Goal: Task Accomplishment & Management: Manage account settings

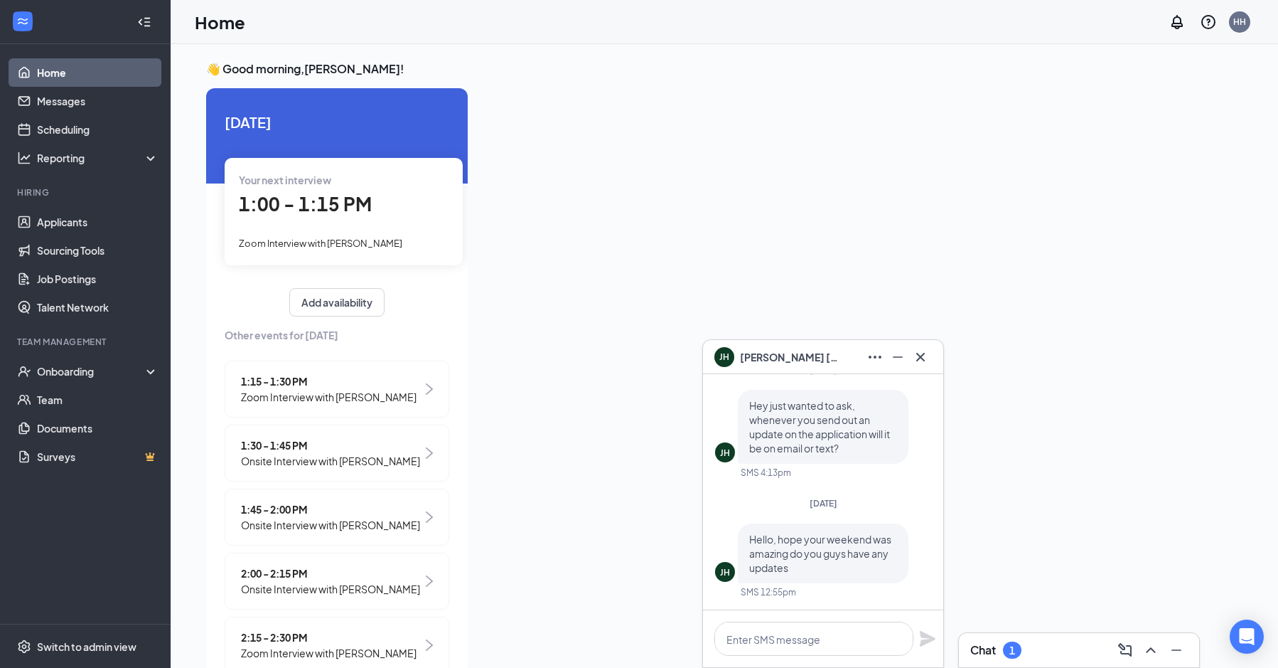
drag, startPoint x: 1025, startPoint y: 653, endPoint x: 986, endPoint y: 644, distance: 39.3
click at [1027, 647] on div "Chat 1" at bounding box center [1080, 650] width 218 height 23
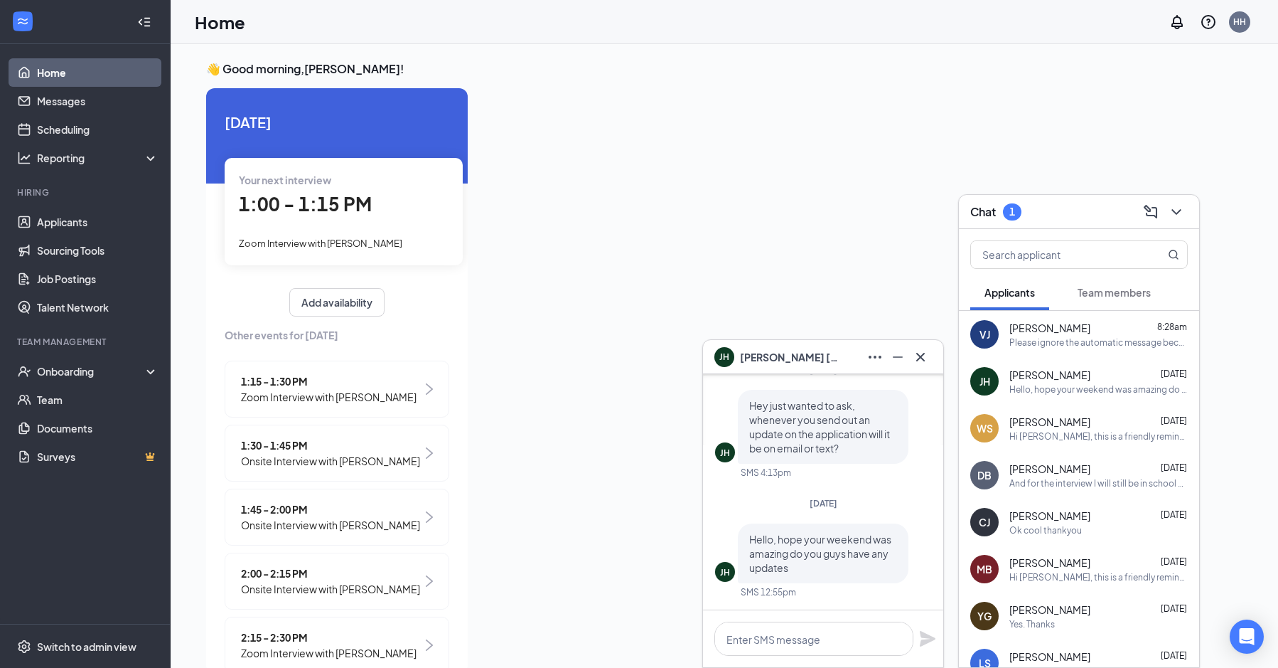
click at [1005, 334] on div "[PERSON_NAME] 8:28am Please ignore the automatic message because it is not in s…" at bounding box center [1079, 334] width 240 height 47
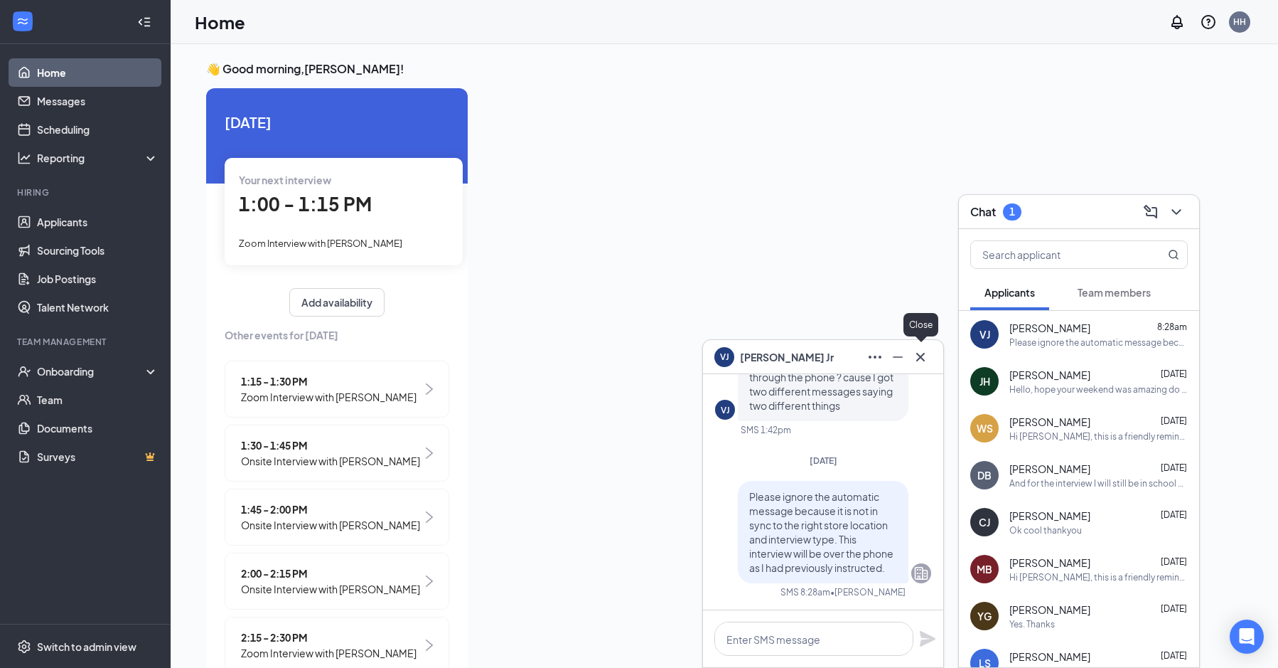
click at [927, 367] on div at bounding box center [920, 357] width 23 height 23
click at [1180, 221] on button at bounding box center [1176, 212] width 23 height 23
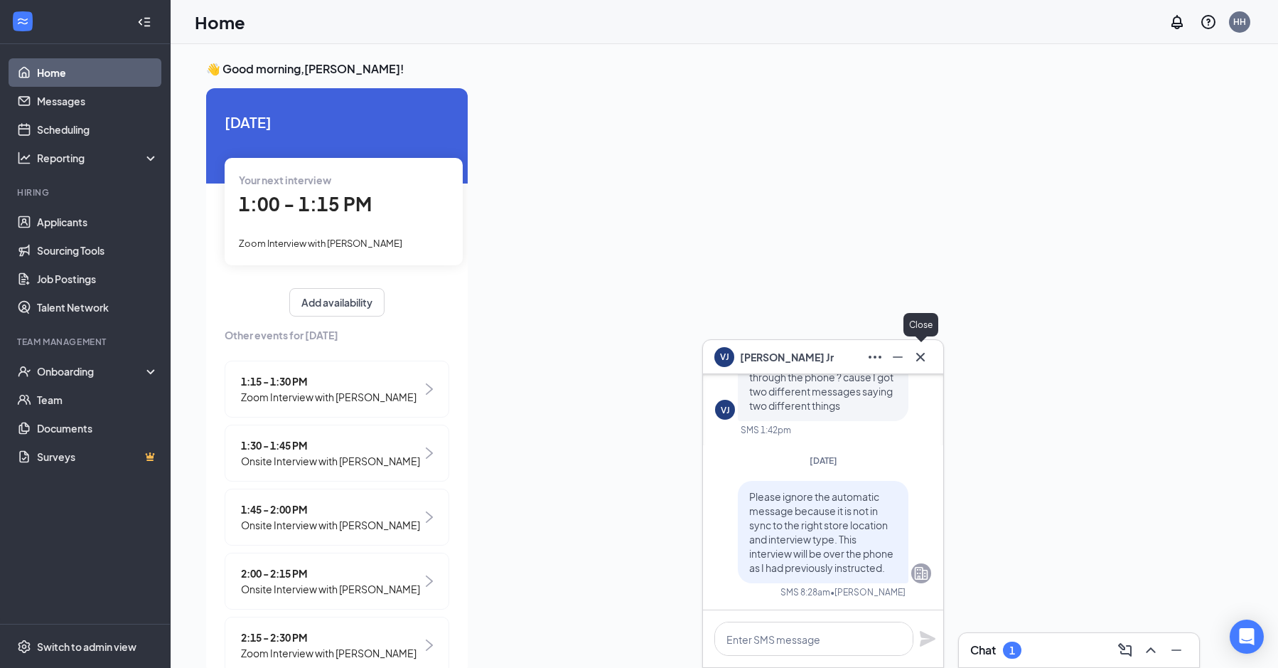
click at [925, 358] on icon "Cross" at bounding box center [920, 356] width 17 height 17
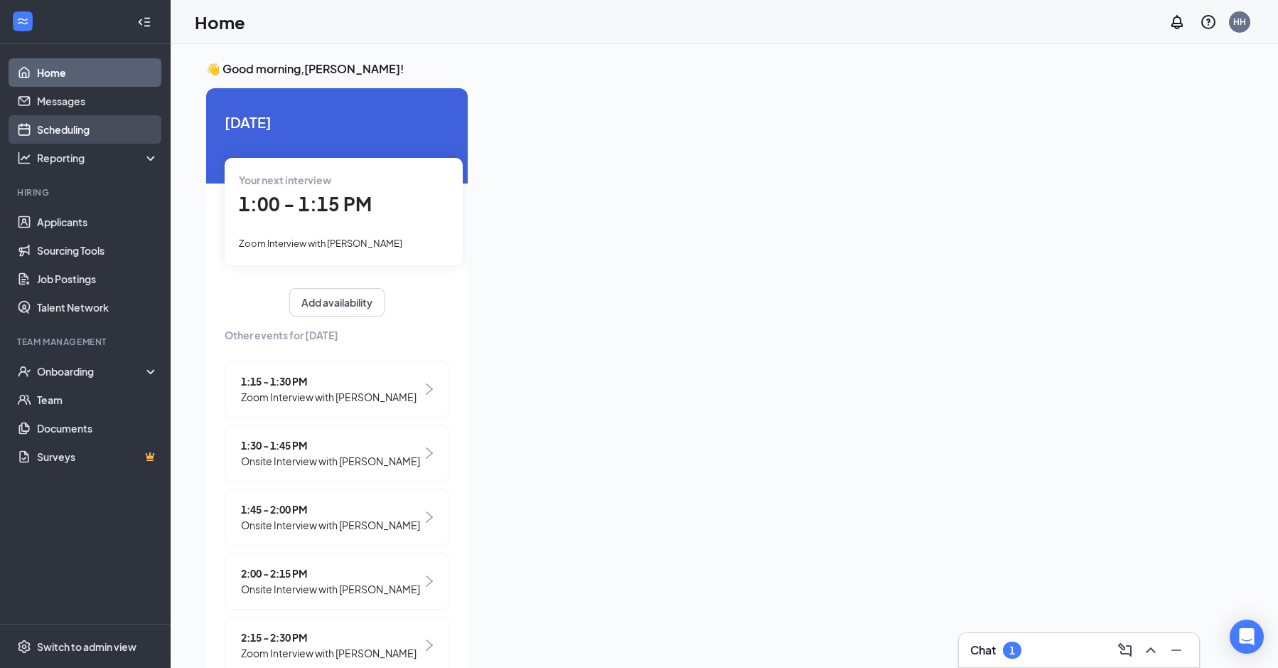
click at [98, 131] on link "Scheduling" at bounding box center [98, 129] width 122 height 28
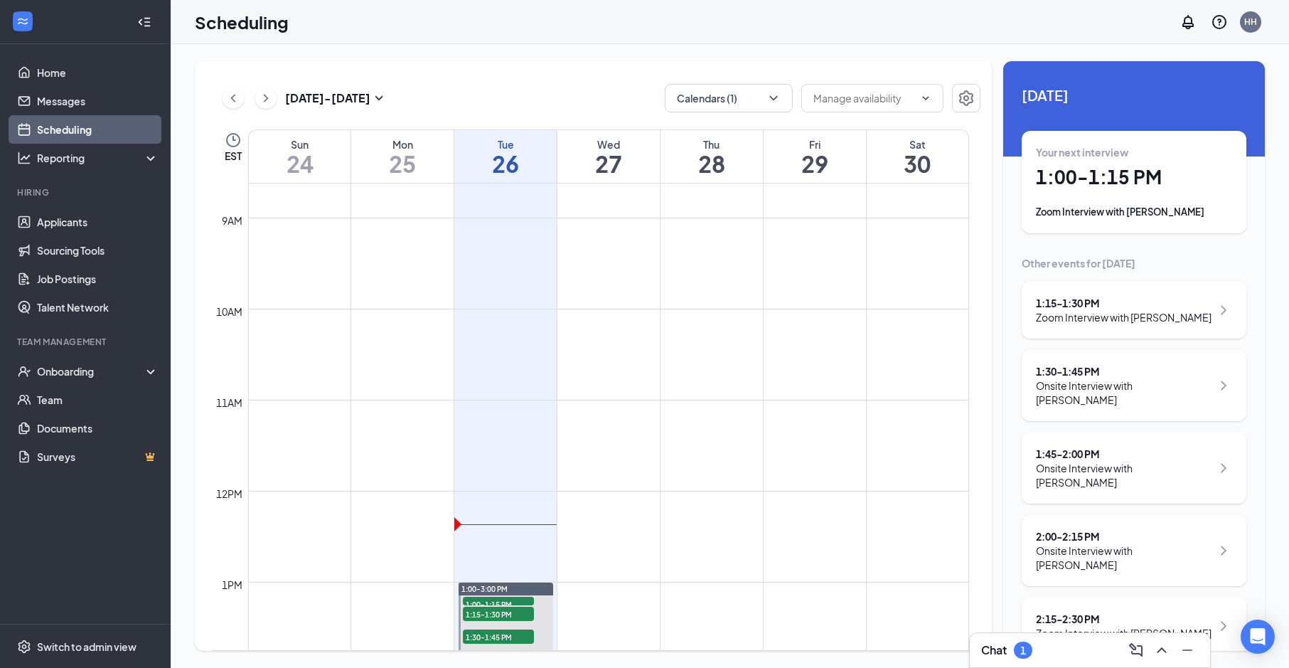
scroll to position [1054, 0]
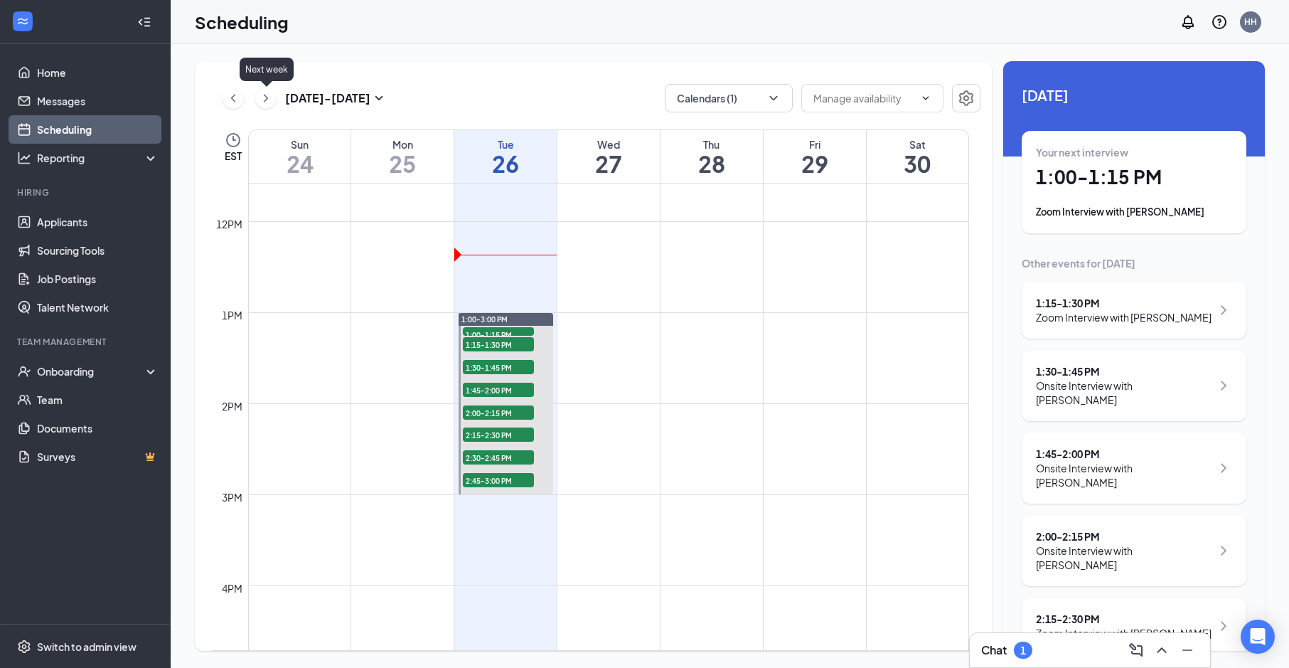
click at [267, 97] on icon "ChevronRight" at bounding box center [266, 98] width 4 height 8
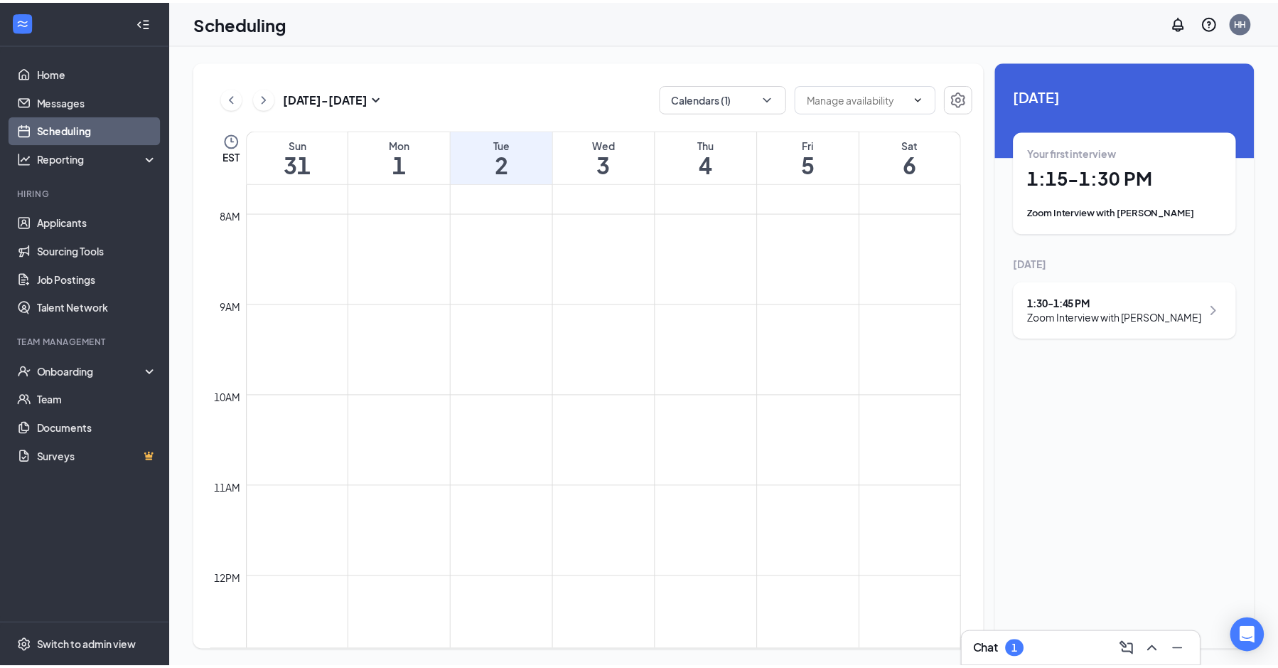
scroll to position [1054, 0]
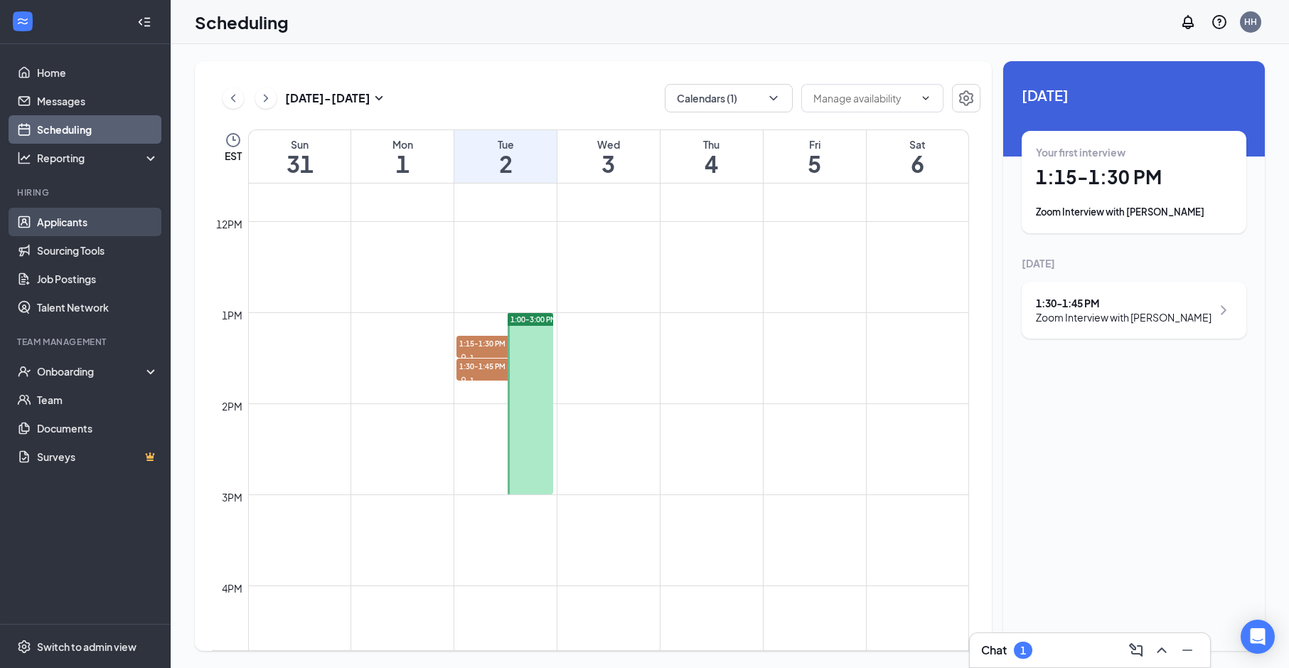
click at [91, 224] on link "Applicants" at bounding box center [98, 222] width 122 height 28
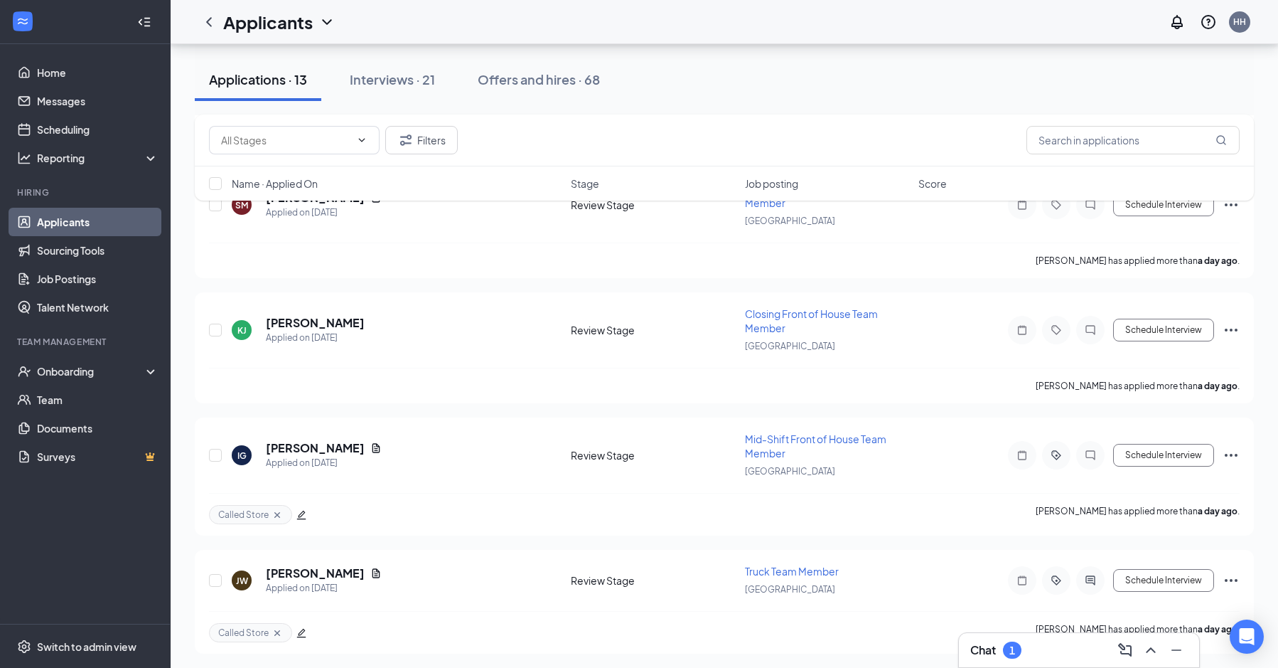
scroll to position [1166, 0]
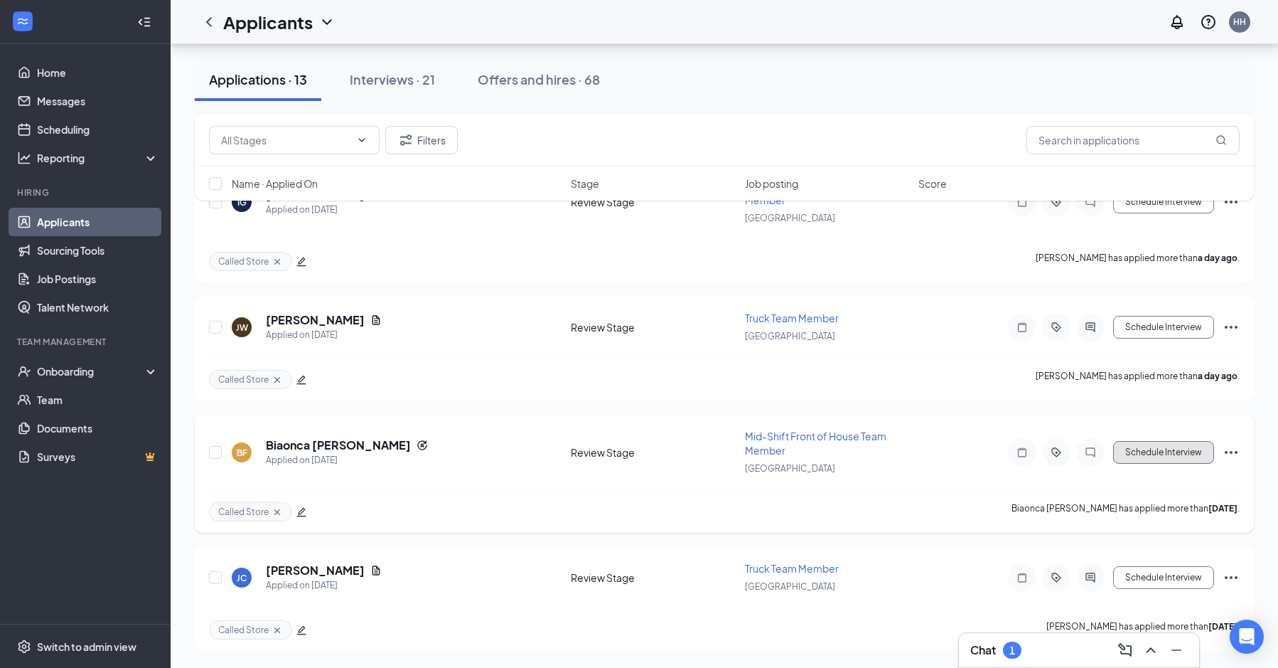
click at [1160, 452] on button "Schedule Interview" at bounding box center [1163, 452] width 101 height 23
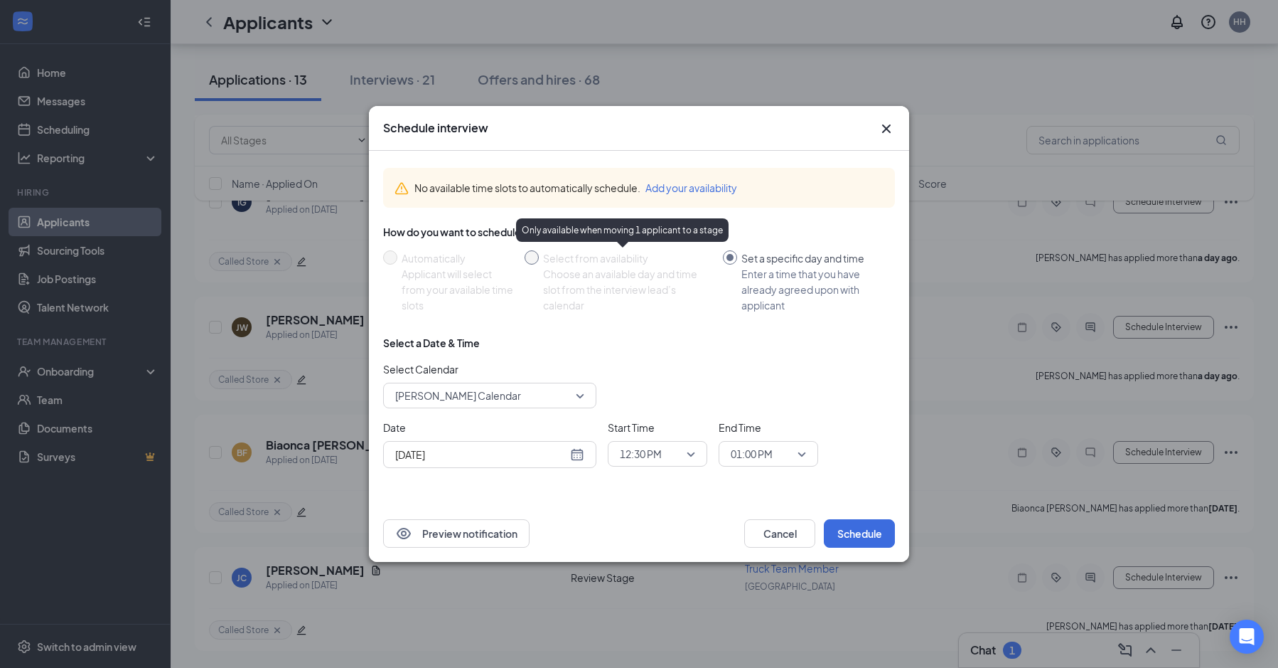
click at [633, 266] on div "Choose an available day and time slot from the interview lead’s calendar" at bounding box center [627, 289] width 169 height 47
click at [633, 277] on div "Choose an available day and time slot from the interview lead’s calendar" at bounding box center [627, 289] width 169 height 47
click at [577, 459] on div "[DATE]" at bounding box center [489, 455] width 189 height 16
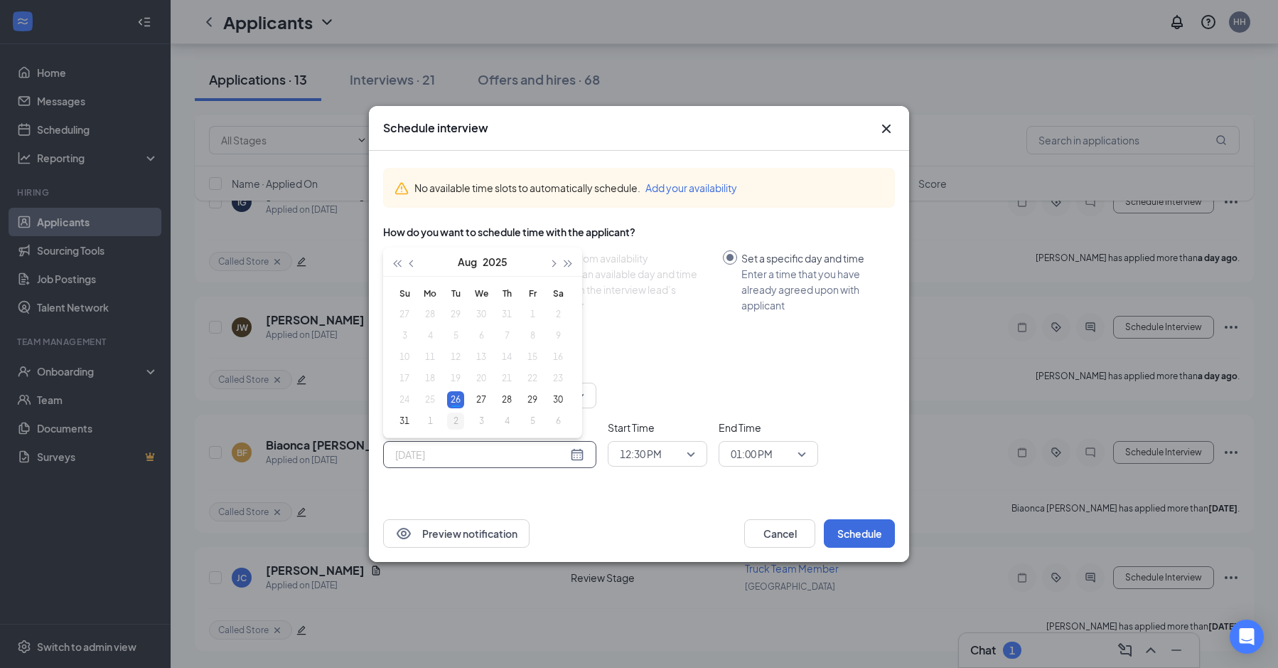
type input "[DATE]"
click at [457, 420] on div "2" at bounding box center [455, 420] width 17 height 17
click at [675, 459] on span "12:30 PM" at bounding box center [651, 453] width 63 height 21
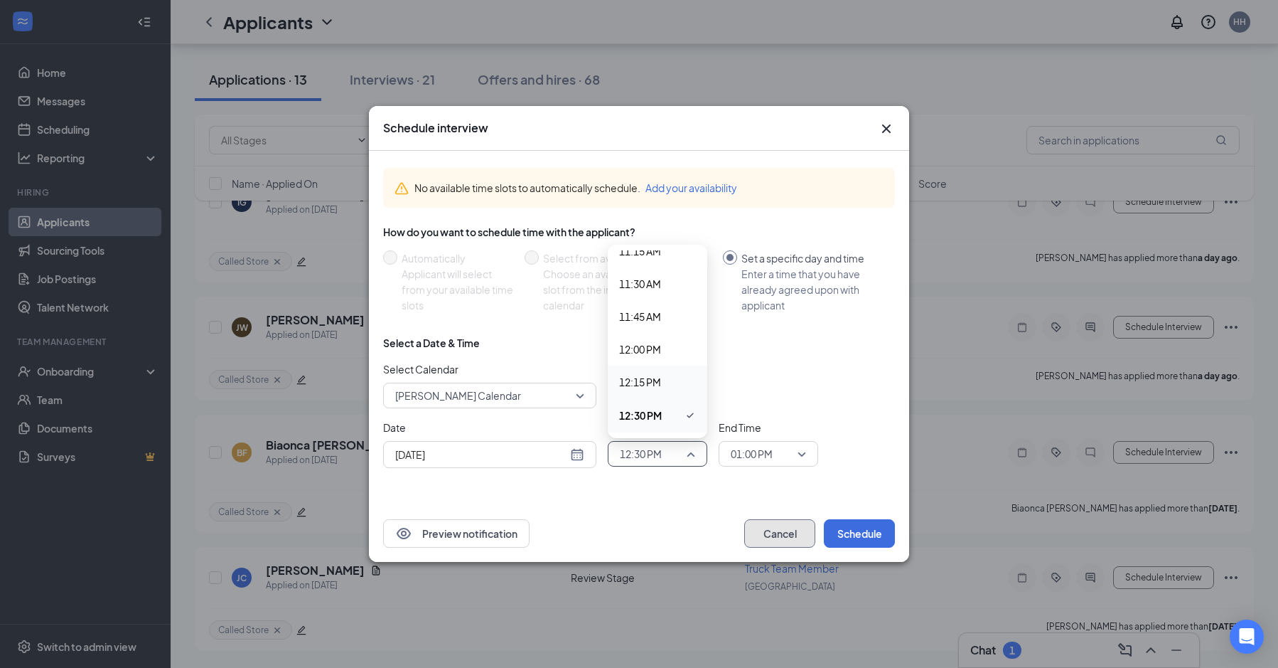
click at [791, 532] on button "Cancel" at bounding box center [779, 533] width 71 height 28
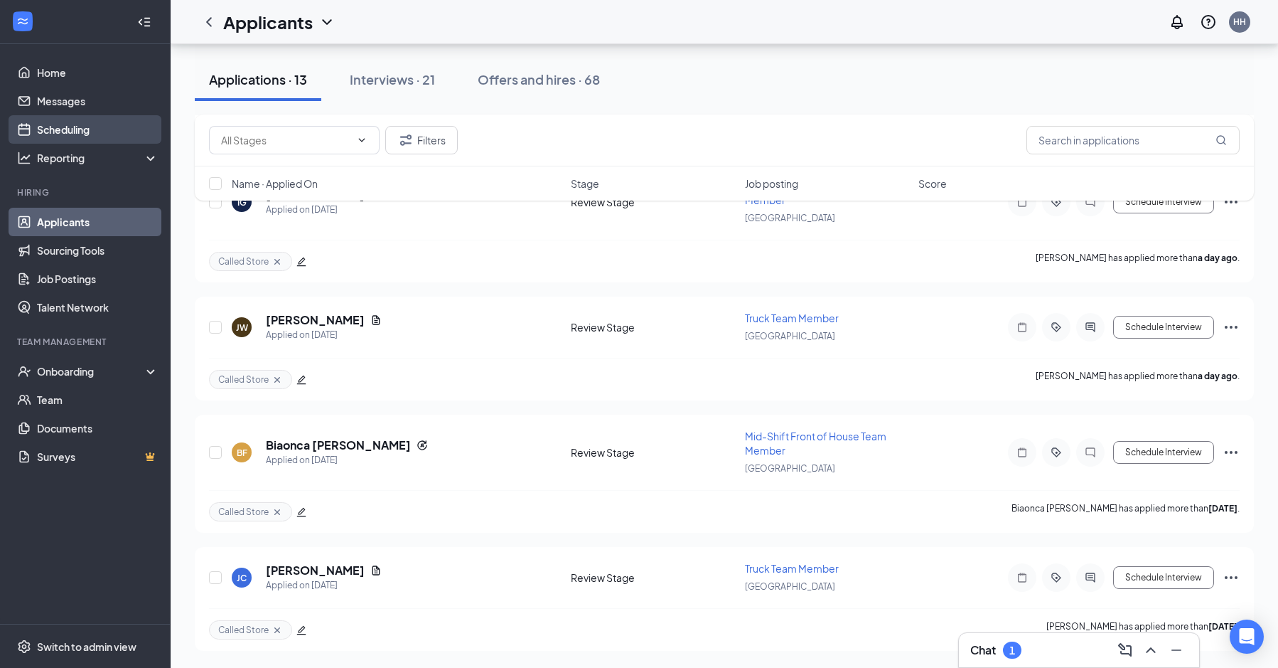
click at [67, 123] on link "Scheduling" at bounding box center [98, 129] width 122 height 28
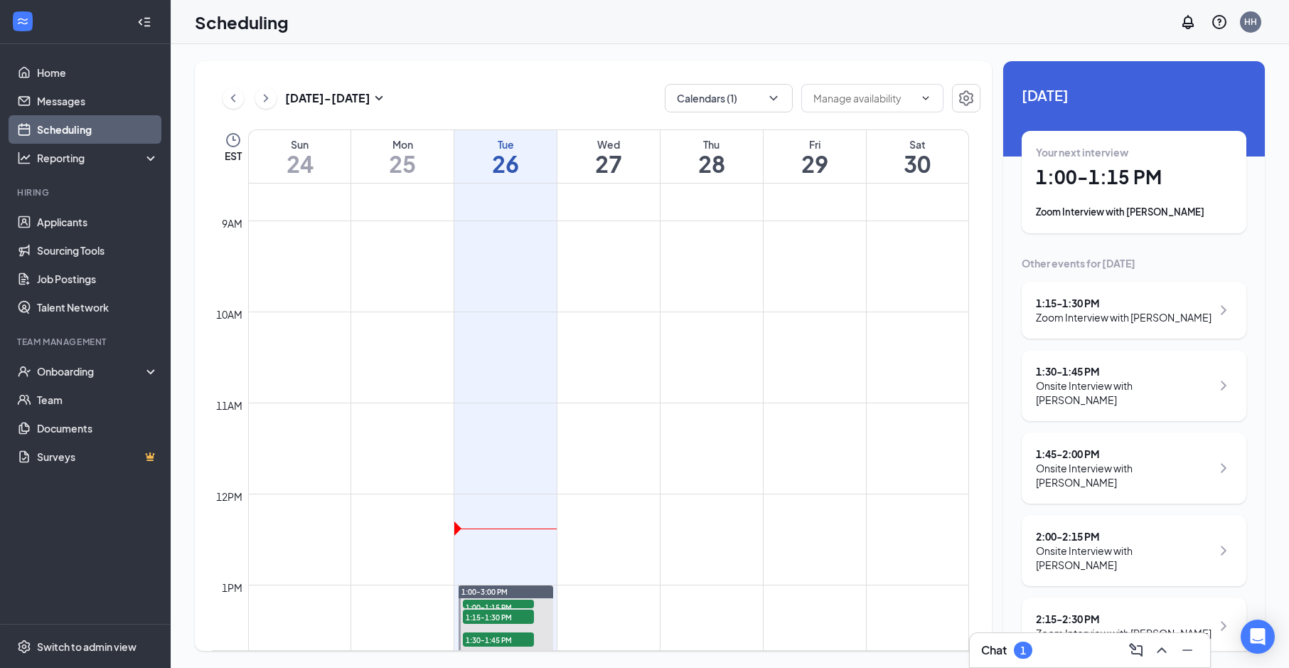
scroll to position [1054, 0]
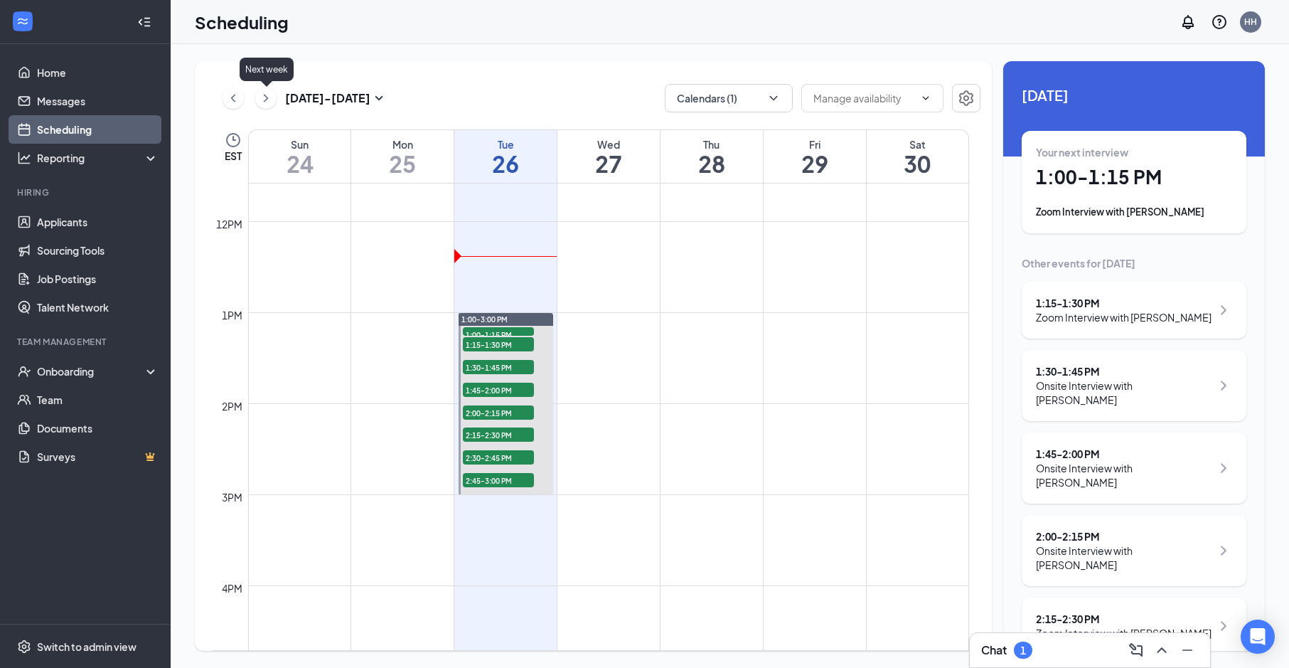
click at [263, 102] on icon "ChevronRight" at bounding box center [266, 98] width 14 height 17
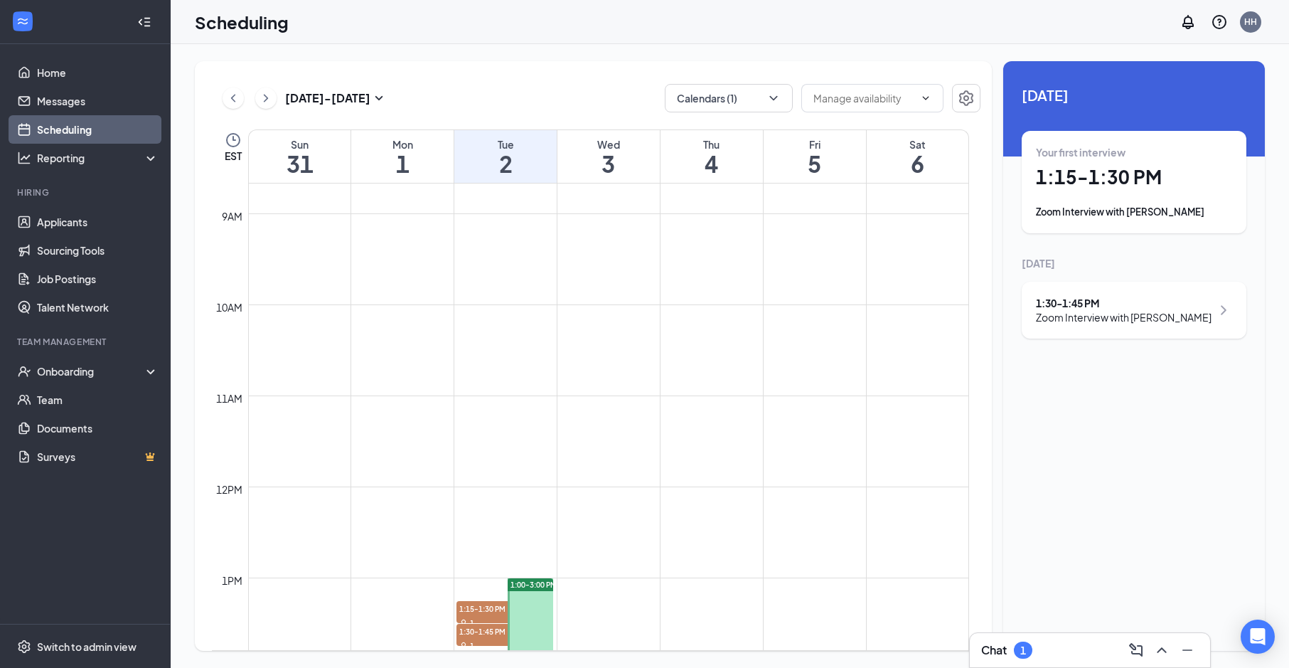
scroll to position [1126, 0]
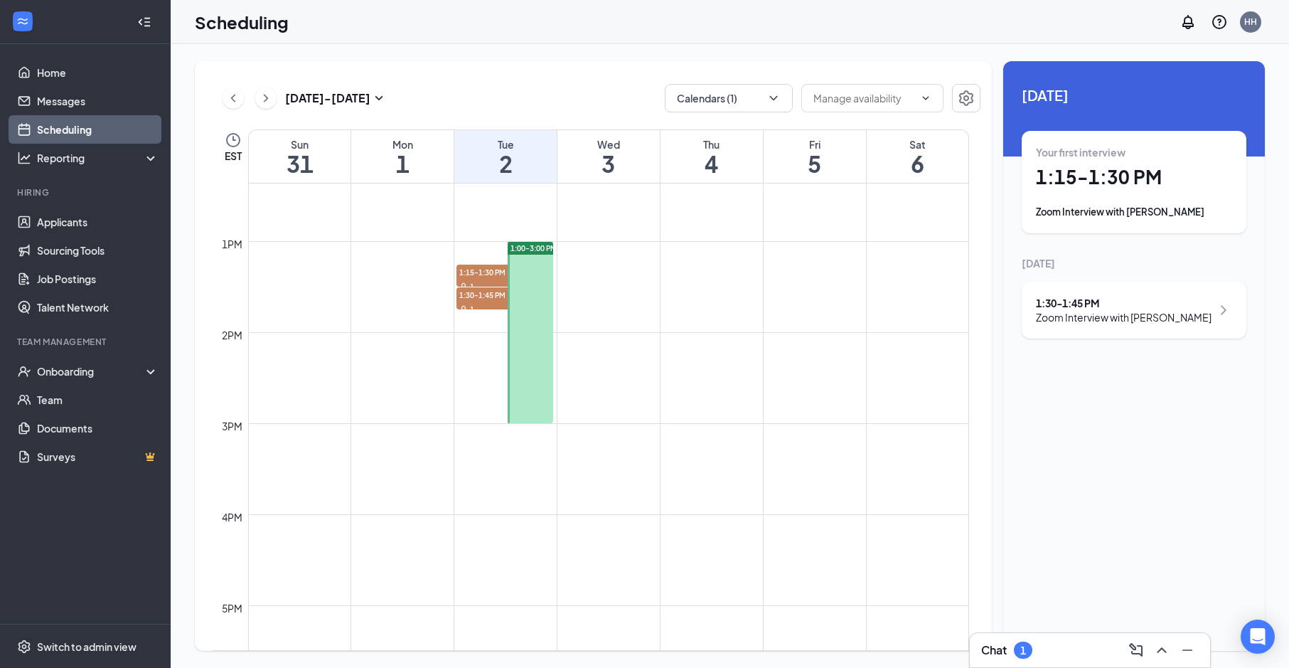
click at [538, 323] on div at bounding box center [531, 332] width 46 height 181
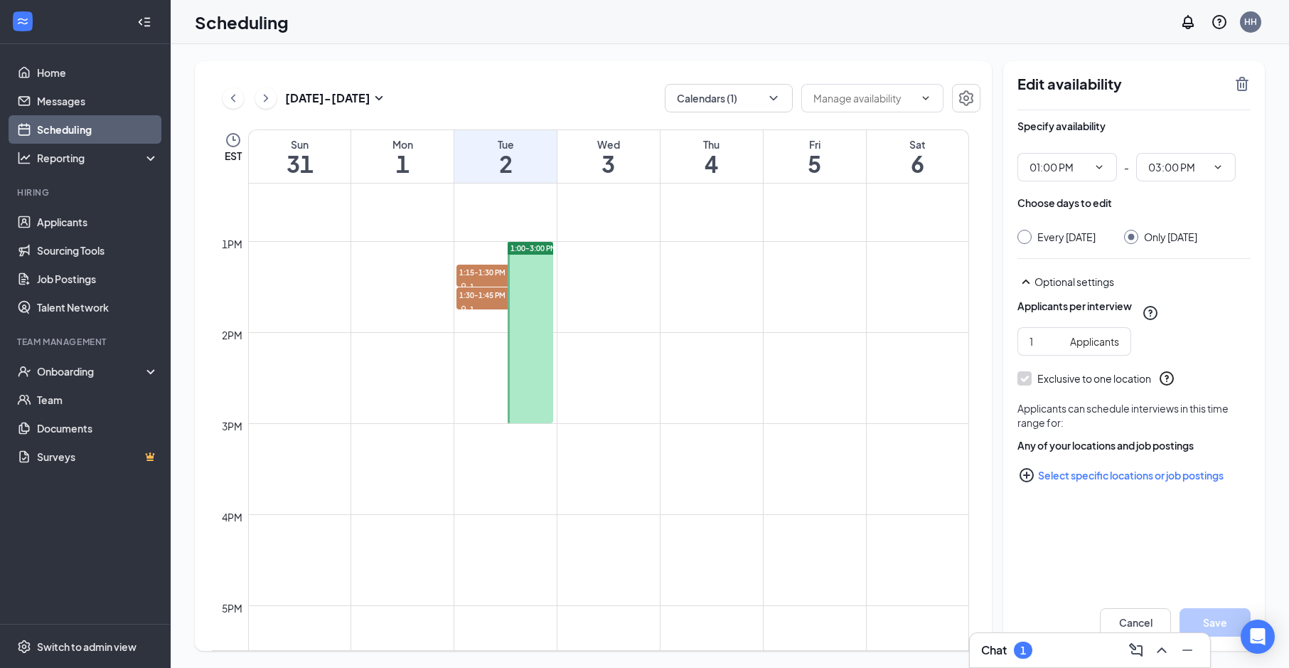
click at [1025, 479] on icon "PlusCircle" at bounding box center [1026, 474] width 17 height 17
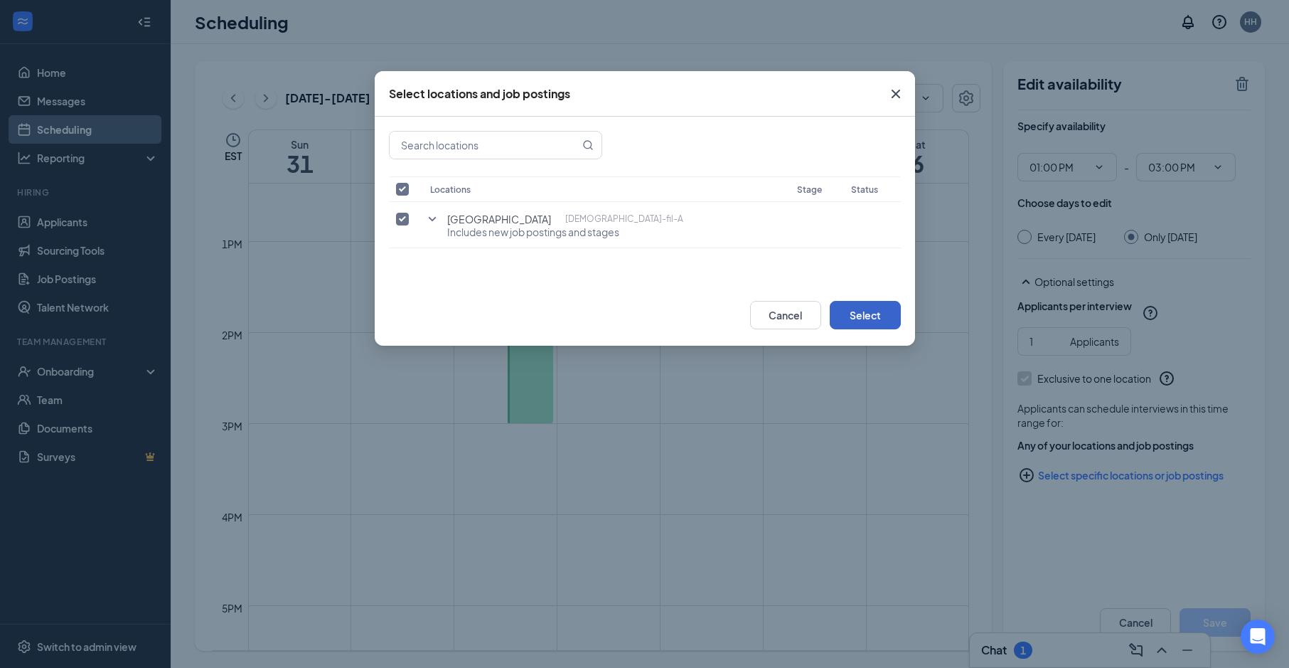
click at [877, 314] on button "Select" at bounding box center [865, 315] width 71 height 28
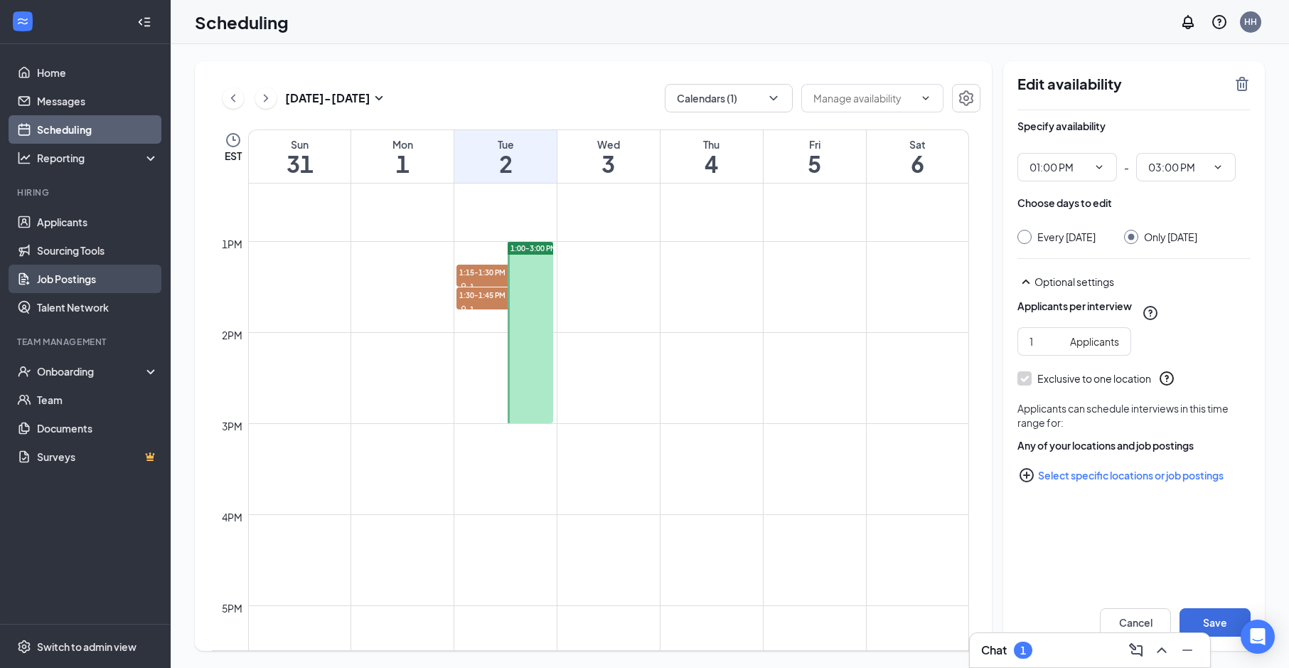
click at [78, 287] on link "Job Postings" at bounding box center [98, 279] width 122 height 28
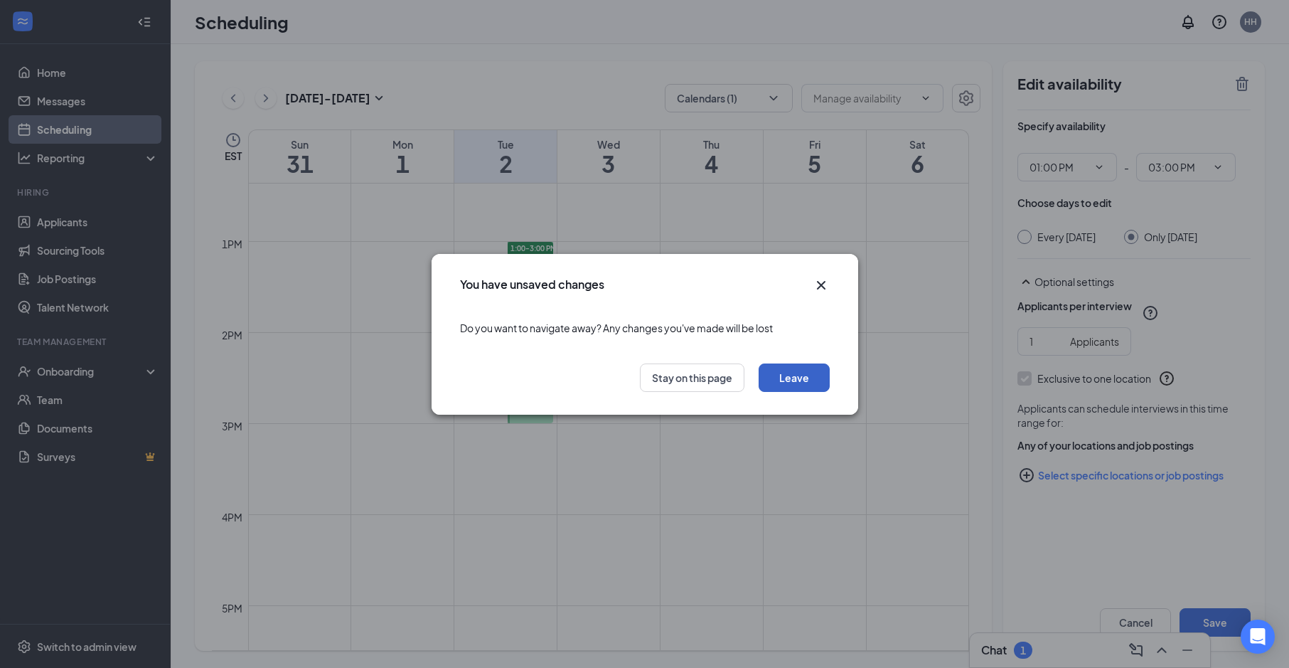
click at [784, 382] on button "Leave" at bounding box center [794, 377] width 71 height 28
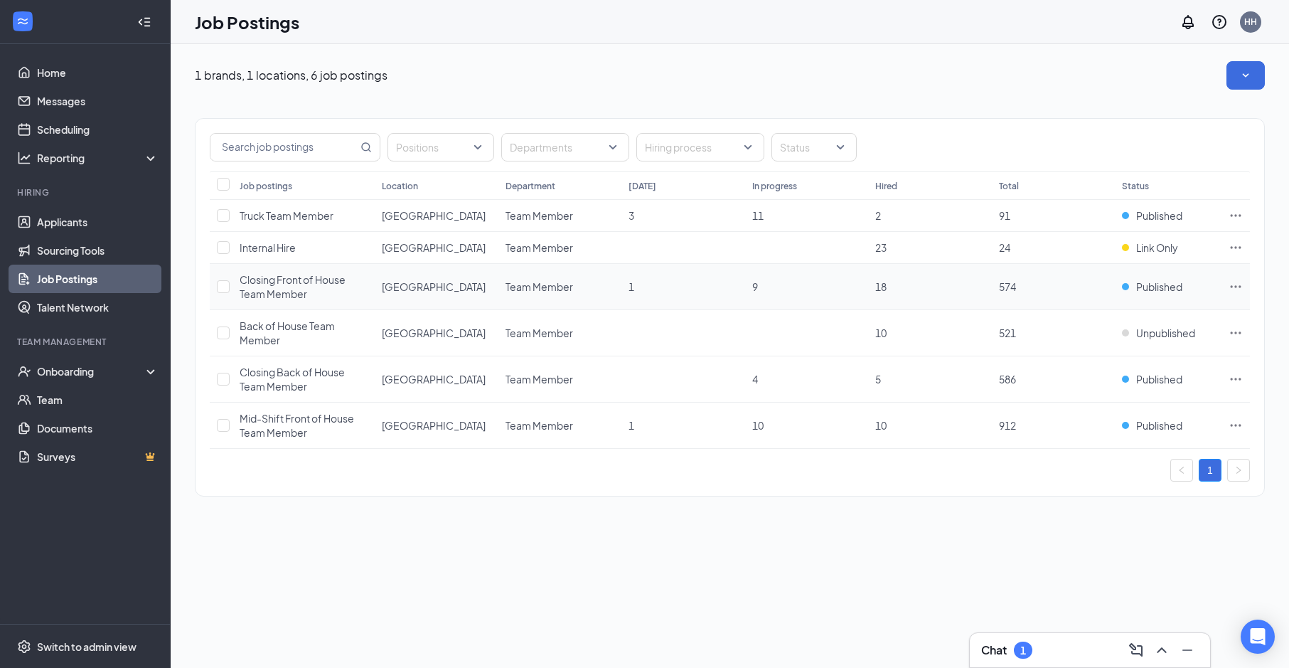
click at [1234, 291] on icon "Ellipses" at bounding box center [1236, 286] width 14 height 14
click at [1160, 287] on span "Published" at bounding box center [1159, 286] width 46 height 14
drag, startPoint x: 1160, startPoint y: 287, endPoint x: 927, endPoint y: 486, distance: 305.6
click at [927, 486] on div "Positions Departments Hiring process Status Job postings Location Department [D…" at bounding box center [730, 307] width 1070 height 378
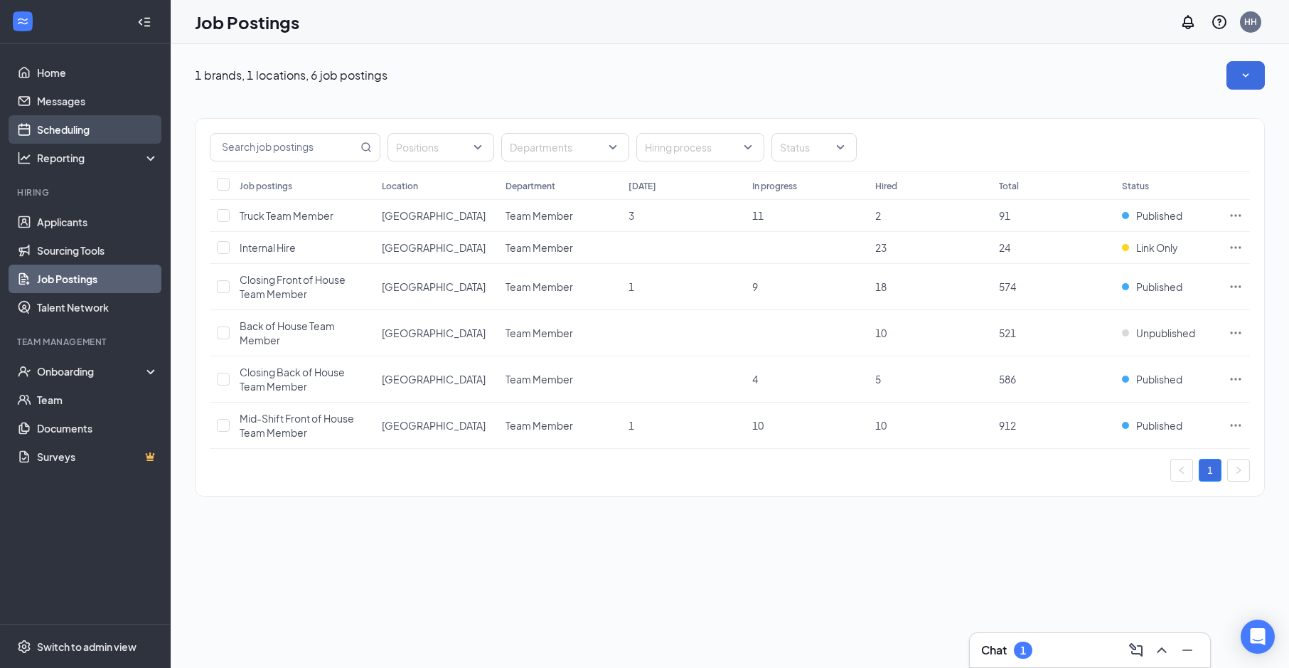
click at [91, 125] on link "Scheduling" at bounding box center [98, 129] width 122 height 28
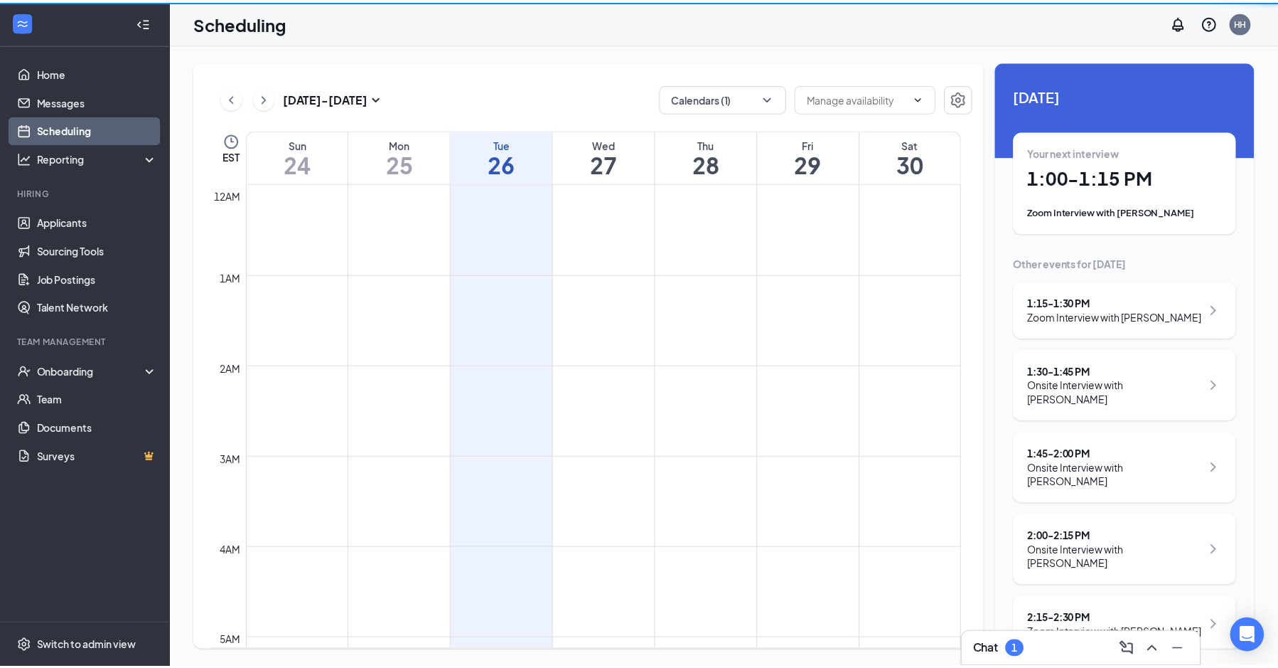
scroll to position [699, 0]
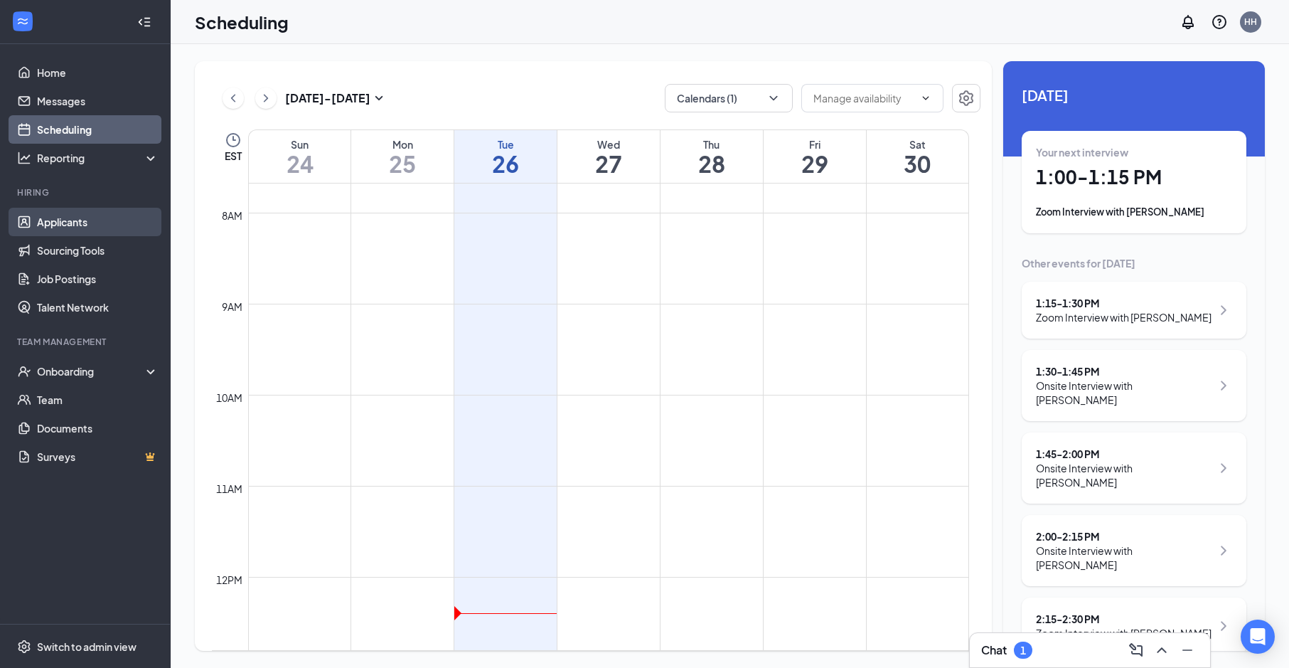
click at [78, 221] on link "Applicants" at bounding box center [98, 222] width 122 height 28
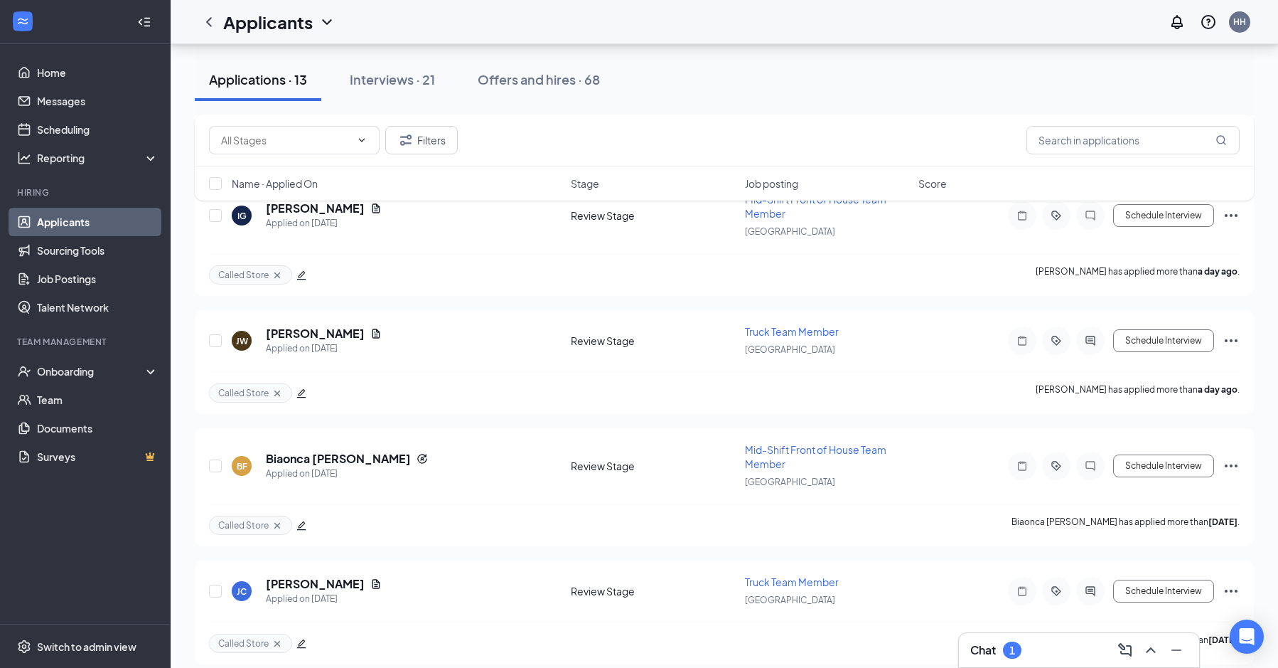
scroll to position [1166, 0]
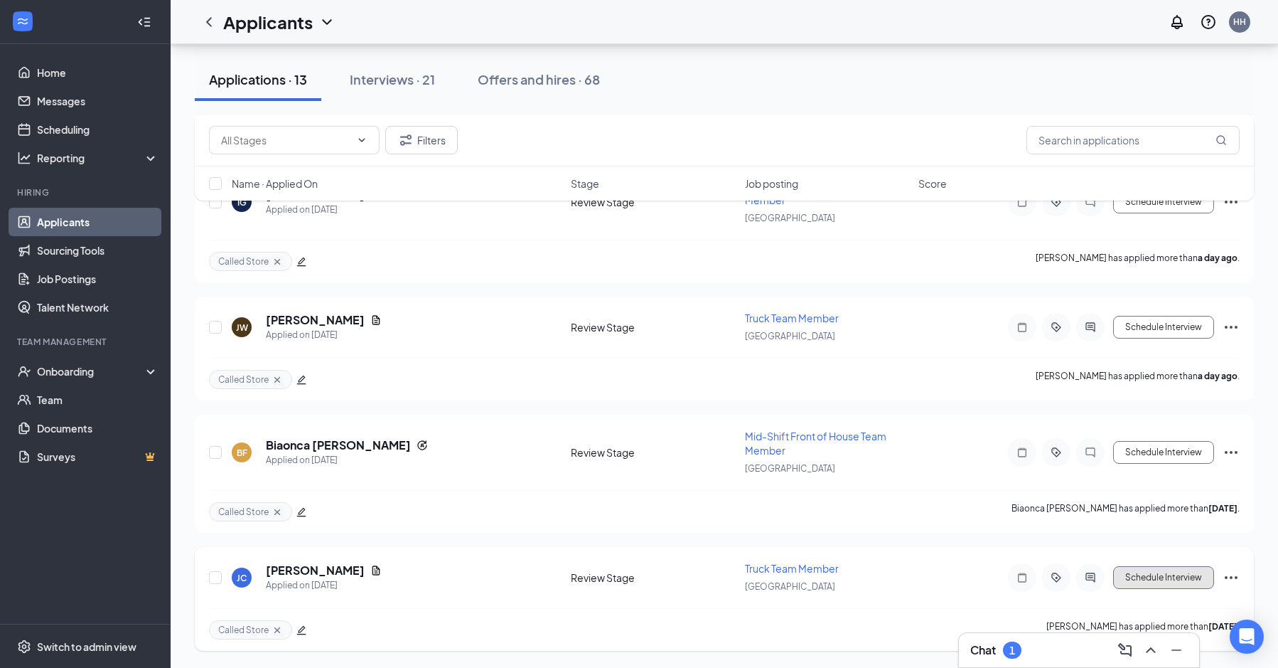
click at [1180, 572] on button "Schedule Interview" at bounding box center [1163, 577] width 101 height 23
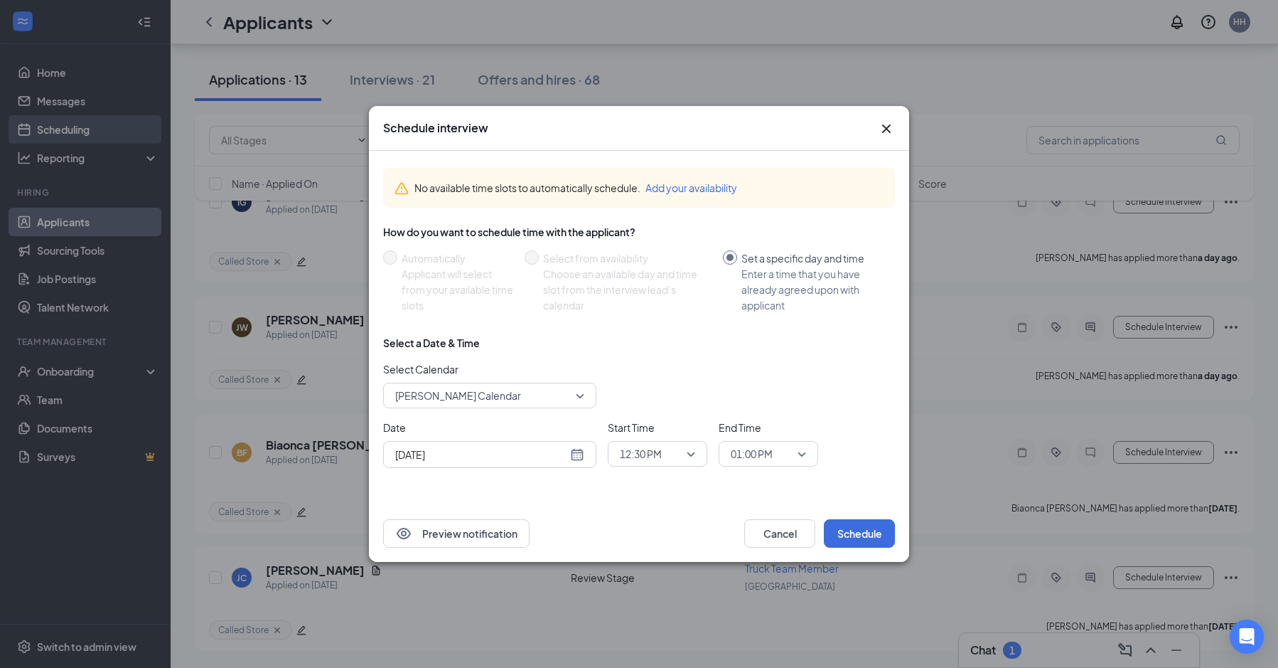
drag, startPoint x: 12, startPoint y: 112, endPoint x: 88, endPoint y: 125, distance: 77.2
click at [13, 112] on div "Schedule interview No available time slots to automatically schedule. Add your …" at bounding box center [639, 334] width 1278 height 668
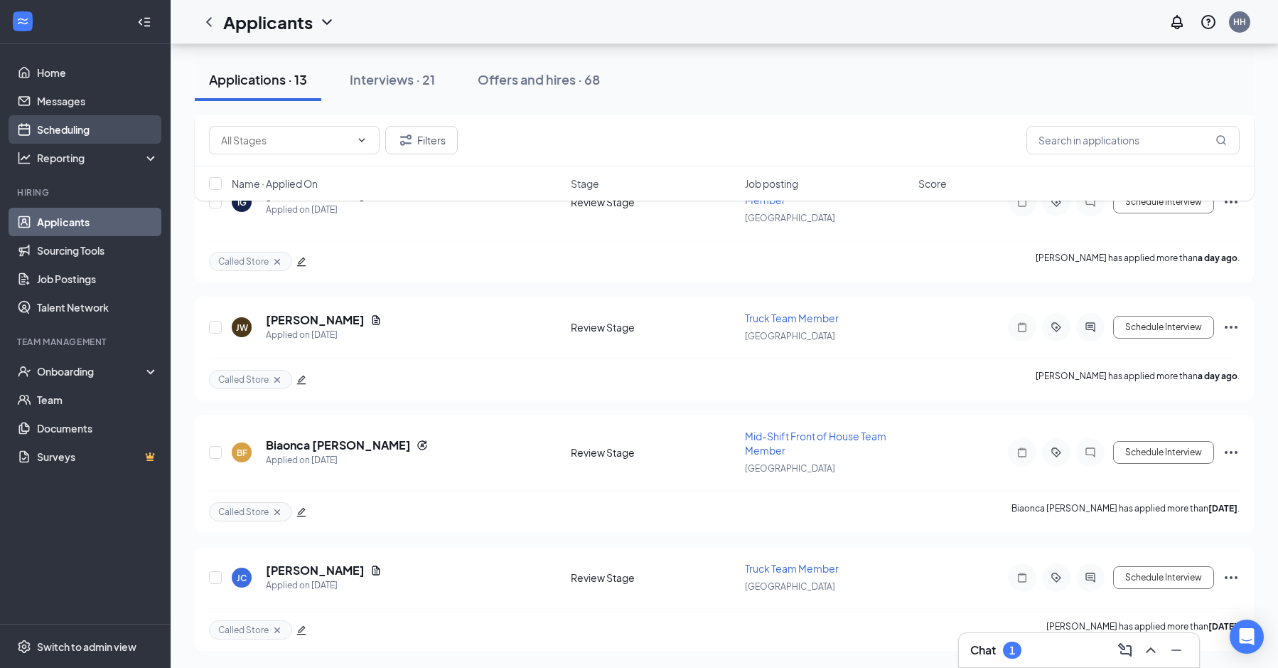
click at [90, 125] on link "Scheduling" at bounding box center [98, 129] width 122 height 28
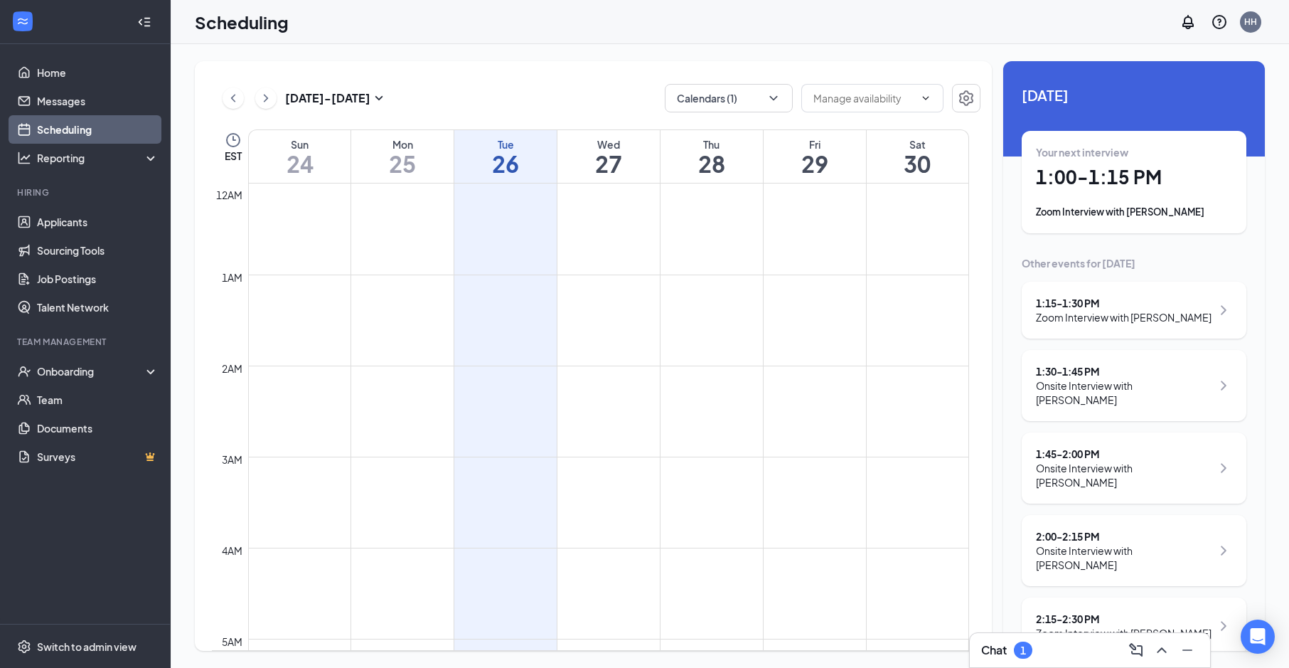
scroll to position [699, 0]
click at [263, 97] on icon "ChevronRight" at bounding box center [266, 98] width 14 height 17
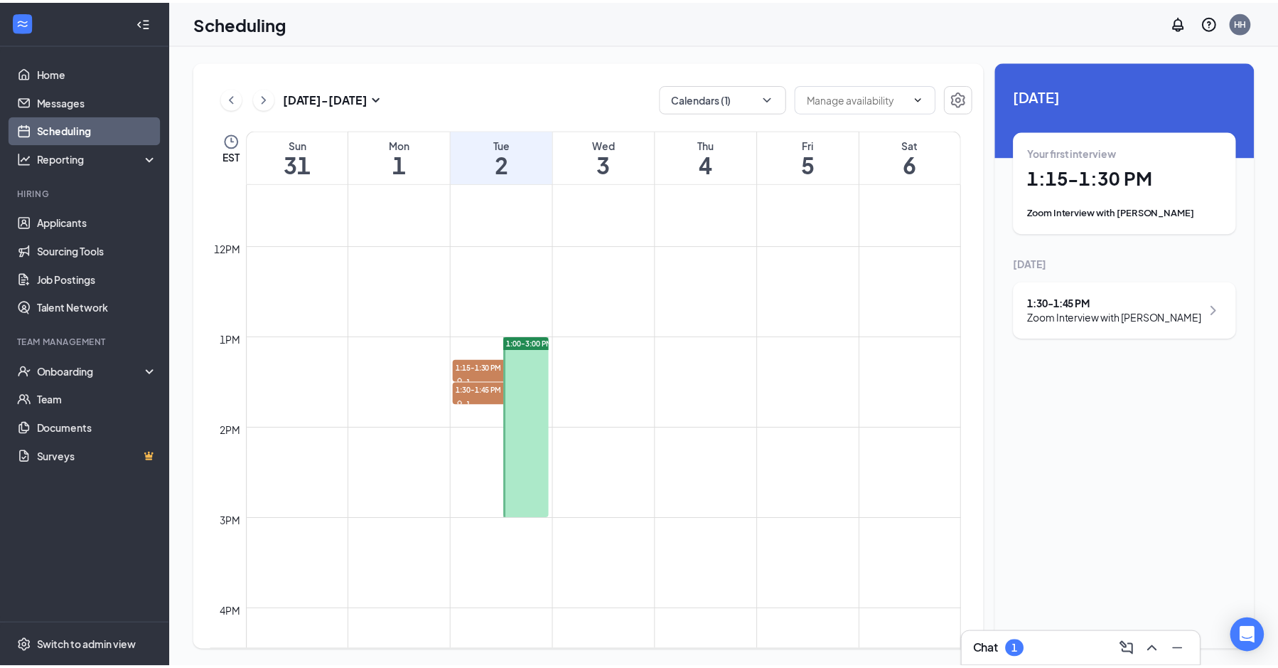
scroll to position [1054, 0]
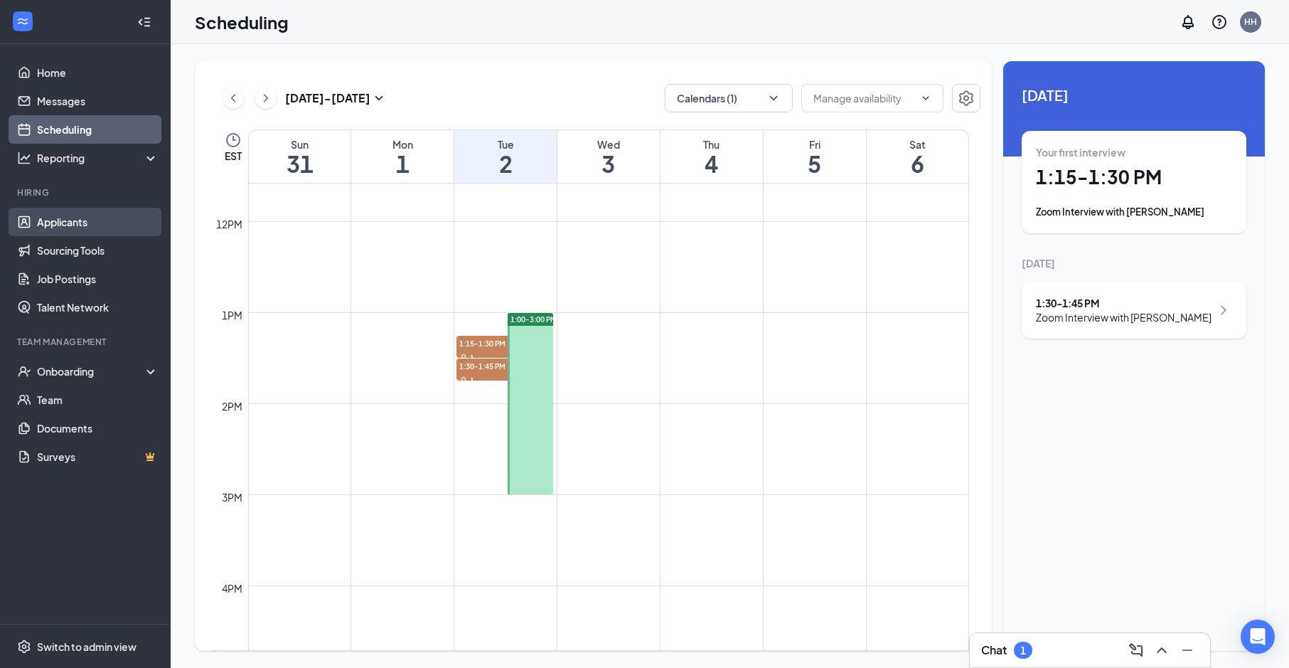
click at [58, 224] on link "Applicants" at bounding box center [98, 222] width 122 height 28
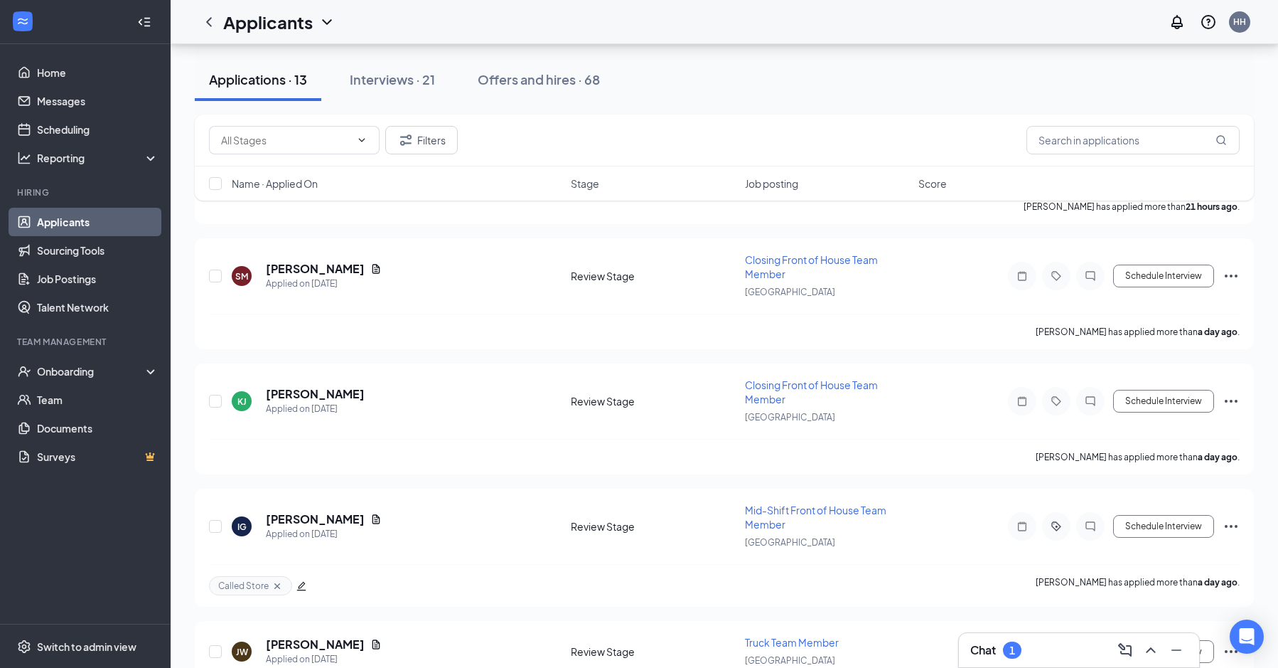
scroll to position [1166, 0]
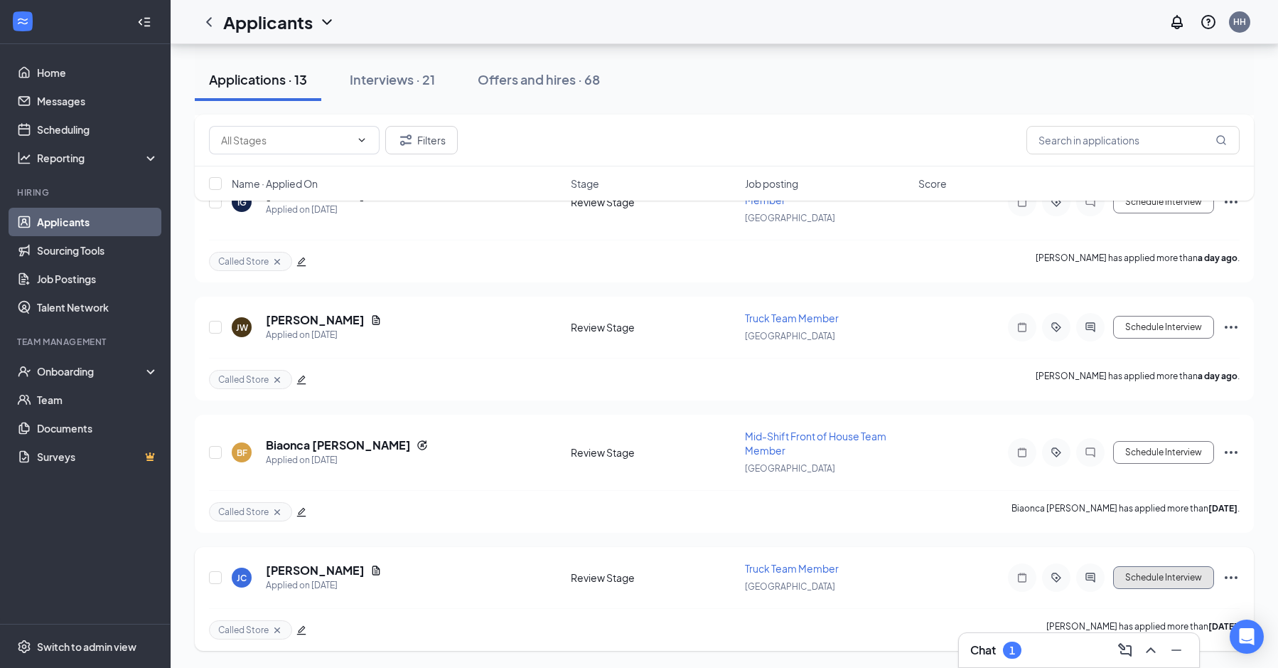
click at [1144, 572] on button "Schedule Interview" at bounding box center [1163, 577] width 101 height 23
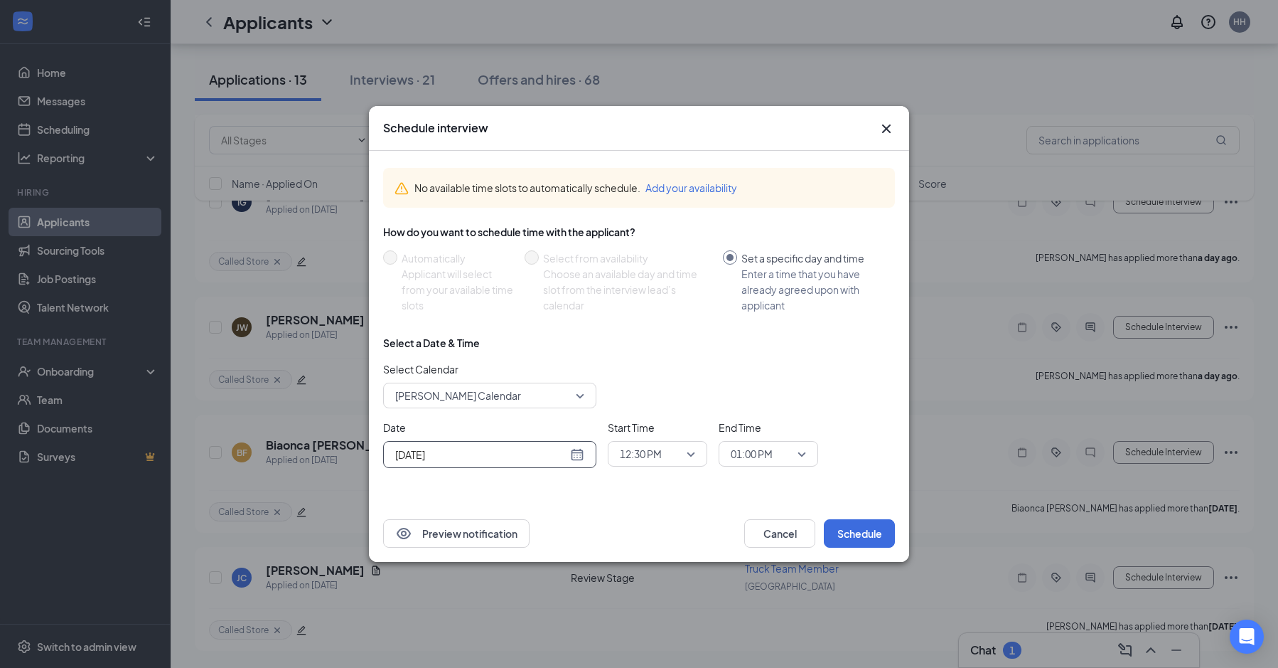
click at [558, 459] on input "[DATE]" at bounding box center [481, 455] width 172 height 16
type input "[DATE]"
click at [458, 420] on div "2" at bounding box center [455, 420] width 17 height 17
click at [700, 451] on div "12:30 PM" at bounding box center [658, 454] width 100 height 26
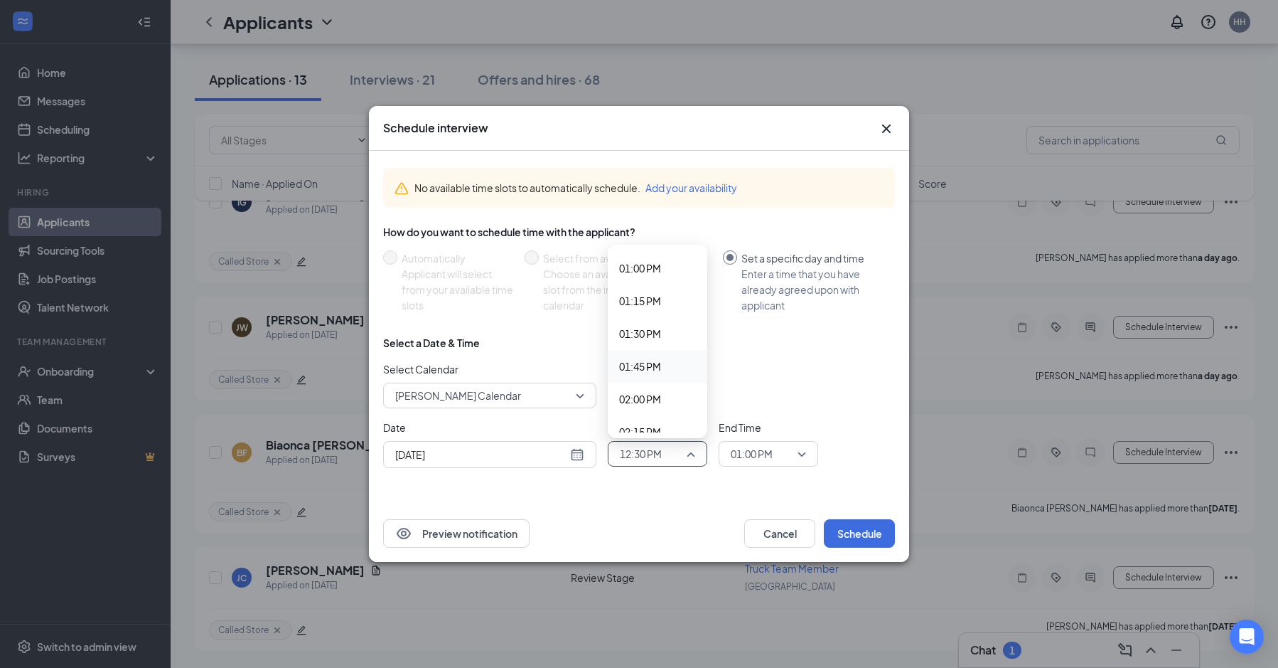
click at [661, 362] on span "01:45 PM" at bounding box center [640, 366] width 42 height 16
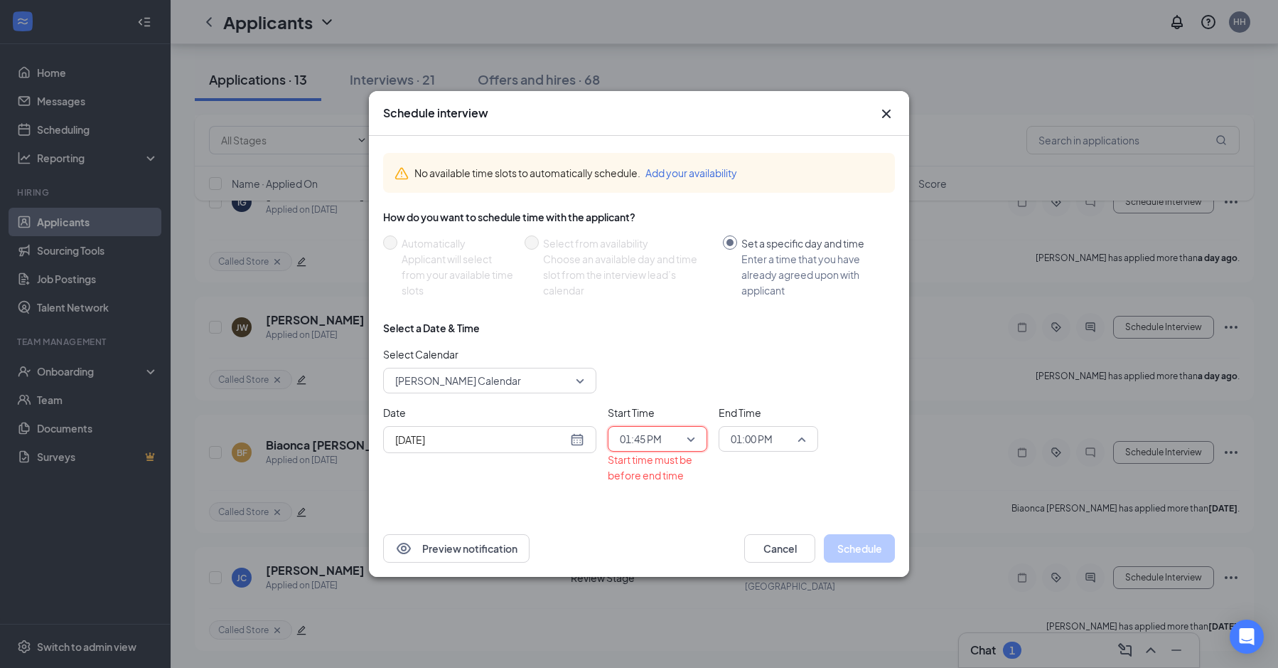
click at [786, 438] on span "01:00 PM" at bounding box center [762, 438] width 63 height 21
click at [762, 320] on span "02:00 PM" at bounding box center [751, 319] width 42 height 16
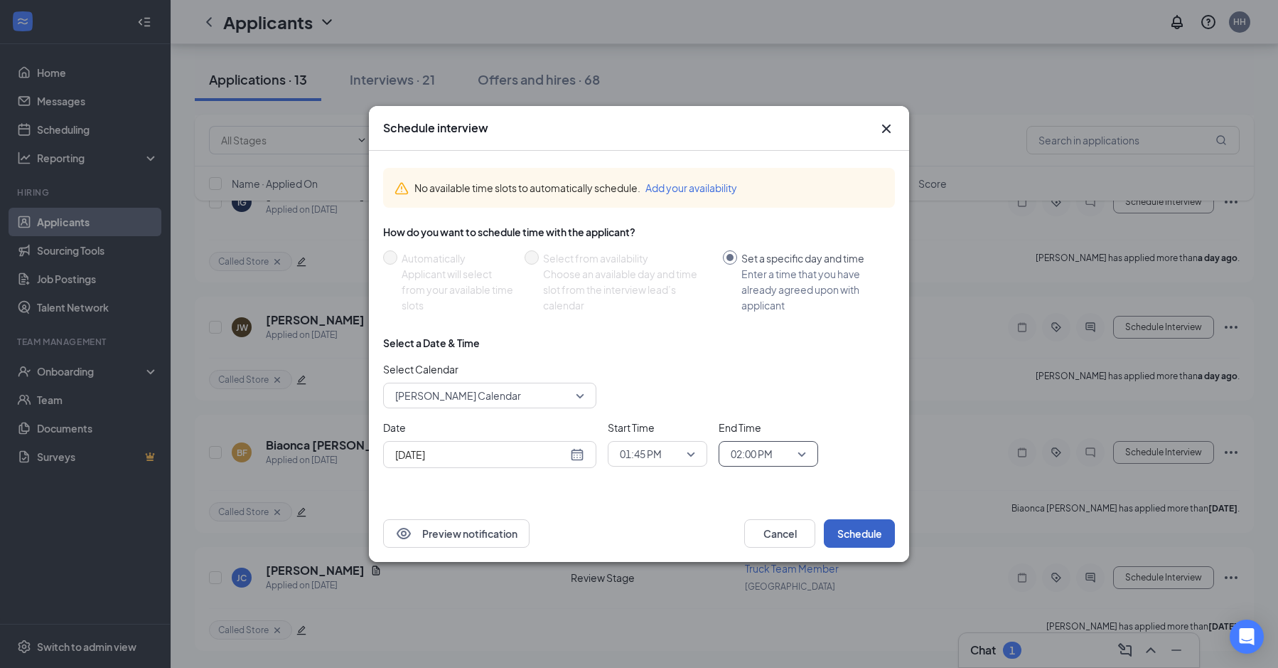
click at [846, 532] on button "Schedule" at bounding box center [859, 533] width 71 height 28
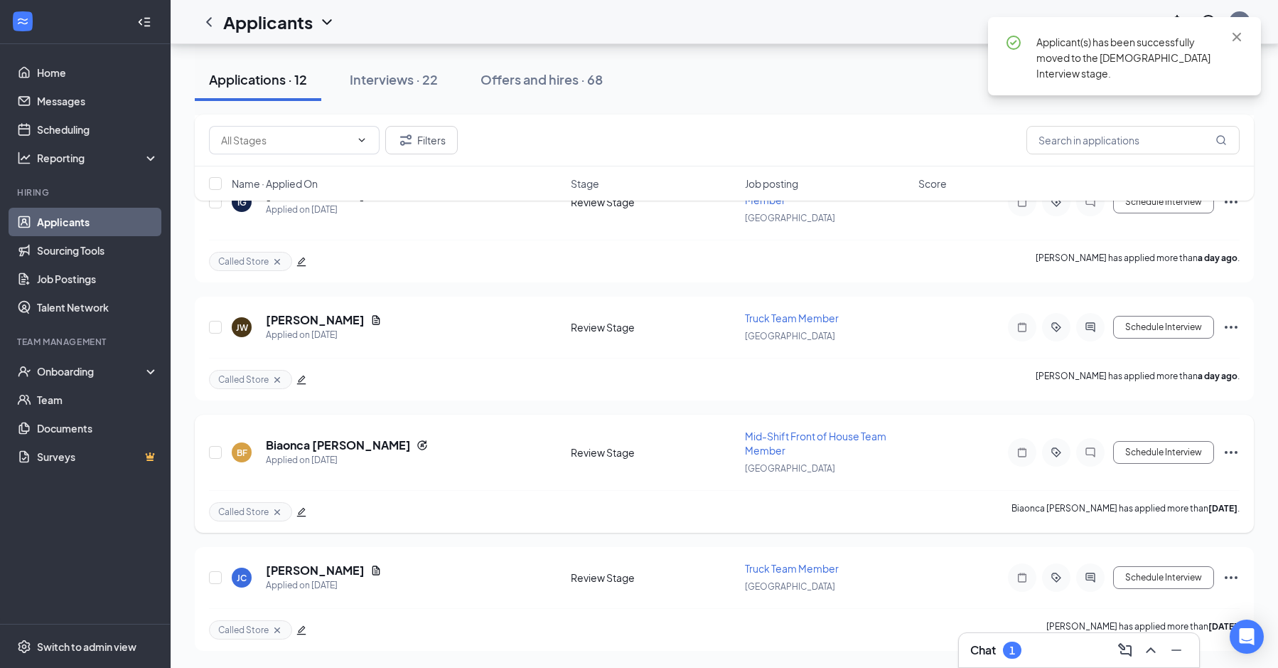
scroll to position [1048, 0]
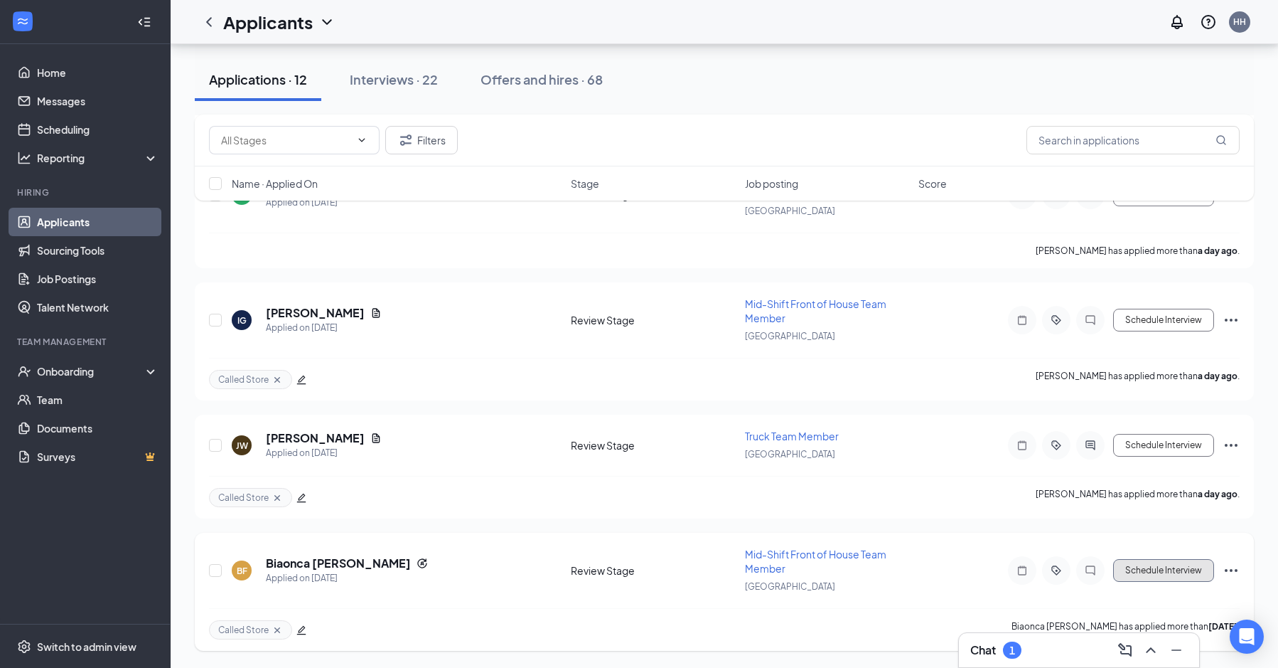
click at [1175, 572] on button "Schedule Interview" at bounding box center [1163, 570] width 101 height 23
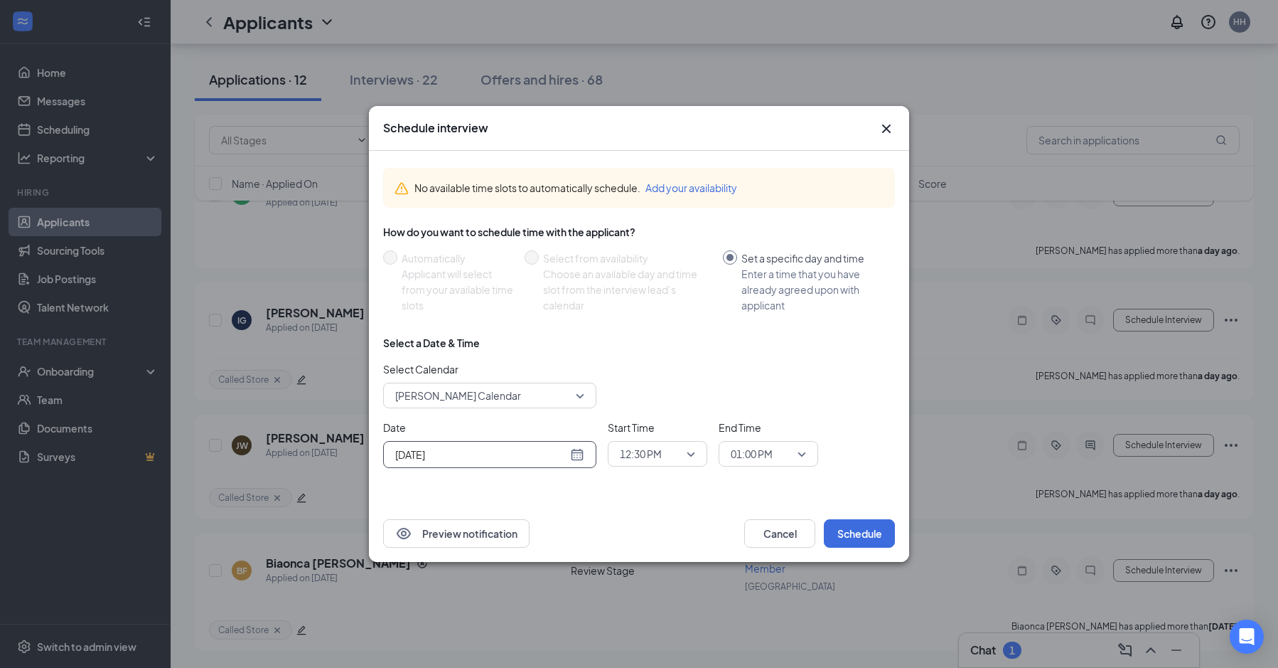
click at [527, 458] on input "[DATE]" at bounding box center [481, 455] width 172 height 16
type input "[DATE]"
click at [458, 418] on div "2" at bounding box center [455, 420] width 17 height 17
click at [697, 451] on div "12:30 PM" at bounding box center [658, 454] width 100 height 26
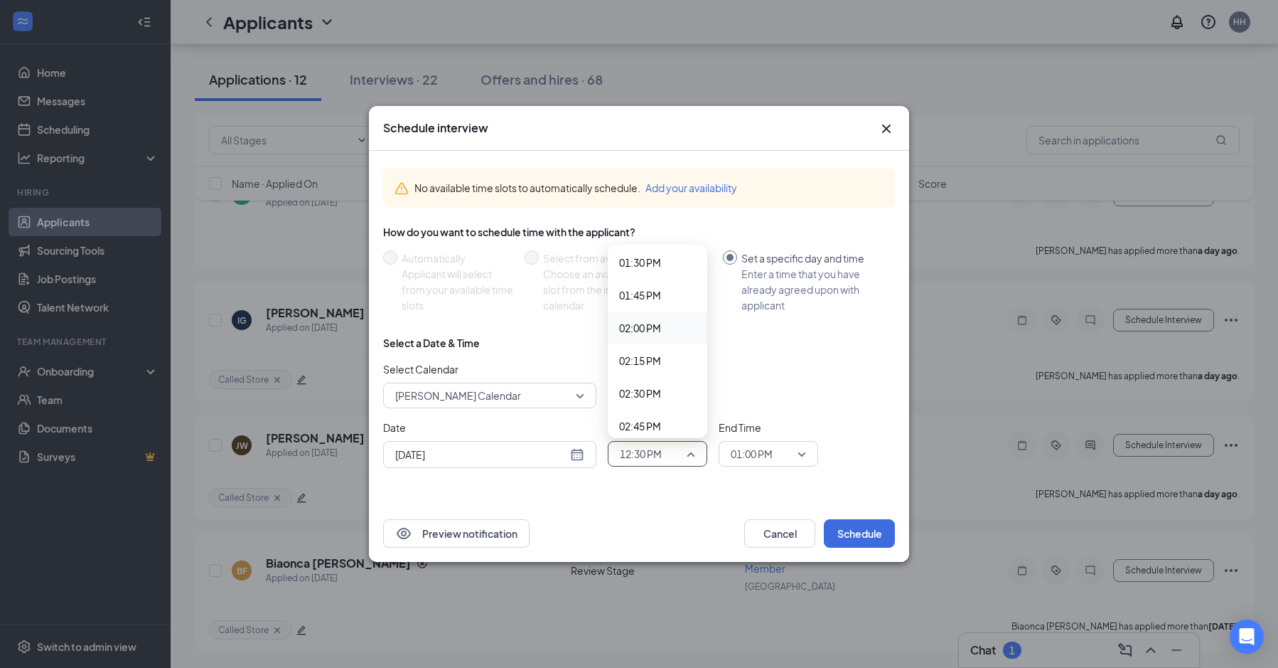
click at [667, 334] on span "02:00 PM" at bounding box center [657, 328] width 77 height 16
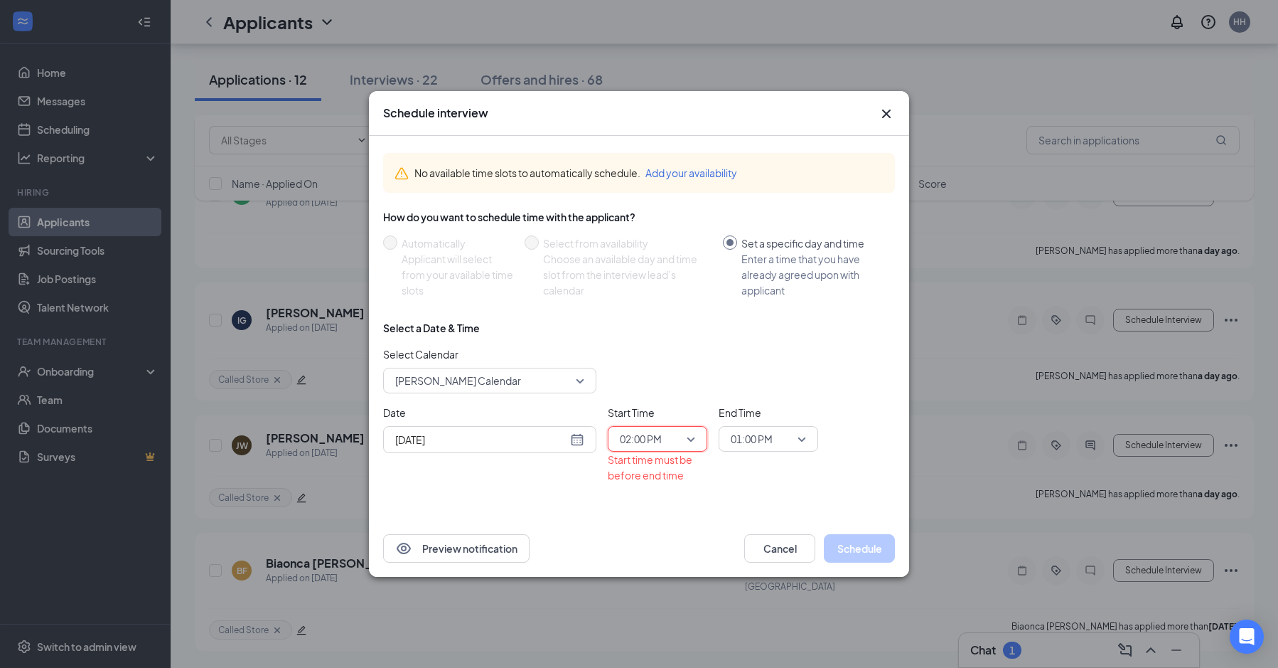
click at [774, 440] on span "01:00 PM" at bounding box center [762, 438] width 63 height 21
click at [772, 344] on span "02:15 PM" at bounding box center [751, 351] width 42 height 16
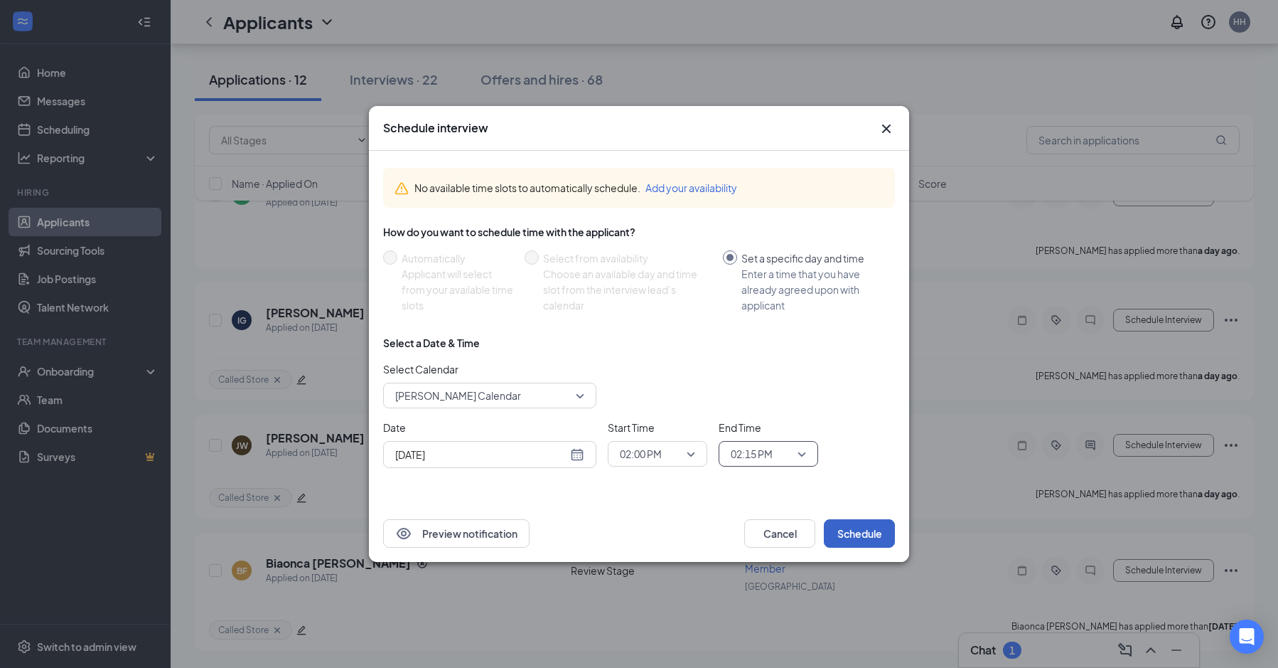
click at [859, 533] on button "Schedule" at bounding box center [859, 533] width 71 height 28
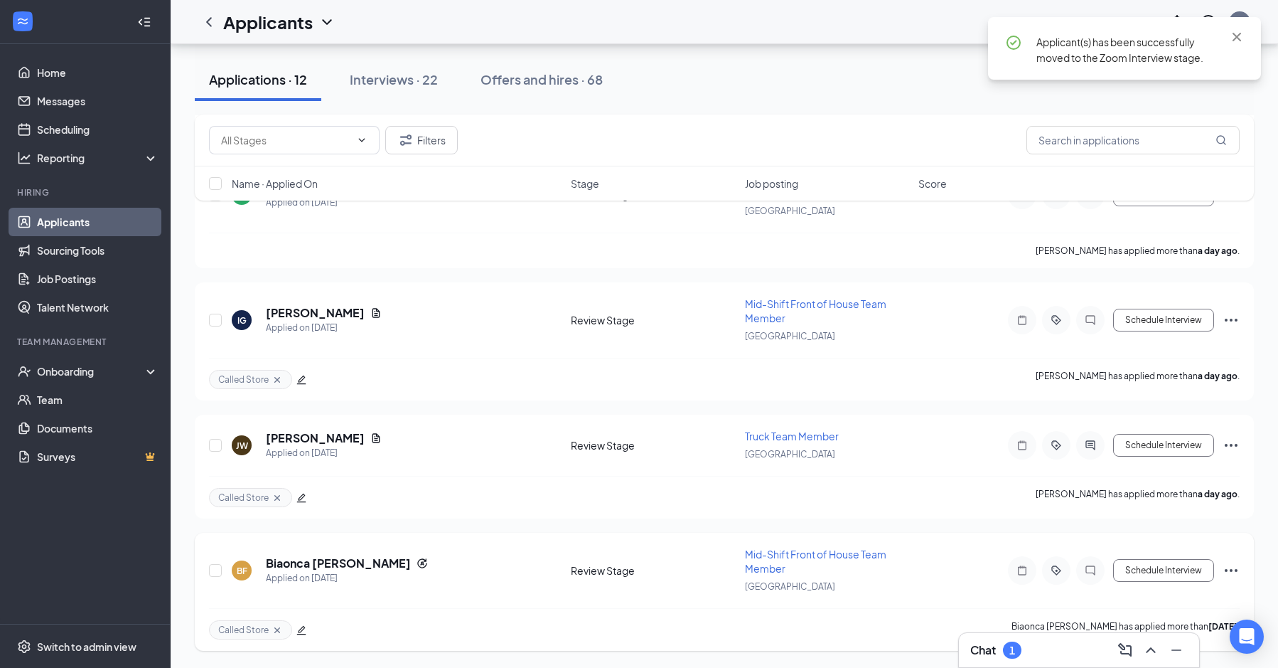
scroll to position [916, 0]
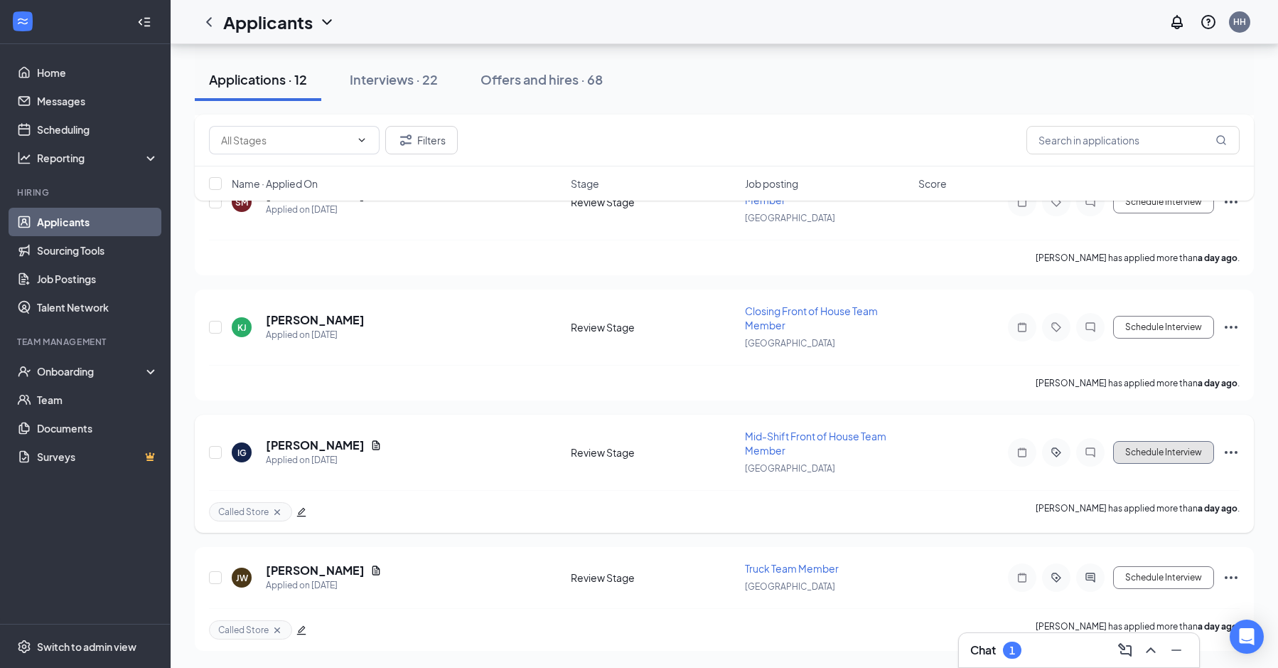
click at [1141, 452] on button "Schedule Interview" at bounding box center [1163, 452] width 101 height 23
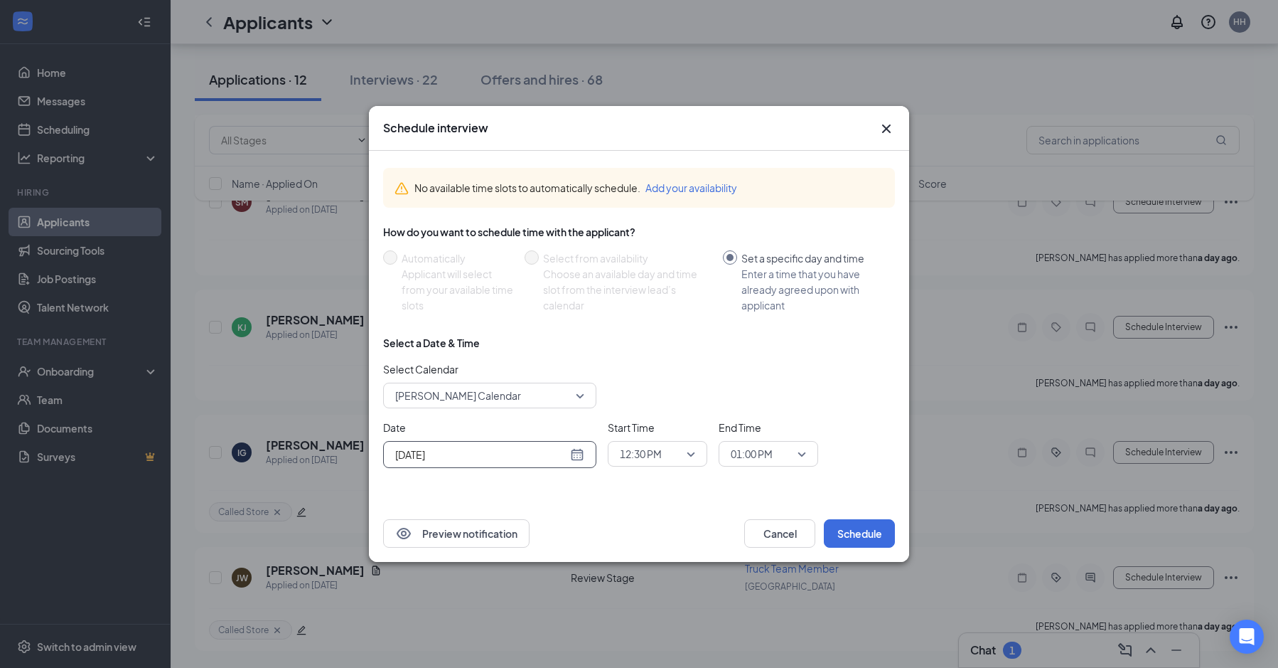
click at [574, 452] on div "[DATE]" at bounding box center [489, 455] width 189 height 16
type input "[DATE]"
click at [456, 423] on div "2" at bounding box center [455, 420] width 17 height 17
click at [687, 463] on span "12:30 PM" at bounding box center [657, 453] width 75 height 21
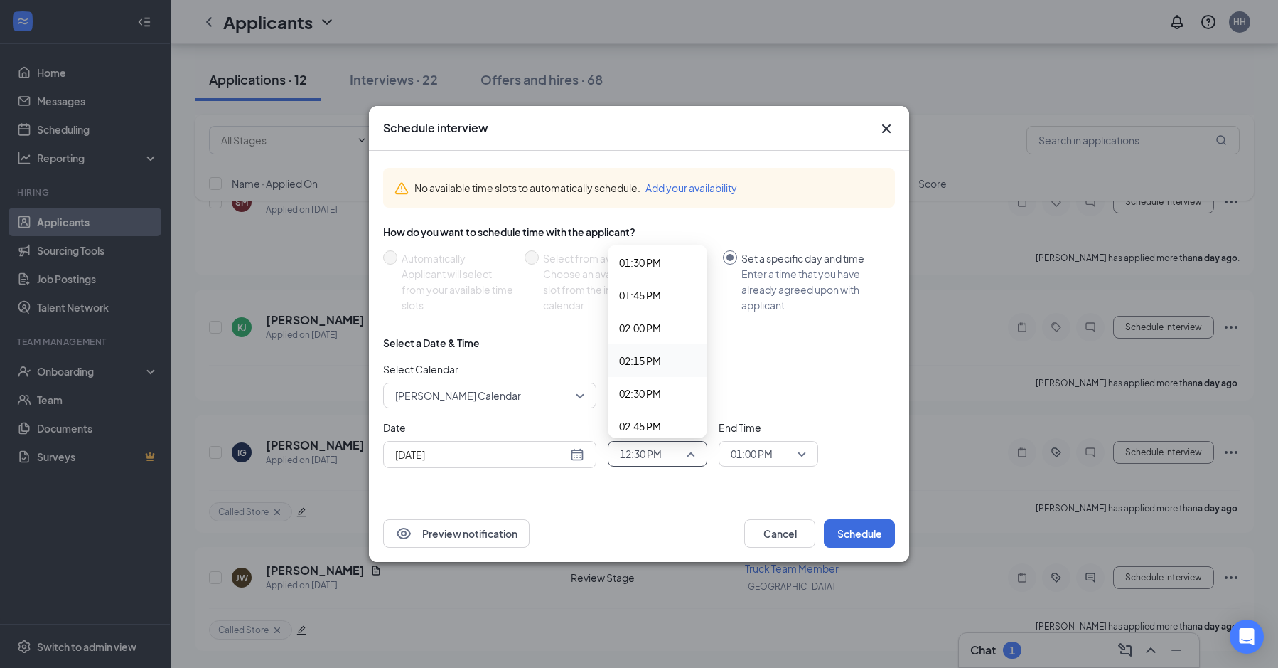
click at [664, 357] on span "02:15 PM" at bounding box center [657, 361] width 77 height 16
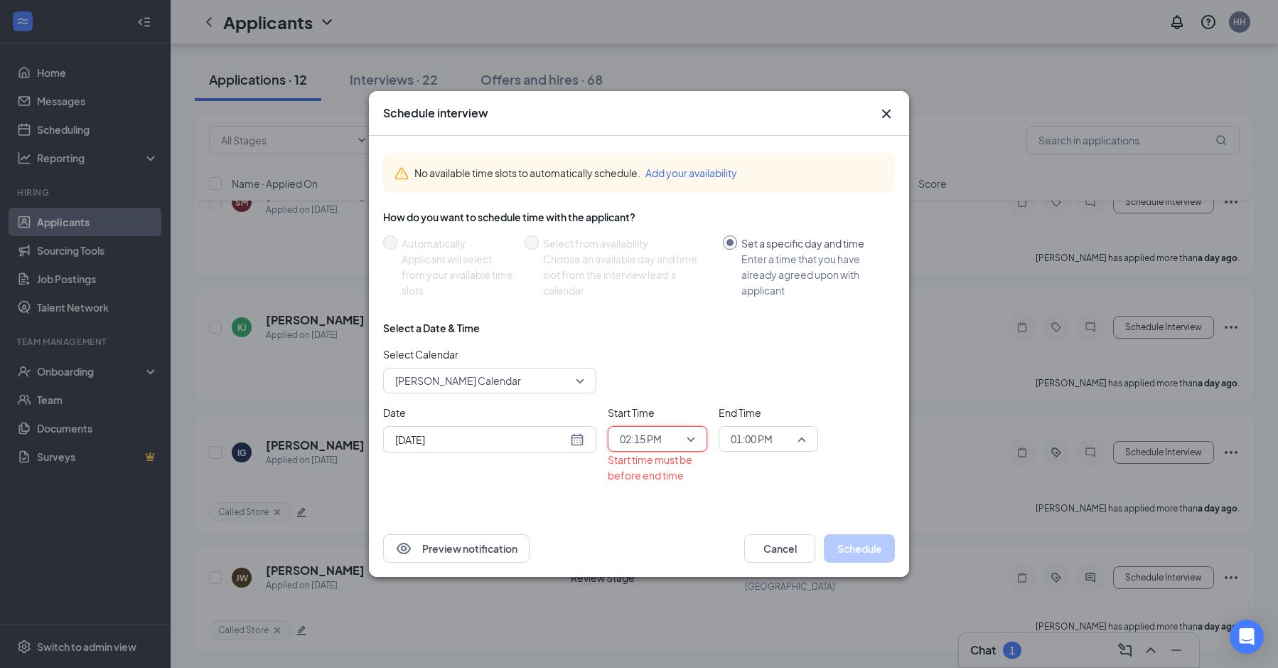
click at [791, 440] on span "01:00 PM" at bounding box center [762, 438] width 63 height 21
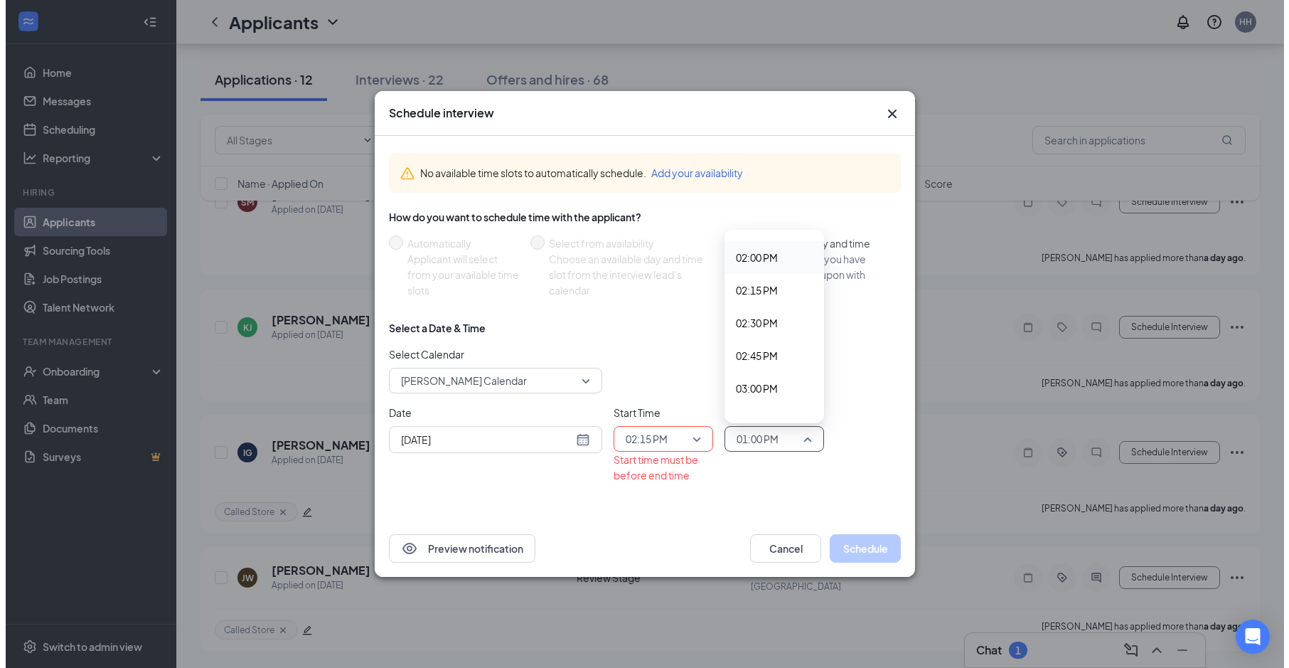
scroll to position [1837, 0]
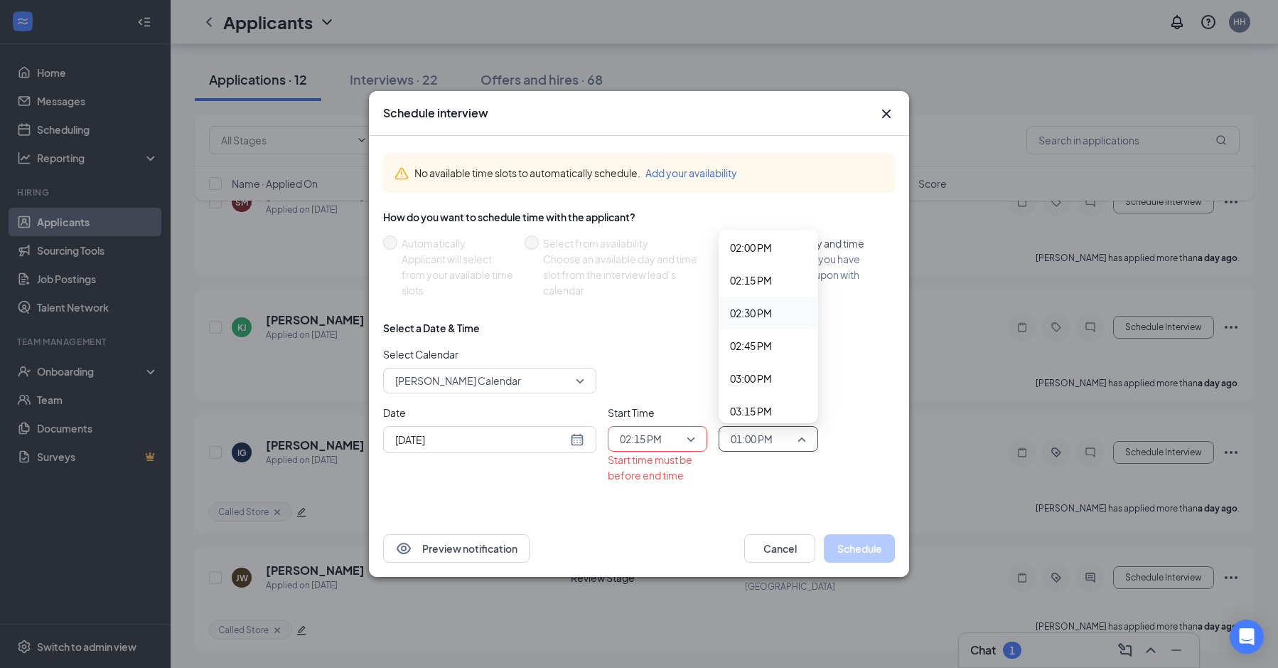
click at [765, 317] on span "02:30 PM" at bounding box center [751, 313] width 42 height 16
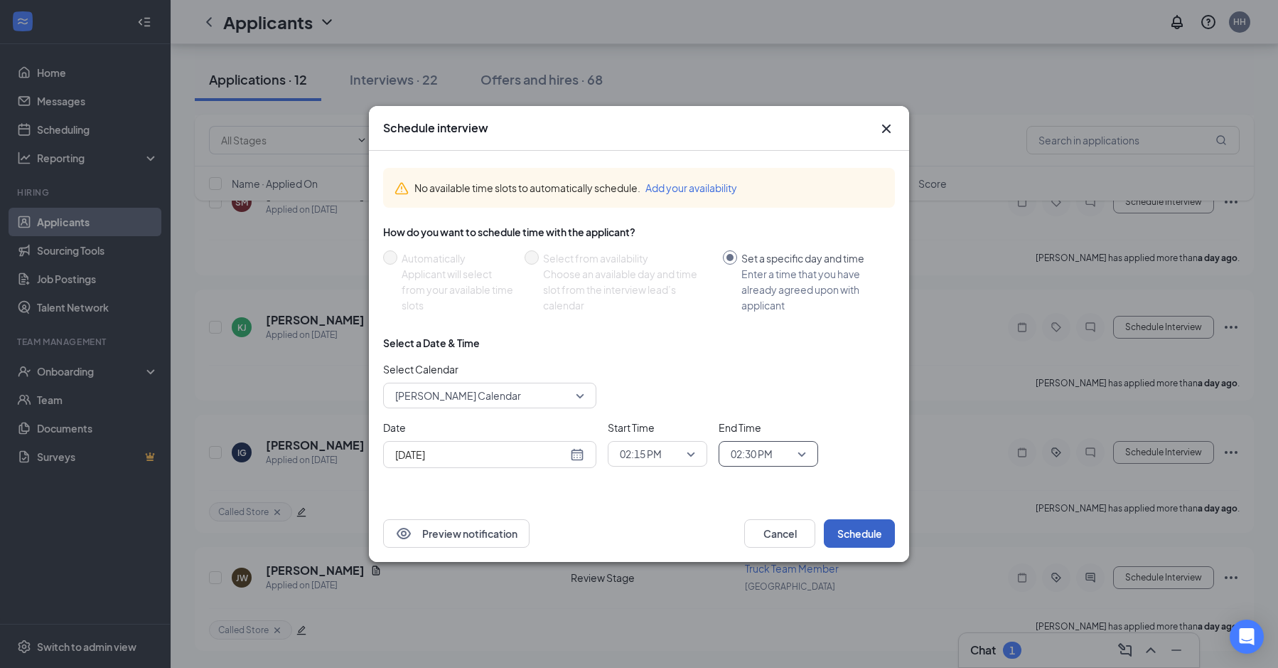
click at [867, 535] on button "Schedule" at bounding box center [859, 533] width 71 height 28
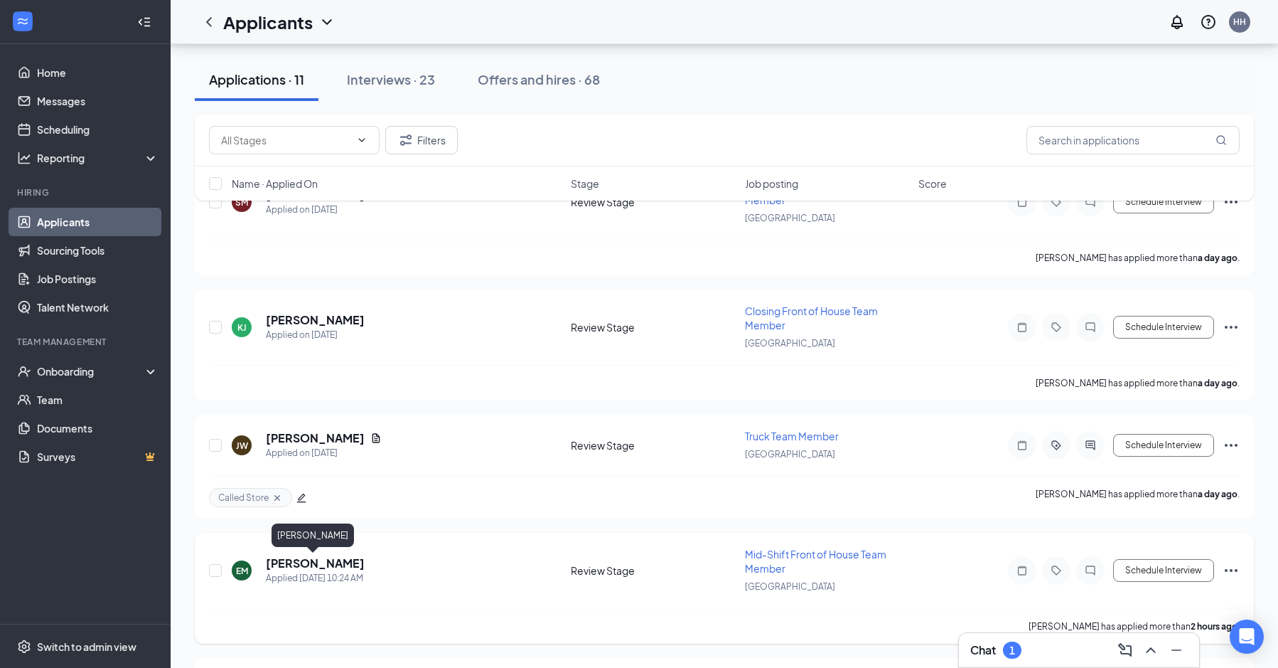
click at [317, 560] on h5 "[PERSON_NAME]" at bounding box center [315, 563] width 99 height 16
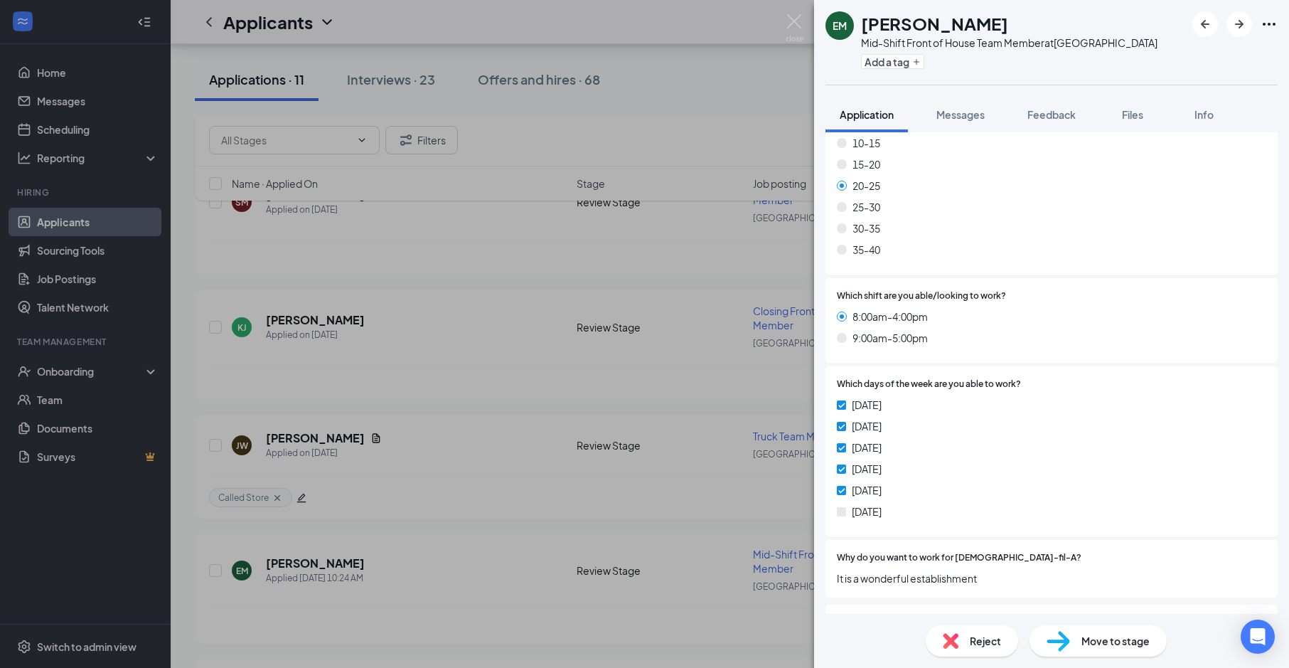
scroll to position [498, 0]
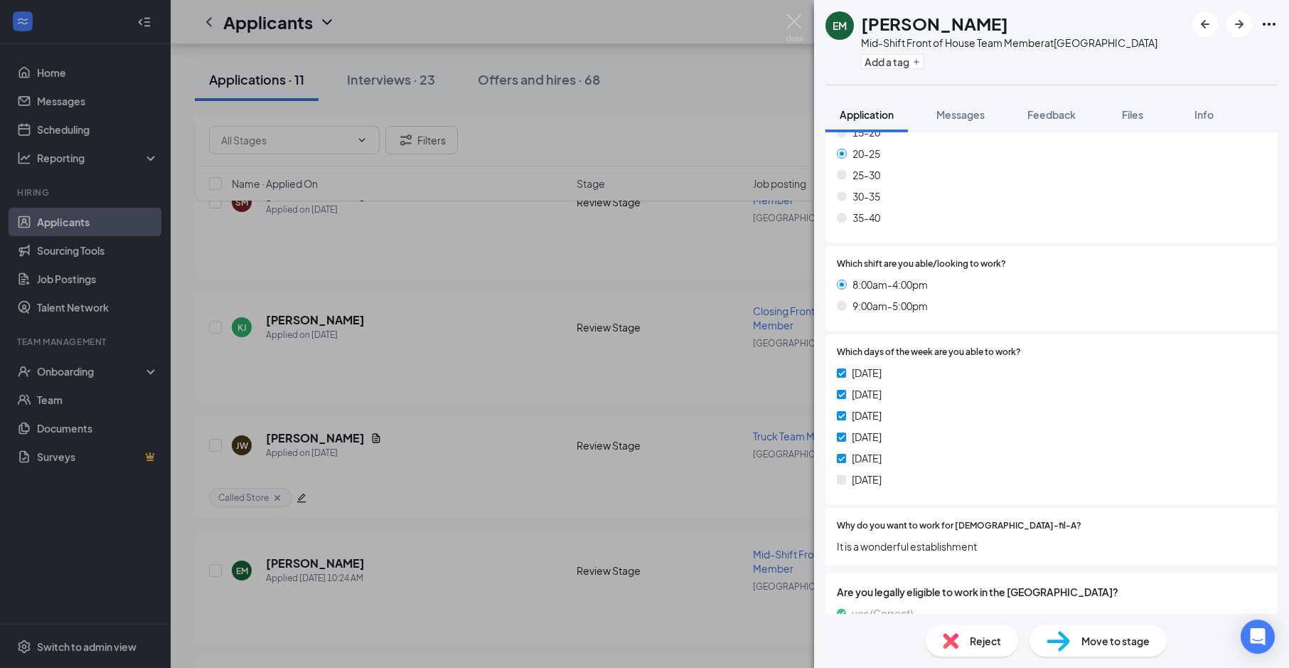
click at [997, 647] on div "Reject" at bounding box center [972, 640] width 92 height 31
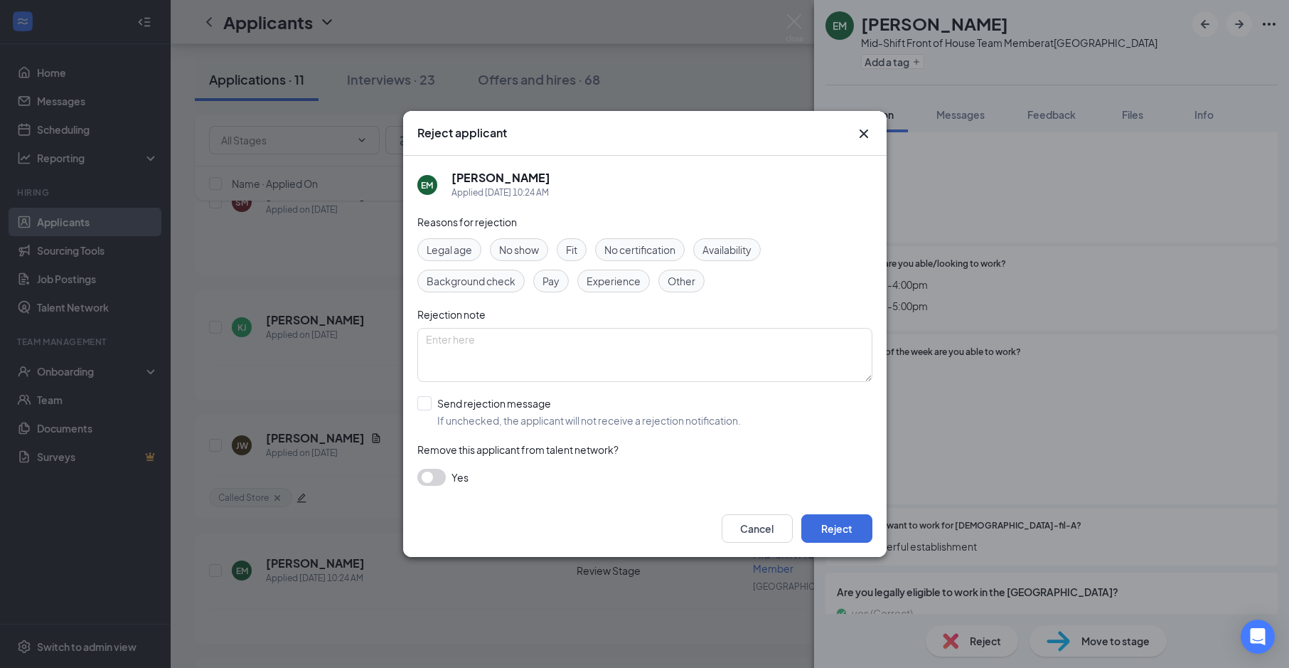
click at [729, 249] on span "Availability" at bounding box center [727, 250] width 49 height 16
click at [535, 412] on input "Send rejection message If unchecked, the applicant will not receive a rejection…" at bounding box center [579, 411] width 324 height 31
checkbox input "true"
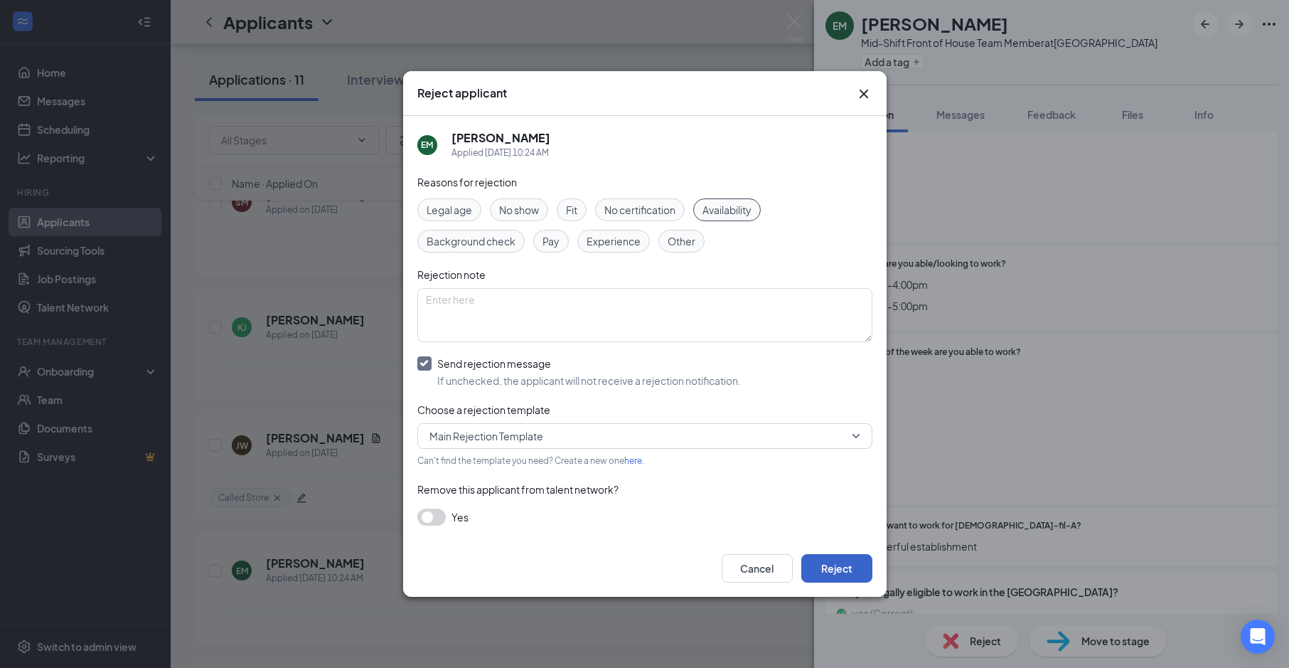
click at [832, 558] on button "Reject" at bounding box center [836, 568] width 71 height 28
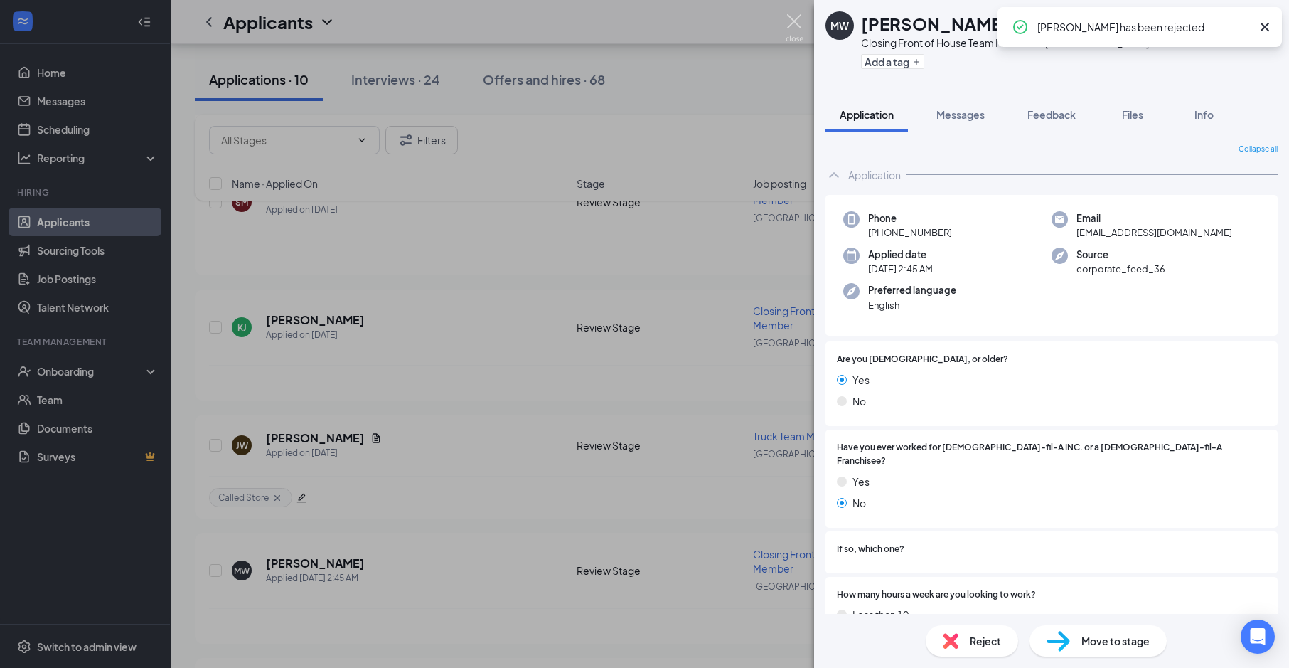
click at [795, 18] on img at bounding box center [795, 28] width 18 height 28
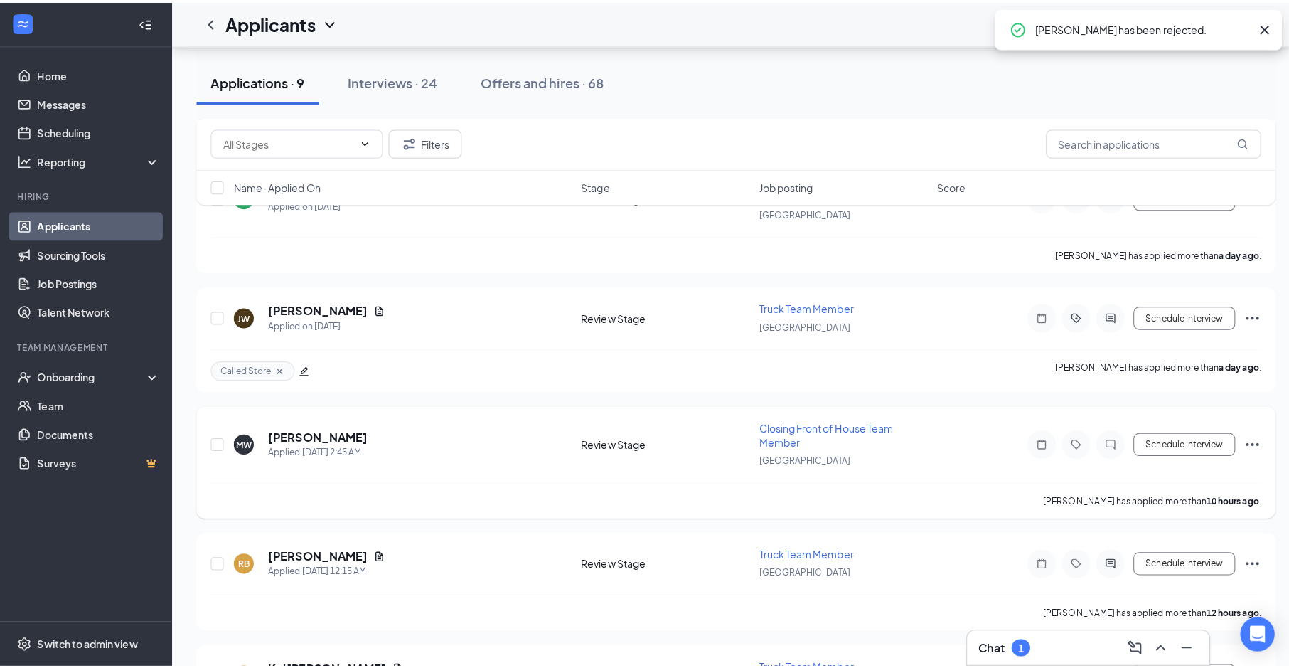
scroll to position [902, 0]
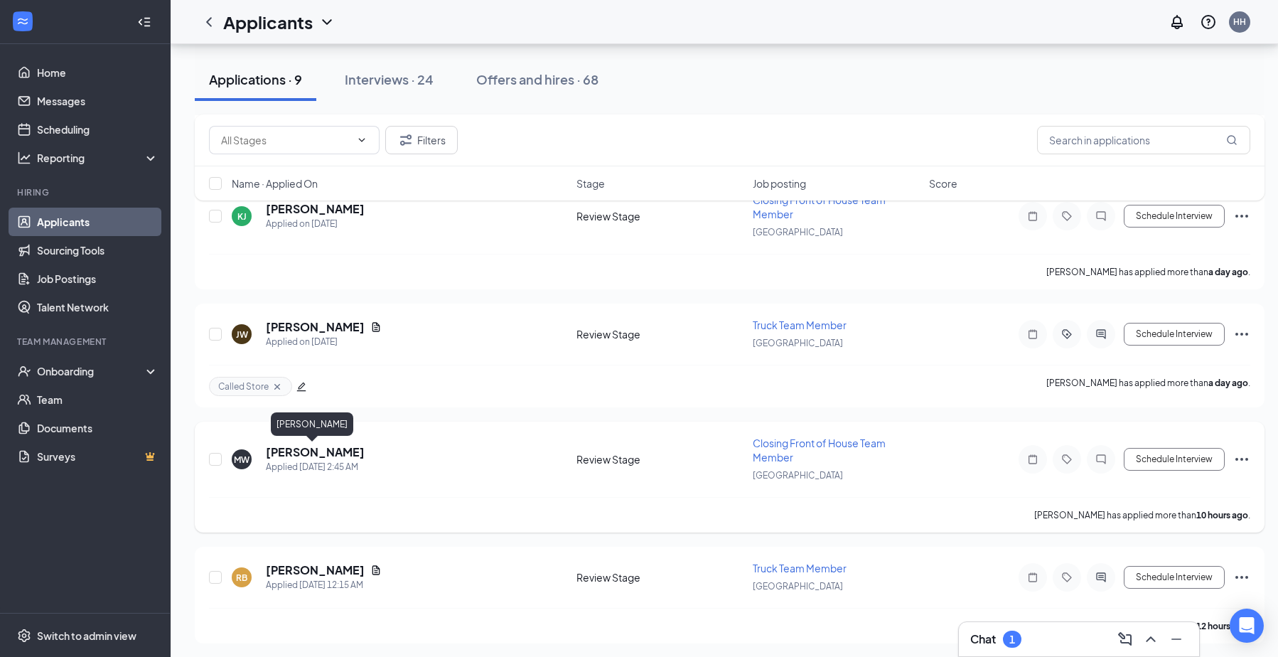
click at [299, 456] on h5 "[PERSON_NAME]" at bounding box center [315, 452] width 99 height 16
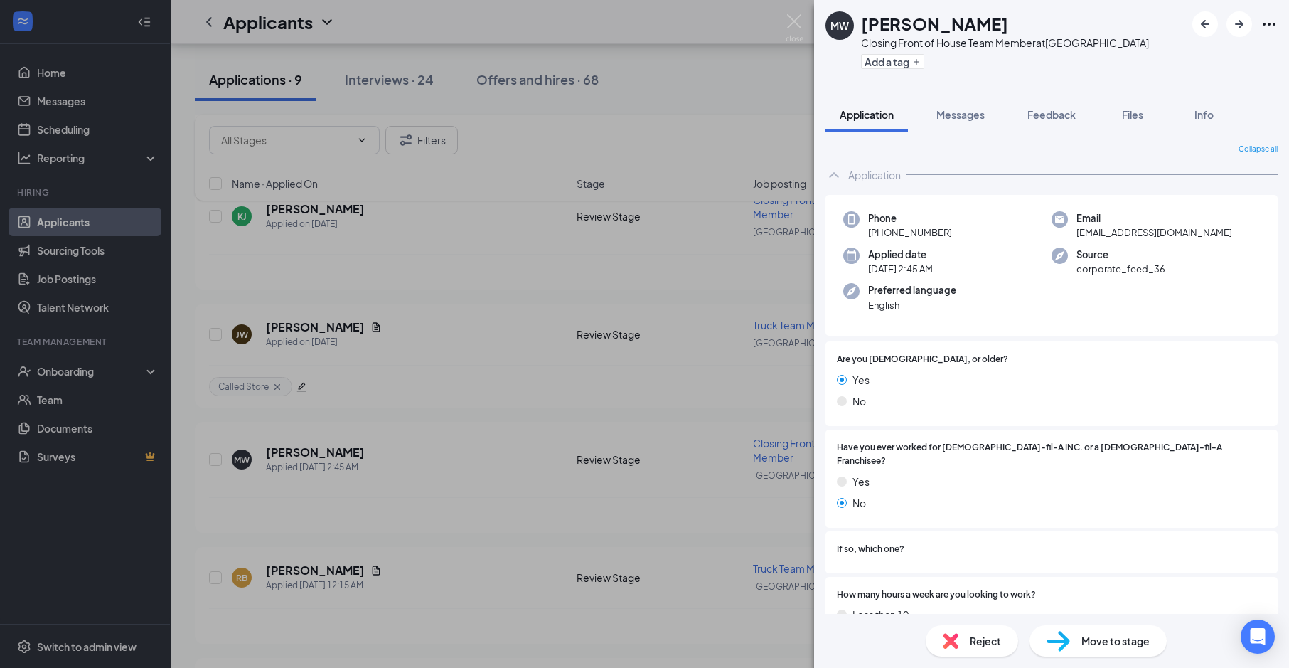
click at [966, 643] on div "Reject" at bounding box center [972, 640] width 92 height 31
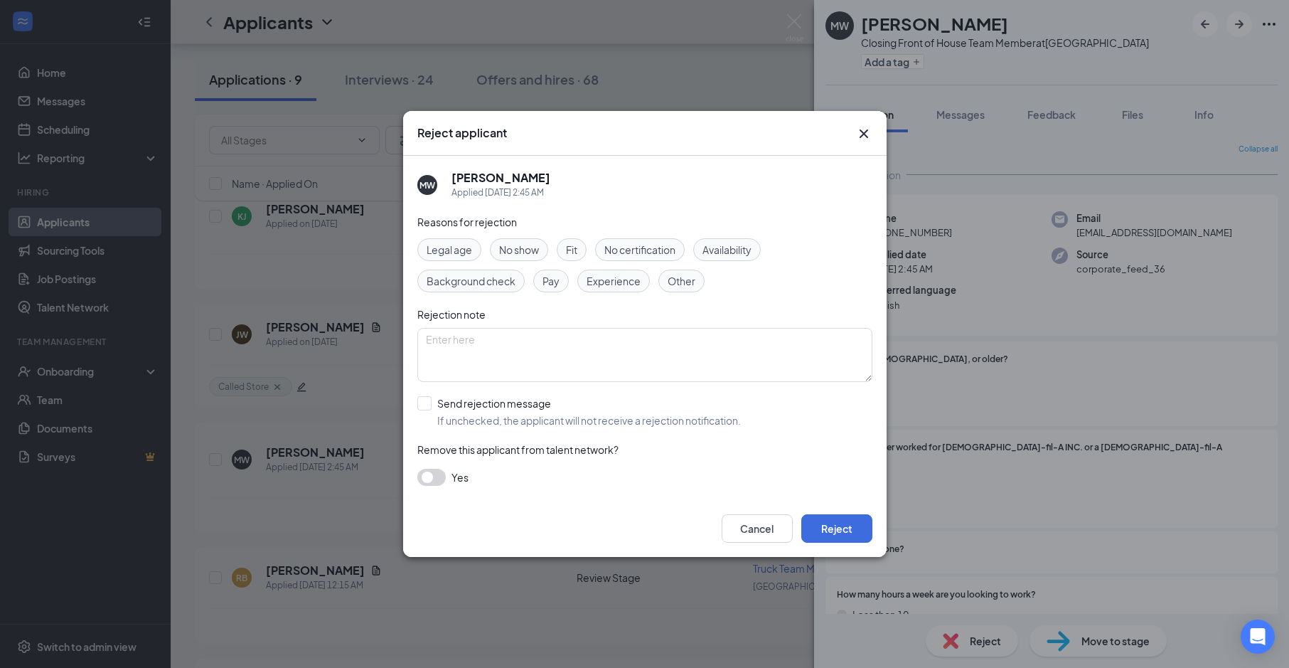
click at [714, 255] on span "Availability" at bounding box center [727, 250] width 49 height 16
click at [636, 287] on span "Experience" at bounding box center [614, 281] width 54 height 16
drag, startPoint x: 636, startPoint y: 287, endPoint x: 589, endPoint y: 424, distance: 144.4
click at [589, 424] on input "Send rejection message If unchecked, the applicant will not receive a rejection…" at bounding box center [579, 411] width 324 height 31
checkbox input "true"
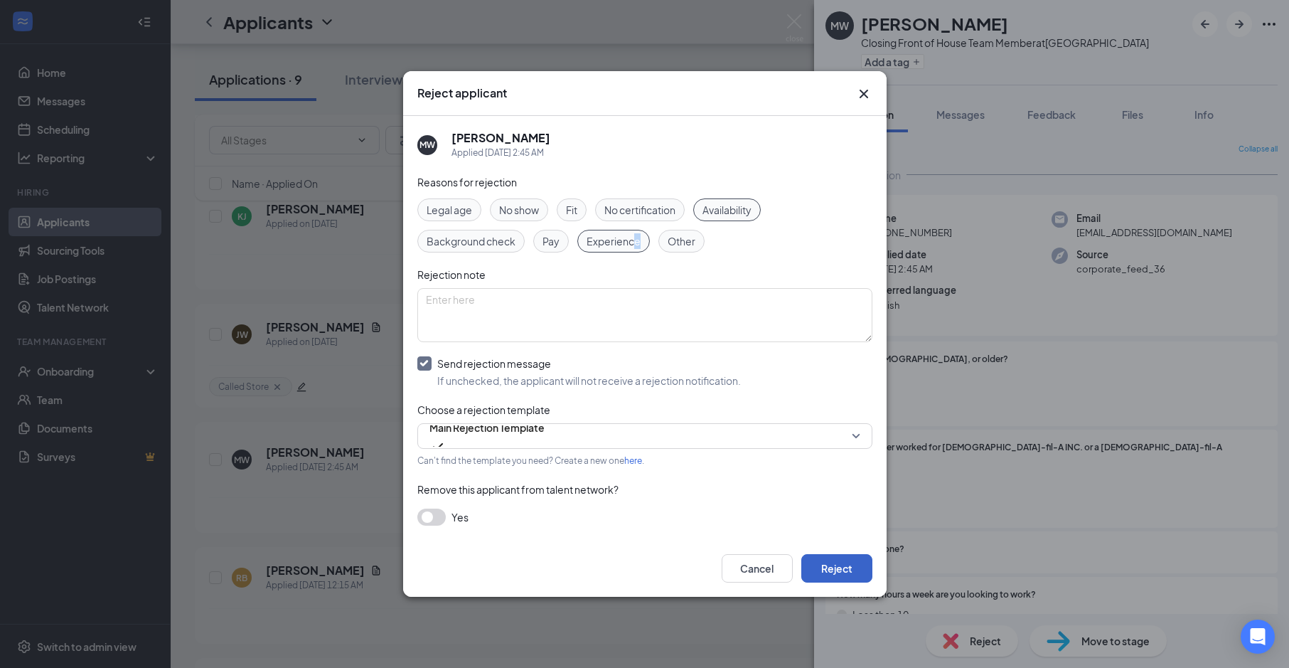
click at [840, 562] on button "Reject" at bounding box center [836, 568] width 71 height 28
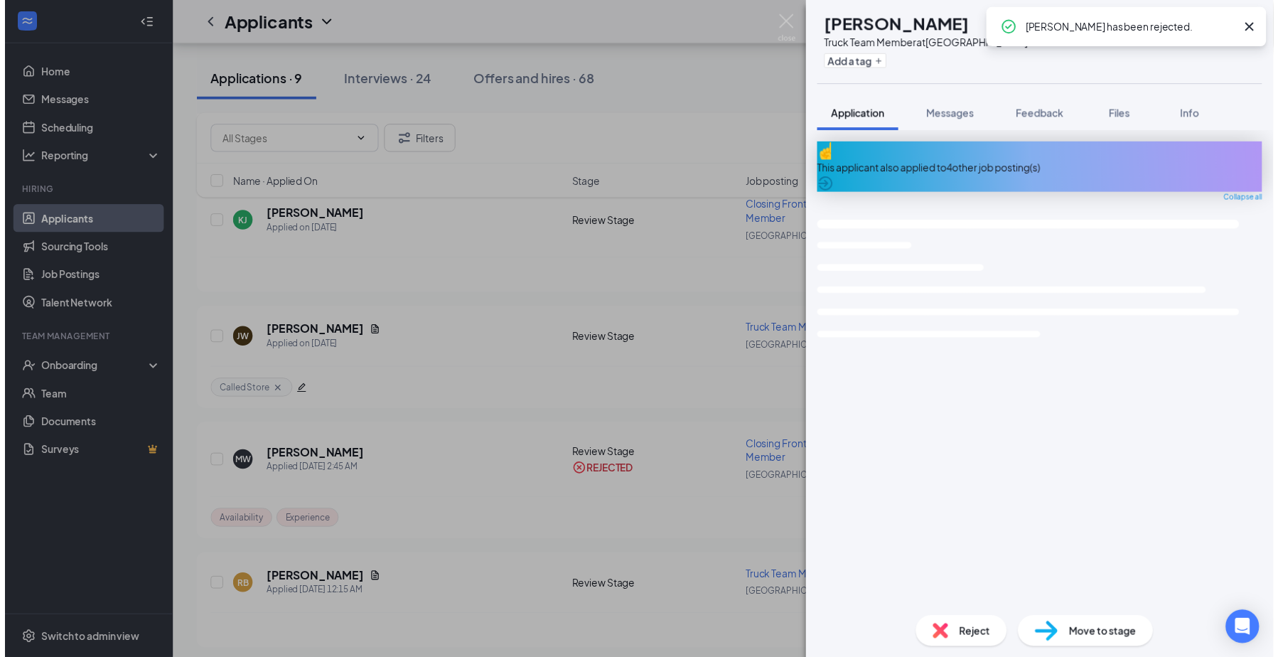
scroll to position [909, 0]
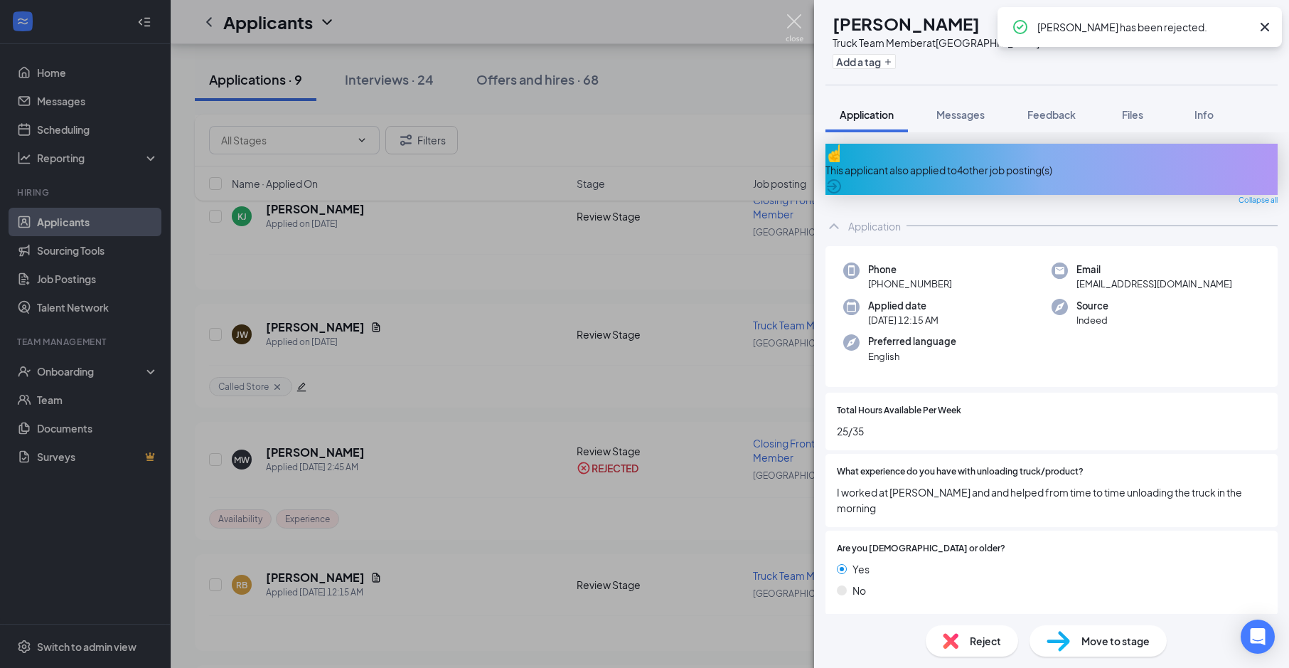
click at [796, 27] on img at bounding box center [795, 28] width 18 height 28
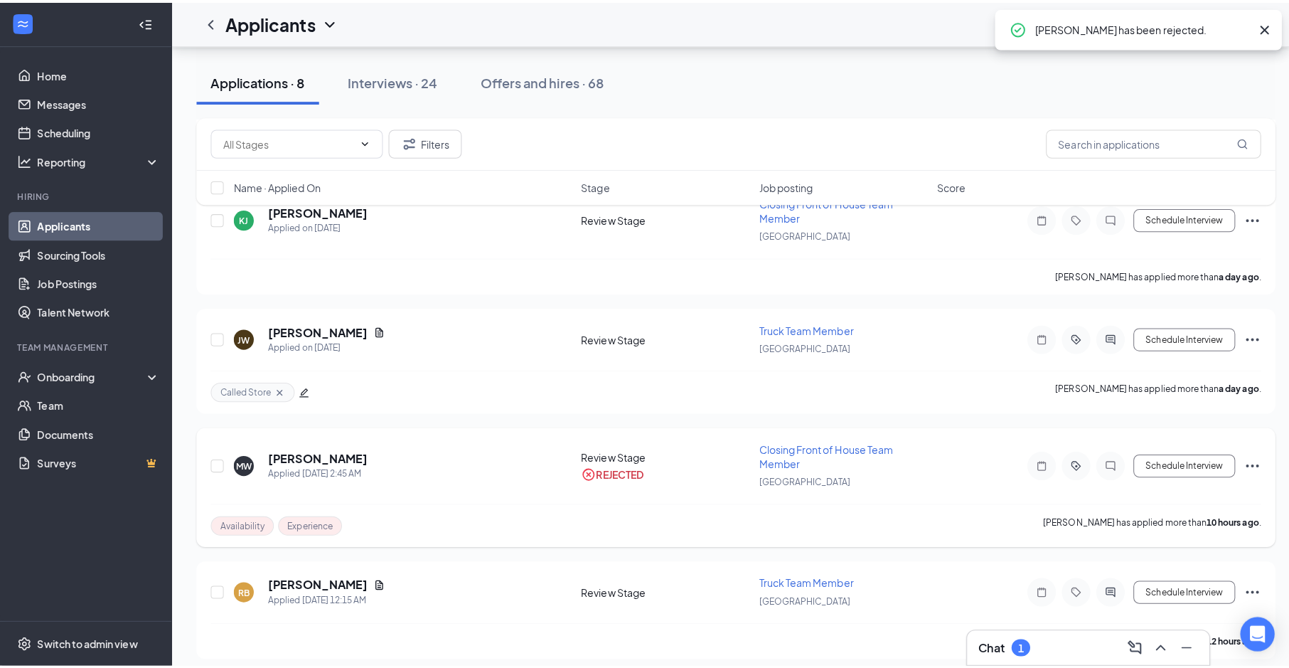
scroll to position [887, 0]
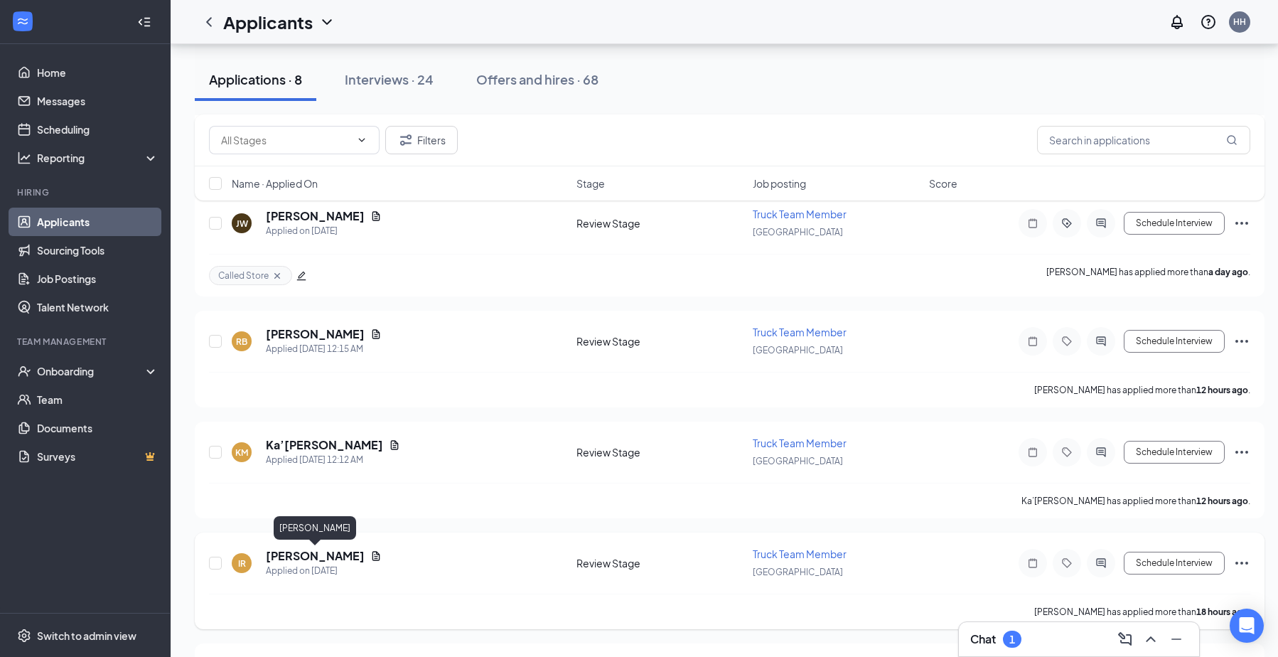
click at [318, 560] on h5 "[PERSON_NAME]" at bounding box center [315, 556] width 99 height 16
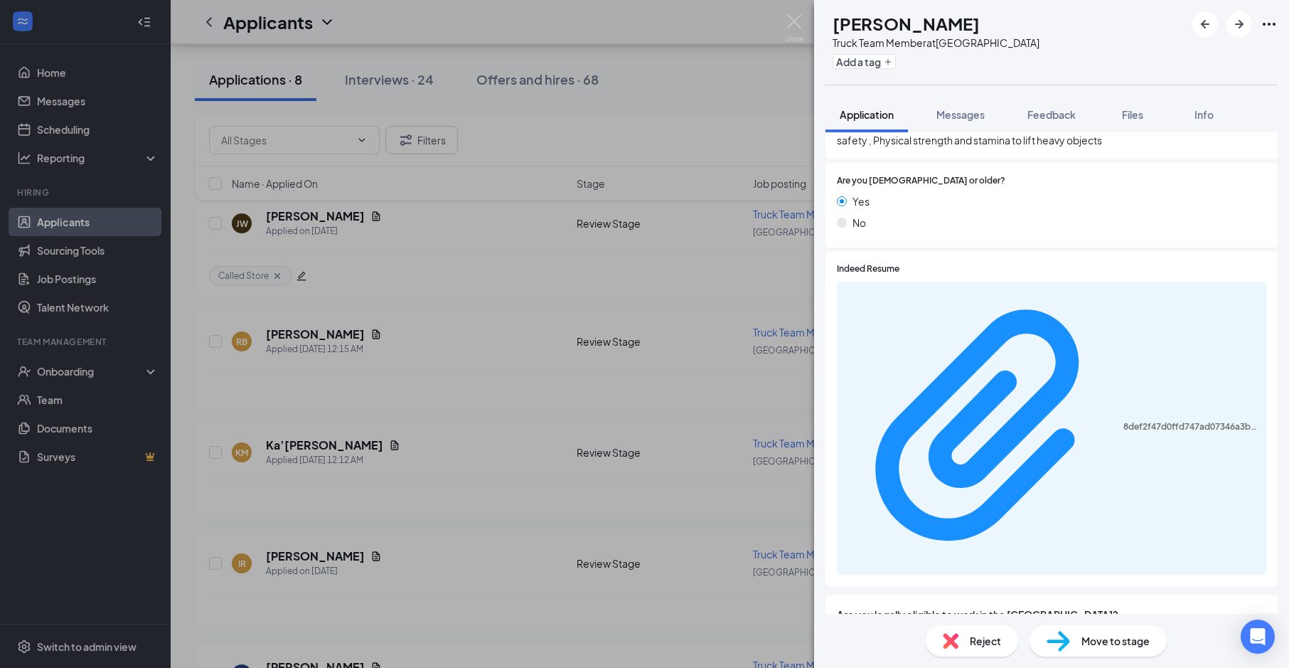
scroll to position [356, 0]
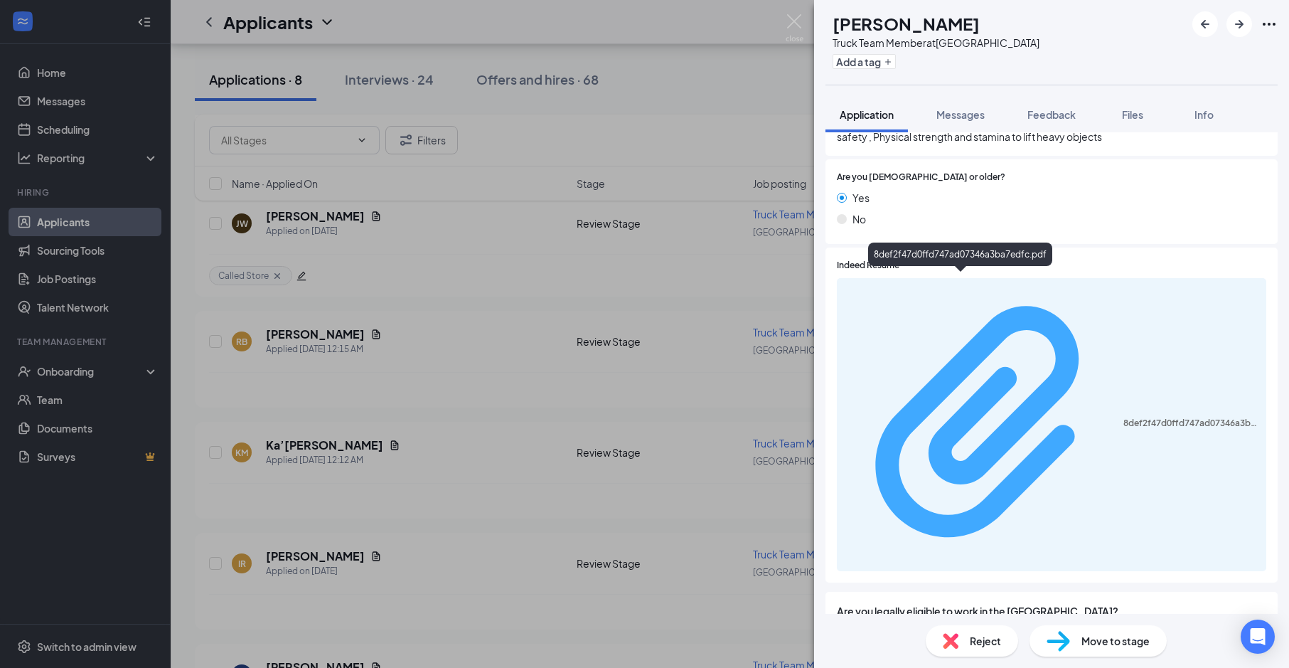
click at [1123, 417] on div "8def2f47d0ffd747ad07346a3ba7edfc.pdf" at bounding box center [1190, 422] width 134 height 11
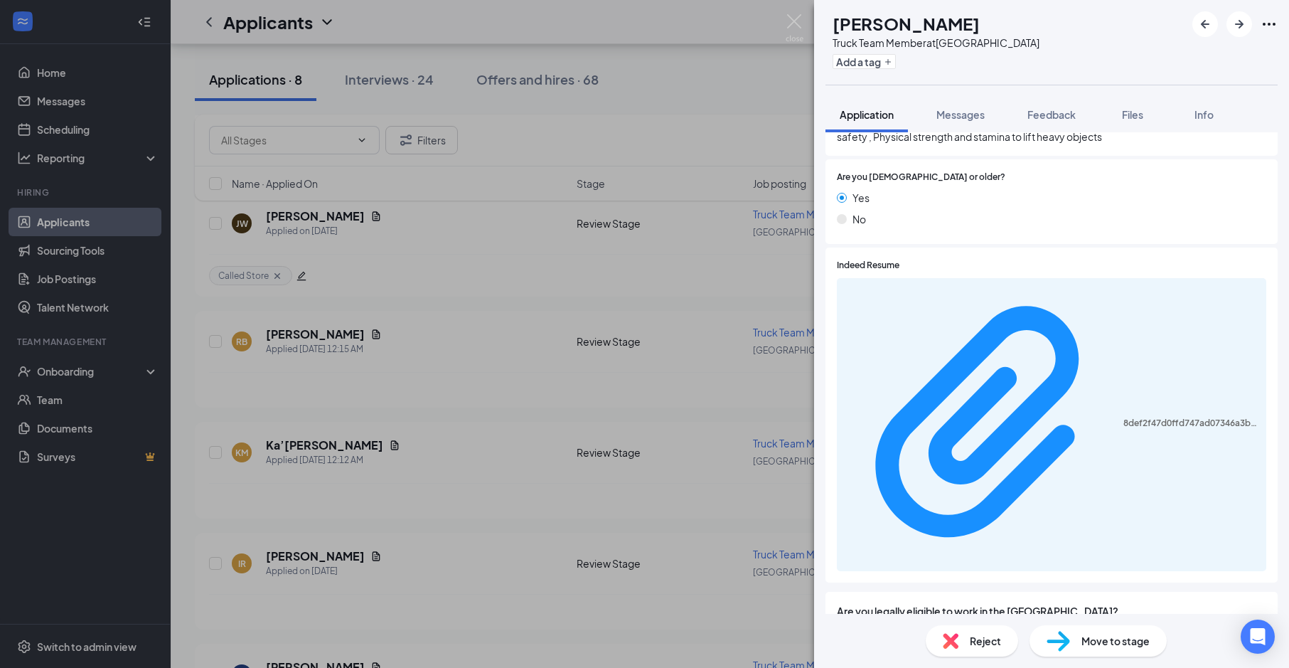
click at [948, 639] on img at bounding box center [951, 641] width 16 height 16
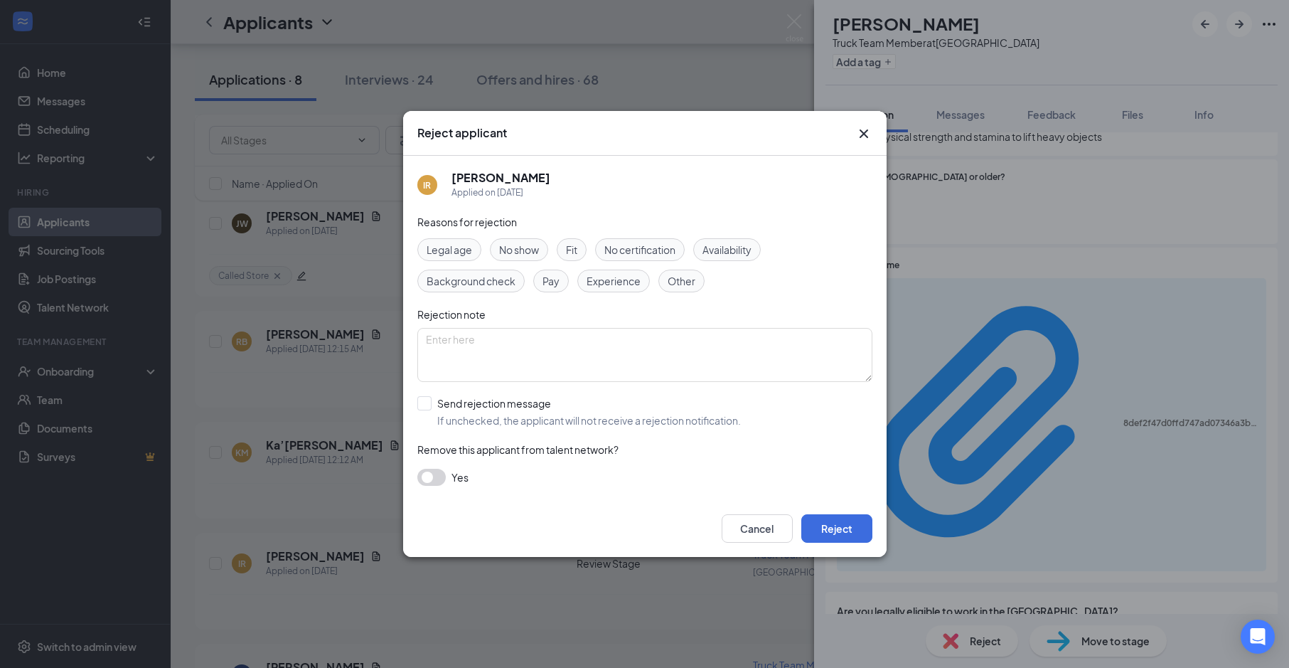
click at [749, 250] on span "Availability" at bounding box center [727, 250] width 49 height 16
click at [606, 280] on span "Experience" at bounding box center [614, 281] width 54 height 16
click at [597, 412] on input "Send rejection message If unchecked, the applicant will not receive a rejection…" at bounding box center [579, 411] width 324 height 31
checkbox input "true"
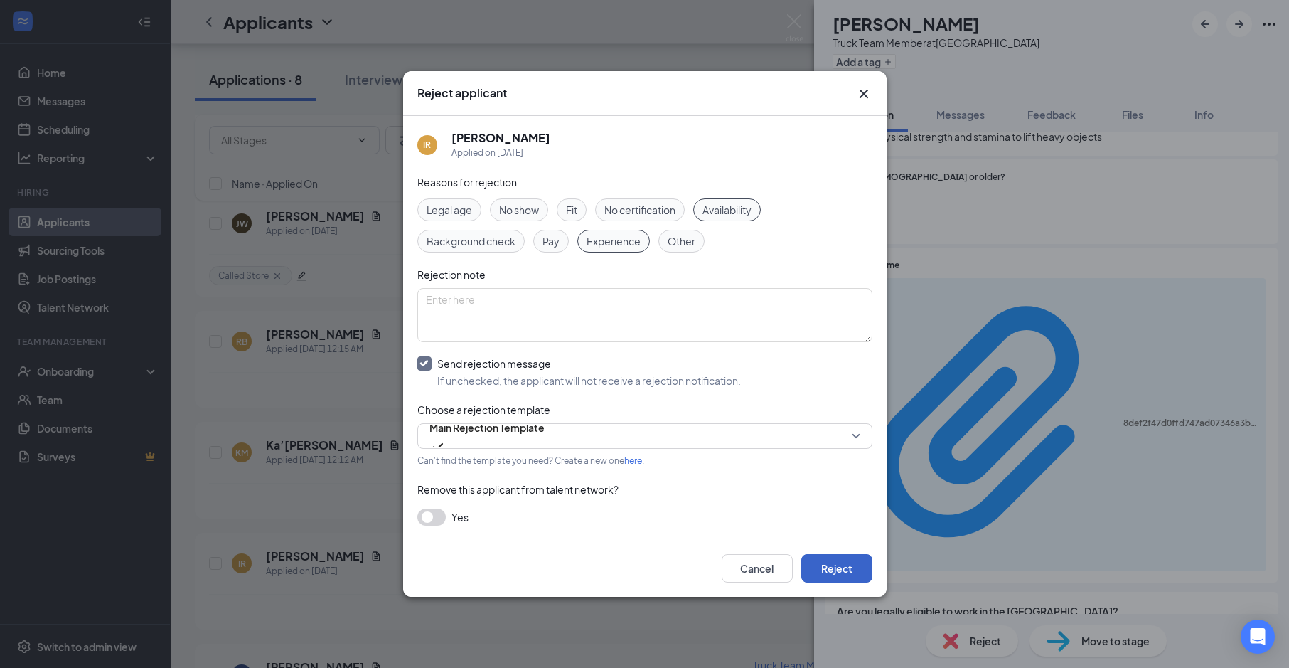
click at [844, 567] on button "Reject" at bounding box center [836, 568] width 71 height 28
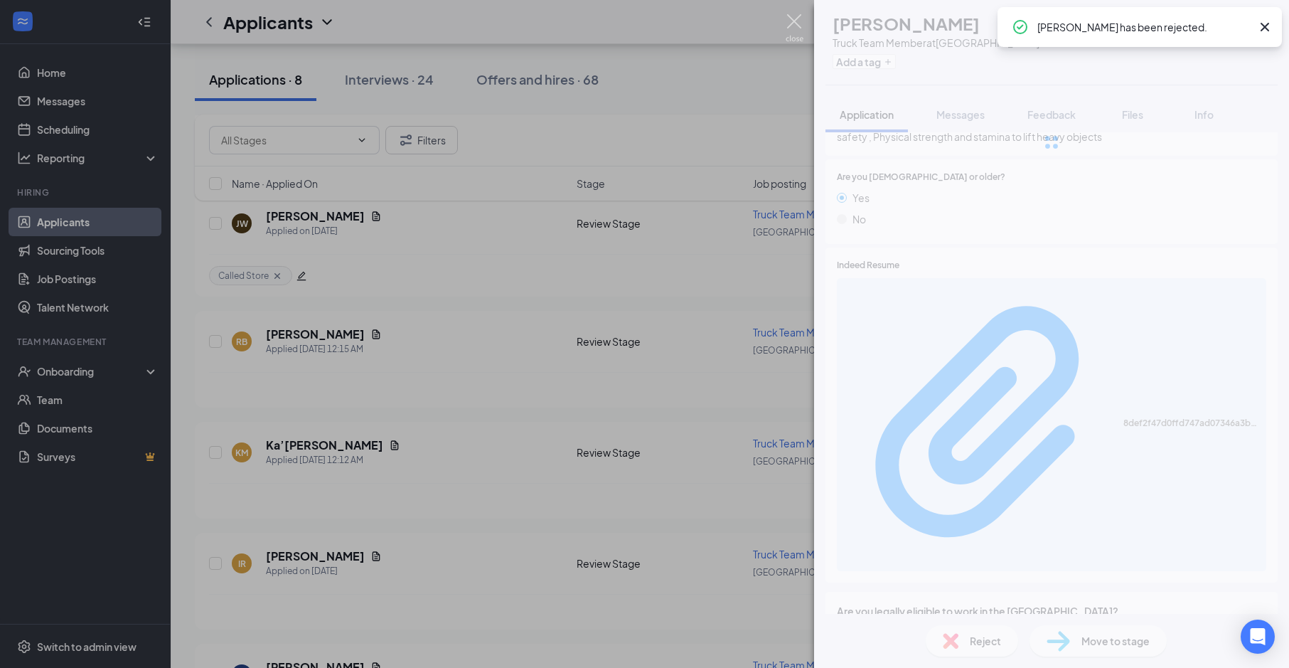
click at [793, 18] on img at bounding box center [795, 28] width 18 height 28
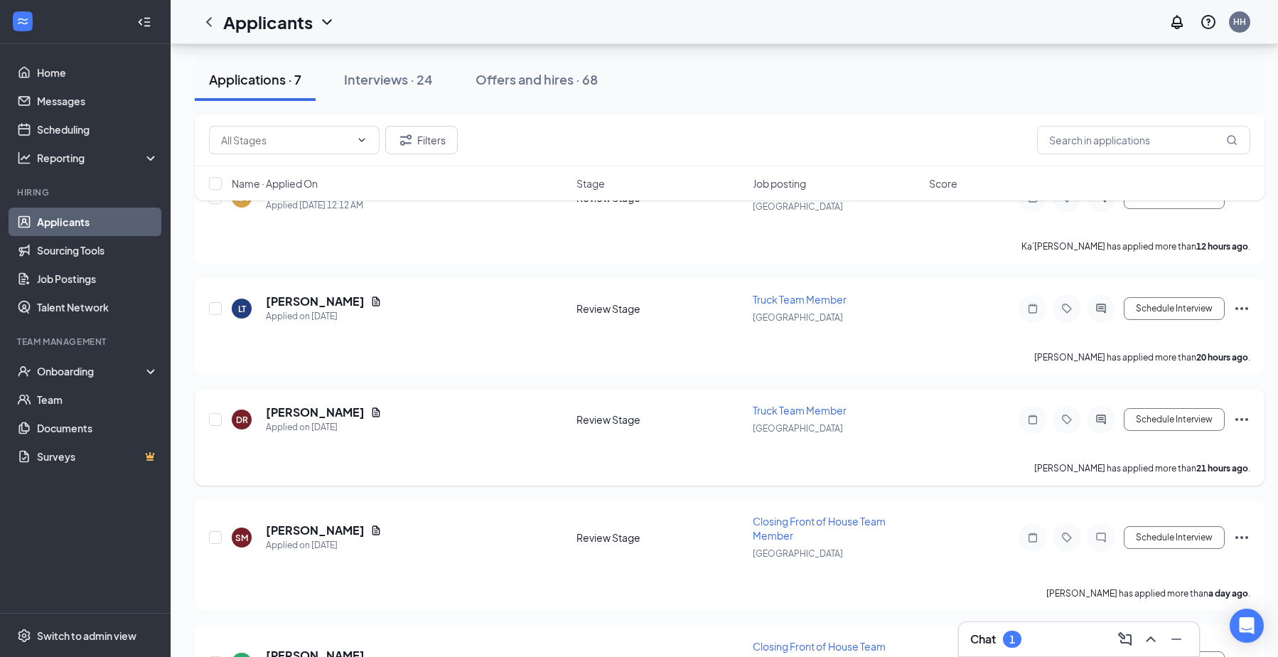
scroll to position [1245, 0]
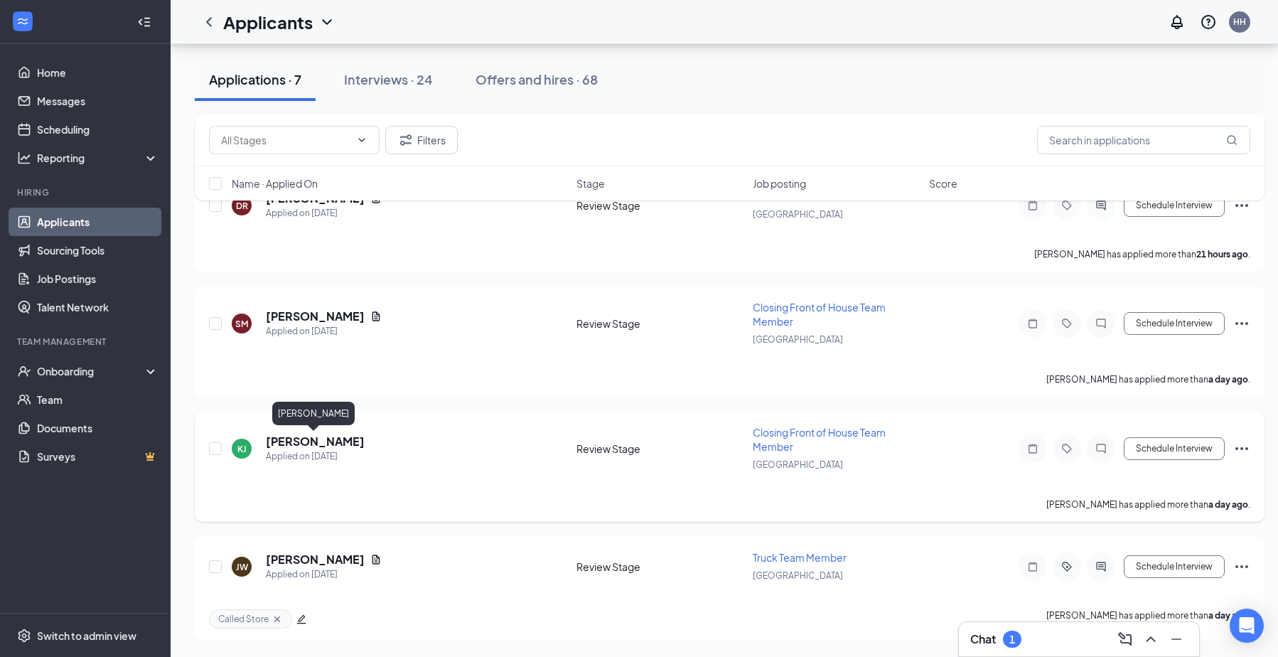
click at [295, 436] on h5 "[PERSON_NAME]" at bounding box center [315, 442] width 99 height 16
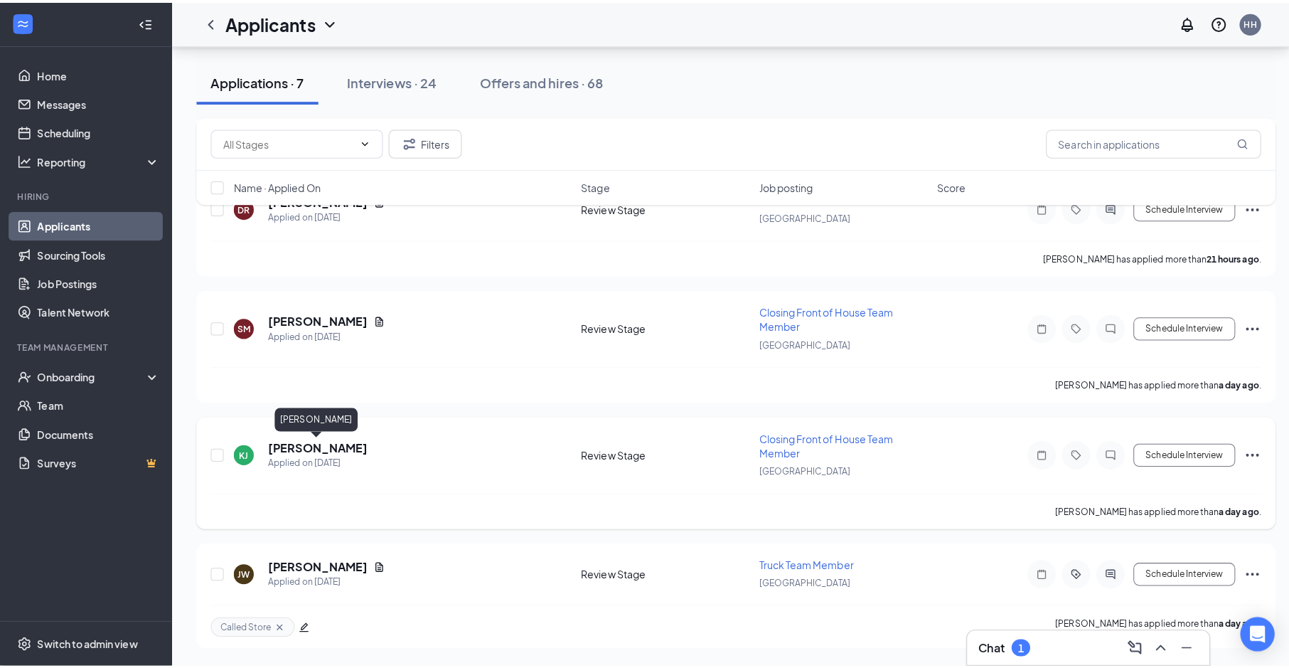
scroll to position [1234, 0]
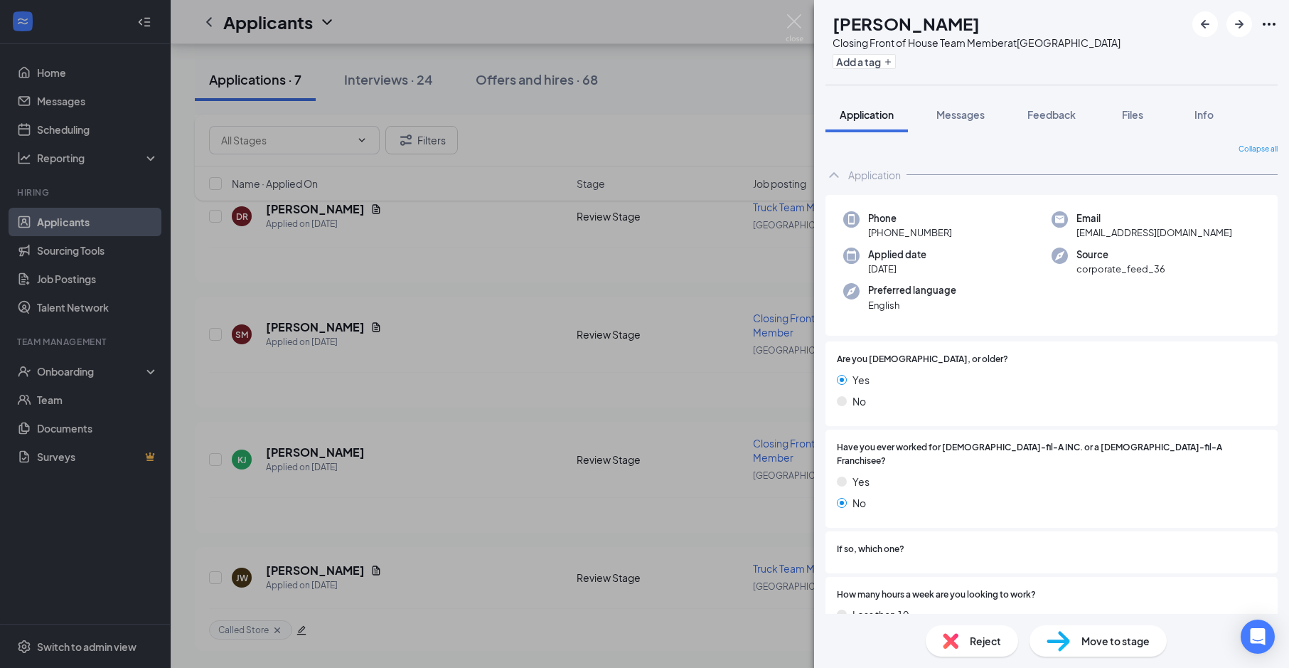
click at [983, 640] on span "Reject" at bounding box center [985, 641] width 31 height 16
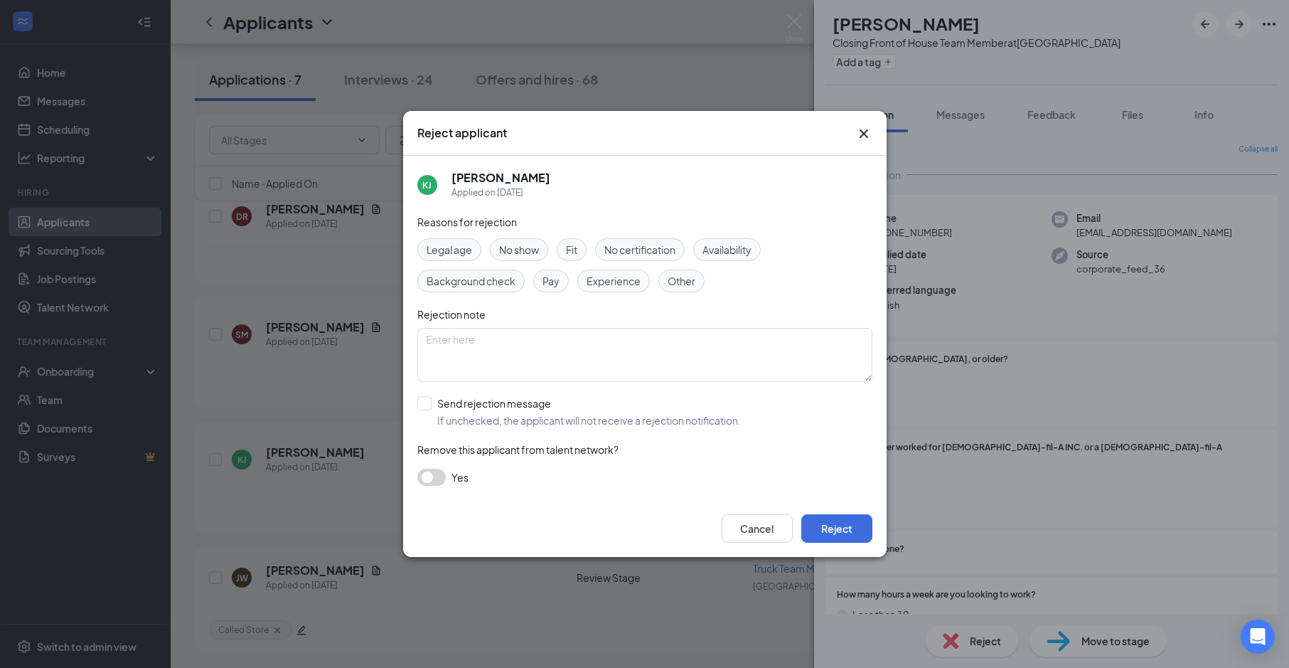
click at [734, 257] on div "Availability" at bounding box center [727, 249] width 68 height 23
click at [628, 268] on div "Legal age No show Fit No certification Availability Background check Pay Experi…" at bounding box center [644, 265] width 455 height 54
click at [619, 287] on span "Experience" at bounding box center [614, 281] width 54 height 16
click at [461, 414] on input "Send rejection message If unchecked, the applicant will not receive a rejection…" at bounding box center [579, 411] width 324 height 31
checkbox input "true"
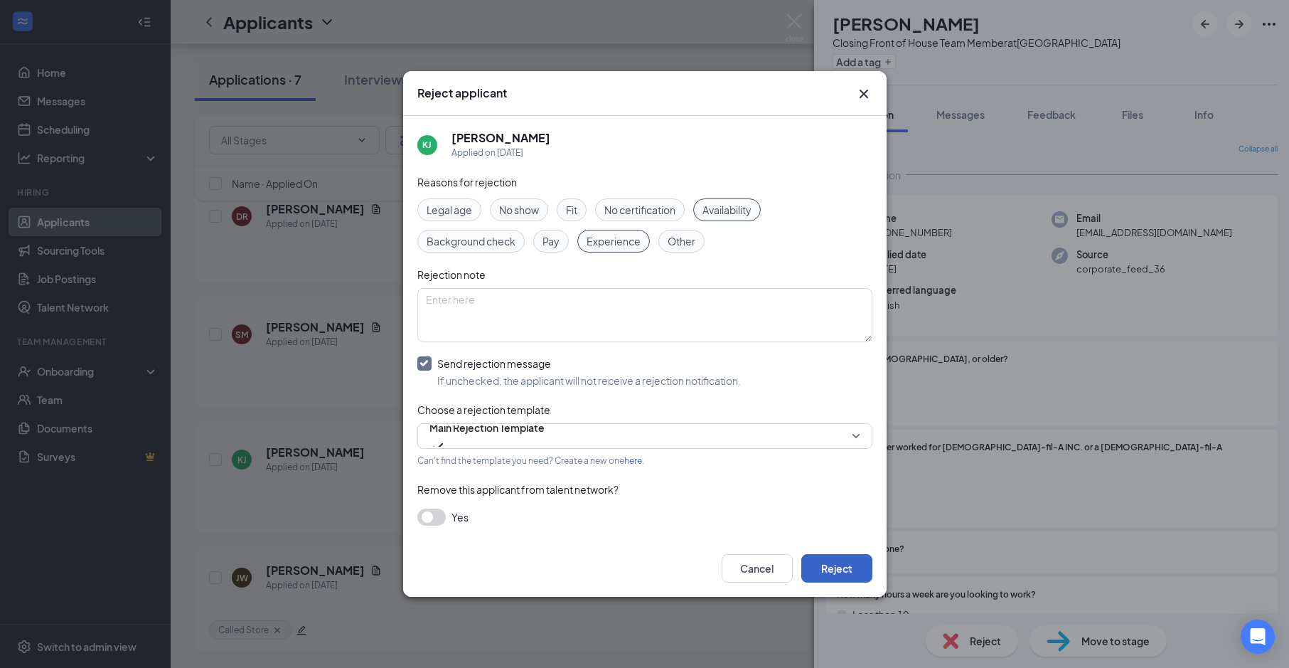
click at [827, 554] on button "Reject" at bounding box center [836, 568] width 71 height 28
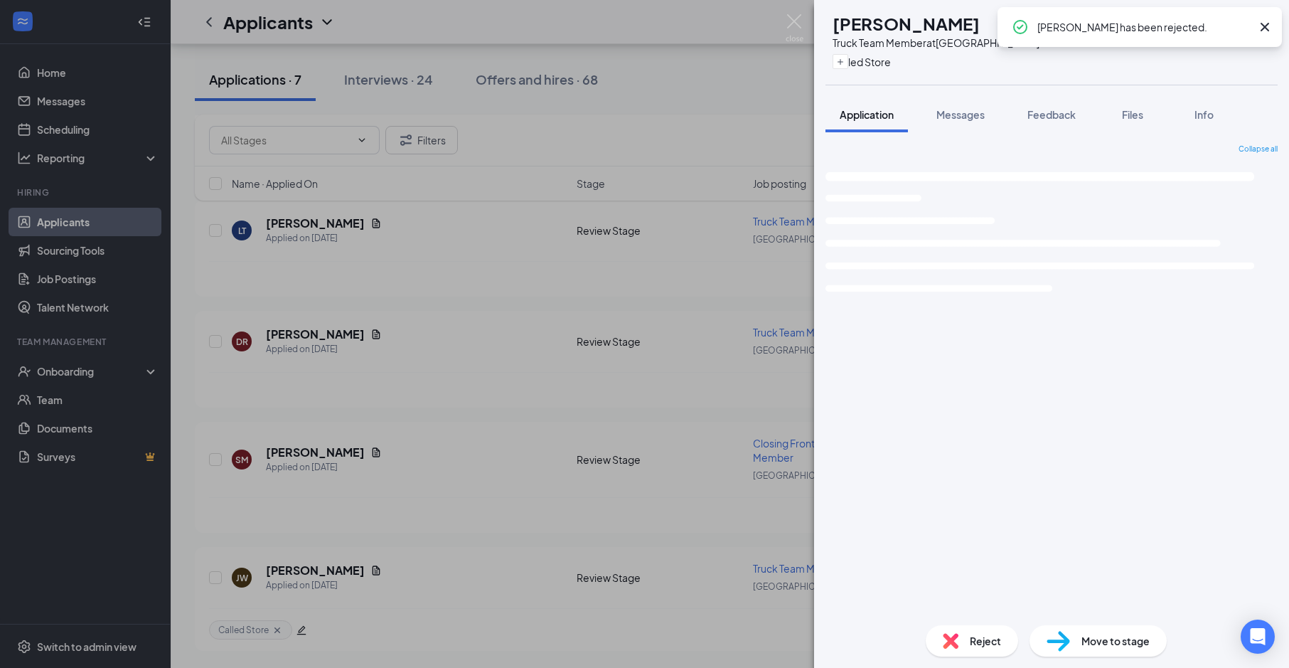
scroll to position [984, 0]
click at [791, 26] on img at bounding box center [795, 28] width 18 height 28
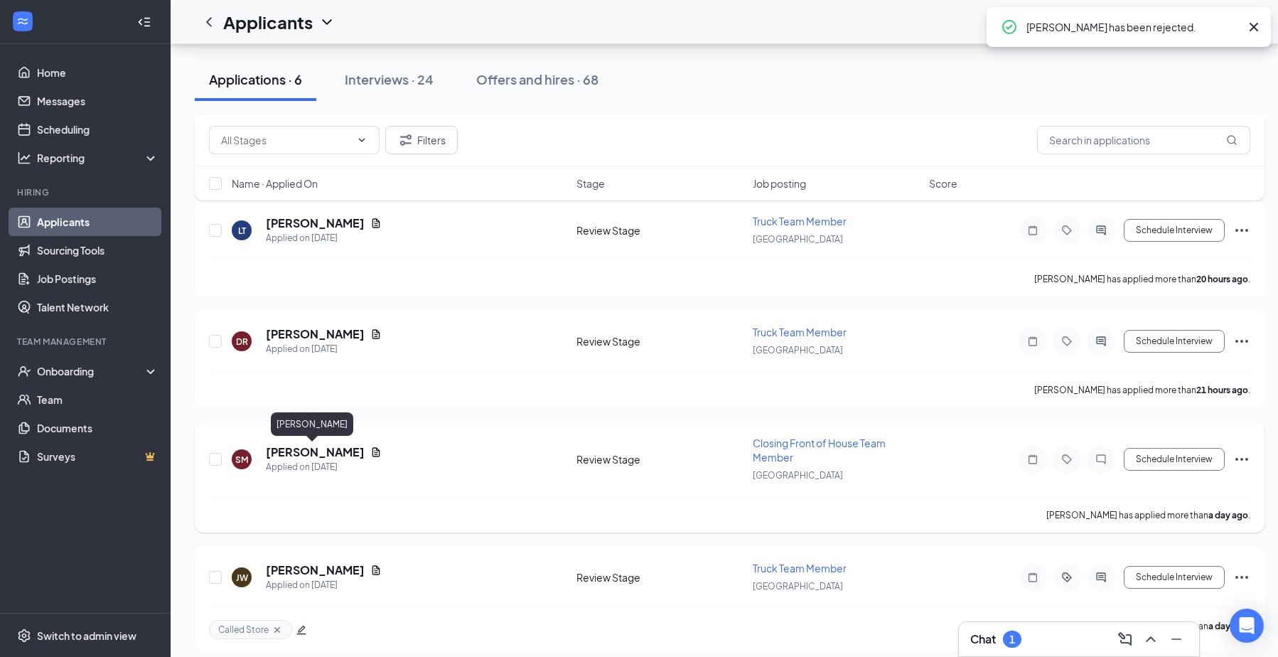
click at [298, 449] on h5 "[PERSON_NAME]" at bounding box center [315, 452] width 99 height 16
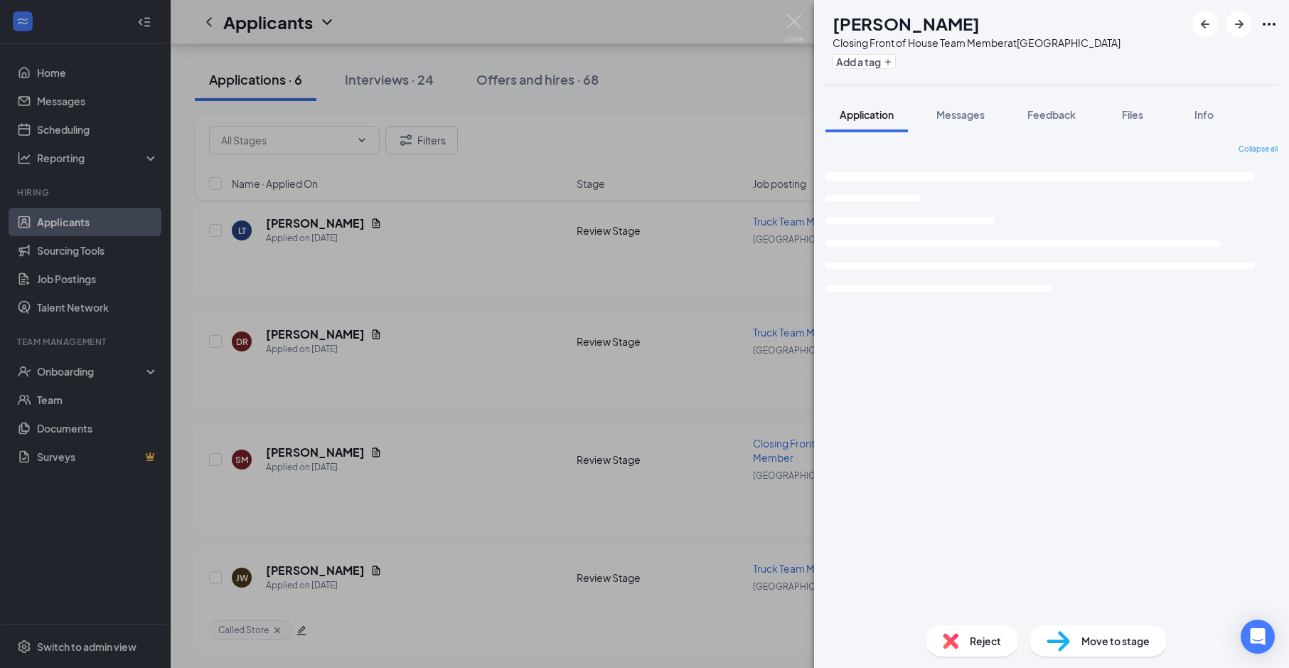
click at [979, 641] on span "Reject" at bounding box center [985, 641] width 31 height 16
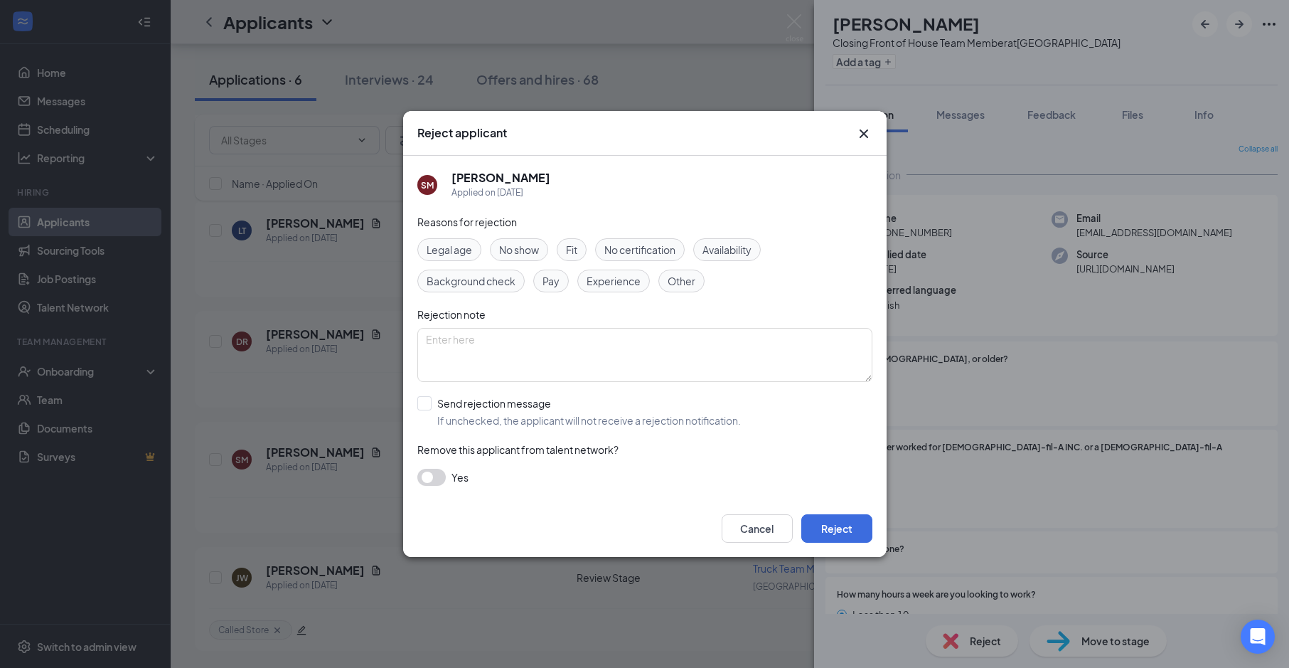
click at [734, 265] on div "Legal age No show Fit No certification Availability Background check Pay Experi…" at bounding box center [644, 265] width 455 height 54
click at [611, 274] on span "Experience" at bounding box center [614, 281] width 54 height 16
click at [721, 241] on div "Availability" at bounding box center [727, 249] width 68 height 23
click at [462, 407] on input "Send rejection message If unchecked, the applicant will not receive a rejection…" at bounding box center [579, 411] width 324 height 31
checkbox input "true"
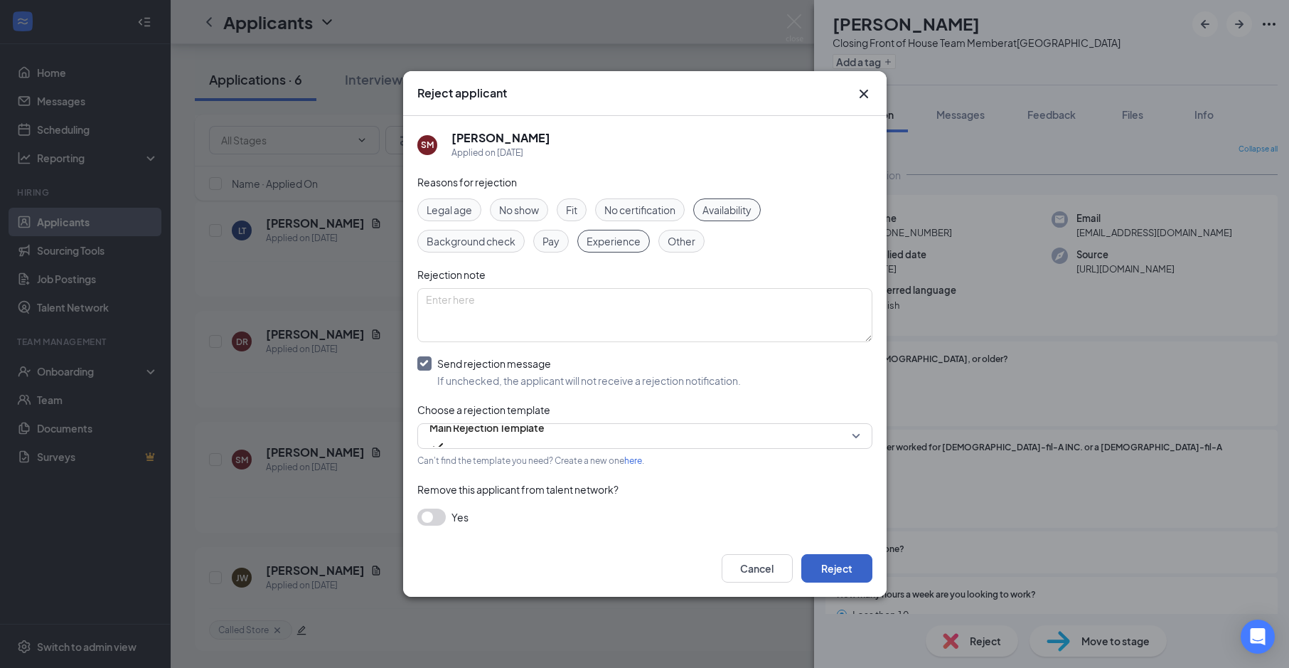
click at [859, 567] on button "Reject" at bounding box center [836, 568] width 71 height 28
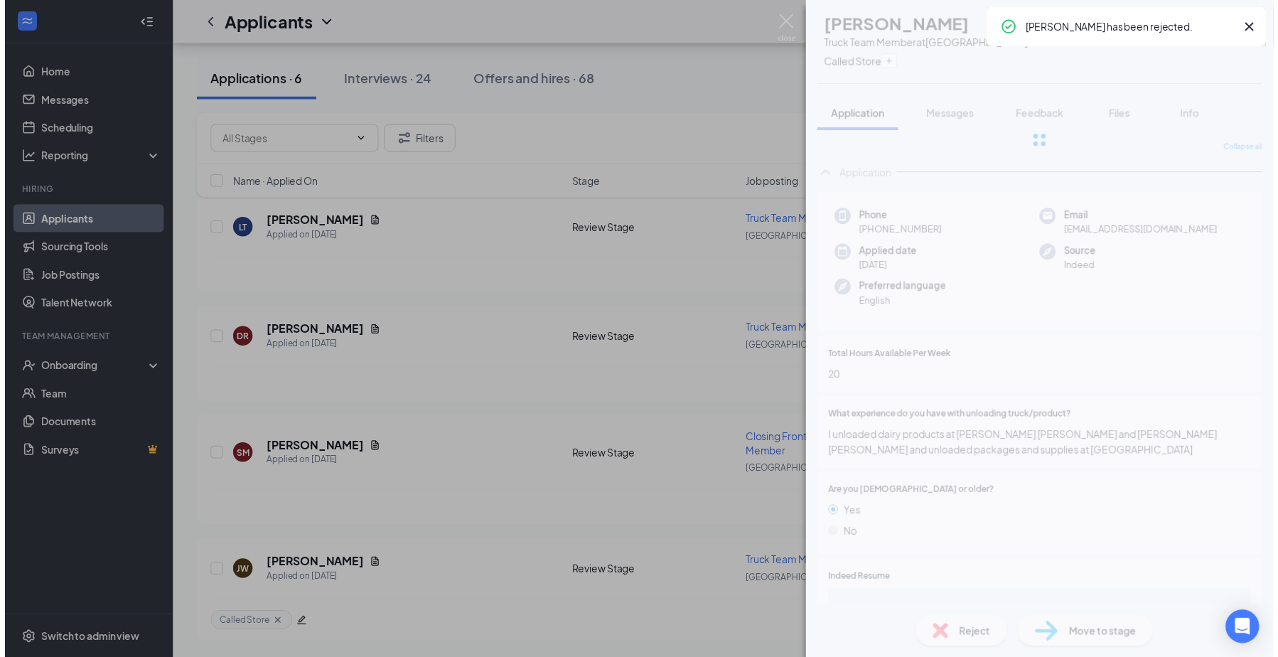
scroll to position [991, 0]
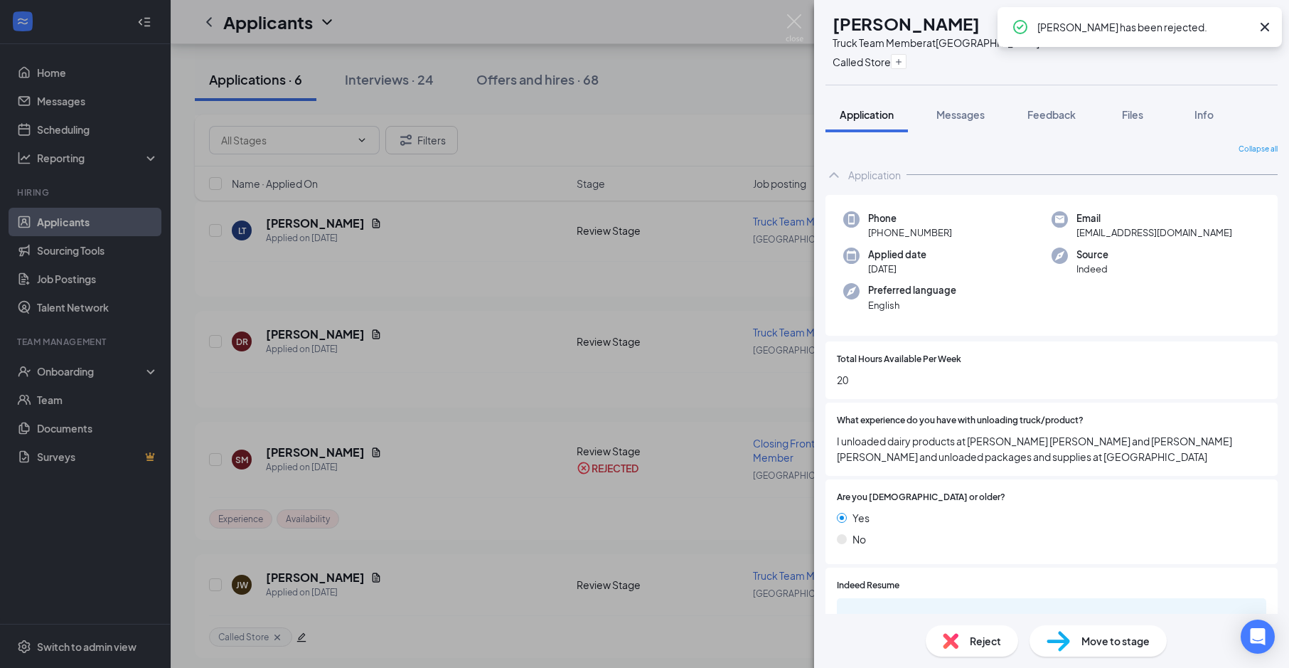
click at [795, 46] on div "[PERSON_NAME] [PERSON_NAME] Truck Team Member at College Downs Called Store App…" at bounding box center [644, 334] width 1289 height 668
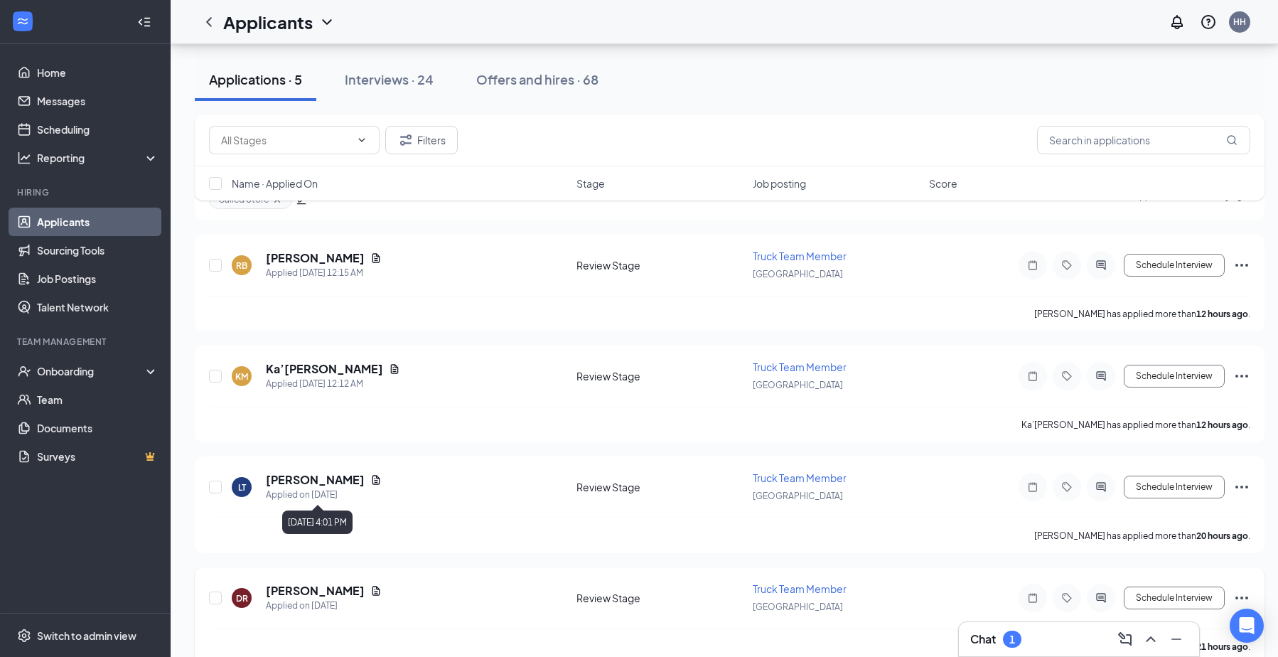
scroll to position [744, 0]
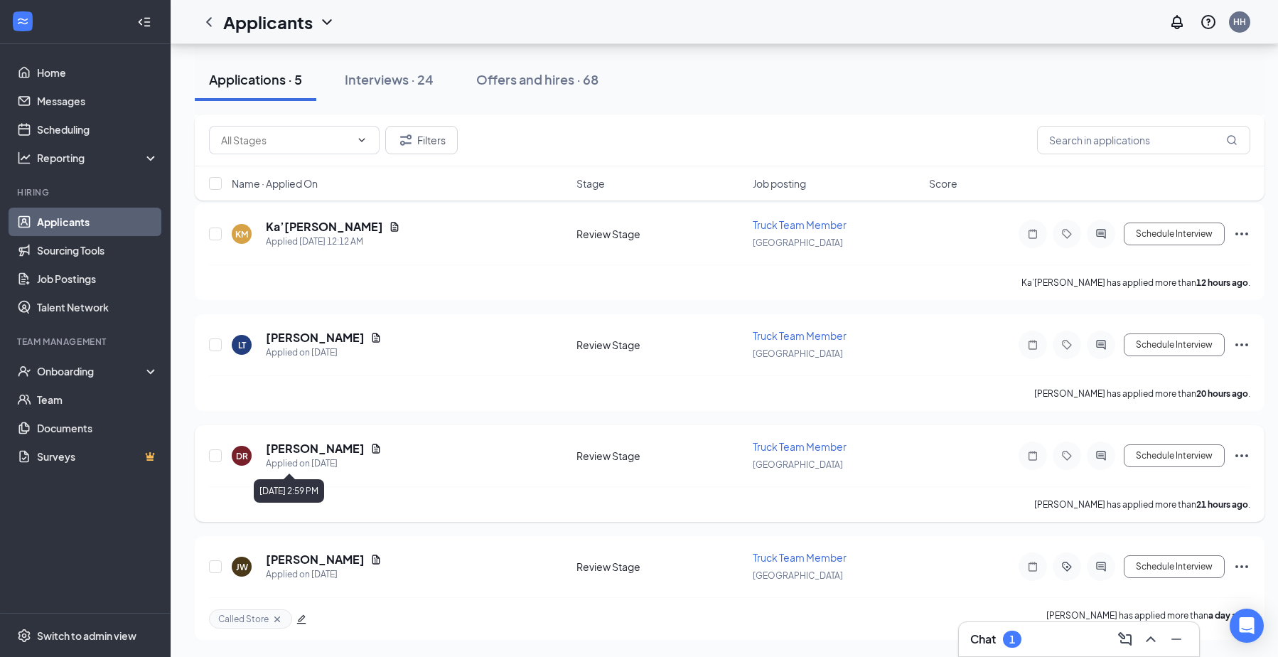
click at [294, 454] on h5 "[PERSON_NAME]" at bounding box center [315, 449] width 99 height 16
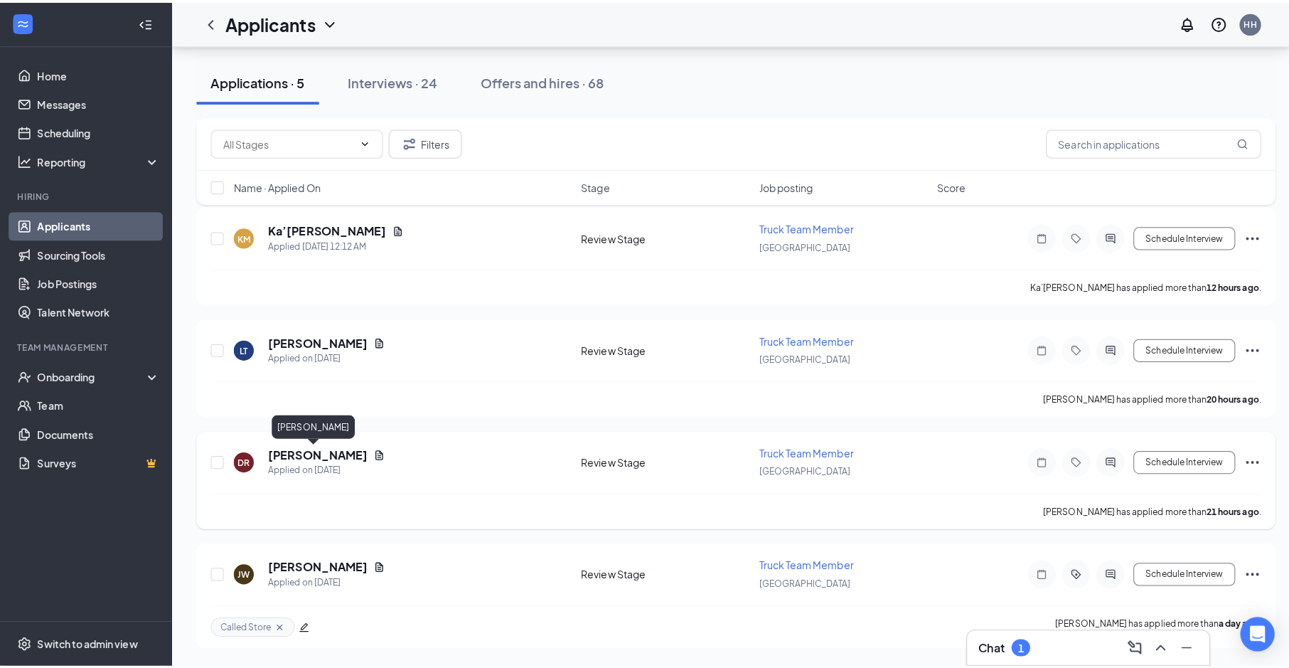
scroll to position [734, 0]
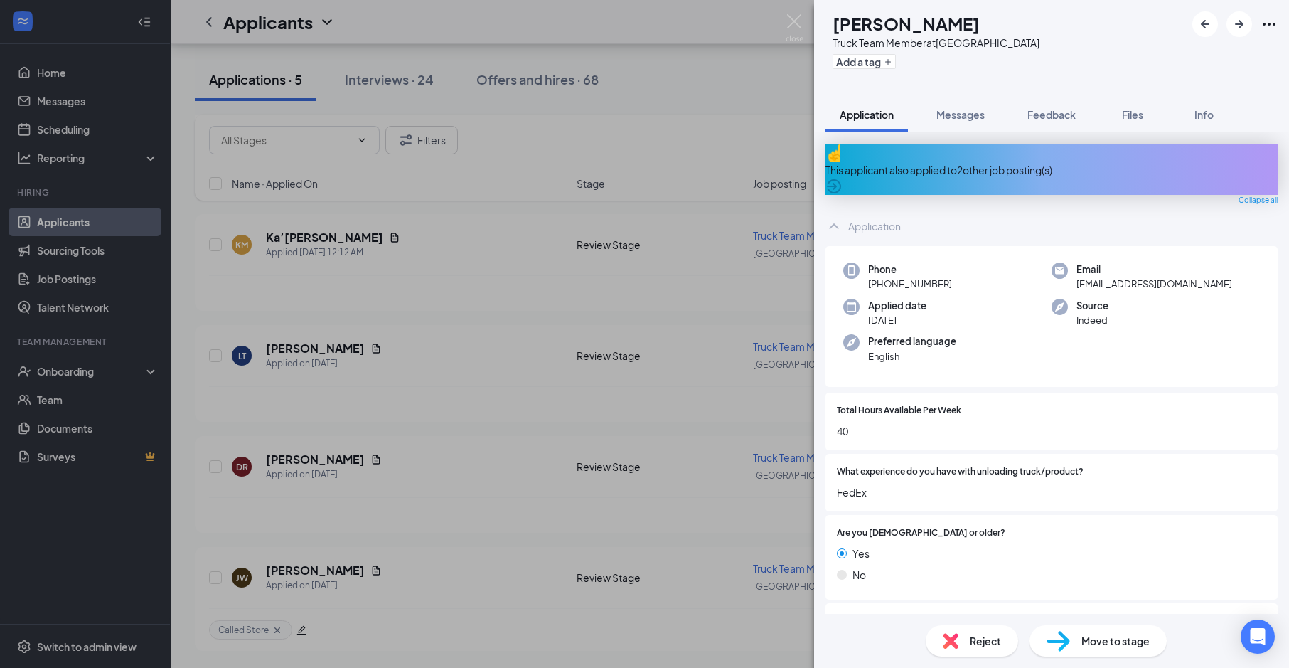
click at [1005, 627] on div "Reject" at bounding box center [972, 640] width 92 height 31
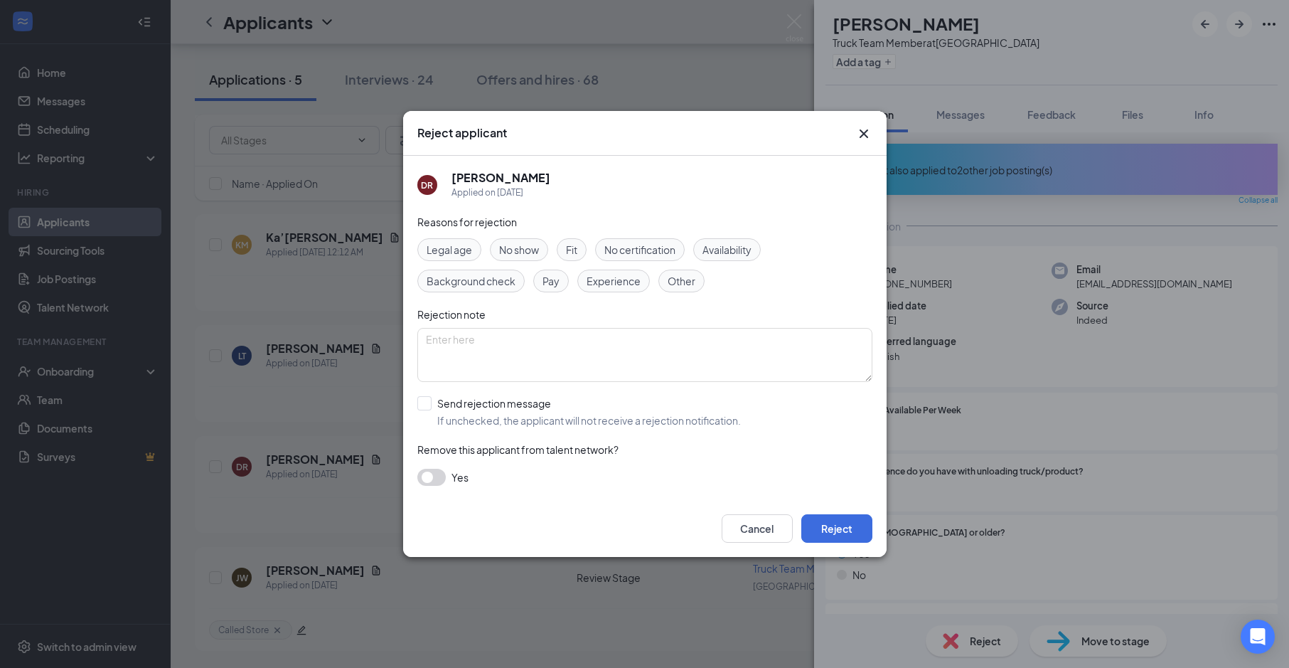
drag, startPoint x: 756, startPoint y: 246, endPoint x: 727, endPoint y: 260, distance: 31.5
click at [756, 245] on div "Availability" at bounding box center [727, 249] width 68 height 23
click at [630, 274] on span "Experience" at bounding box center [614, 281] width 54 height 16
click at [530, 418] on input "Send rejection message If unchecked, the applicant will not receive a rejection…" at bounding box center [579, 411] width 324 height 31
checkbox input "true"
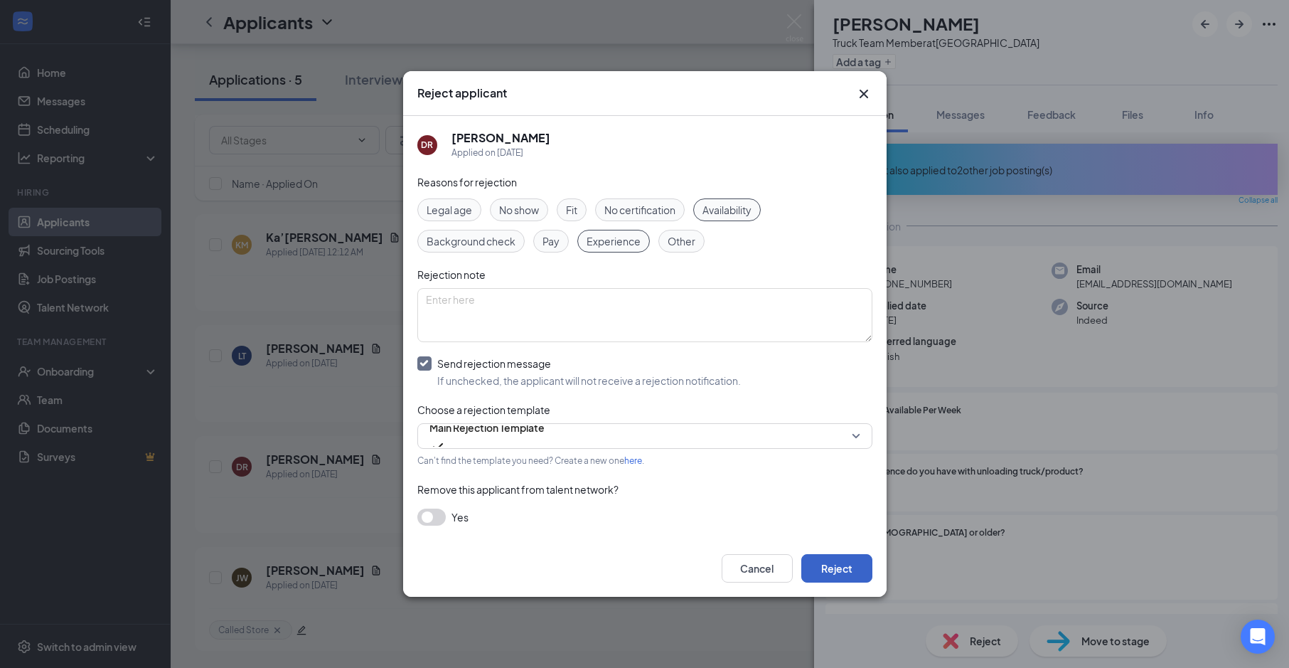
click at [843, 557] on button "Reject" at bounding box center [836, 568] width 71 height 28
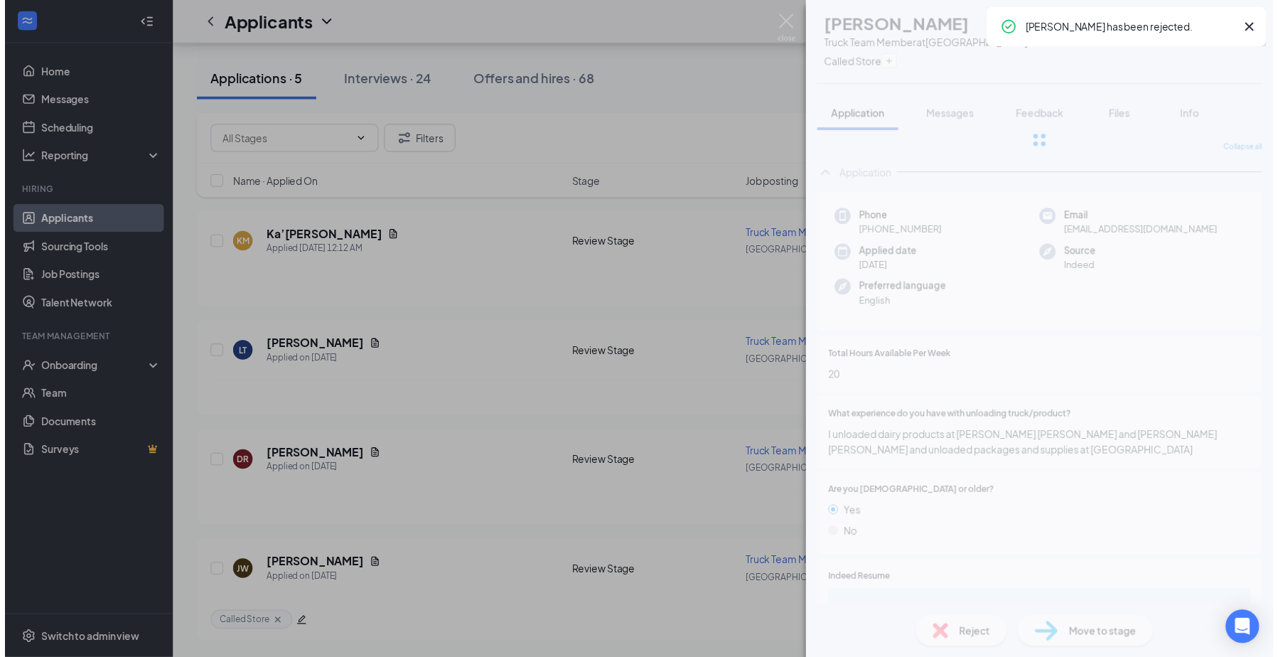
scroll to position [630, 0]
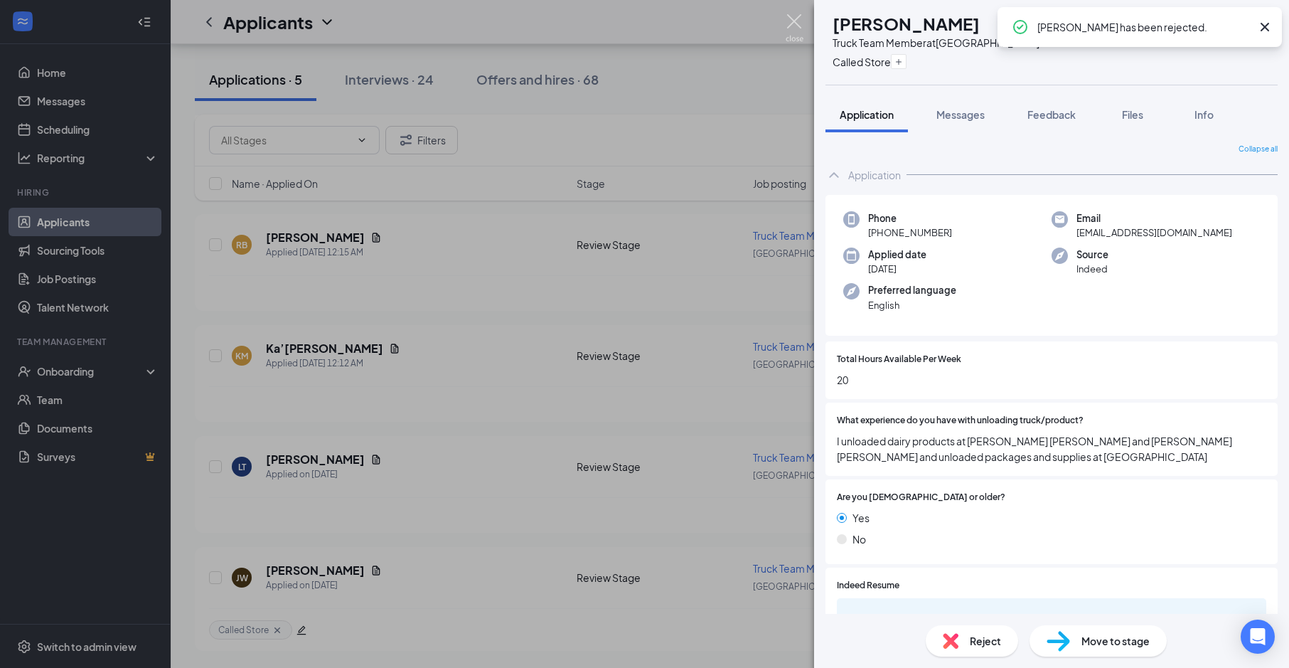
click at [788, 22] on img at bounding box center [795, 28] width 18 height 28
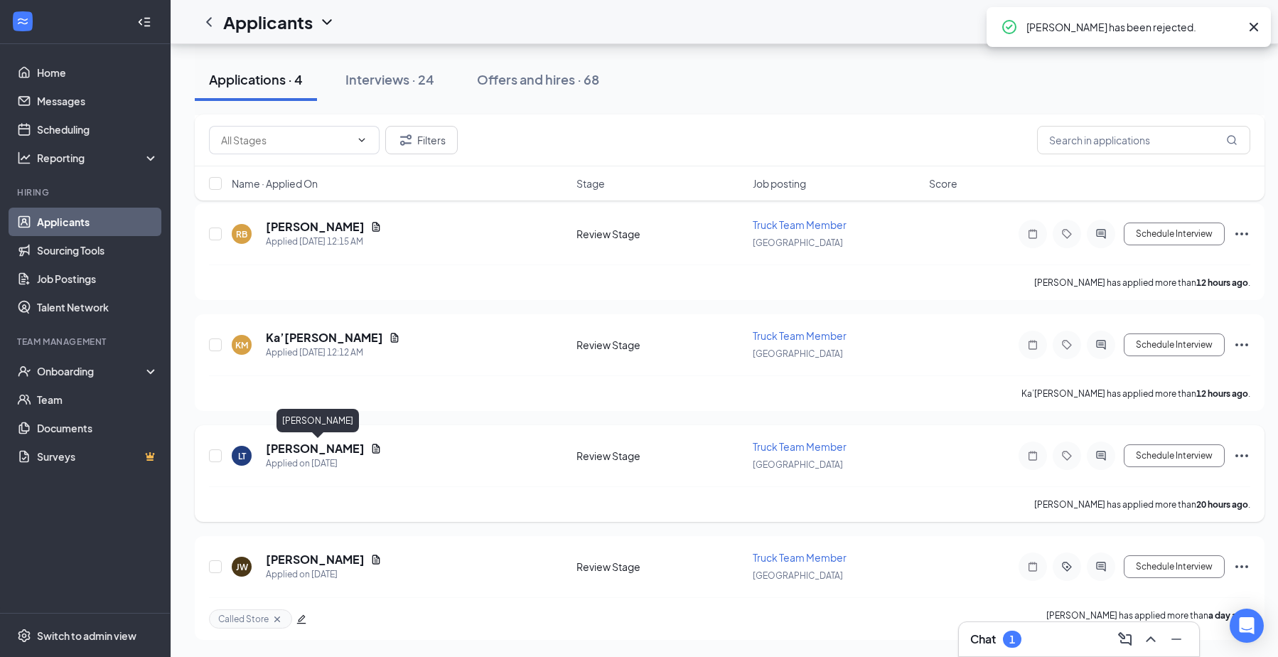
click at [365, 447] on h5 "[PERSON_NAME]" at bounding box center [315, 449] width 99 height 16
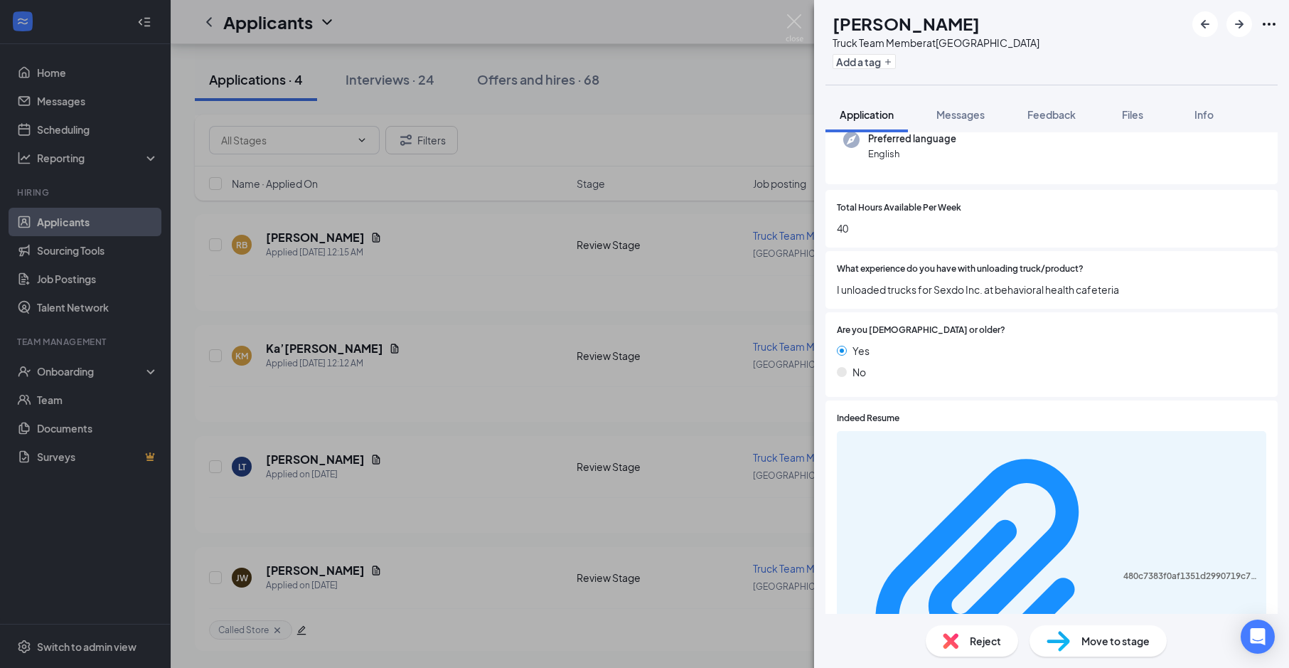
scroll to position [284, 0]
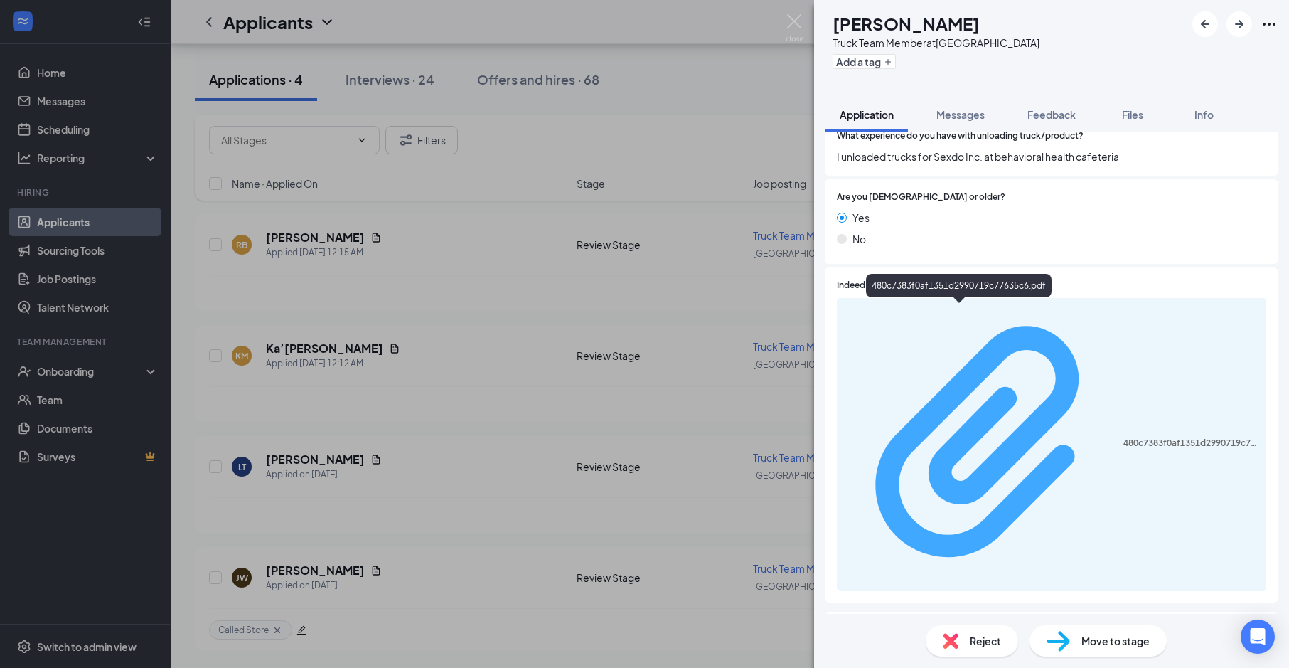
click at [1123, 437] on div "480c7383f0af1351d2990719c77635c6.pdf" at bounding box center [1190, 442] width 134 height 11
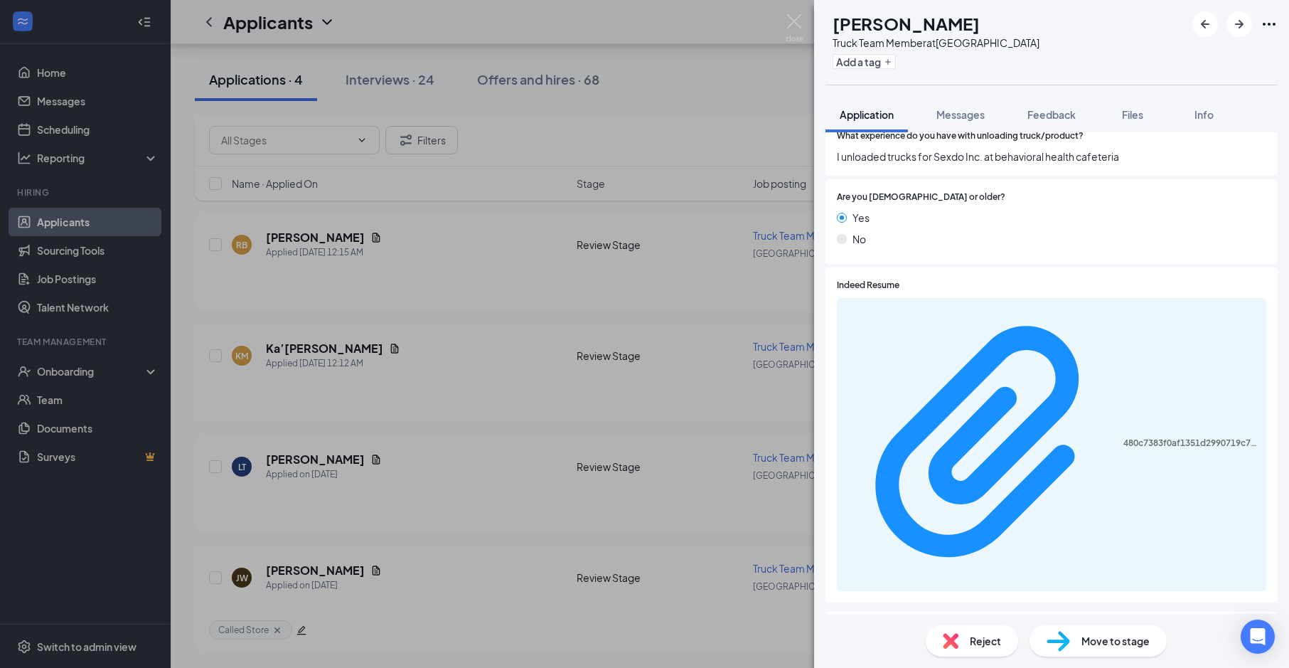
click at [949, 647] on img at bounding box center [951, 641] width 16 height 16
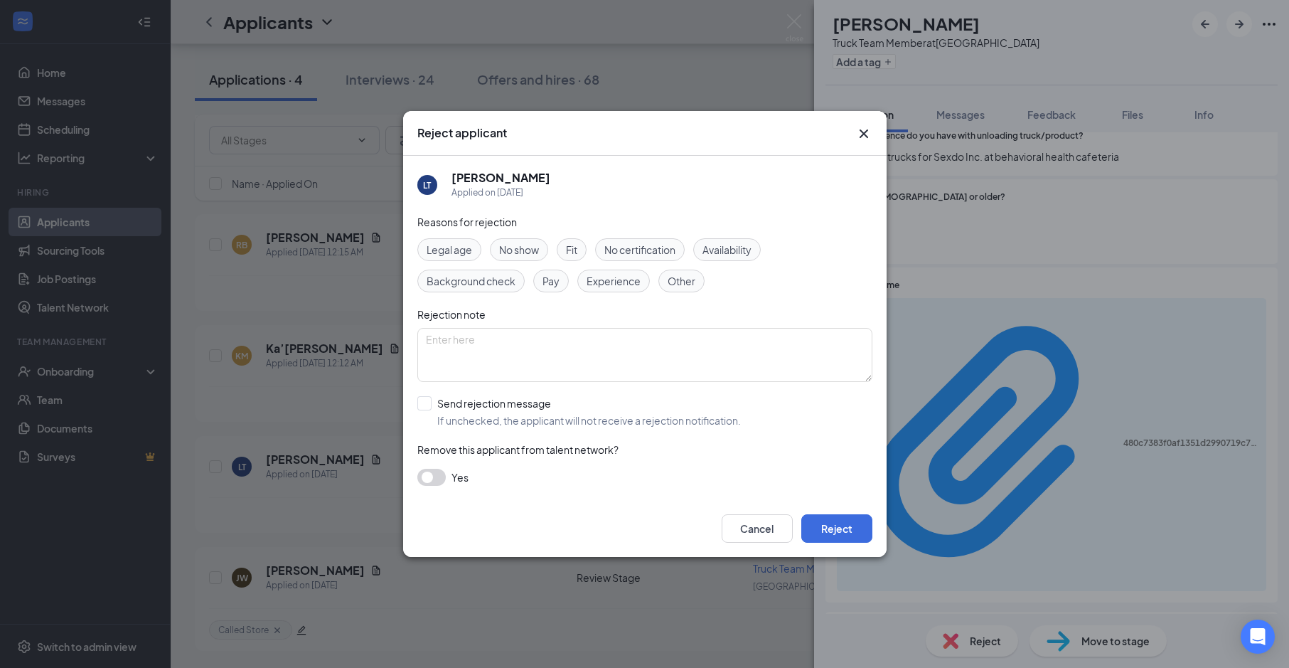
click at [729, 245] on span "Availability" at bounding box center [727, 250] width 49 height 16
click at [635, 273] on span "Experience" at bounding box center [614, 281] width 54 height 16
click at [485, 402] on input "Send rejection message If unchecked, the applicant will not receive a rejection…" at bounding box center [579, 411] width 324 height 31
checkbox input "true"
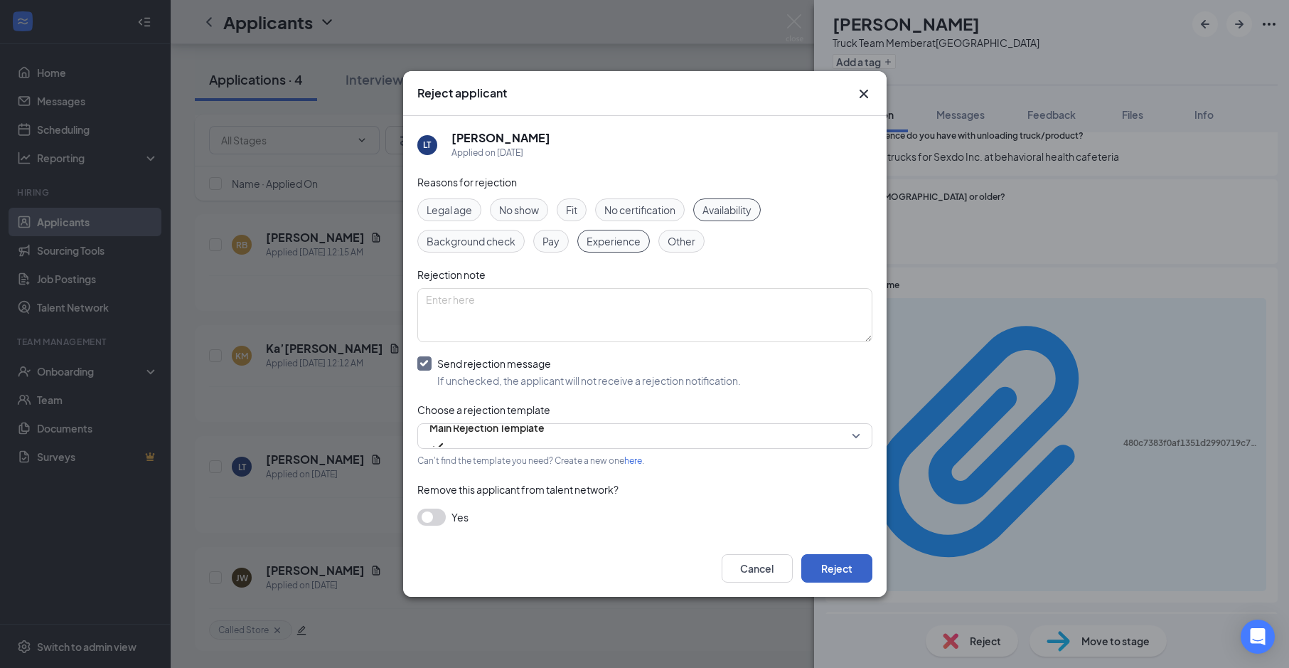
click at [840, 567] on button "Reject" at bounding box center [836, 568] width 71 height 28
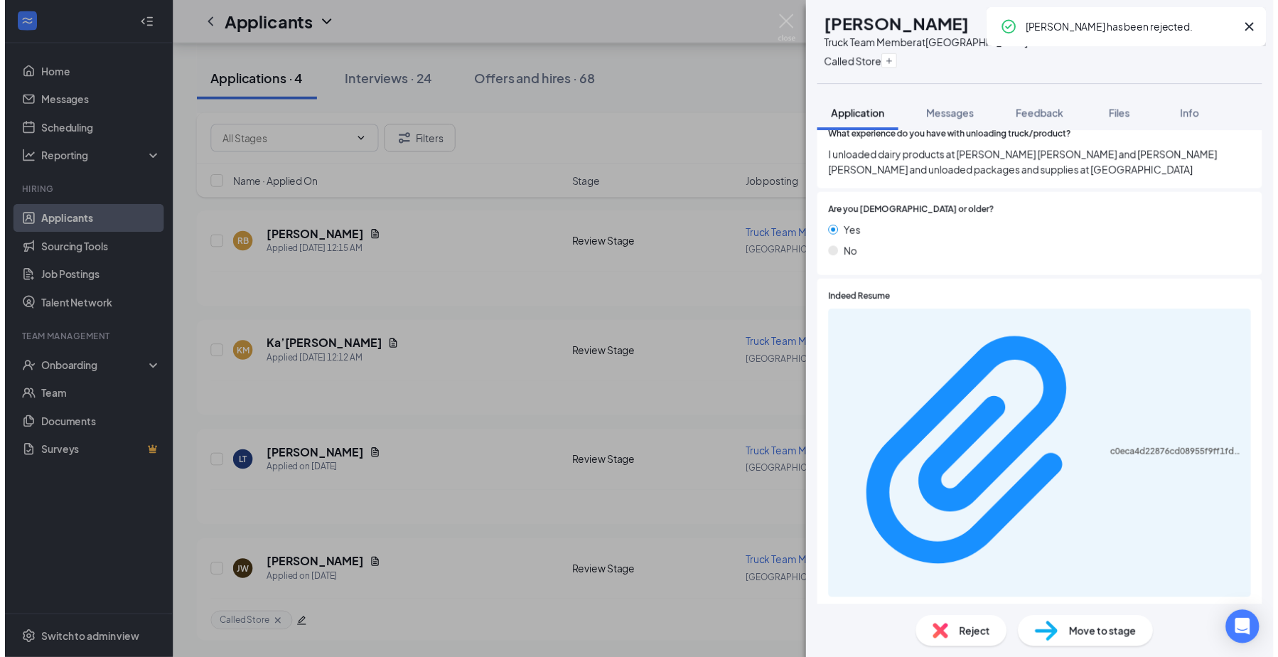
scroll to position [408, 0]
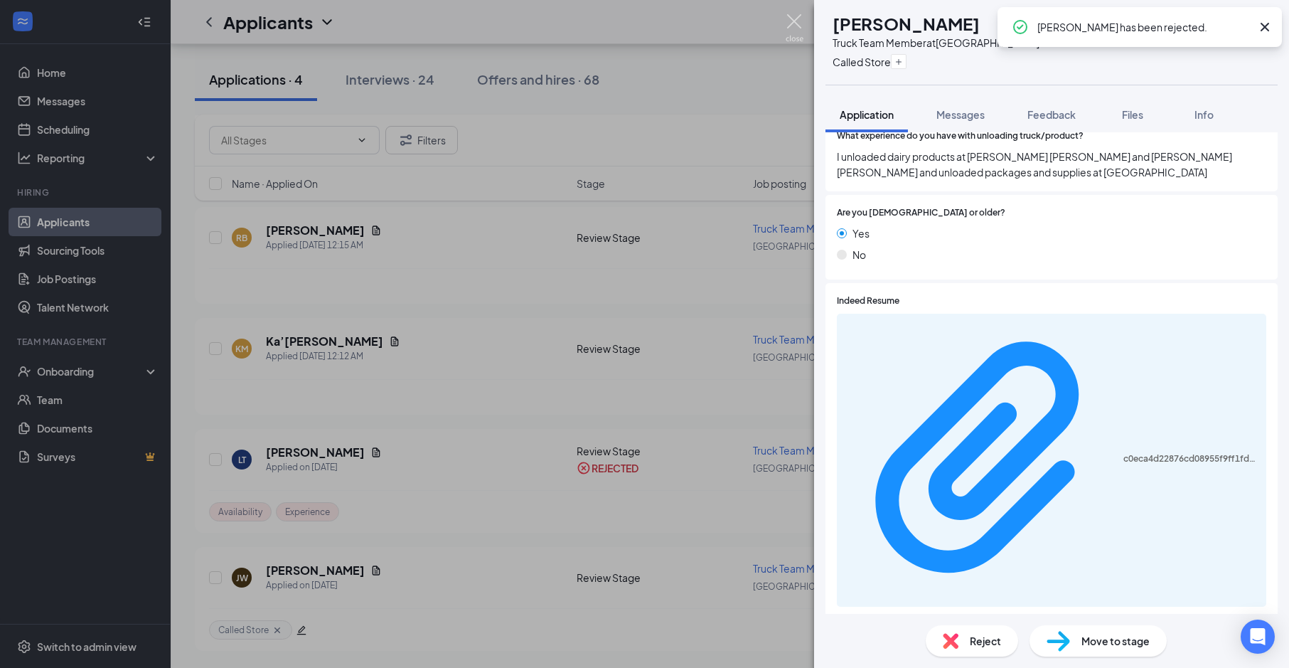
click at [801, 23] on img at bounding box center [795, 28] width 18 height 28
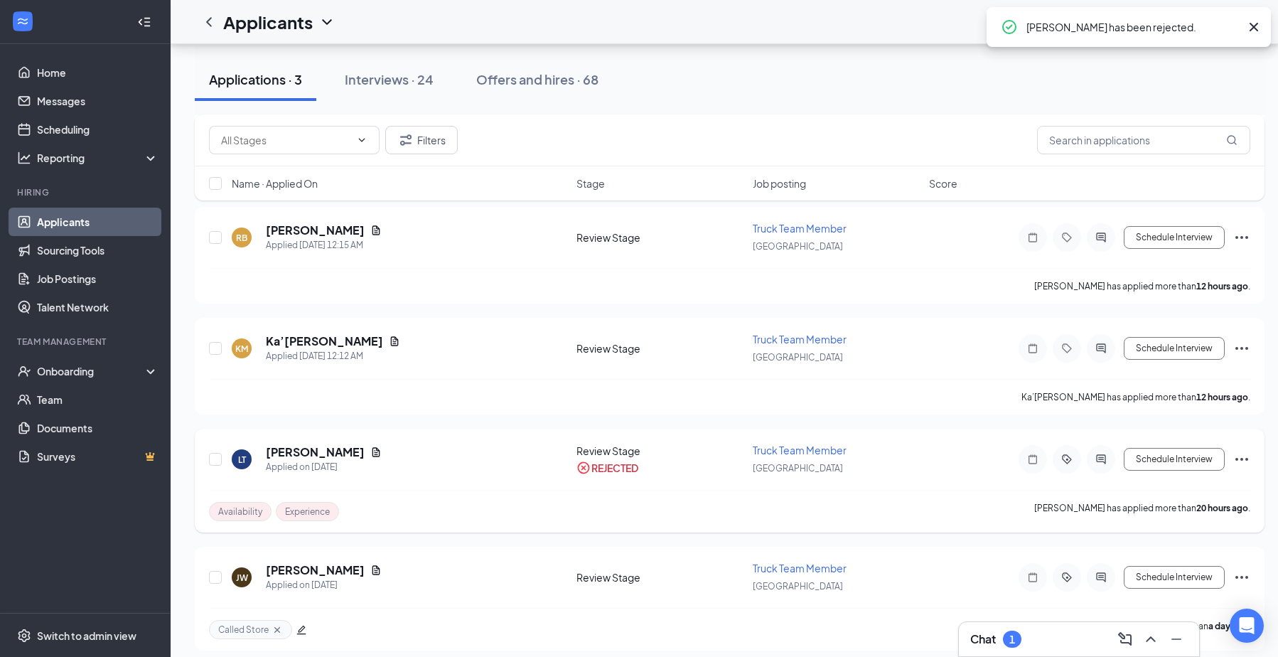
scroll to position [301, 0]
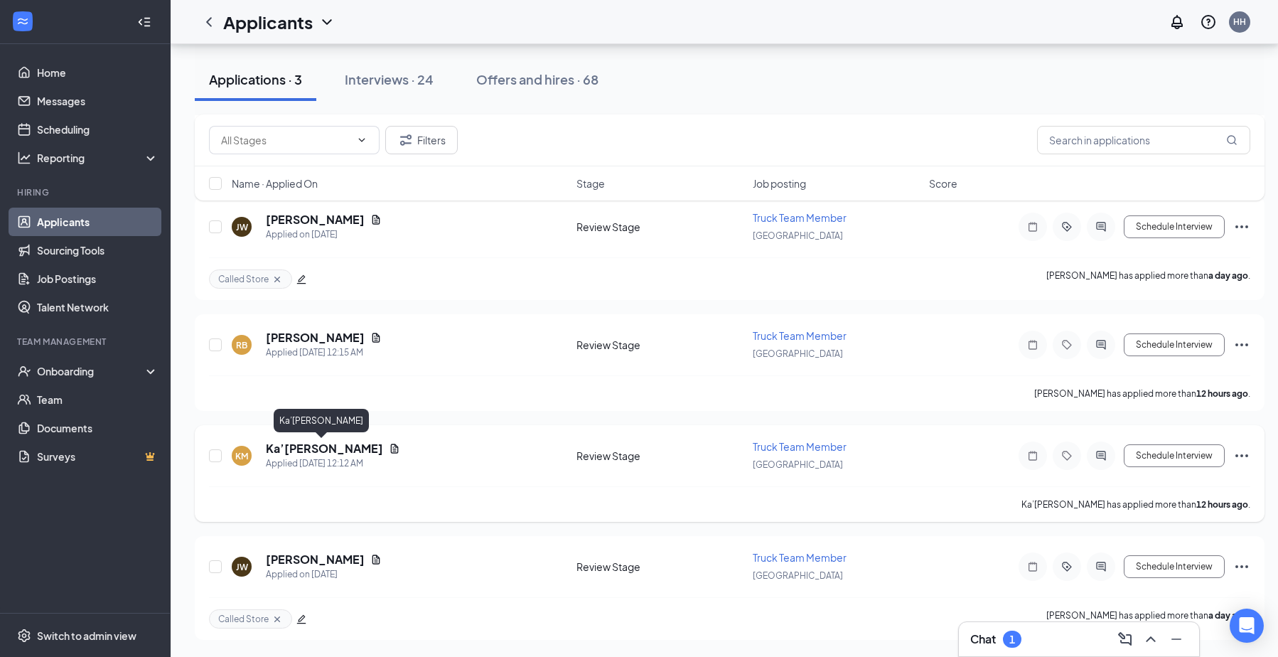
click at [352, 450] on h5 "Ka’[PERSON_NAME]" at bounding box center [324, 449] width 117 height 16
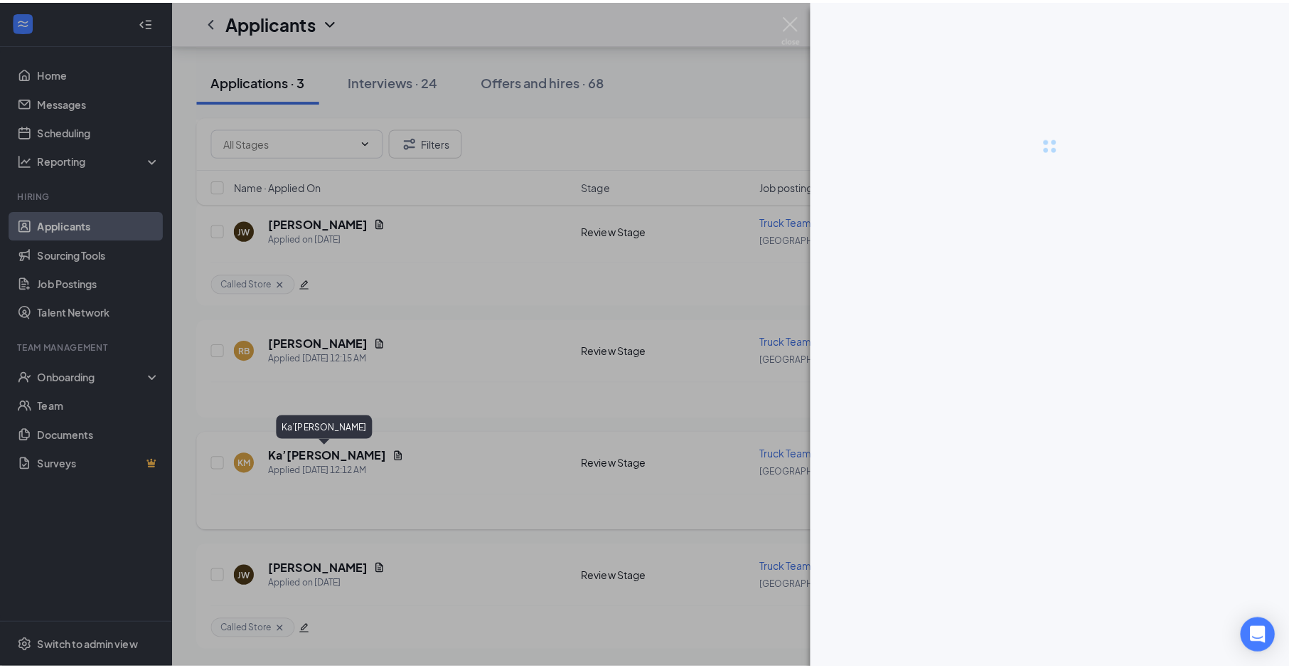
scroll to position [290, 0]
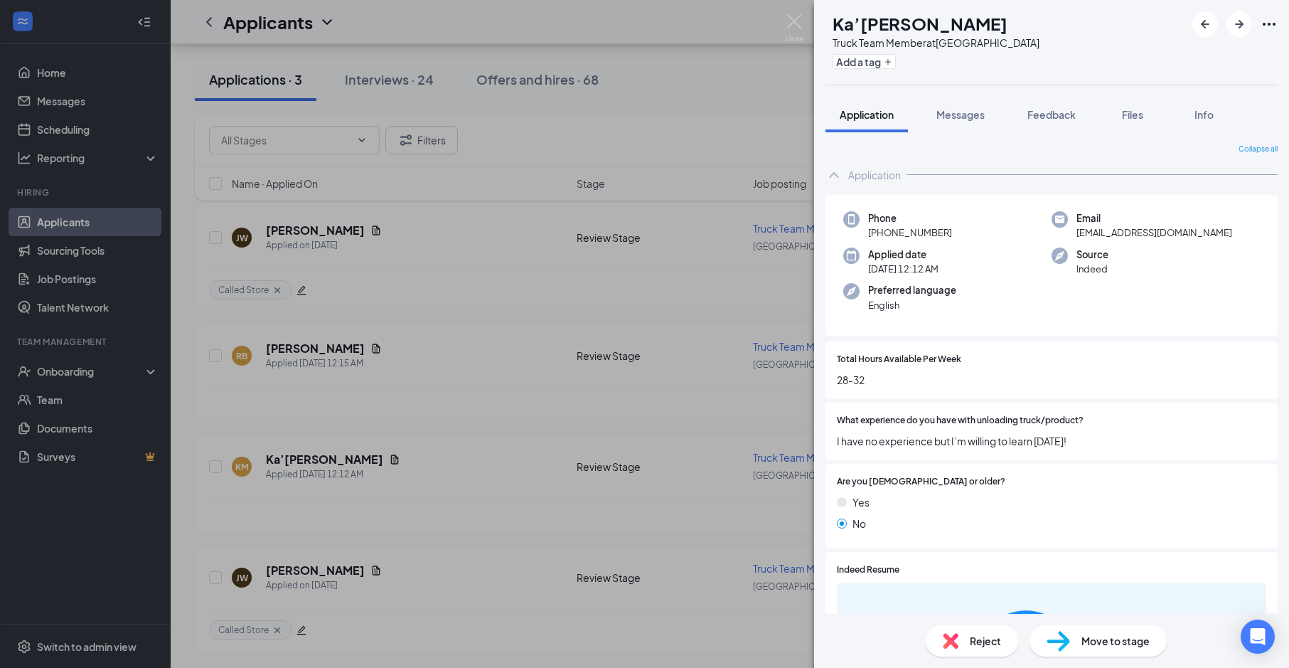
click at [978, 639] on span "Reject" at bounding box center [985, 641] width 31 height 16
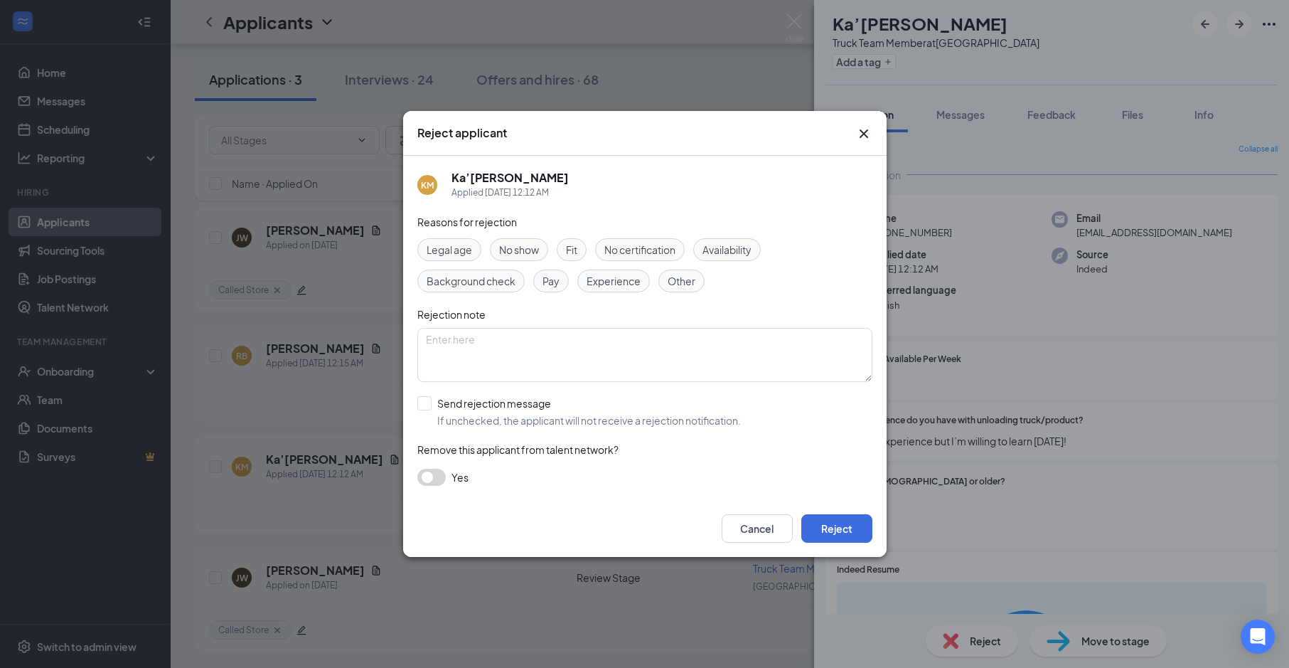
click at [725, 252] on span "Availability" at bounding box center [727, 250] width 49 height 16
click at [612, 287] on span "Experience" at bounding box center [614, 281] width 54 height 16
click at [548, 420] on input "Send rejection message If unchecked, the applicant will not receive a rejection…" at bounding box center [579, 411] width 324 height 31
checkbox input "true"
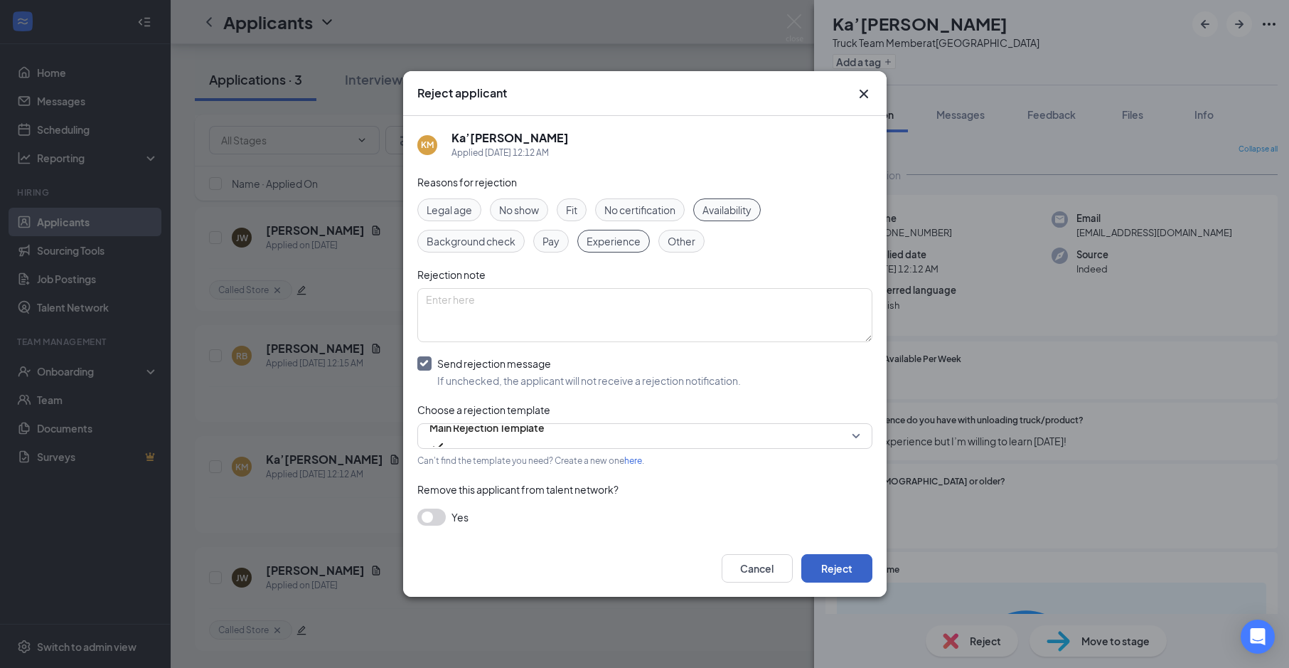
click at [843, 567] on button "Reject" at bounding box center [836, 568] width 71 height 28
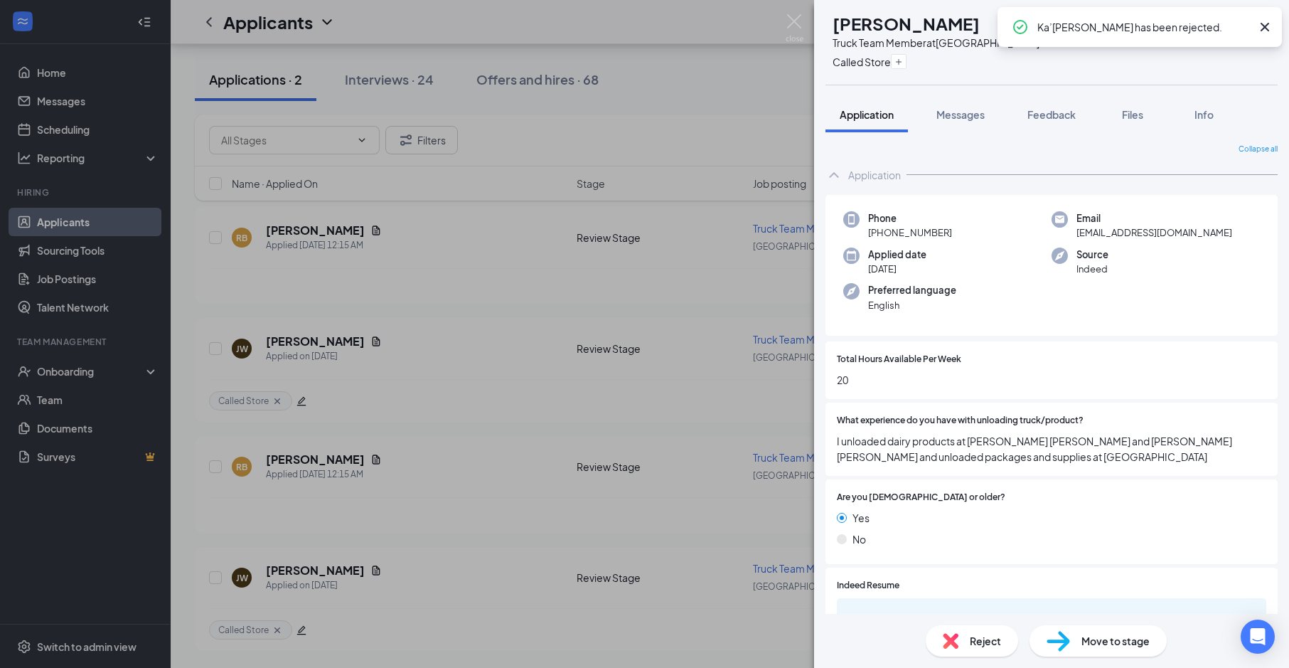
click at [807, 32] on div "[PERSON_NAME] [PERSON_NAME] Truck Team Member at College Downs Called Store App…" at bounding box center [644, 334] width 1289 height 668
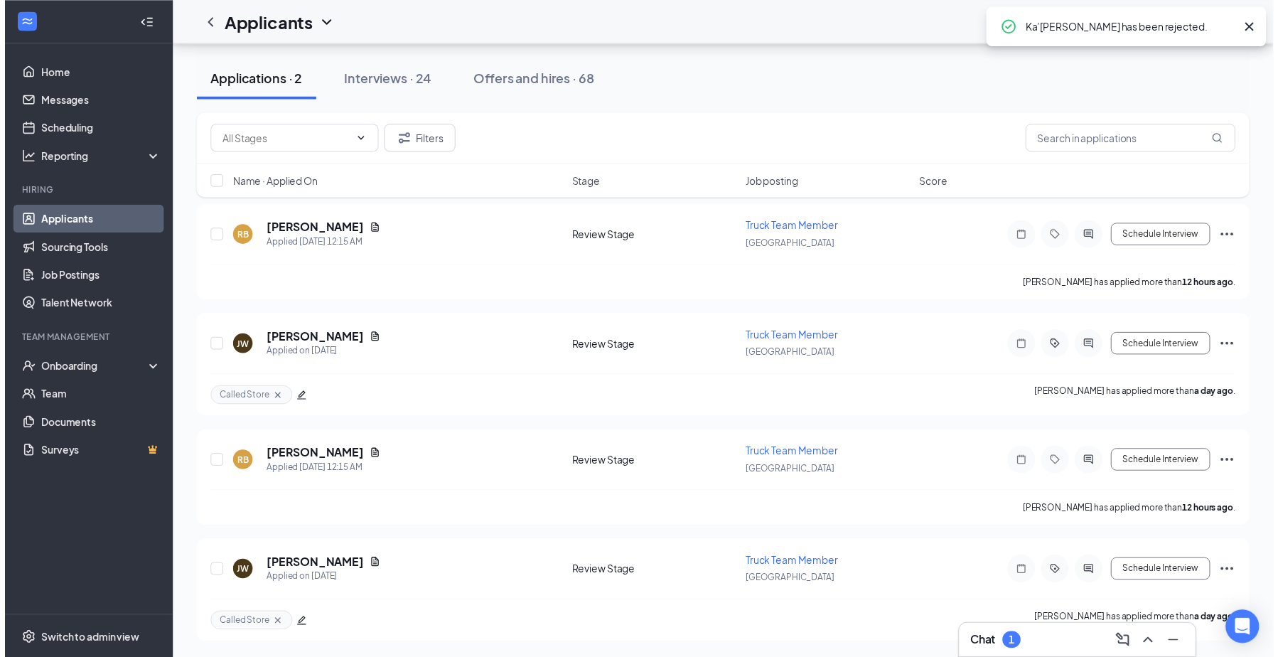
scroll to position [79, 0]
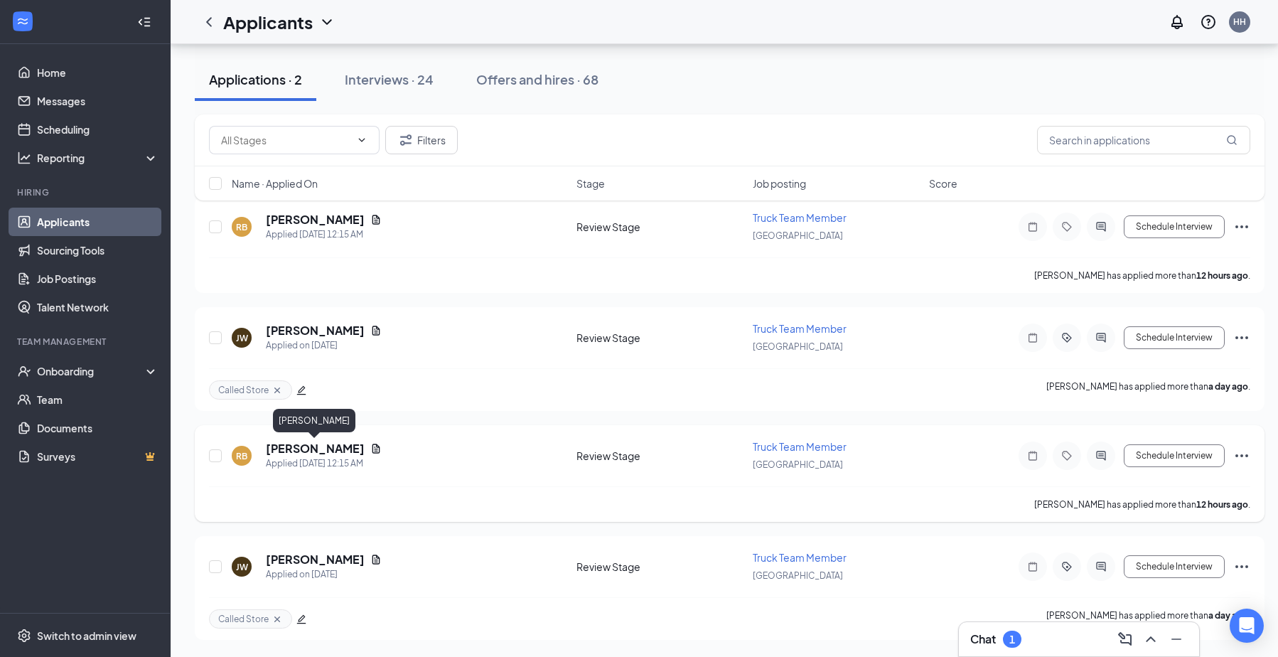
click at [353, 449] on h5 "[PERSON_NAME]" at bounding box center [315, 449] width 99 height 16
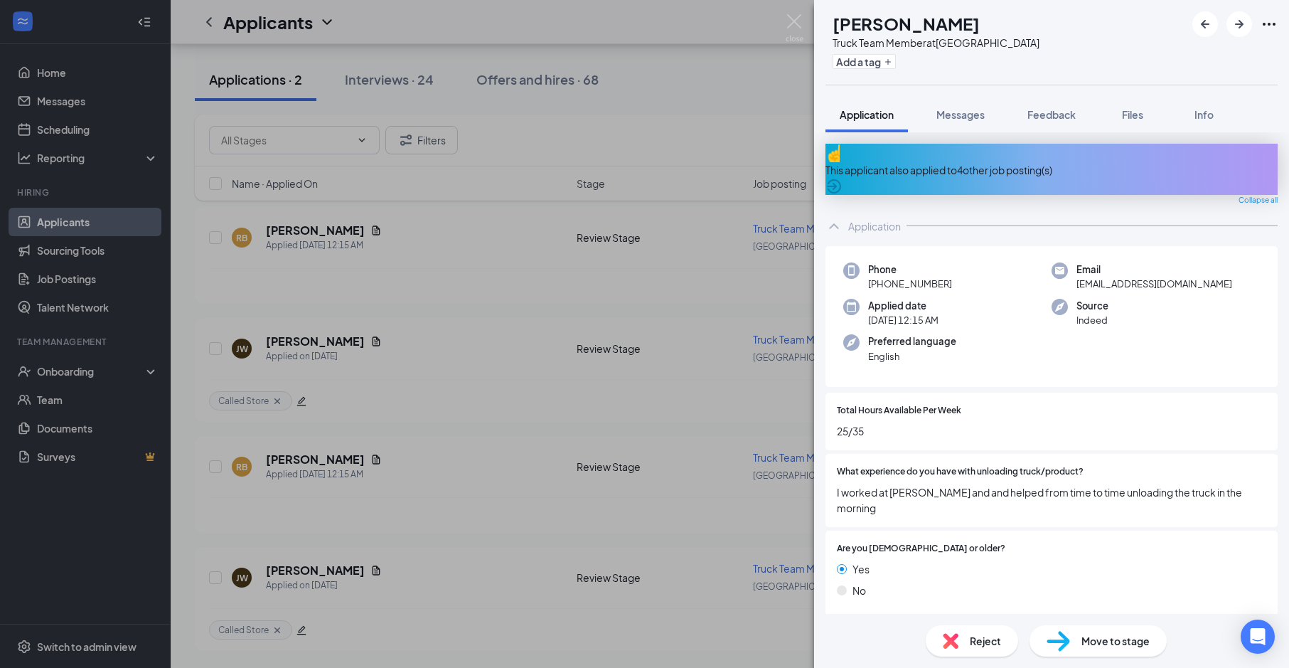
click at [978, 643] on span "Reject" at bounding box center [985, 641] width 31 height 16
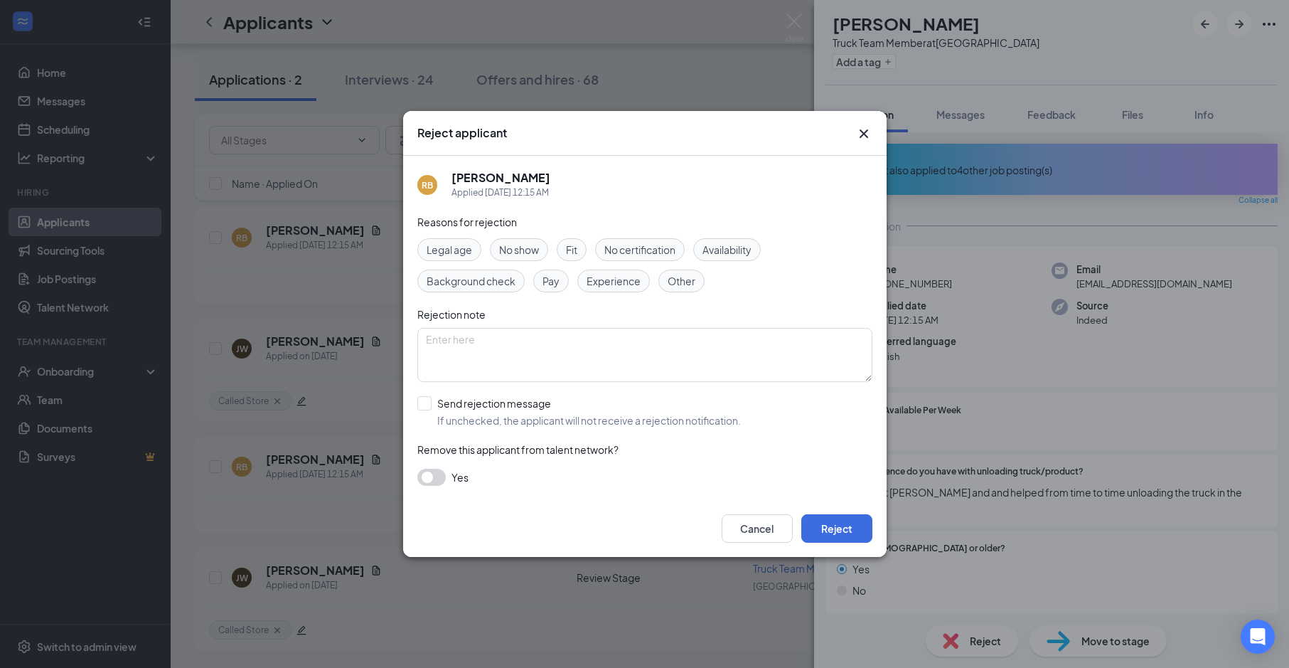
click at [747, 241] on div "Availability" at bounding box center [727, 249] width 68 height 23
drag, startPoint x: 747, startPoint y: 241, endPoint x: 634, endPoint y: 292, distance: 124.1
click at [634, 282] on span "Experience" at bounding box center [614, 281] width 54 height 16
click at [538, 420] on input "Send rejection message If unchecked, the applicant will not receive a rejection…" at bounding box center [579, 411] width 324 height 31
checkbox input "true"
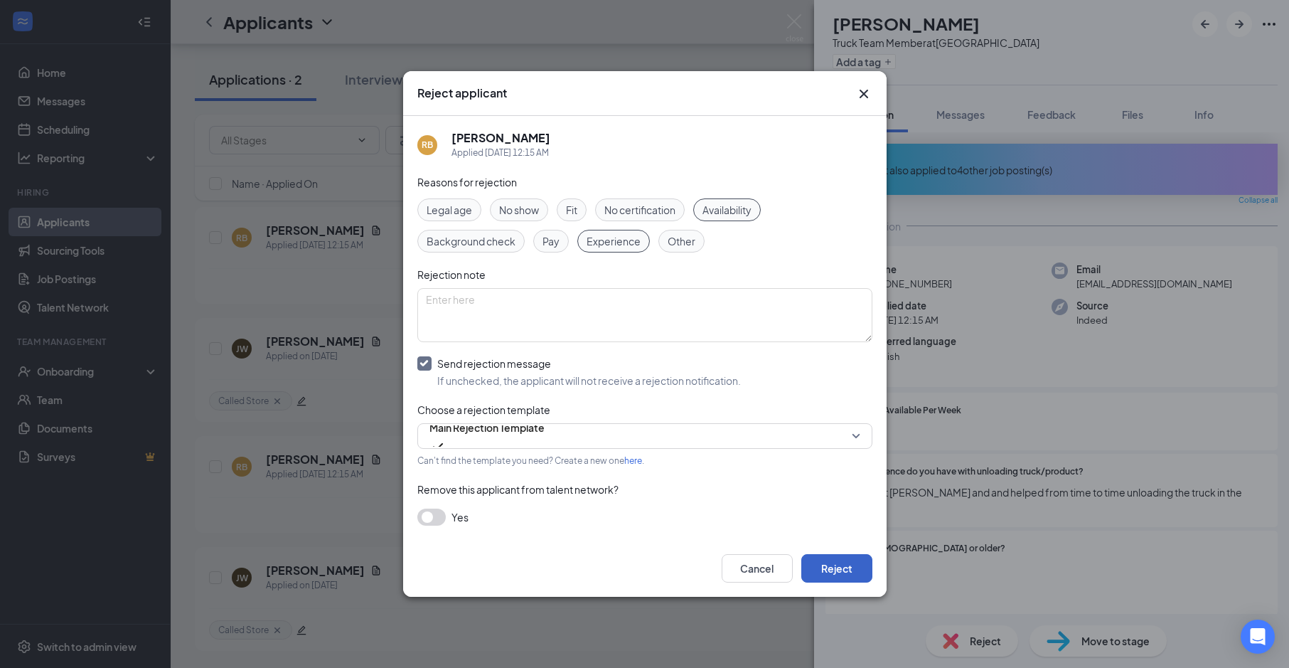
click at [848, 569] on button "Reject" at bounding box center [836, 568] width 71 height 28
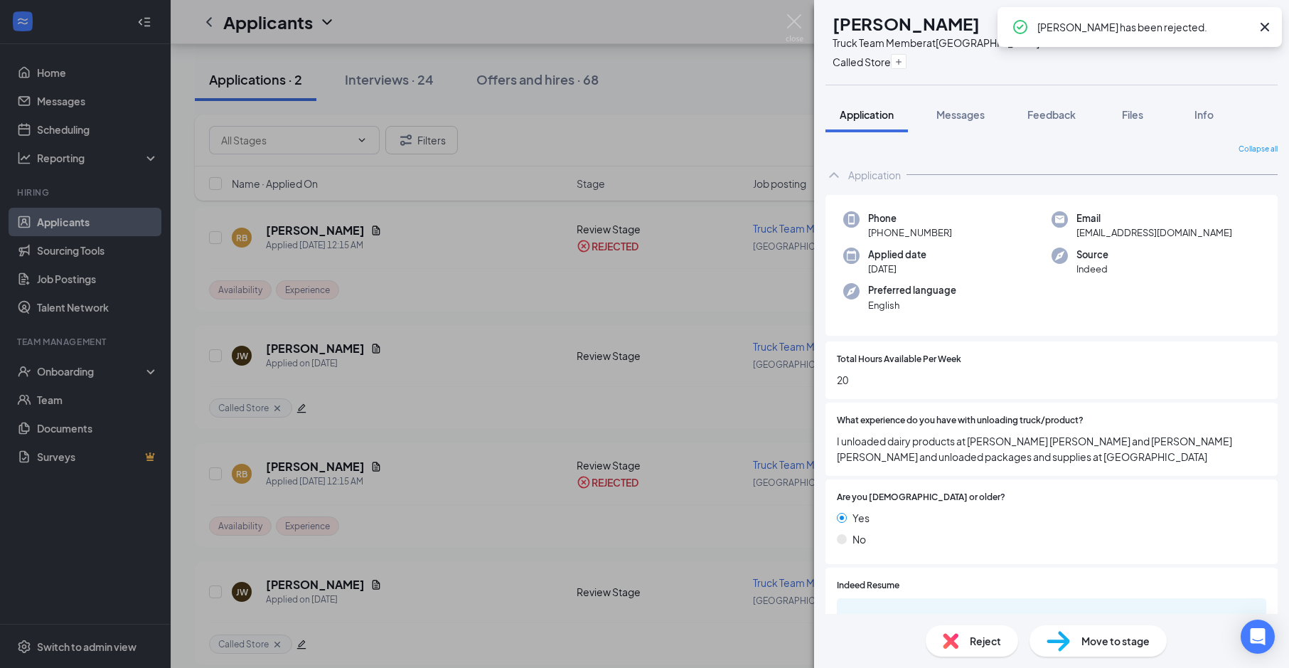
click at [783, 23] on div "[PERSON_NAME] [PERSON_NAME] Truck Team Member at College Downs Called Store App…" at bounding box center [644, 334] width 1289 height 668
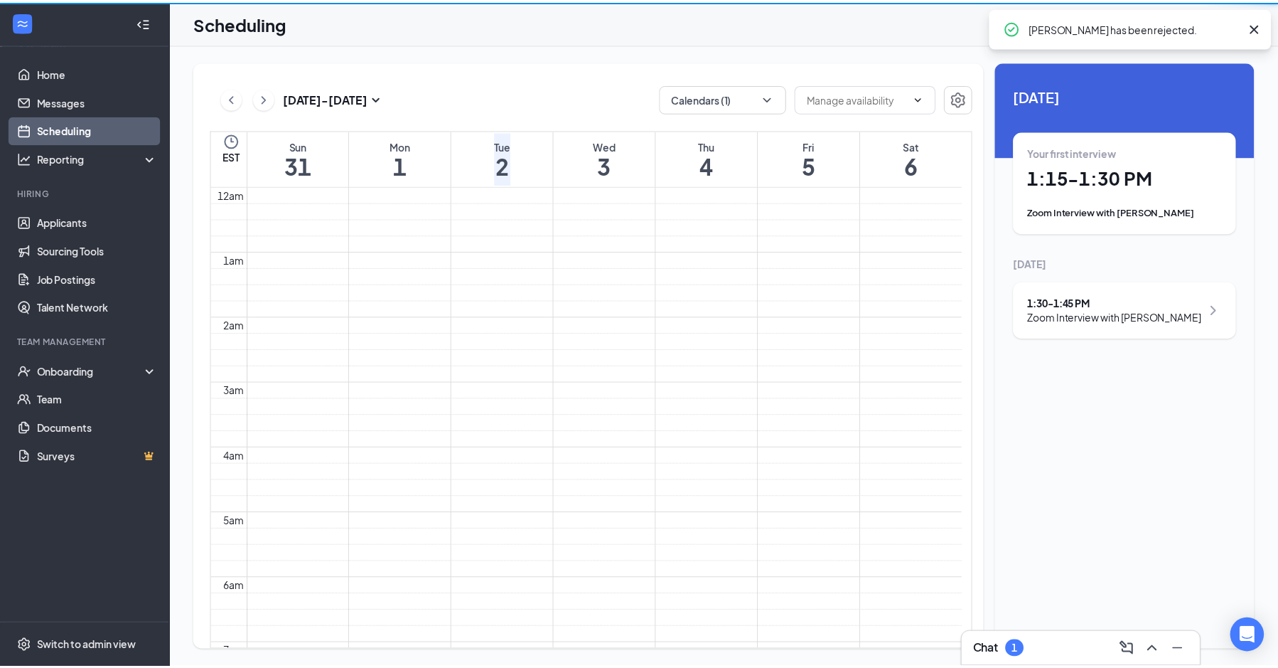
scroll to position [699, 0]
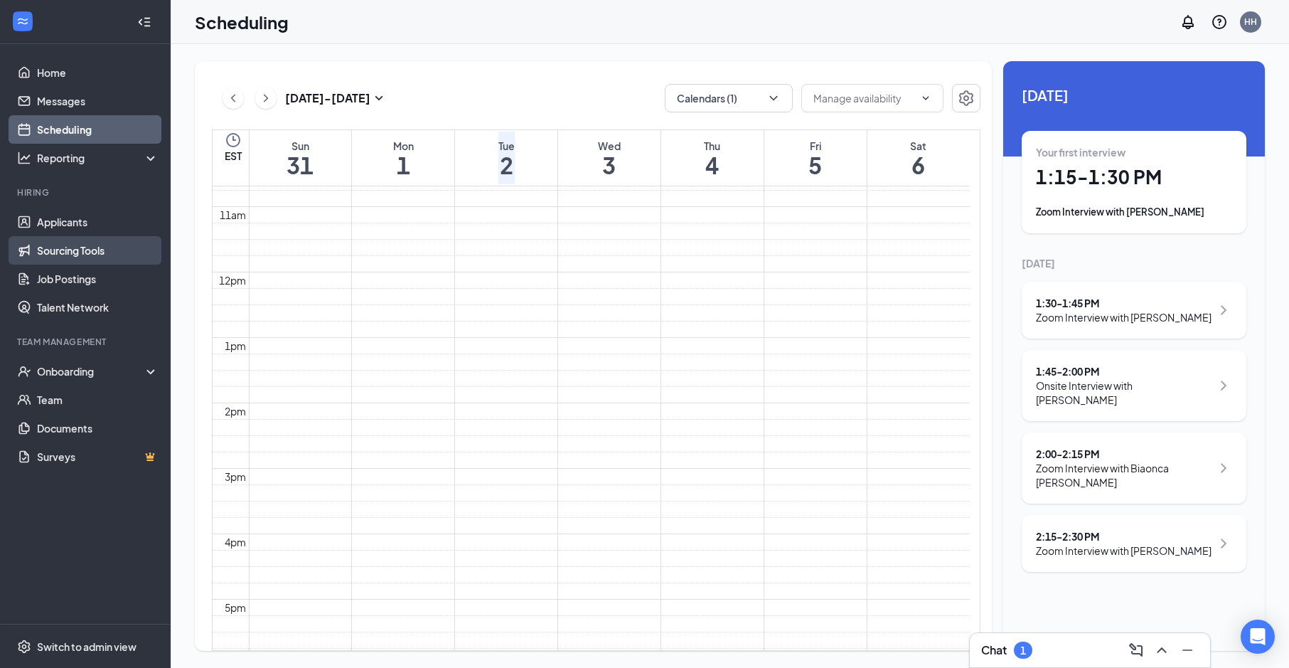
click at [83, 237] on link "Sourcing Tools" at bounding box center [98, 250] width 122 height 28
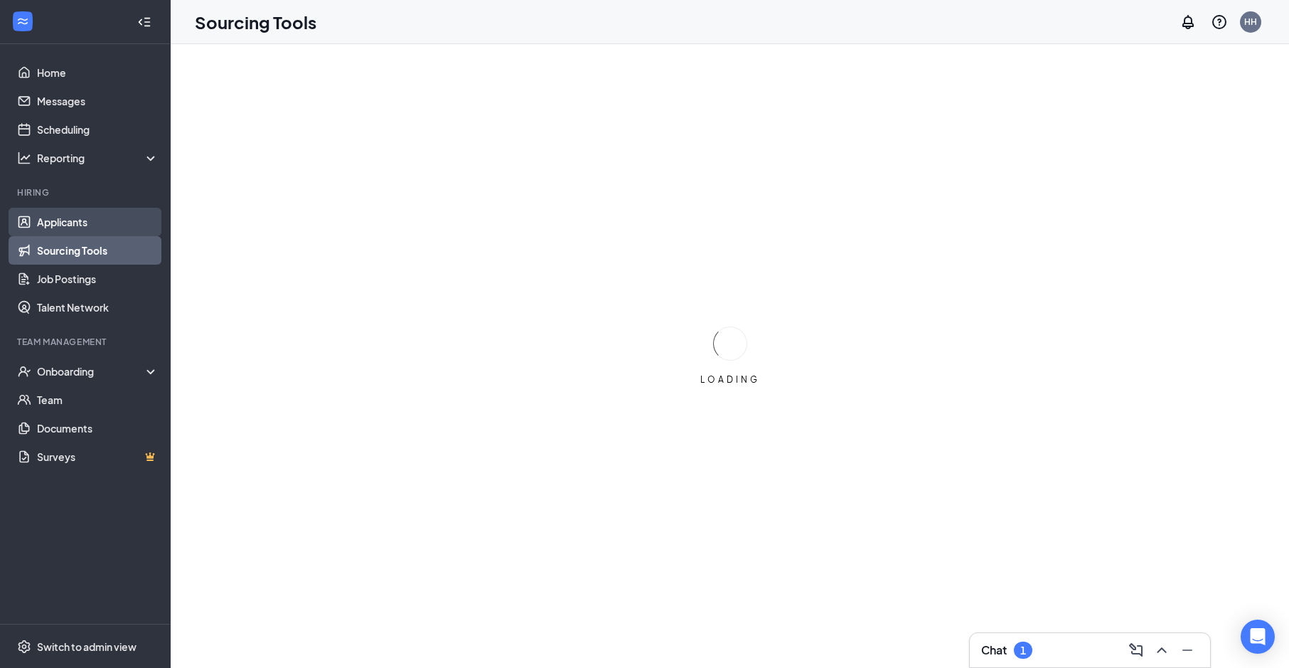
click at [82, 223] on link "Applicants" at bounding box center [98, 222] width 122 height 28
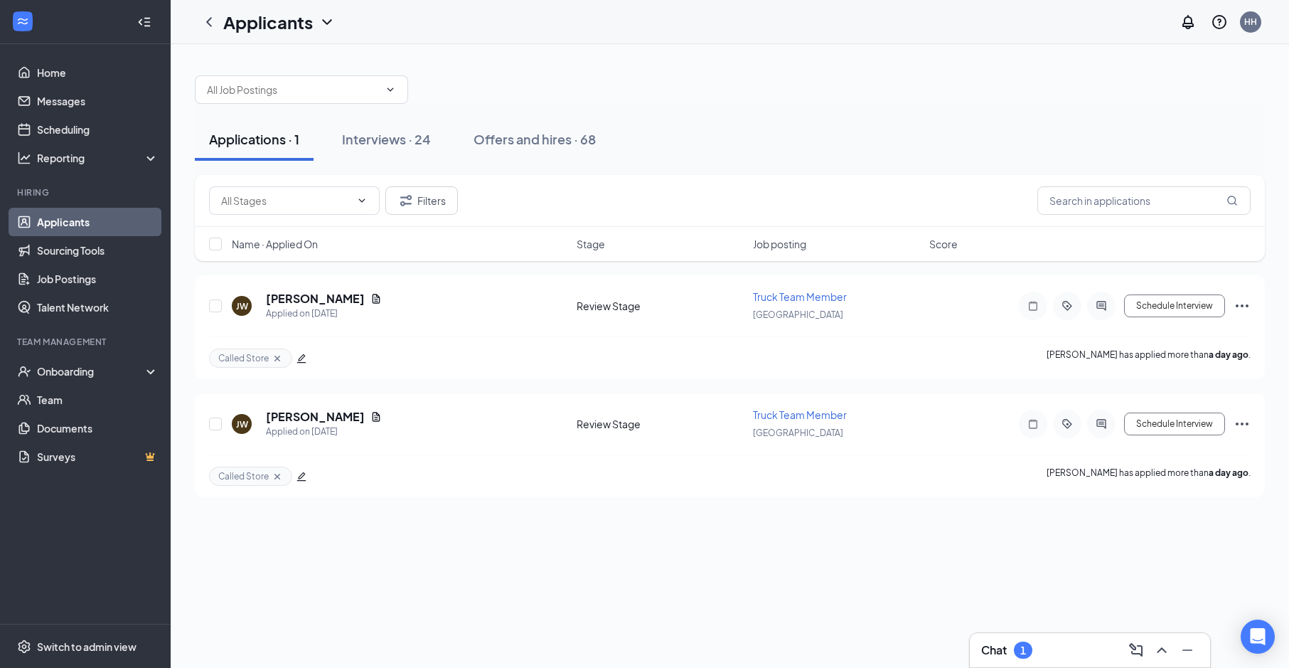
click at [967, 569] on div "Applications · 1 Interviews · 24 Offers and hires · 68 Filters Name · Applied O…" at bounding box center [730, 356] width 1118 height 624
click at [400, 146] on div "Interviews · 24" at bounding box center [386, 139] width 89 height 18
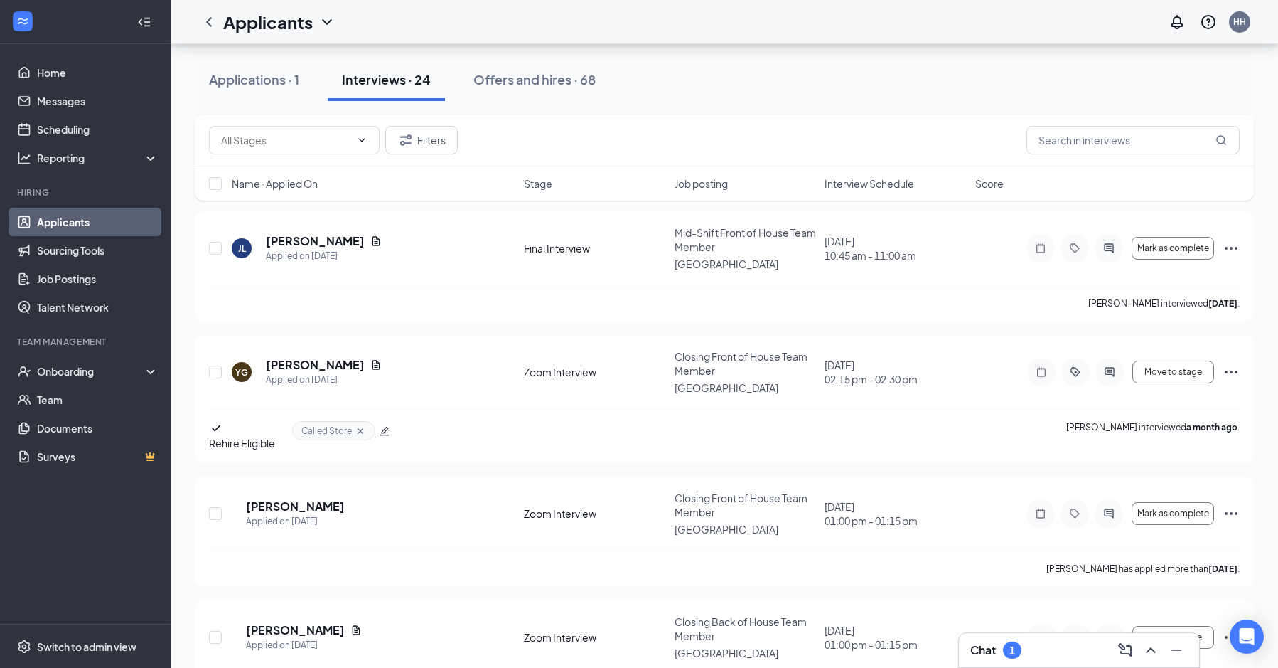
scroll to position [2577, 0]
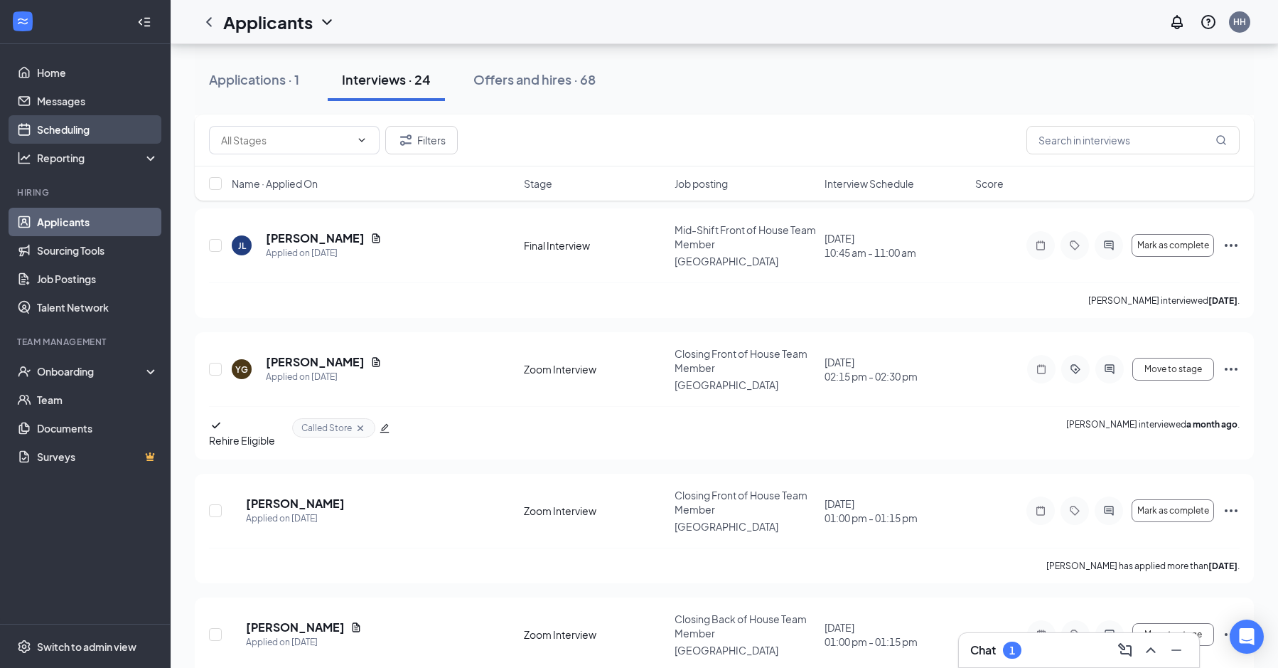
click at [74, 134] on link "Scheduling" at bounding box center [98, 129] width 122 height 28
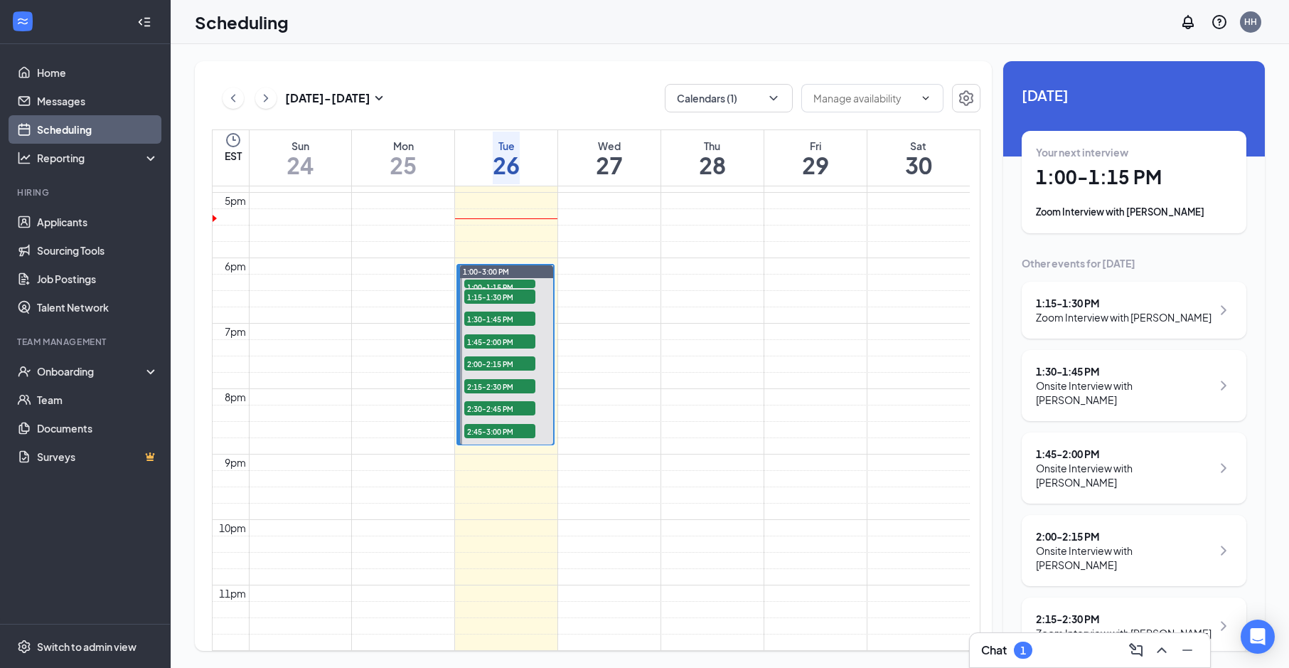
scroll to position [1054, 0]
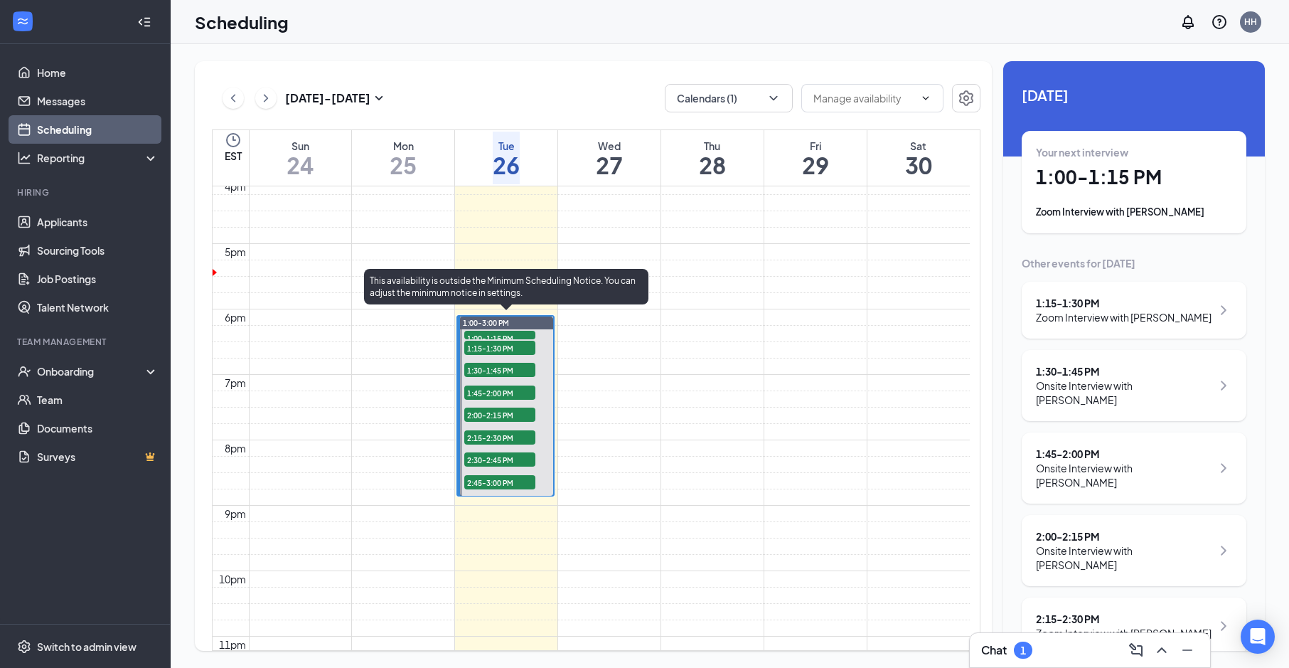
click at [506, 331] on span "1:00-1:15 PM" at bounding box center [499, 338] width 71 height 14
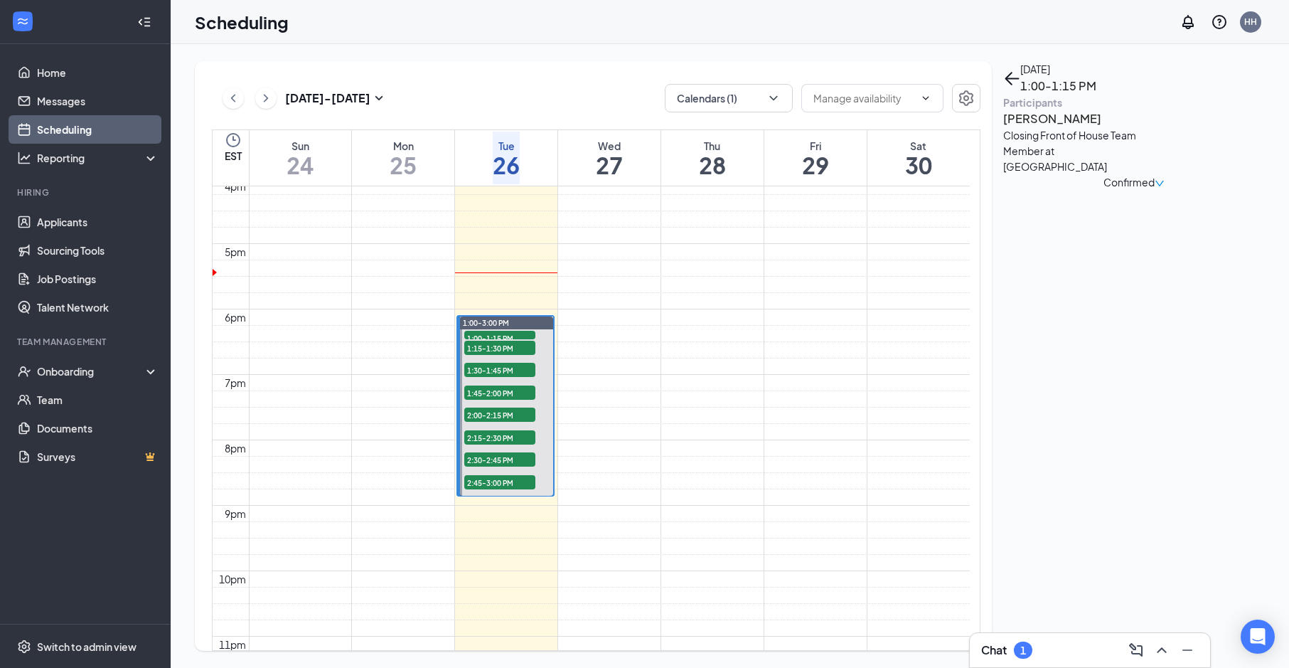
click at [1044, 128] on h3 "[PERSON_NAME]" at bounding box center [1077, 119] width 149 height 18
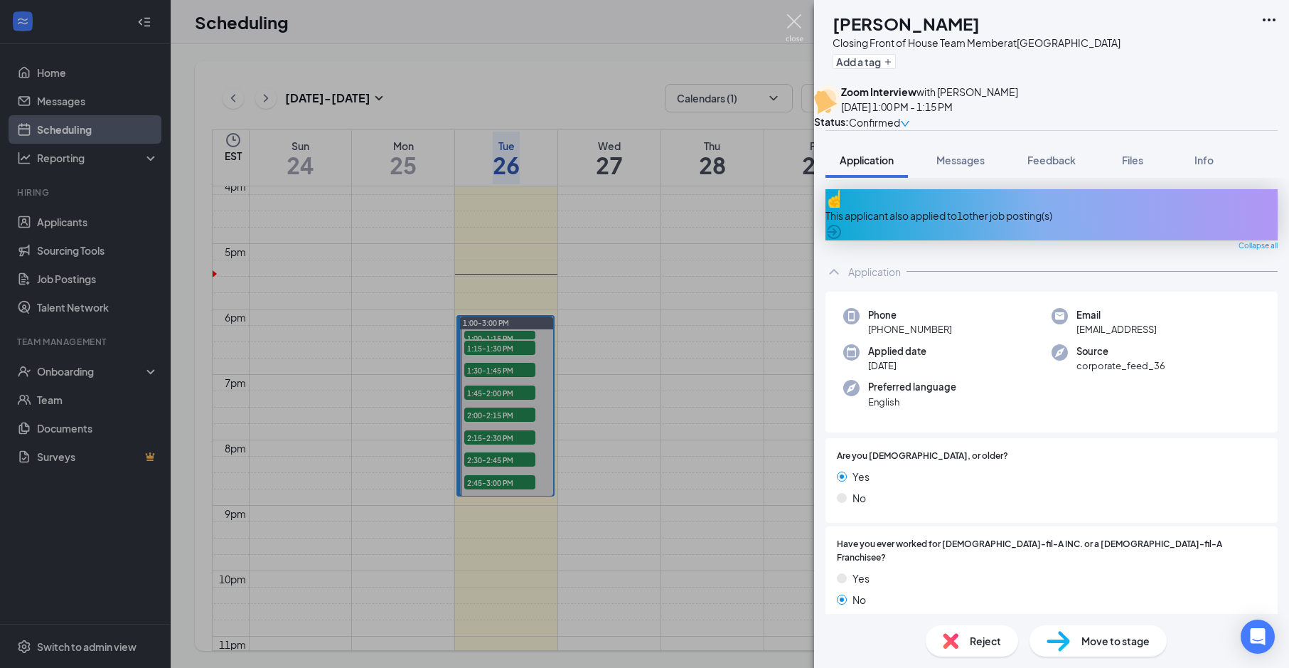
click at [796, 27] on img at bounding box center [795, 28] width 18 height 28
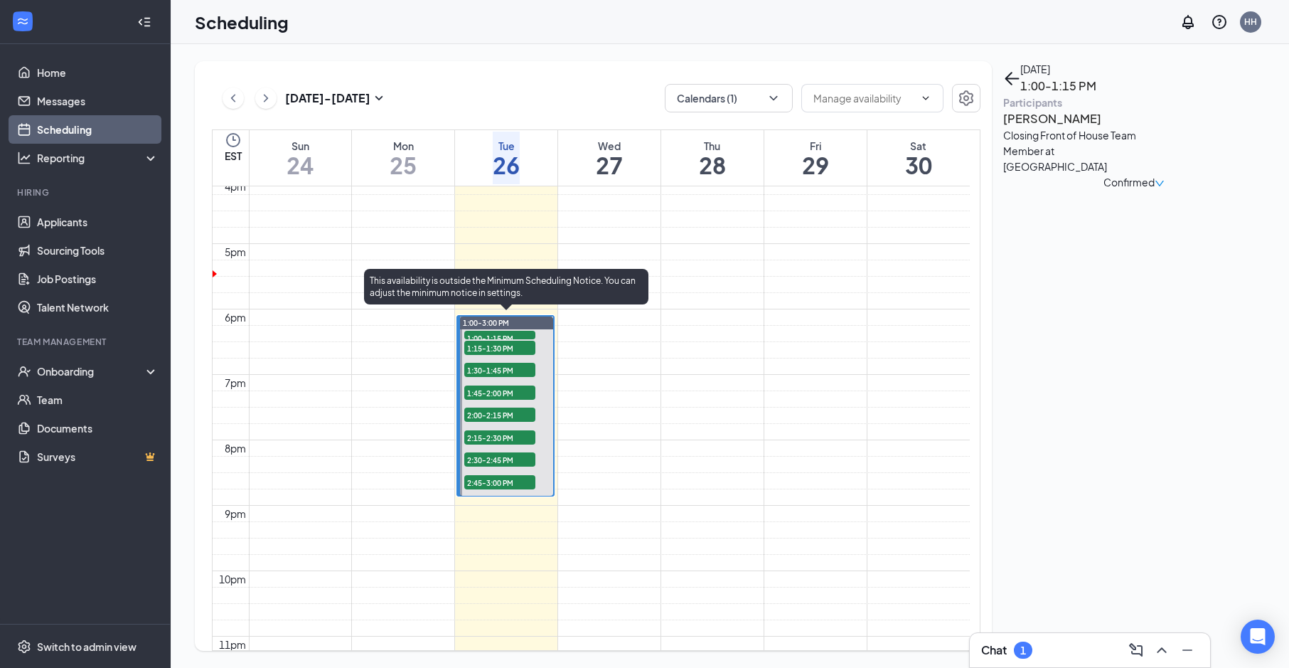
click at [501, 341] on span "1:15-1:30 PM" at bounding box center [499, 348] width 71 height 14
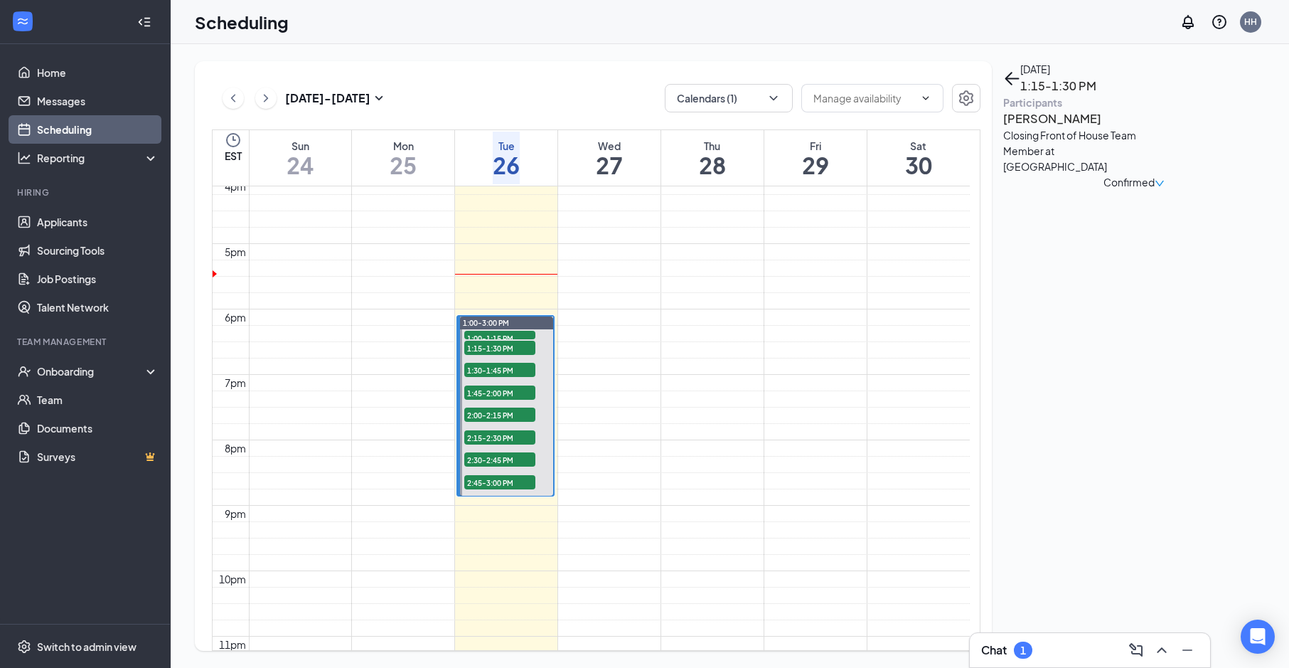
click at [1041, 128] on h3 "[PERSON_NAME]" at bounding box center [1077, 119] width 149 height 18
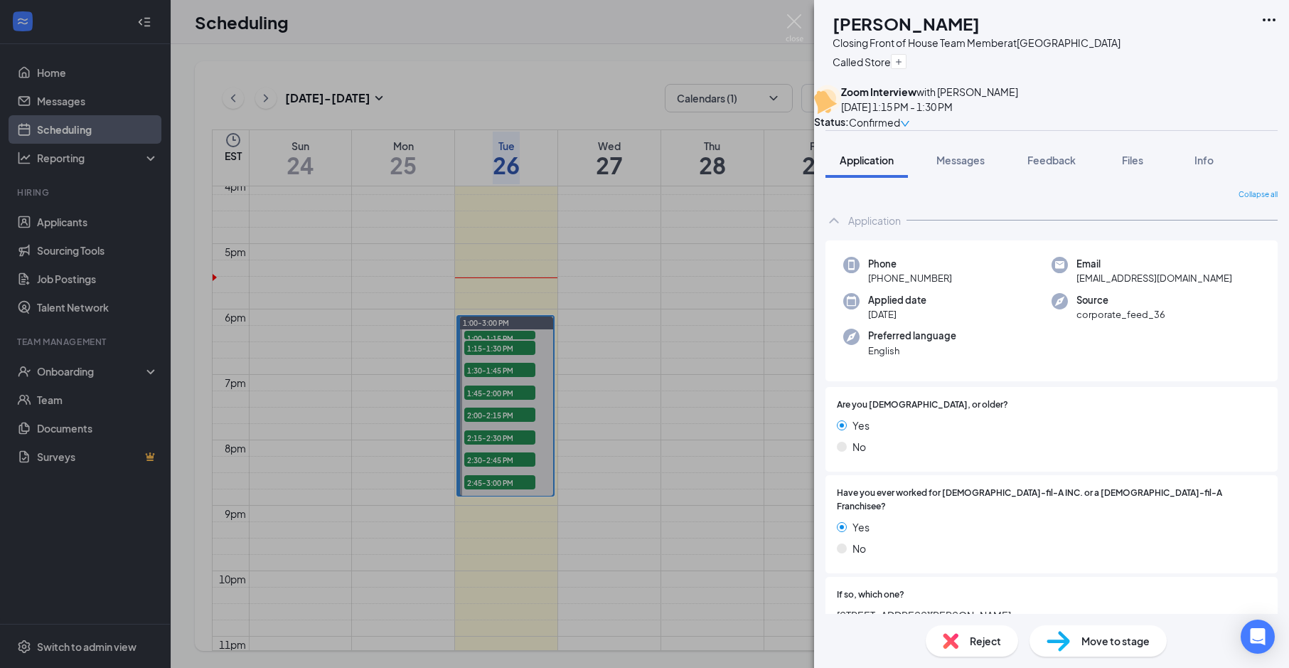
click at [800, 18] on img at bounding box center [795, 28] width 18 height 28
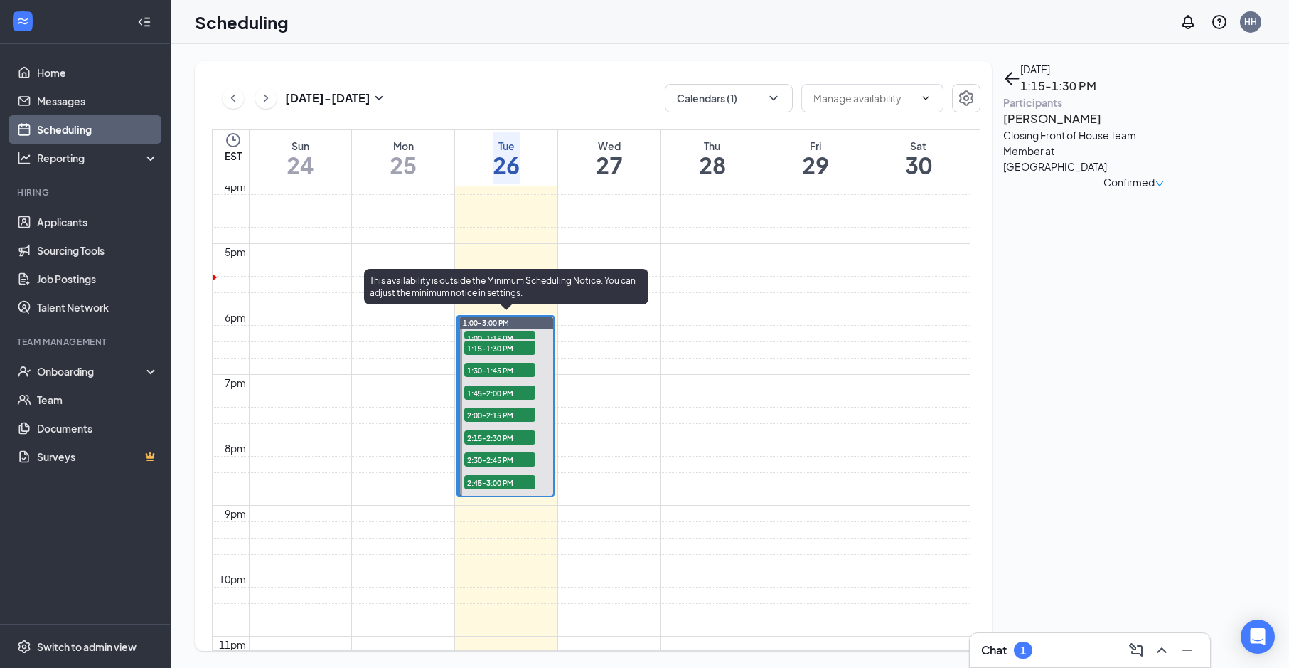
click at [498, 365] on span "1:30-1:45 PM" at bounding box center [499, 370] width 71 height 14
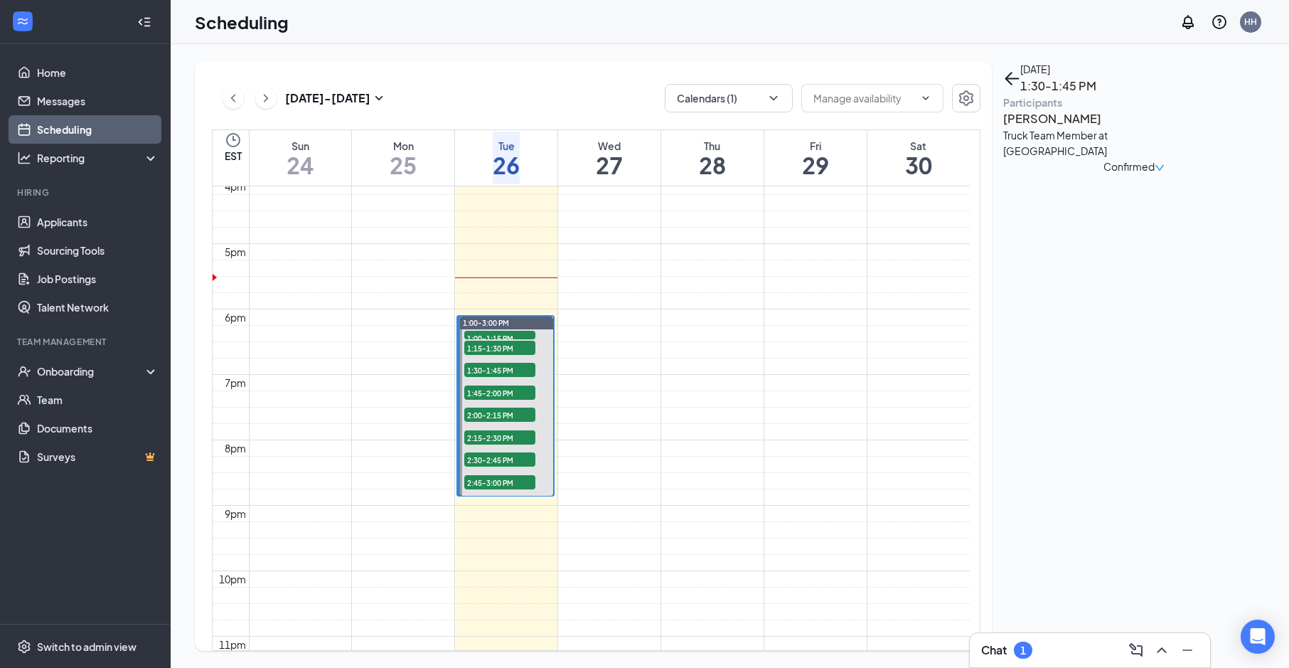
click at [1072, 128] on h3 "[PERSON_NAME]" at bounding box center [1077, 119] width 149 height 18
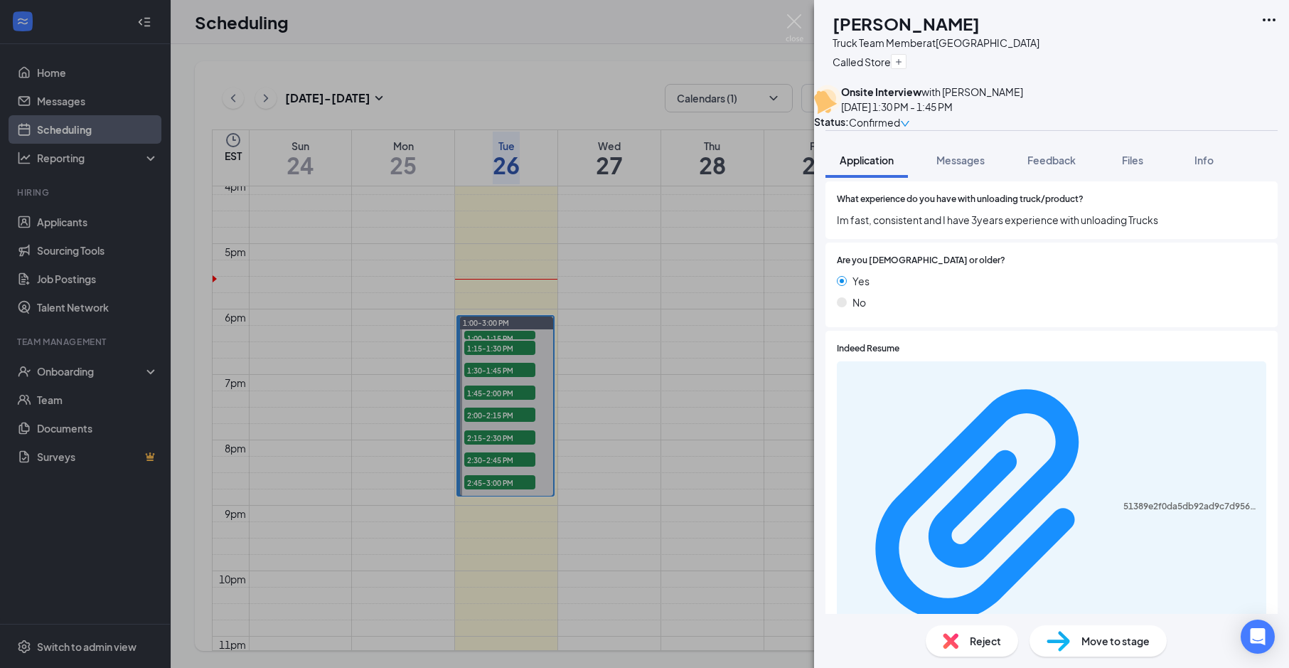
scroll to position [261, 0]
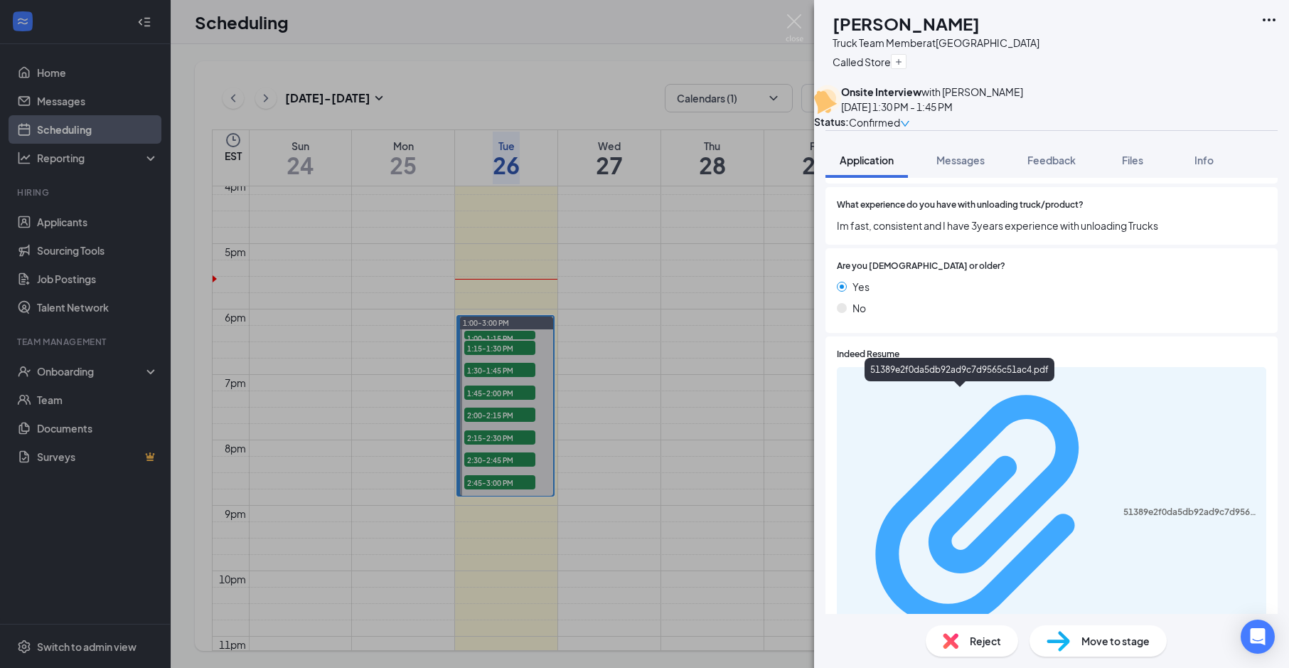
click at [1123, 506] on div "51389e2f0da5db92ad9c7d9565c51ac4.pdf" at bounding box center [1190, 511] width 134 height 11
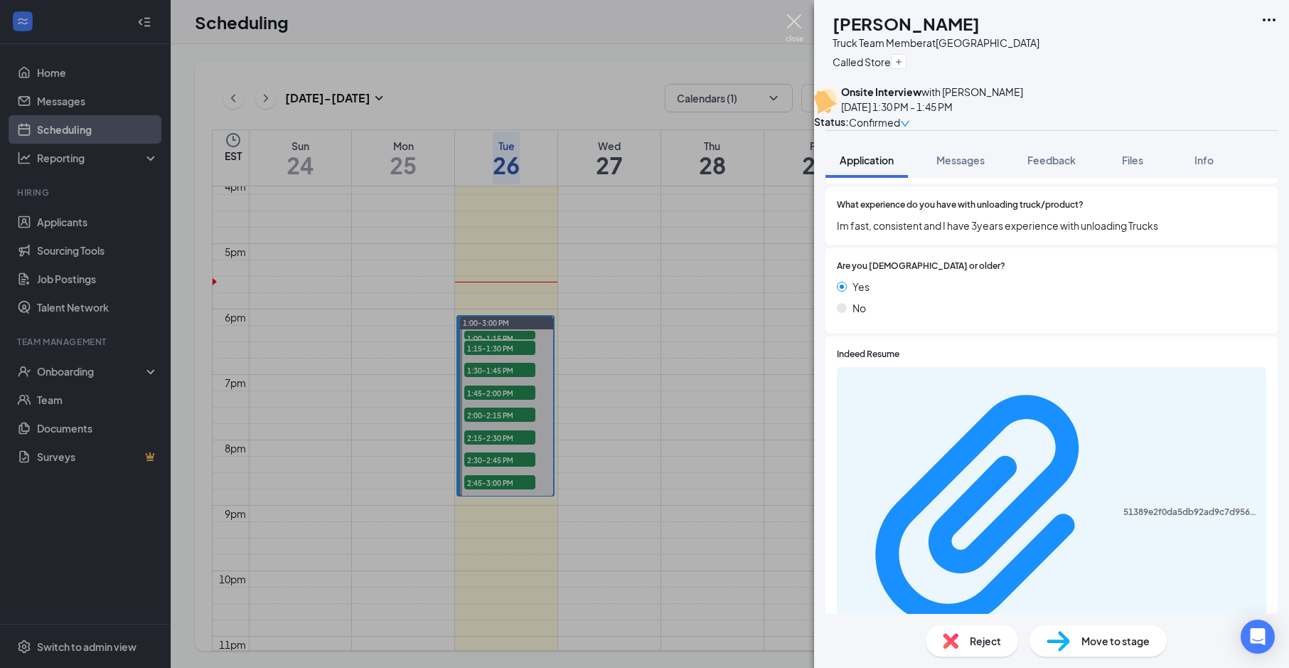
drag, startPoint x: 789, startPoint y: 23, endPoint x: 786, endPoint y: 58, distance: 34.2
click at [790, 23] on img at bounding box center [795, 28] width 18 height 28
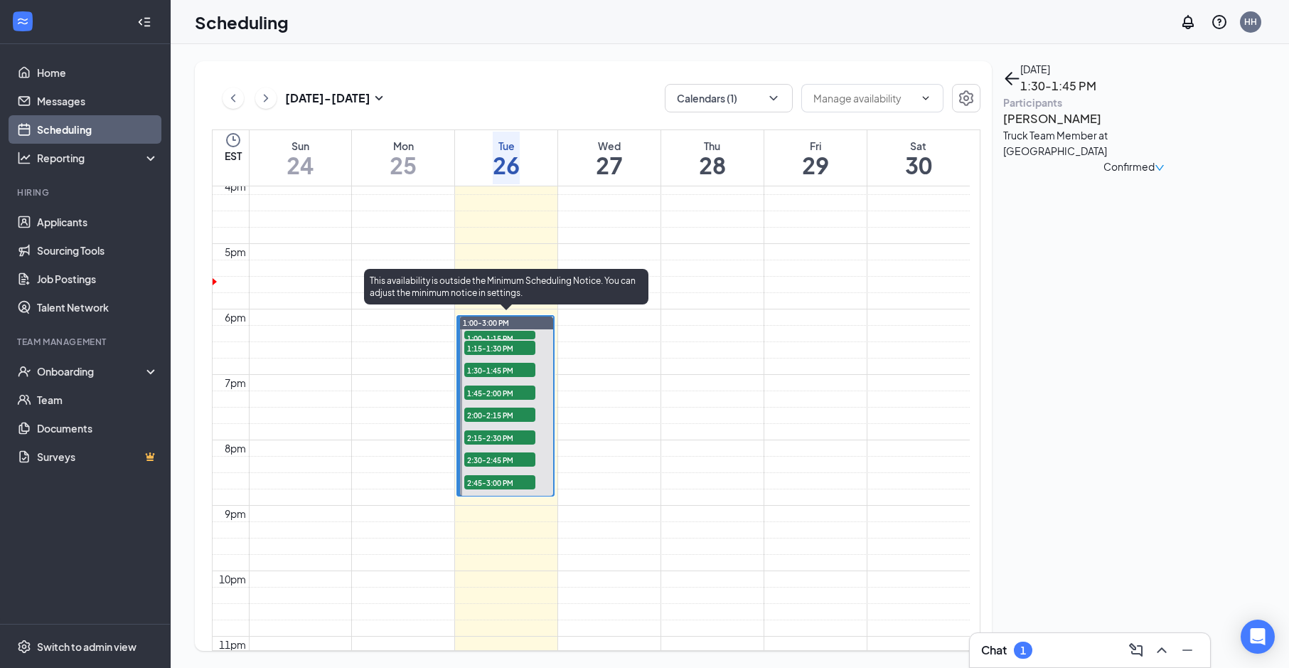
click at [506, 388] on span "1:45-2:00 PM" at bounding box center [499, 392] width 71 height 14
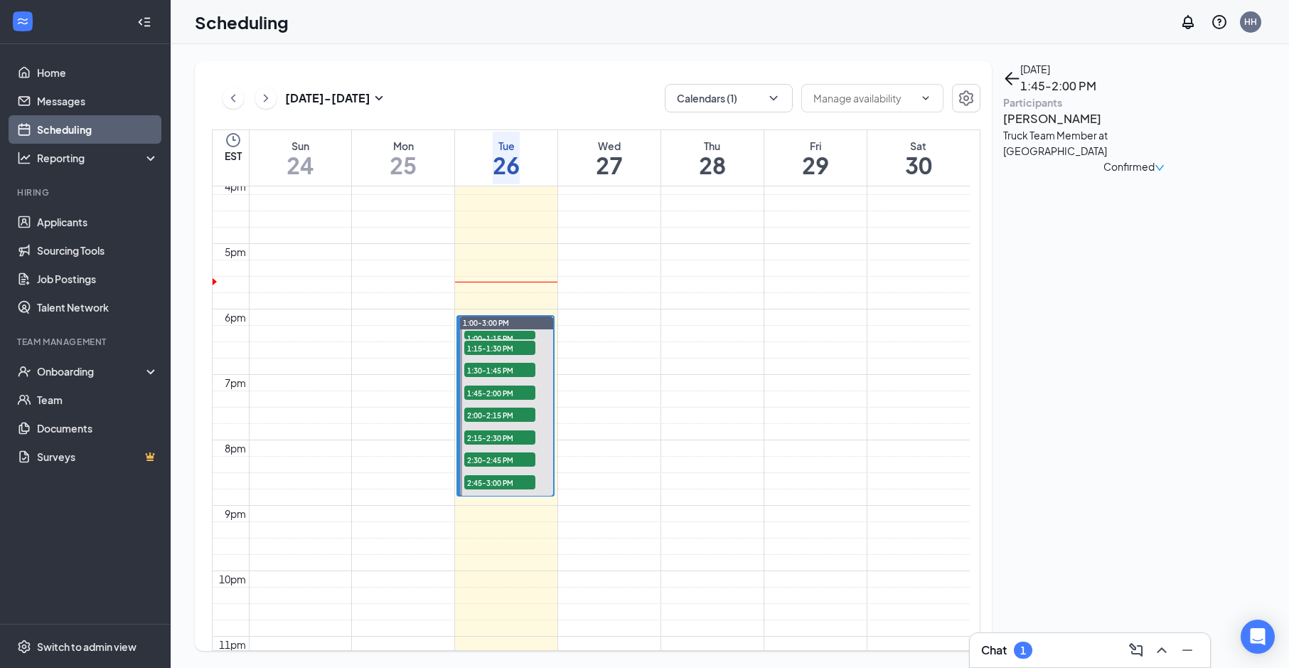
click at [1053, 128] on h3 "[PERSON_NAME]" at bounding box center [1077, 119] width 149 height 18
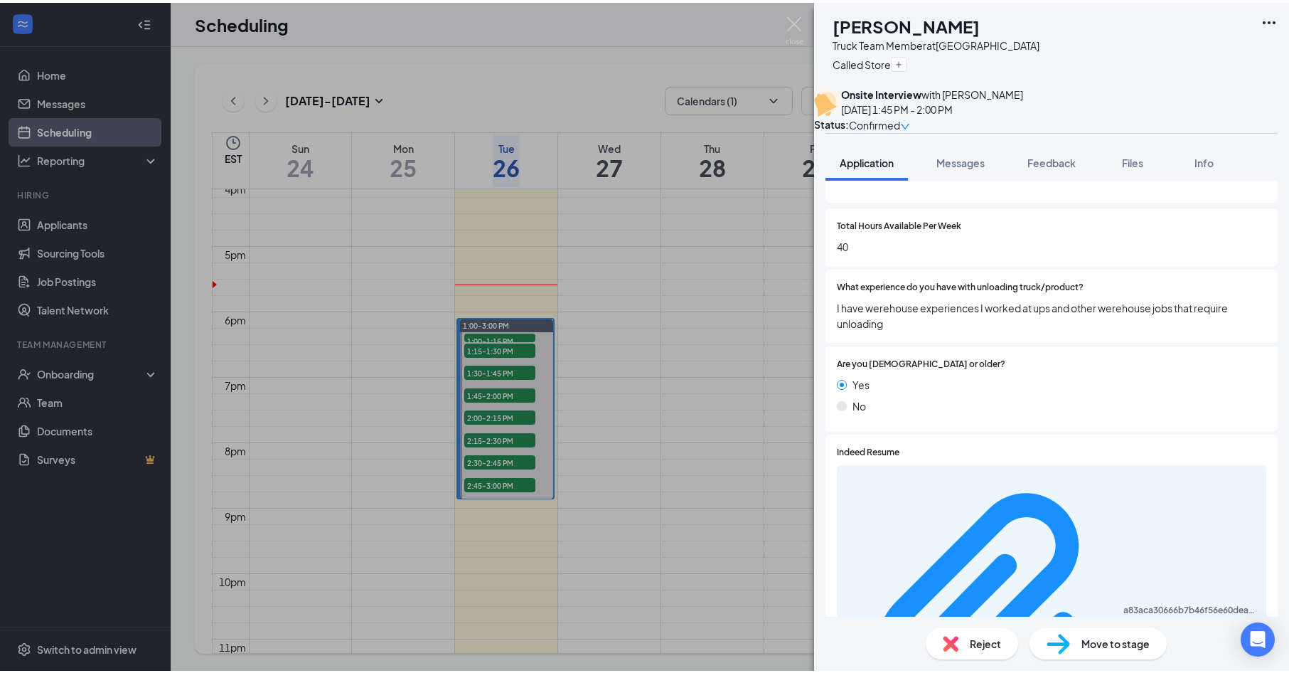
scroll to position [284, 0]
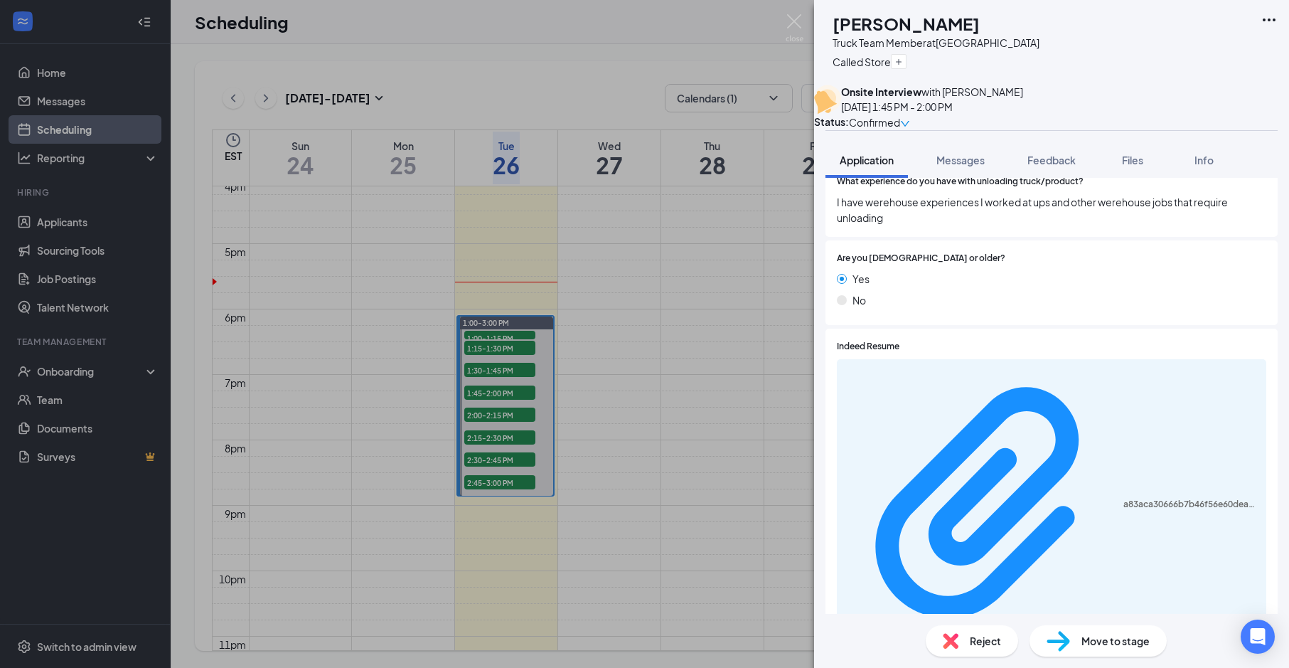
click at [980, 381] on div "a83aca30666b7b46f56e60dea299bbb5.pdf" at bounding box center [1051, 505] width 429 height 293
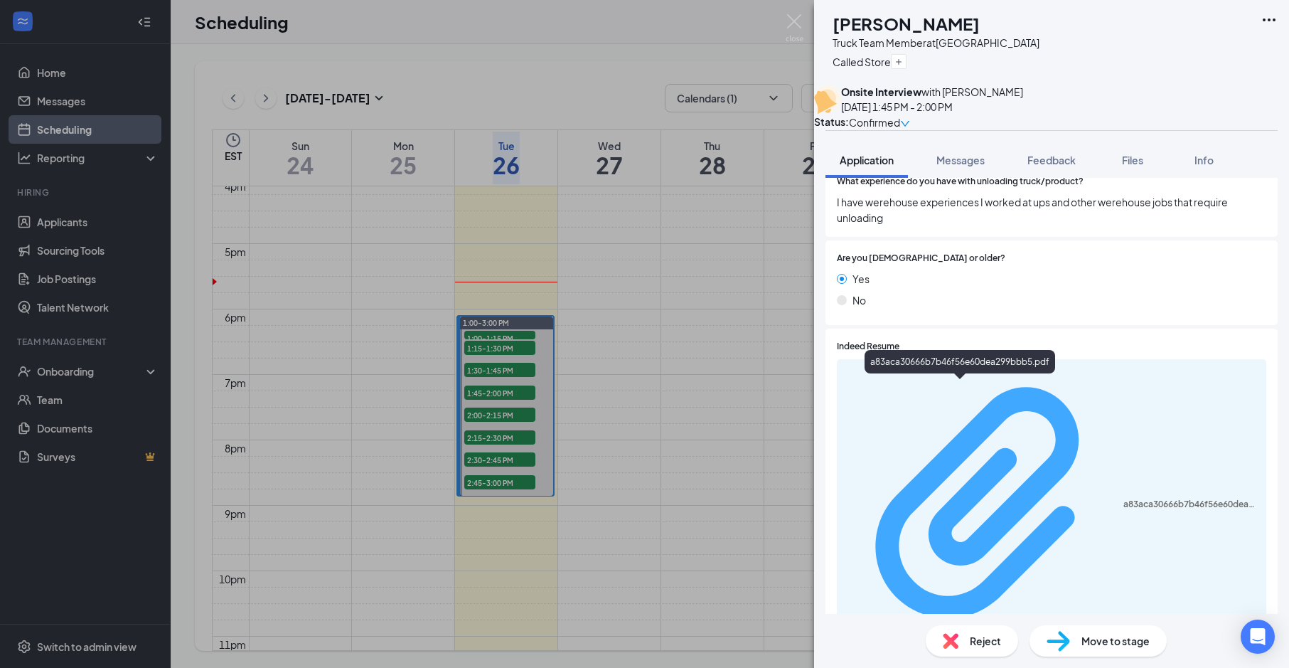
click at [1123, 498] on div "a83aca30666b7b46f56e60dea299bbb5.pdf" at bounding box center [1190, 503] width 134 height 11
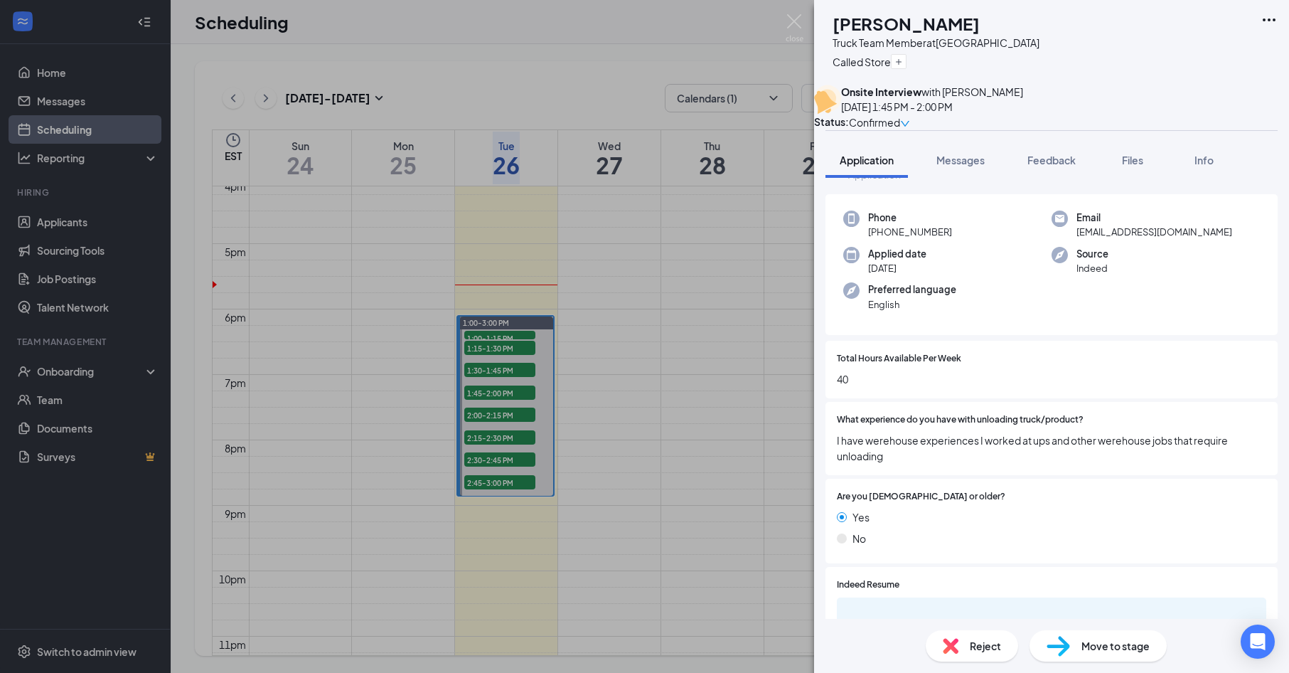
scroll to position [0, 0]
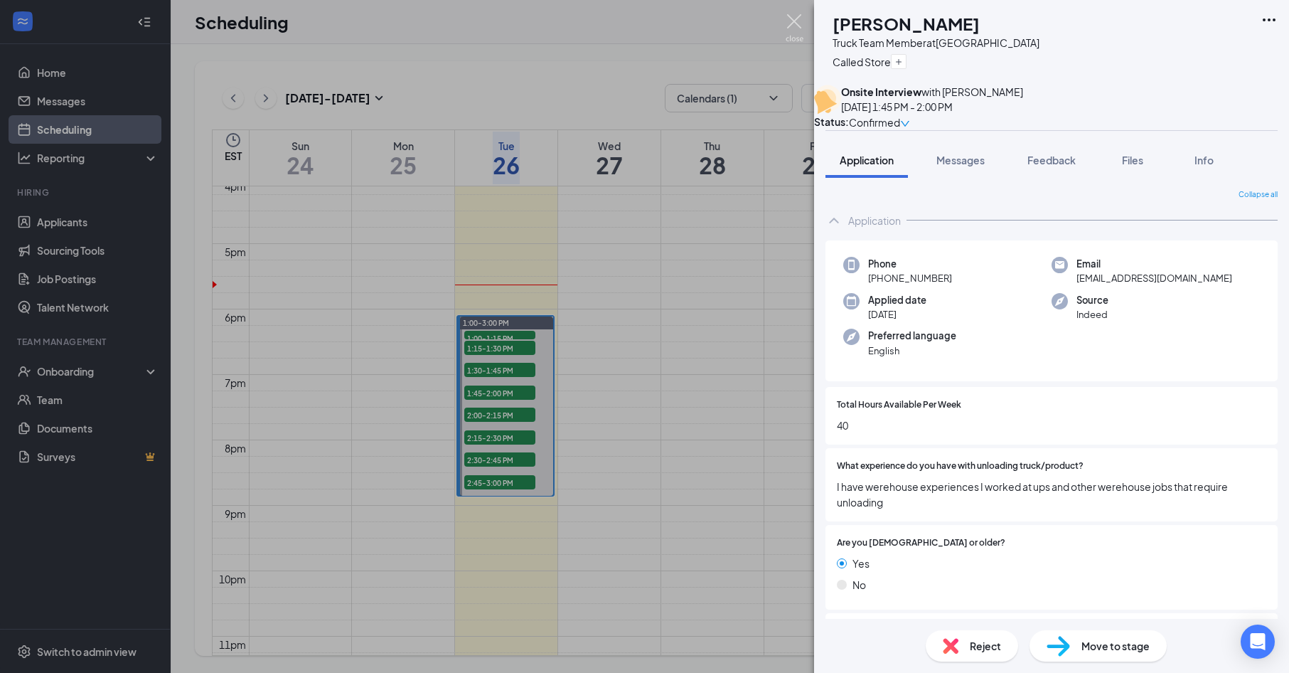
click at [792, 26] on img at bounding box center [795, 28] width 18 height 28
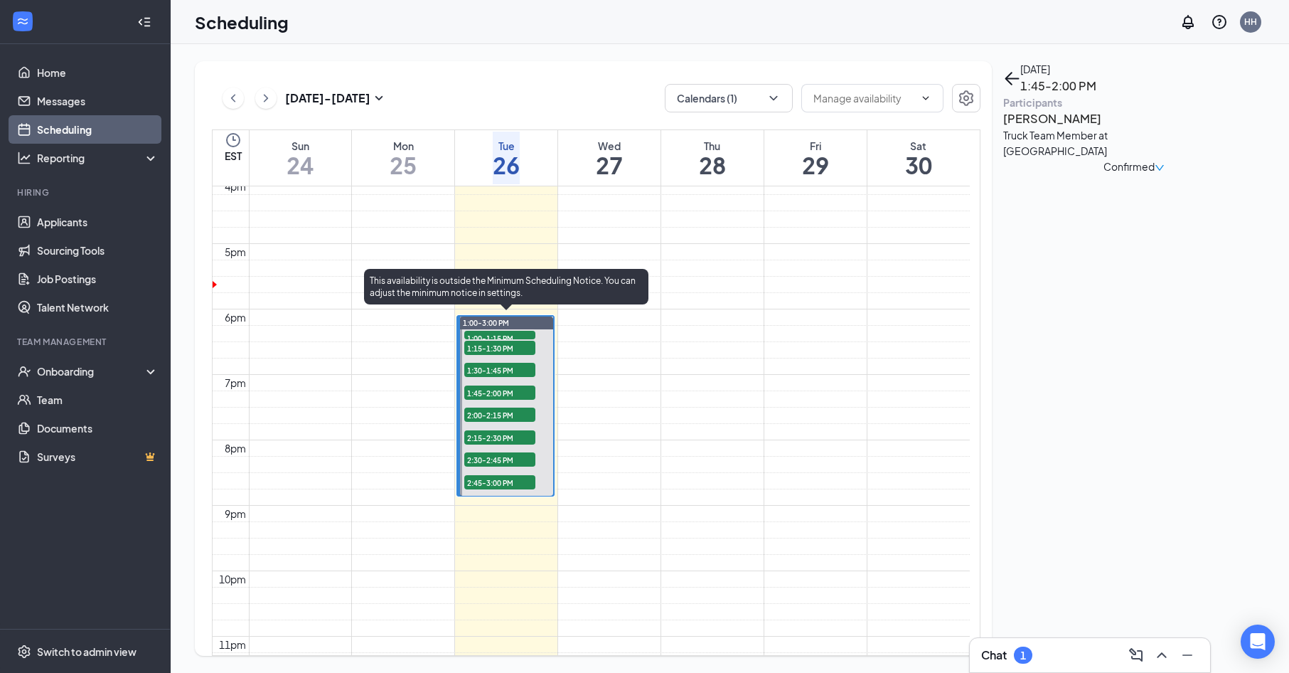
click at [517, 388] on span "1:45-2:00 PM" at bounding box center [499, 392] width 71 height 14
click at [508, 415] on span "2:00-2:15 PM" at bounding box center [499, 414] width 71 height 14
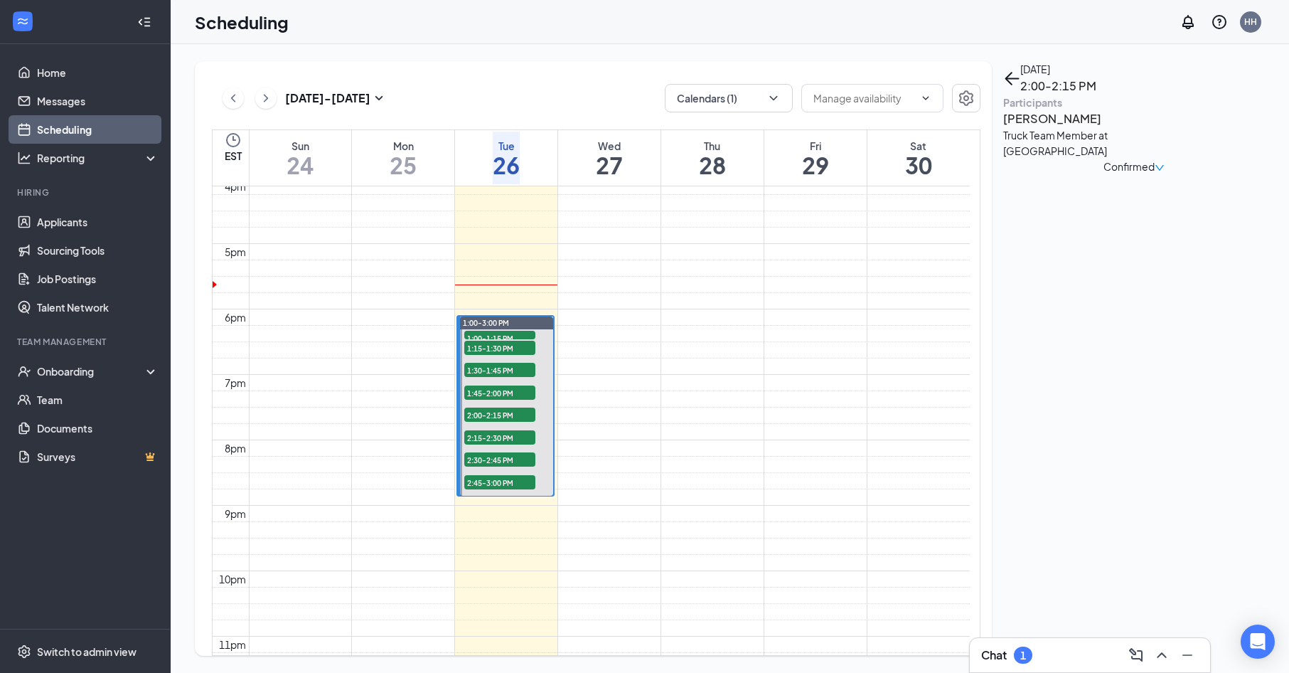
click at [1044, 128] on h3 "[PERSON_NAME]" at bounding box center [1077, 119] width 149 height 18
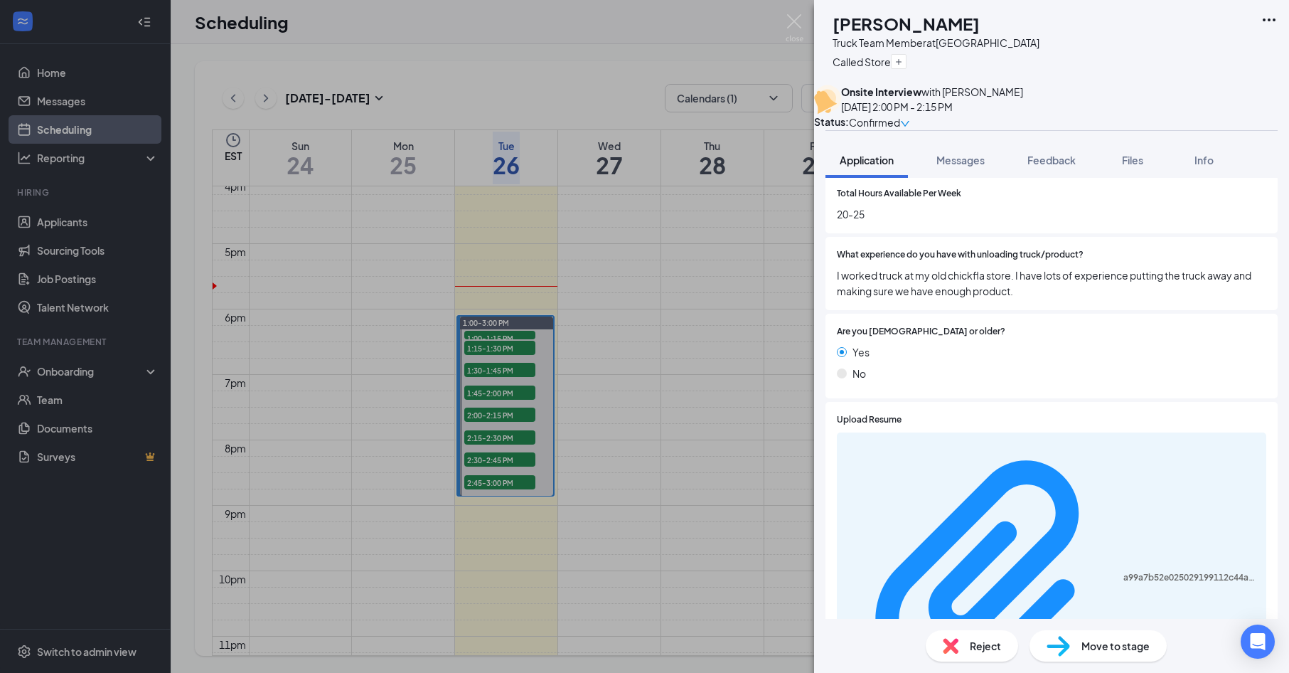
scroll to position [213, 0]
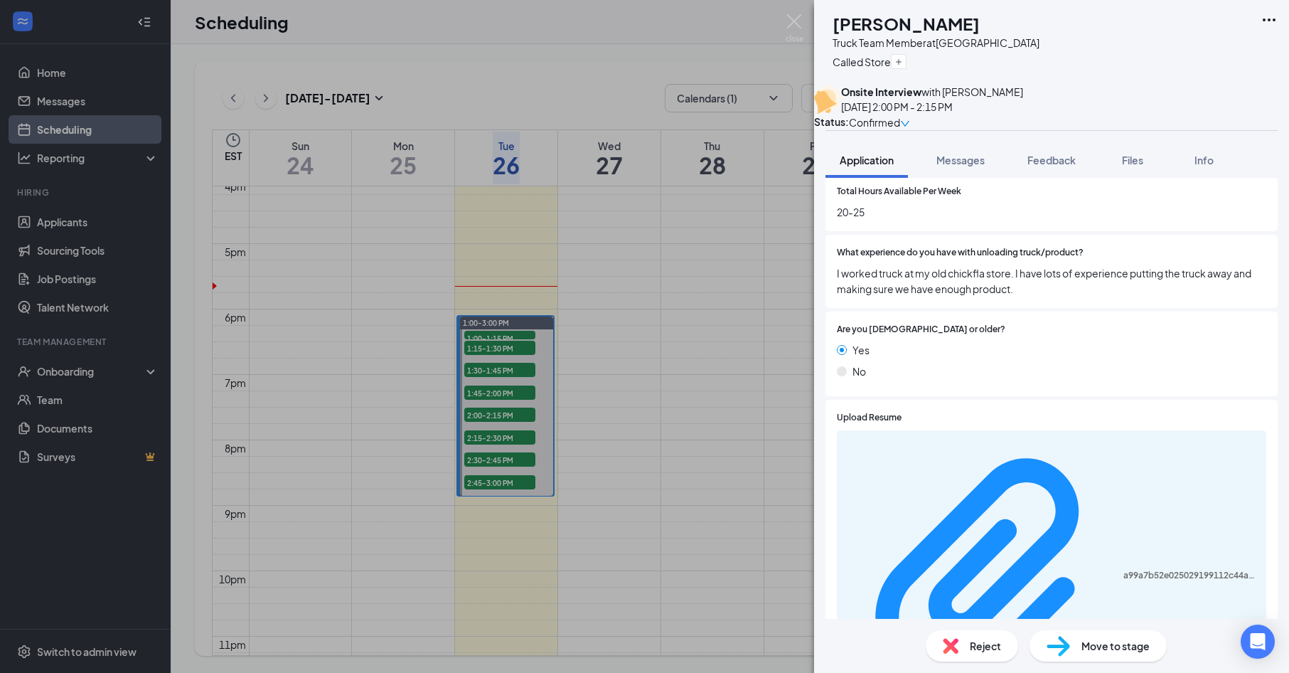
click at [1015, 469] on div "a99a7b52e025029199112c44ae1adb47.pdf" at bounding box center [1051, 576] width 429 height 293
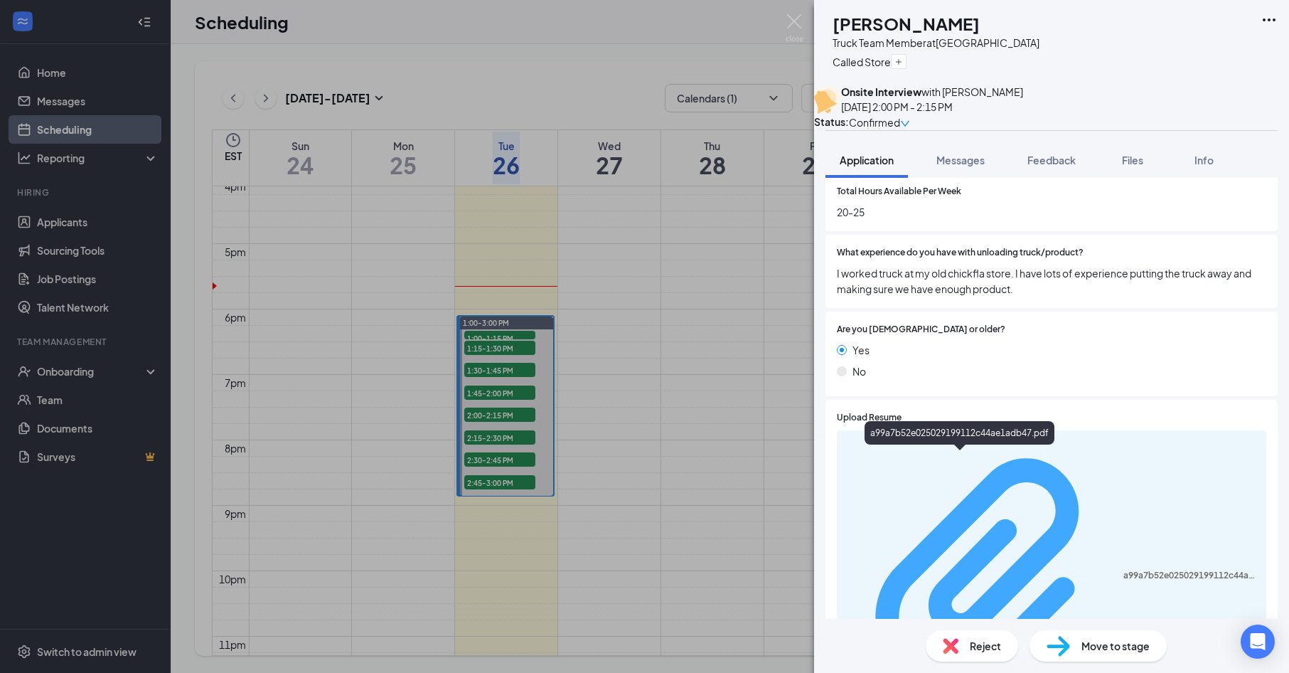
click at [1123, 570] on div "a99a7b52e025029199112c44ae1adb47.pdf" at bounding box center [1190, 575] width 134 height 11
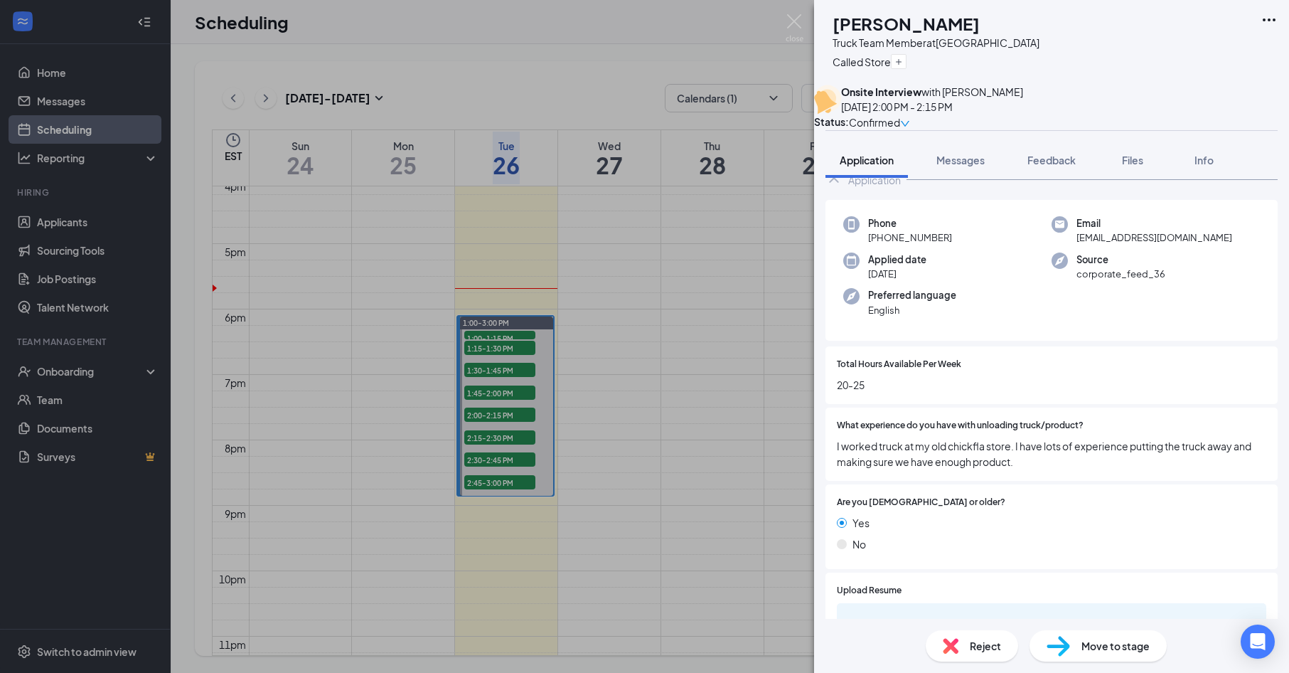
scroll to position [0, 0]
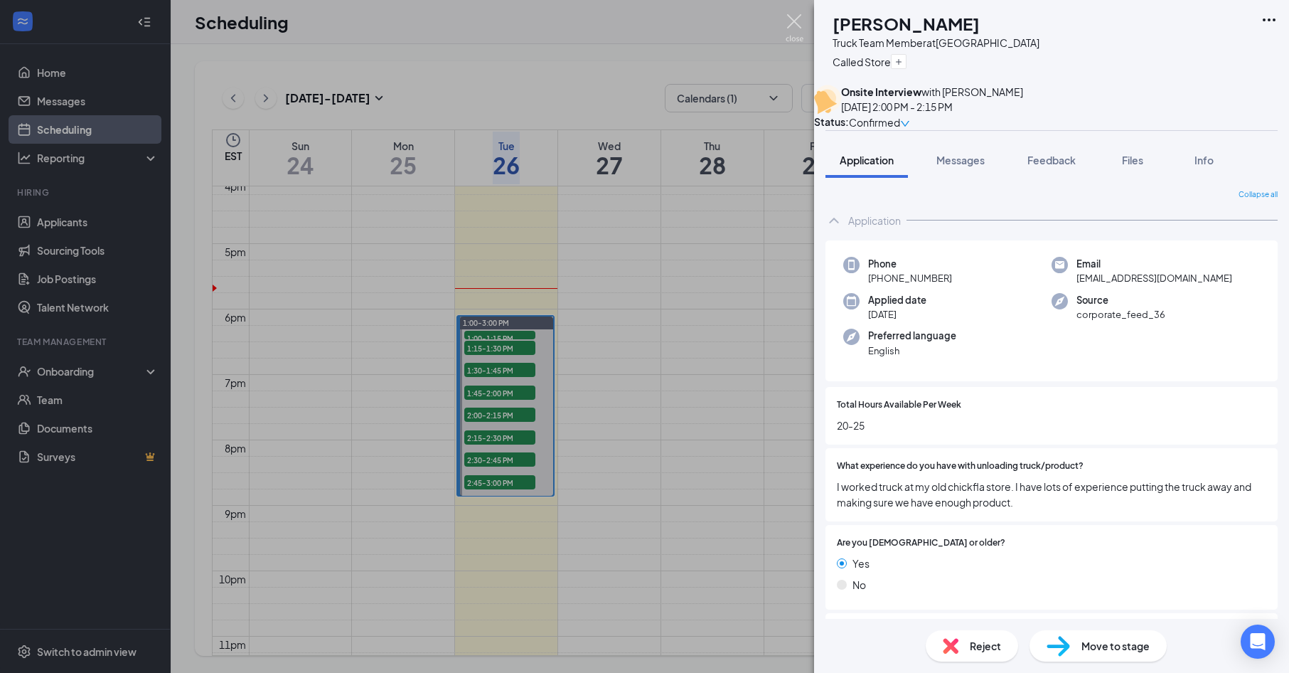
click at [799, 21] on img at bounding box center [795, 28] width 18 height 28
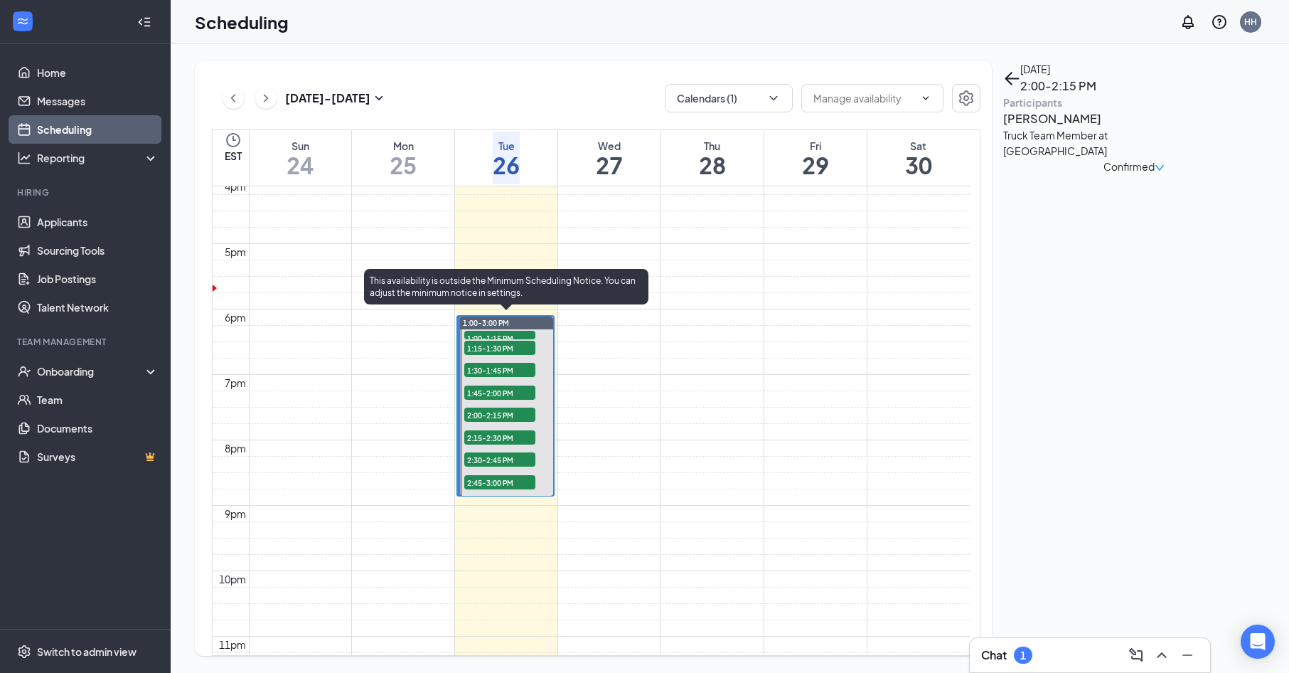
click at [503, 407] on span "2:00-2:15 PM" at bounding box center [499, 414] width 71 height 14
click at [511, 438] on span "2:15-2:30 PM" at bounding box center [499, 437] width 71 height 14
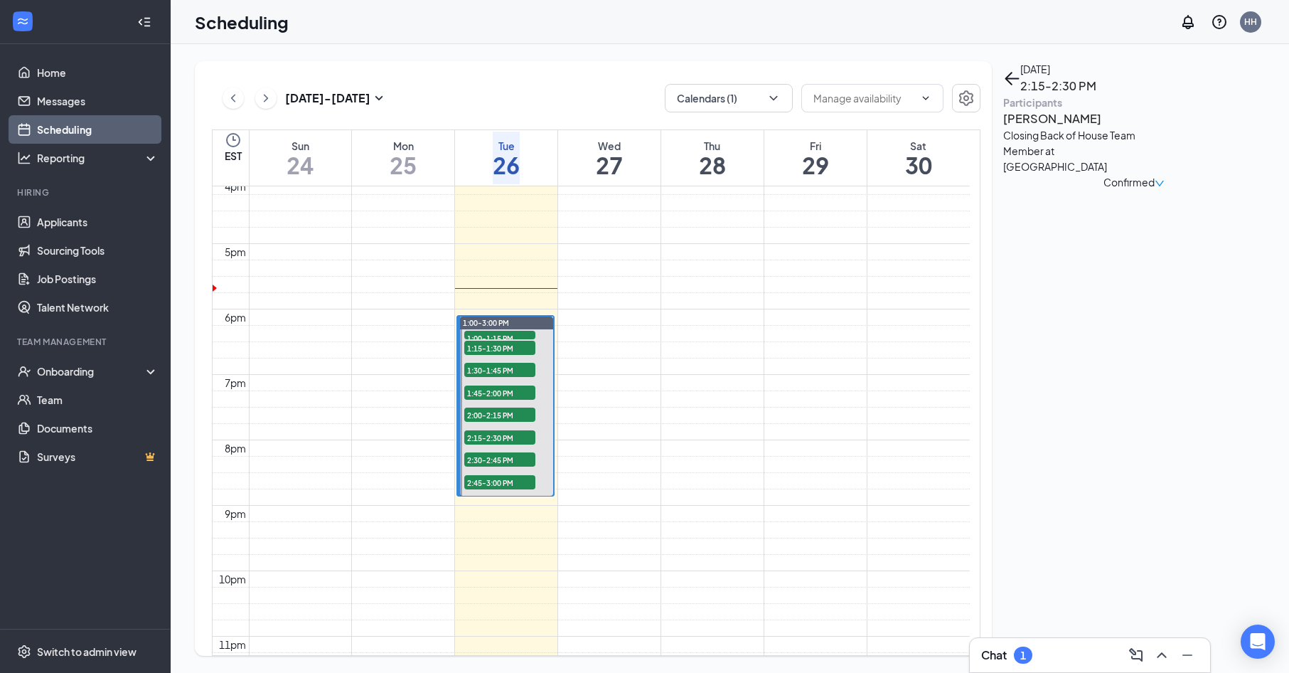
click at [1128, 128] on h3 "[PERSON_NAME]" at bounding box center [1077, 119] width 149 height 18
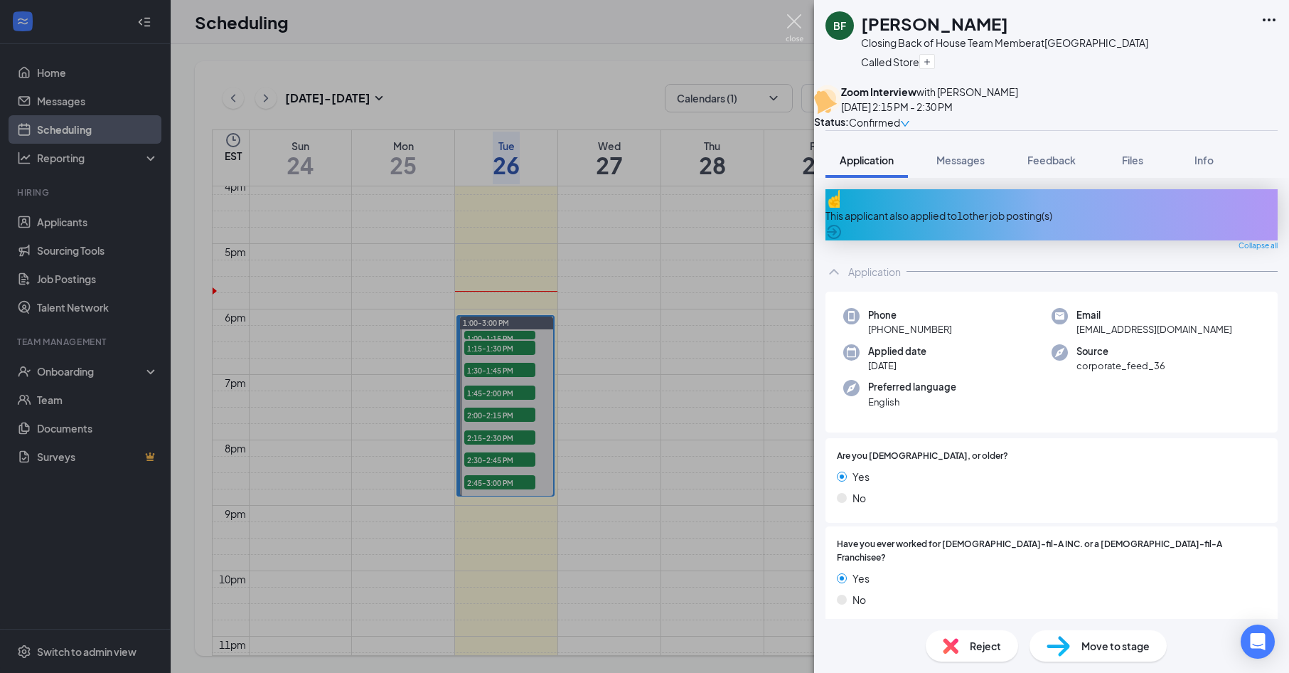
click at [791, 21] on img at bounding box center [795, 28] width 18 height 28
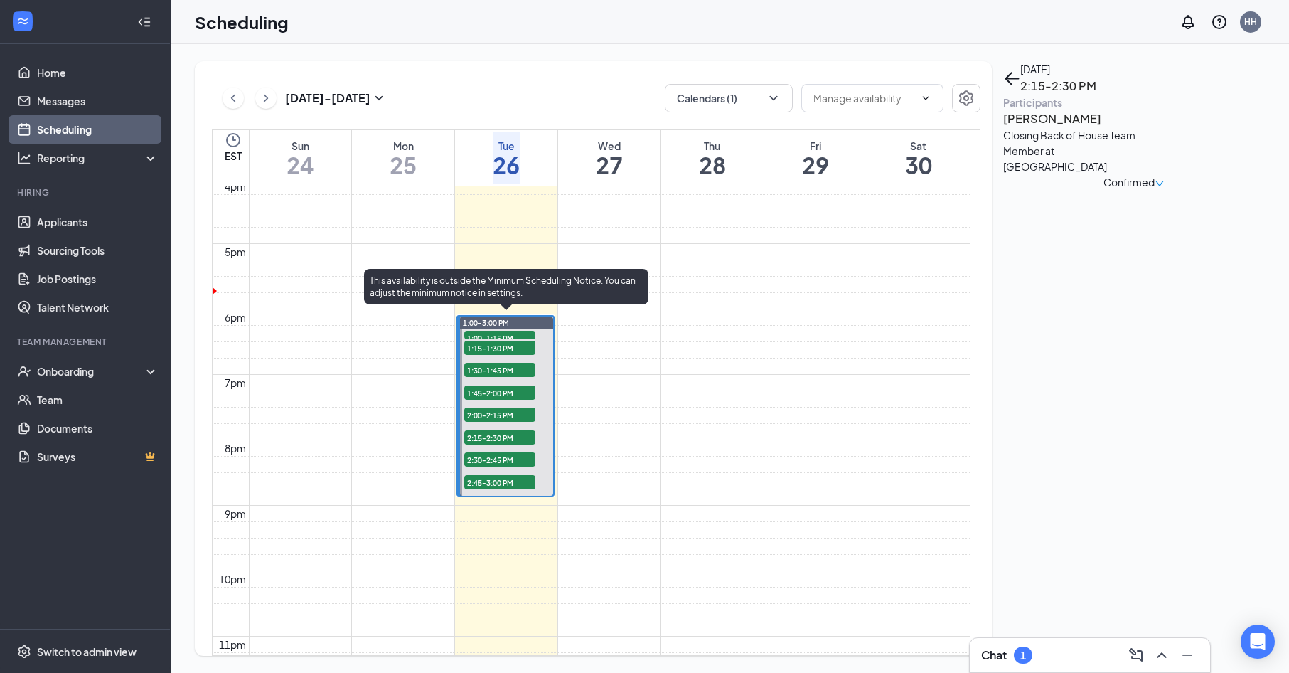
click at [496, 341] on span "1:15-1:30 PM" at bounding box center [499, 348] width 71 height 14
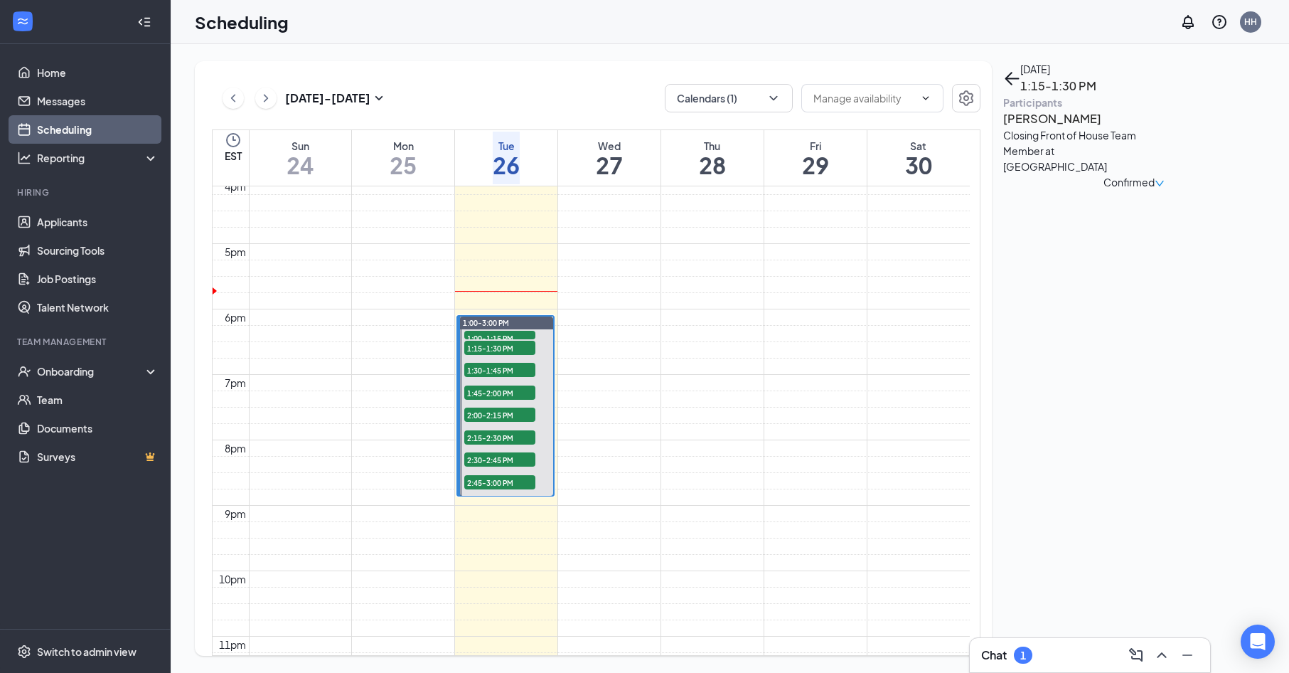
click at [1072, 128] on h3 "[PERSON_NAME]" at bounding box center [1077, 119] width 149 height 18
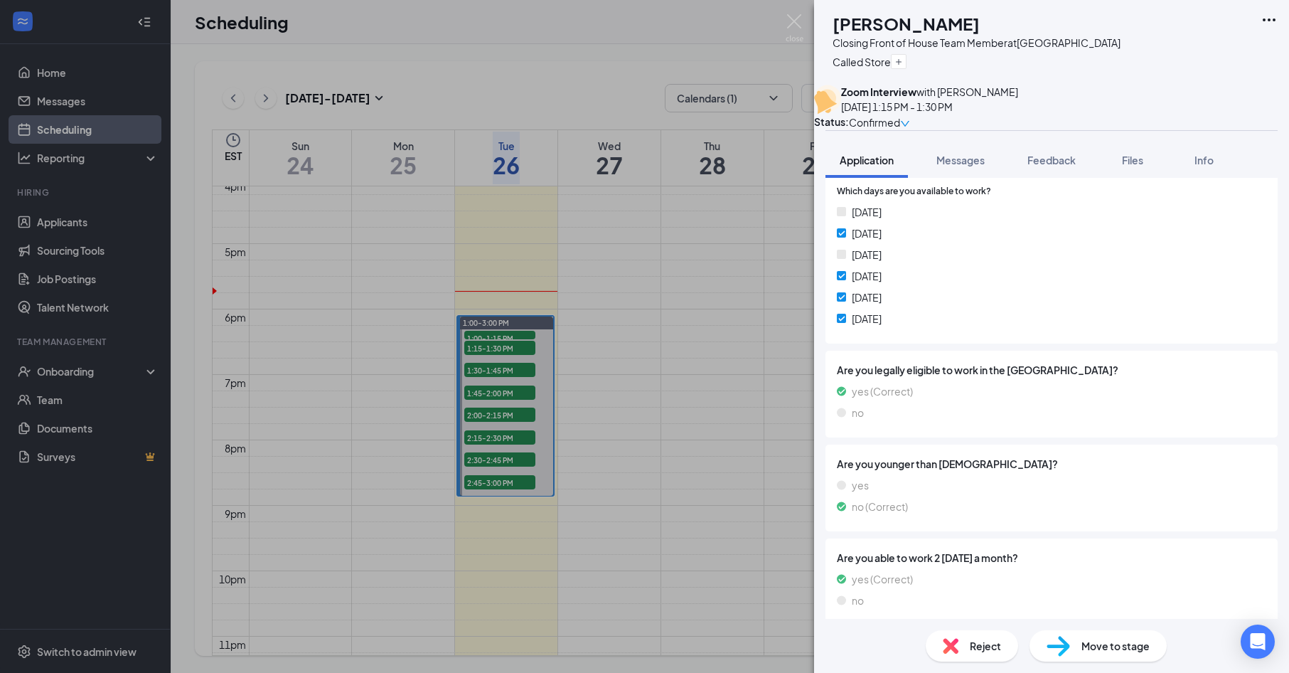
scroll to position [835, 0]
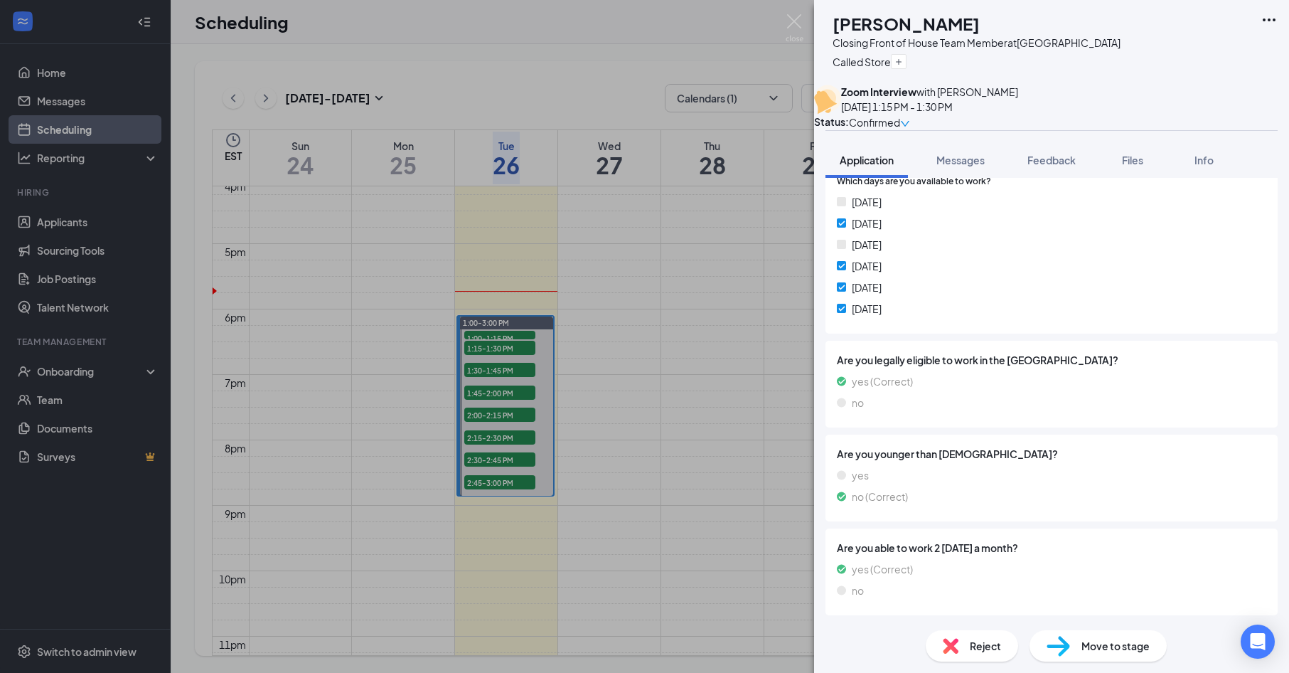
click at [795, 26] on img at bounding box center [795, 28] width 18 height 28
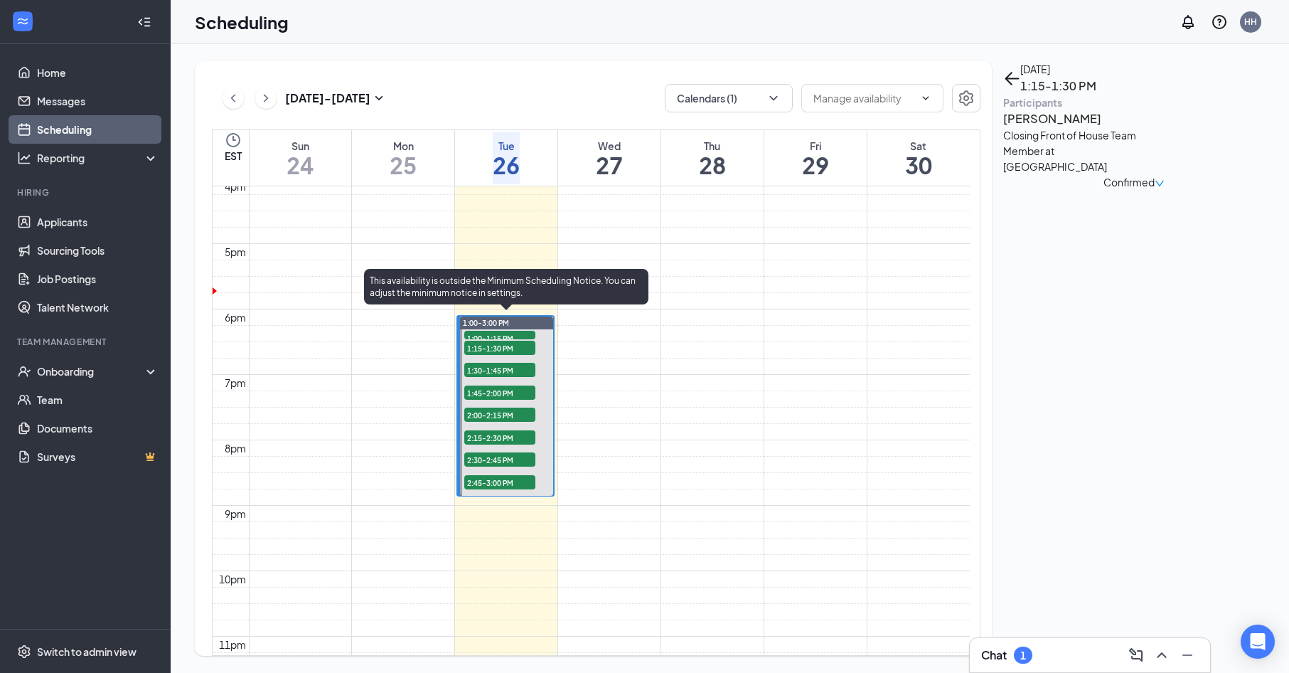
click at [520, 363] on span "1:30-1:45 PM" at bounding box center [499, 370] width 71 height 14
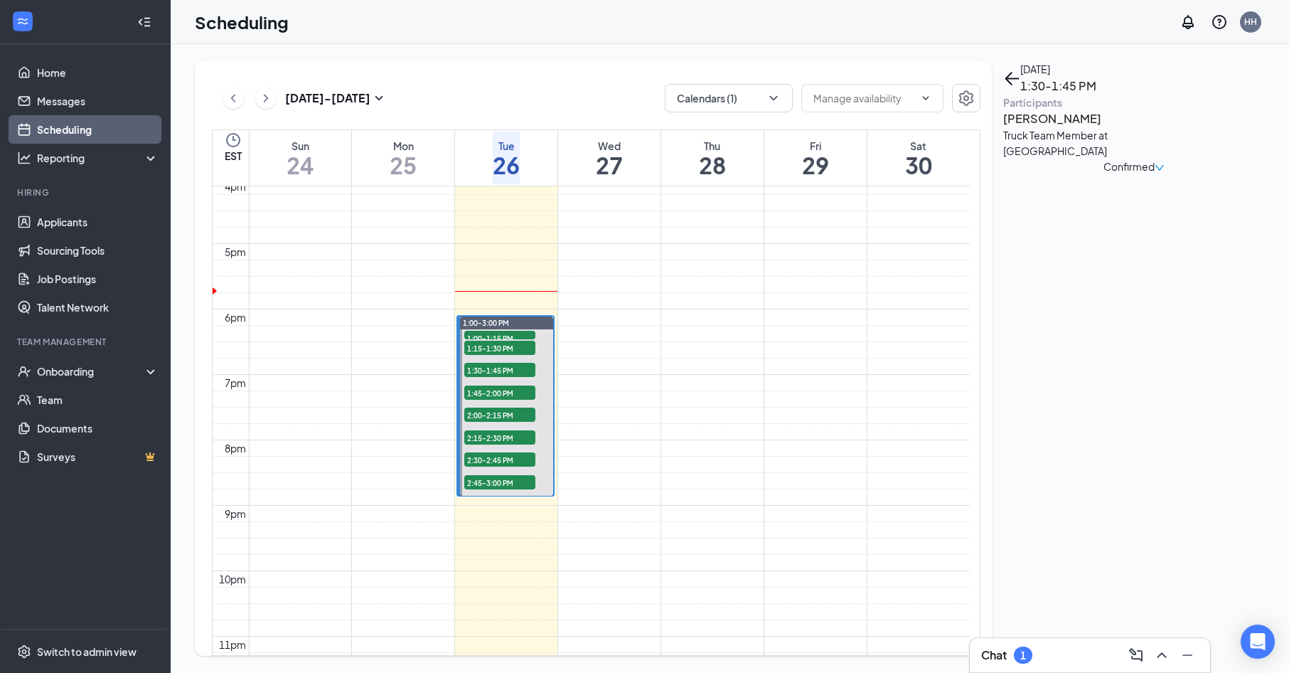
click at [1052, 128] on h3 "[PERSON_NAME]" at bounding box center [1077, 119] width 149 height 18
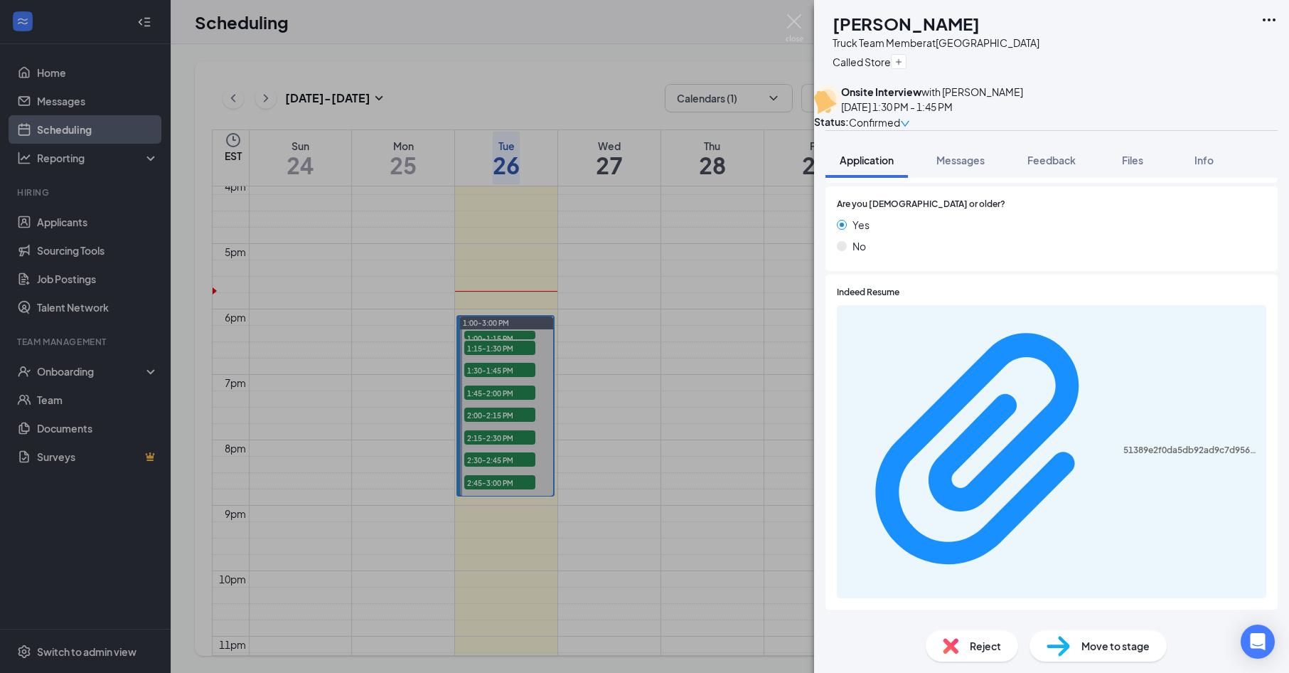
scroll to position [321, 0]
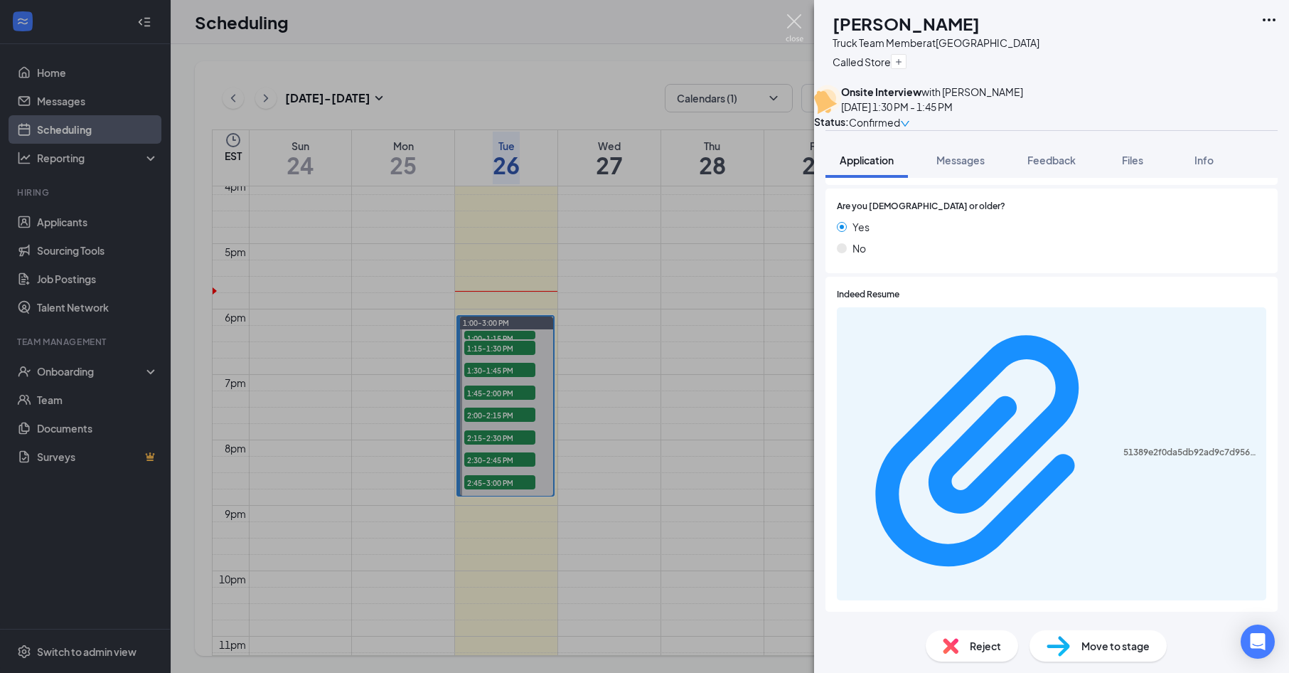
drag, startPoint x: 794, startPoint y: 31, endPoint x: 798, endPoint y: 95, distance: 64.1
click at [794, 31] on img at bounding box center [795, 28] width 18 height 28
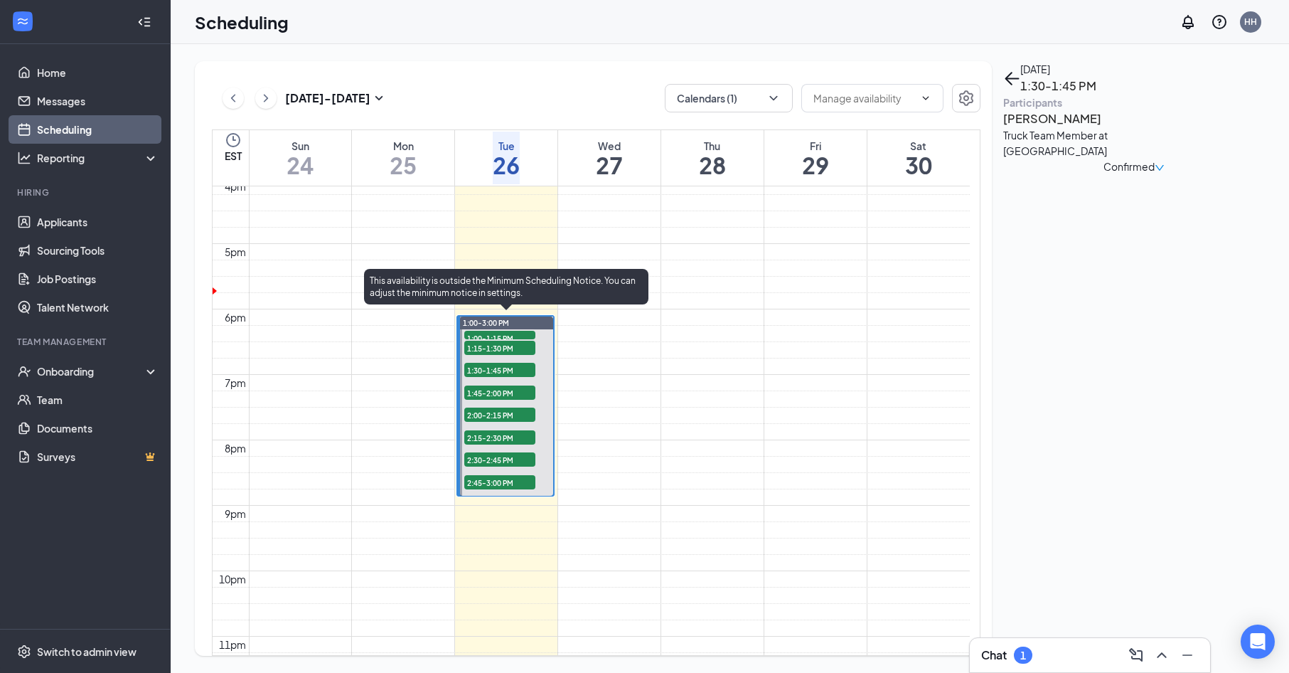
click at [518, 387] on span "1:45-2:00 PM" at bounding box center [499, 392] width 71 height 14
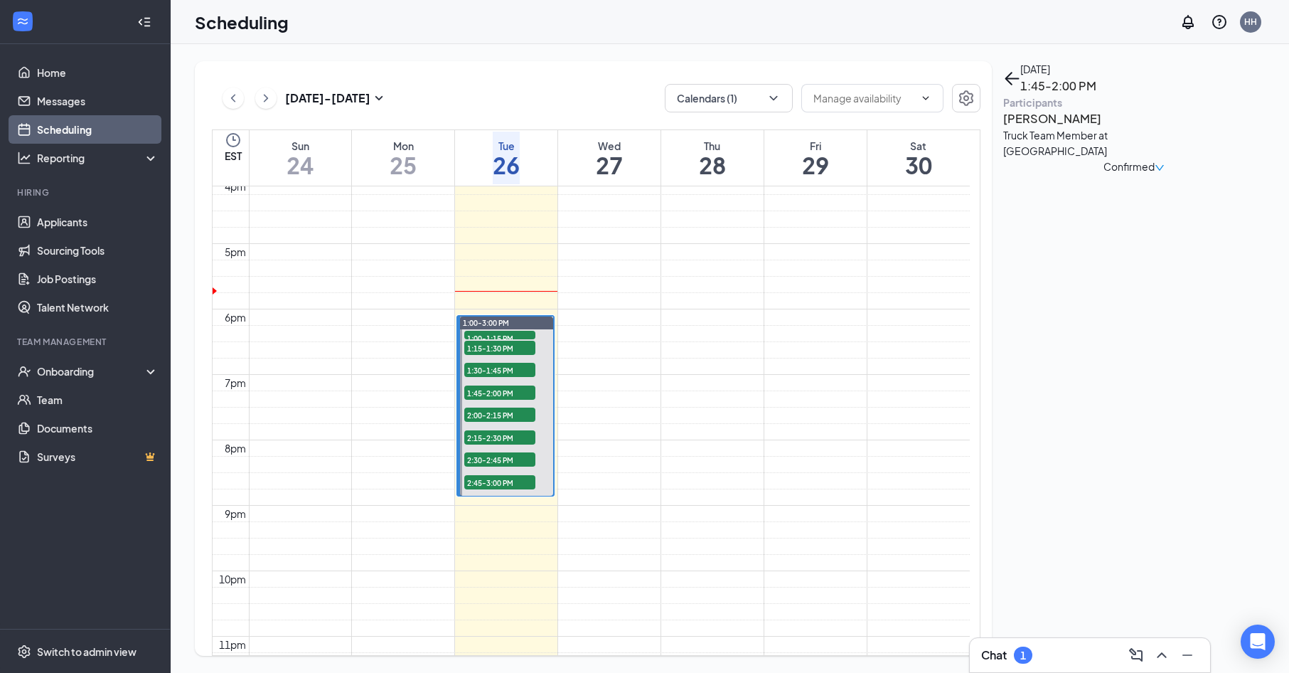
click at [1064, 128] on h3 "[PERSON_NAME]" at bounding box center [1077, 119] width 149 height 18
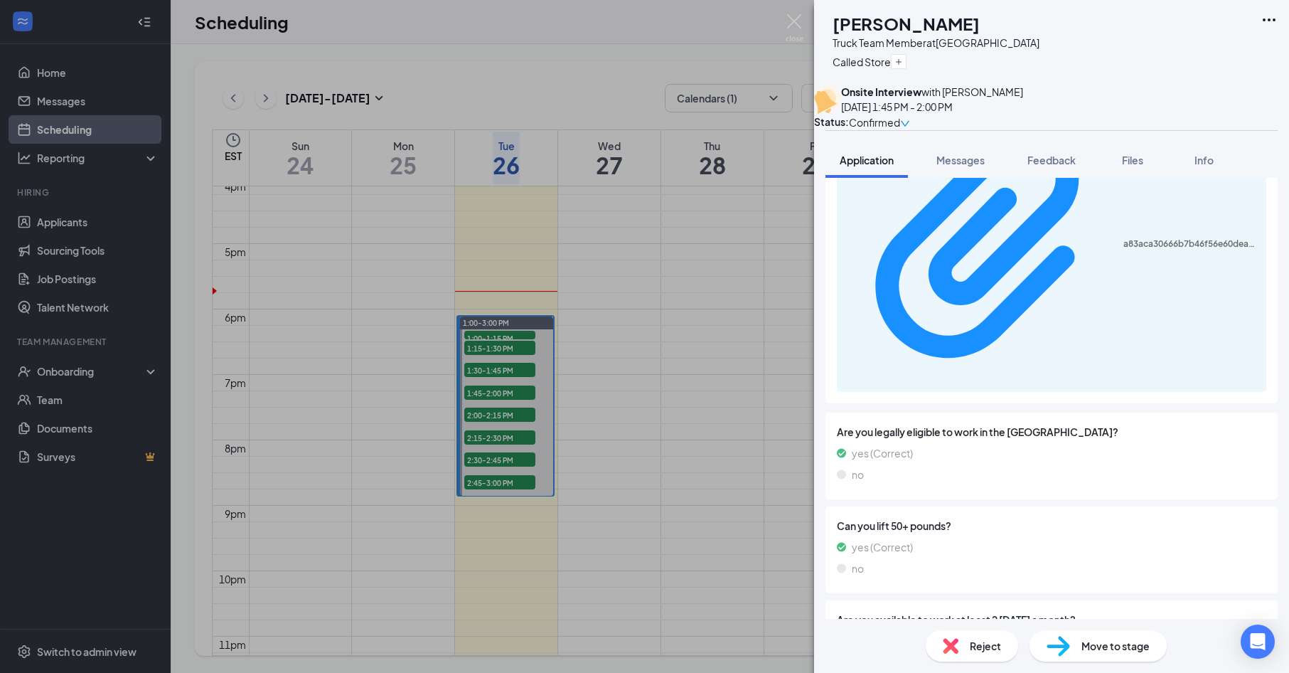
scroll to position [556, 0]
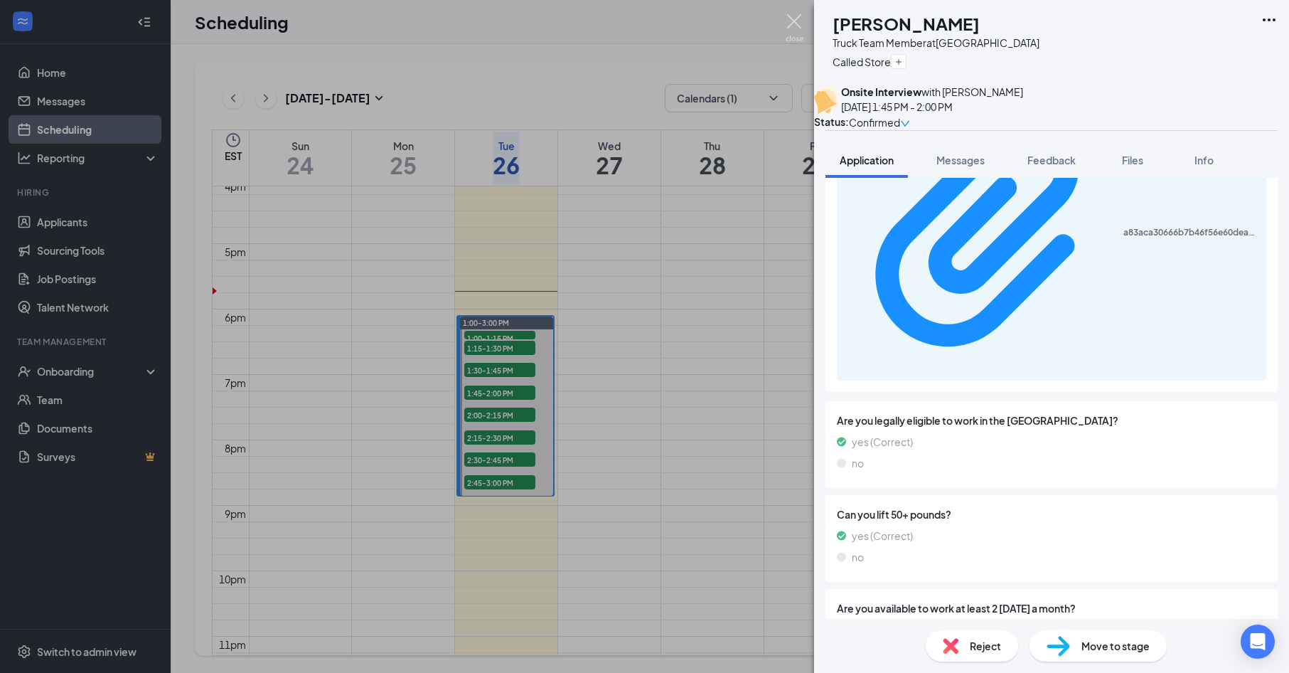
drag, startPoint x: 794, startPoint y: 22, endPoint x: 781, endPoint y: 70, distance: 50.2
click at [794, 22] on img at bounding box center [795, 28] width 18 height 28
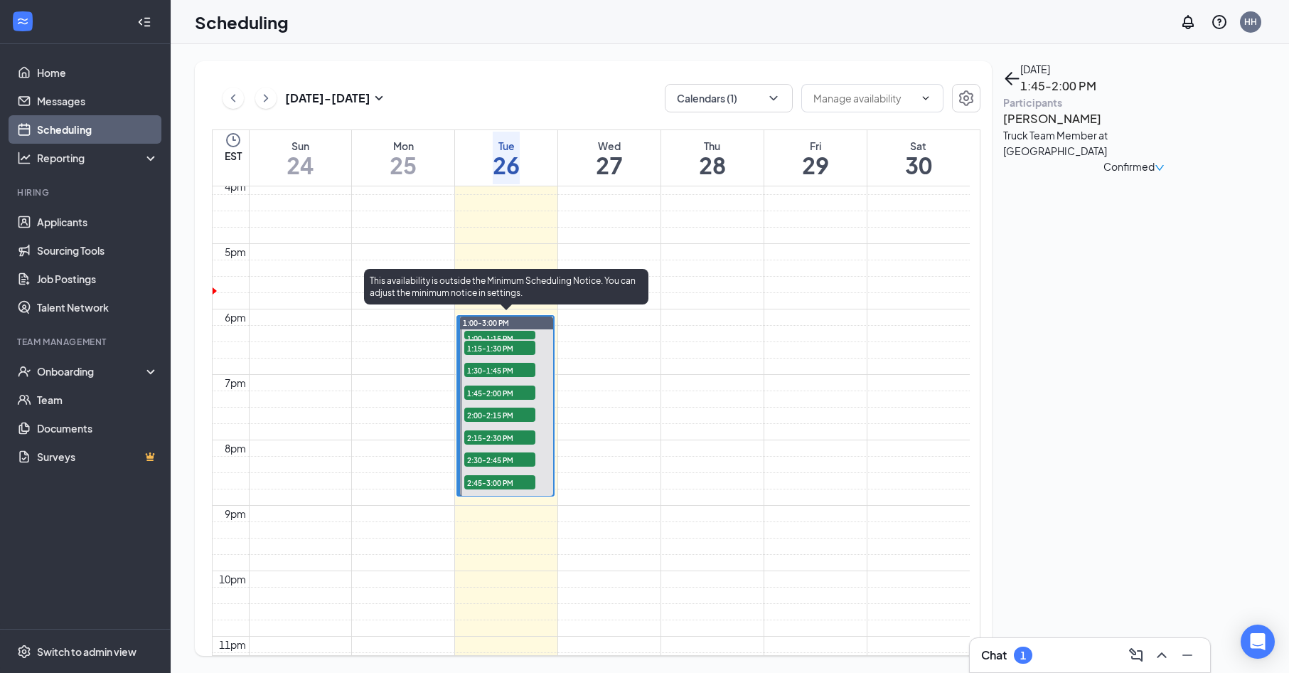
click at [489, 412] on span "2:00-2:15 PM" at bounding box center [499, 414] width 71 height 14
click at [501, 435] on span "2:15-2:30 PM" at bounding box center [499, 437] width 71 height 14
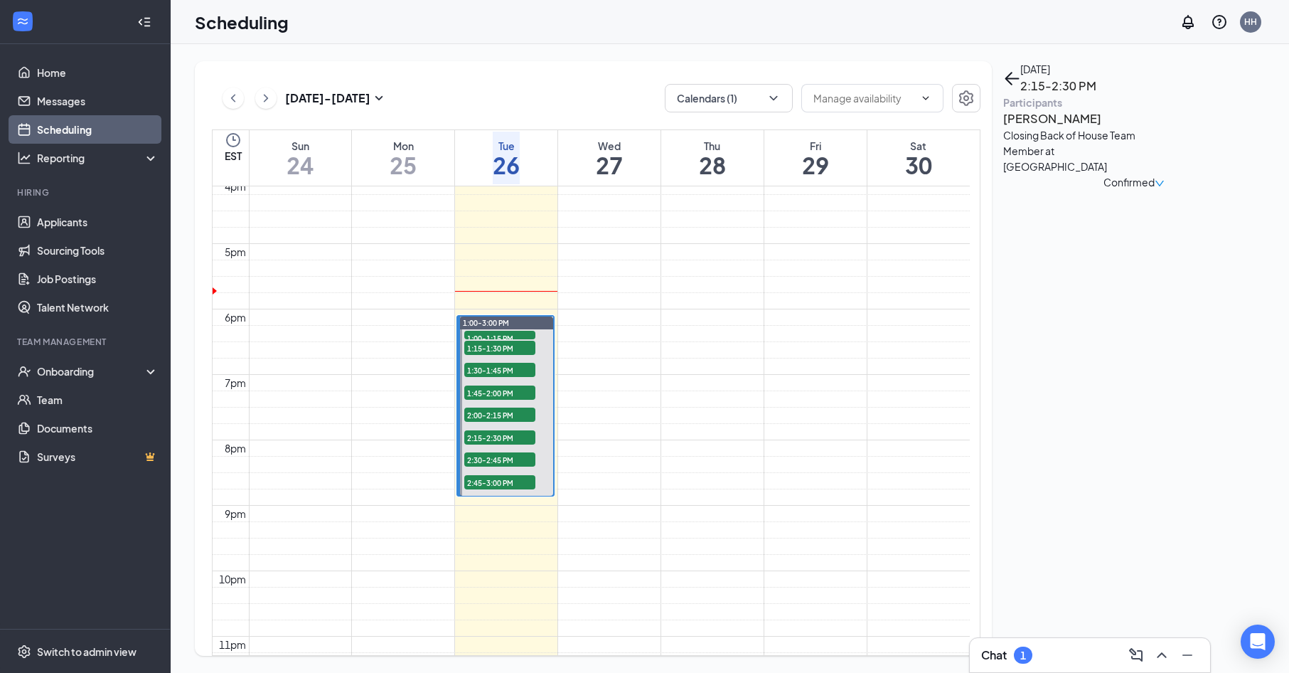
click at [1089, 128] on h3 "[PERSON_NAME]" at bounding box center [1077, 119] width 149 height 18
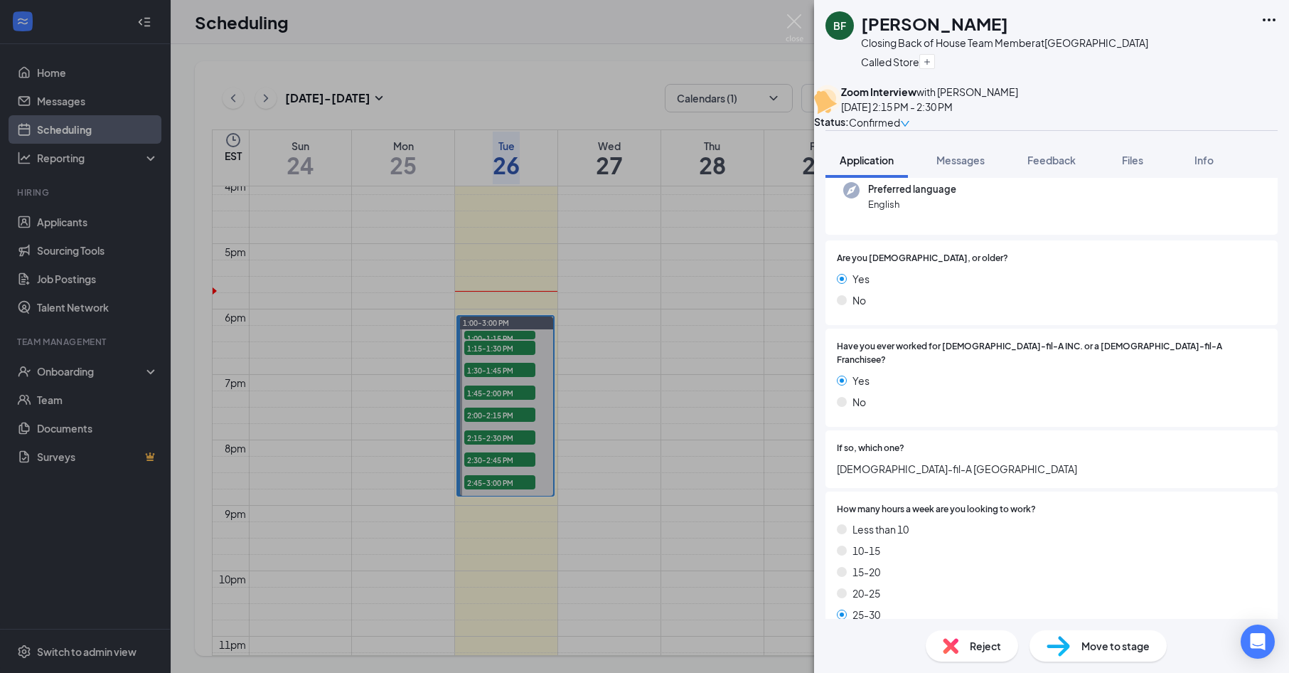
scroll to position [498, 0]
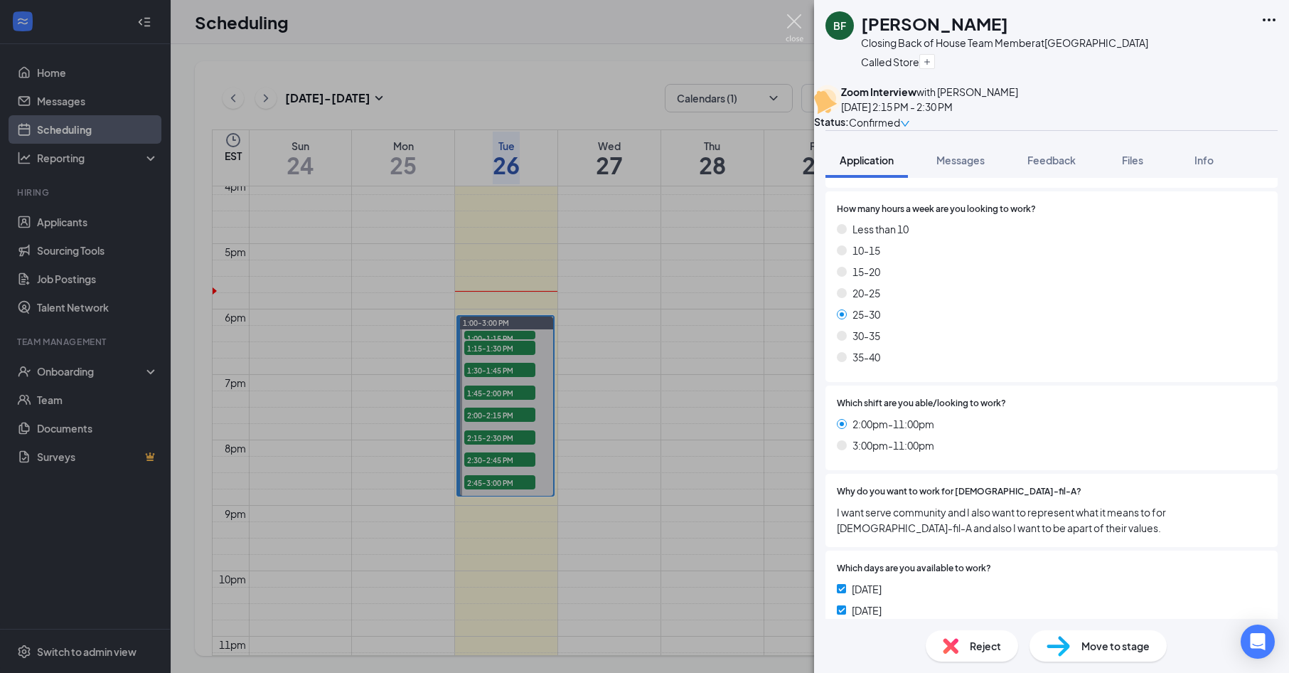
click at [795, 31] on img at bounding box center [795, 28] width 18 height 28
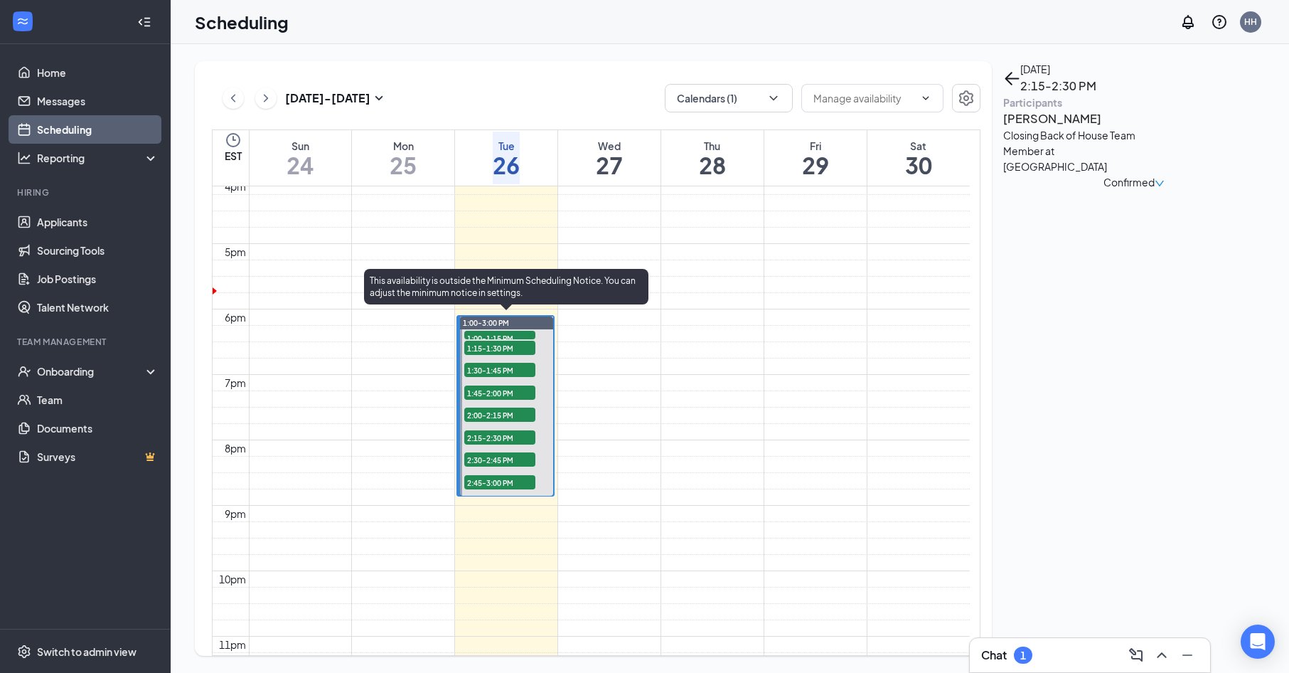
click at [491, 434] on span "2:15-2:30 PM" at bounding box center [499, 437] width 71 height 14
click at [507, 464] on span "2:30-2:45 PM" at bounding box center [499, 459] width 71 height 14
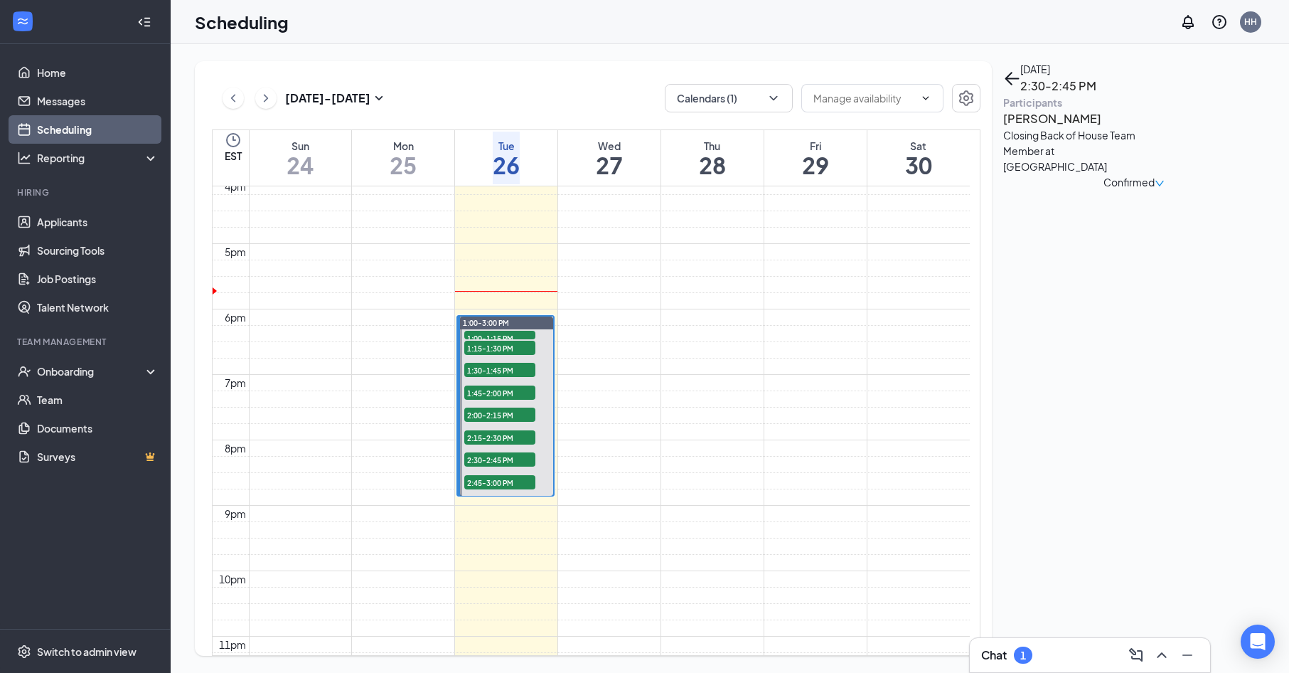
click at [1058, 128] on h3 "[PERSON_NAME]" at bounding box center [1077, 119] width 149 height 18
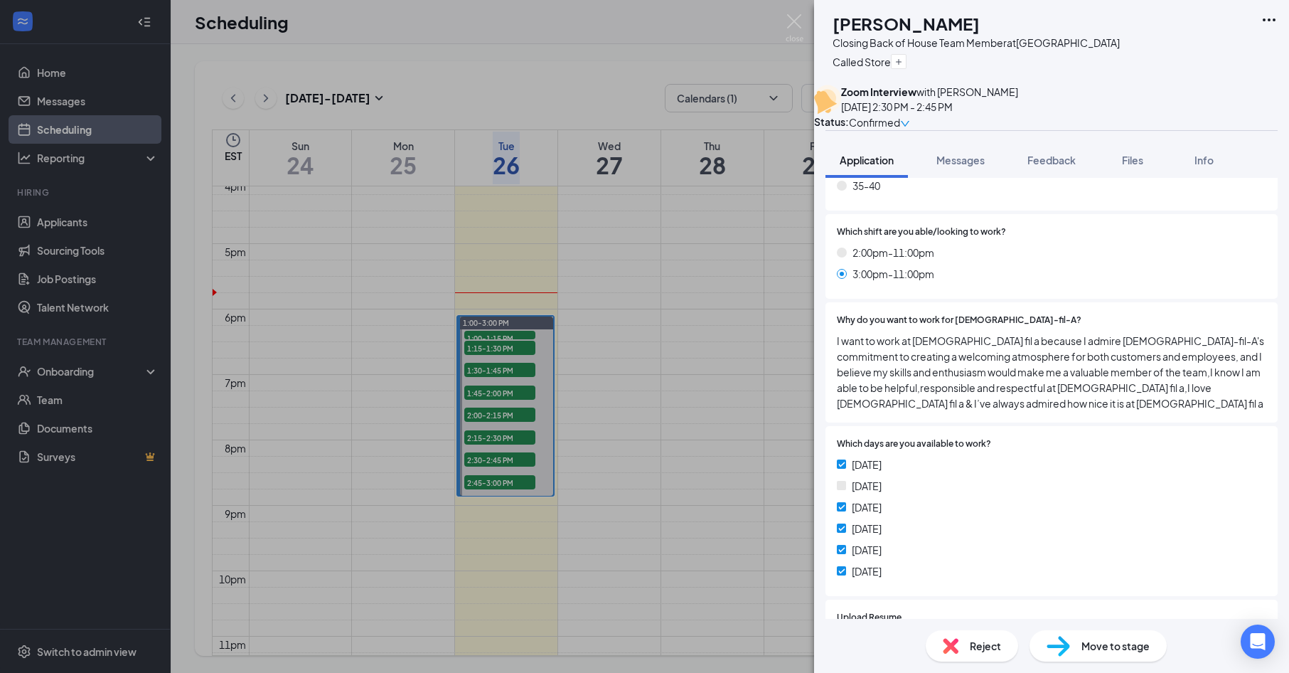
scroll to position [782, 0]
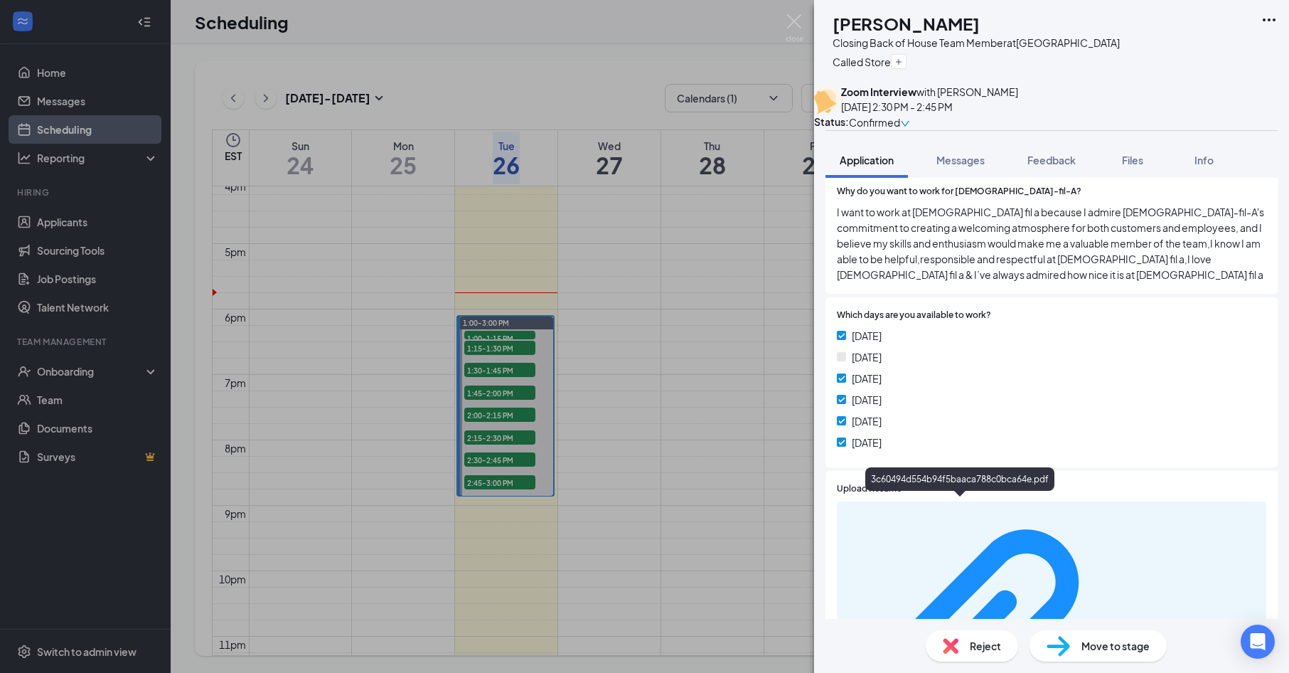
click at [1123, 641] on div "3c60494d554b94f5baaca788c0bca64e.pdf" at bounding box center [1190, 646] width 134 height 11
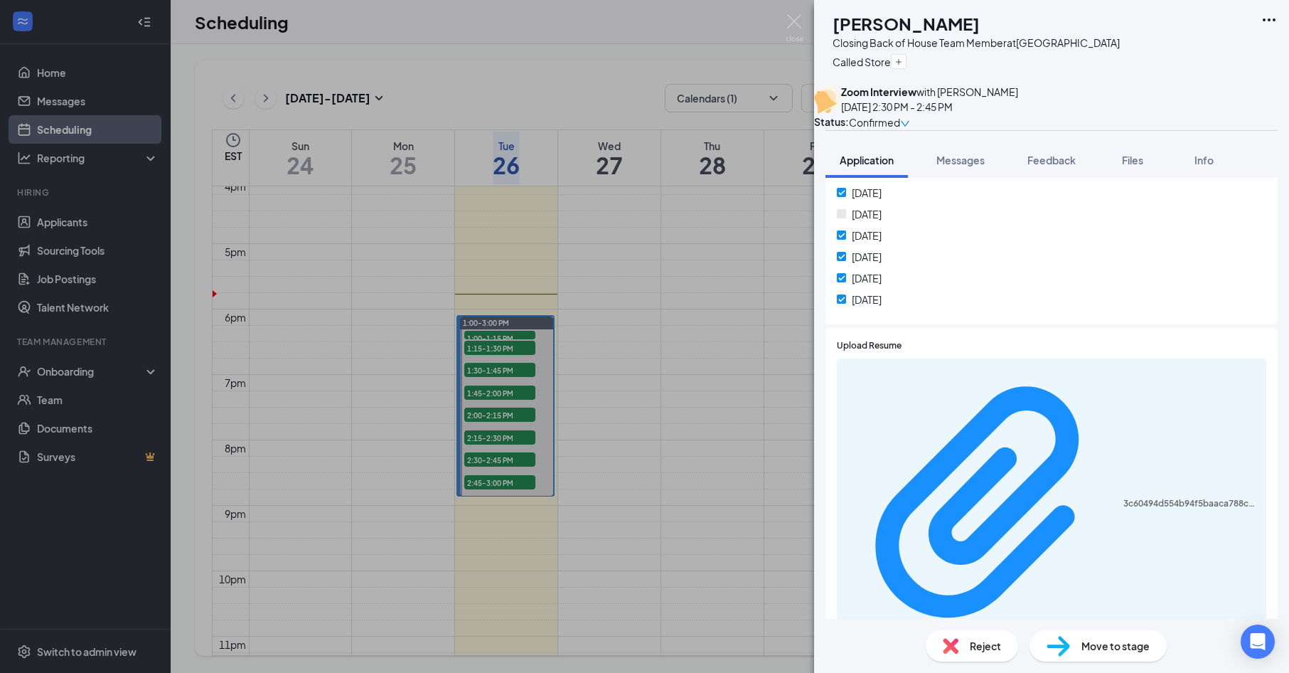
scroll to position [841, 0]
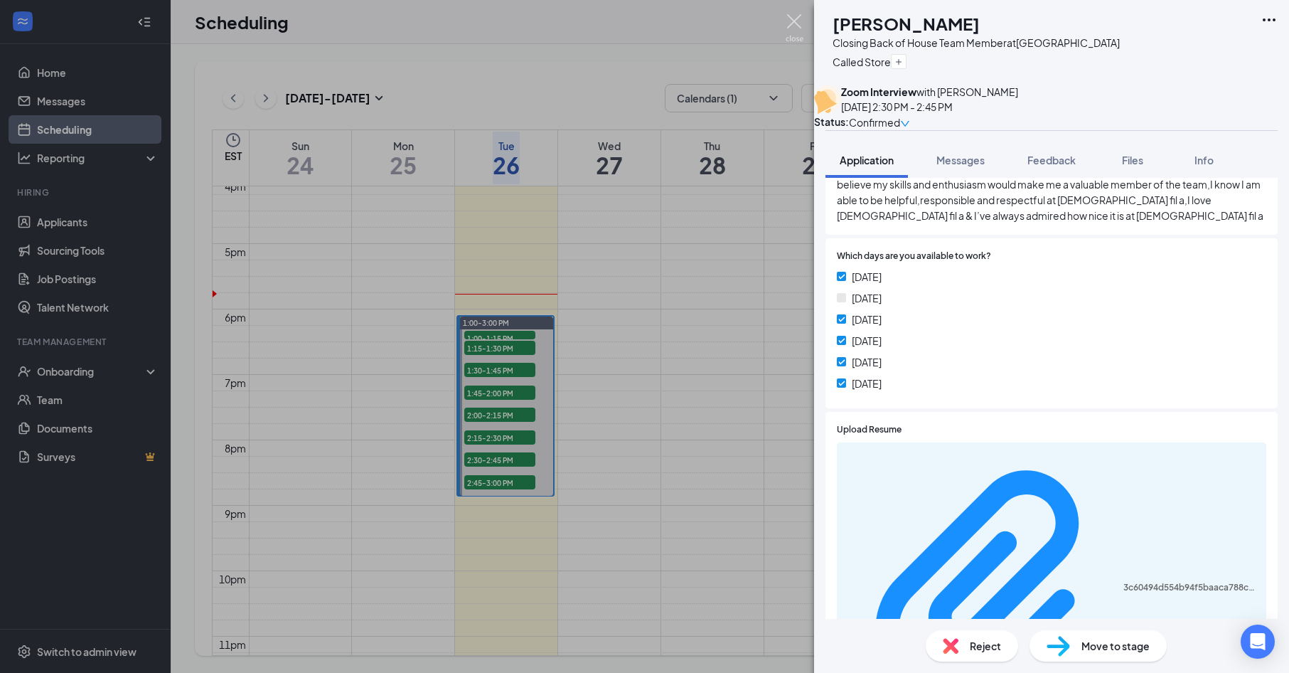
click at [802, 22] on img at bounding box center [795, 28] width 18 height 28
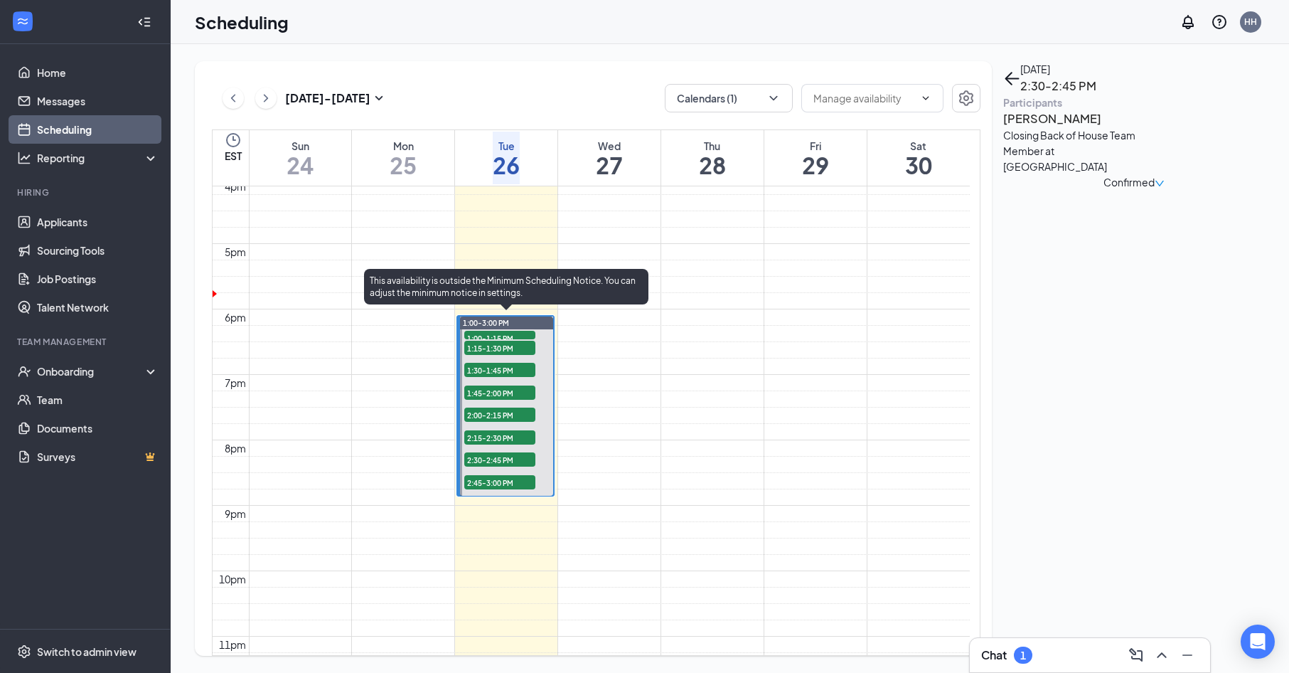
click at [501, 457] on span "2:30-2:45 PM" at bounding box center [499, 459] width 71 height 14
click at [508, 475] on span "2:45-3:00 PM" at bounding box center [499, 482] width 71 height 14
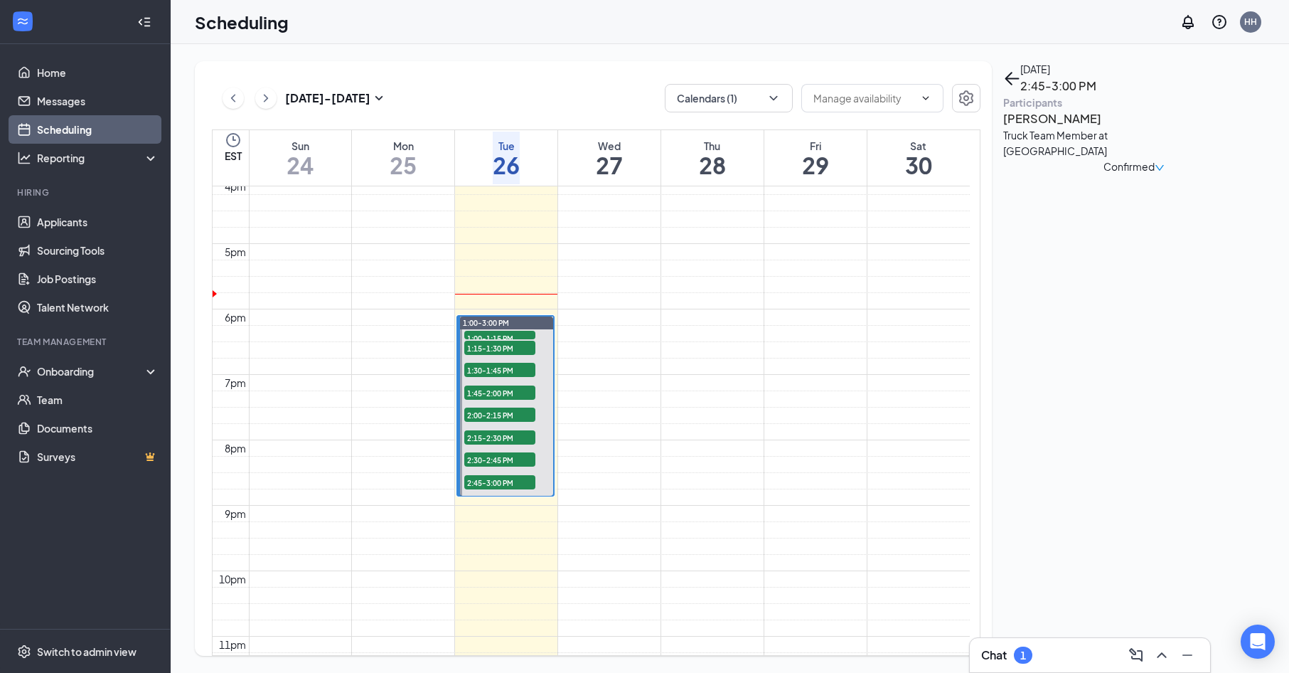
click at [1047, 128] on h3 "[PERSON_NAME]" at bounding box center [1077, 119] width 149 height 18
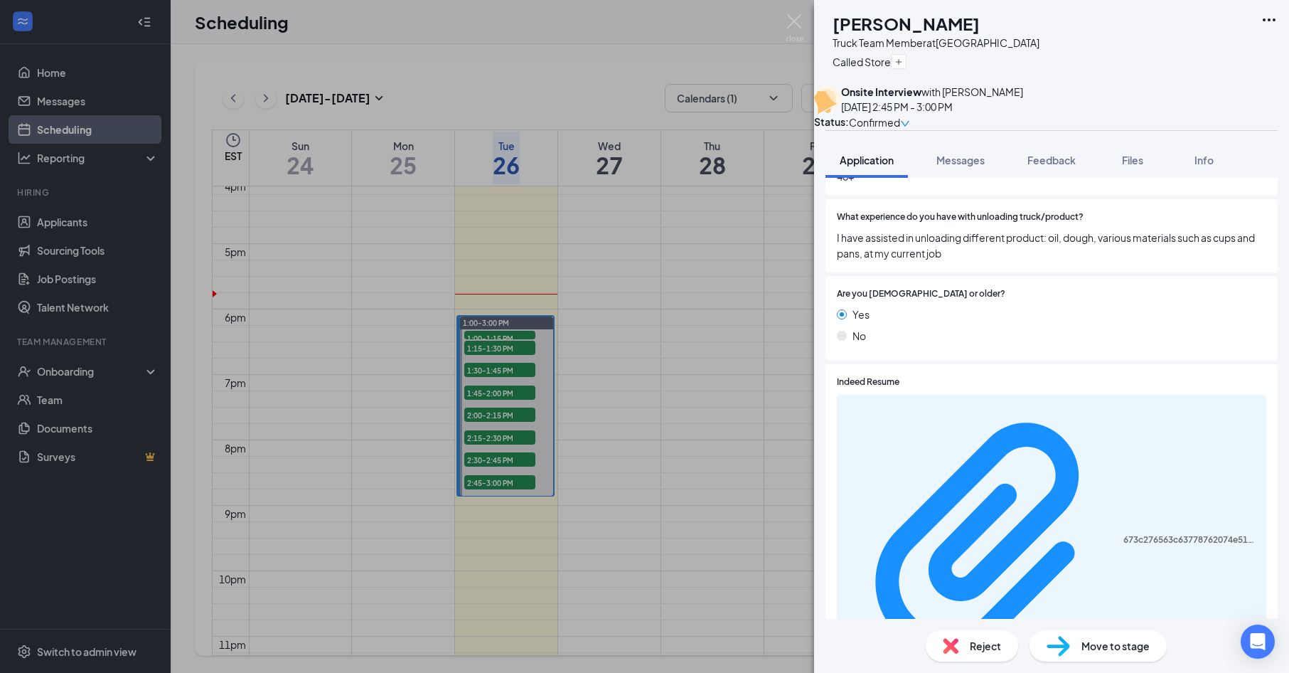
scroll to position [427, 0]
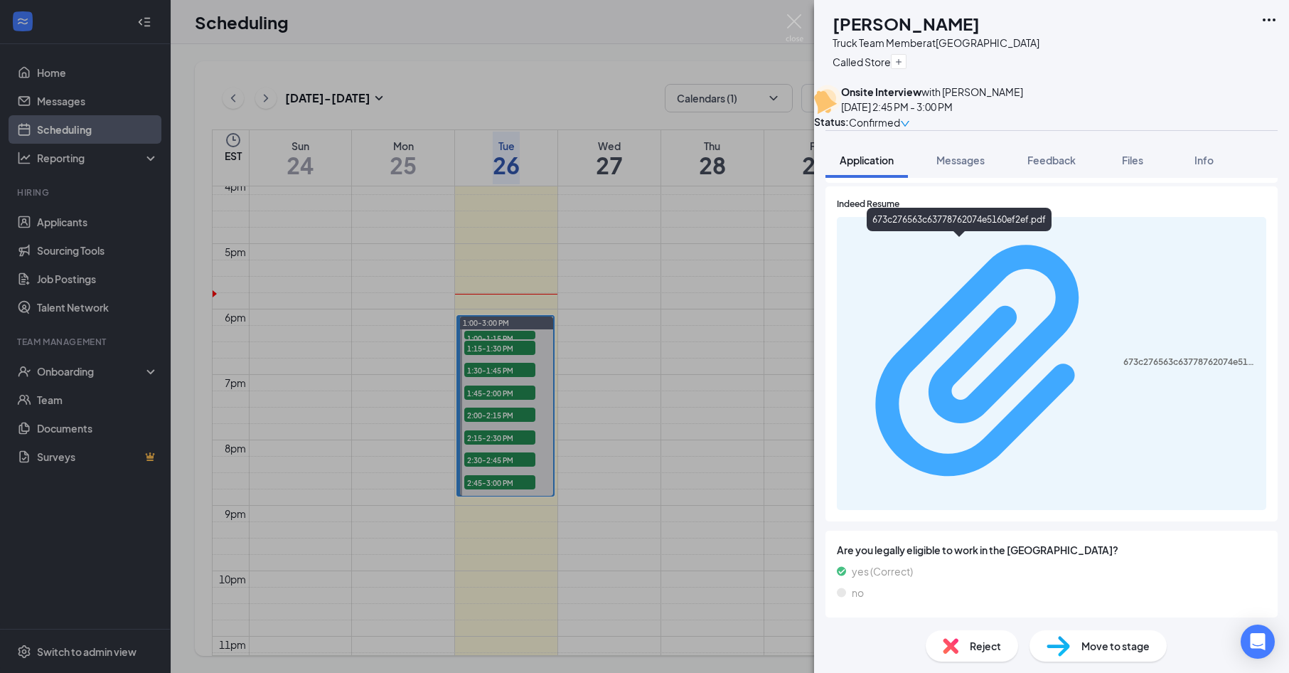
click at [1123, 356] on div "673c276563c63778762074e5160ef2ef.pdf" at bounding box center [1190, 361] width 134 height 11
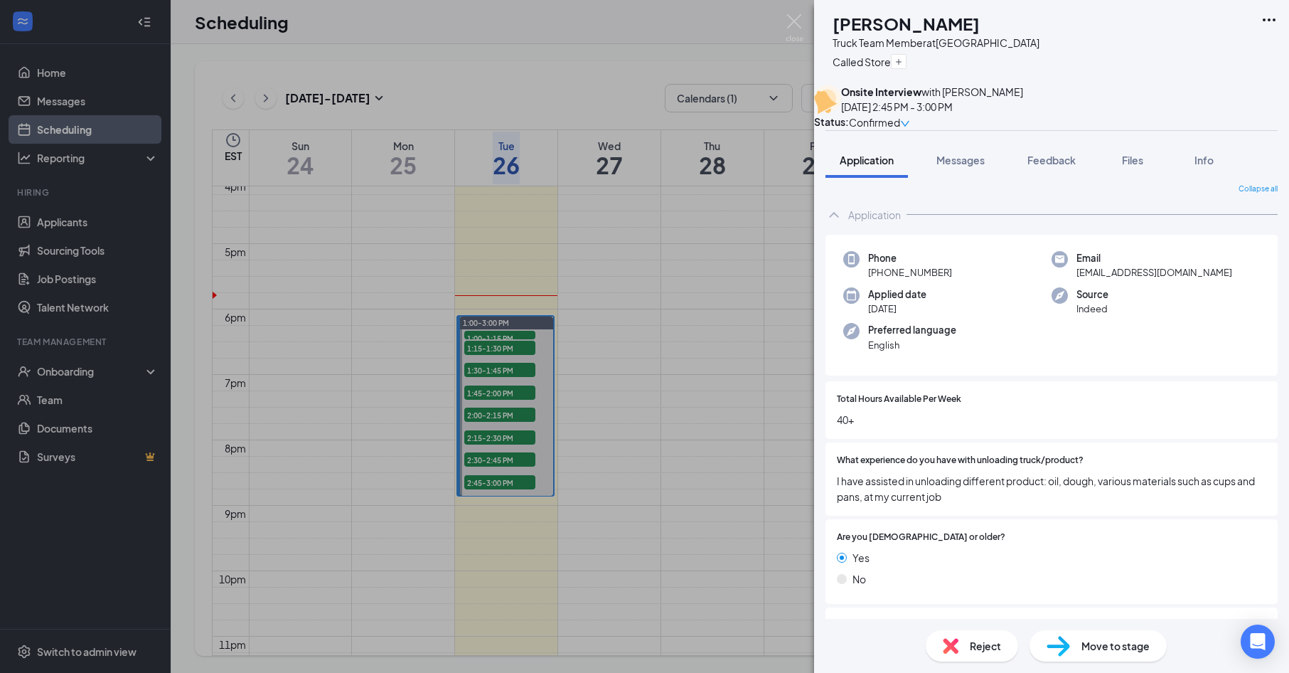
scroll to position [0, 0]
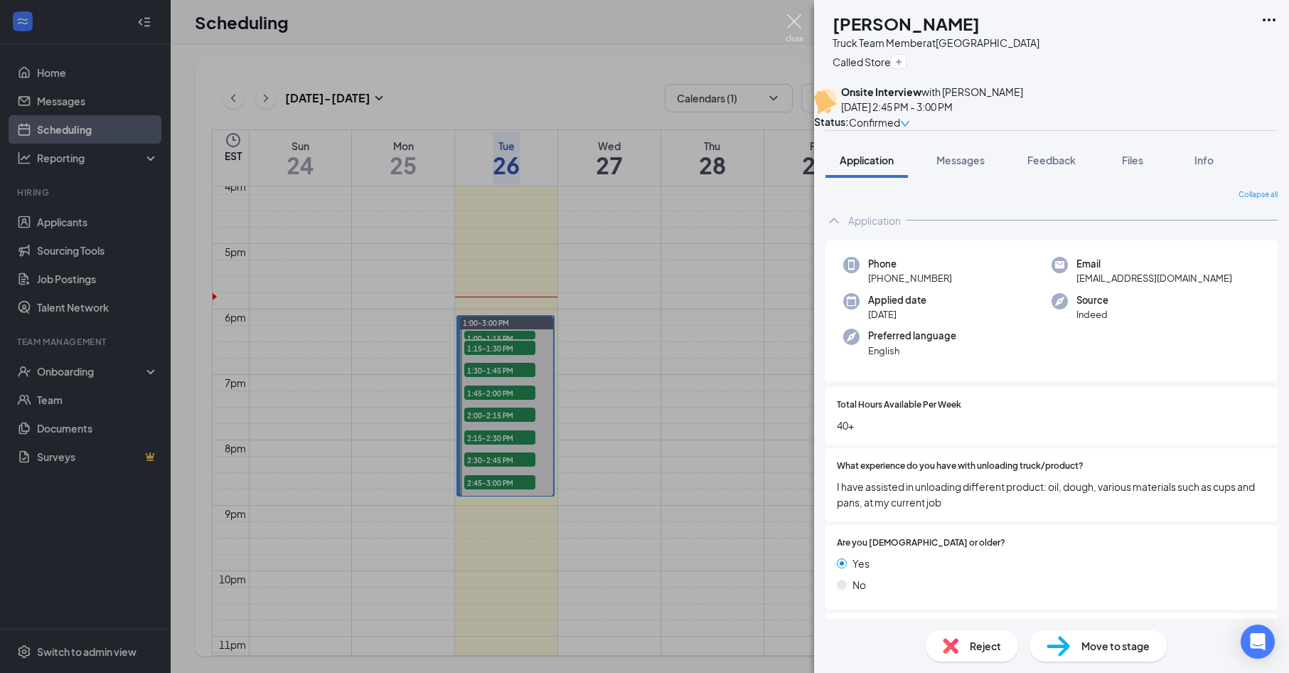
click at [795, 28] on img at bounding box center [795, 28] width 18 height 28
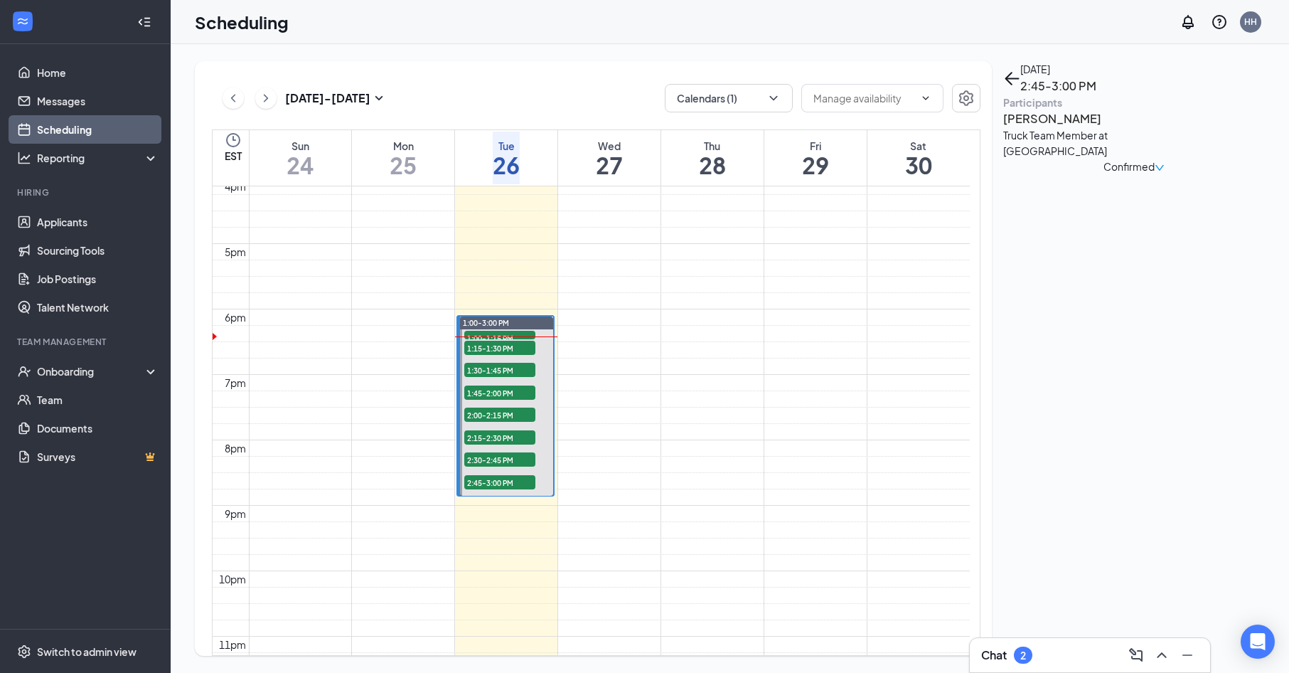
click at [1040, 647] on div "Chat 2" at bounding box center [1090, 655] width 240 height 34
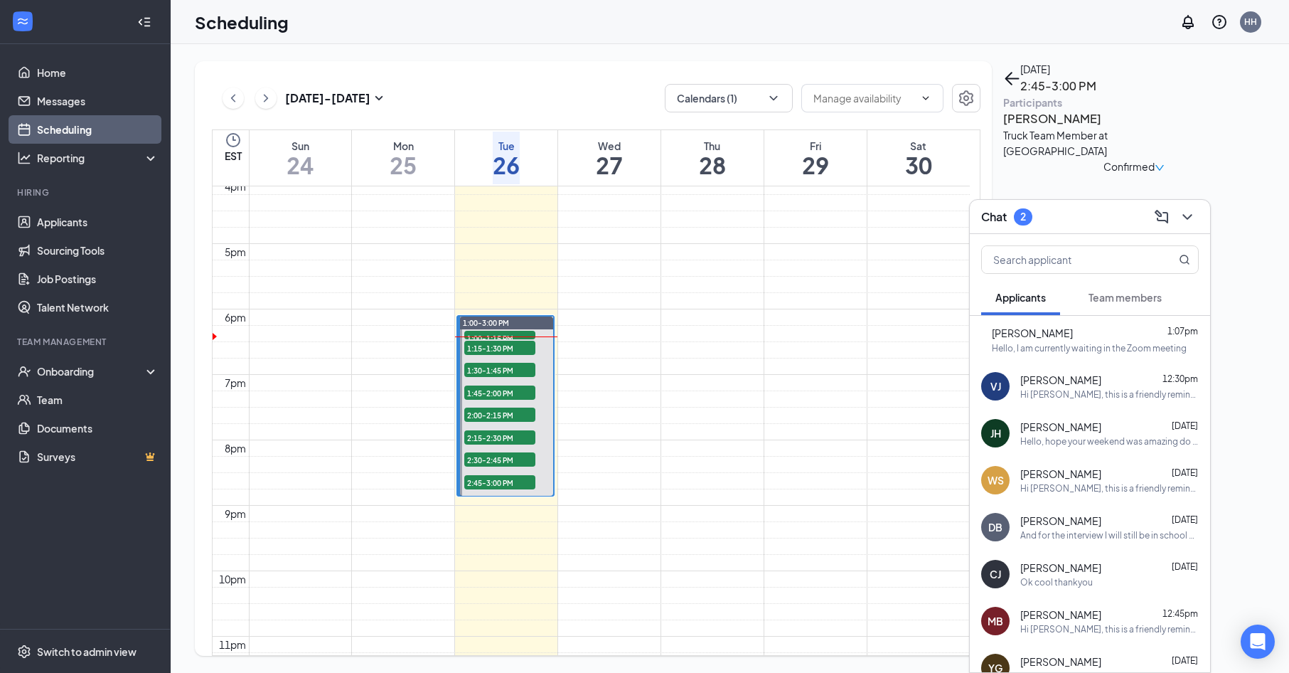
click at [1099, 334] on div "[PERSON_NAME] 1:07pm" at bounding box center [1095, 333] width 207 height 16
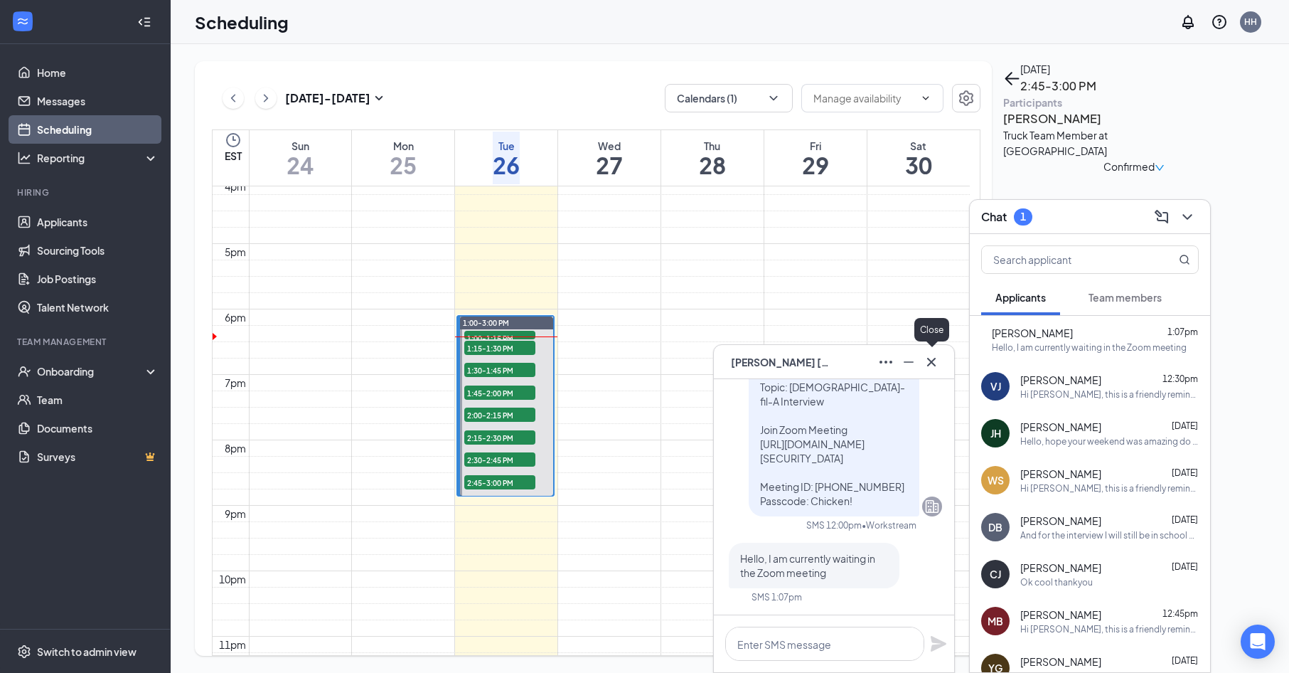
click at [932, 367] on icon "Cross" at bounding box center [931, 361] width 17 height 17
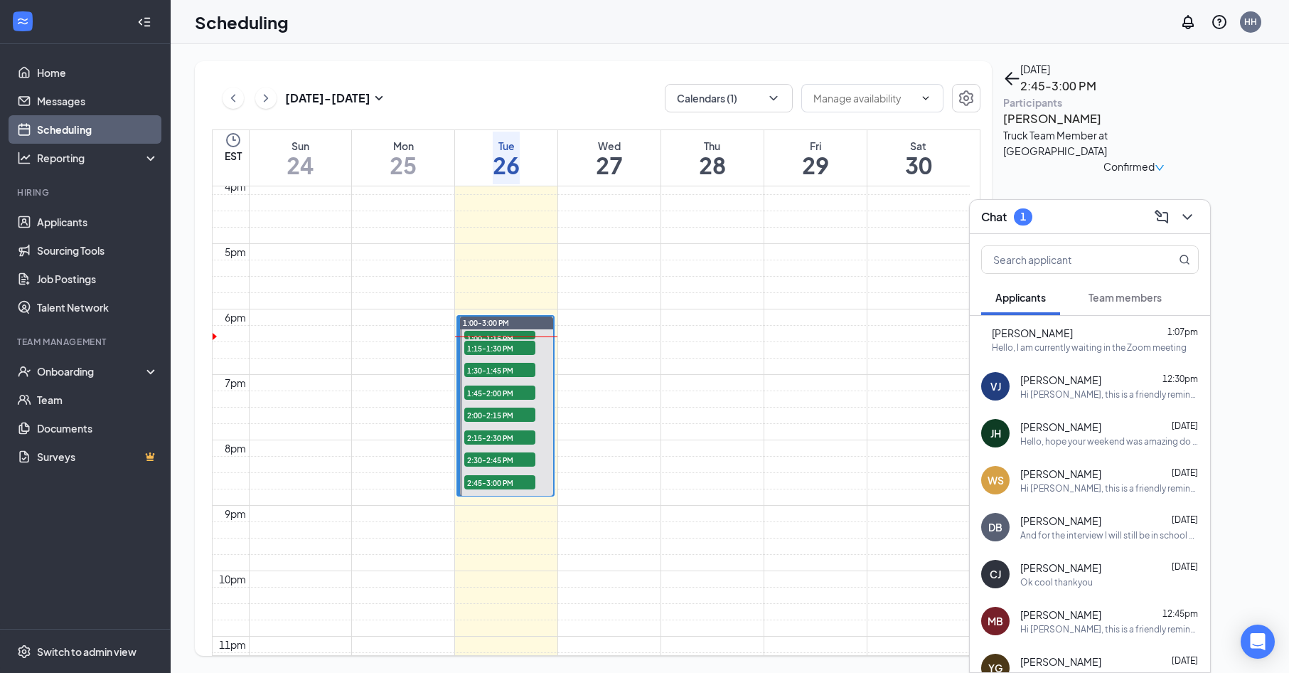
click at [1190, 223] on icon "ChevronDown" at bounding box center [1187, 216] width 17 height 17
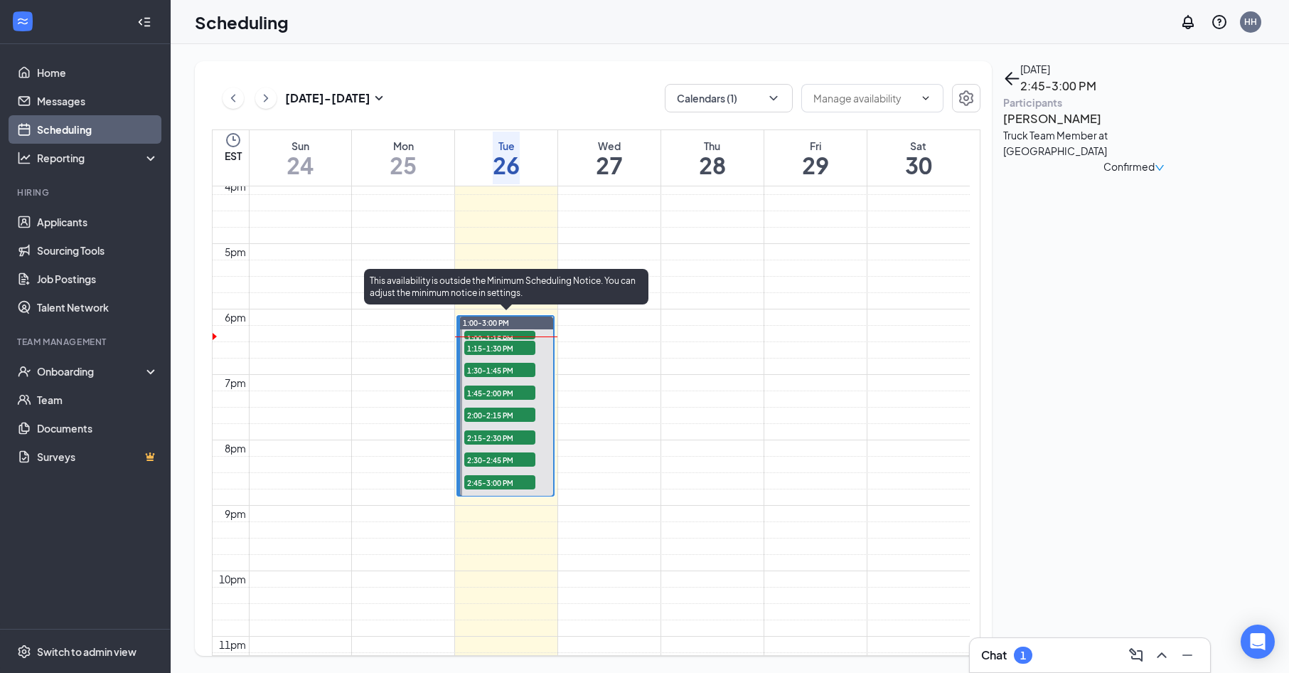
click at [520, 331] on span "1:00-1:15 PM" at bounding box center [499, 338] width 71 height 14
click at [521, 329] on div "1:00-1:15 PM 1" at bounding box center [500, 334] width 74 height 11
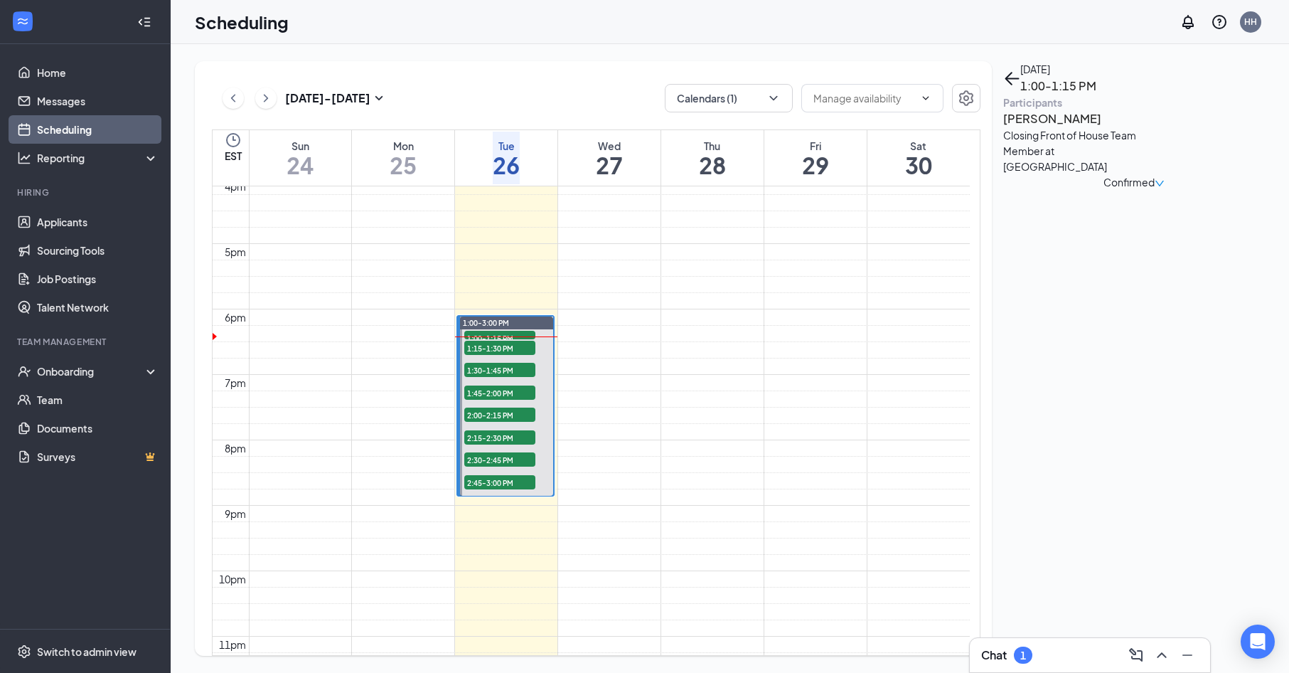
click at [1062, 128] on h3 "[PERSON_NAME]" at bounding box center [1077, 119] width 149 height 18
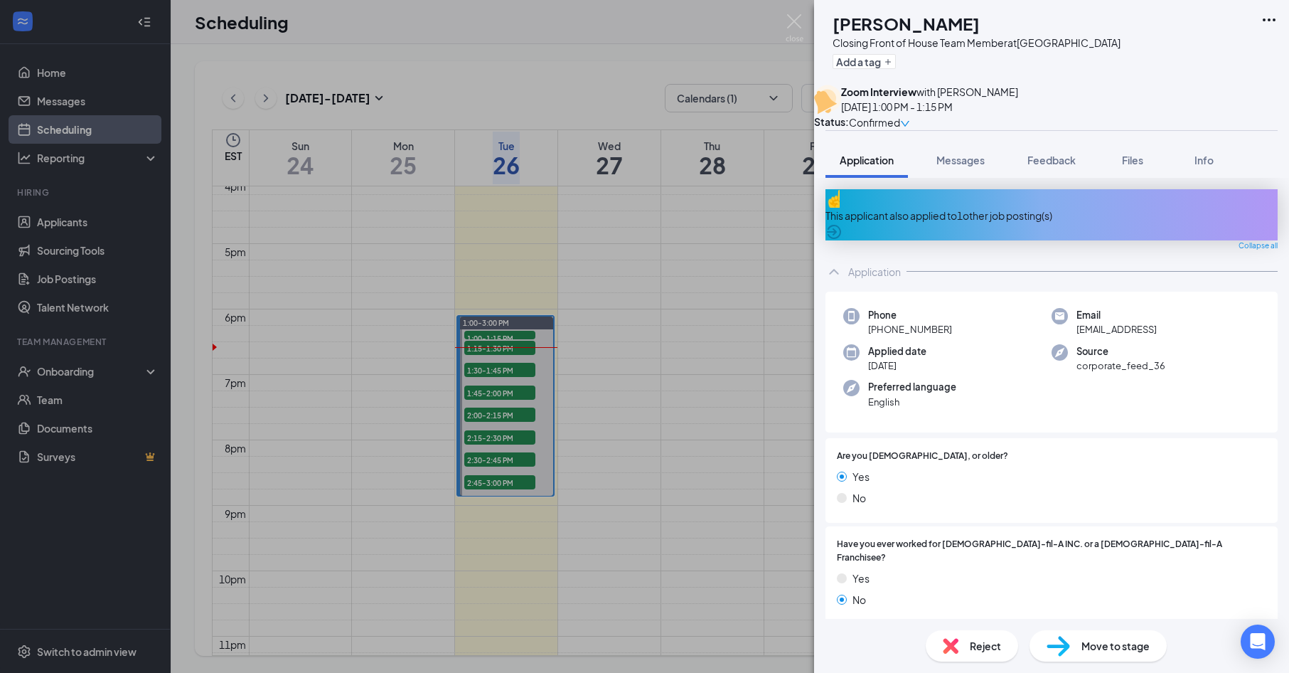
click at [795, 17] on img at bounding box center [795, 28] width 18 height 28
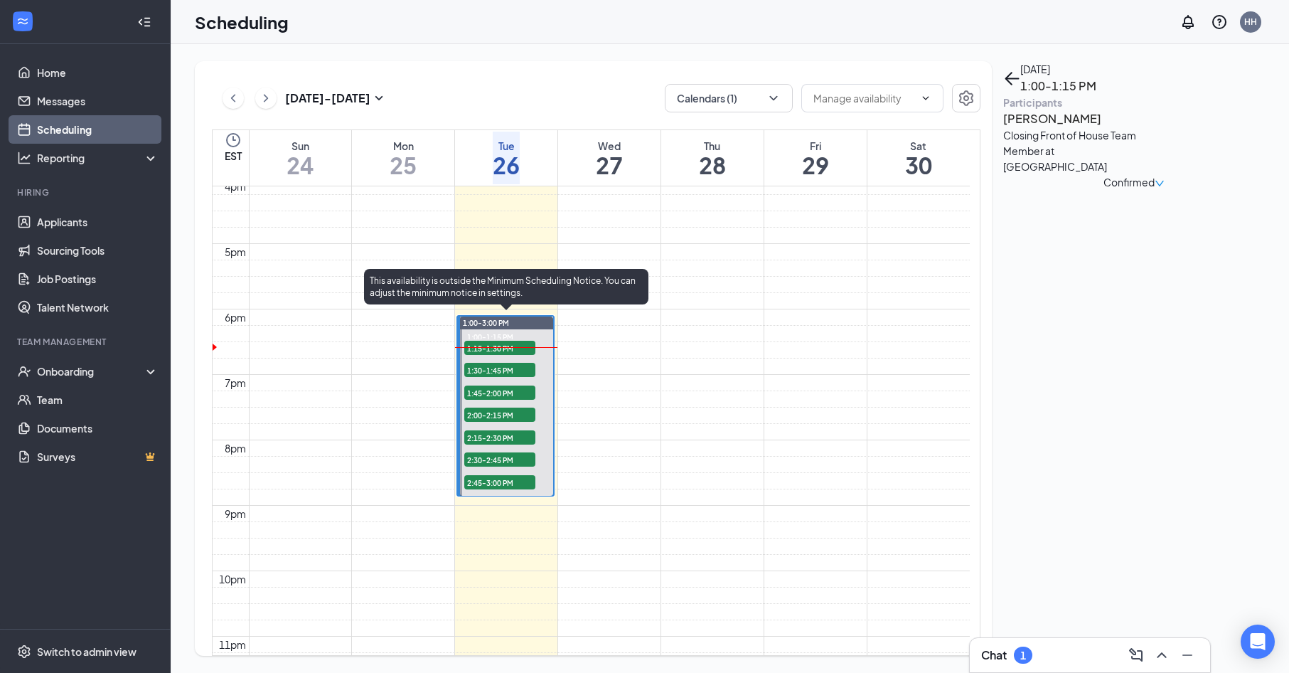
click at [502, 343] on span "1:15-1:30 PM" at bounding box center [499, 348] width 71 height 14
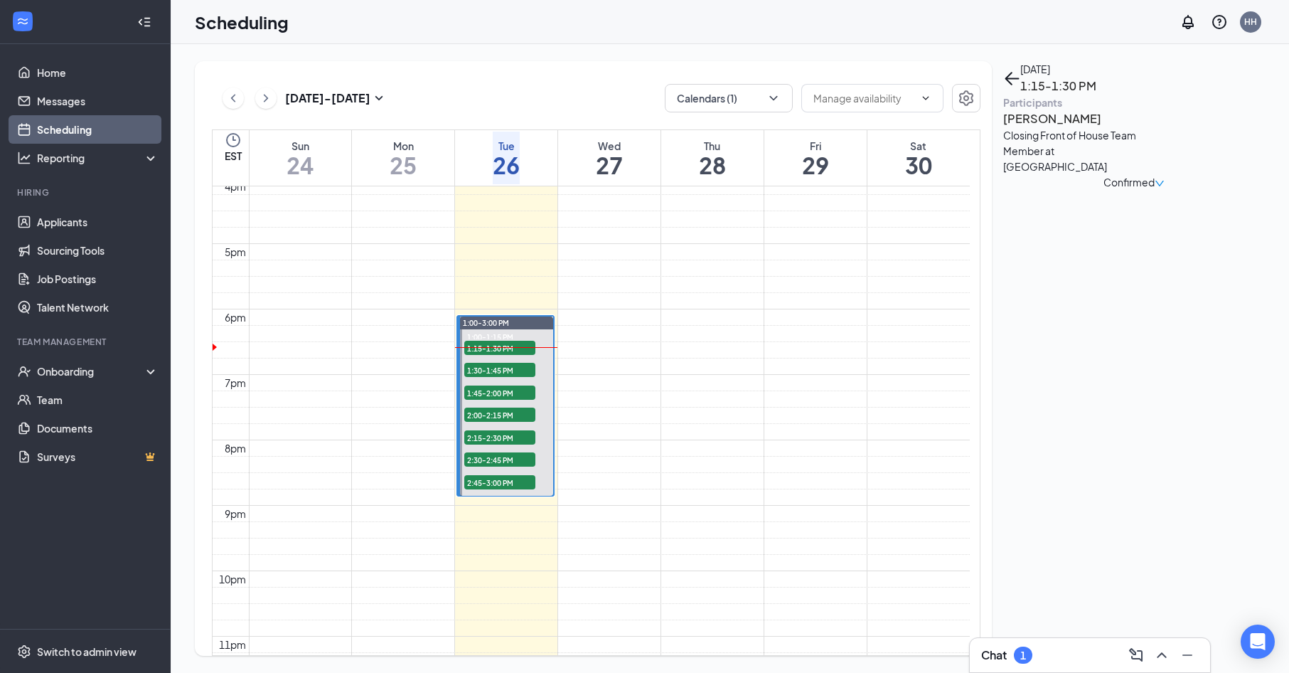
click at [1052, 128] on h3 "[PERSON_NAME]" at bounding box center [1077, 119] width 149 height 18
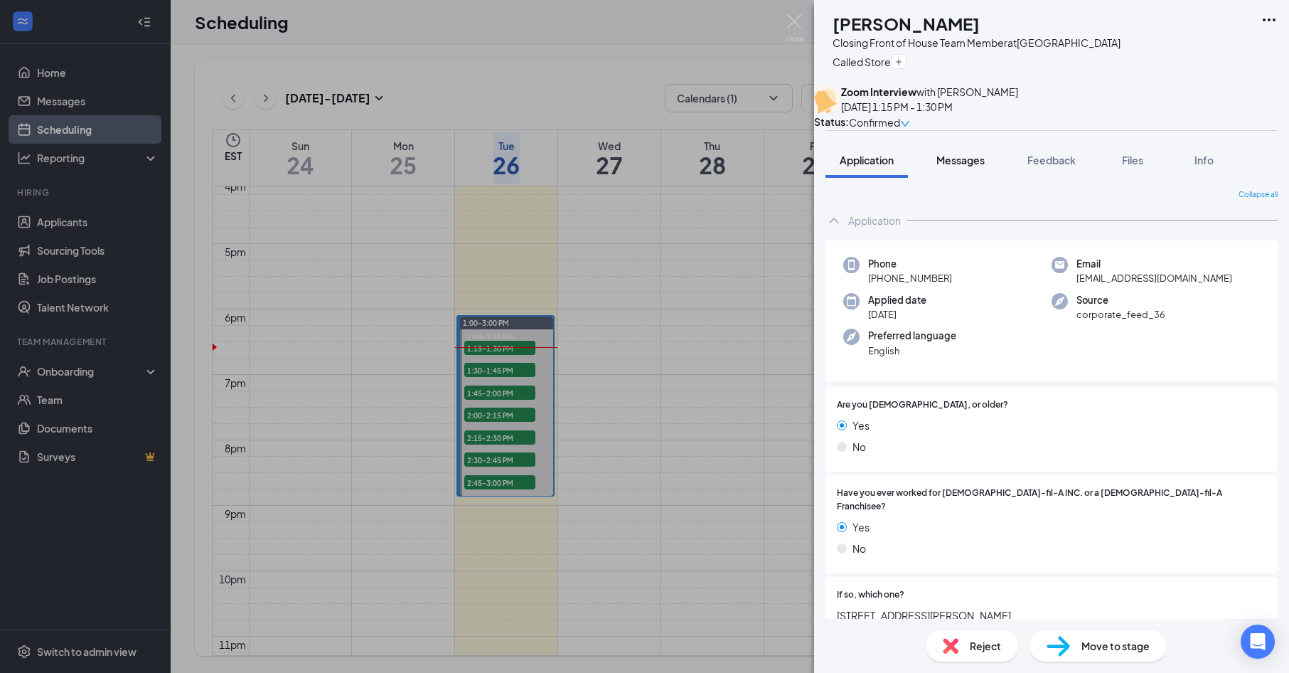
click at [976, 166] on span "Messages" at bounding box center [960, 160] width 48 height 13
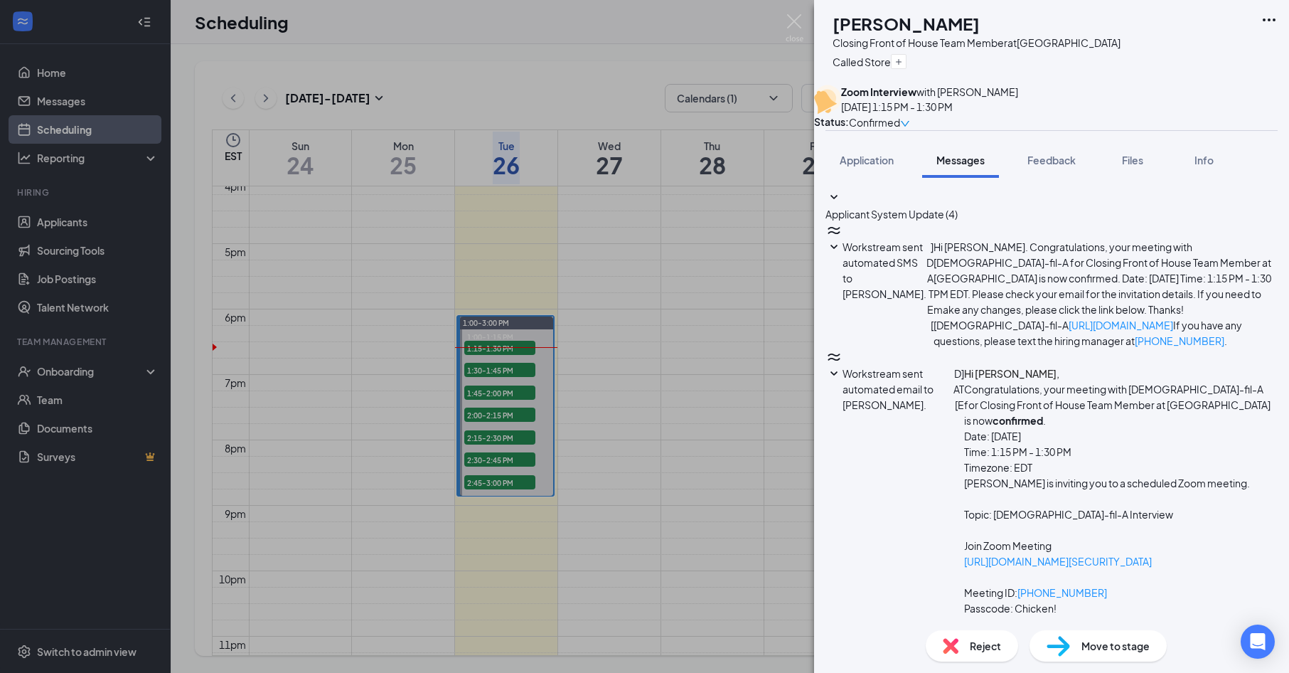
scroll to position [444, 0]
type textarea "I will be right there just some technical issues"
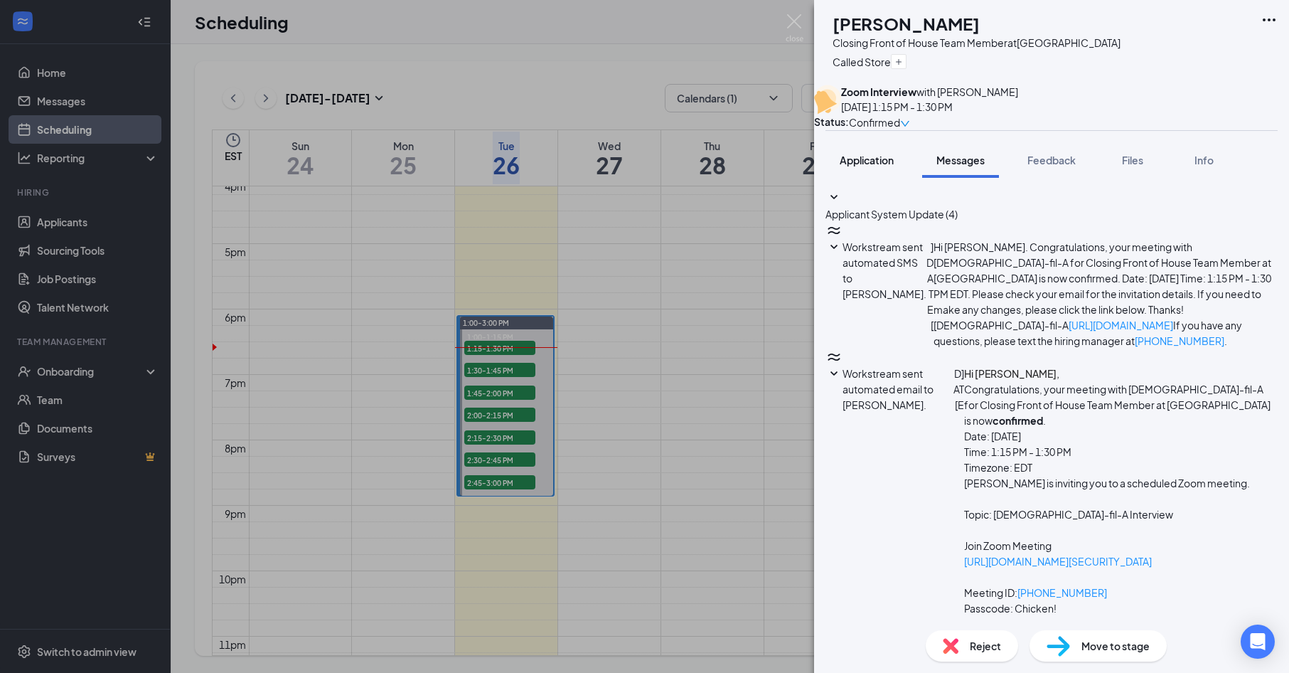
click at [880, 178] on button "Application" at bounding box center [867, 160] width 82 height 36
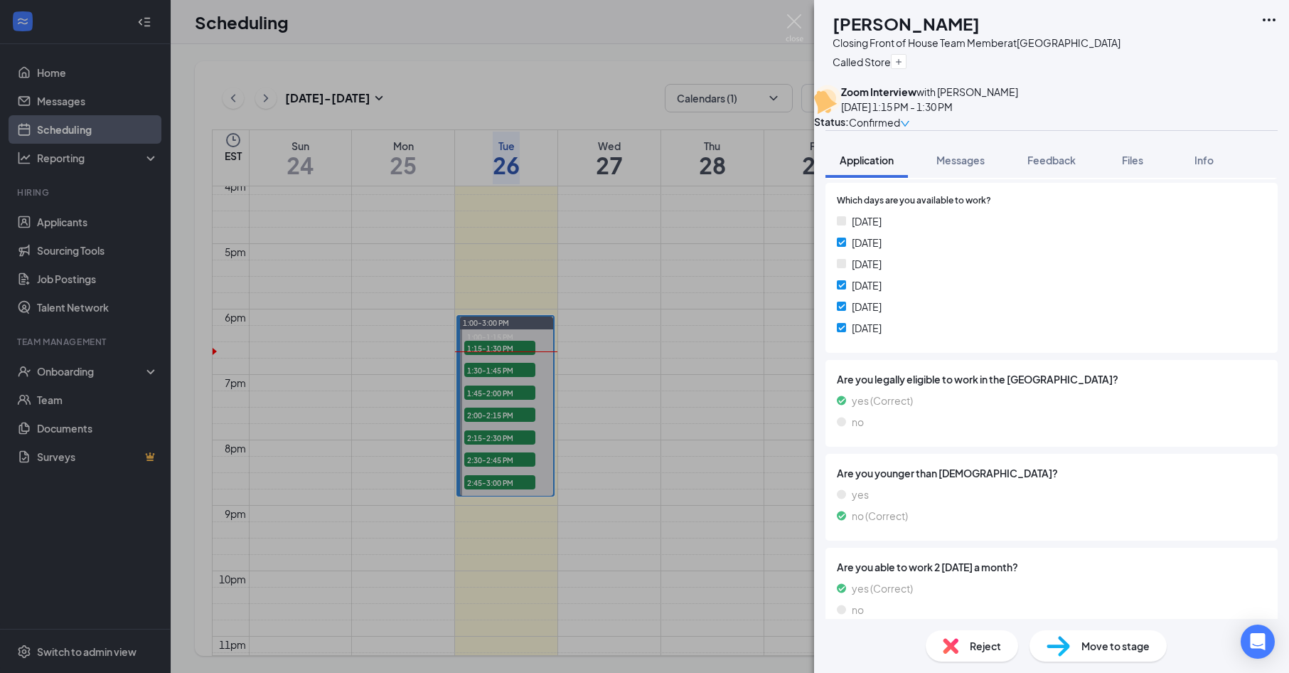
scroll to position [835, 0]
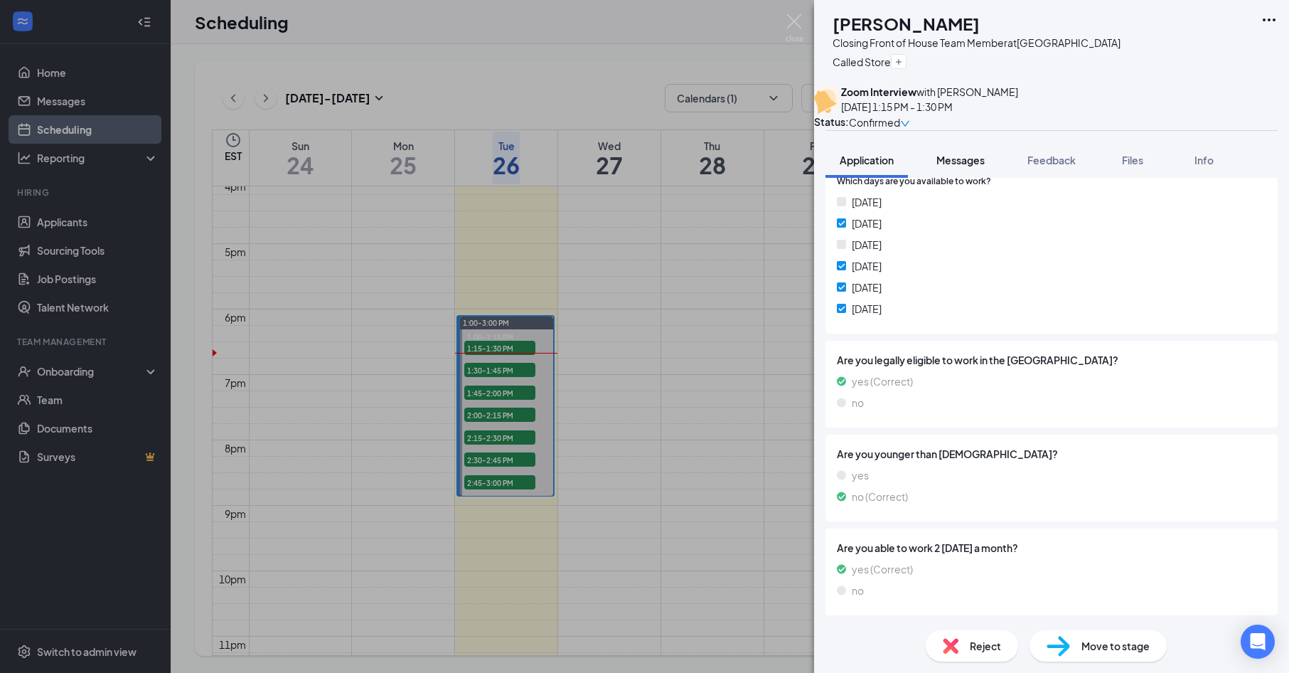
click at [974, 166] on span "Messages" at bounding box center [960, 160] width 48 height 13
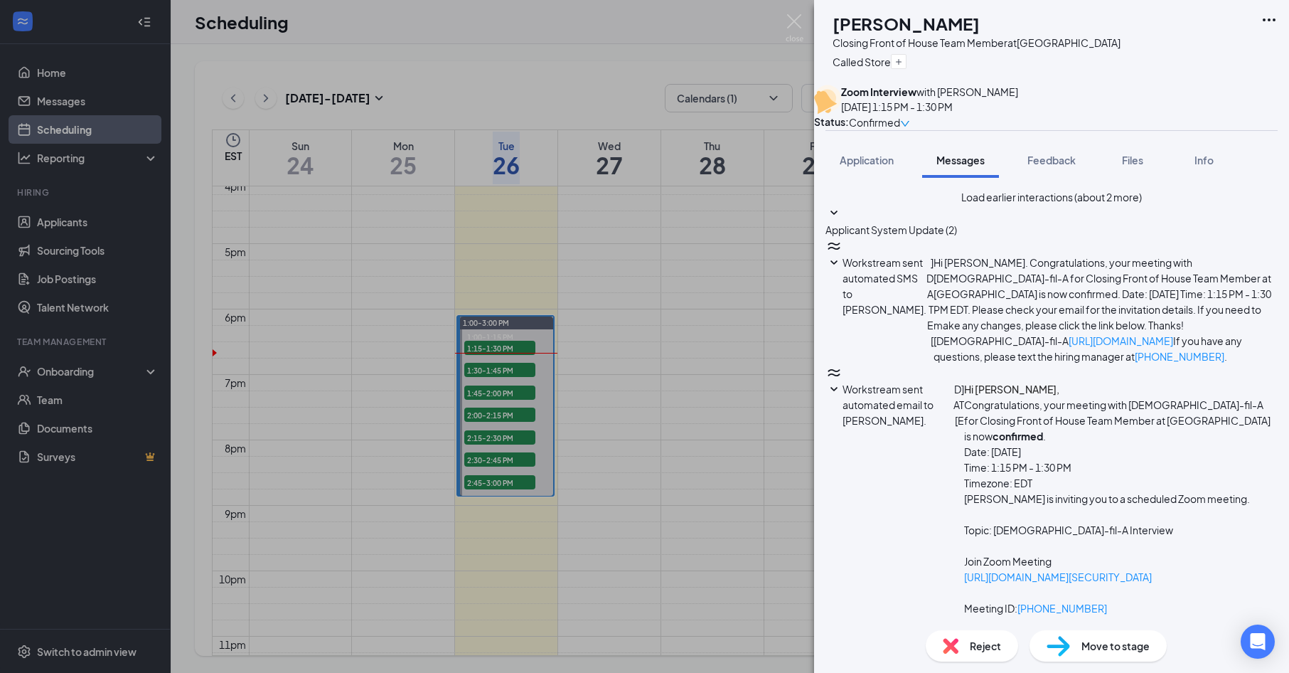
scroll to position [657, 0]
click at [792, 24] on img at bounding box center [795, 28] width 18 height 28
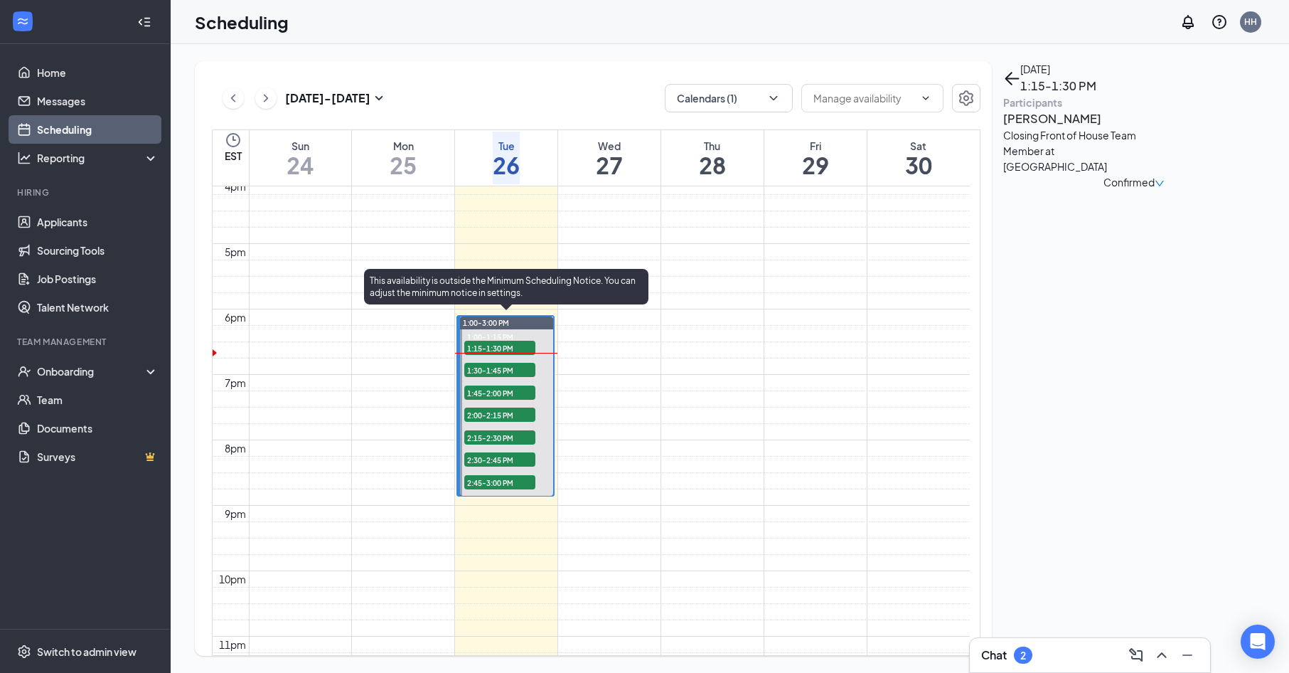
click at [520, 366] on span "1:30-1:45 PM" at bounding box center [499, 370] width 71 height 14
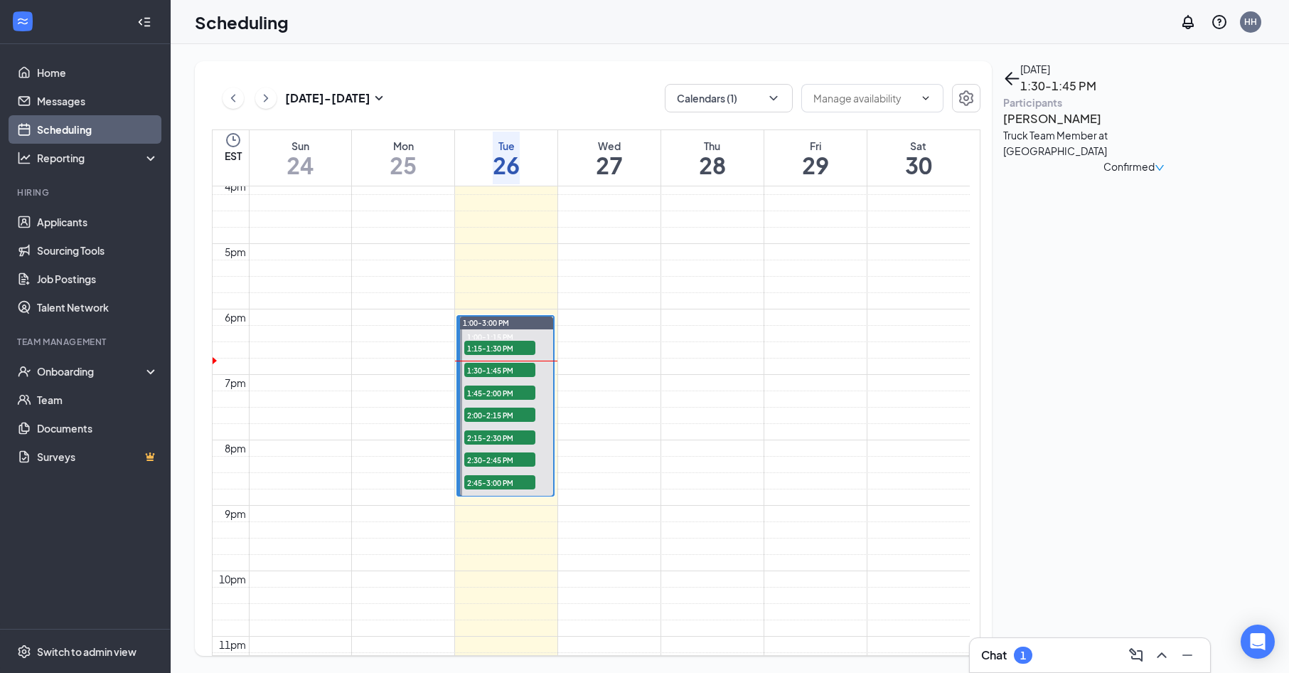
click at [1068, 128] on h3 "[PERSON_NAME]" at bounding box center [1077, 119] width 149 height 18
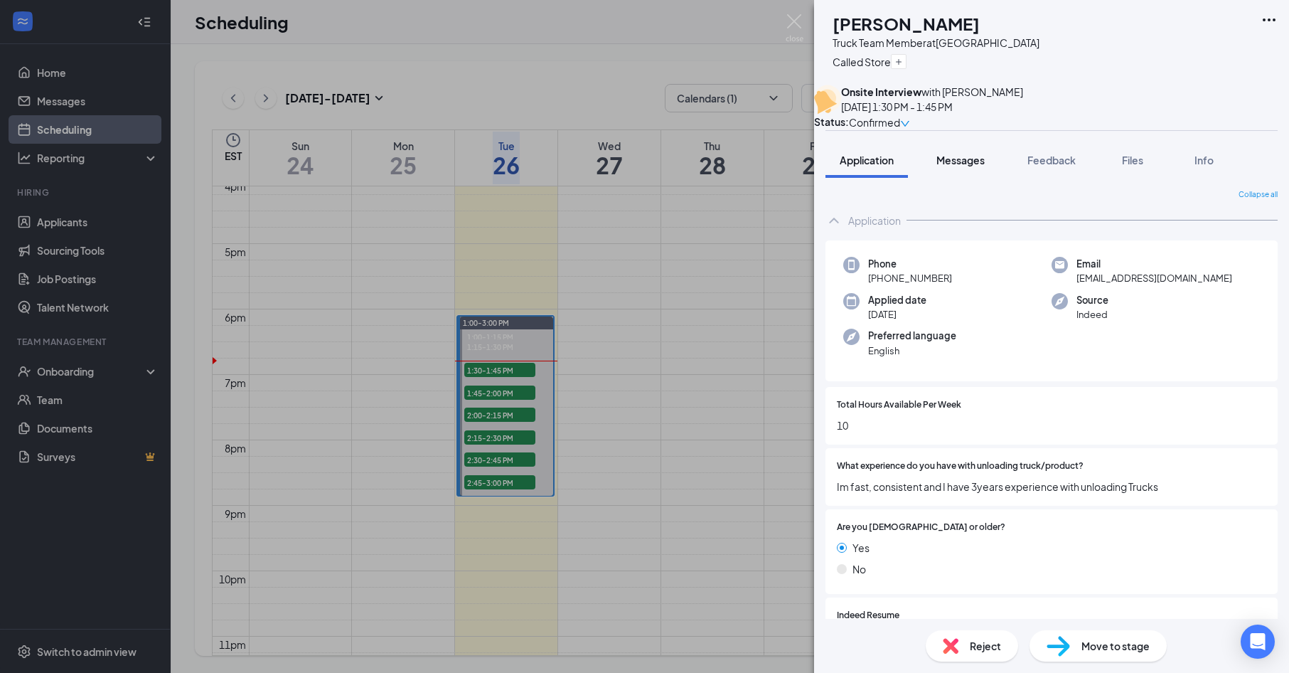
click at [961, 166] on span "Messages" at bounding box center [960, 160] width 48 height 13
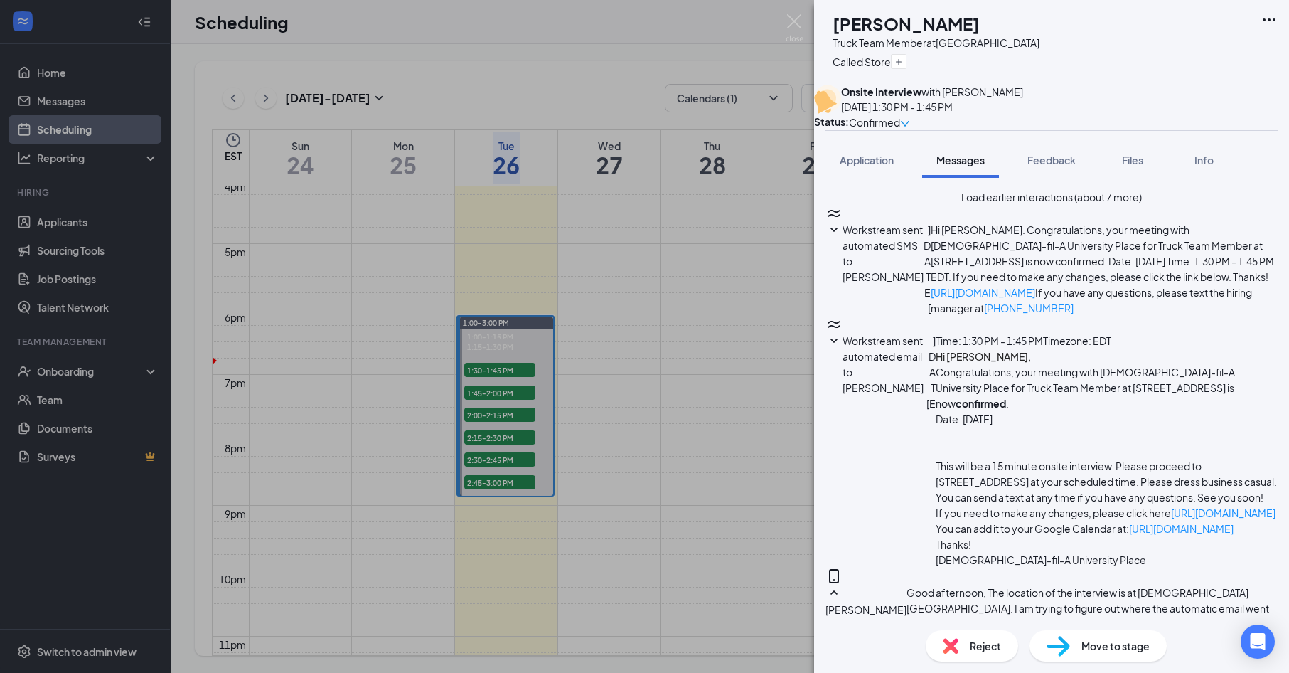
scroll to position [670, 0]
type textarea "I will be right with you. I apologize."
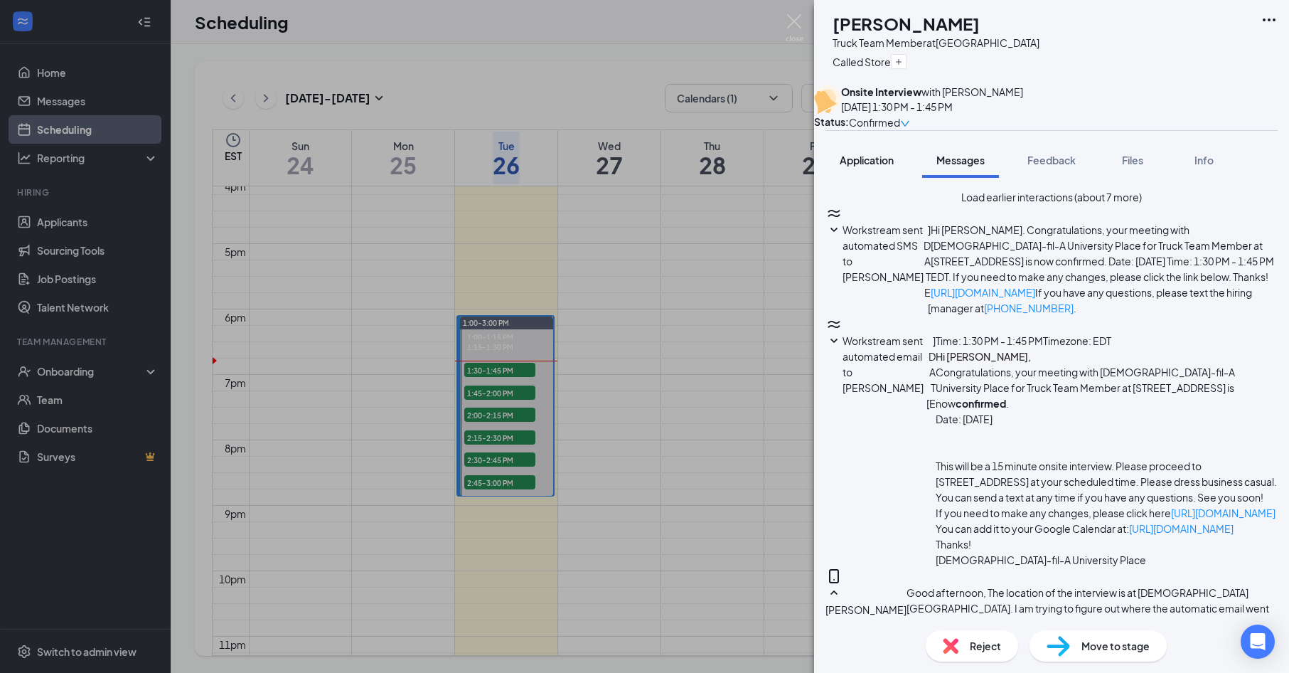
click at [877, 166] on span "Application" at bounding box center [867, 160] width 54 height 13
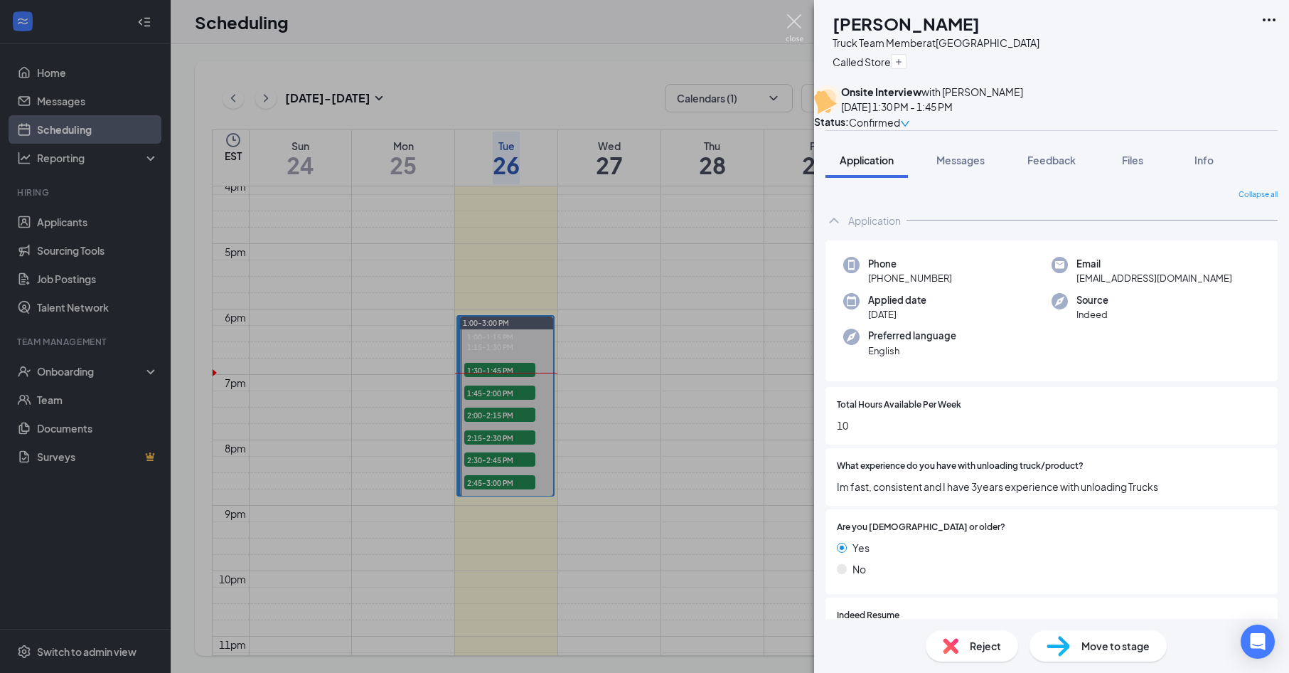
click at [799, 34] on img at bounding box center [795, 28] width 18 height 28
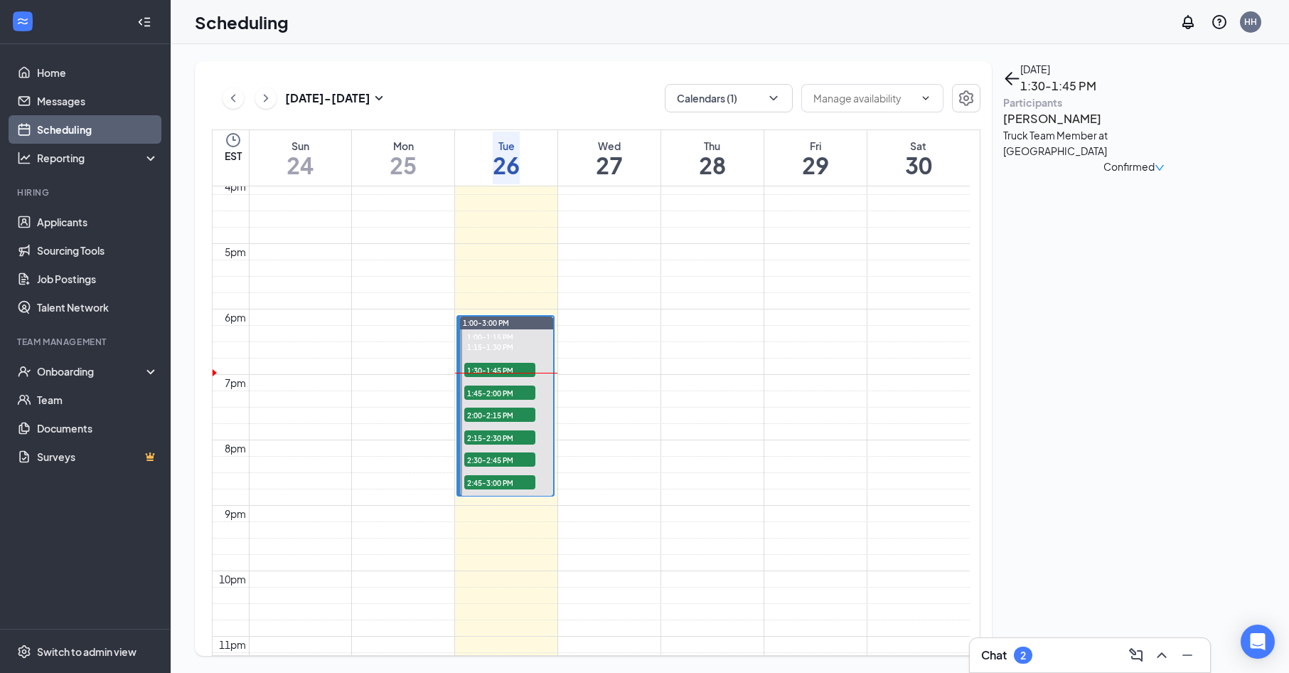
drag, startPoint x: 799, startPoint y: 34, endPoint x: 803, endPoint y: 112, distance: 78.4
drag, startPoint x: 803, startPoint y: 112, endPoint x: 524, endPoint y: 393, distance: 396.2
click at [524, 393] on span "1:45-2:00 PM" at bounding box center [499, 392] width 71 height 14
click at [1045, 128] on h3 "[PERSON_NAME]" at bounding box center [1077, 119] width 149 height 18
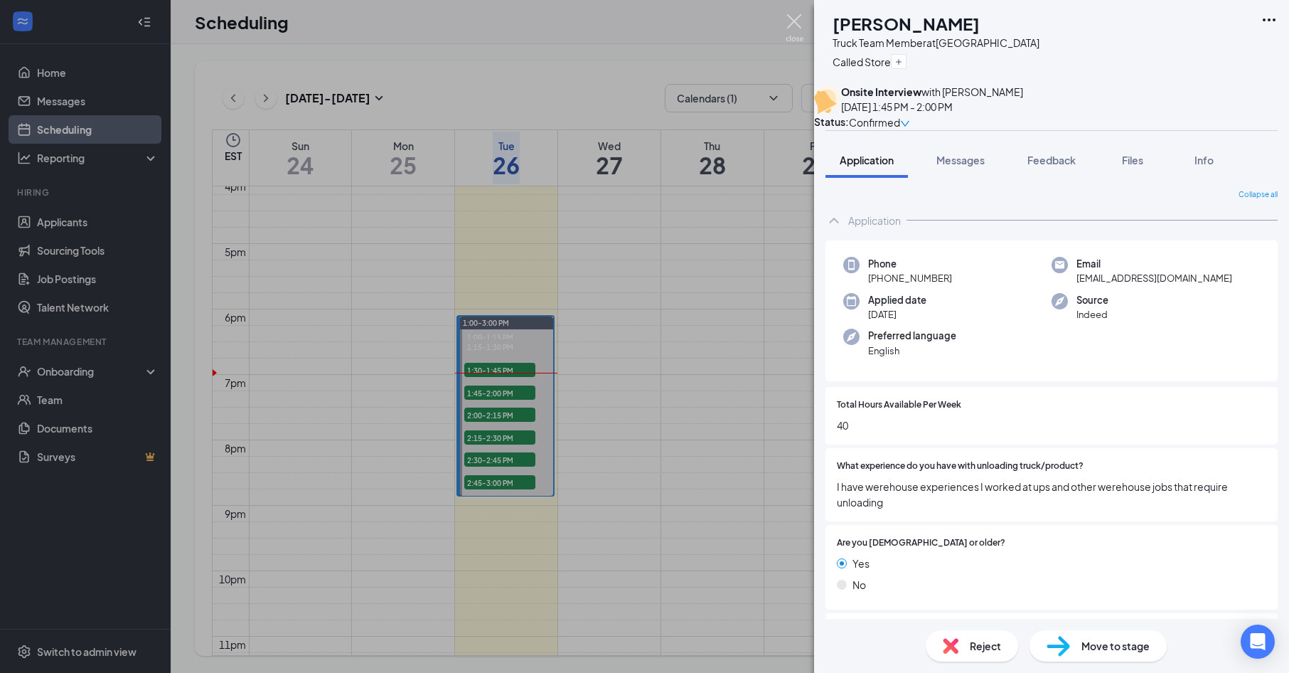
click at [799, 36] on img at bounding box center [795, 28] width 18 height 28
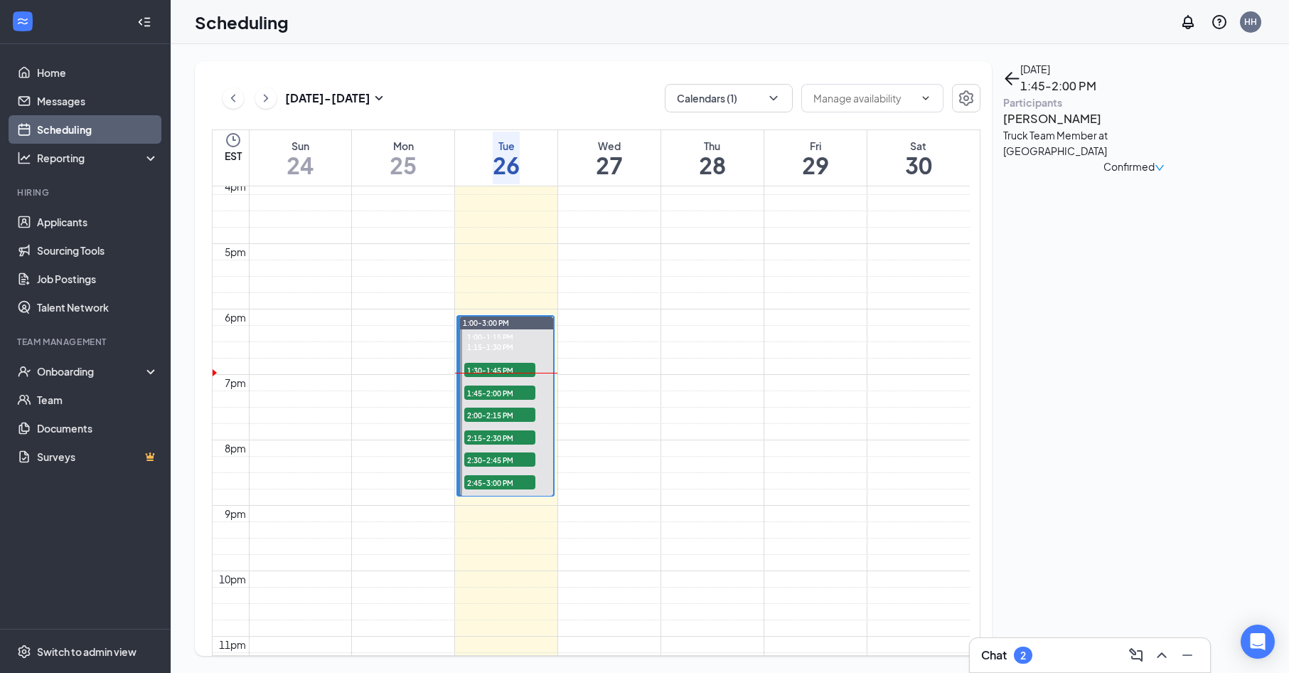
click at [1032, 647] on div "Chat 2" at bounding box center [1006, 654] width 51 height 17
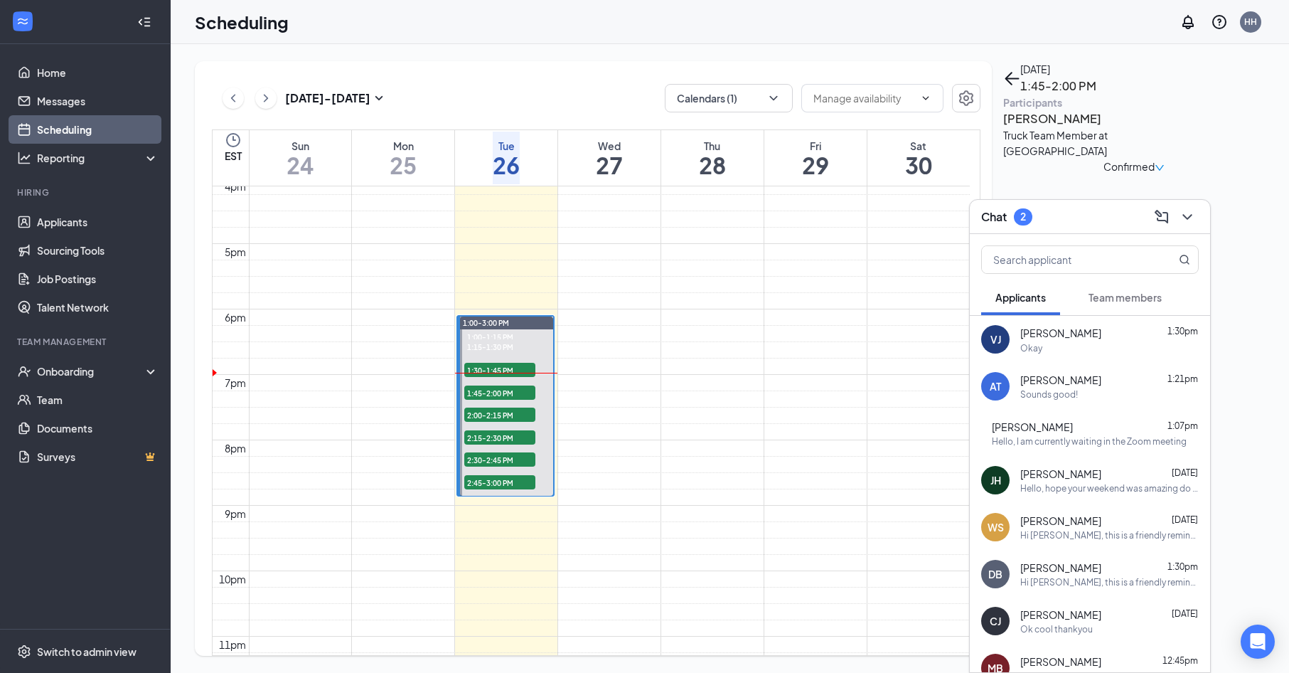
click at [1043, 338] on span "[PERSON_NAME]" at bounding box center [1060, 333] width 81 height 16
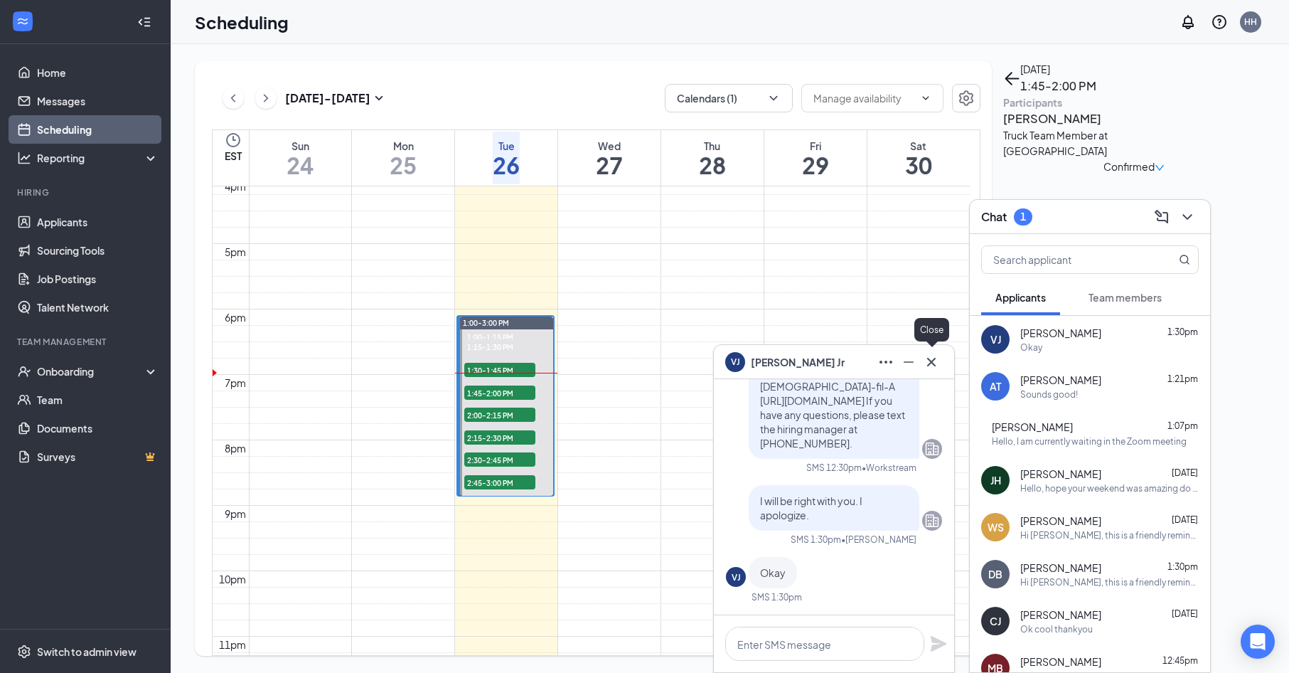
click at [936, 365] on icon "Cross" at bounding box center [931, 361] width 17 height 17
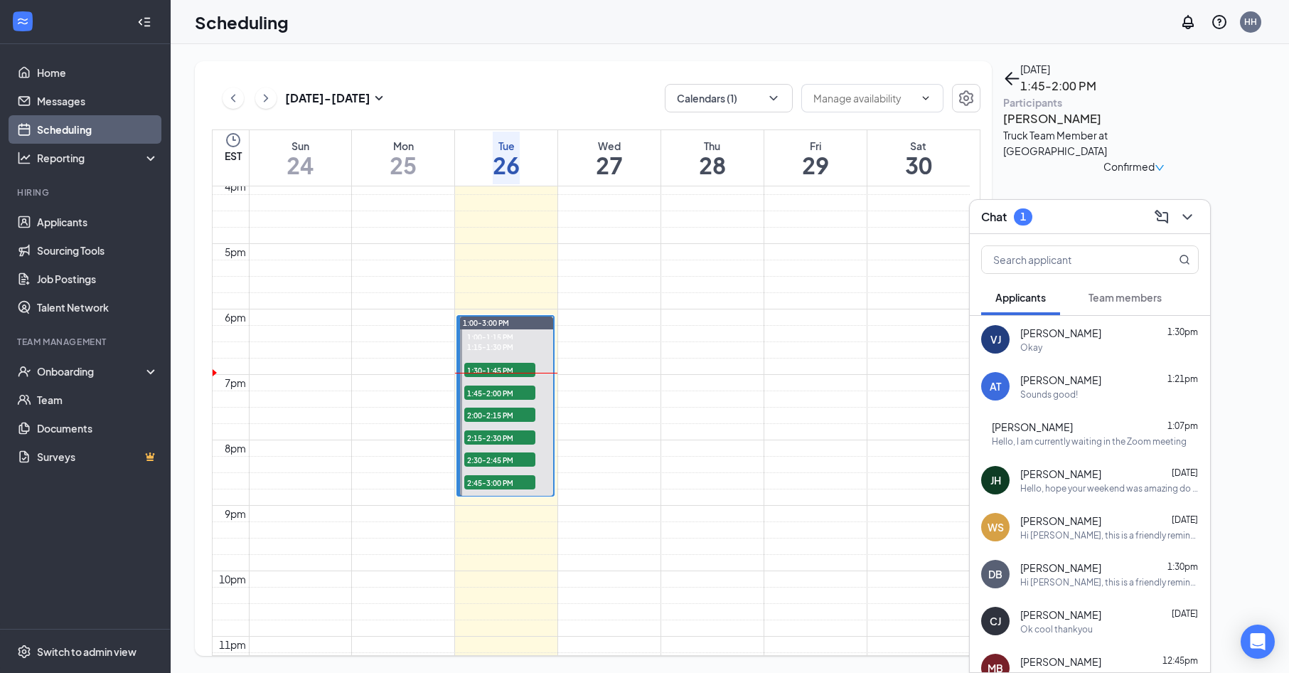
click at [1197, 220] on button at bounding box center [1187, 216] width 23 height 23
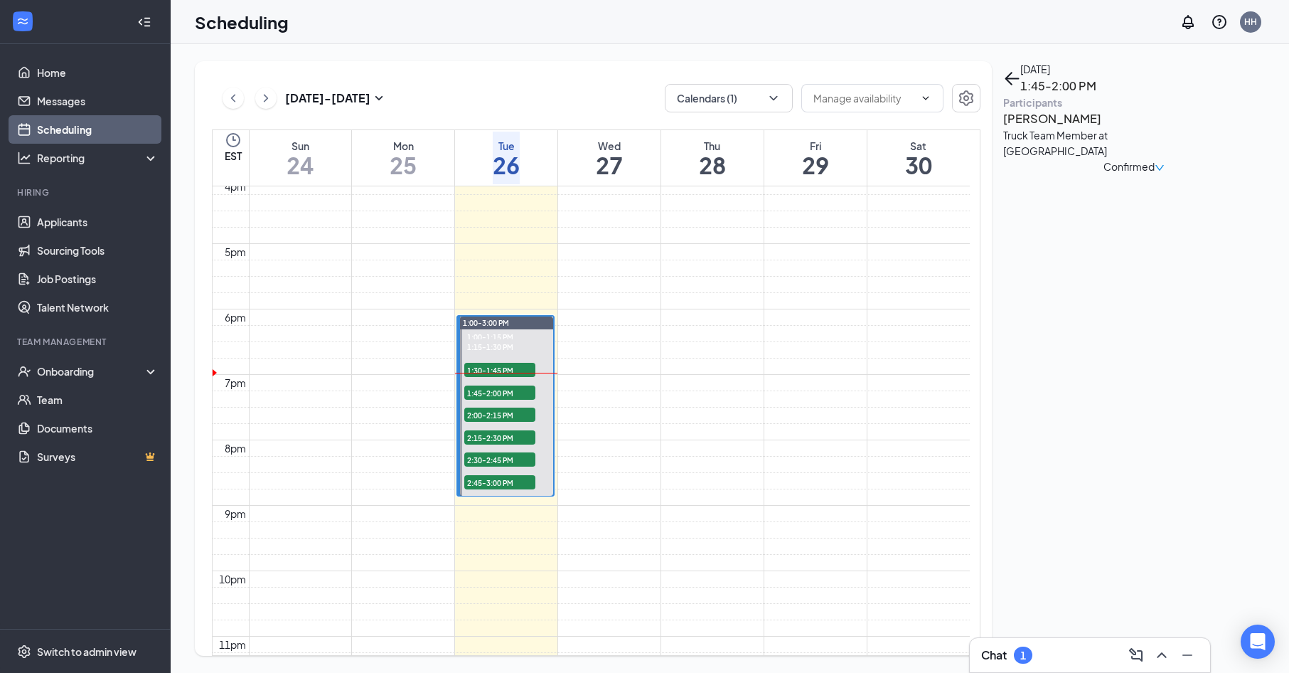
click at [1080, 128] on h3 "[PERSON_NAME]" at bounding box center [1077, 119] width 149 height 18
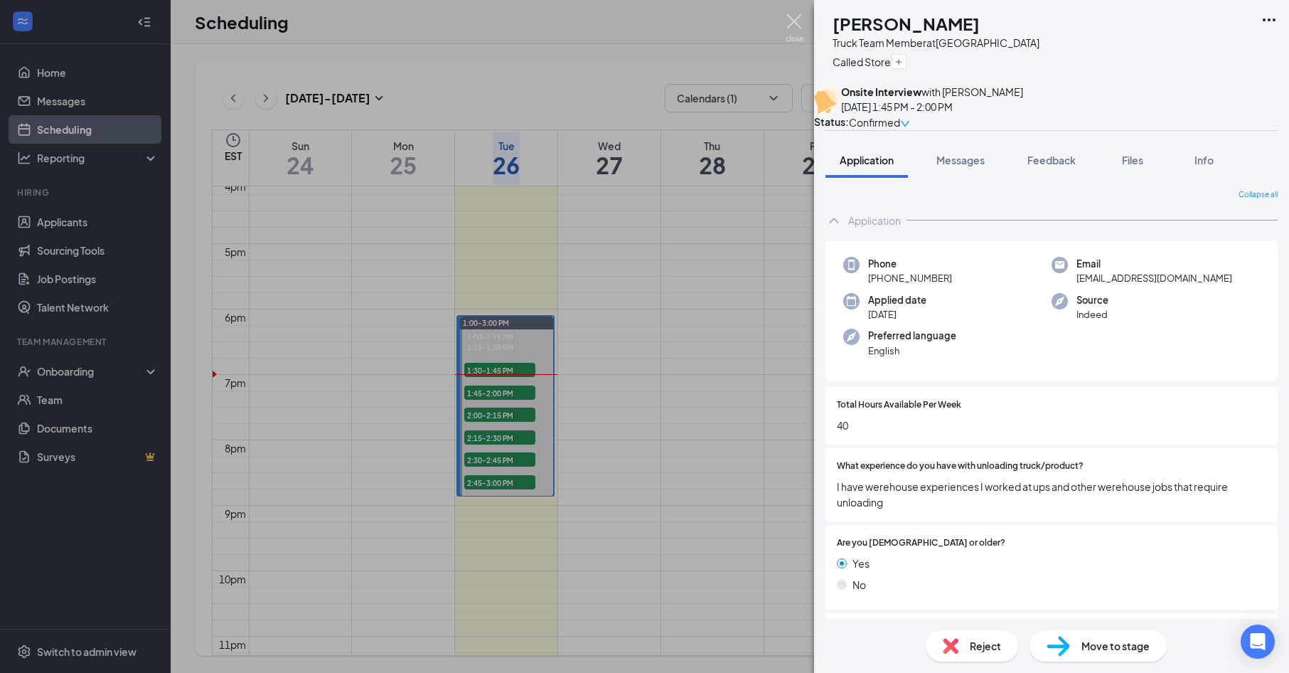
click at [791, 28] on img at bounding box center [795, 28] width 18 height 28
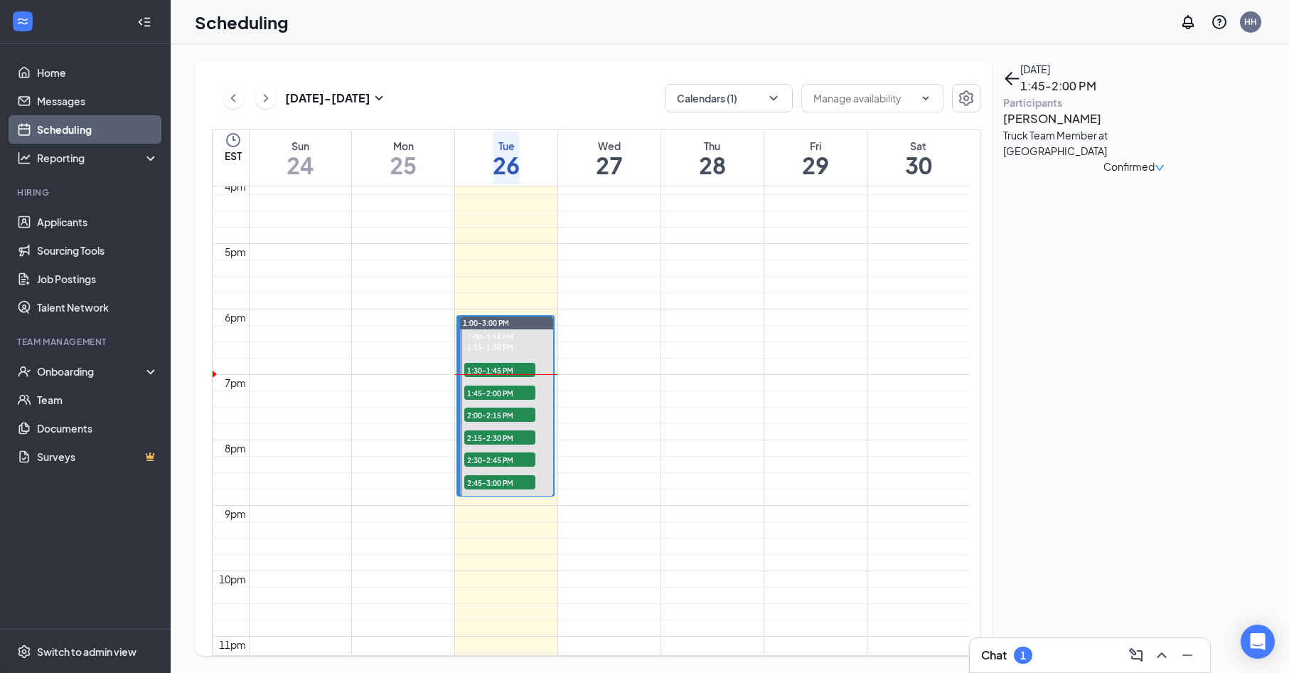
click at [1037, 647] on div "Chat 1" at bounding box center [1090, 654] width 218 height 23
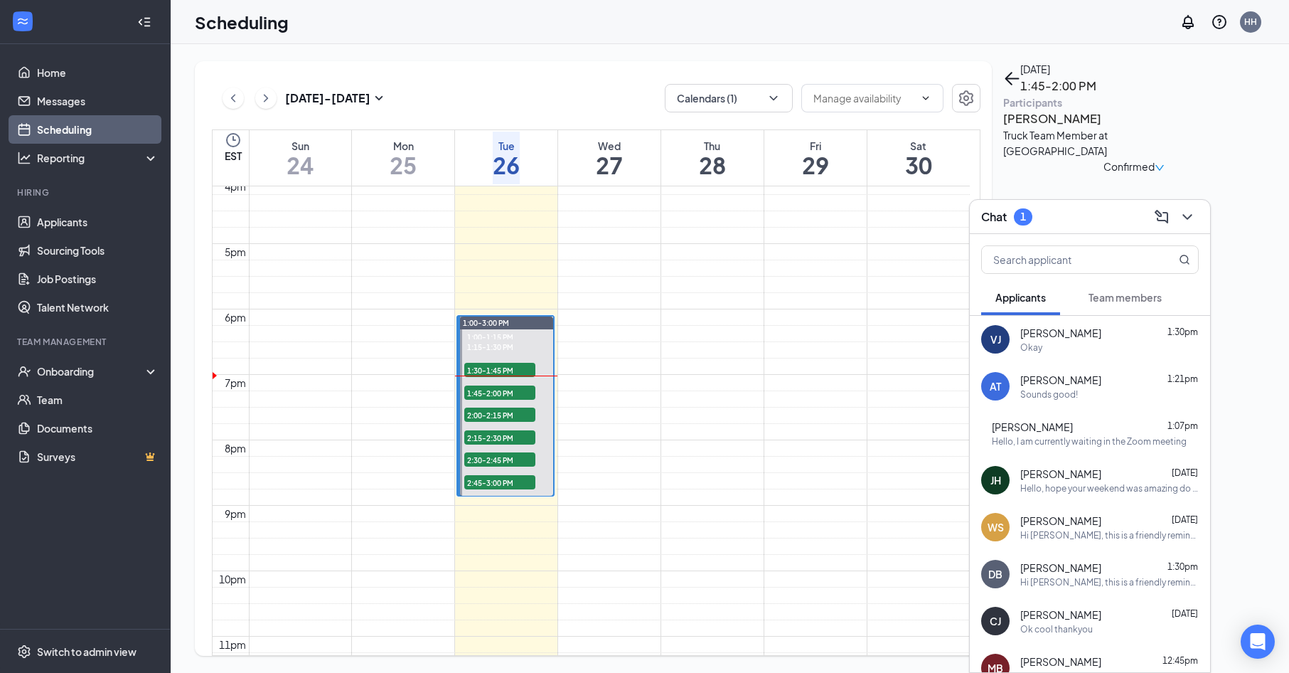
click at [1104, 630] on div "Ok cool thankyou" at bounding box center [1109, 629] width 178 height 12
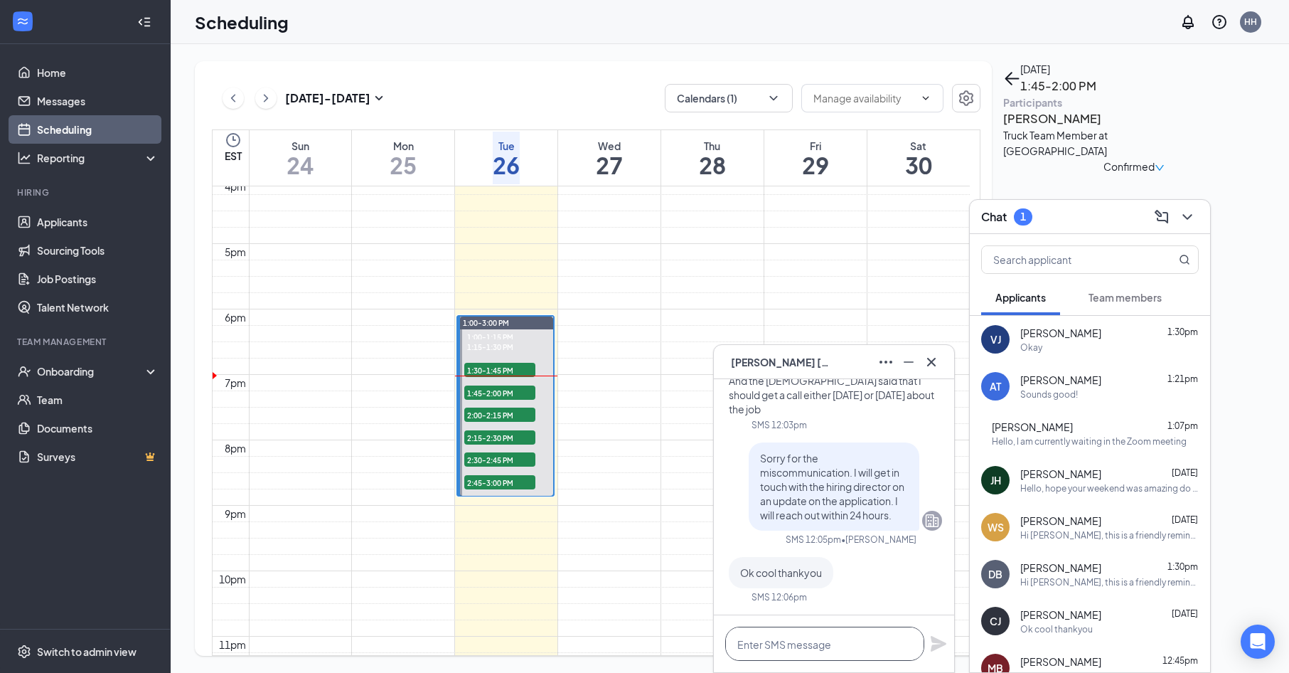
click at [838, 647] on textarea at bounding box center [824, 643] width 199 height 34
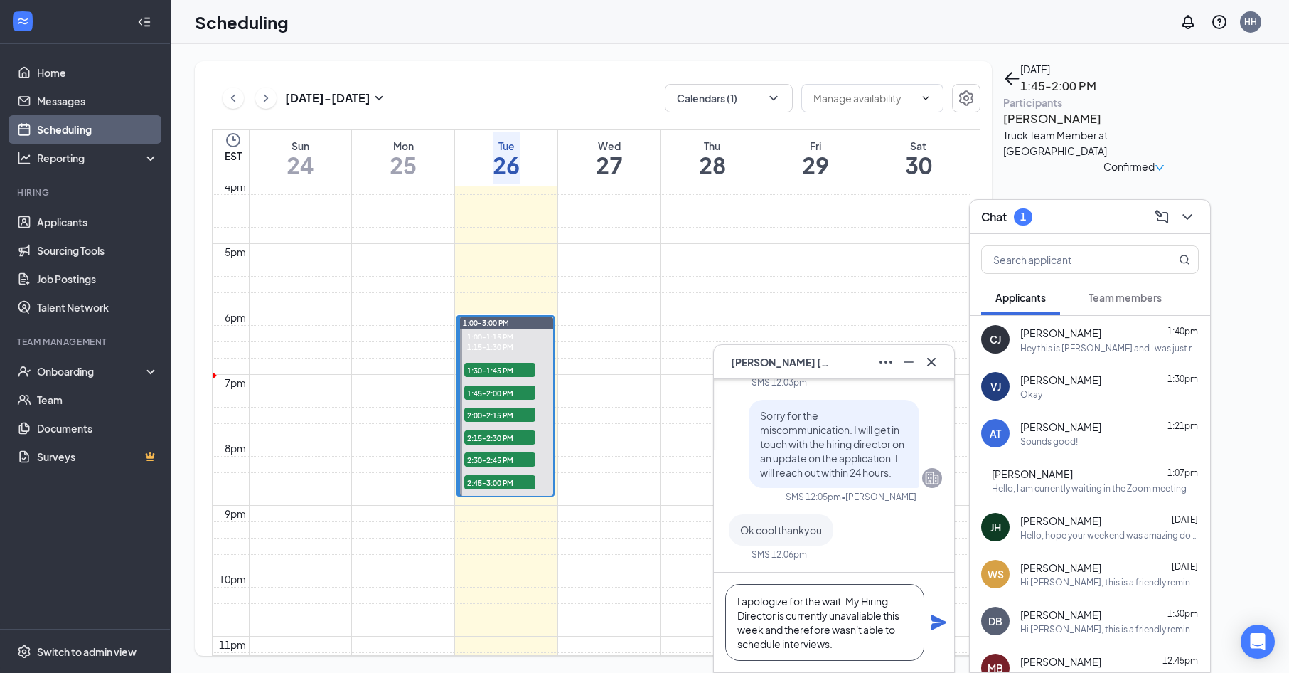
click at [856, 624] on textarea "I apologize for the wait. My Hiring Director is currently unavaliable this week…" at bounding box center [824, 622] width 199 height 77
click at [852, 639] on textarea "I apologize for the wait. My Hiring Director is currently unavailable this week…" at bounding box center [824, 622] width 199 height 77
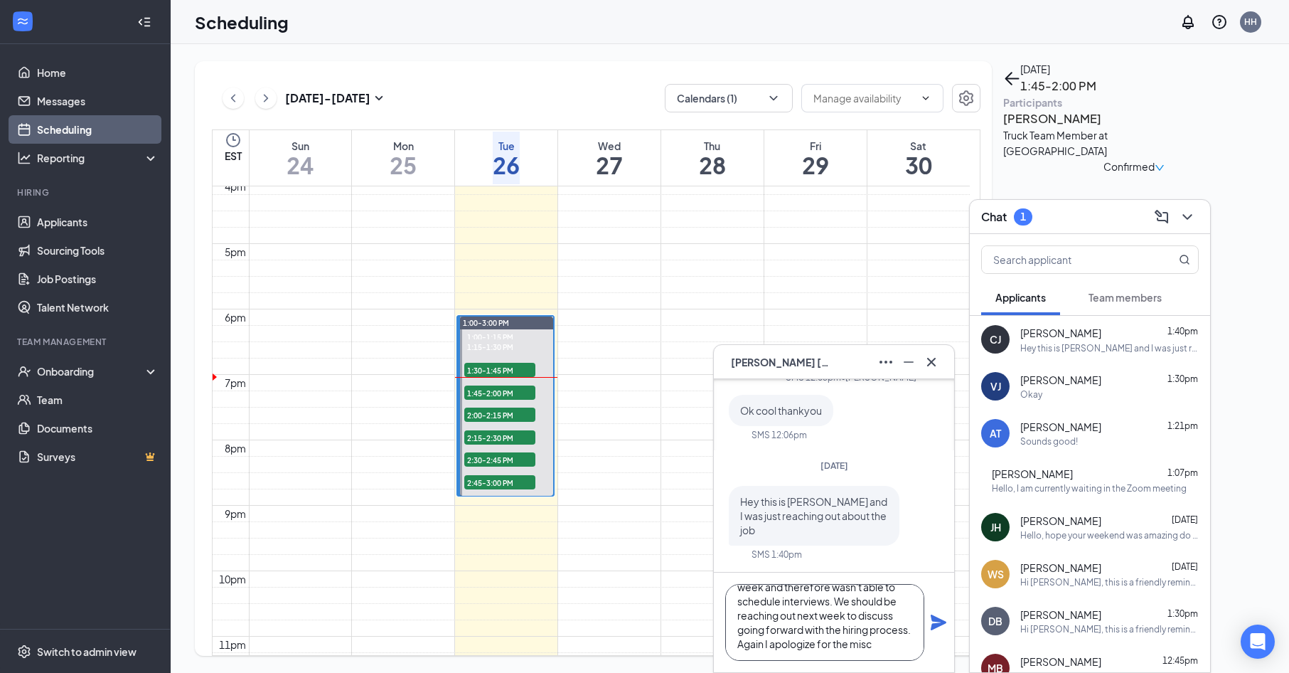
scroll to position [58, 0]
click at [864, 647] on textarea "I apologize for the wait. My Hiring Director is currently unavailable this week…" at bounding box center [824, 622] width 199 height 77
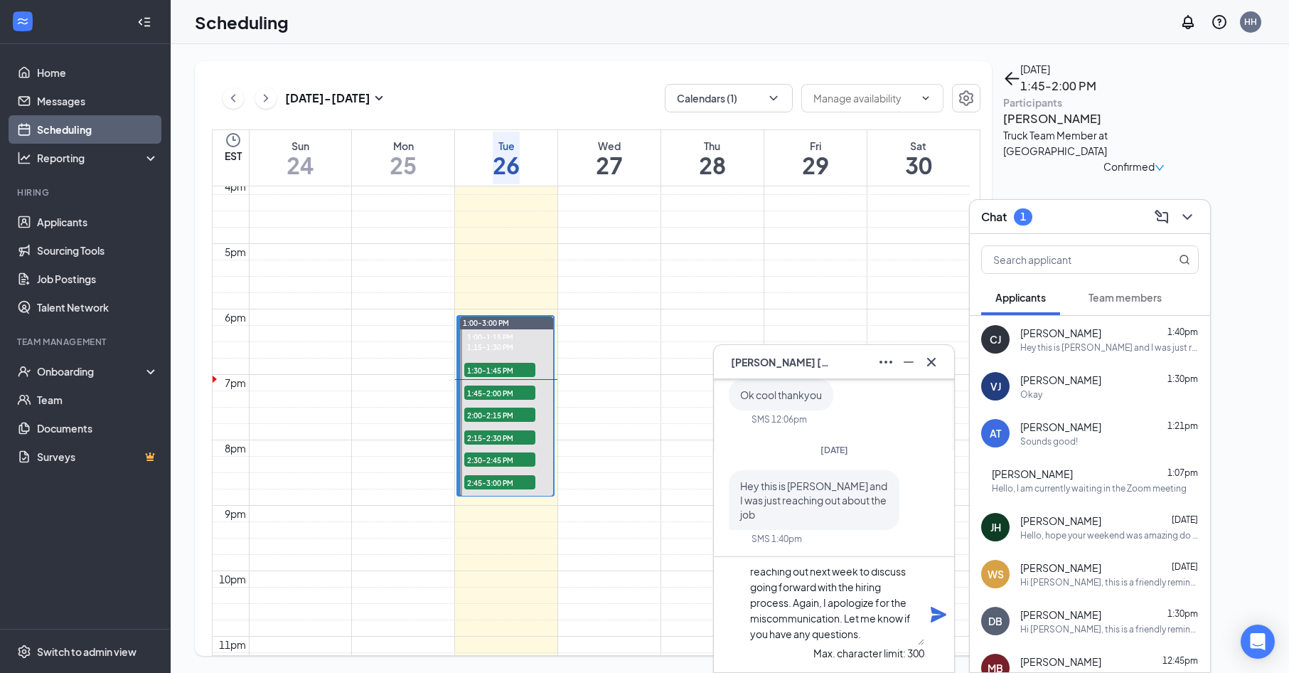
type textarea "I apologize for the wait. My Hiring Director is currently unavailable this week…"
click at [943, 611] on icon "Plane" at bounding box center [938, 614] width 17 height 17
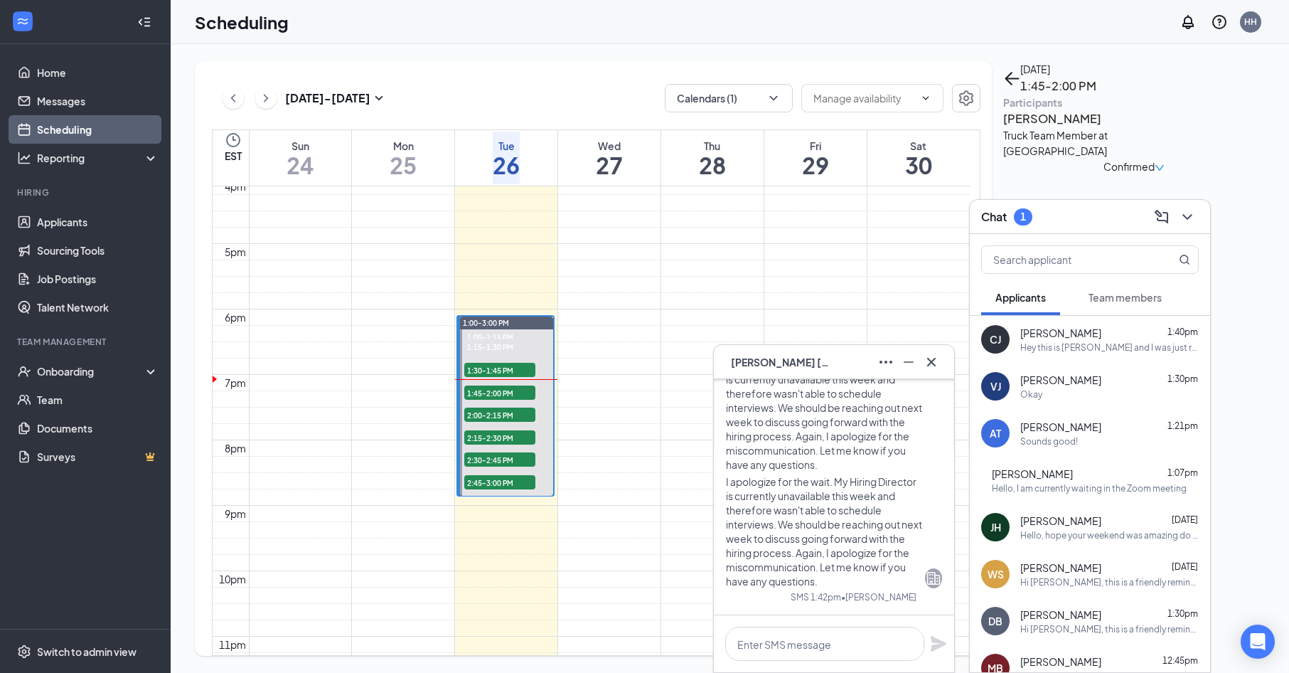
click at [938, 366] on icon "Cross" at bounding box center [931, 361] width 17 height 17
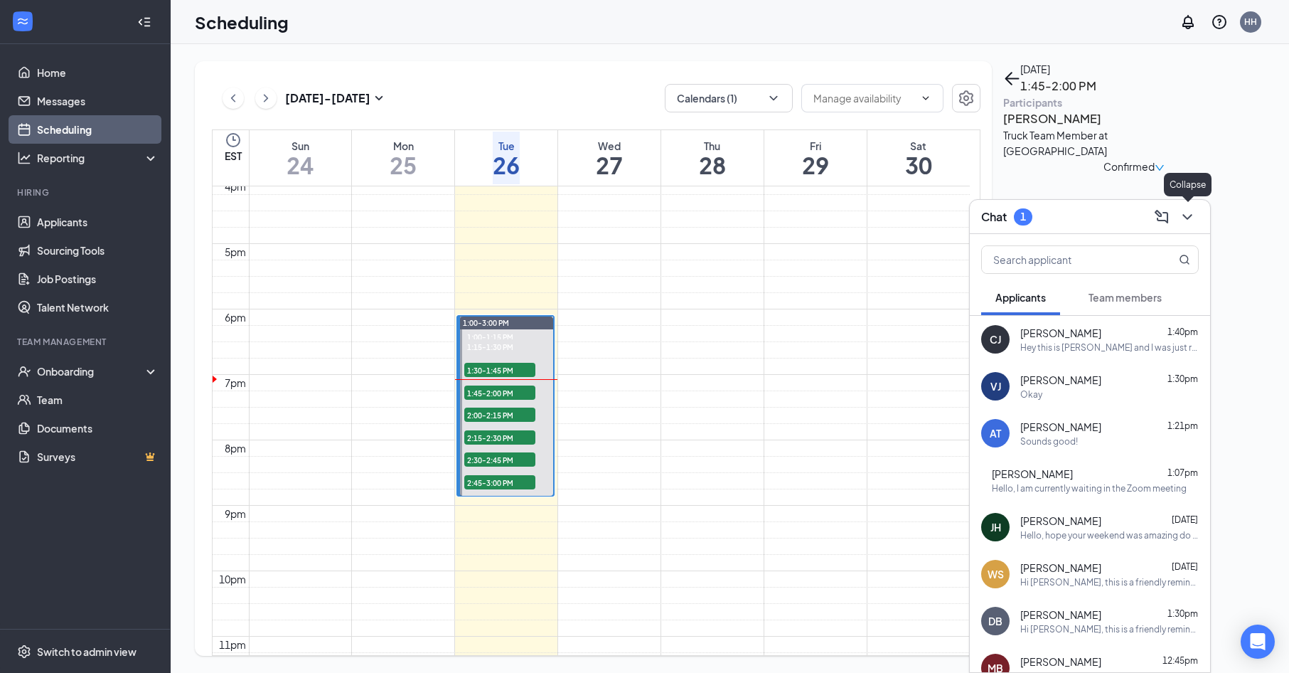
click at [1191, 215] on icon "ChevronDown" at bounding box center [1186, 217] width 9 height 6
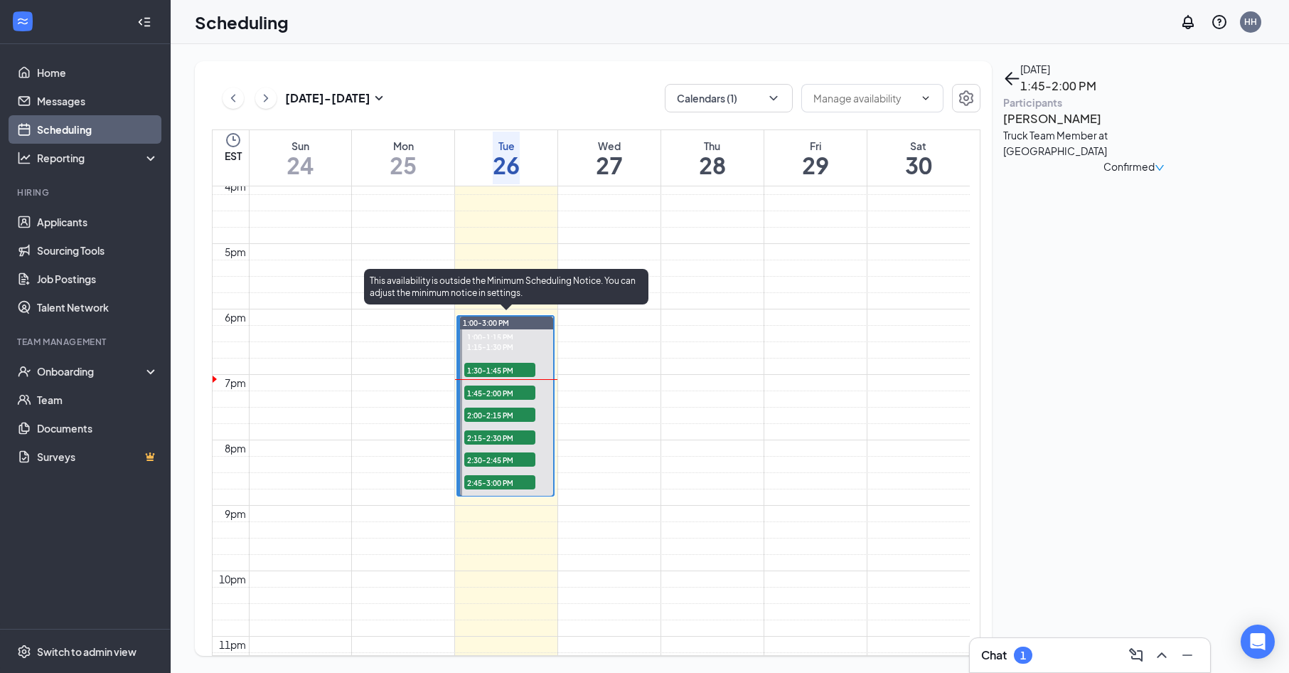
click at [516, 388] on span "1:45-2:00 PM" at bounding box center [499, 392] width 71 height 14
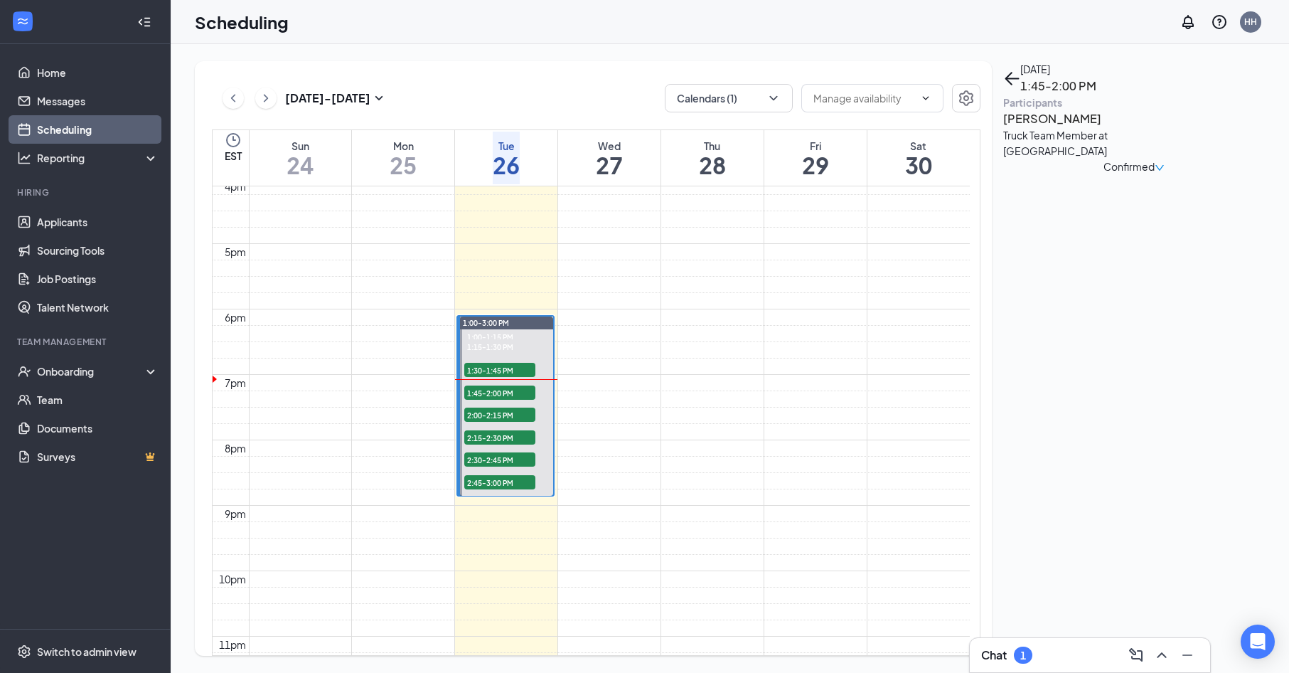
click at [1043, 128] on h3 "[PERSON_NAME]" at bounding box center [1077, 119] width 149 height 18
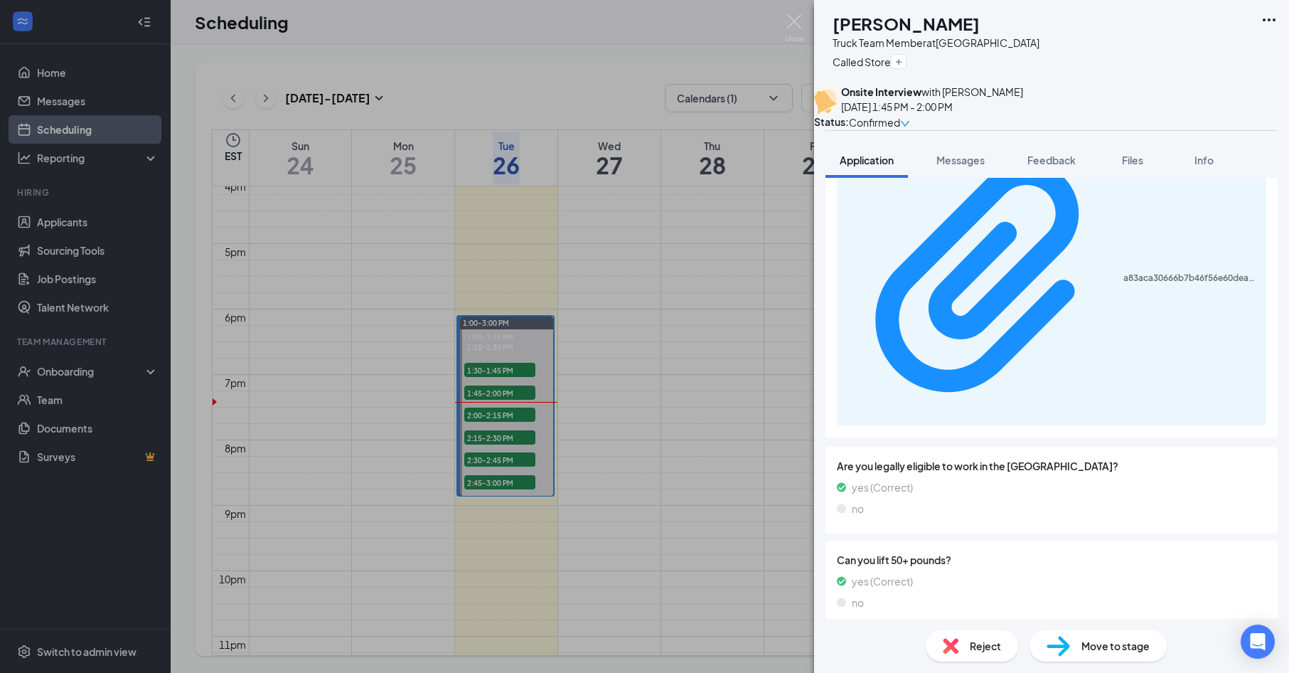
scroll to position [556, 0]
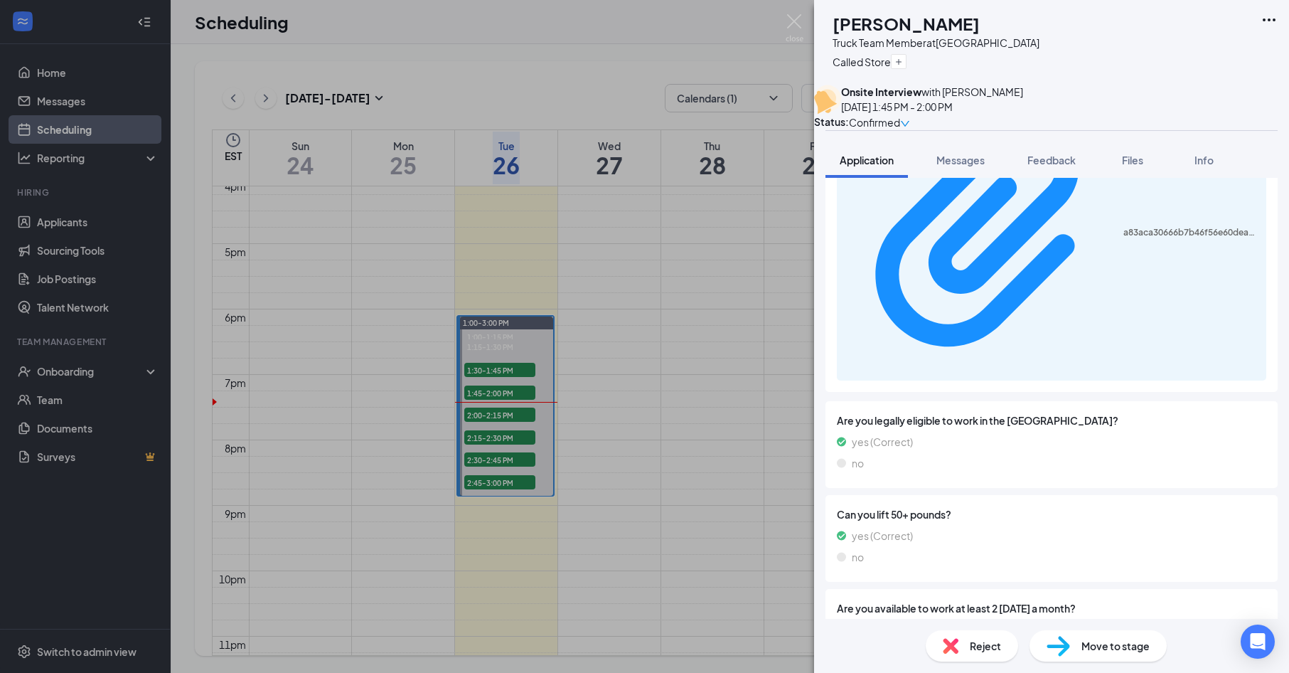
drag, startPoint x: 806, startPoint y: 28, endPoint x: 745, endPoint y: 134, distance: 122.3
click at [805, 28] on div "MB [PERSON_NAME] Truck Team Member at College Downs Called Store Onsite Intervi…" at bounding box center [644, 336] width 1289 height 673
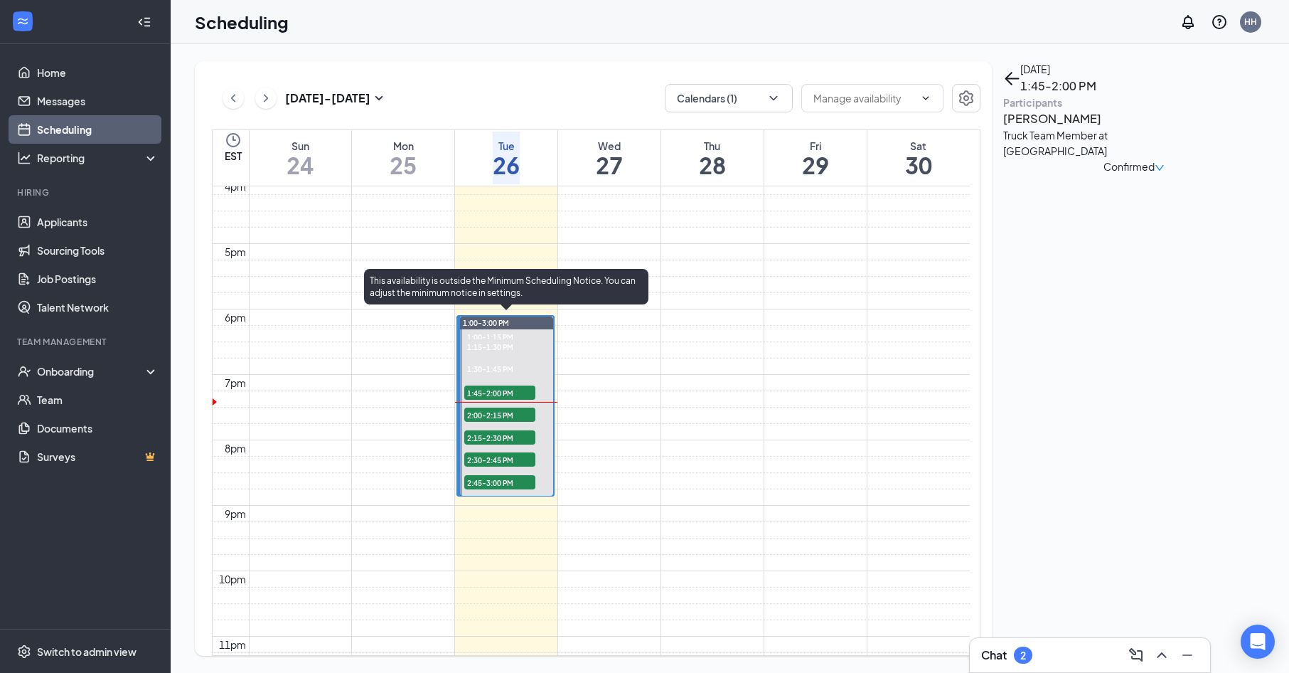
click at [527, 412] on span "2:00-2:15 PM" at bounding box center [499, 414] width 71 height 14
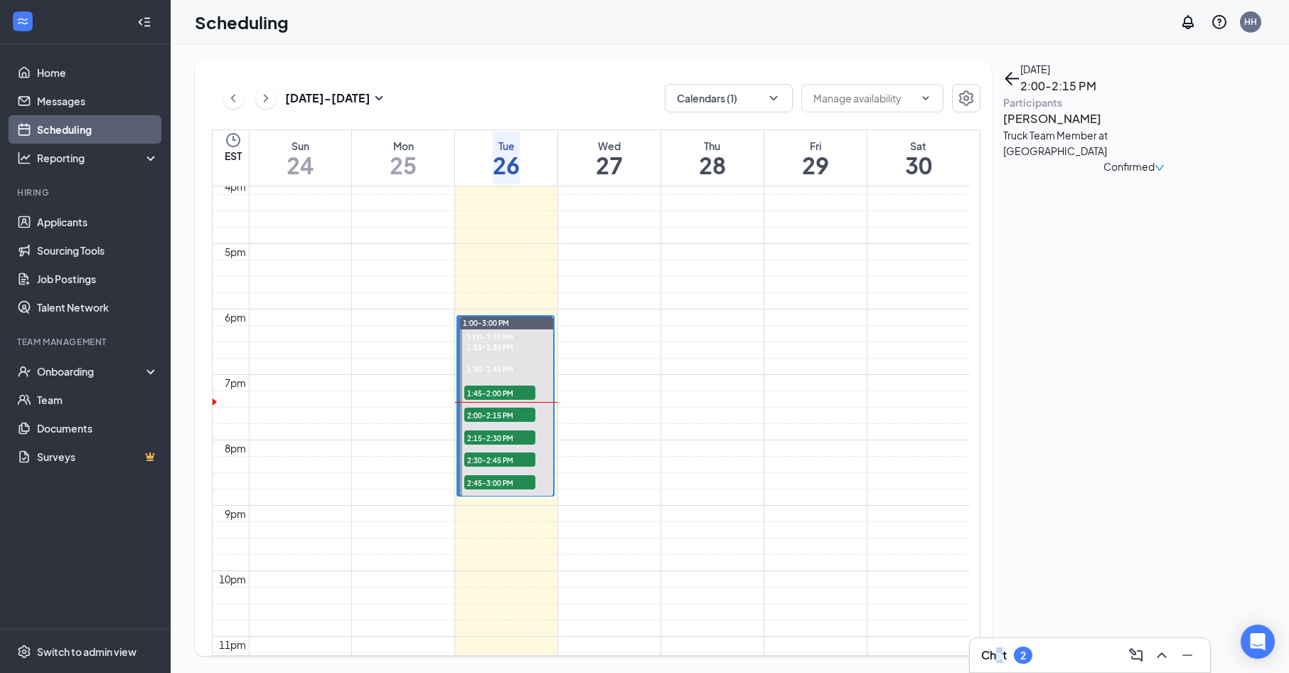
click at [1000, 647] on h3 "Chat" at bounding box center [994, 655] width 26 height 16
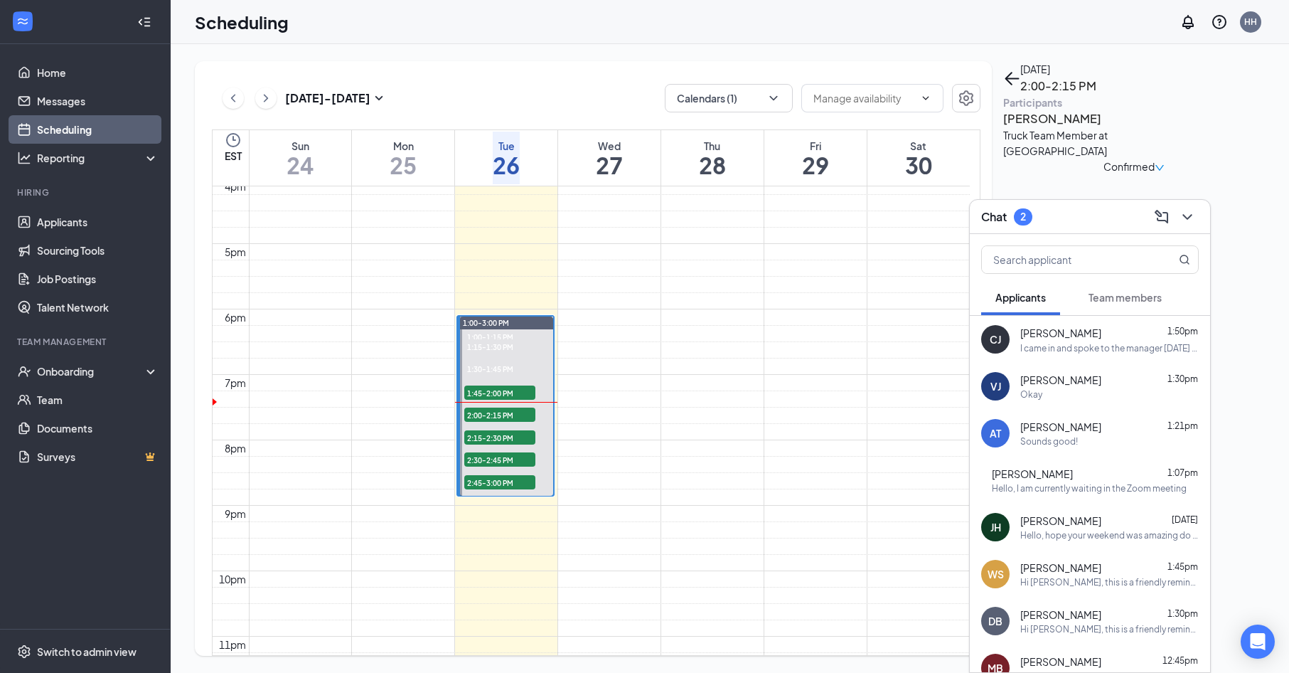
click at [1099, 342] on div "I came in and spoke to the manager [DATE] and set up my interview then I had wi…" at bounding box center [1109, 348] width 178 height 12
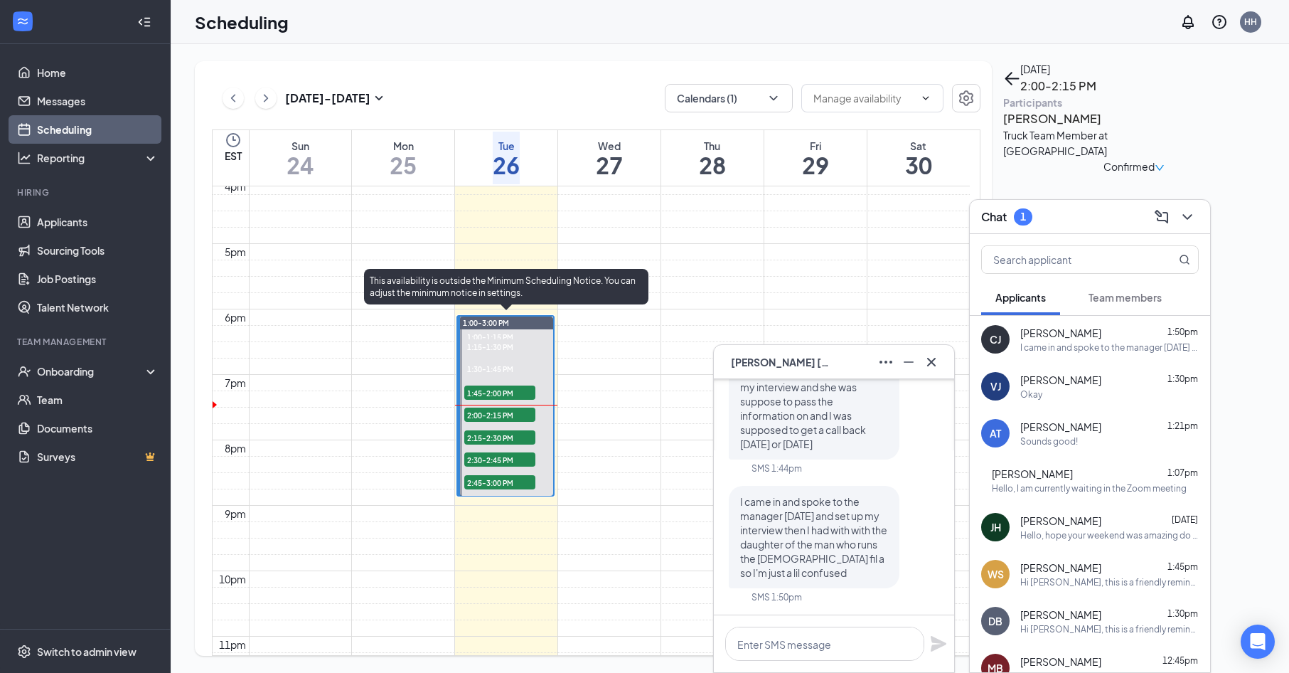
click at [521, 414] on span "2:00-2:15 PM" at bounding box center [499, 414] width 71 height 14
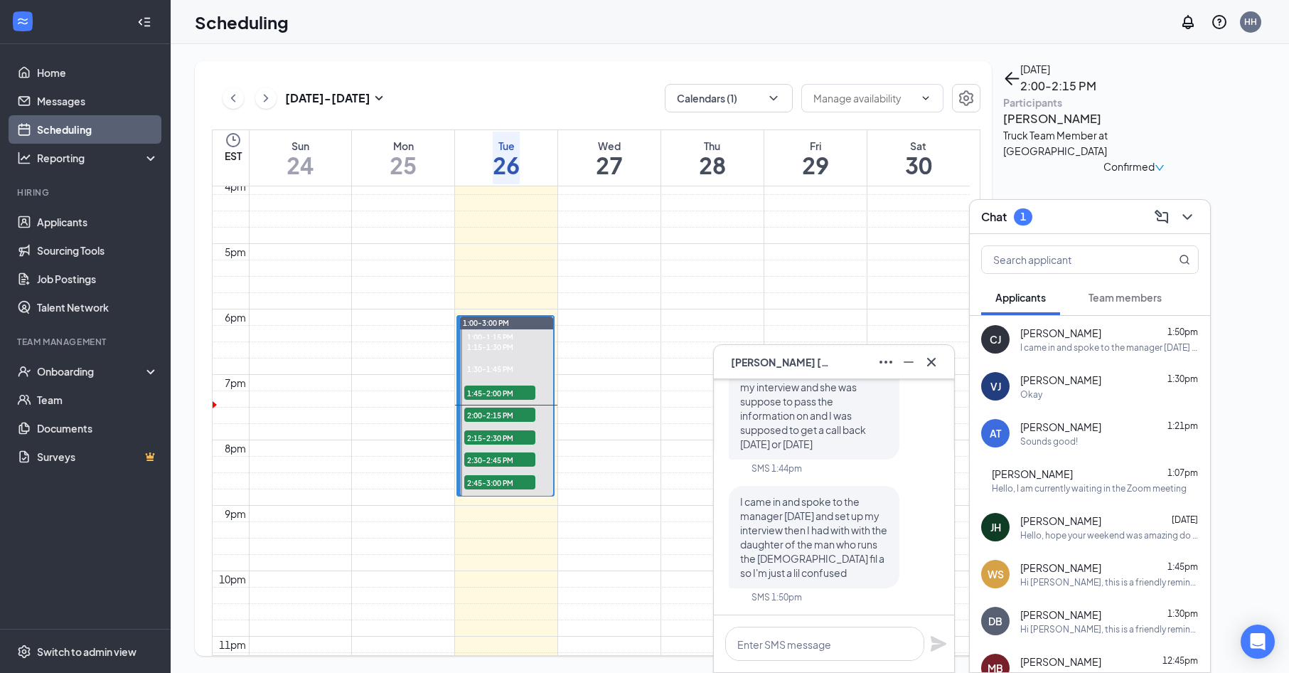
click at [1037, 128] on h3 "[PERSON_NAME]" at bounding box center [1077, 119] width 149 height 18
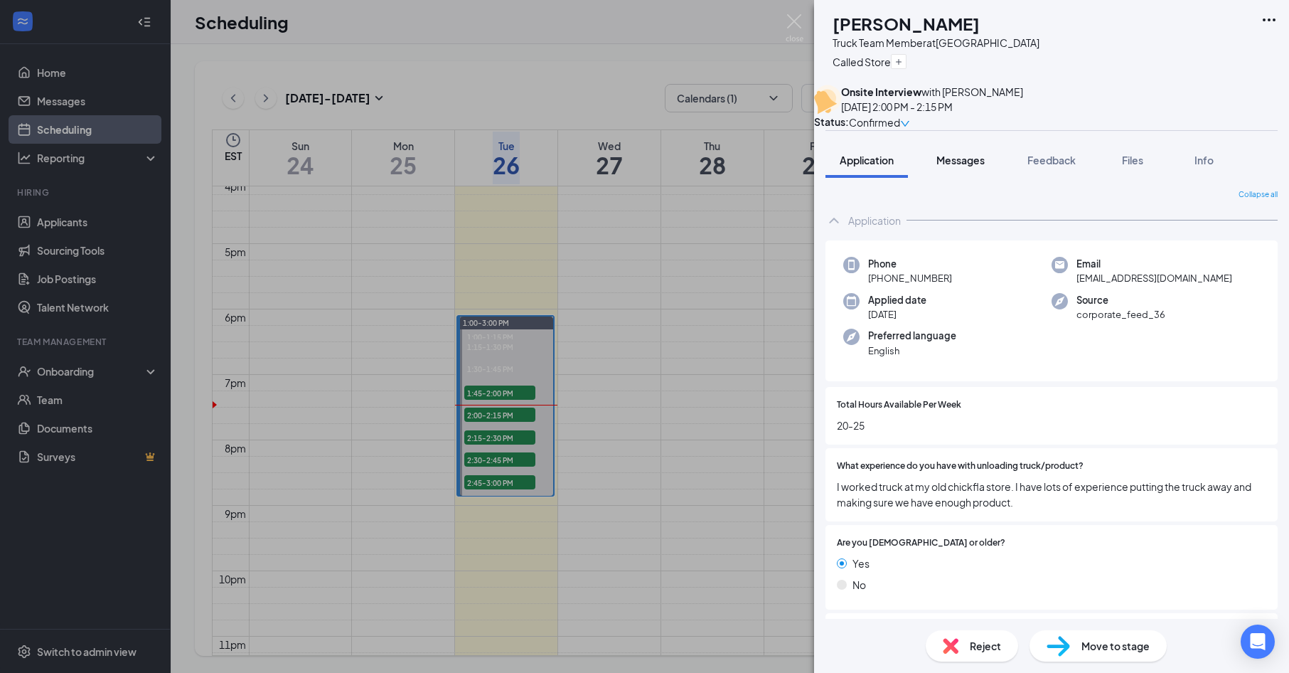
click at [966, 166] on span "Messages" at bounding box center [960, 160] width 48 height 13
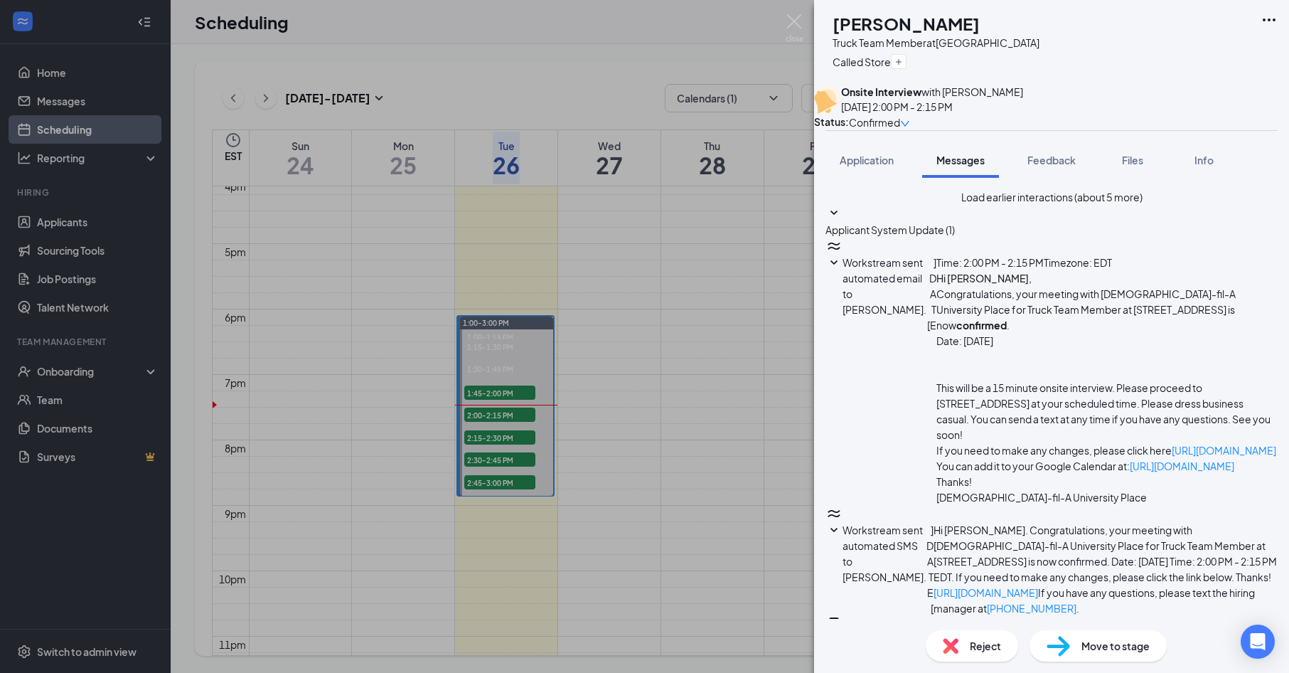
scroll to position [603, 0]
drag, startPoint x: 954, startPoint y: 501, endPoint x: 978, endPoint y: 501, distance: 23.5
type textarea "I will right with you. I apologize."
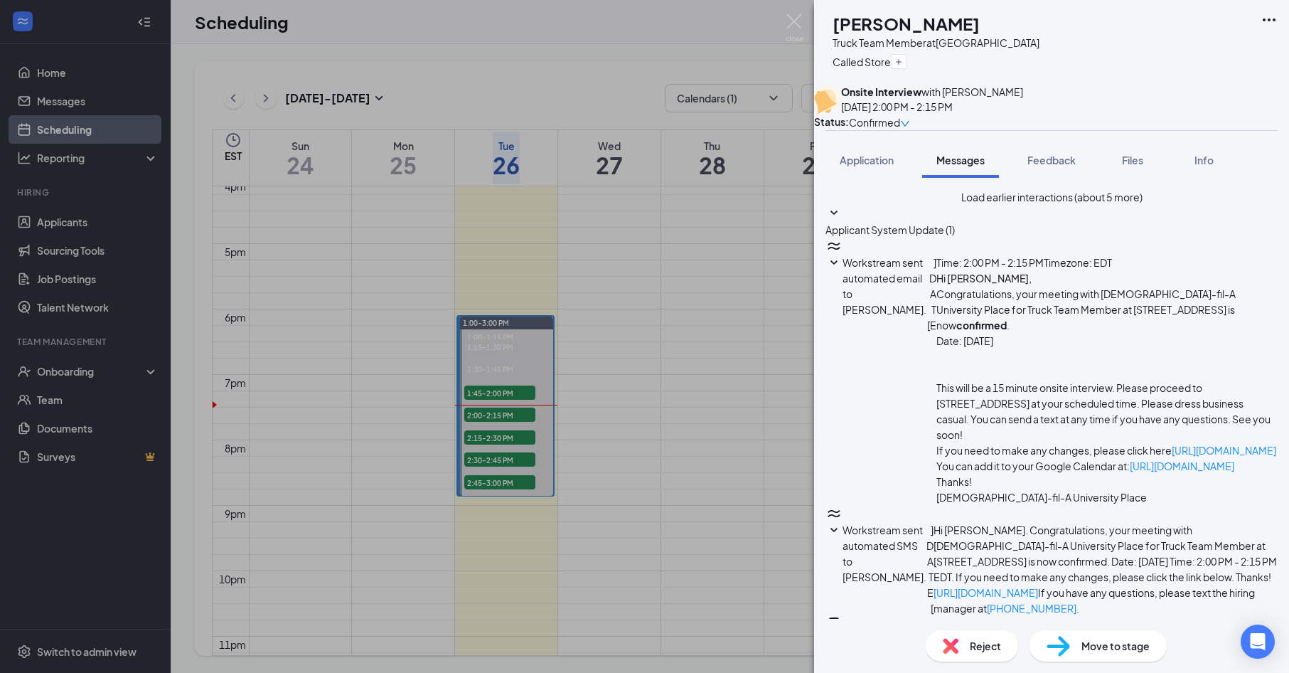
click at [500, 390] on div "[PERSON_NAME] Truck Team Member at College Downs Called Store Onsite Interview …" at bounding box center [644, 336] width 1289 height 673
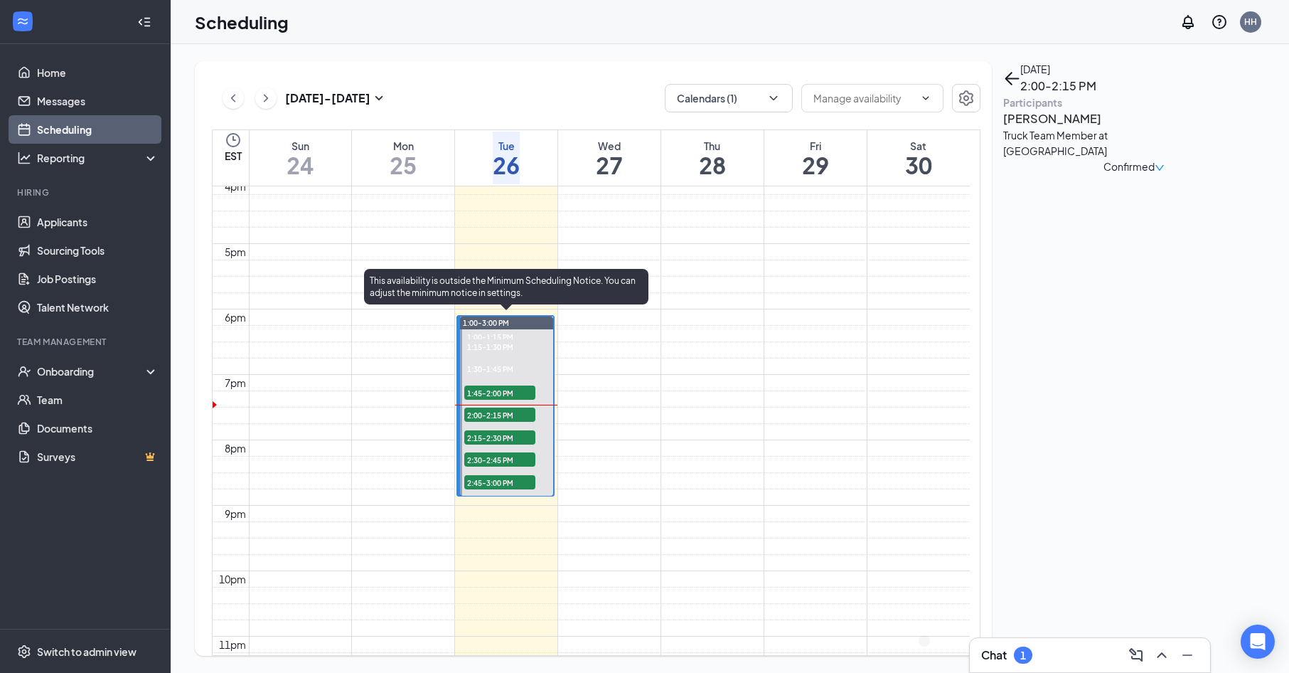
click at [501, 391] on span "1:45-2:00 PM" at bounding box center [499, 392] width 71 height 14
click at [522, 410] on span "2:00-2:15 PM" at bounding box center [499, 414] width 71 height 14
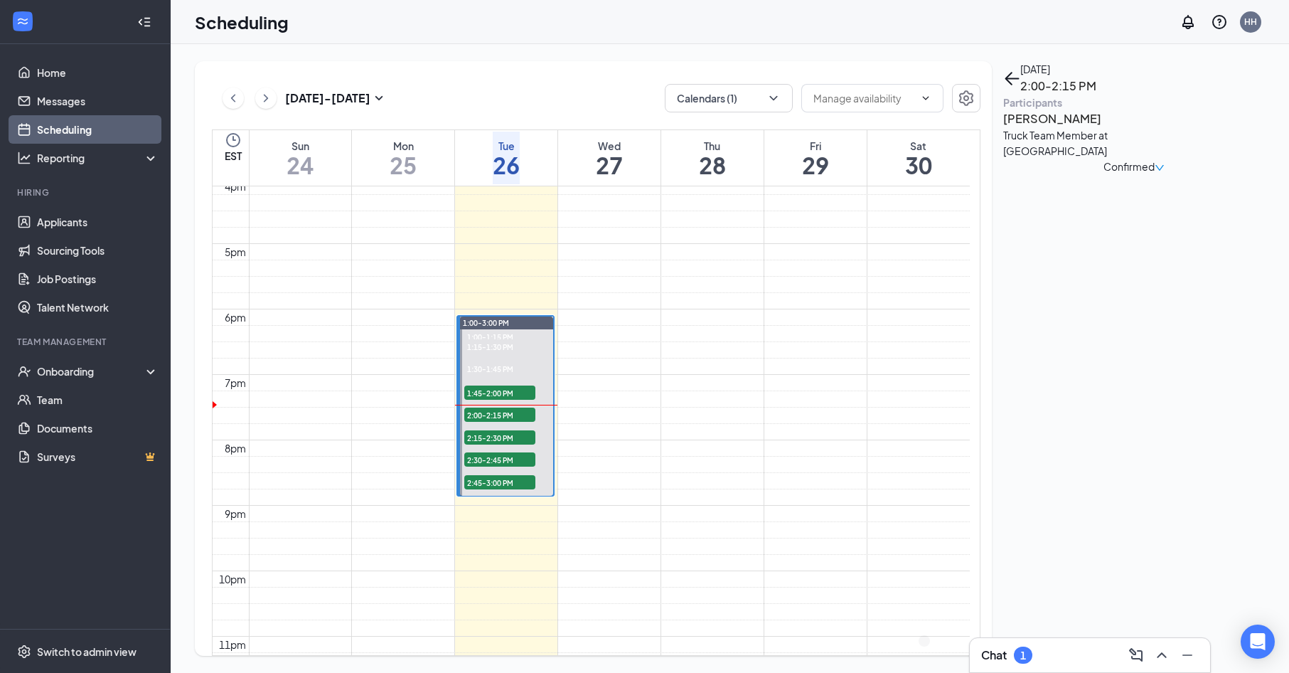
click at [1054, 647] on div "Chat 1" at bounding box center [1090, 654] width 218 height 23
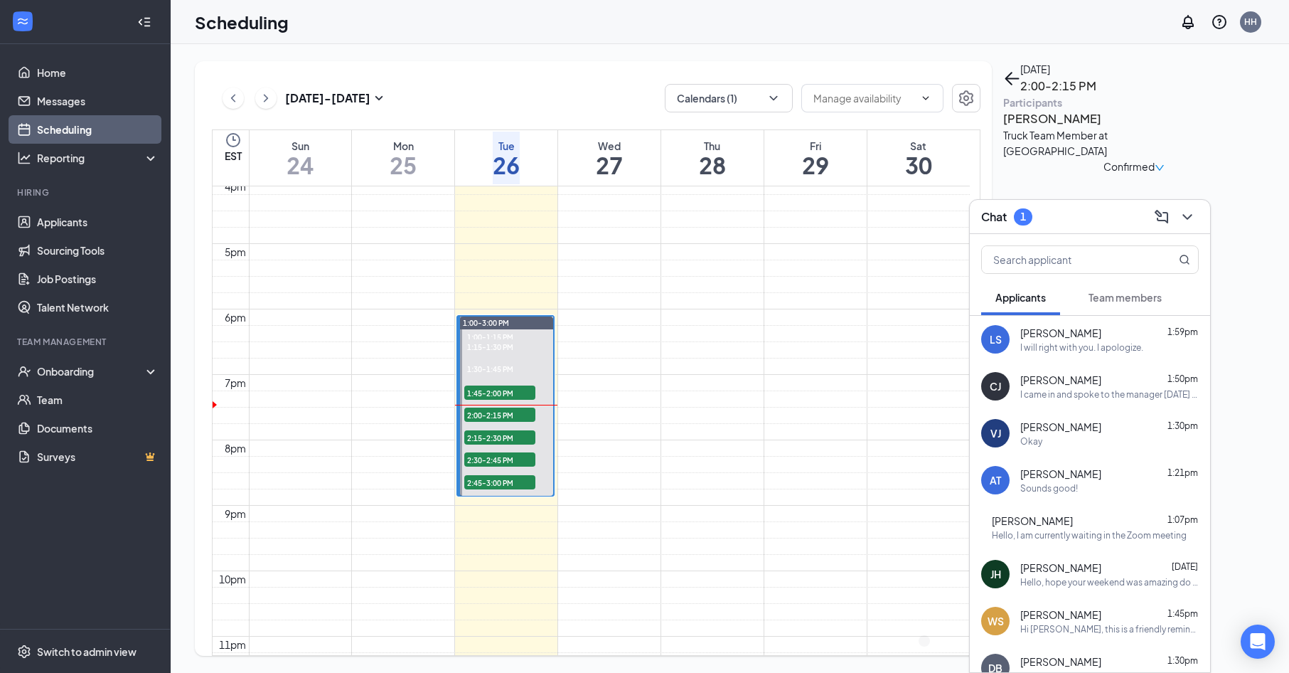
click at [1091, 389] on div "I came in and spoke to the manager [DATE] and set up my interview then I had wi…" at bounding box center [1109, 394] width 178 height 12
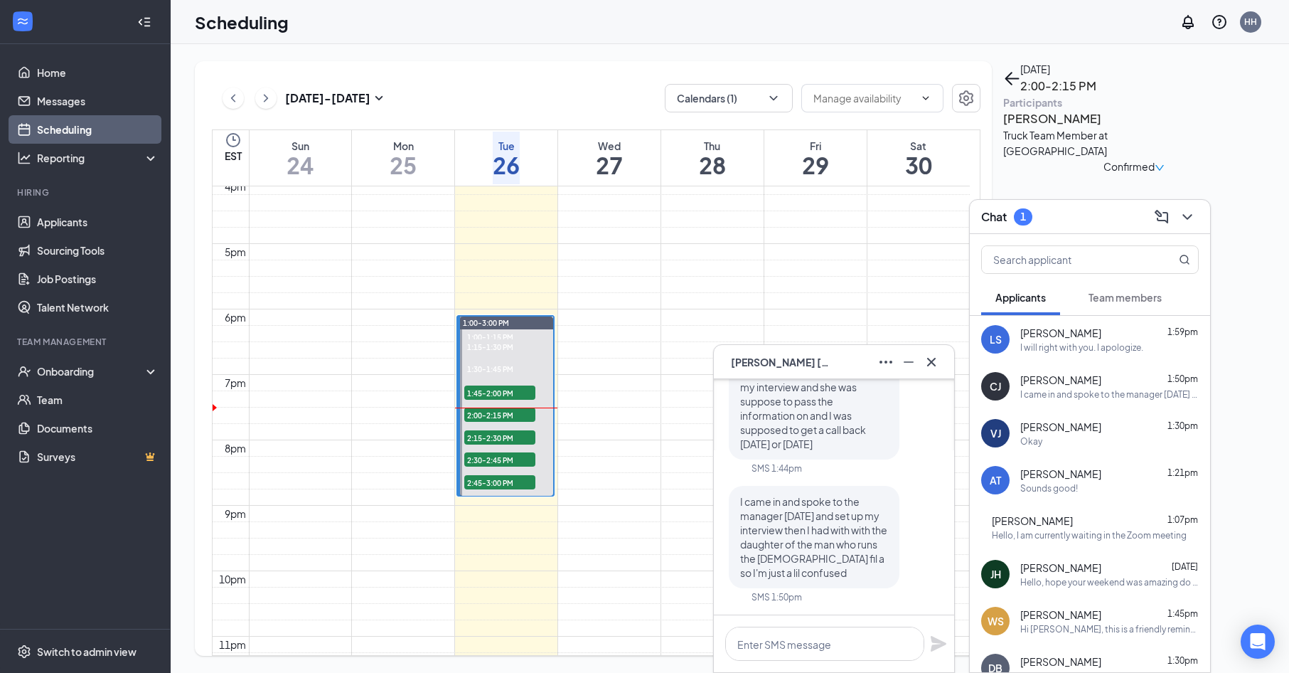
click at [1079, 128] on h3 "[PERSON_NAME]" at bounding box center [1077, 119] width 149 height 18
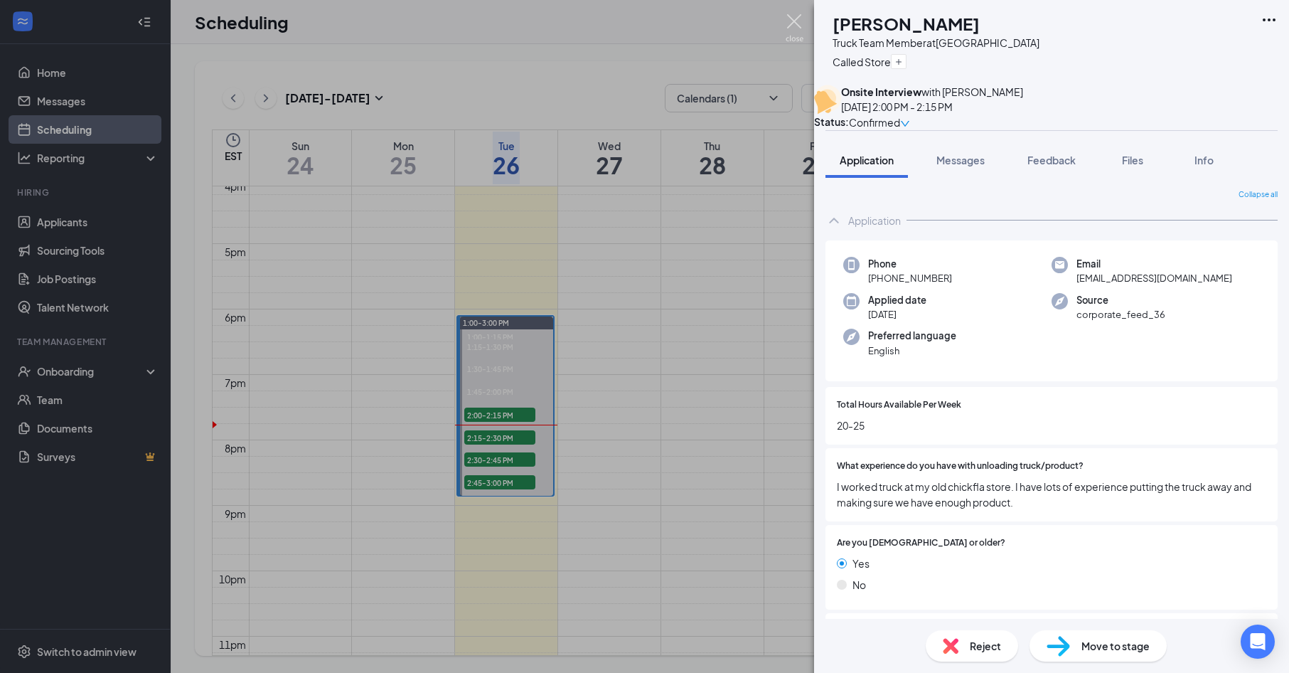
click at [797, 19] on img at bounding box center [795, 28] width 18 height 28
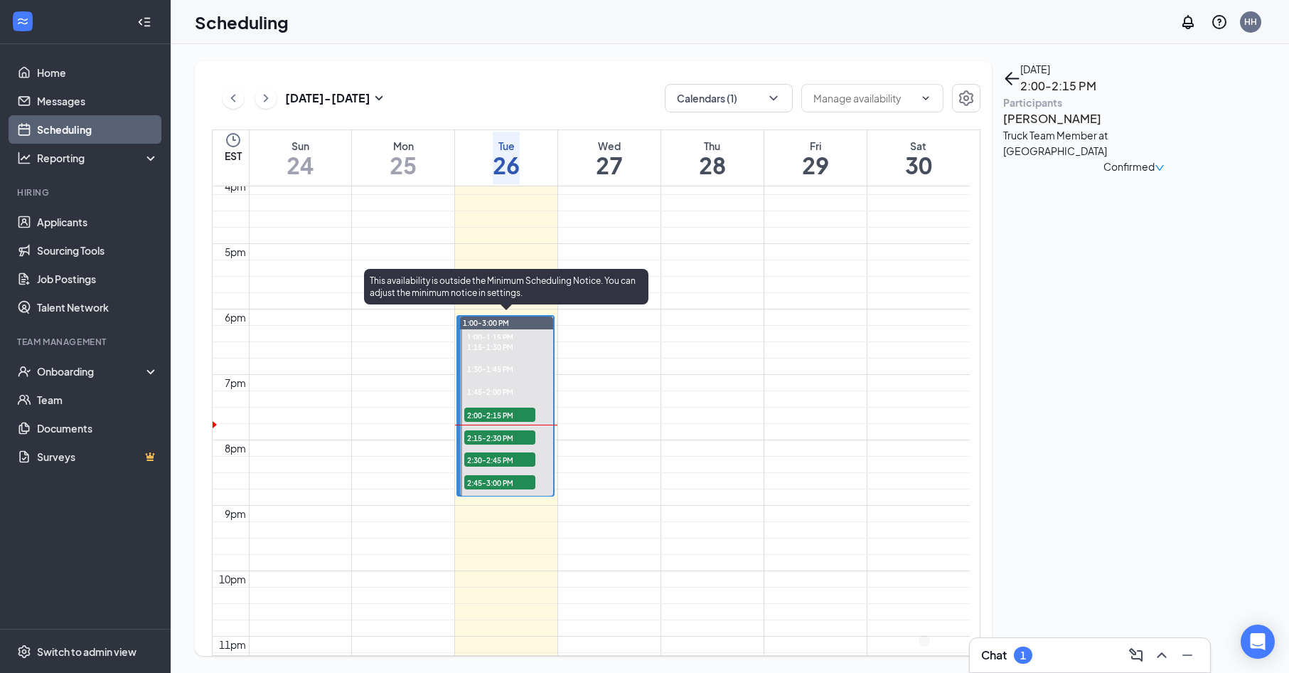
click at [493, 430] on span "2:15-2:30 PM" at bounding box center [499, 437] width 71 height 14
click at [498, 456] on span "2:30-2:45 PM" at bounding box center [499, 459] width 71 height 14
click at [500, 486] on span "2:45-3:00 PM" at bounding box center [499, 482] width 71 height 14
click at [503, 435] on span "2:15-2:30 PM" at bounding box center [499, 437] width 71 height 14
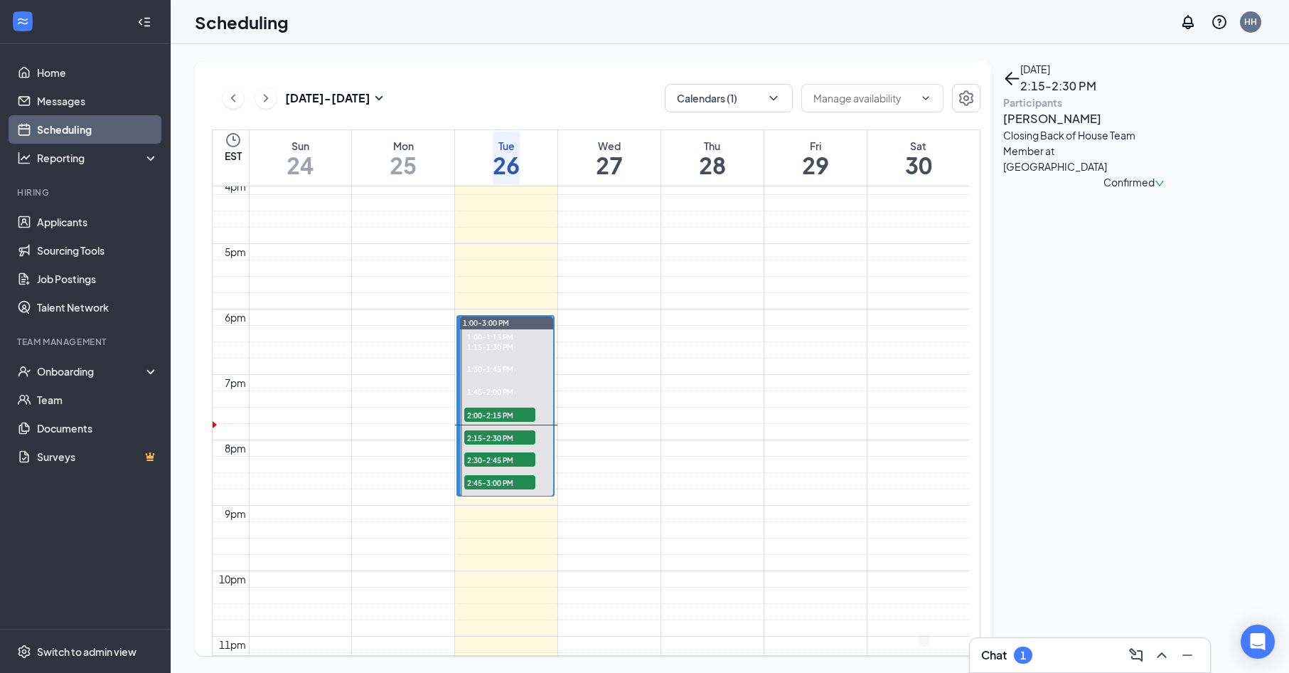
click at [1062, 128] on h3 "[PERSON_NAME]" at bounding box center [1077, 119] width 149 height 18
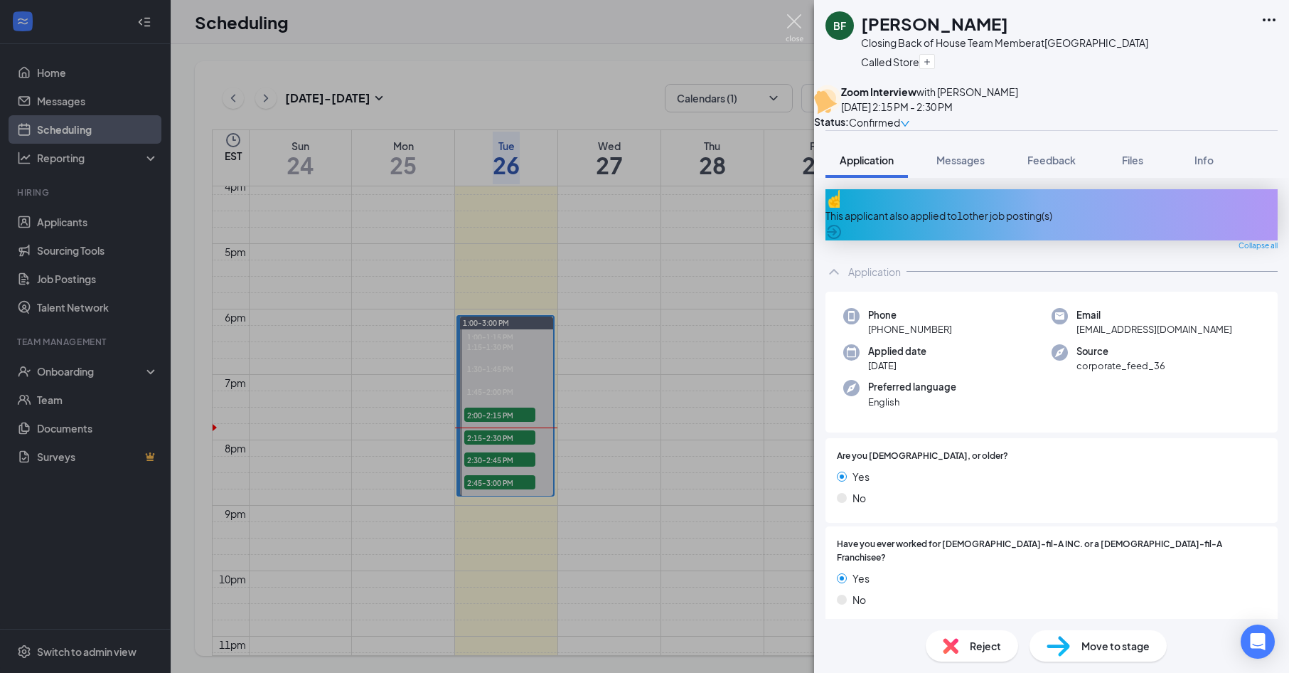
click at [788, 23] on img at bounding box center [795, 28] width 18 height 28
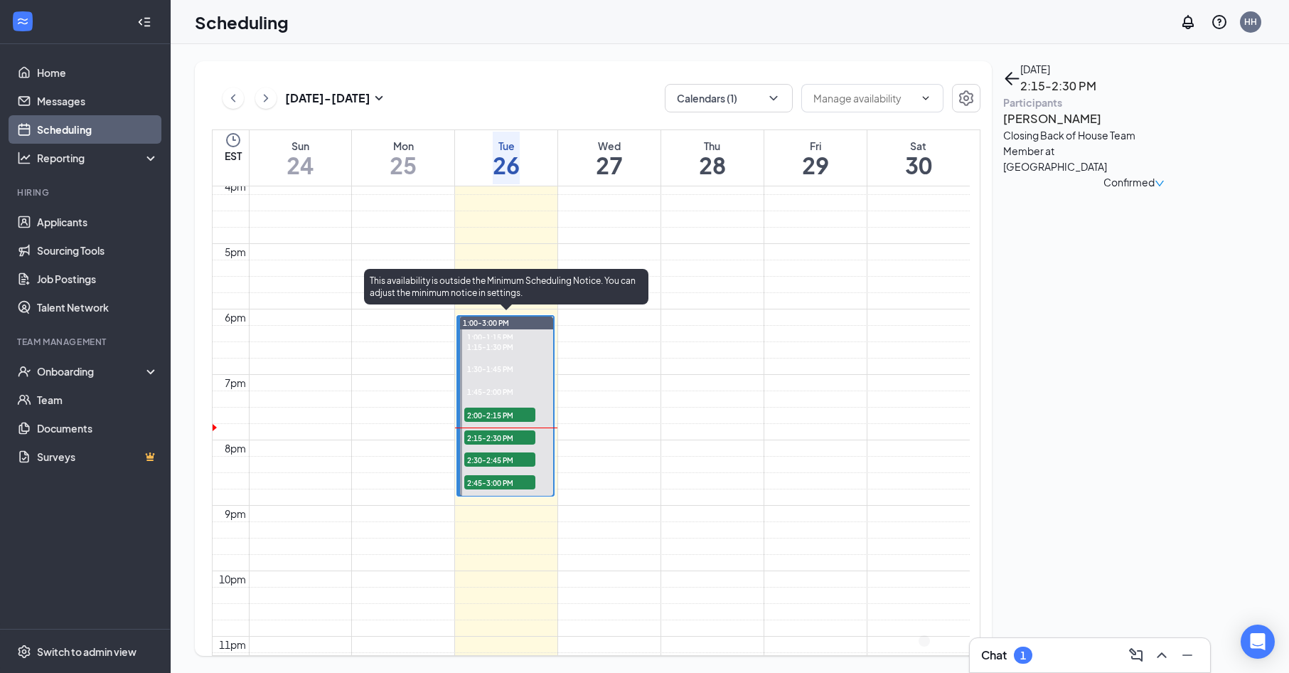
click at [516, 410] on span "2:00-2:15 PM" at bounding box center [499, 414] width 71 height 14
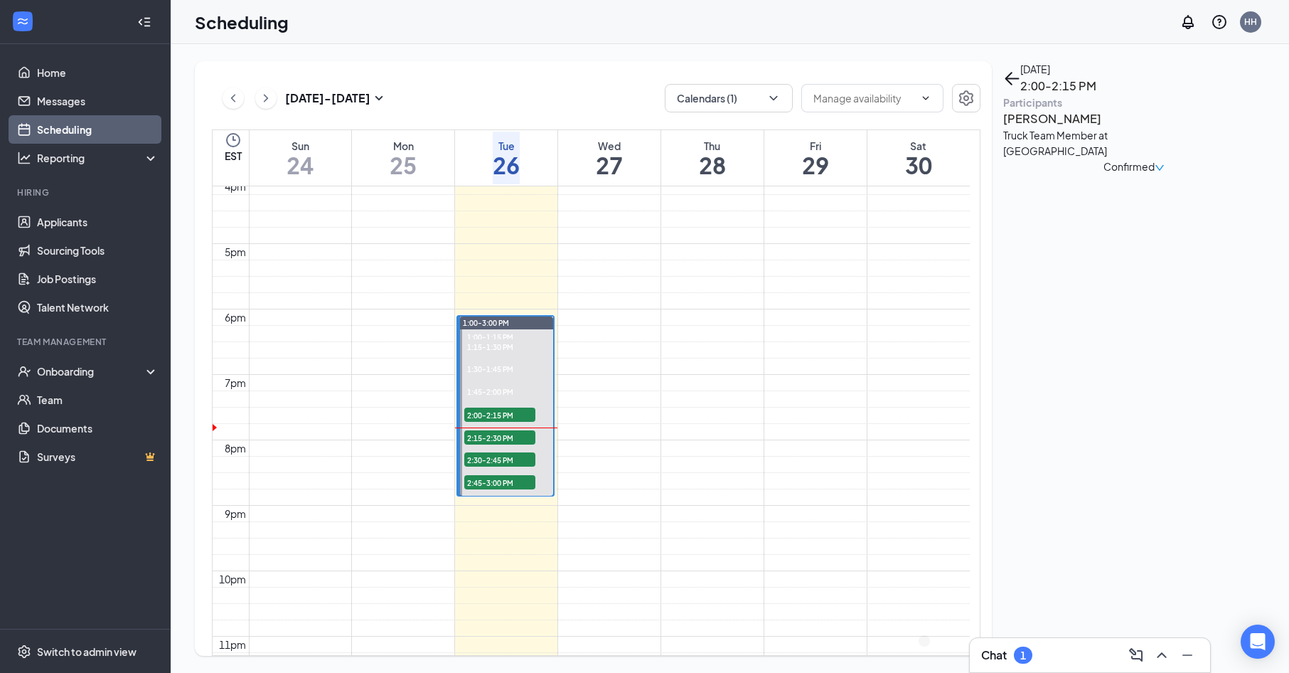
click at [1080, 128] on h3 "[PERSON_NAME]" at bounding box center [1077, 119] width 149 height 18
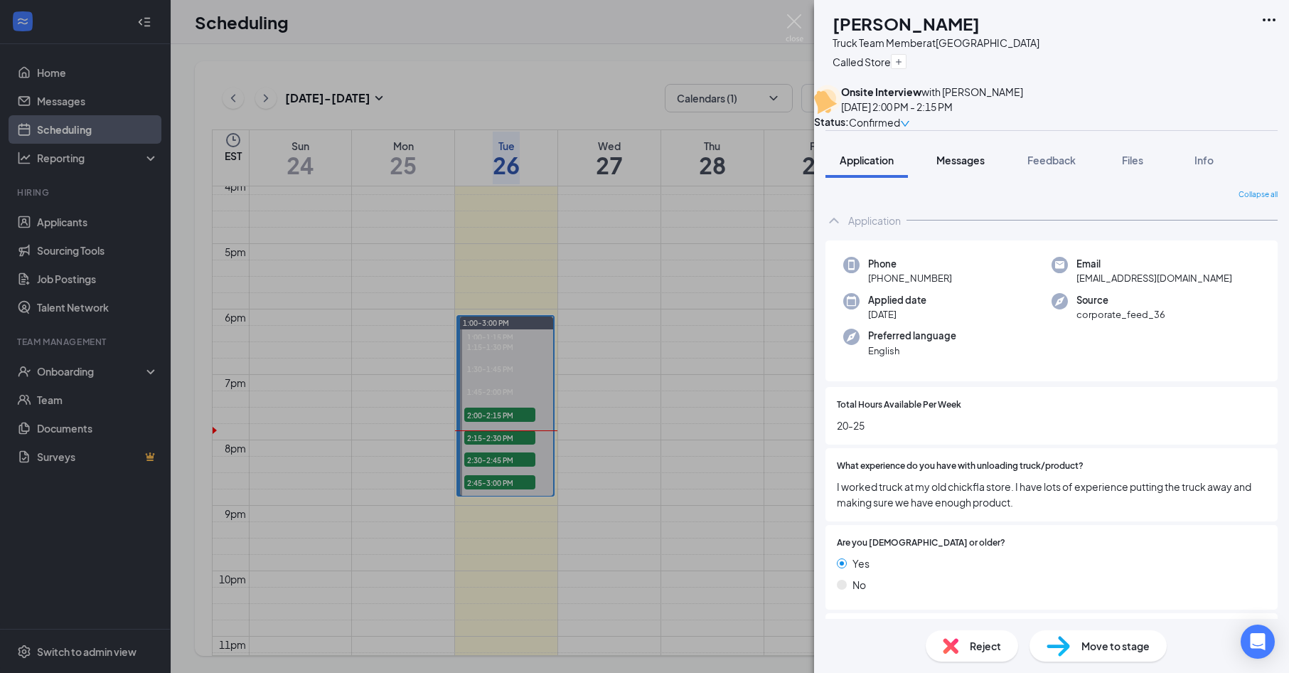
click at [964, 166] on span "Messages" at bounding box center [960, 160] width 48 height 13
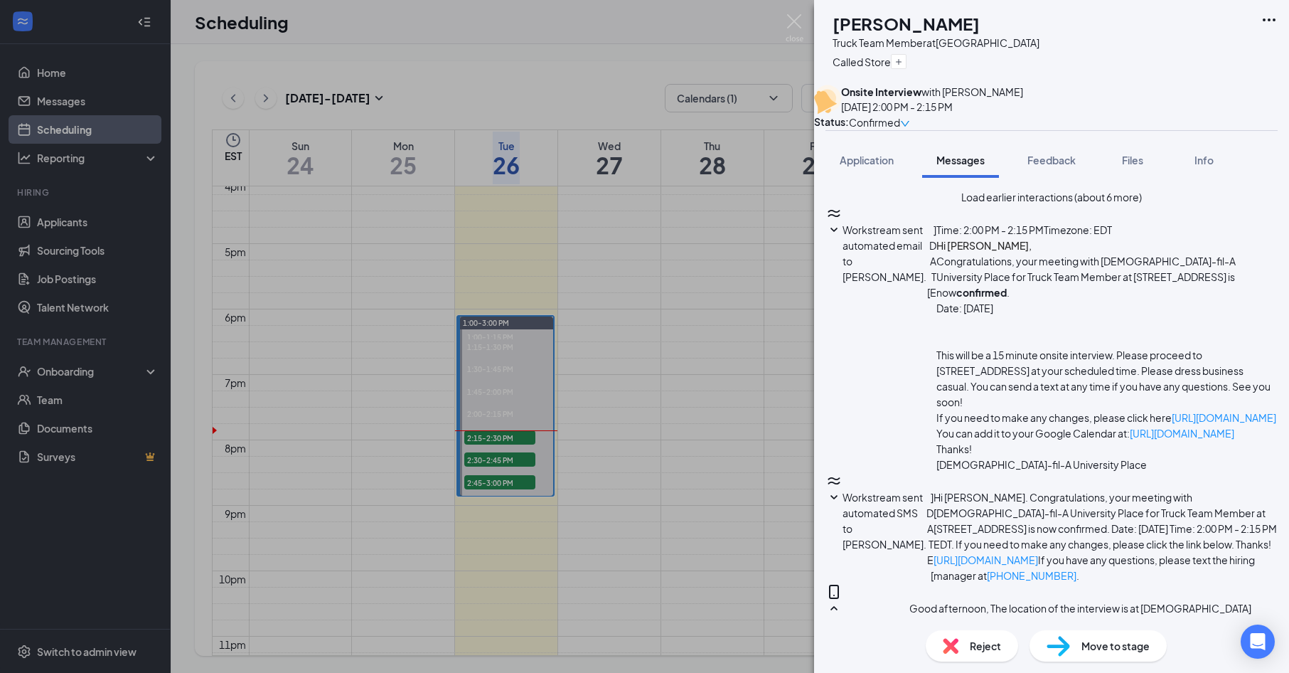
scroll to position [653, 0]
type textarea "S"
type textarea "W"
drag, startPoint x: 1101, startPoint y: 518, endPoint x: 1121, endPoint y: 523, distance: 21.2
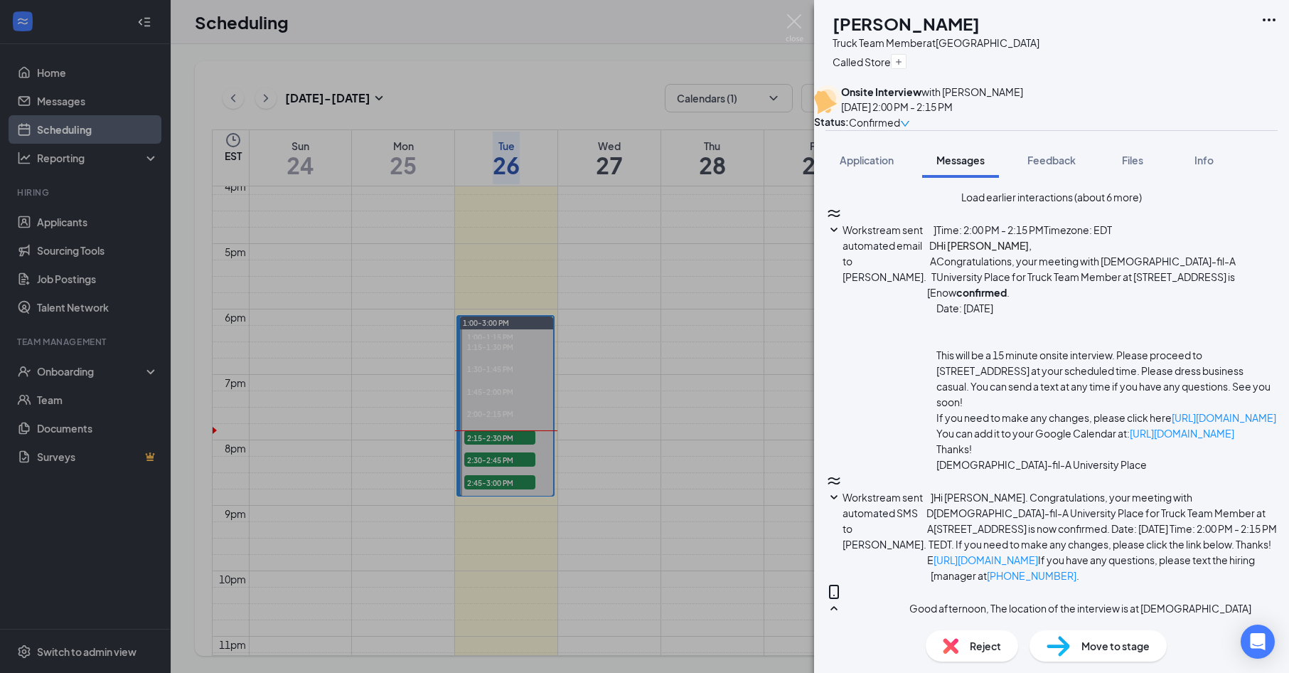
type textarea "I was just talking to my Hiring Director about your application, and he was won…"
click at [796, 14] on img at bounding box center [795, 28] width 18 height 28
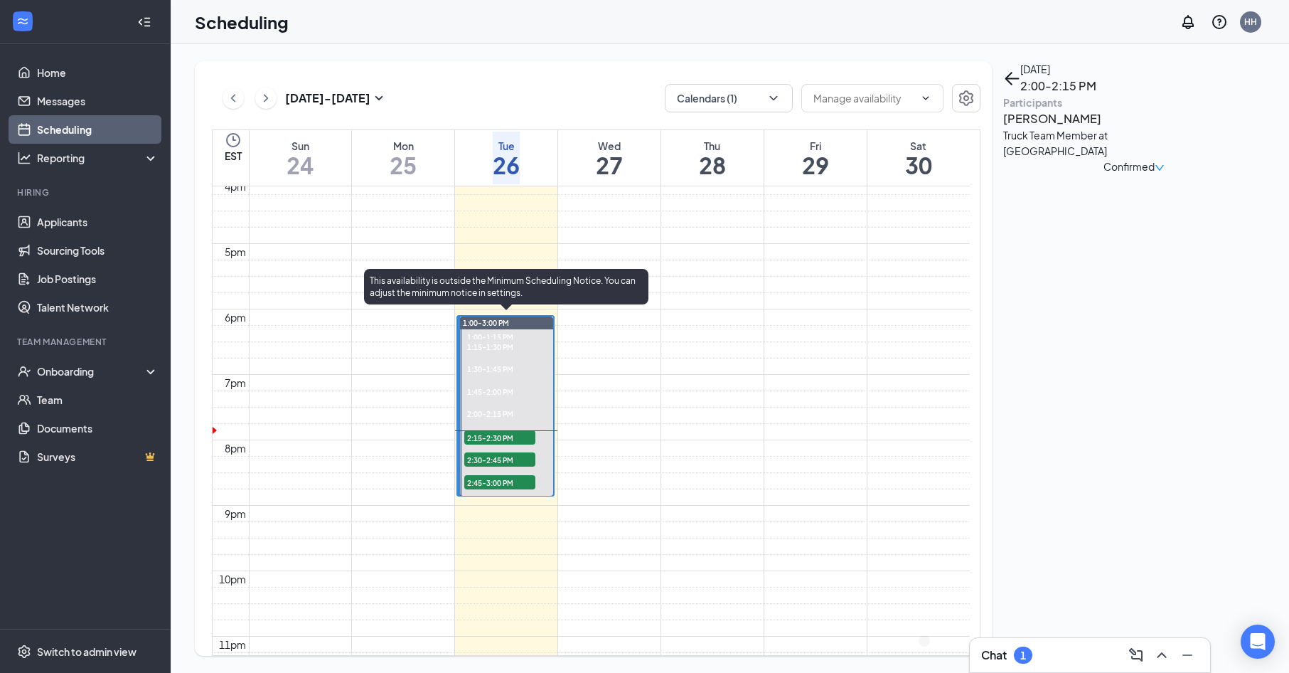
click at [483, 432] on span "2:15-2:30 PM" at bounding box center [499, 437] width 71 height 14
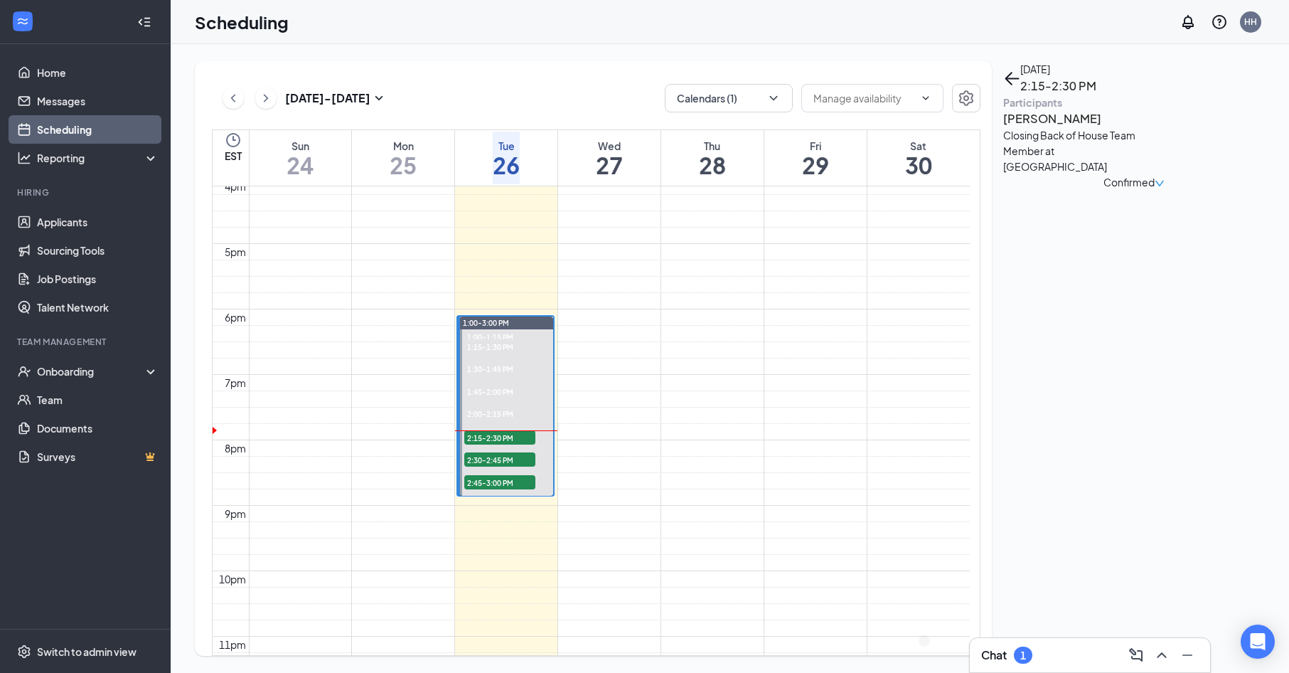
click at [1032, 128] on h3 "[PERSON_NAME]" at bounding box center [1077, 119] width 149 height 18
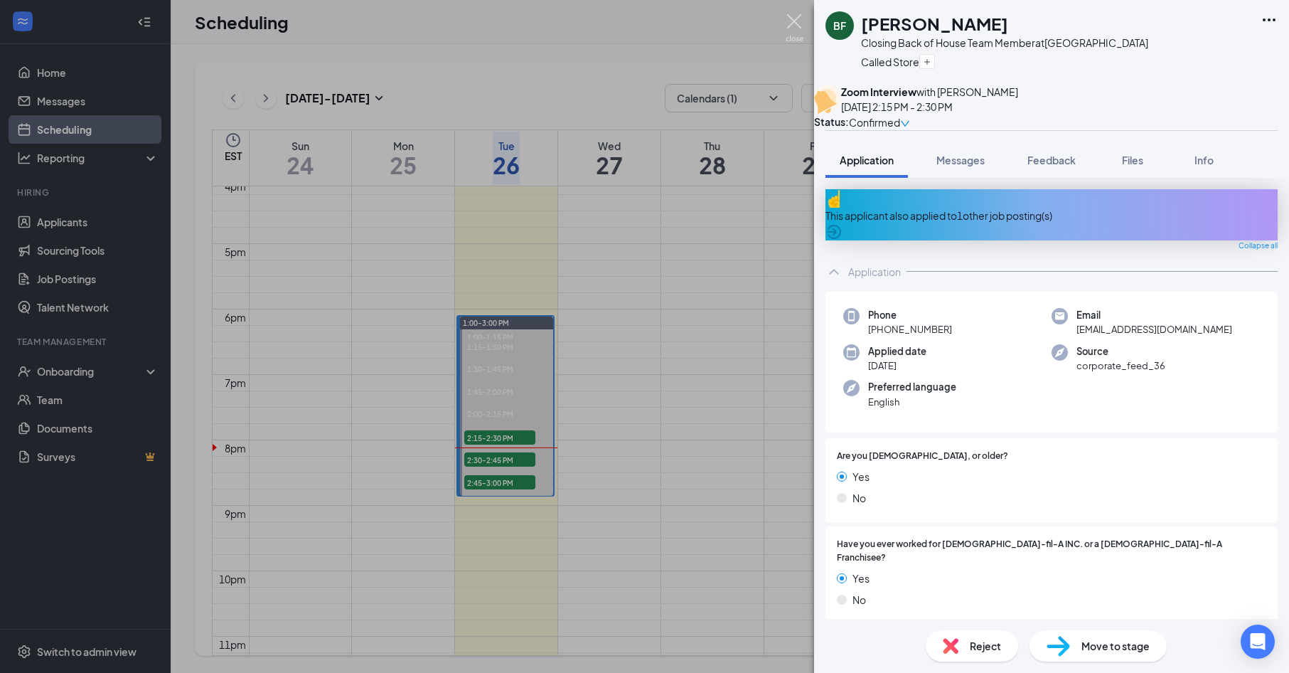
click at [801, 28] on img at bounding box center [795, 28] width 18 height 28
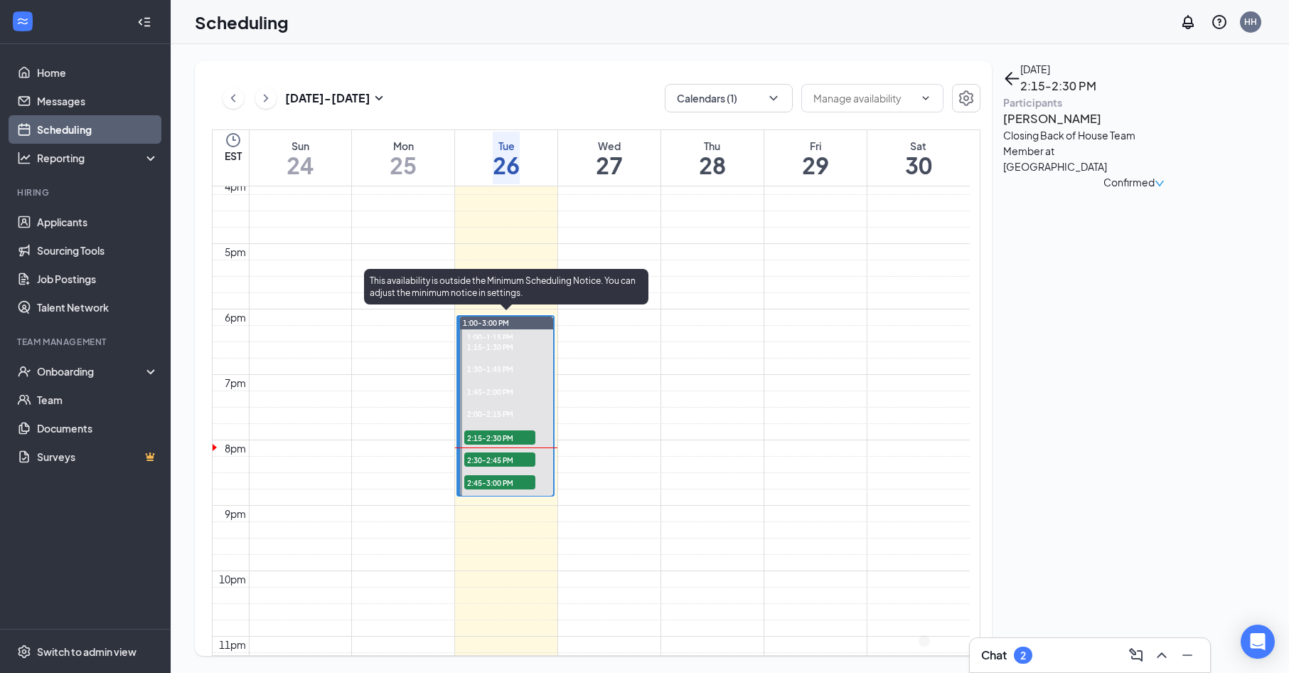
click at [504, 461] on span "2:30-2:45 PM" at bounding box center [499, 459] width 71 height 14
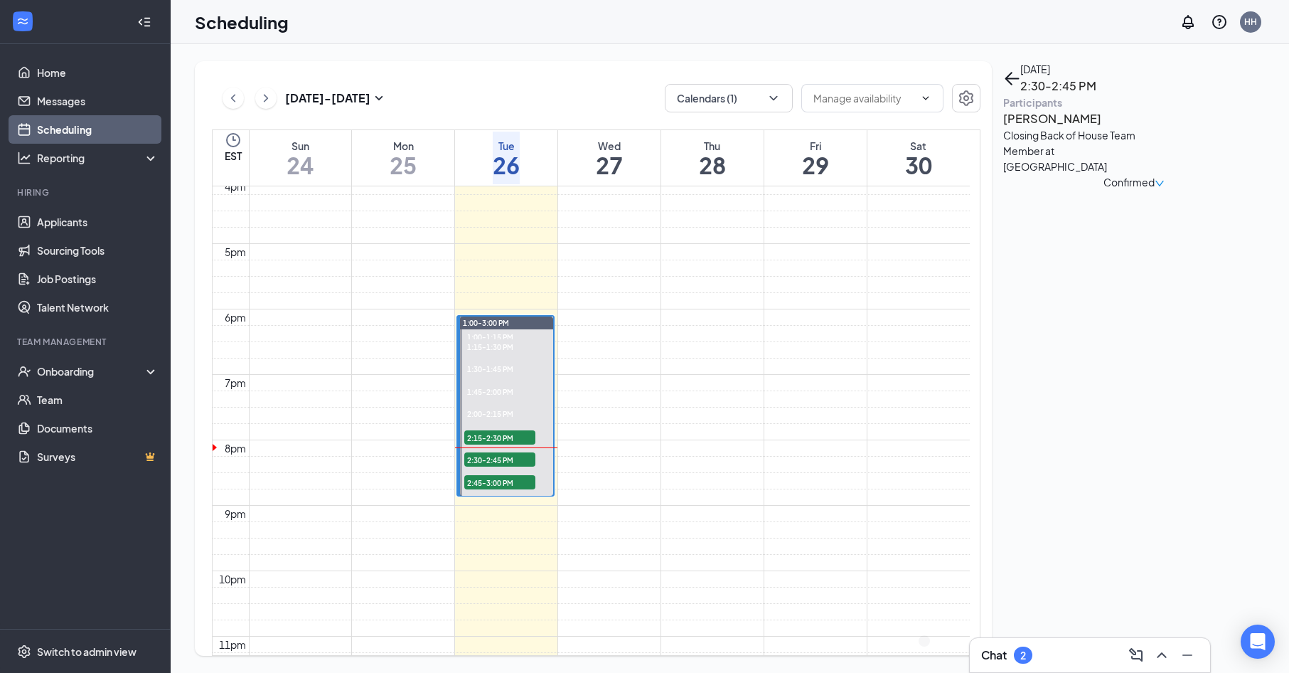
click at [1054, 128] on h3 "[PERSON_NAME]" at bounding box center [1077, 119] width 149 height 18
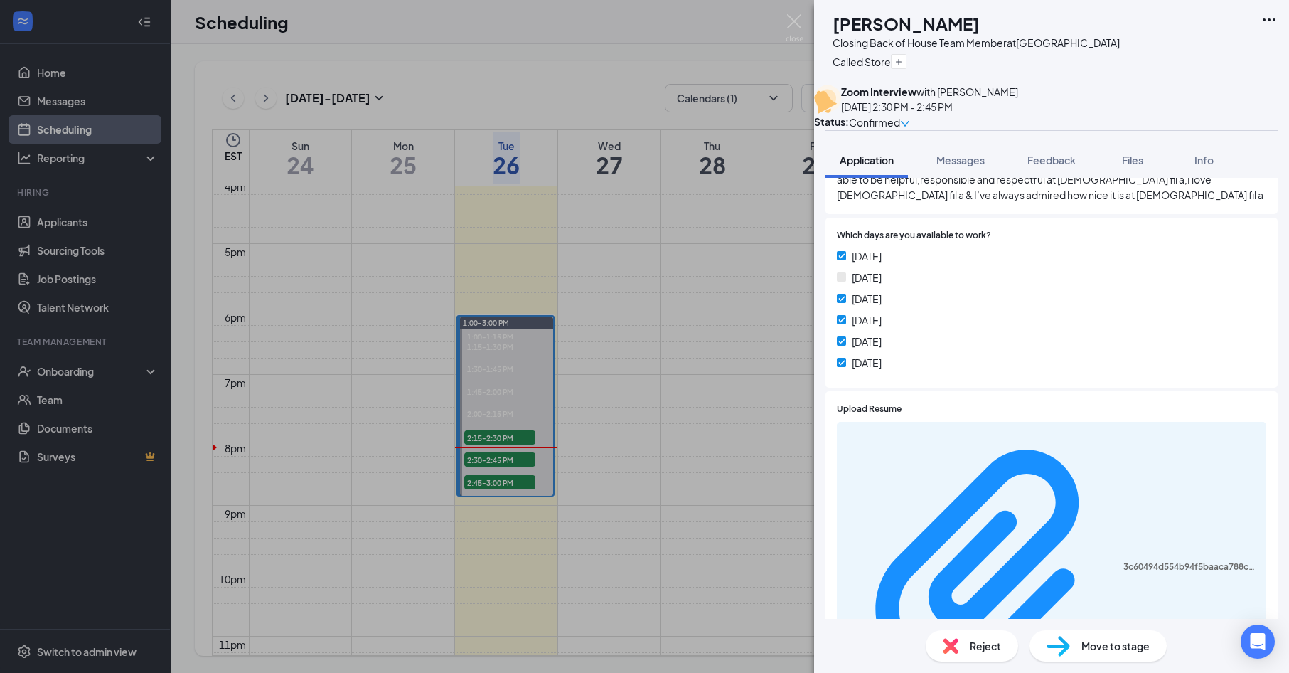
scroll to position [924, 0]
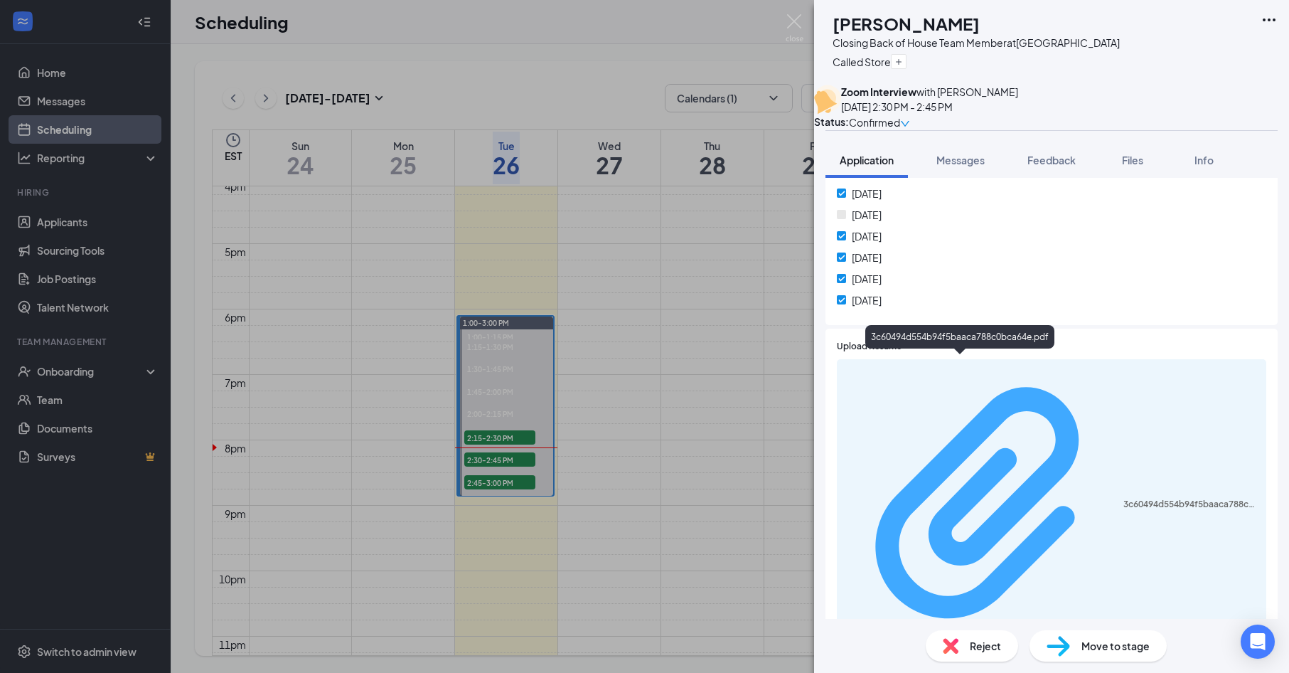
click at [1123, 498] on div "3c60494d554b94f5baaca788c0bca64e.pdf" at bounding box center [1190, 503] width 134 height 11
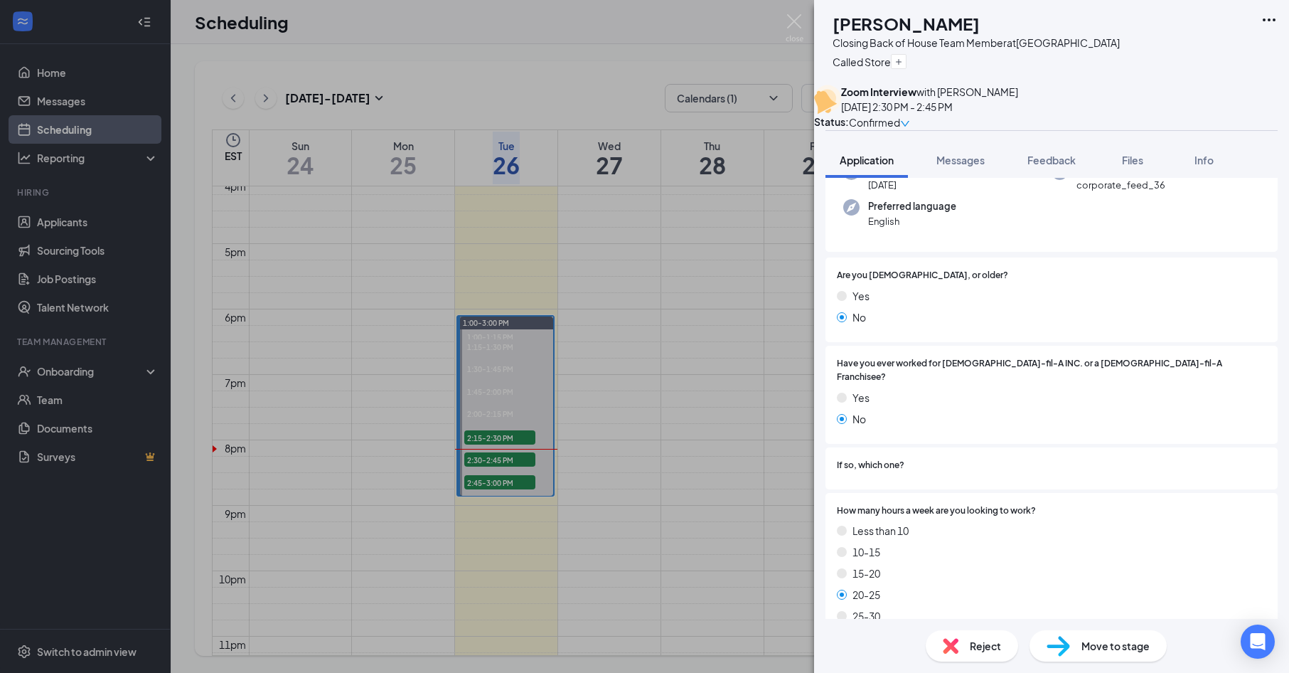
scroll to position [0, 0]
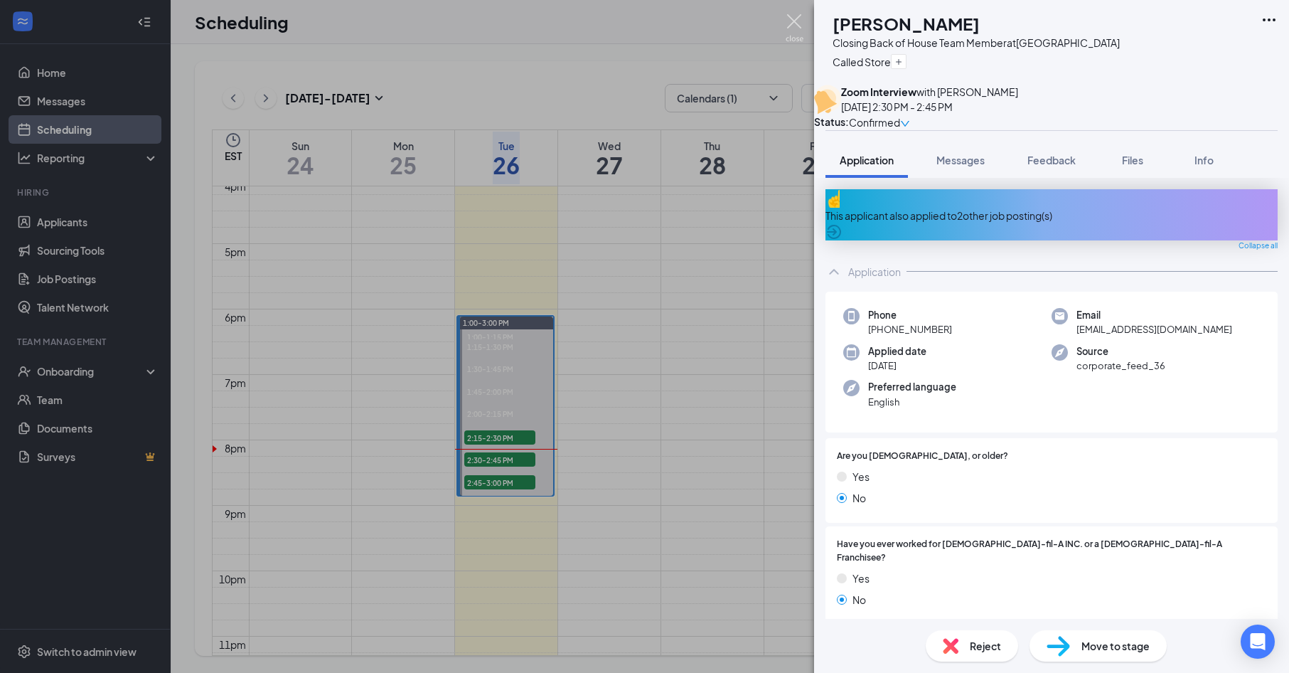
click at [798, 22] on img at bounding box center [795, 28] width 18 height 28
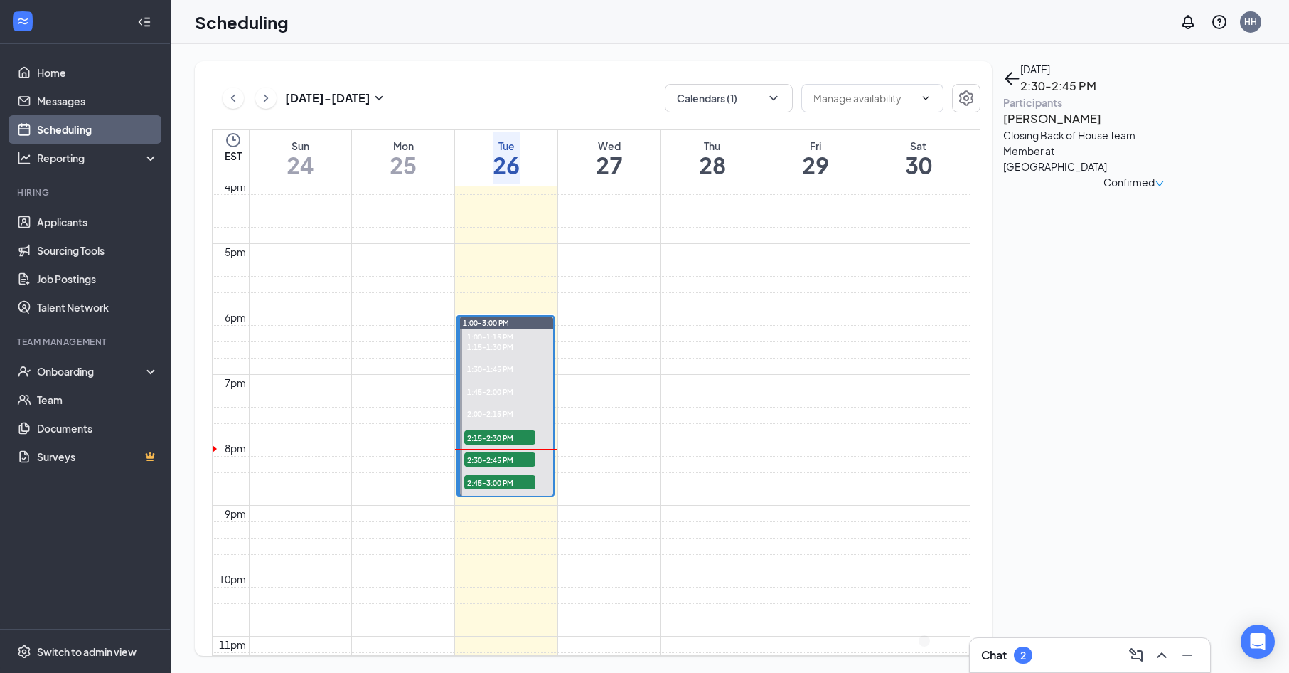
click at [1093, 647] on div "Chat 2" at bounding box center [1090, 654] width 218 height 23
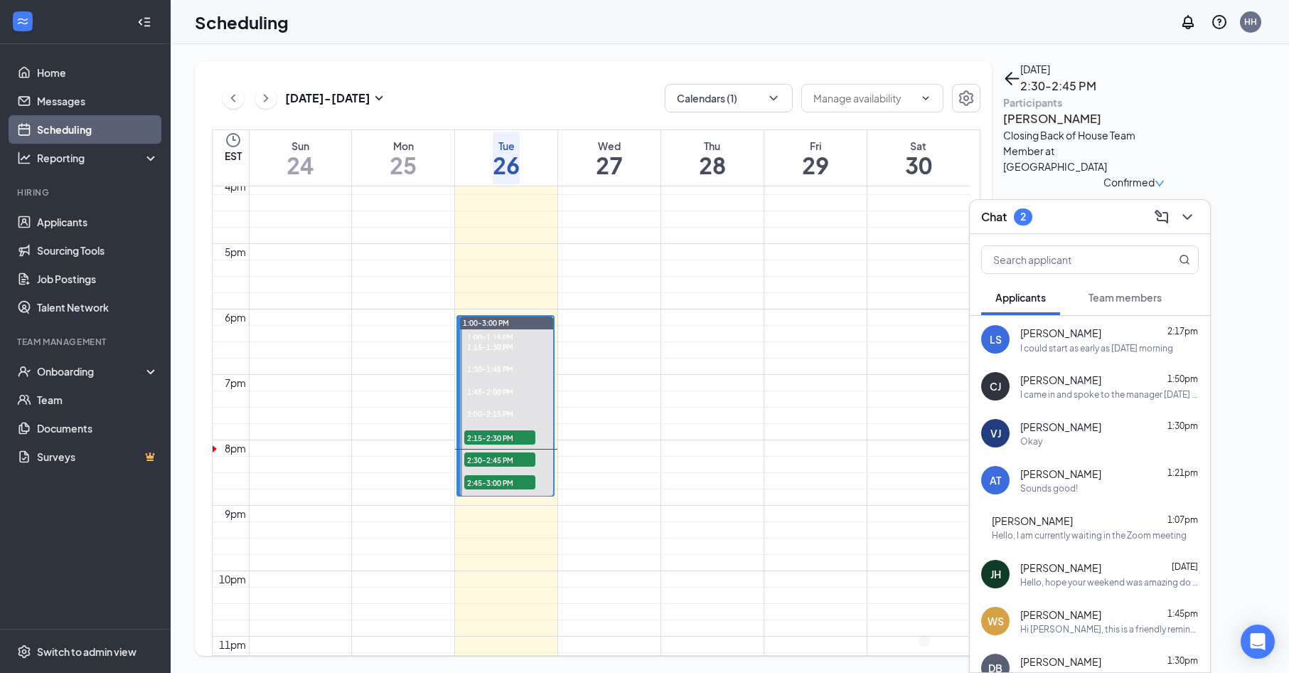
click at [1102, 342] on div "I could start as early as [DATE] morning" at bounding box center [1096, 348] width 153 height 12
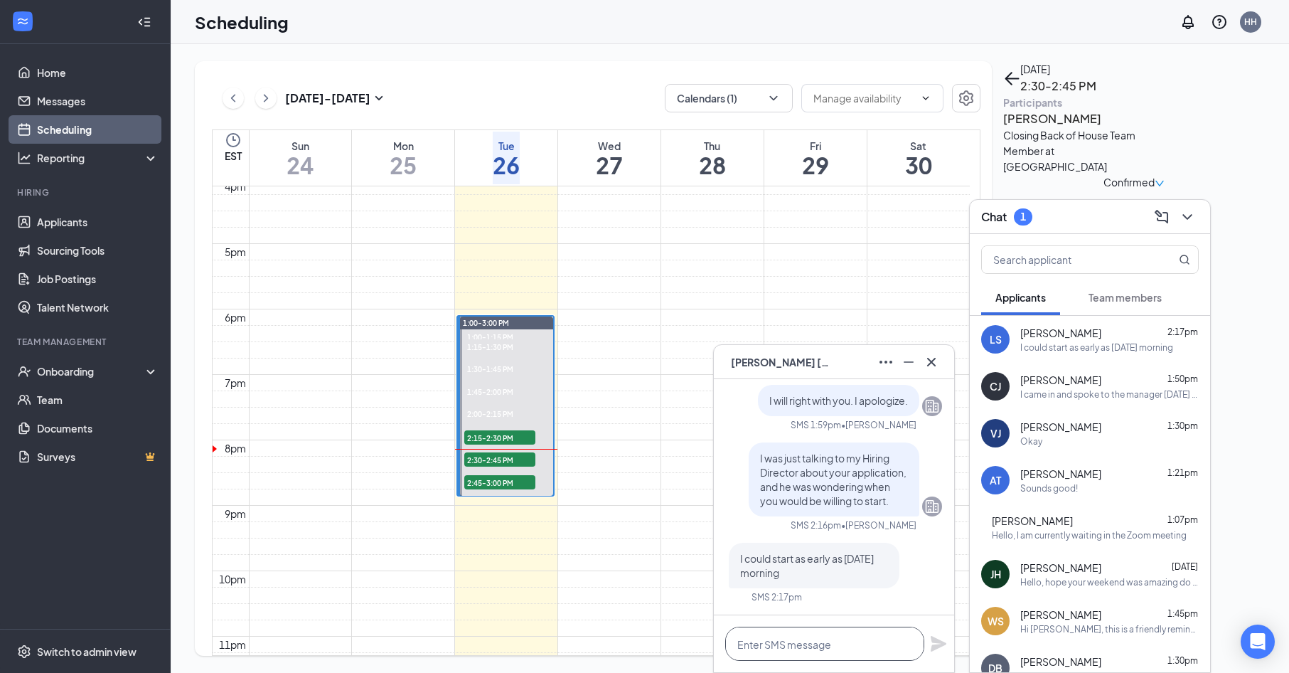
click at [854, 645] on textarea at bounding box center [824, 643] width 199 height 34
click at [931, 367] on icon "Cross" at bounding box center [931, 361] width 17 height 17
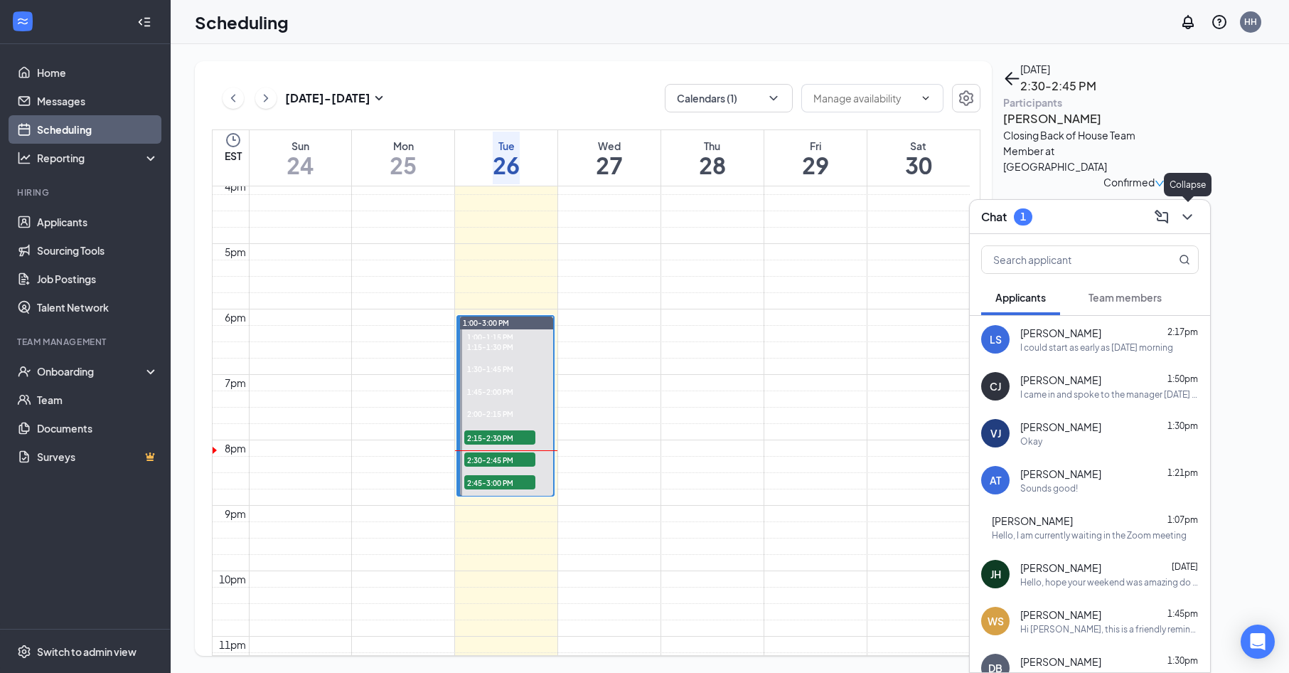
click at [1198, 210] on div at bounding box center [1186, 216] width 26 height 23
click at [1098, 128] on h3 "[PERSON_NAME]" at bounding box center [1077, 119] width 149 height 18
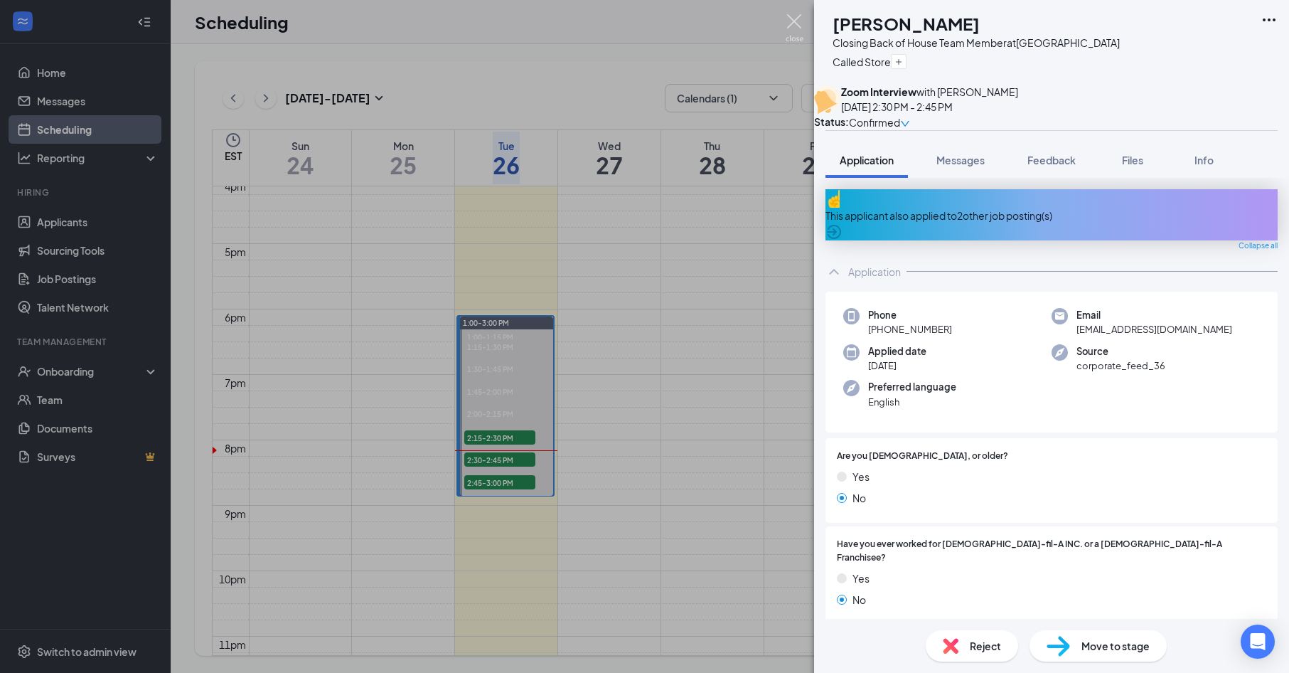
click at [796, 34] on img at bounding box center [795, 28] width 18 height 28
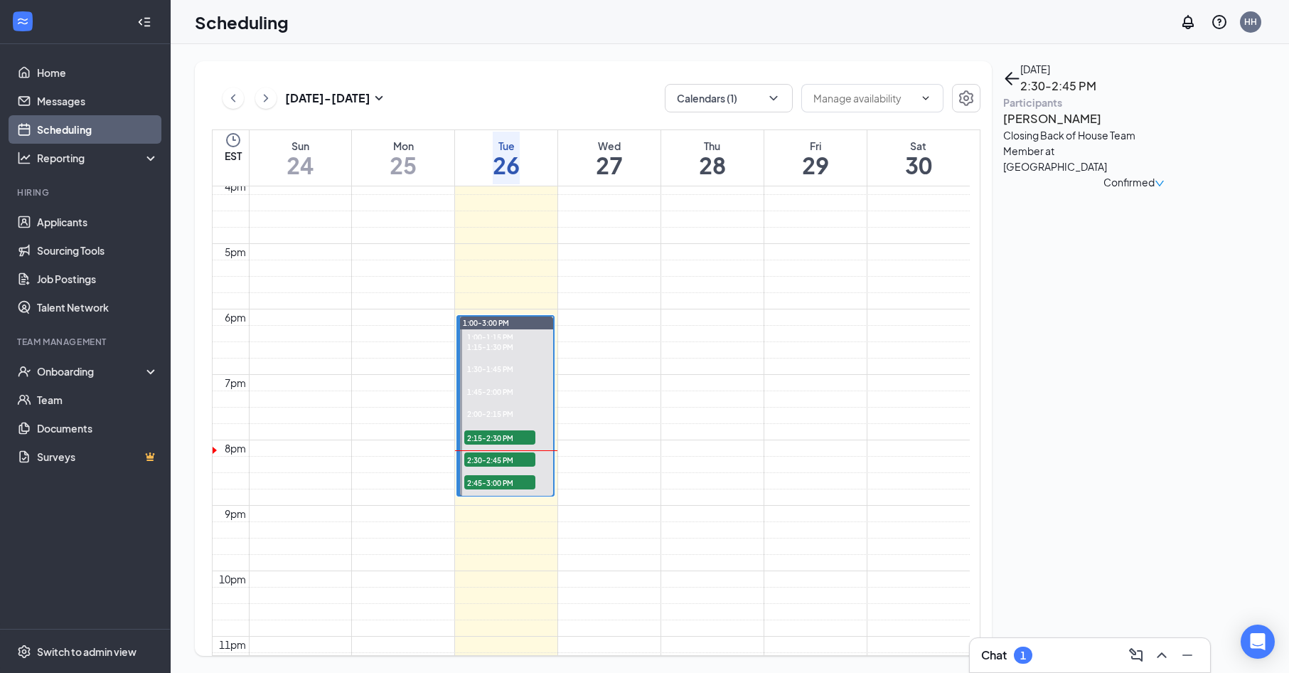
click at [1037, 647] on div "Chat 1" at bounding box center [1090, 654] width 218 height 23
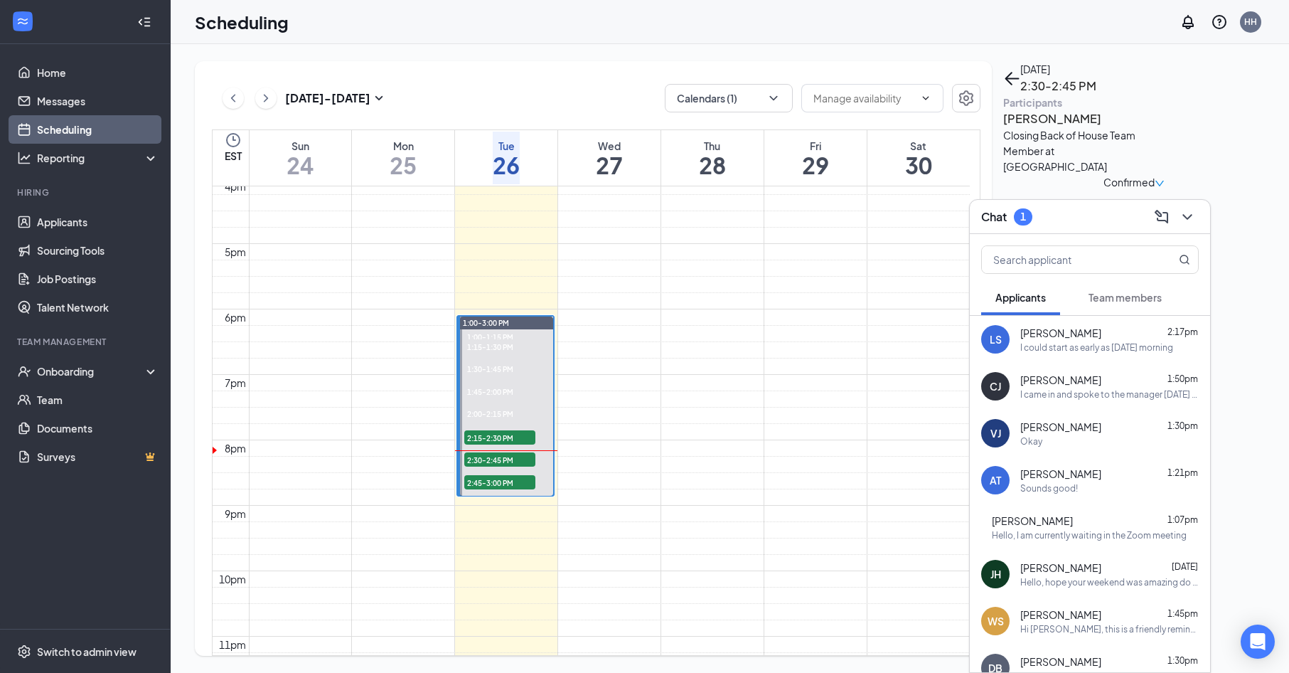
click at [1071, 345] on div "I could start as early as [DATE] morning" at bounding box center [1096, 347] width 153 height 12
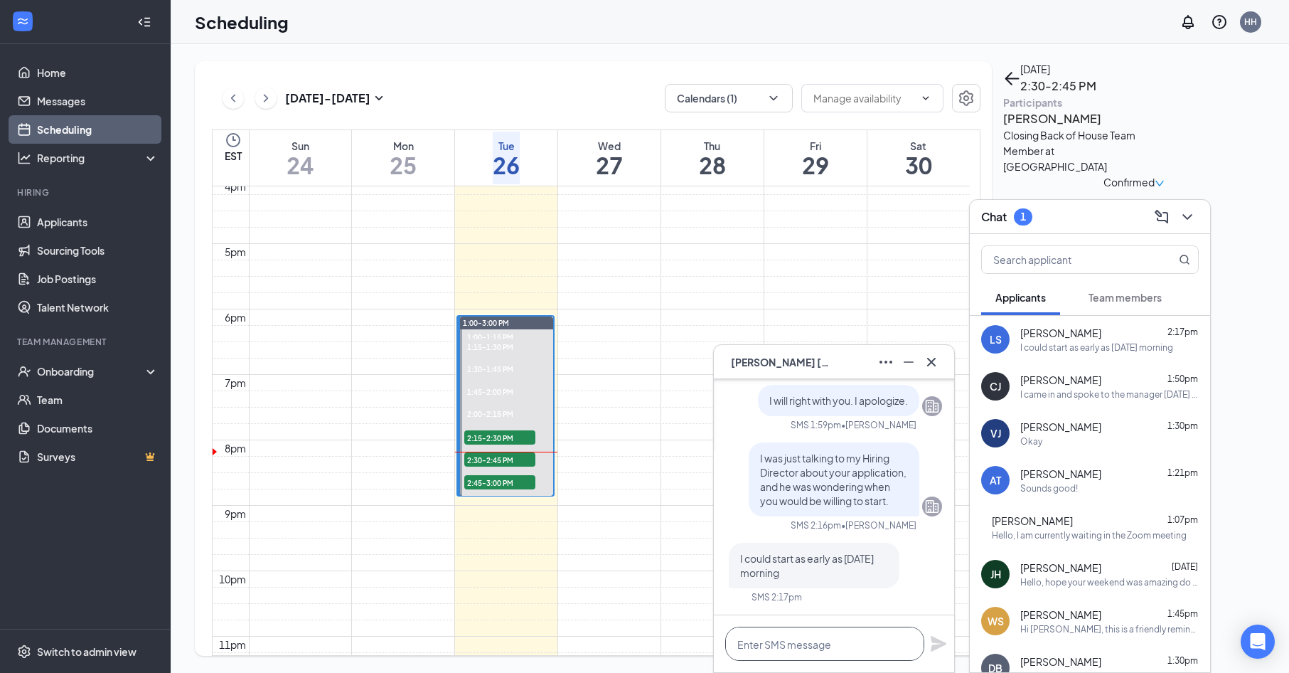
click at [841, 647] on textarea at bounding box center [824, 643] width 199 height 34
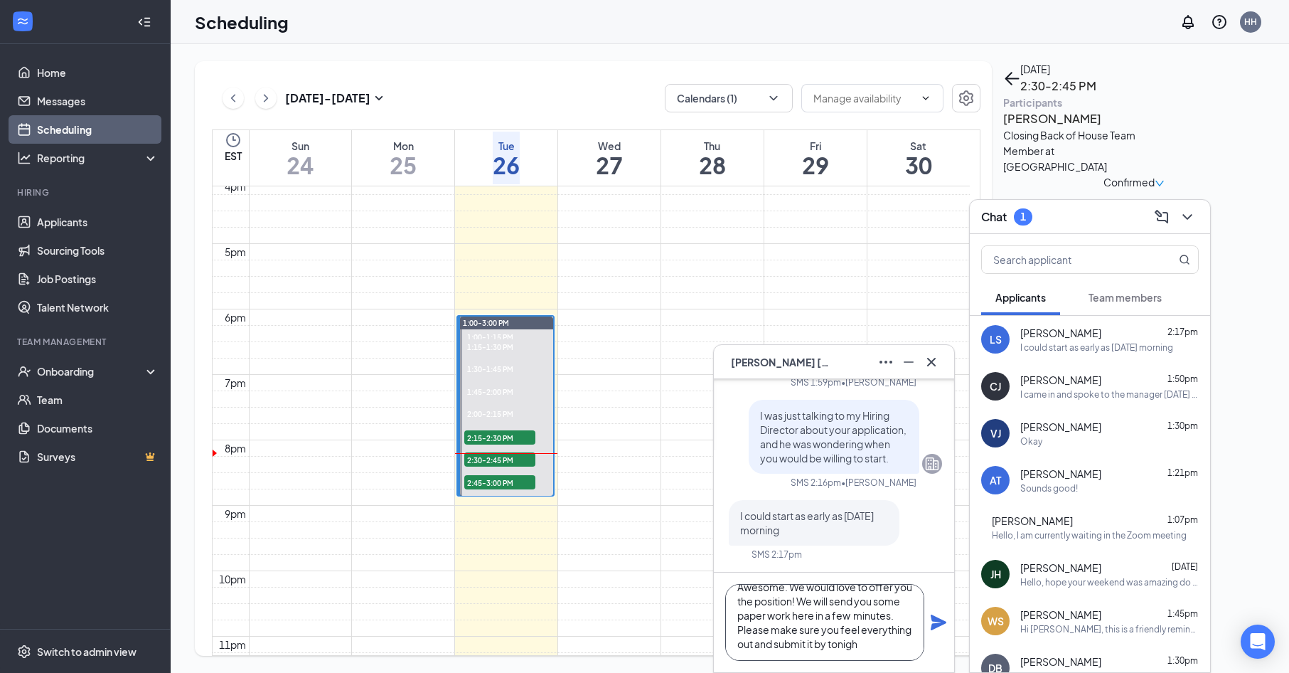
scroll to position [29, 0]
drag, startPoint x: 794, startPoint y: 659, endPoint x: 793, endPoint y: 649, distance: 10.0
click at [794, 647] on textarea "Awesome. We would love to offer you the position! We will send you some paperwo…" at bounding box center [824, 622] width 199 height 77
click at [828, 642] on textarea "Awesome. We would love to offer you the position! We will send you some paperwo…" at bounding box center [824, 622] width 199 height 77
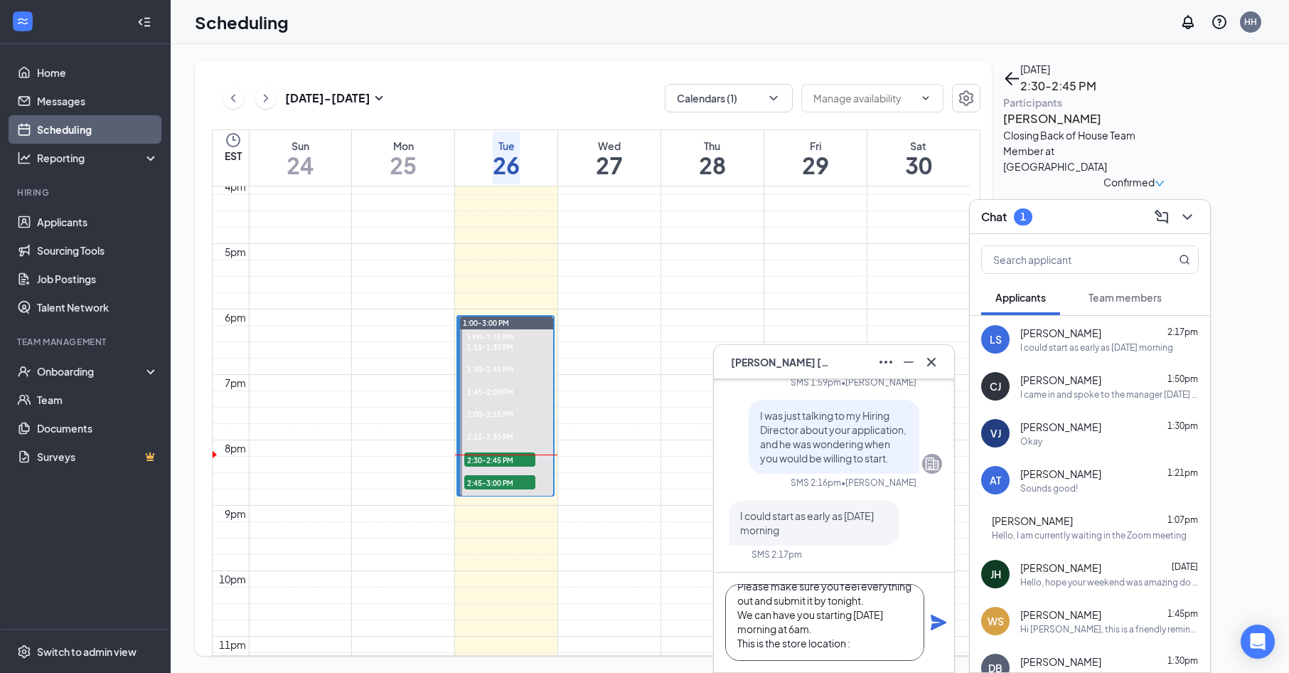
paste textarea "[STREET_ADDRESS]"
type textarea "Awesome. We would love to offer you the position! We will send you some paperwo…"
click at [934, 627] on icon "Plane" at bounding box center [939, 622] width 16 height 16
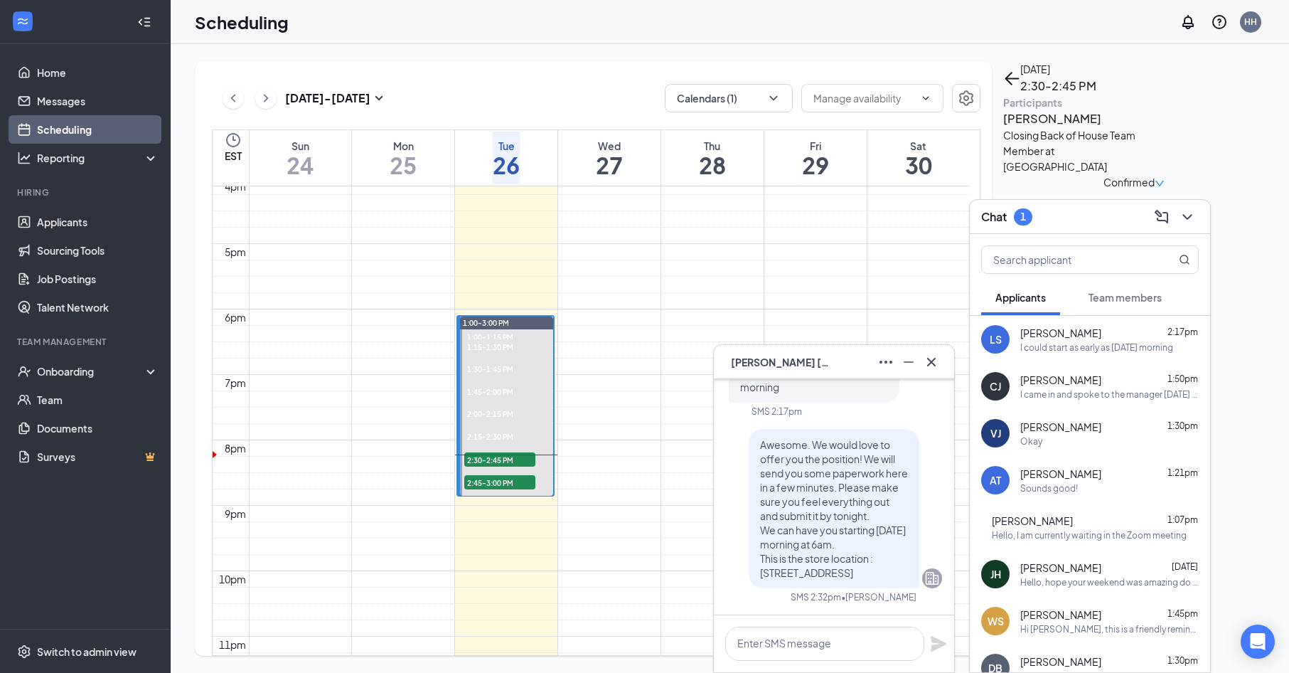
scroll to position [0, 0]
click at [864, 647] on textarea at bounding box center [824, 643] width 199 height 34
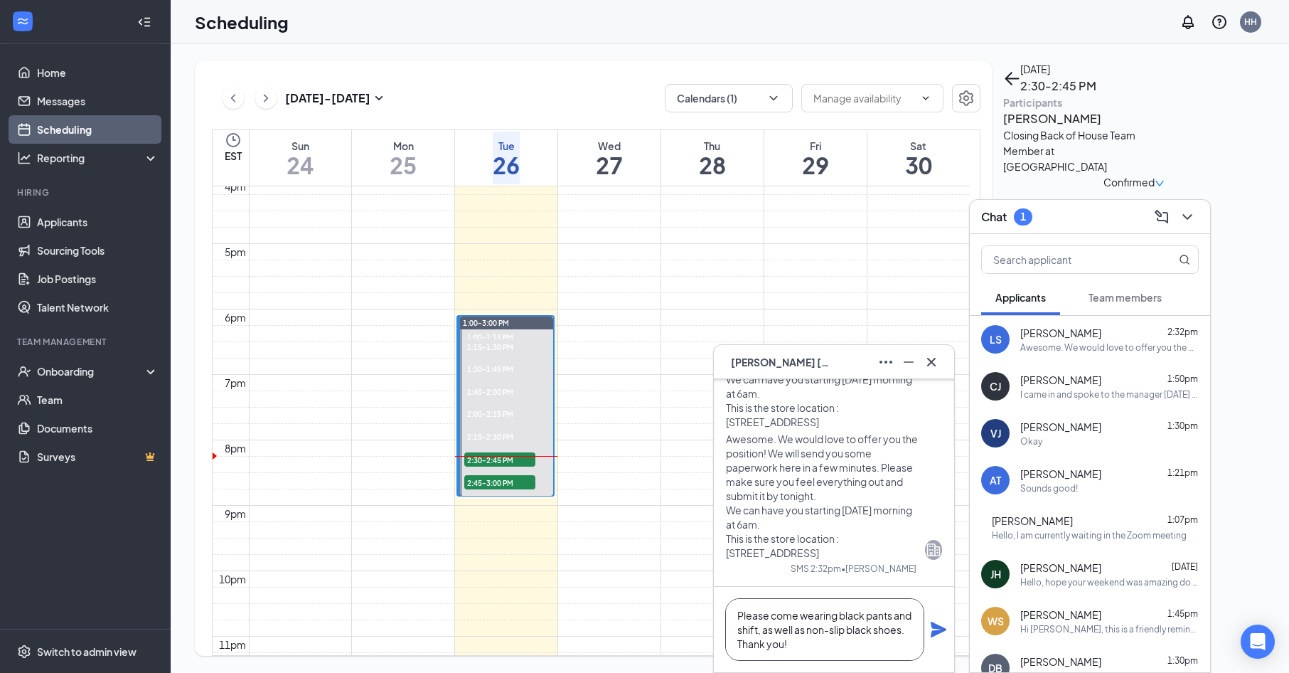
type textarea "Please come wearing black pants and shift, as well as non-slip black shoes. Tha…"
click at [939, 631] on icon "Plane" at bounding box center [939, 629] width 16 height 16
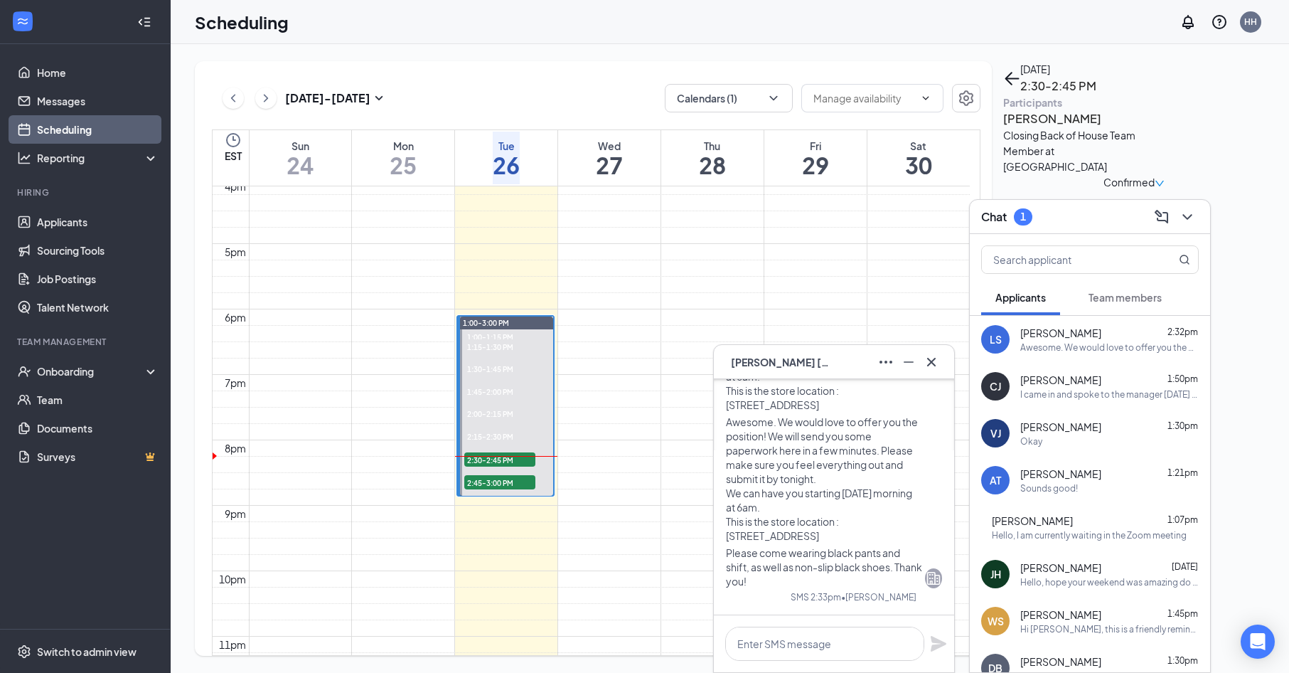
scroll to position [0, 0]
click at [823, 562] on span "Please come wearing black pants and shift, as well as non-slip black shoes. Tha…" at bounding box center [824, 566] width 196 height 41
click at [813, 560] on span "Please come wearing black pants and shift, as well as non-slip black shoes. Tha…" at bounding box center [824, 566] width 196 height 41
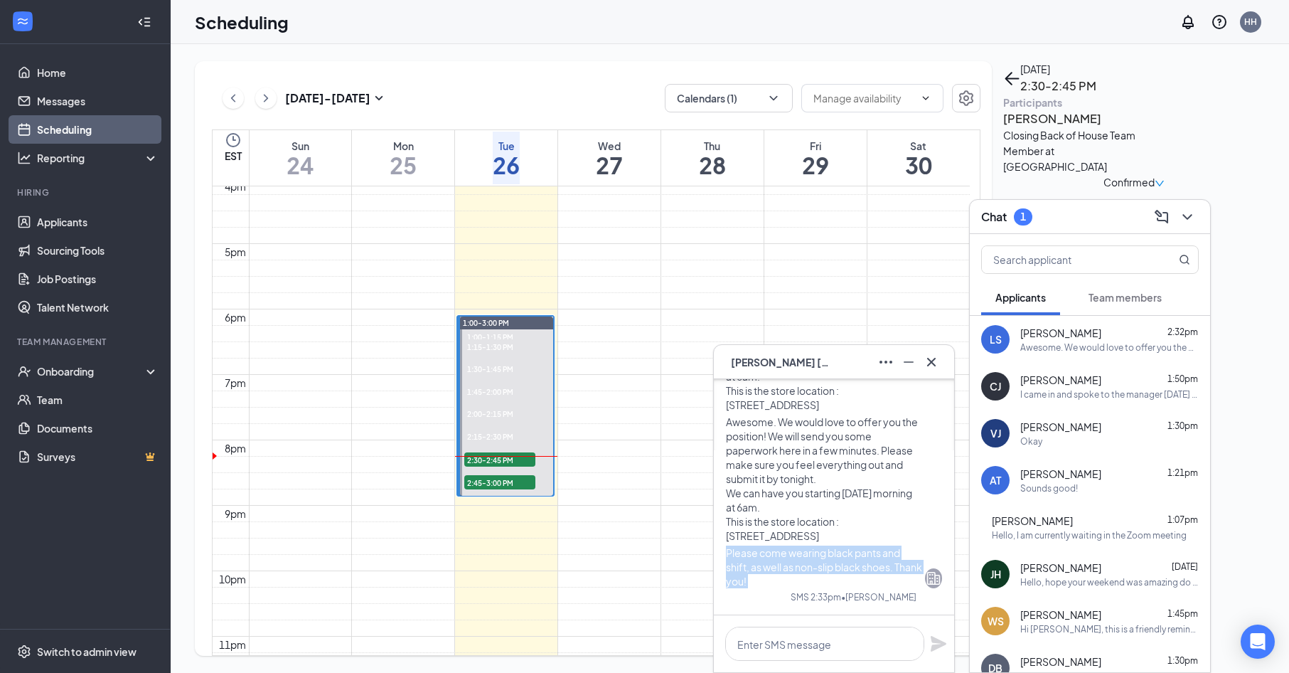
click at [813, 560] on span "Please come wearing black pants and shift, as well as non-slip black shoes. Tha…" at bounding box center [824, 566] width 196 height 41
click at [815, 560] on span "Please come wearing black pants and shift, as well as non-slip black shoes. Tha…" at bounding box center [824, 566] width 196 height 41
drag, startPoint x: 815, startPoint y: 560, endPoint x: 846, endPoint y: 590, distance: 43.3
click at [846, 590] on div "Awesome. We would love to offer you the position! We will send you some paperwo…" at bounding box center [834, 443] width 216 height 319
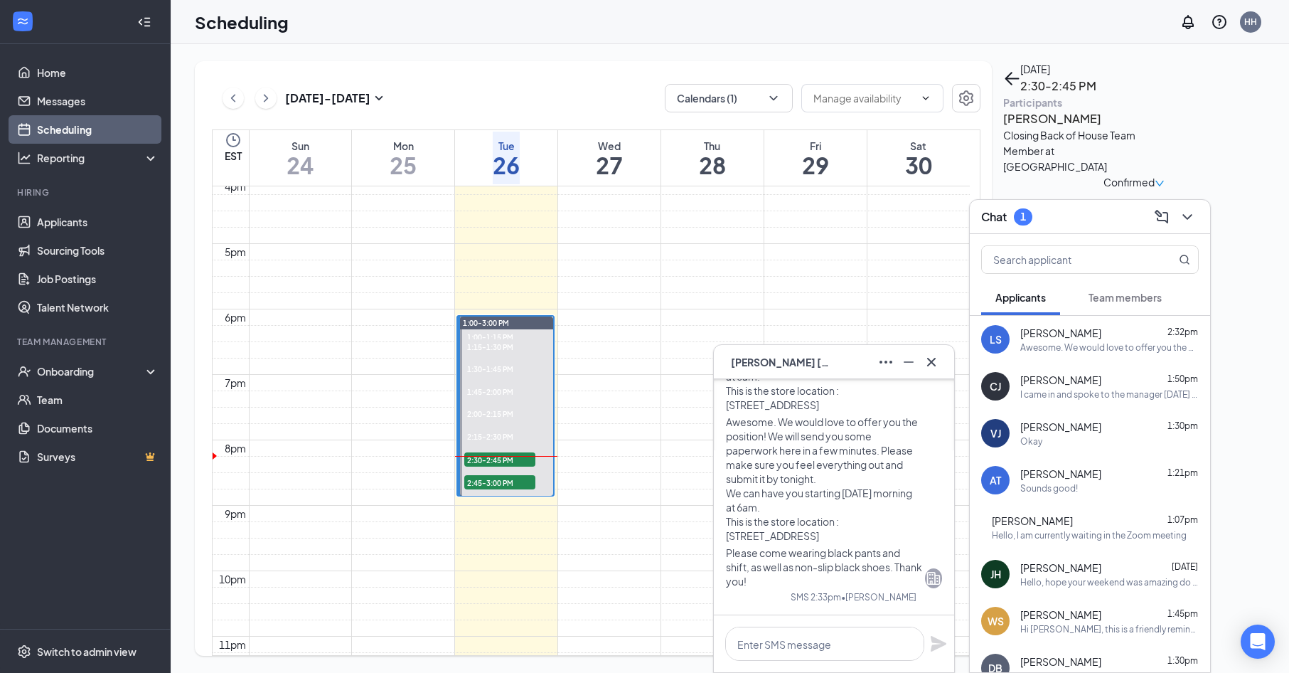
click at [831, 556] on span "Please come wearing black pants and shift, as well as non-slip black shoes. Tha…" at bounding box center [824, 566] width 196 height 41
click at [813, 556] on span "Please come wearing black pants and shift, as well as non-slip black shoes. Tha…" at bounding box center [824, 566] width 196 height 41
drag, startPoint x: 813, startPoint y: 556, endPoint x: 812, endPoint y: 568, distance: 12.2
click at [812, 568] on span "Please come wearing black pants and shift, as well as non-slip black shoes. Tha…" at bounding box center [824, 566] width 196 height 41
click at [809, 563] on span "Please come wearing black pants and shift, as well as non-slip black shoes. Tha…" at bounding box center [824, 566] width 196 height 41
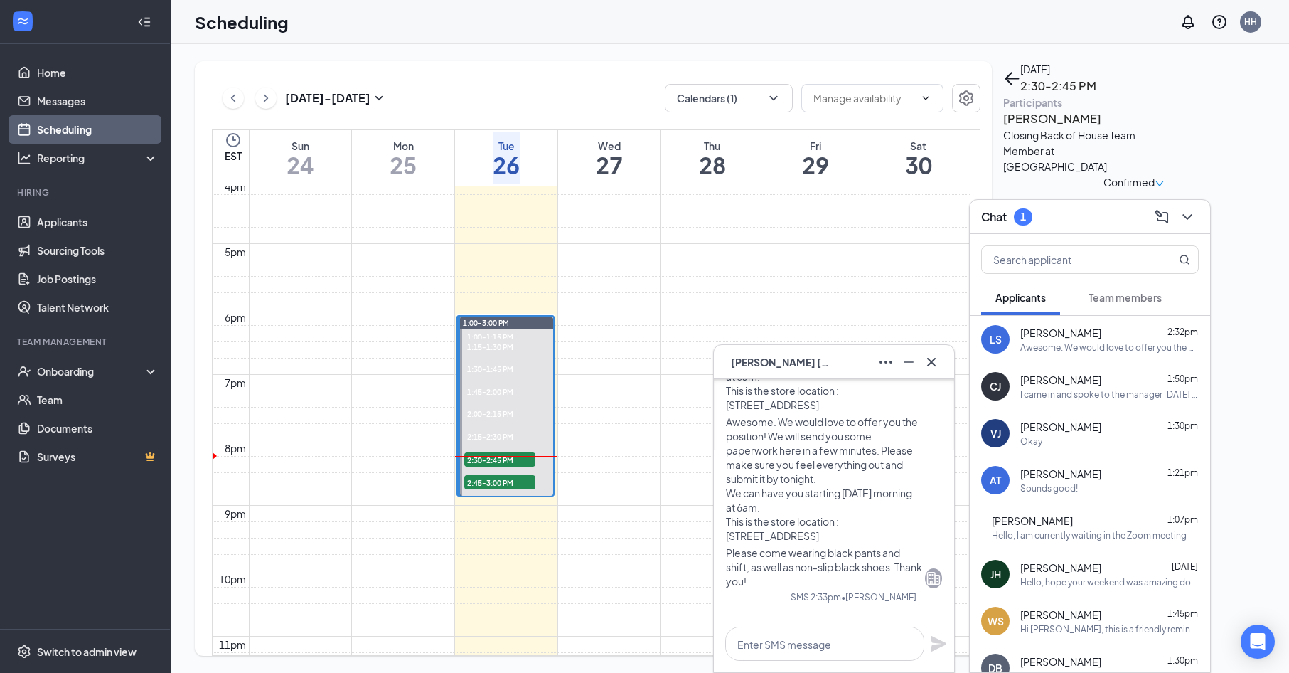
drag, startPoint x: 861, startPoint y: 562, endPoint x: 828, endPoint y: 573, distance: 35.1
click at [828, 573] on span "Please come wearing black pants and shift, as well as non-slip black shoes. Tha…" at bounding box center [824, 566] width 196 height 41
click at [913, 367] on icon "Minimize" at bounding box center [908, 361] width 17 height 17
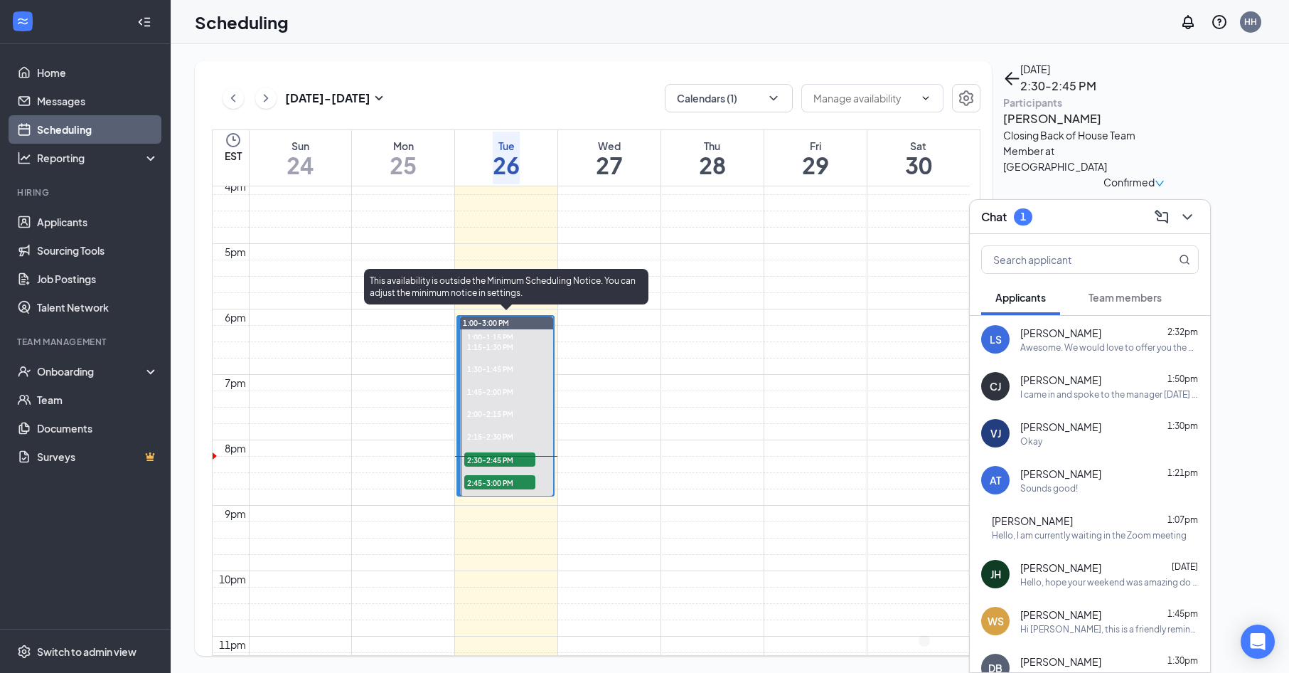
click at [527, 456] on span "2:30-2:45 PM" at bounding box center [499, 459] width 71 height 14
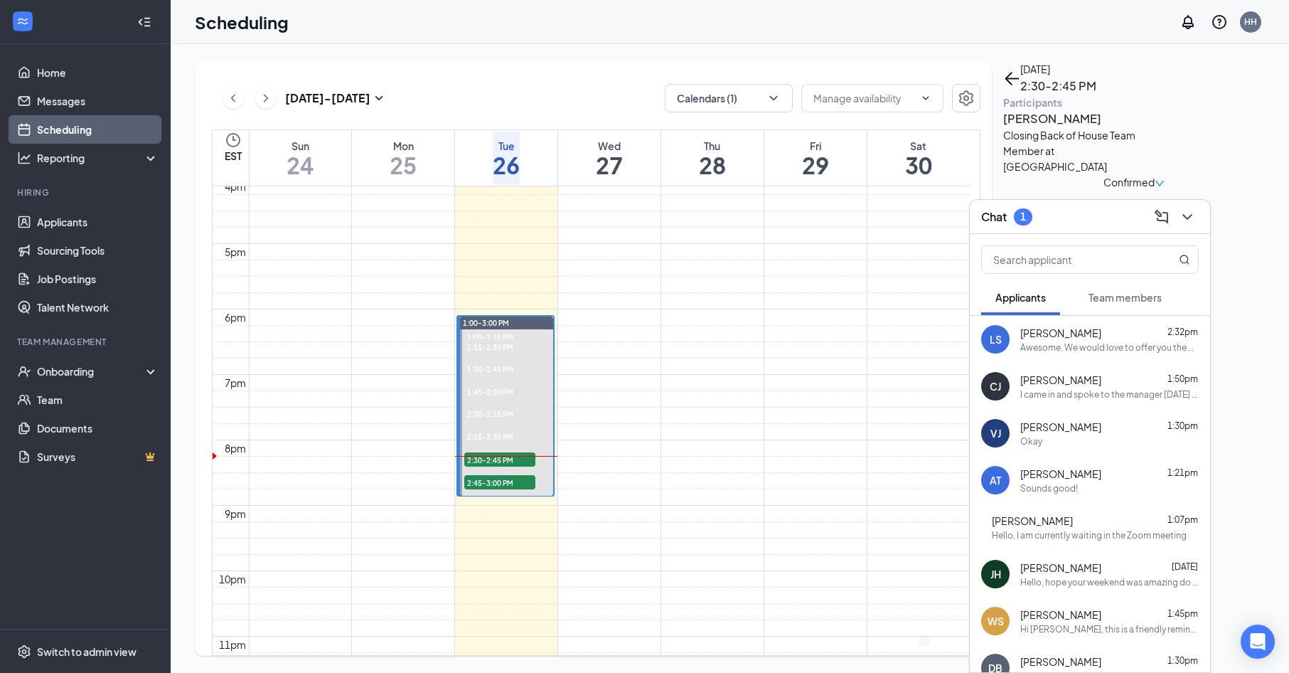
click at [1077, 128] on h3 "[PERSON_NAME]" at bounding box center [1077, 119] width 149 height 18
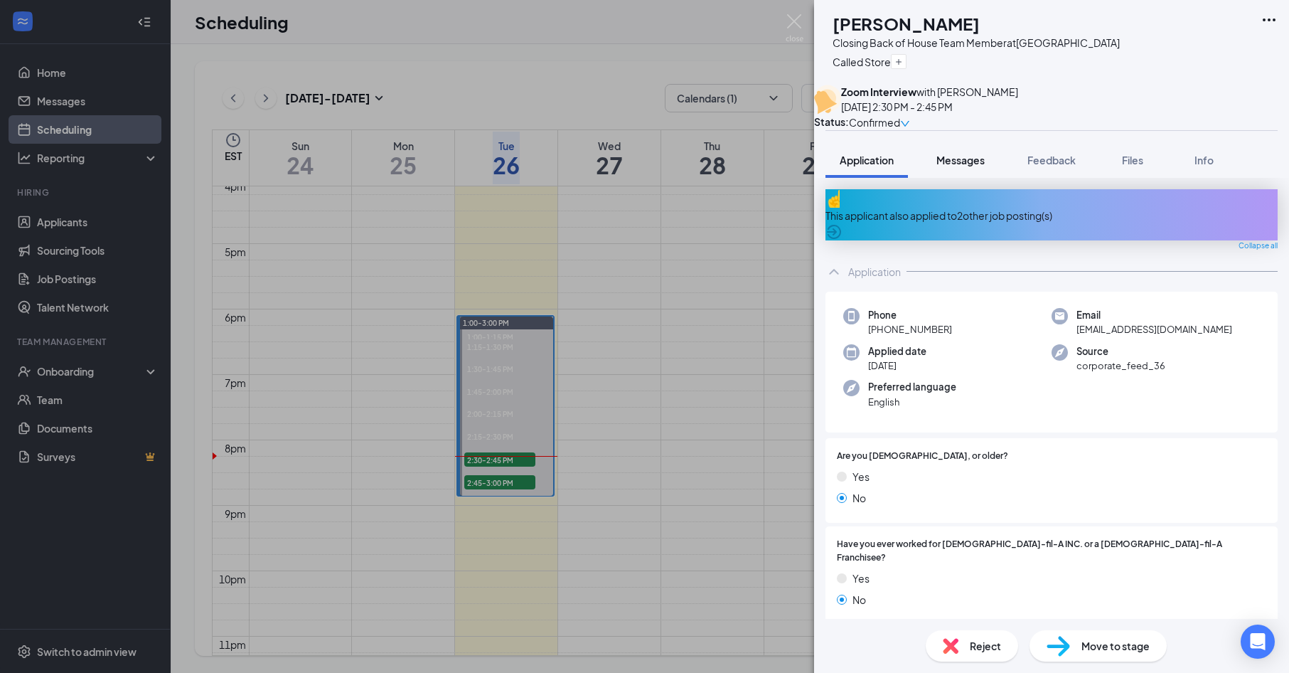
click at [960, 164] on button "Messages" at bounding box center [960, 160] width 77 height 36
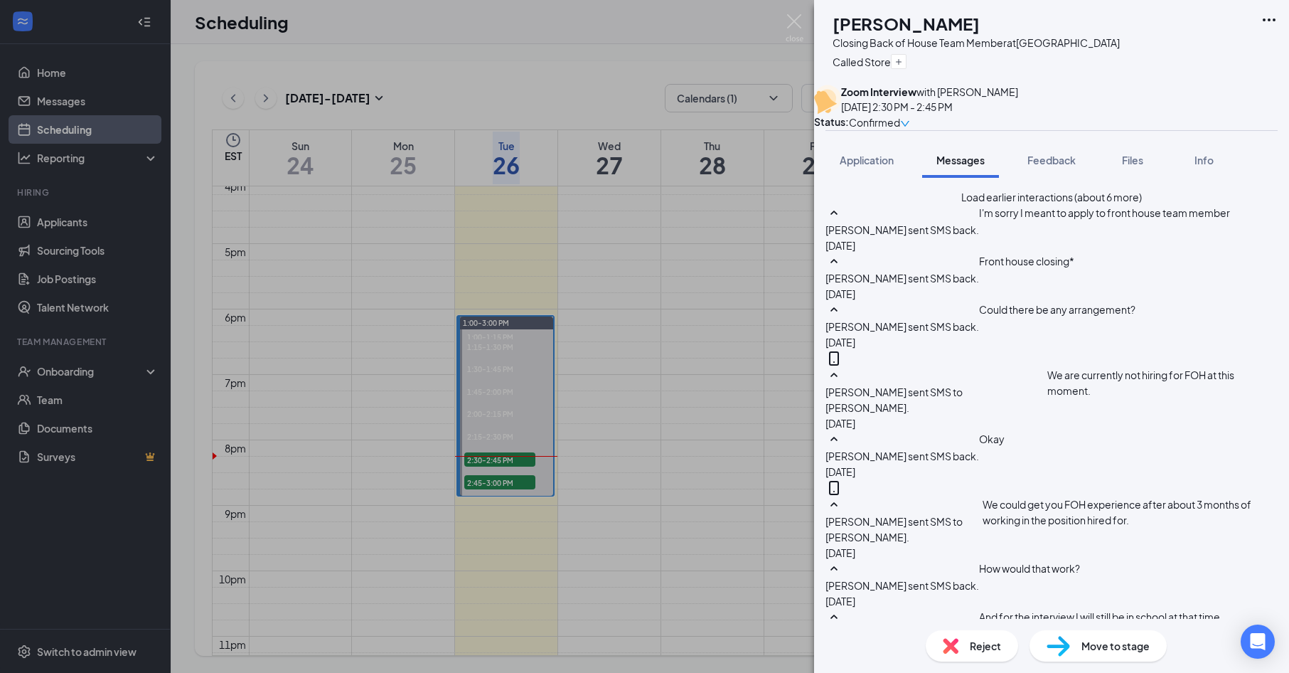
scroll to position [569, 0]
type textarea "O"
type textarea "o"
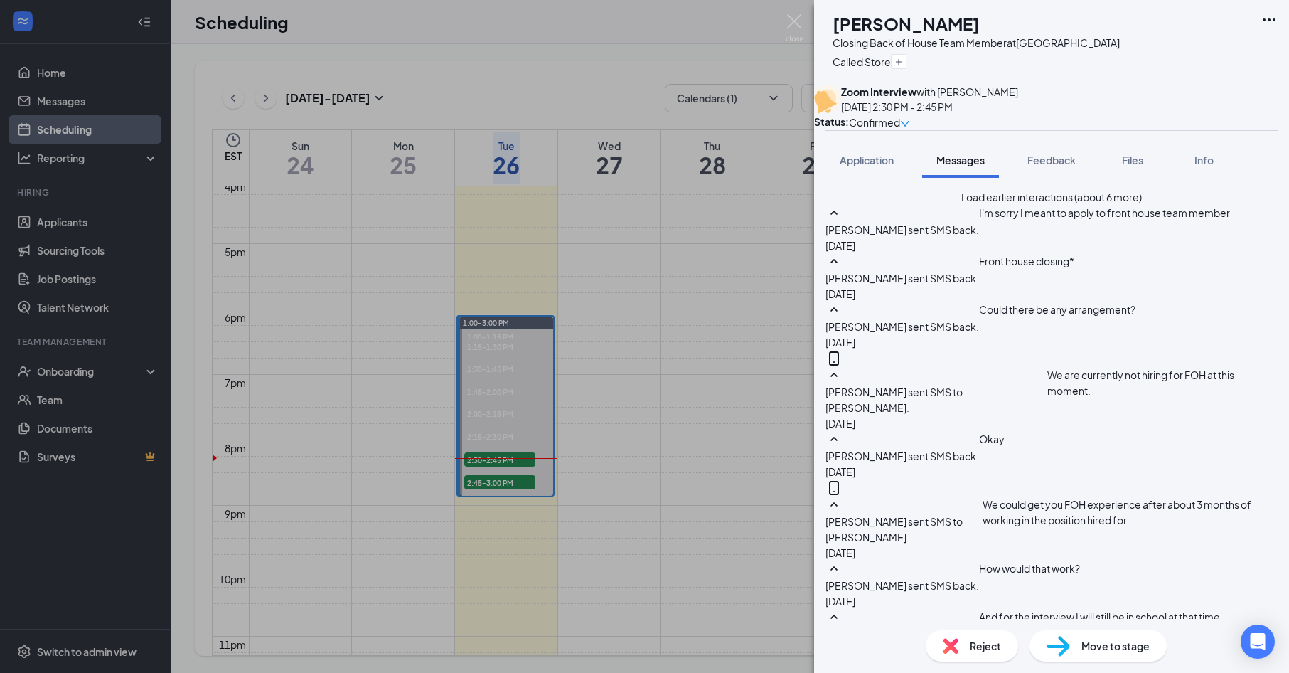
type textarea "Zoom isn't working on my end. Are you available for a phone interview?"
click at [799, 21] on img at bounding box center [795, 28] width 18 height 28
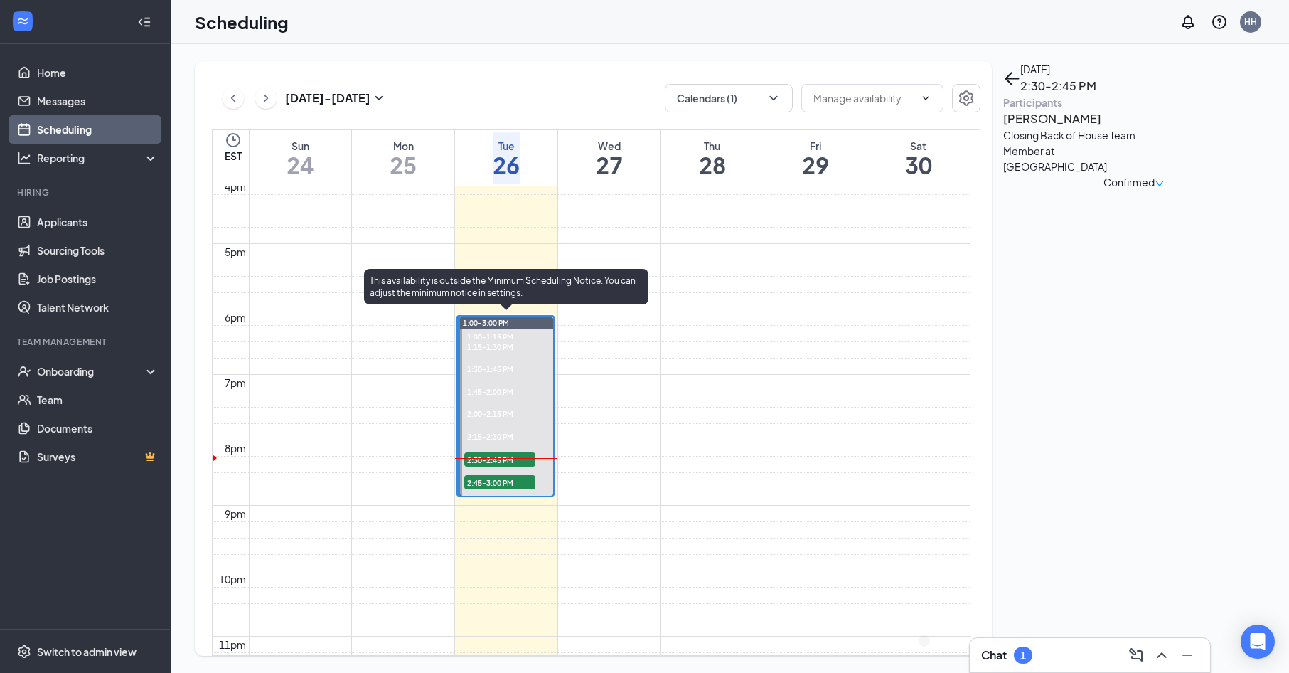
click at [514, 474] on div "2:45-3:00 PM 1" at bounding box center [500, 482] width 74 height 17
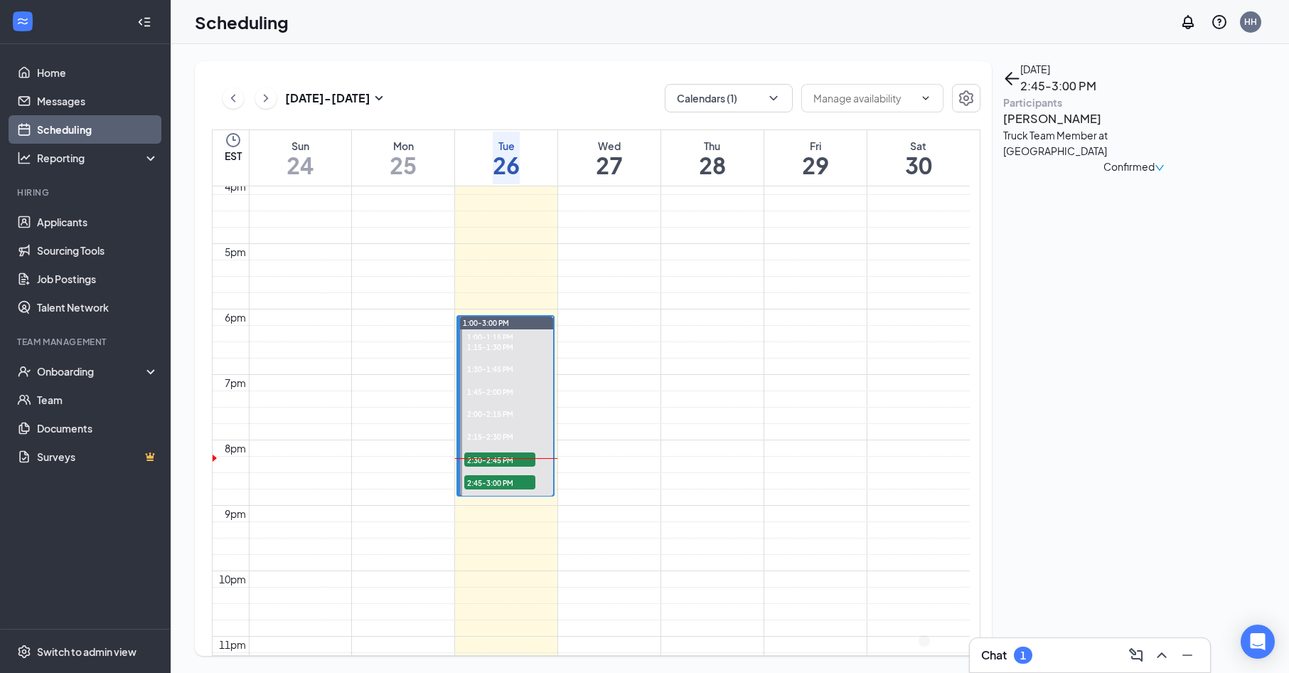
click at [1076, 128] on h3 "[PERSON_NAME]" at bounding box center [1077, 119] width 149 height 18
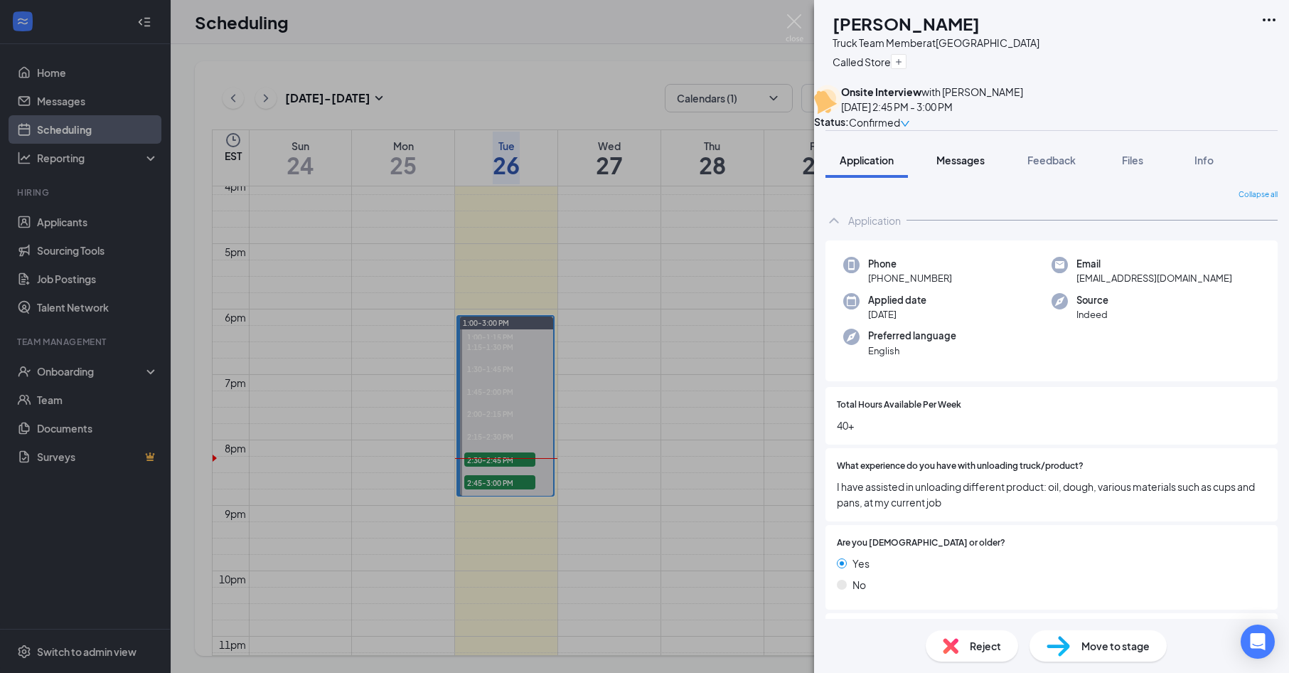
click at [978, 166] on span "Messages" at bounding box center [960, 160] width 48 height 13
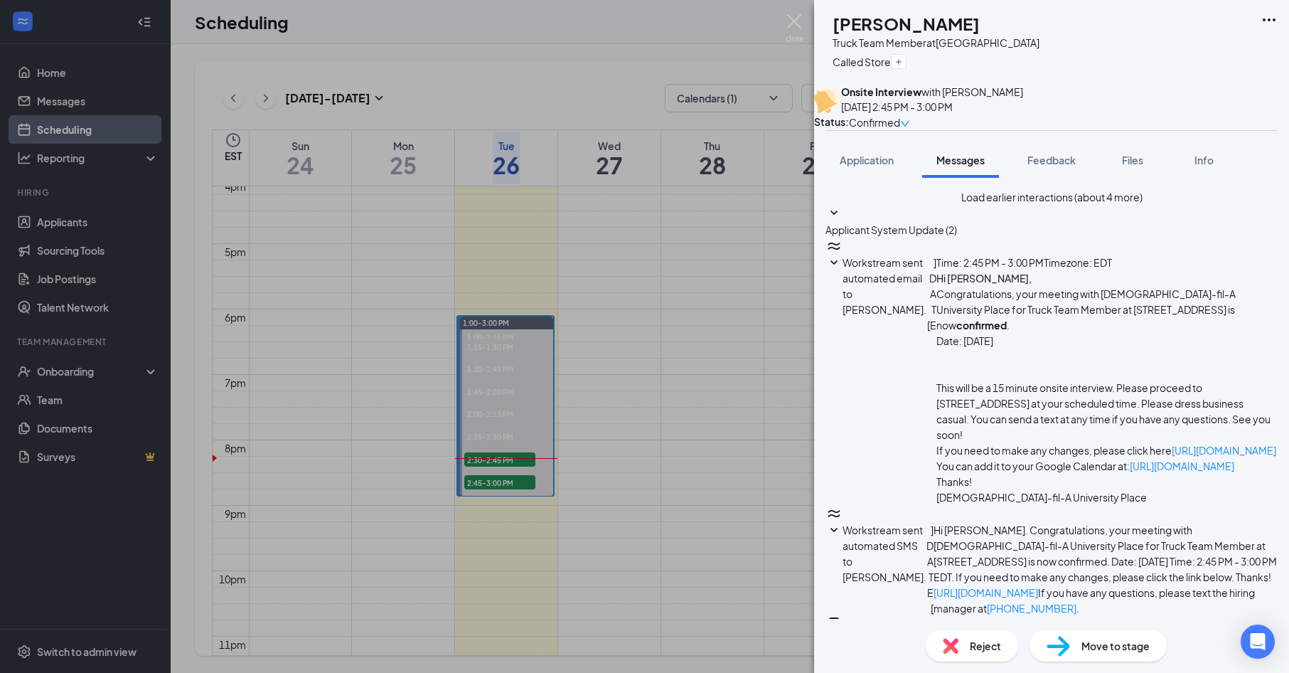
scroll to position [481, 0]
click at [801, 31] on img at bounding box center [795, 28] width 18 height 28
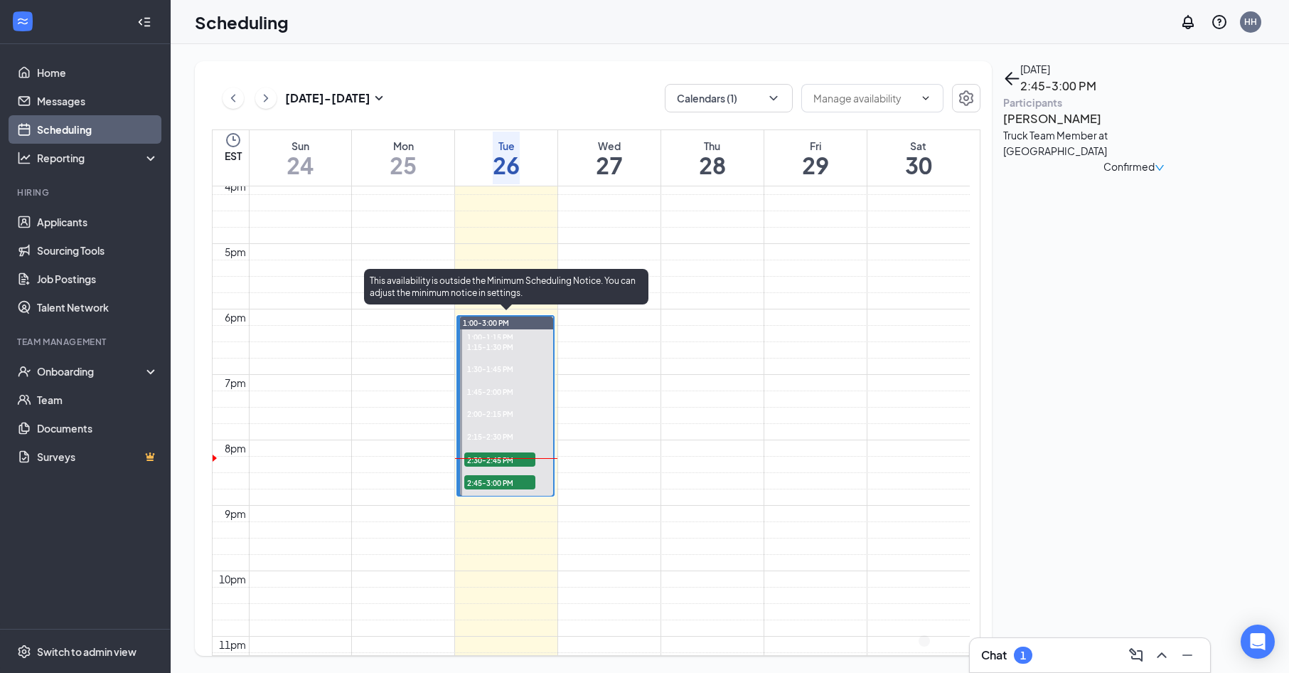
click at [511, 453] on span "2:30-2:45 PM" at bounding box center [499, 459] width 71 height 14
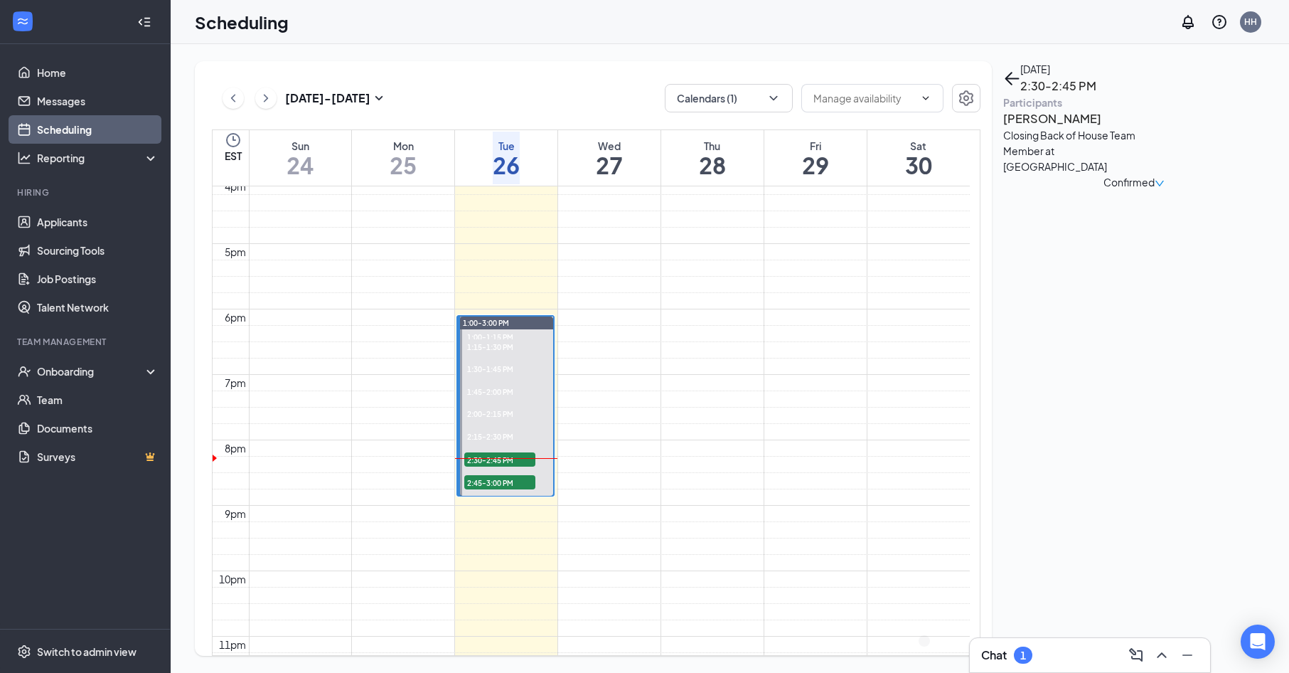
click at [1049, 128] on h3 "[PERSON_NAME]" at bounding box center [1077, 119] width 149 height 18
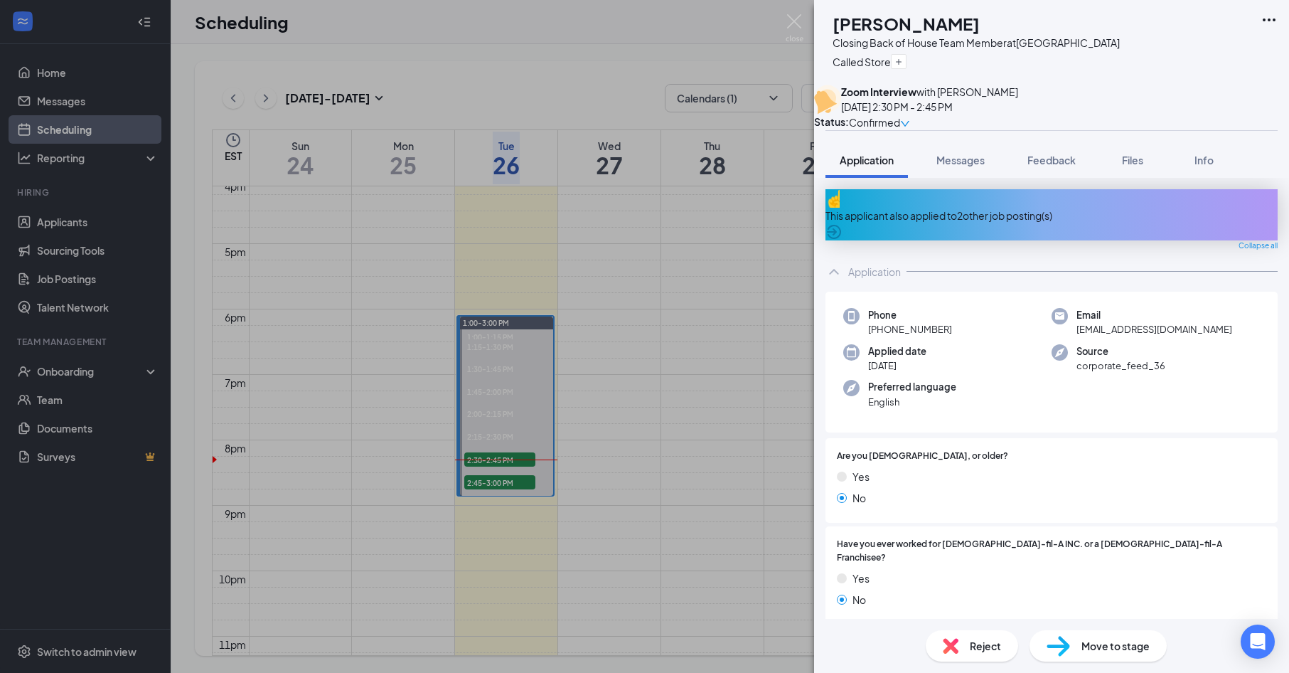
click at [800, 33] on img at bounding box center [795, 28] width 18 height 28
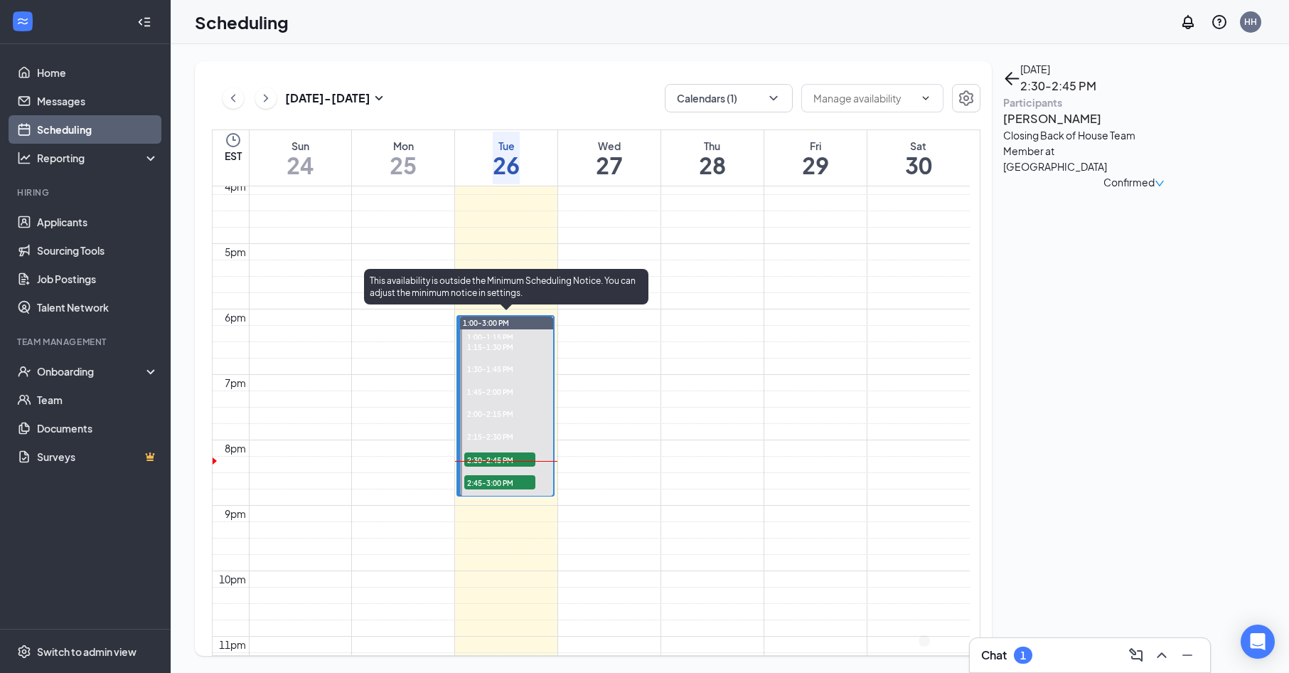
click at [513, 412] on span "2:00-2:15 PM" at bounding box center [488, 413] width 49 height 13
click at [512, 394] on span "1:45-2:00 PM" at bounding box center [488, 391] width 49 height 13
click at [509, 365] on span "1:30-1:45 PM" at bounding box center [488, 368] width 49 height 13
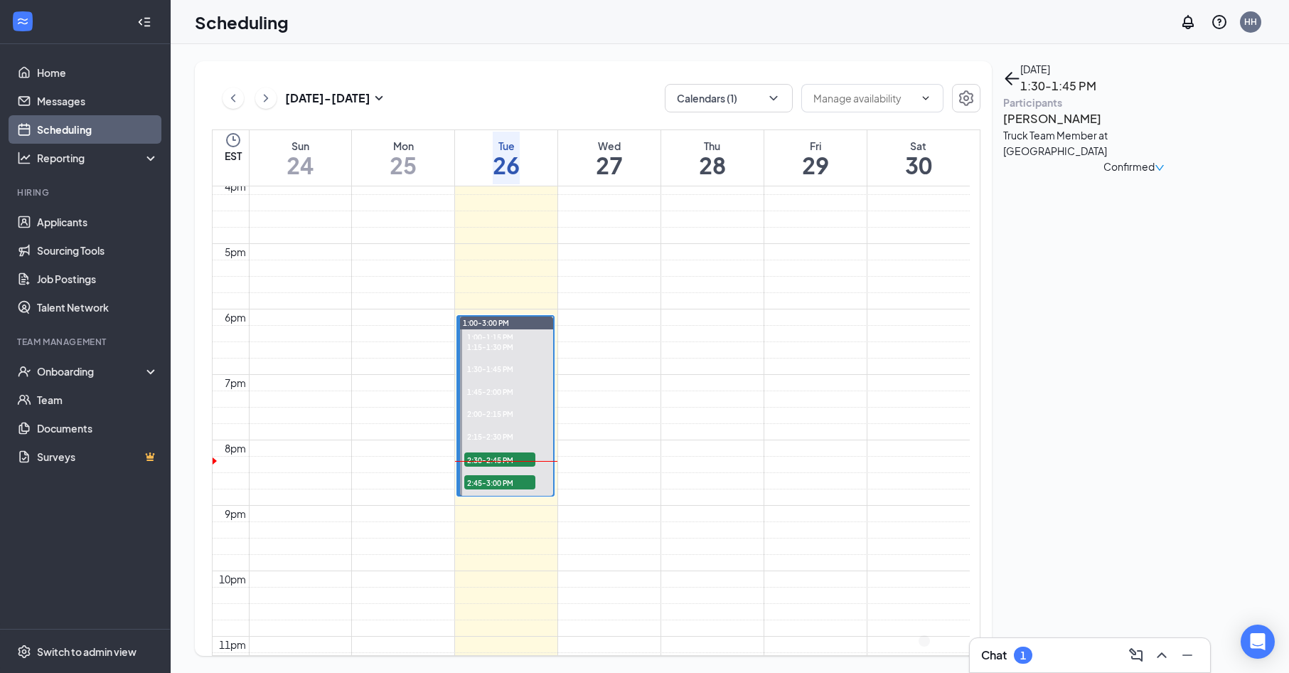
click at [1043, 128] on h3 "[PERSON_NAME]" at bounding box center [1077, 119] width 149 height 18
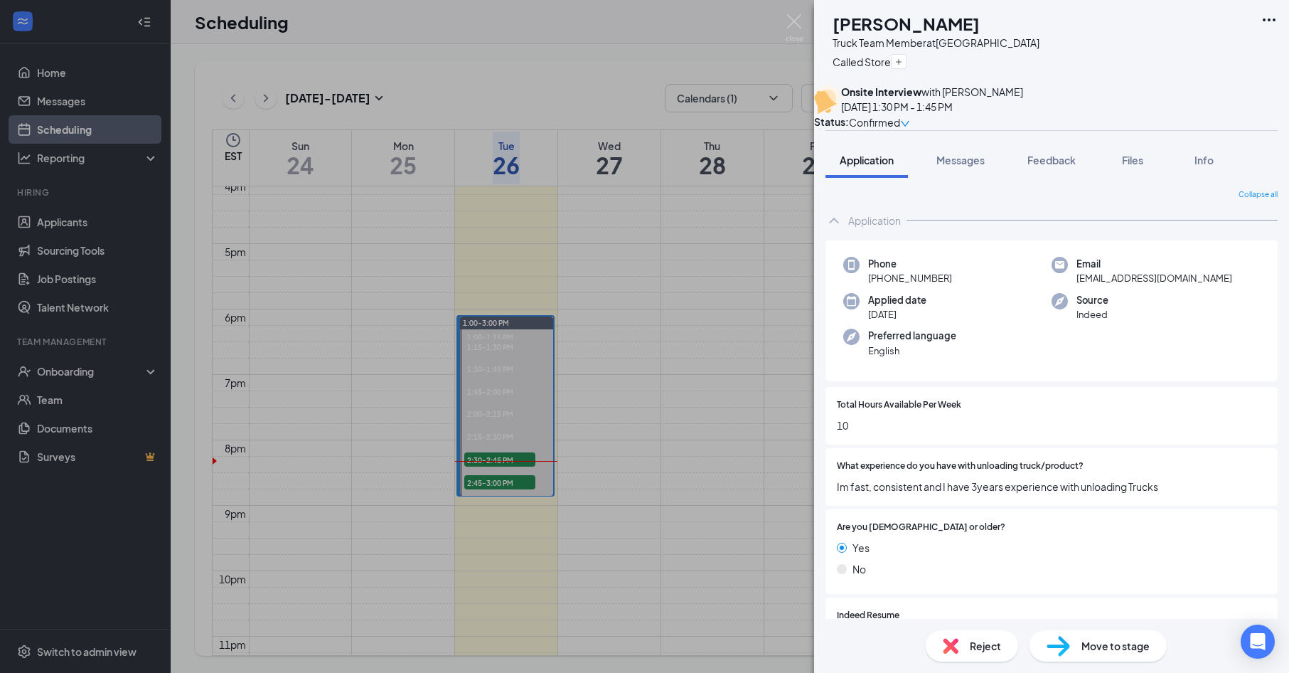
click at [987, 646] on span "Reject" at bounding box center [985, 646] width 31 height 16
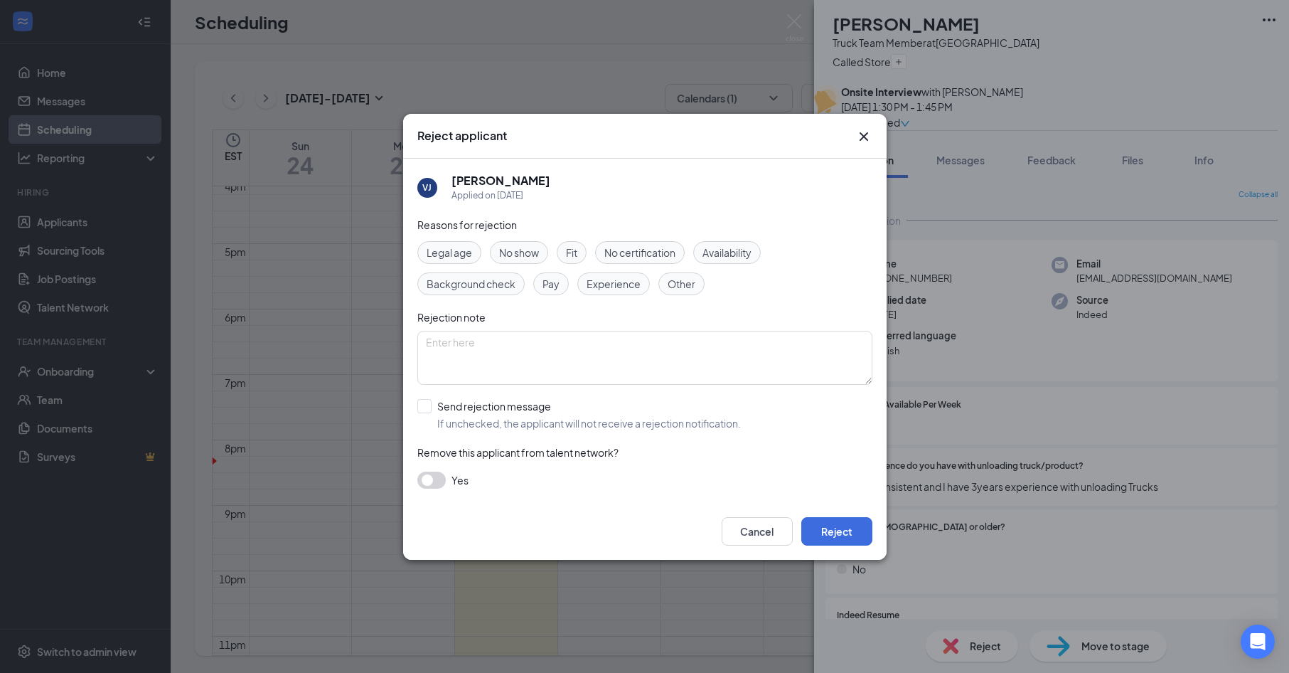
click at [730, 245] on span "Availability" at bounding box center [727, 253] width 49 height 16
click at [621, 278] on span "Experience" at bounding box center [614, 284] width 54 height 16
click at [729, 248] on span "Availability" at bounding box center [727, 253] width 49 height 16
click at [498, 401] on input "Send rejection message If unchecked, the applicant will not receive a rejection…" at bounding box center [579, 414] width 324 height 31
checkbox input "true"
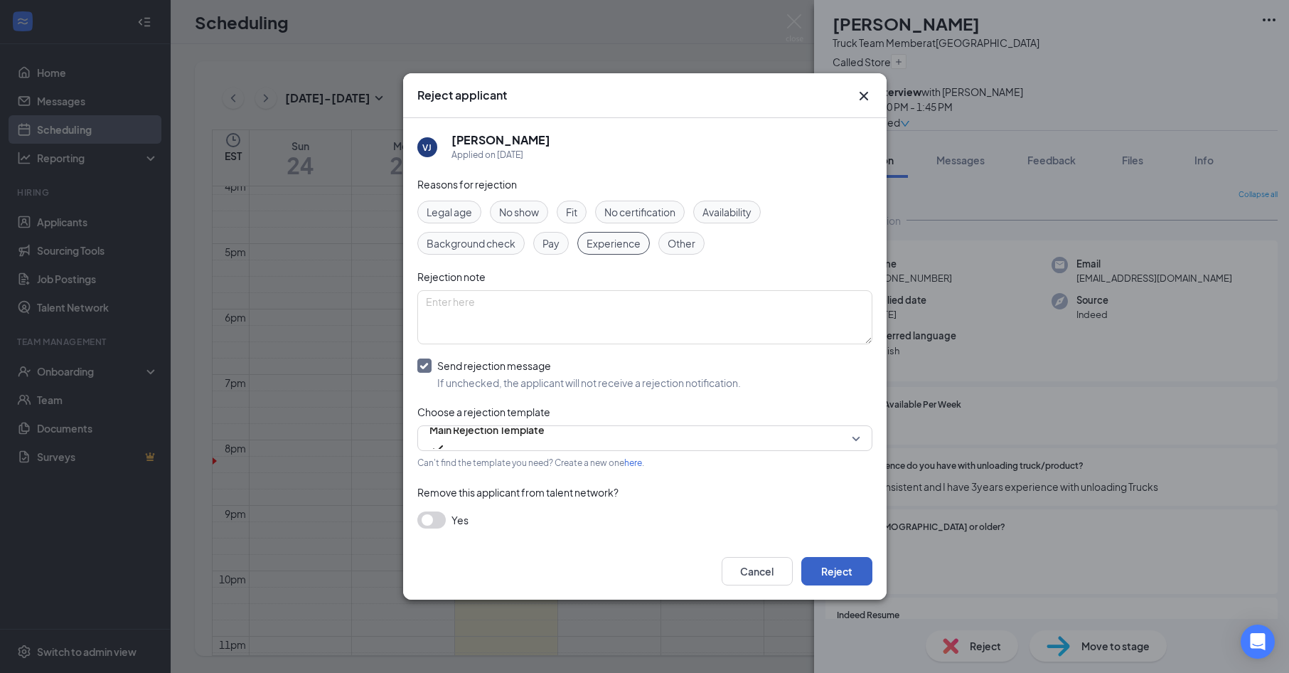
click at [814, 565] on button "Reject" at bounding box center [836, 571] width 71 height 28
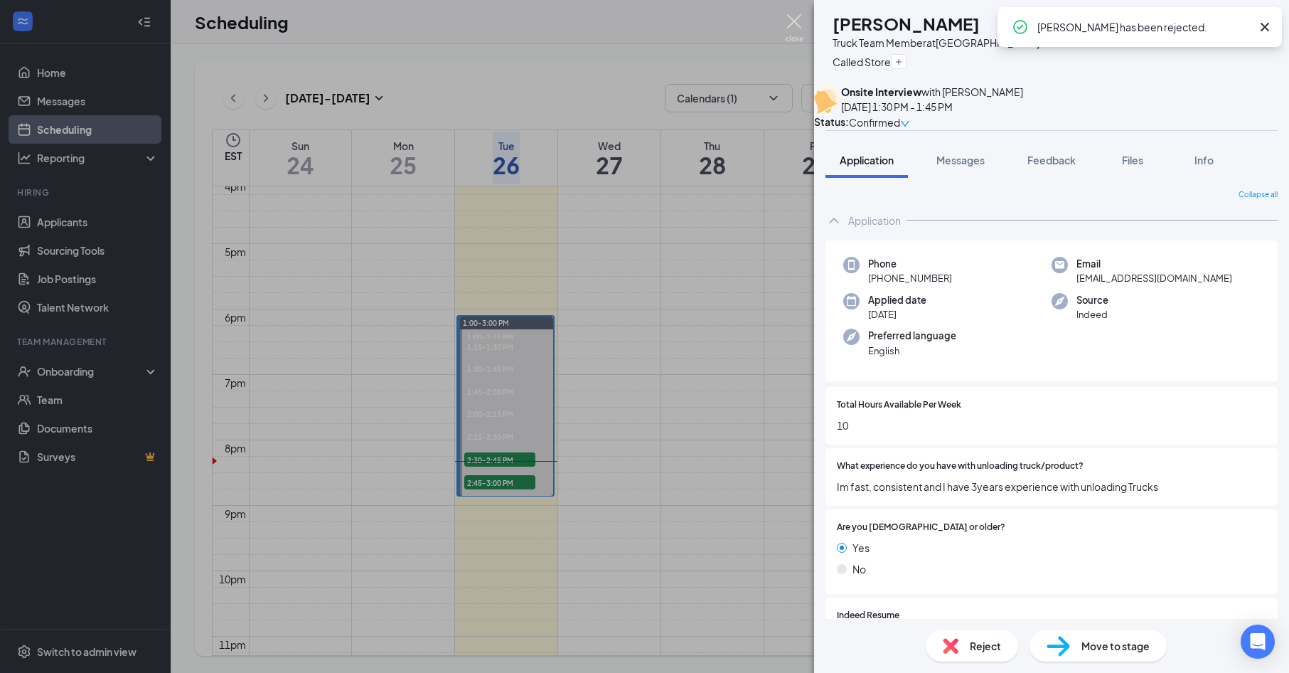
click at [792, 28] on img at bounding box center [795, 28] width 18 height 28
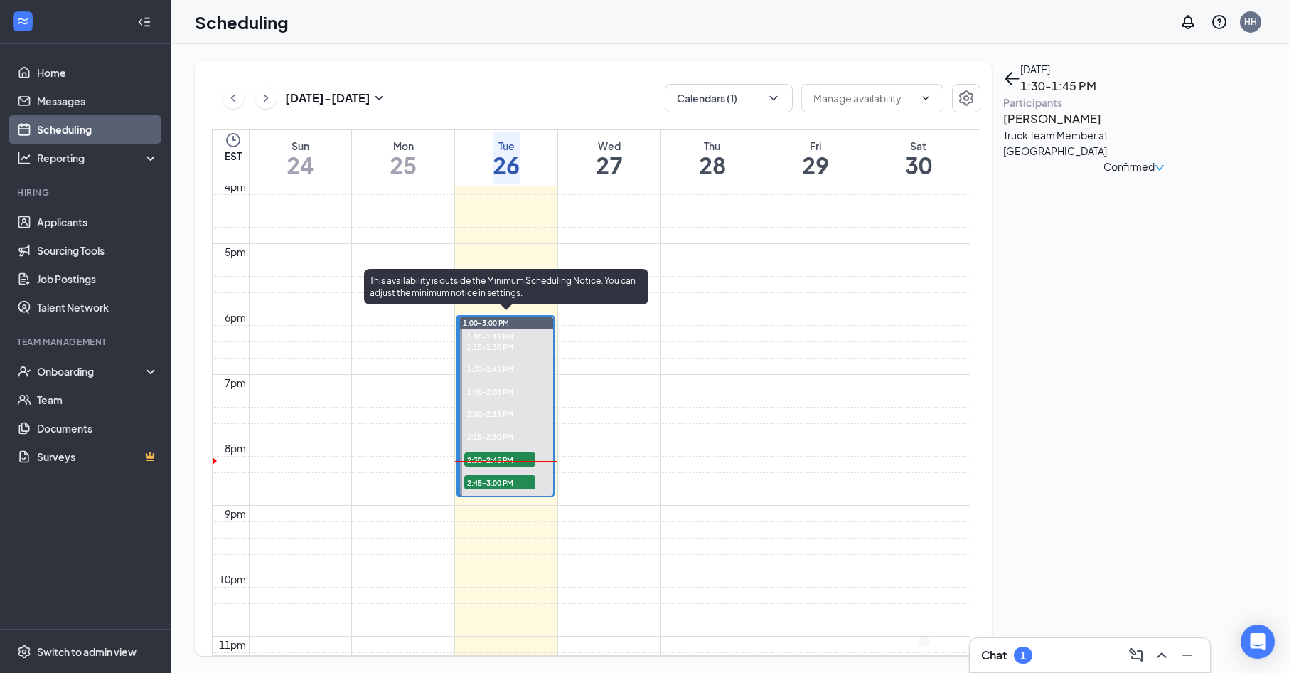
click at [508, 363] on span "1:30-1:45 PM" at bounding box center [488, 368] width 49 height 13
click at [503, 385] on span "1:45-2:00 PM" at bounding box center [488, 391] width 49 height 13
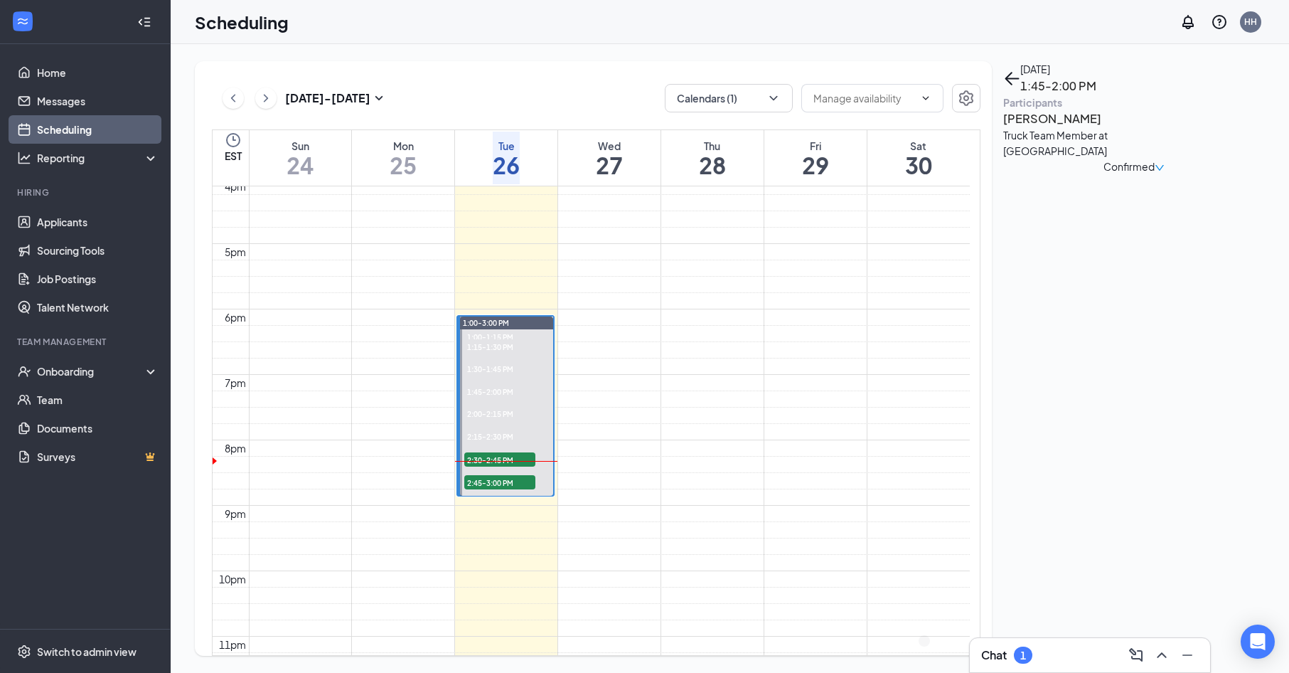
click at [1025, 128] on h3 "[PERSON_NAME]" at bounding box center [1077, 119] width 149 height 18
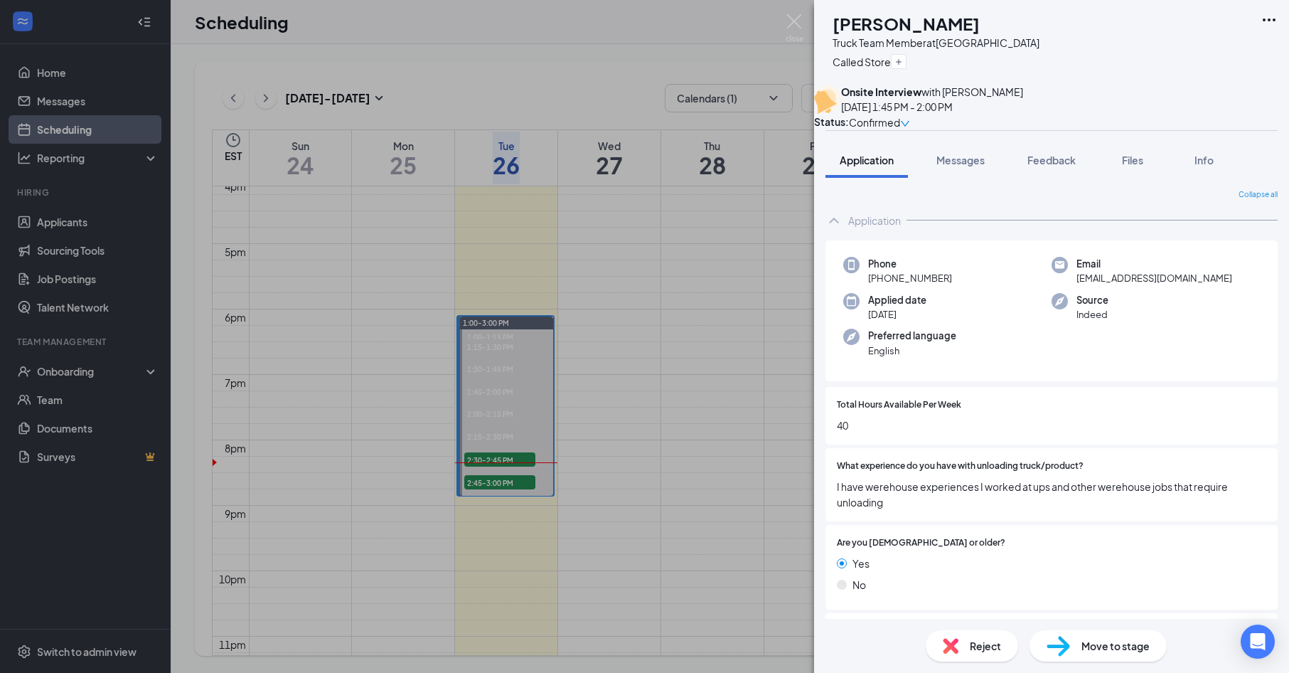
click at [970, 647] on span "Reject" at bounding box center [985, 646] width 31 height 16
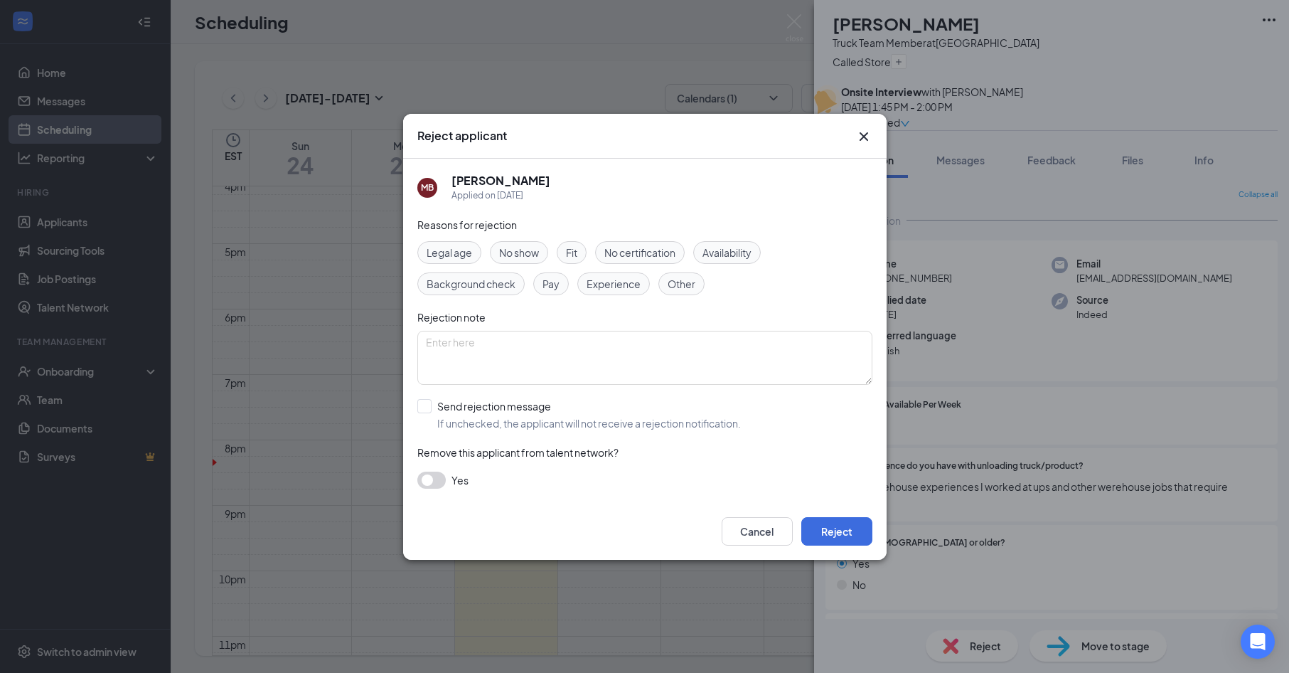
click at [631, 283] on span "Experience" at bounding box center [614, 284] width 54 height 16
click at [534, 414] on input "Send rejection message If unchecked, the applicant will not receive a rejection…" at bounding box center [579, 414] width 324 height 31
checkbox input "true"
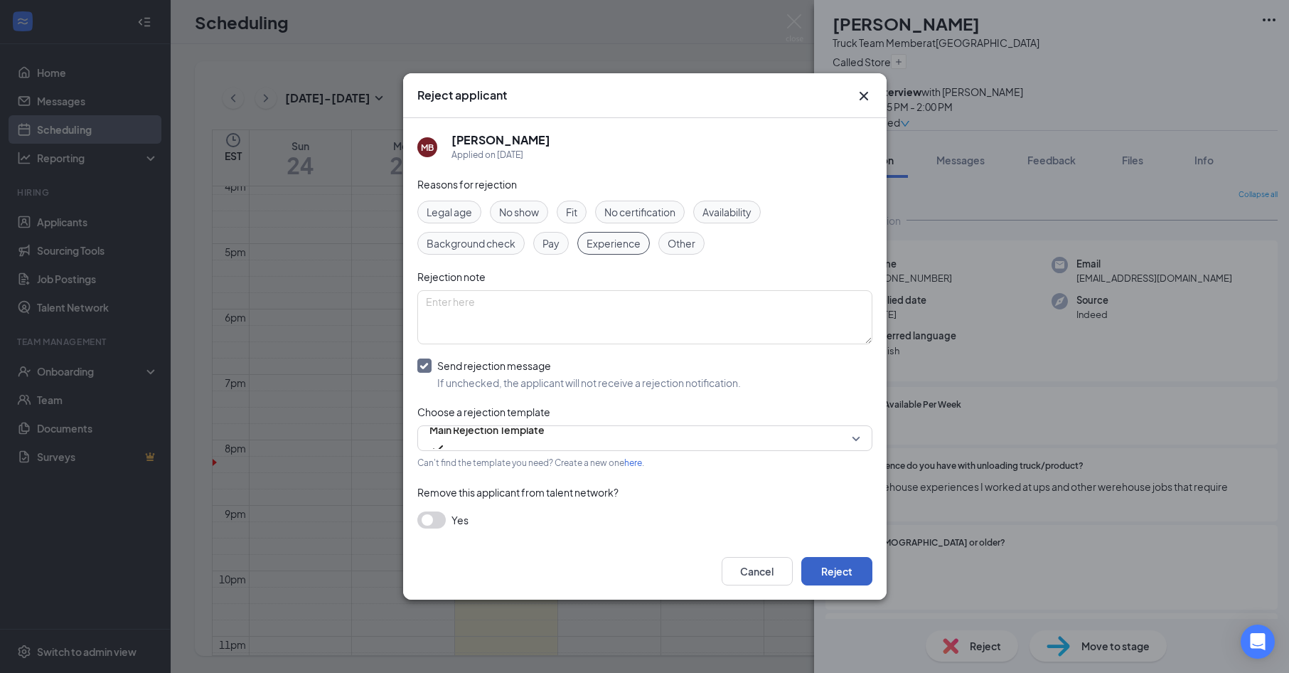
click at [841, 561] on button "Reject" at bounding box center [836, 571] width 71 height 28
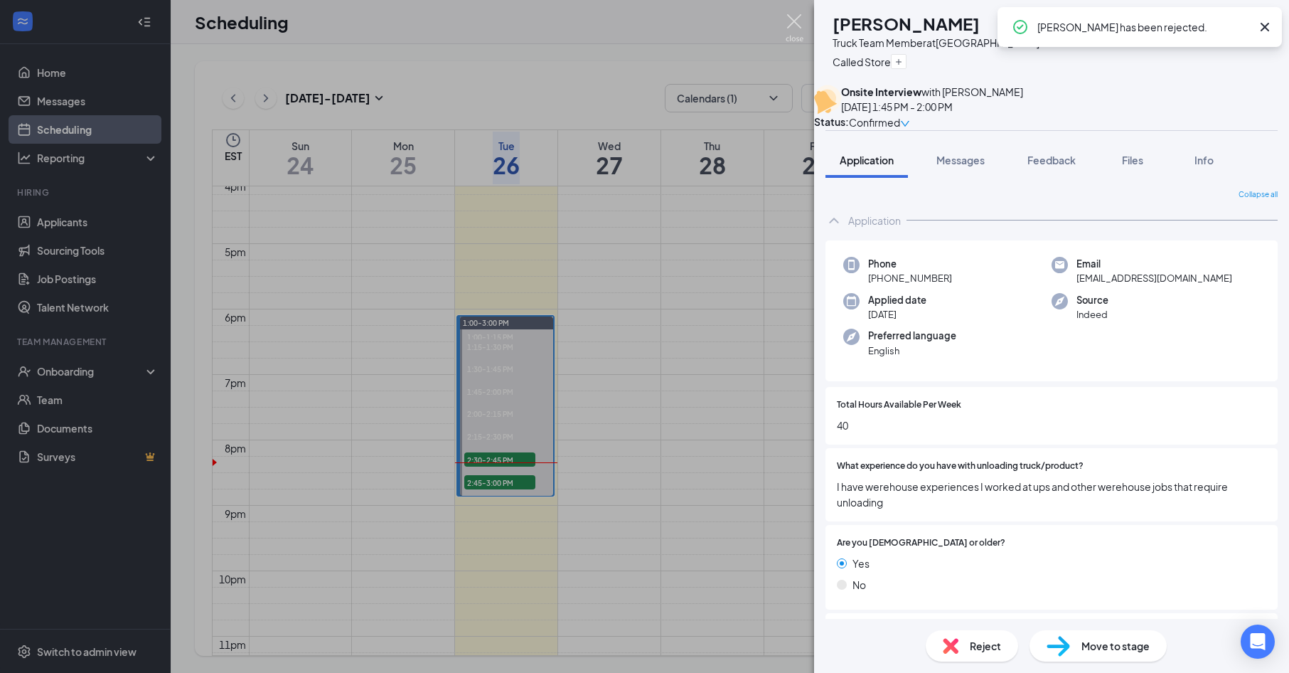
click at [799, 20] on img at bounding box center [795, 28] width 18 height 28
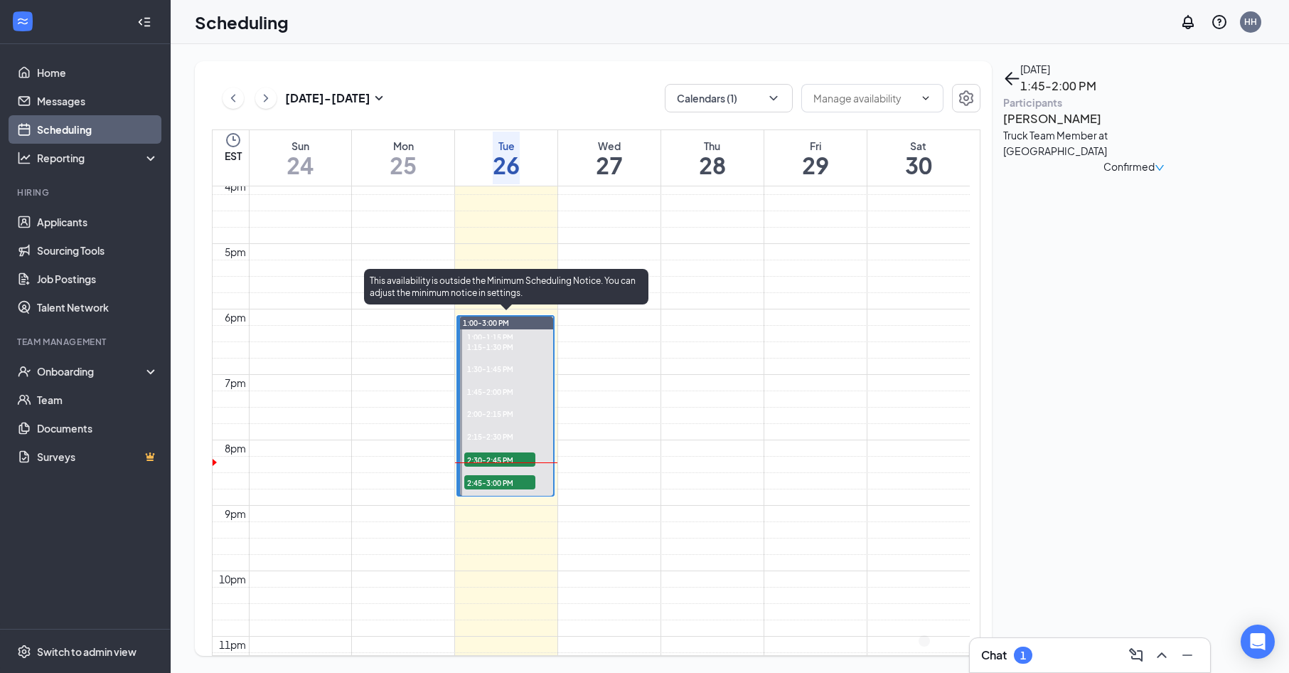
click at [492, 481] on span "2:45-3:00 PM" at bounding box center [499, 482] width 71 height 14
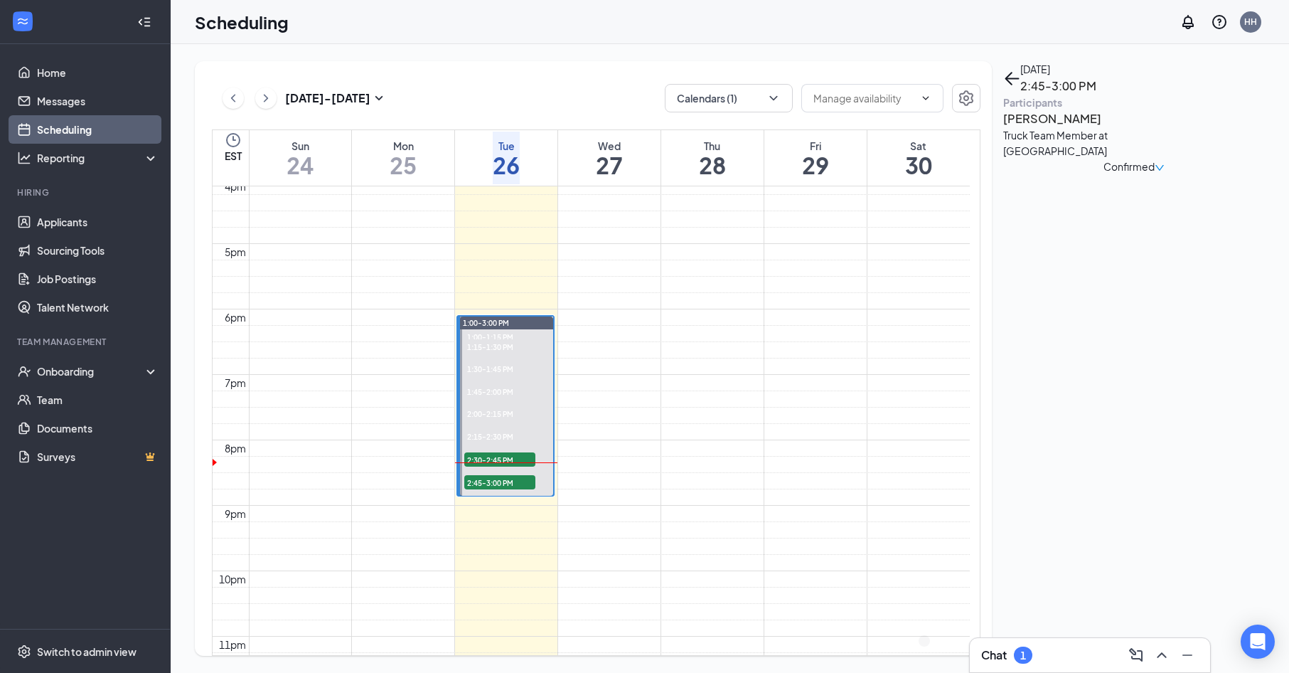
click at [1048, 647] on div "Chat 1" at bounding box center [1090, 654] width 218 height 23
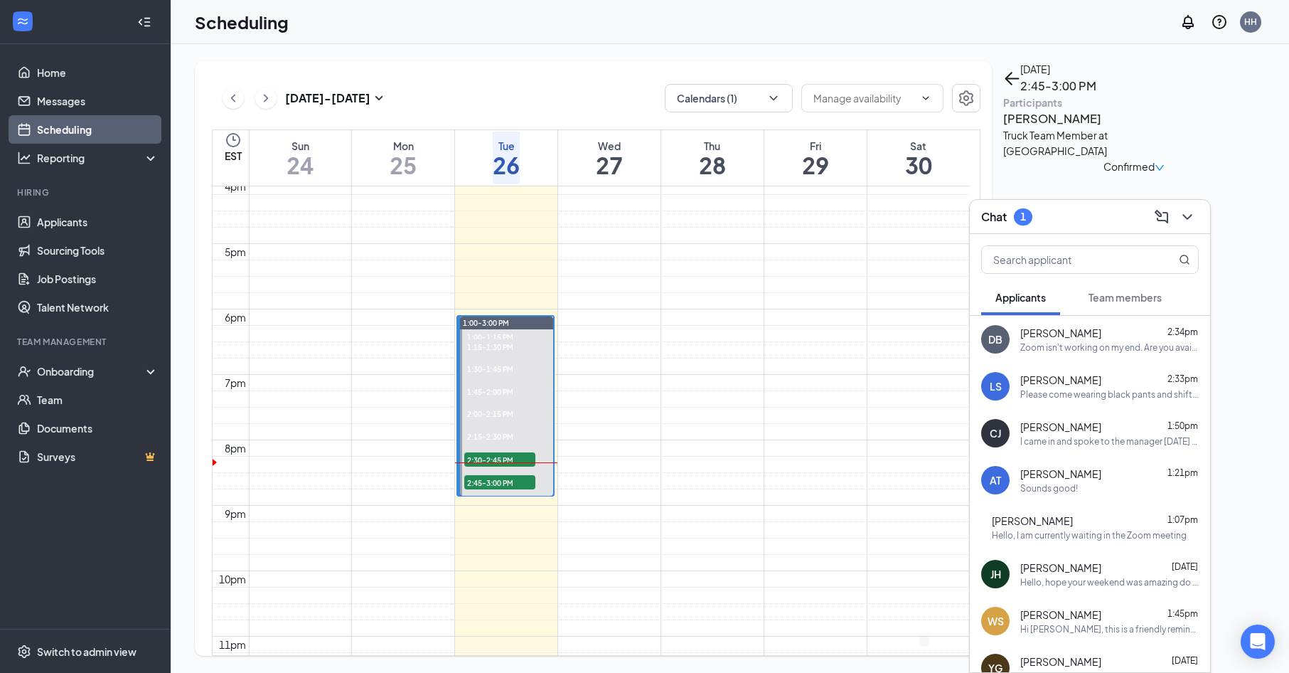
click at [1106, 344] on div "Zoom isn't working on my end. Are you available for a phone interview?" at bounding box center [1109, 347] width 178 height 12
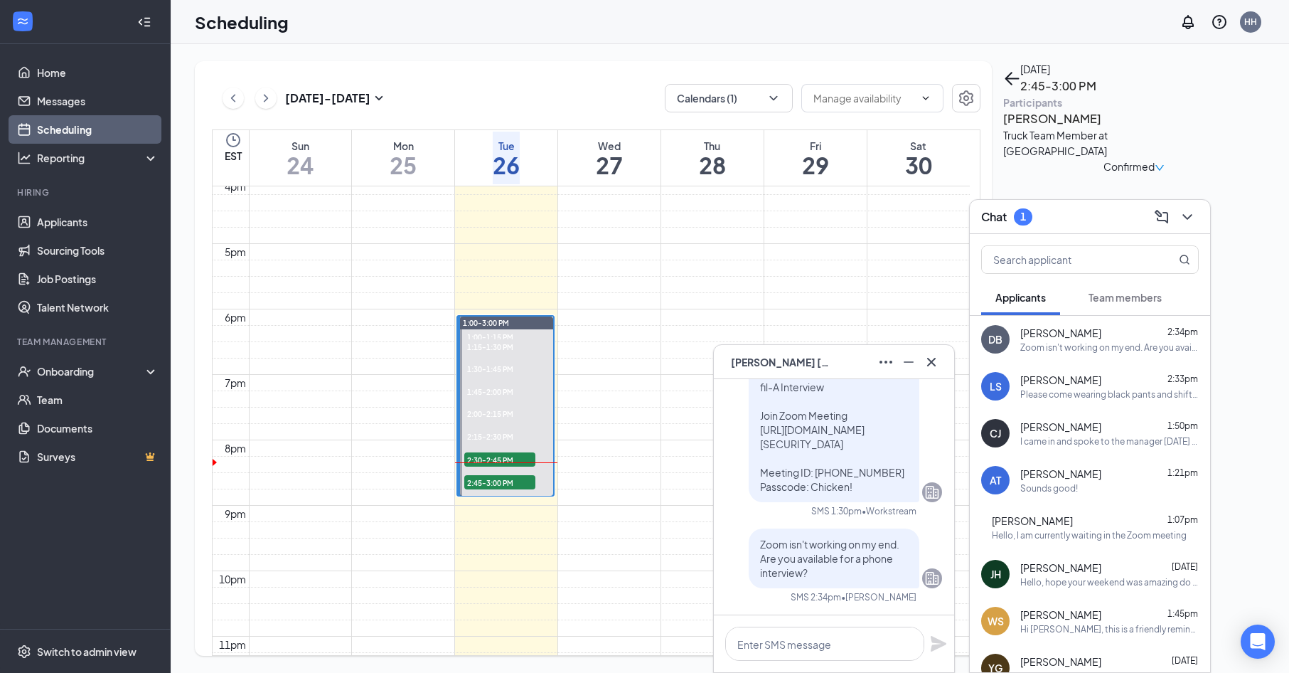
click at [1107, 396] on div "Please come wearing black pants and shift, as well as non-slip black shoes. Tha…" at bounding box center [1109, 394] width 178 height 12
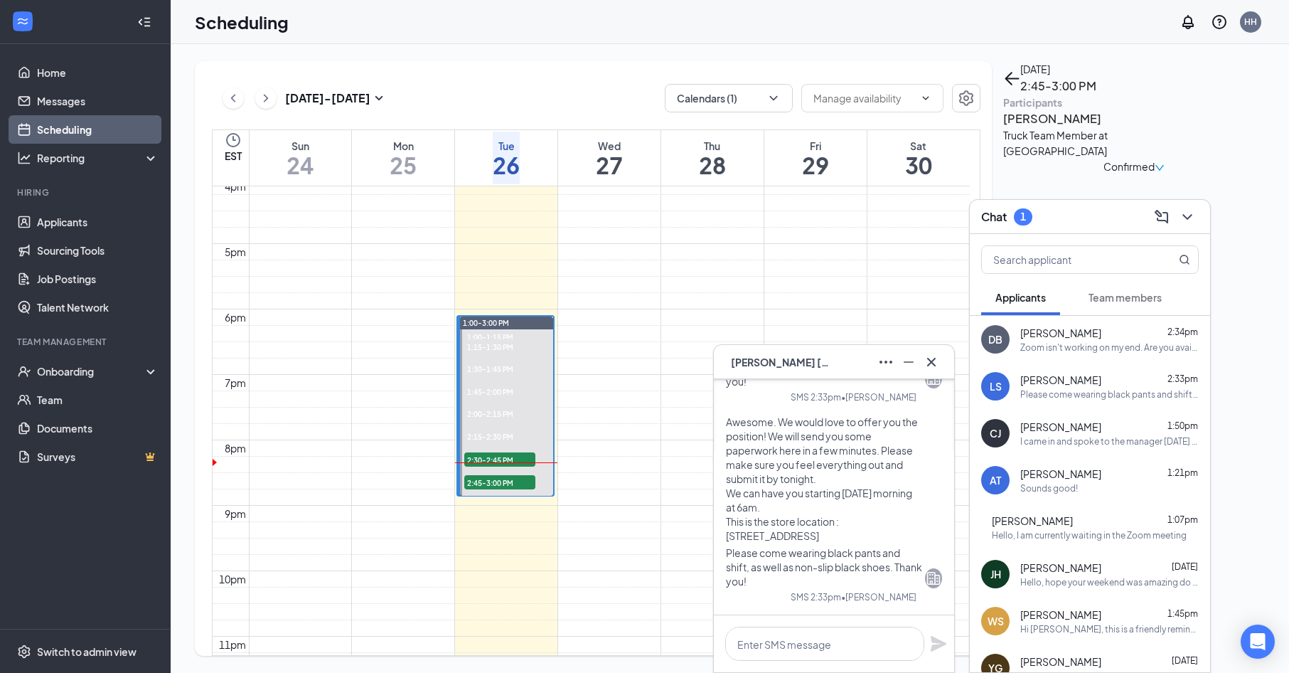
click at [803, 361] on span "[PERSON_NAME]" at bounding box center [781, 362] width 100 height 16
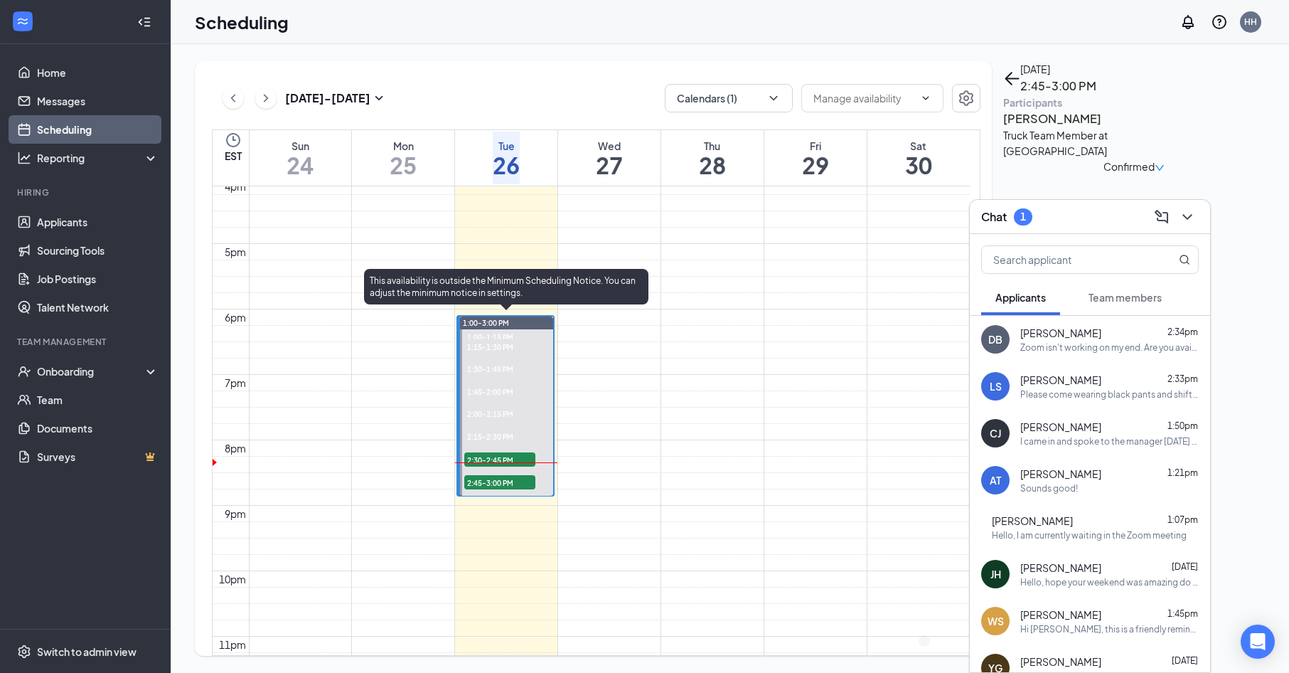
click at [513, 436] on span "2:15-2:30 PM" at bounding box center [488, 435] width 49 height 13
click at [498, 412] on span "2:00-2:15 PM" at bounding box center [488, 413] width 49 height 13
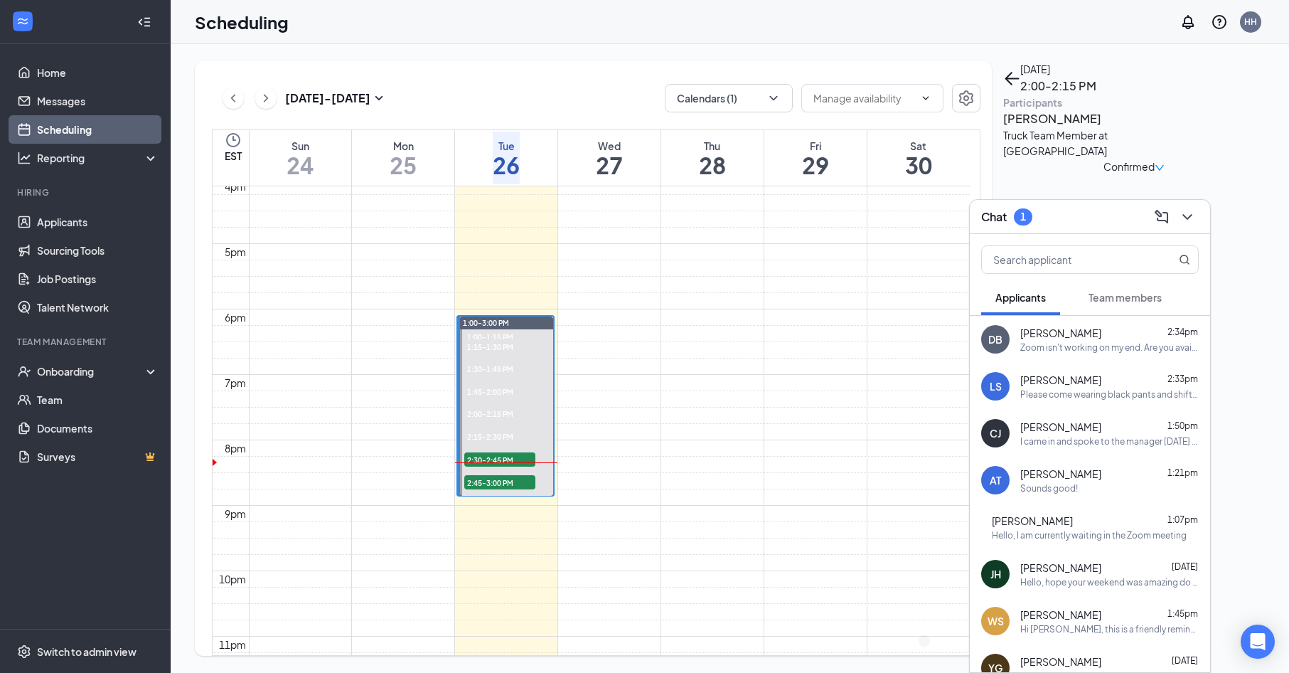
click at [1030, 128] on h3 "[PERSON_NAME]" at bounding box center [1077, 119] width 149 height 18
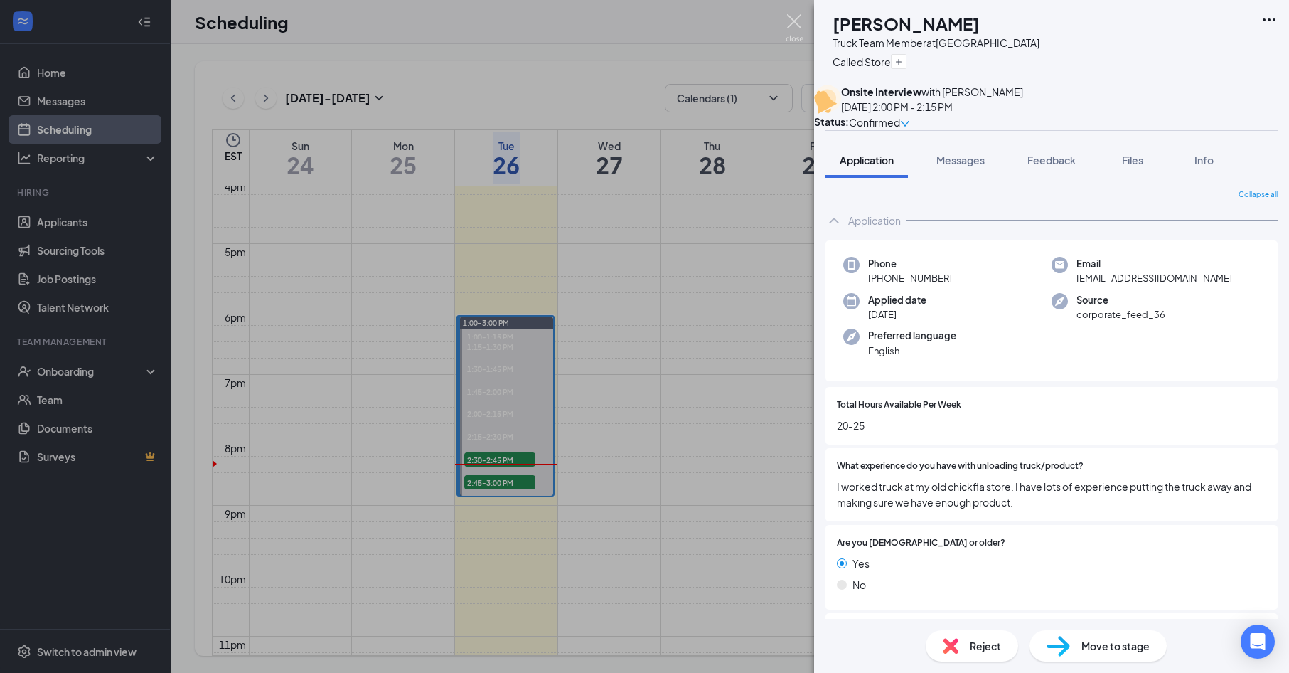
click at [791, 21] on img at bounding box center [795, 28] width 18 height 28
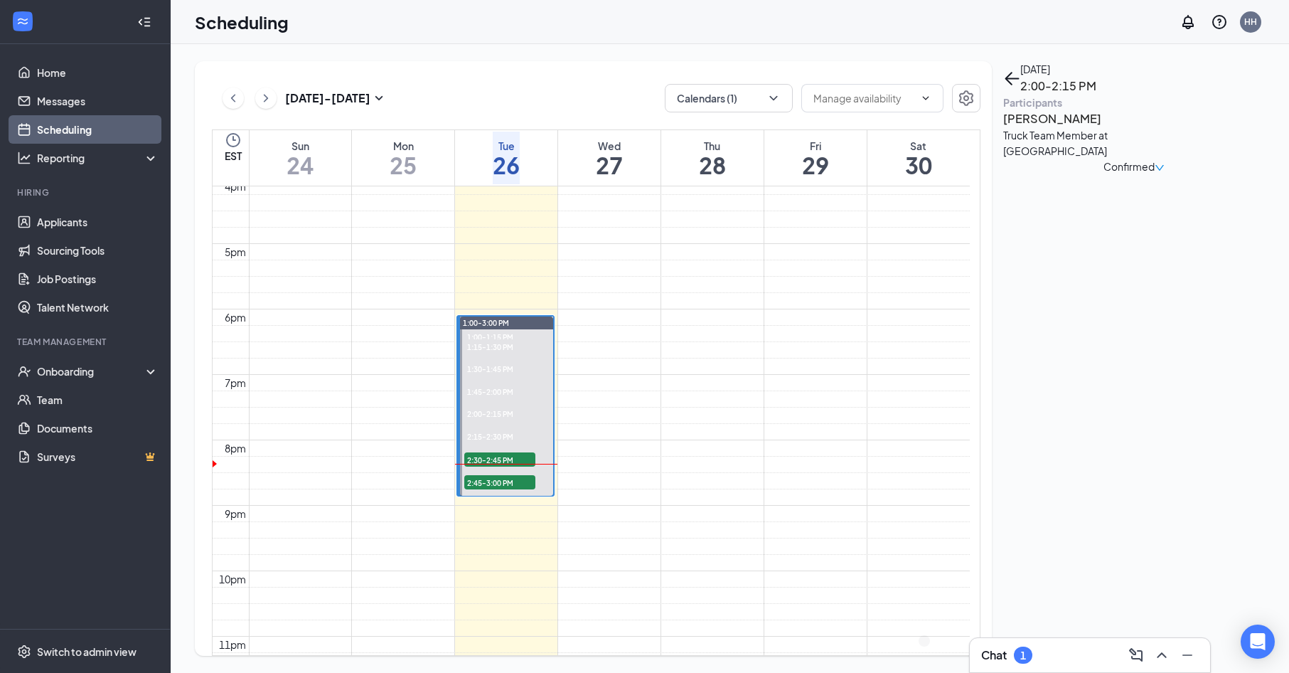
click at [1000, 647] on h3 "Chat" at bounding box center [994, 655] width 26 height 16
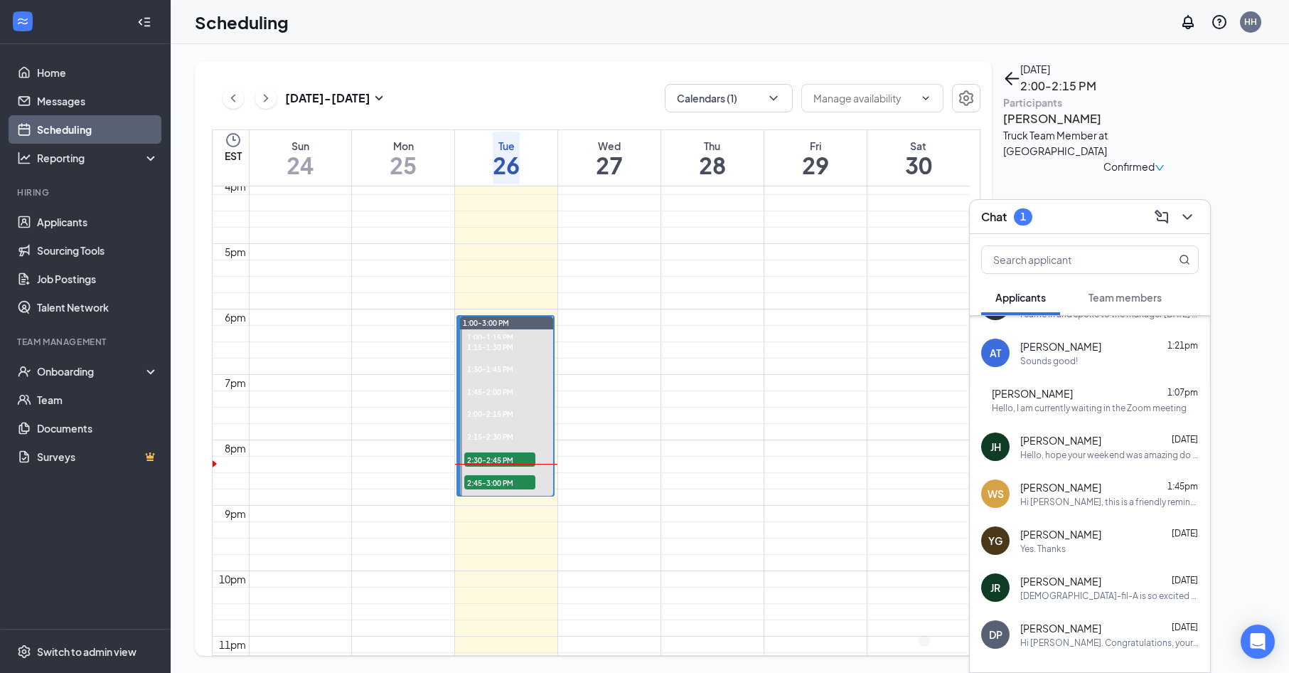
scroll to position [142, 0]
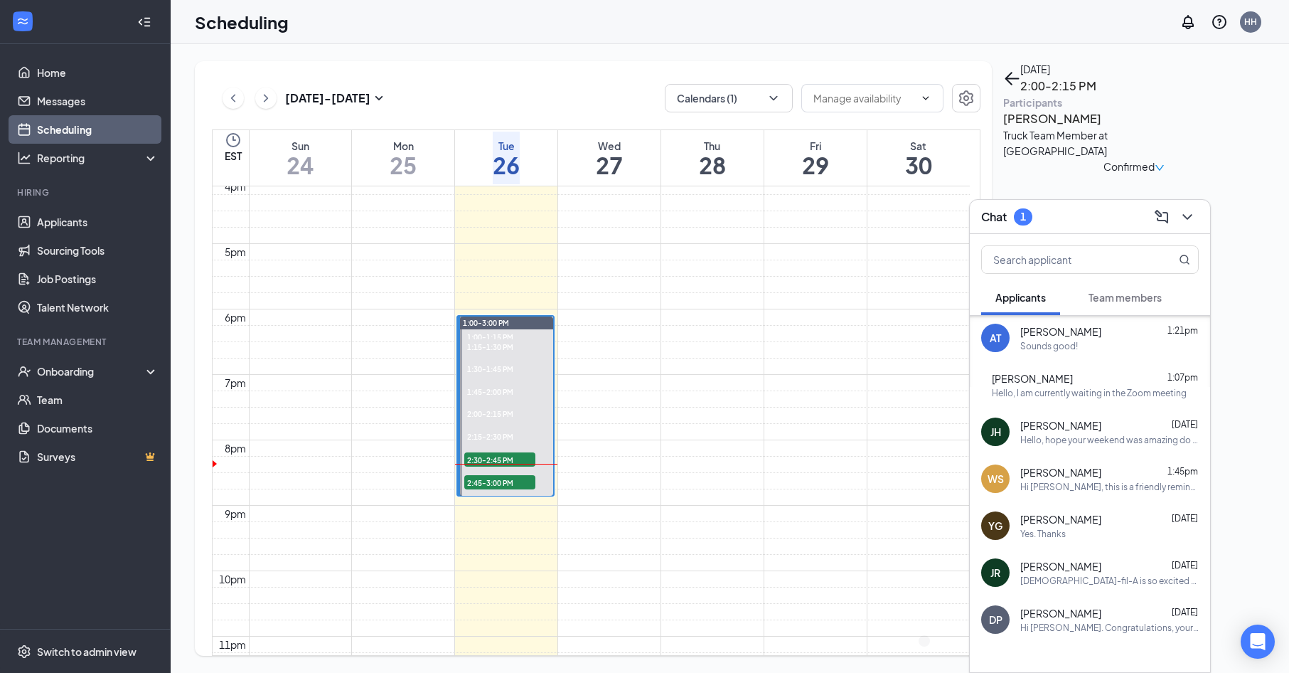
click at [1099, 518] on div "[PERSON_NAME] [DATE]" at bounding box center [1109, 519] width 178 height 14
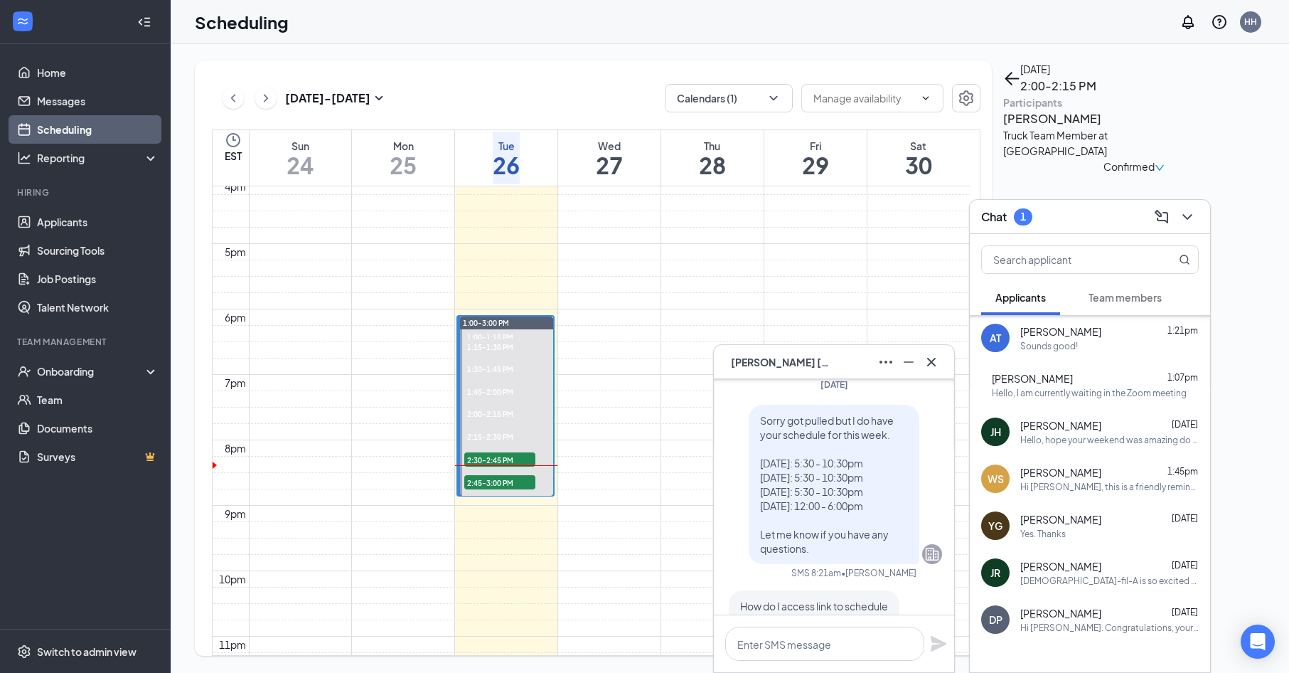
scroll to position [-284, 0]
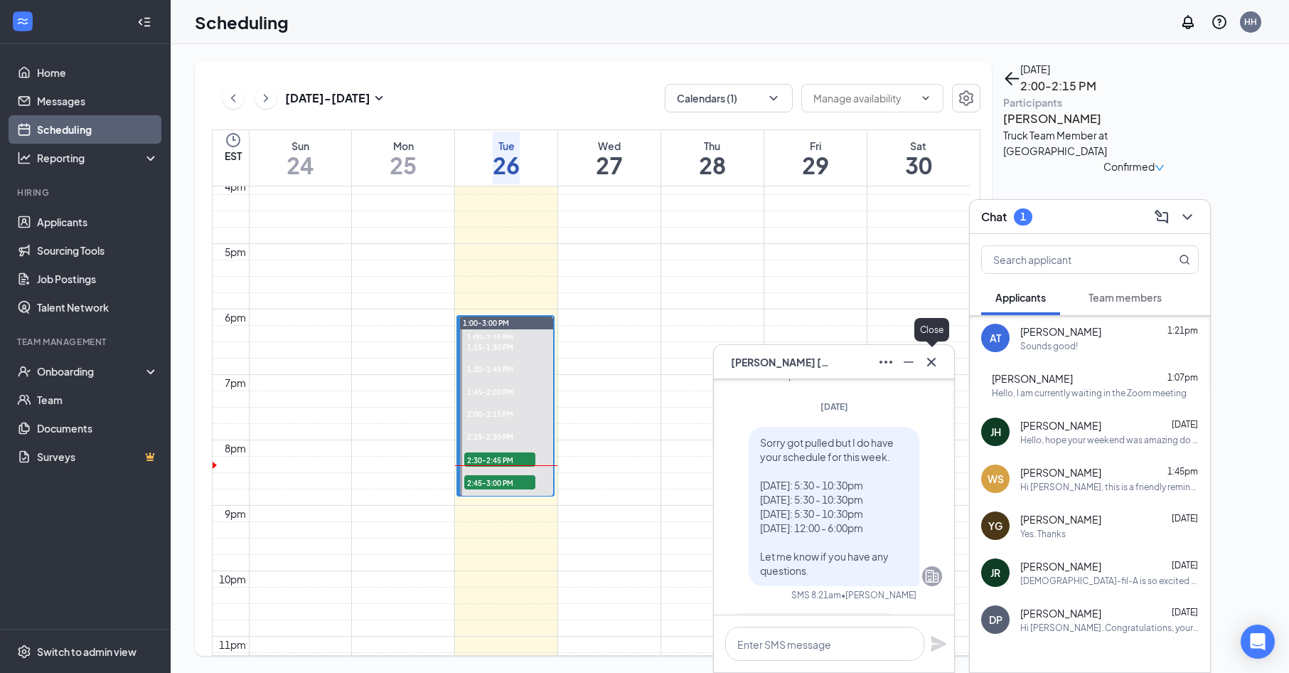
click at [936, 369] on icon "Cross" at bounding box center [931, 361] width 17 height 17
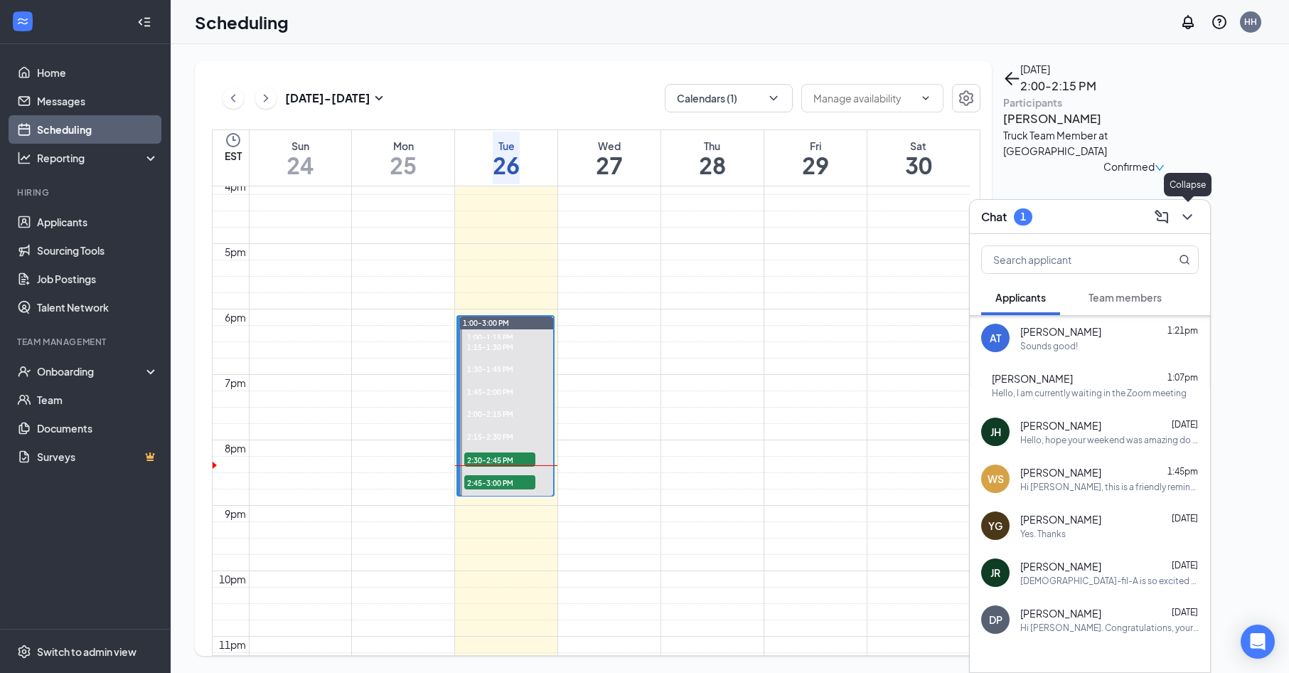
click at [1194, 222] on icon "ChevronDown" at bounding box center [1187, 216] width 17 height 17
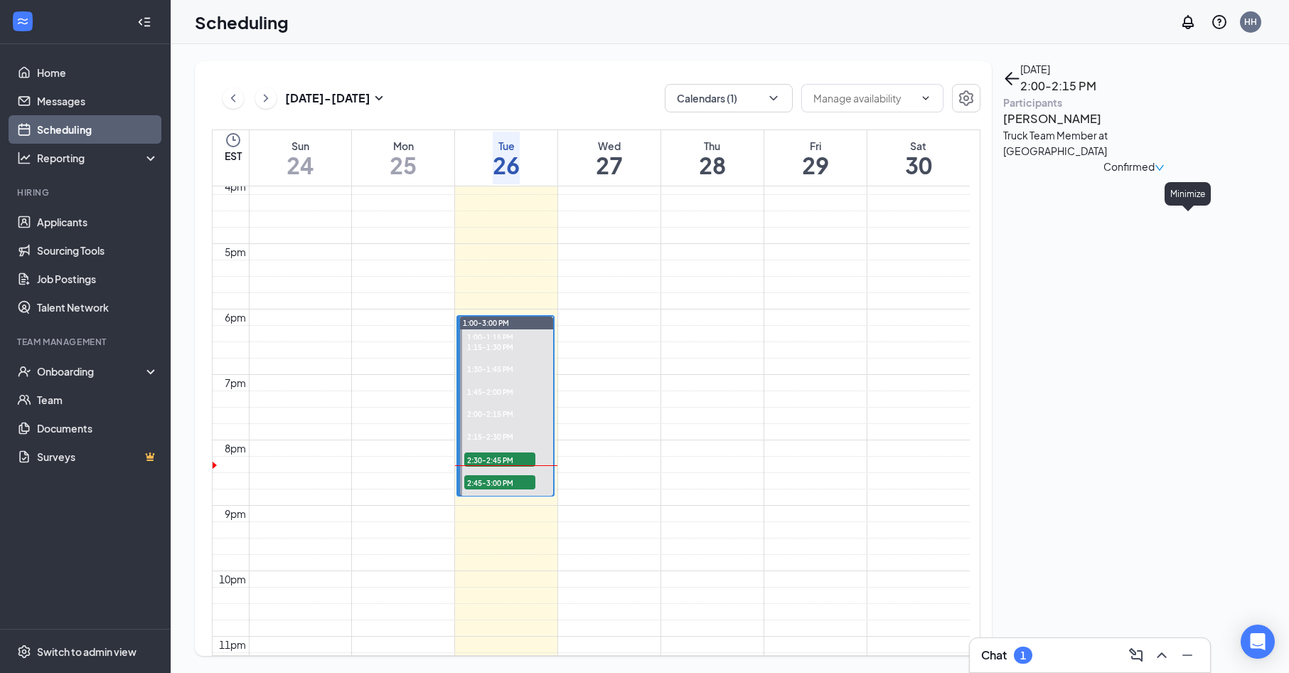
scroll to position [0, 0]
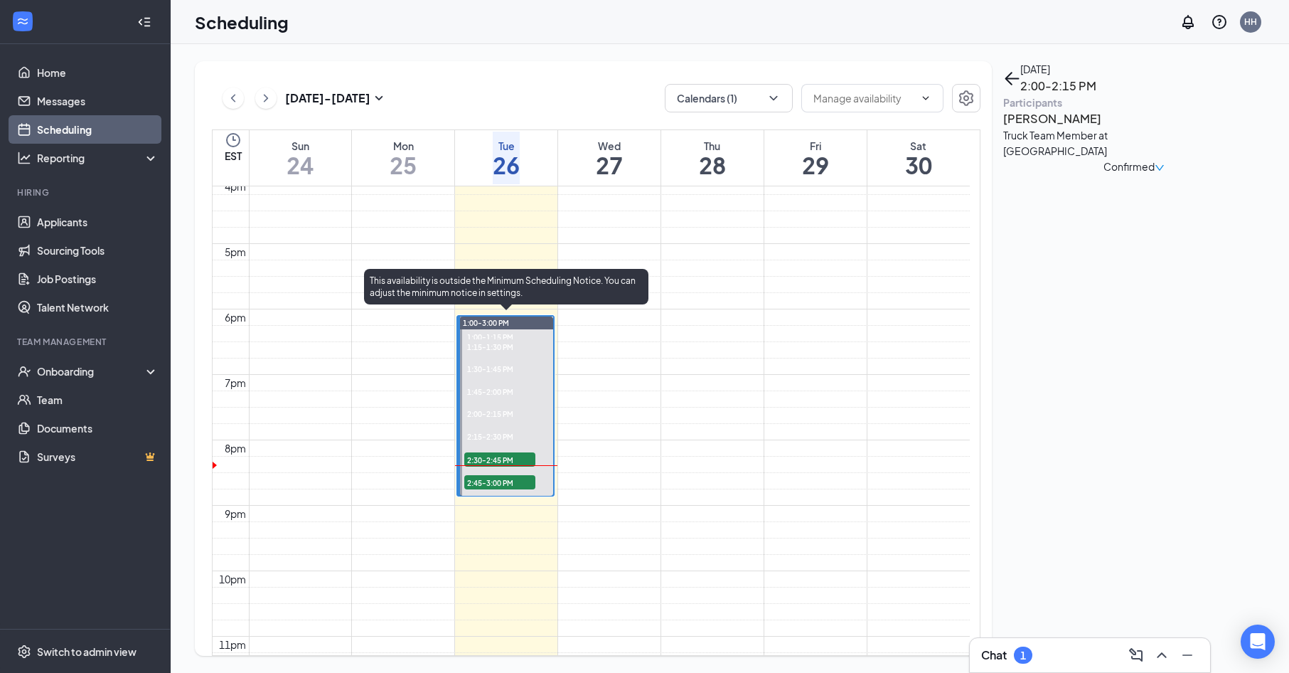
click at [501, 476] on span "2:45-3:00 PM" at bounding box center [499, 482] width 71 height 14
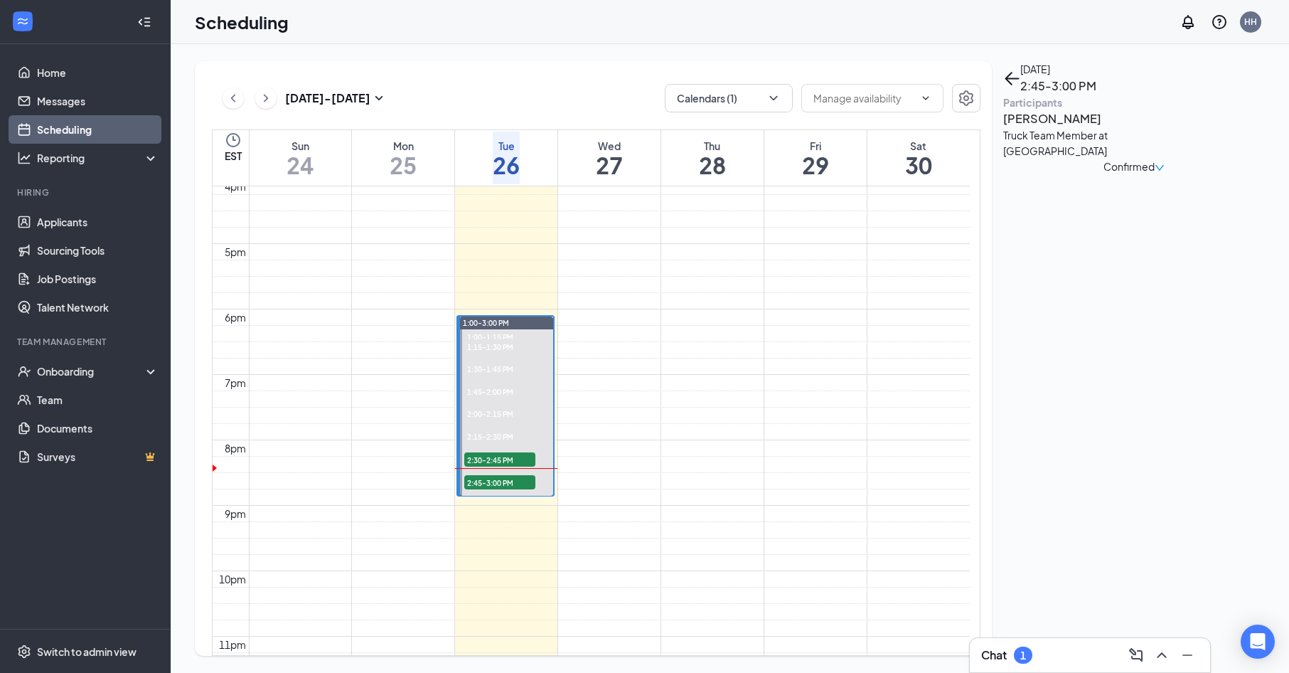
click at [996, 647] on h3 "Chat" at bounding box center [994, 655] width 26 height 16
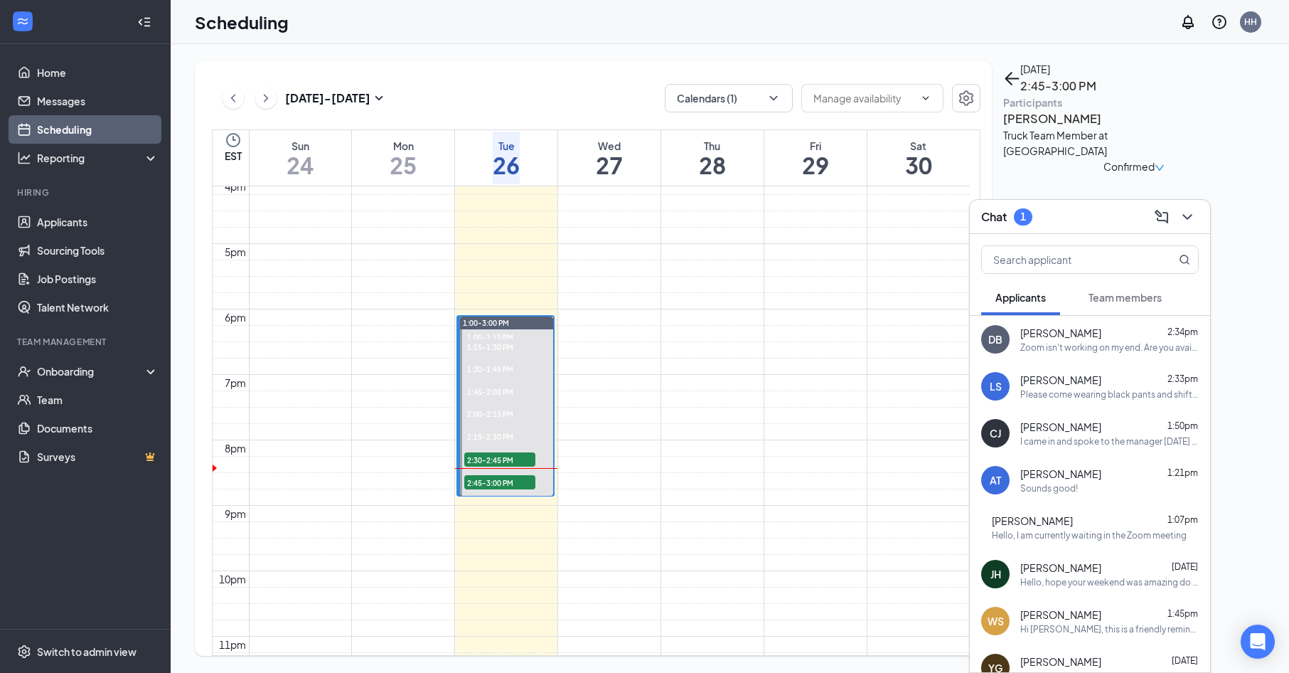
click at [1116, 392] on div "Please come wearing black pants and shift, as well as non-slip black shoes. Tha…" at bounding box center [1109, 394] width 178 height 12
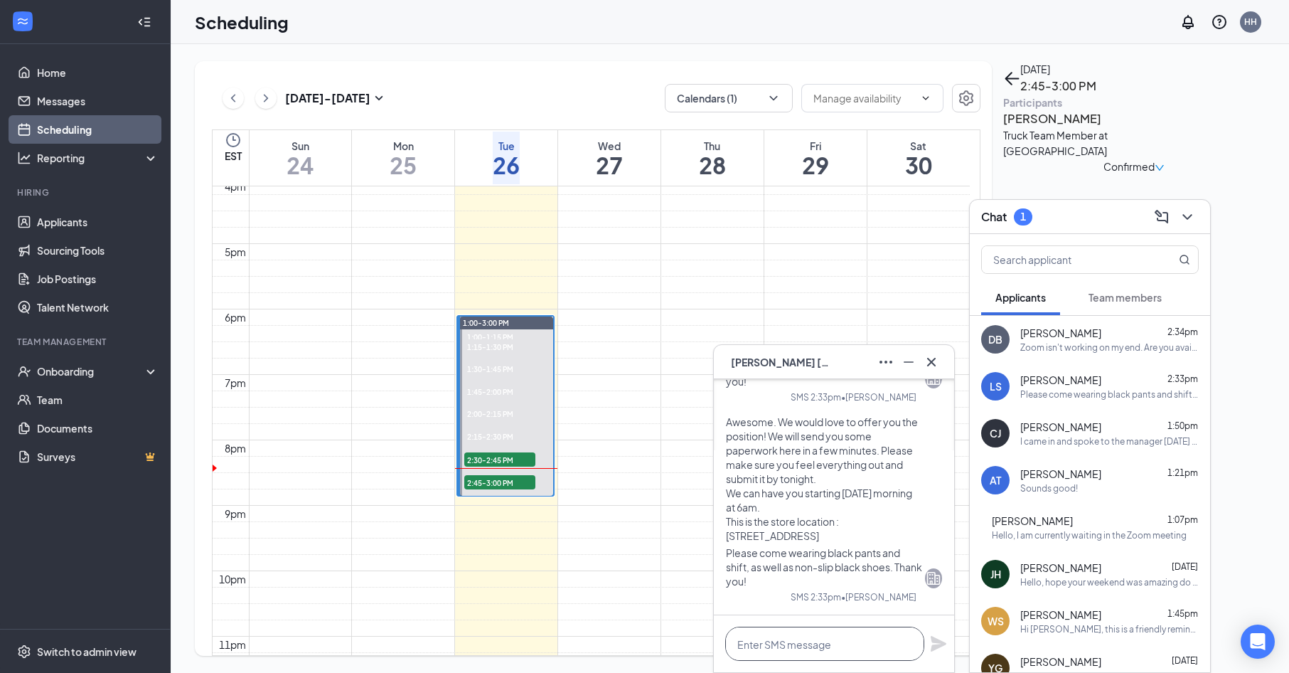
click at [823, 636] on textarea at bounding box center [824, 643] width 199 height 34
click at [1194, 217] on icon "ChevronDown" at bounding box center [1187, 216] width 17 height 17
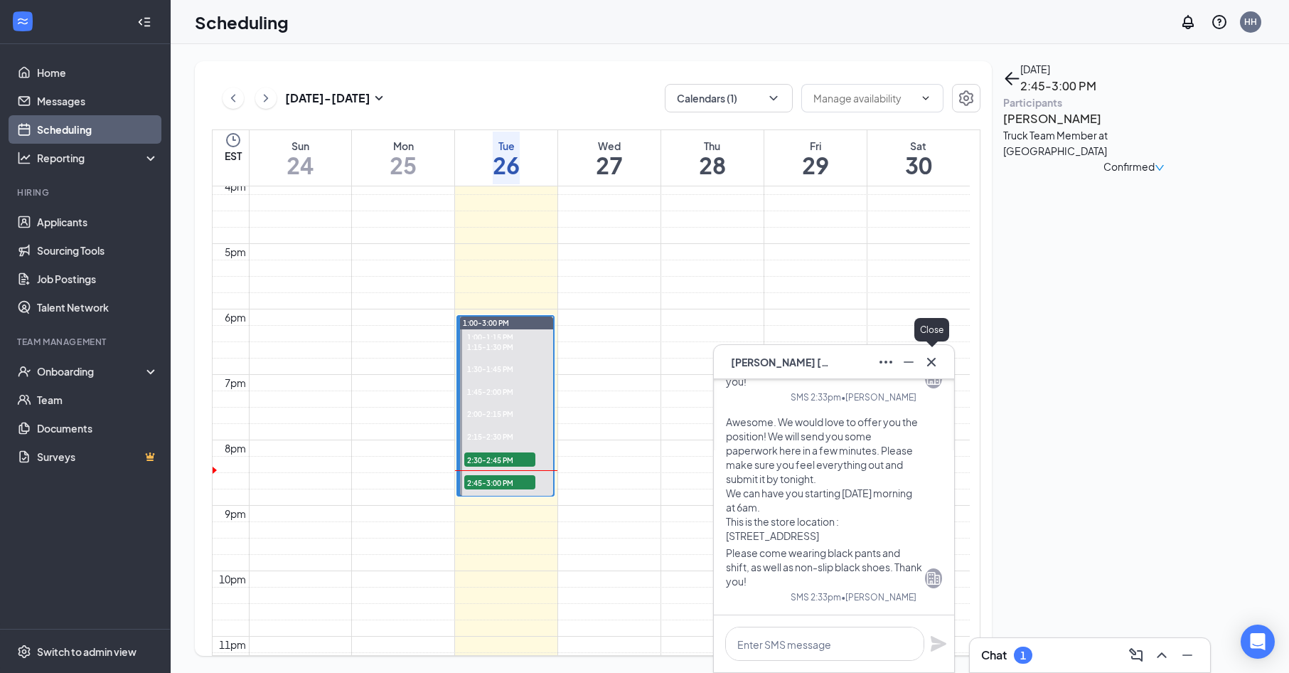
drag, startPoint x: 934, startPoint y: 363, endPoint x: 897, endPoint y: 398, distance: 51.3
click at [934, 363] on icon "Cross" at bounding box center [931, 361] width 17 height 17
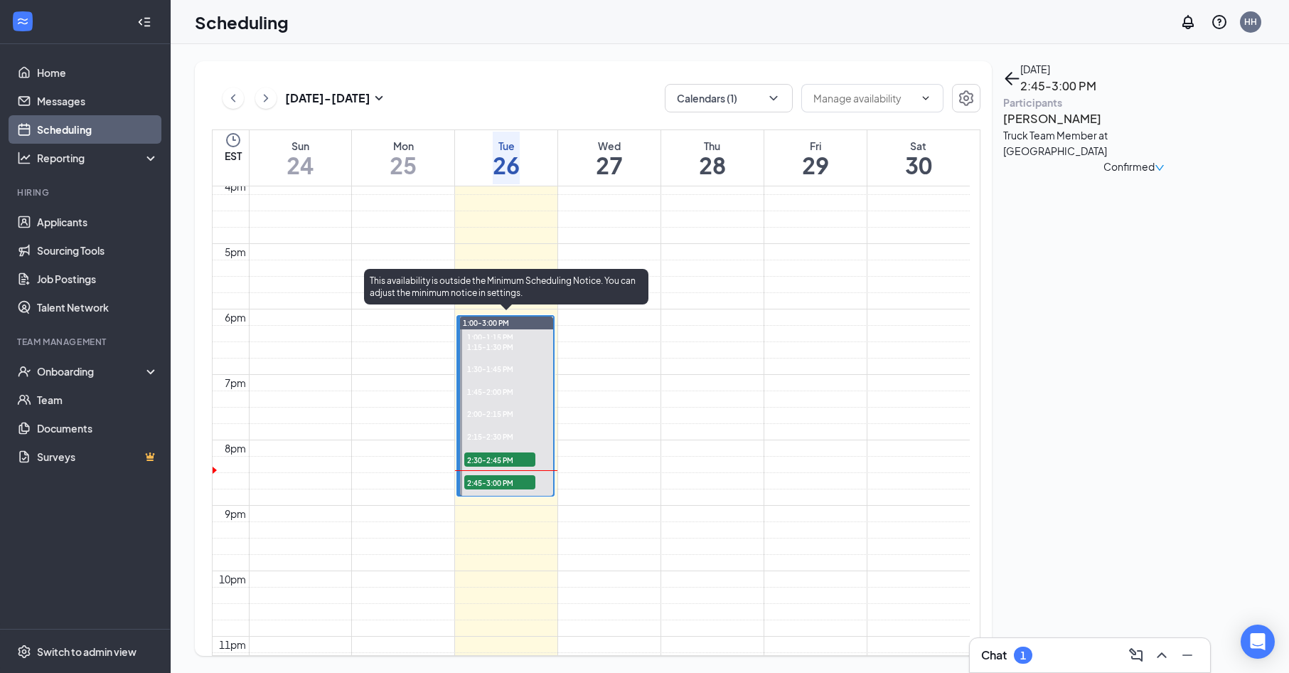
click at [498, 475] on span "2:45-3:00 PM" at bounding box center [499, 482] width 71 height 14
click at [469, 484] on span "2:45-3:00 PM" at bounding box center [499, 482] width 71 height 14
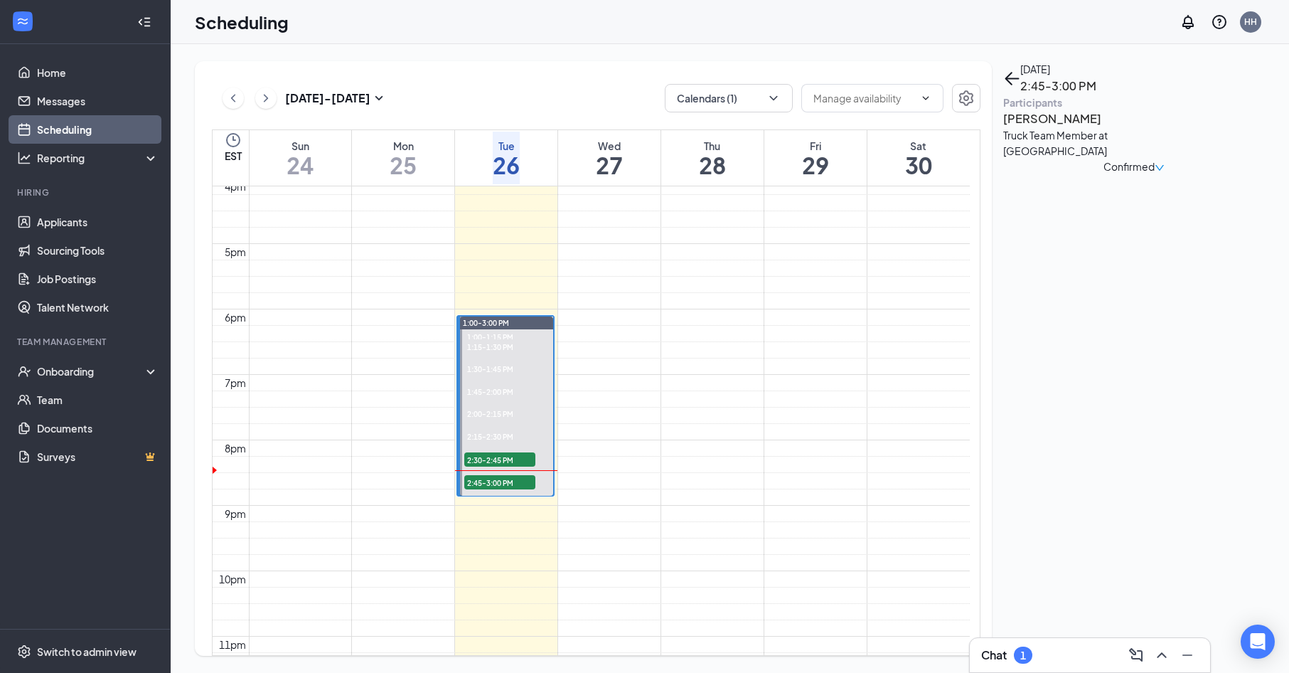
click at [1047, 128] on h3 "[PERSON_NAME]" at bounding box center [1077, 119] width 149 height 18
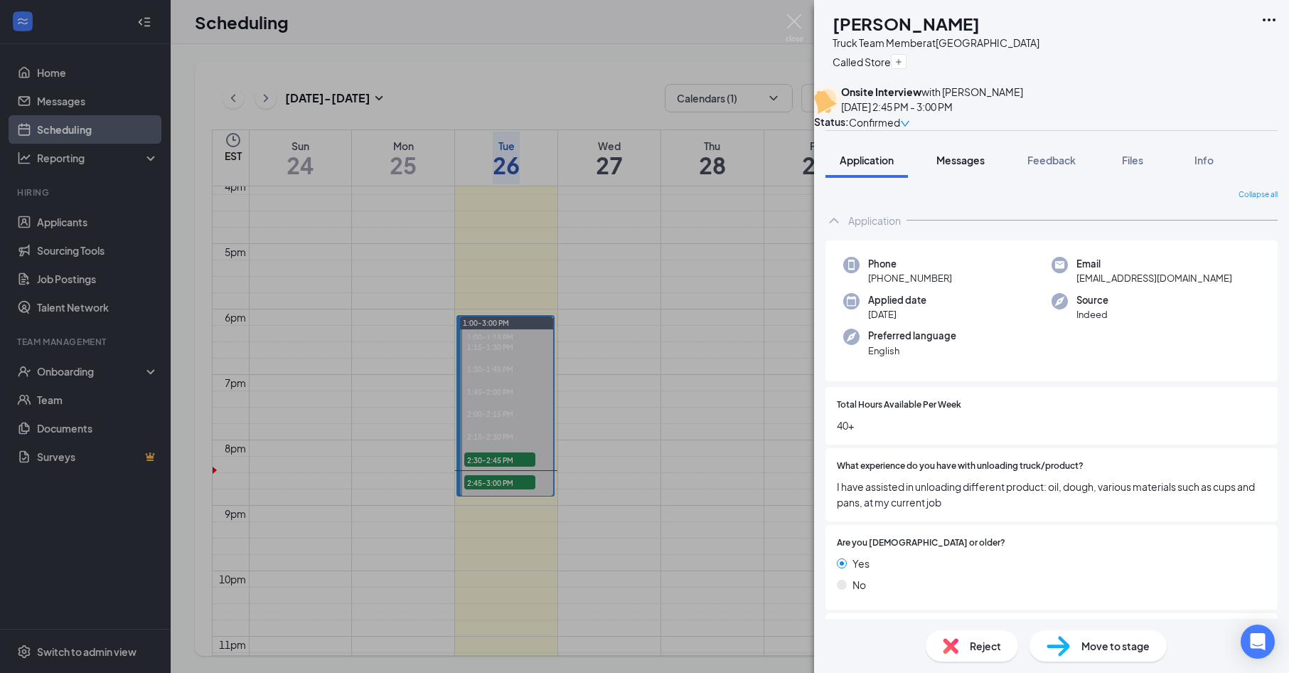
click at [982, 166] on span "Messages" at bounding box center [960, 160] width 48 height 13
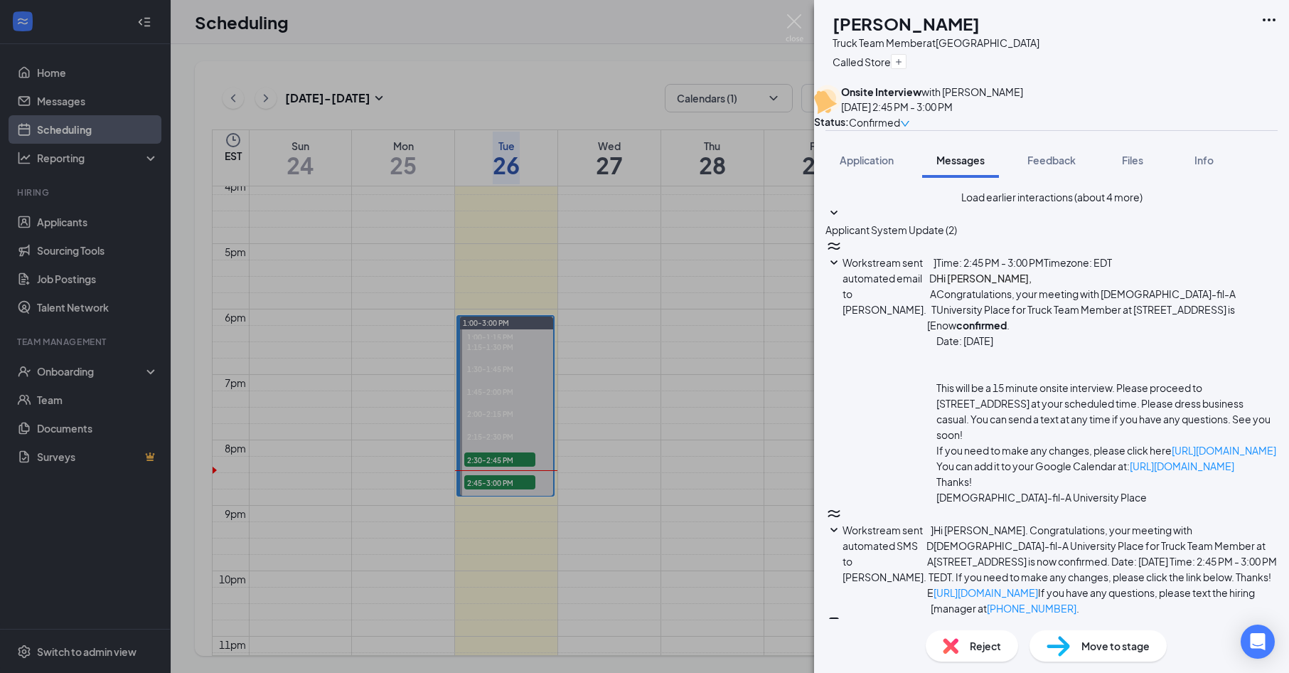
scroll to position [481, 0]
type textarea "I"
click at [790, 33] on img at bounding box center [795, 28] width 18 height 28
